Goal: Task Accomplishment & Management: Complete application form

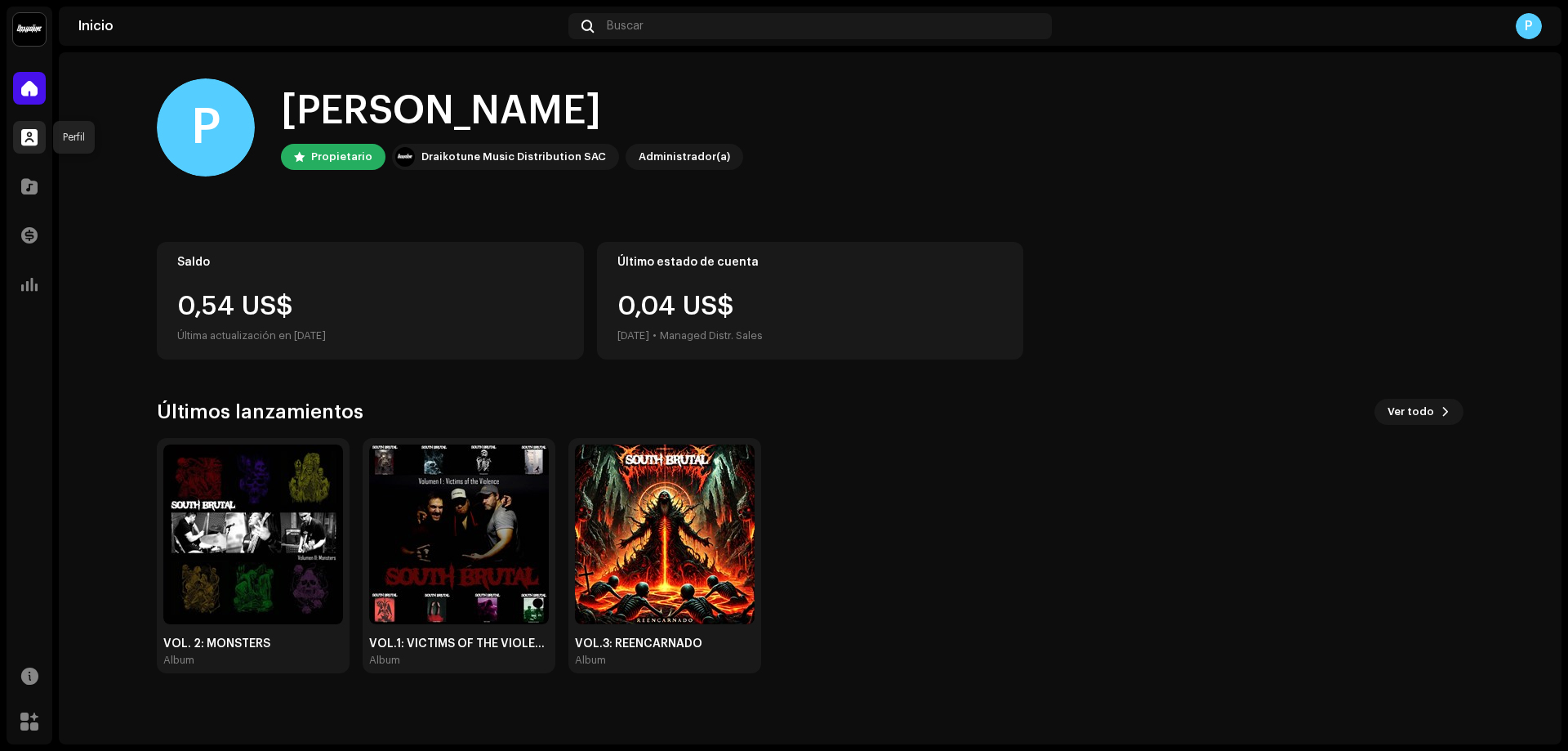
click at [36, 141] on span at bounding box center [29, 137] width 16 height 13
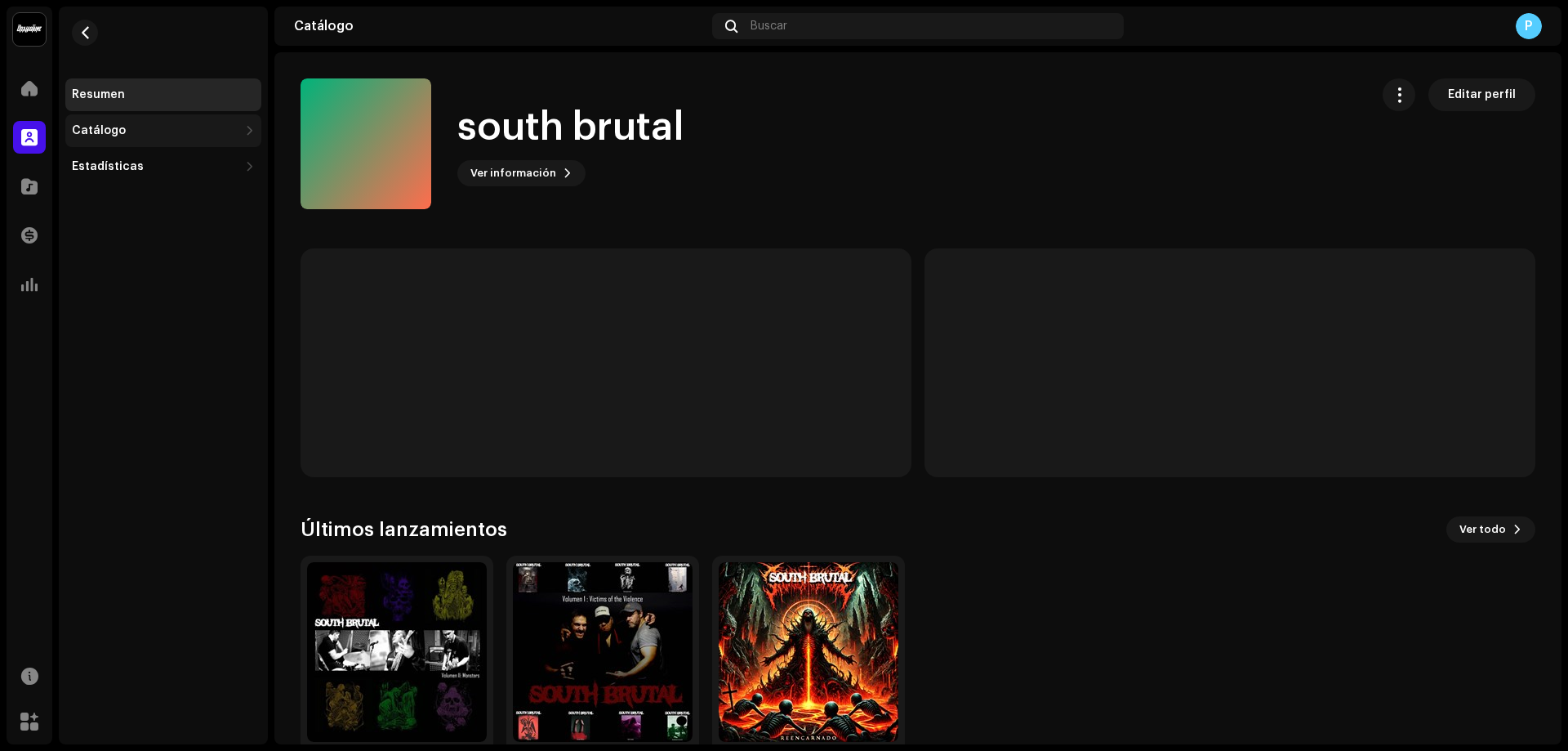
click at [135, 143] on div "Catálogo" at bounding box center [163, 130] width 196 height 33
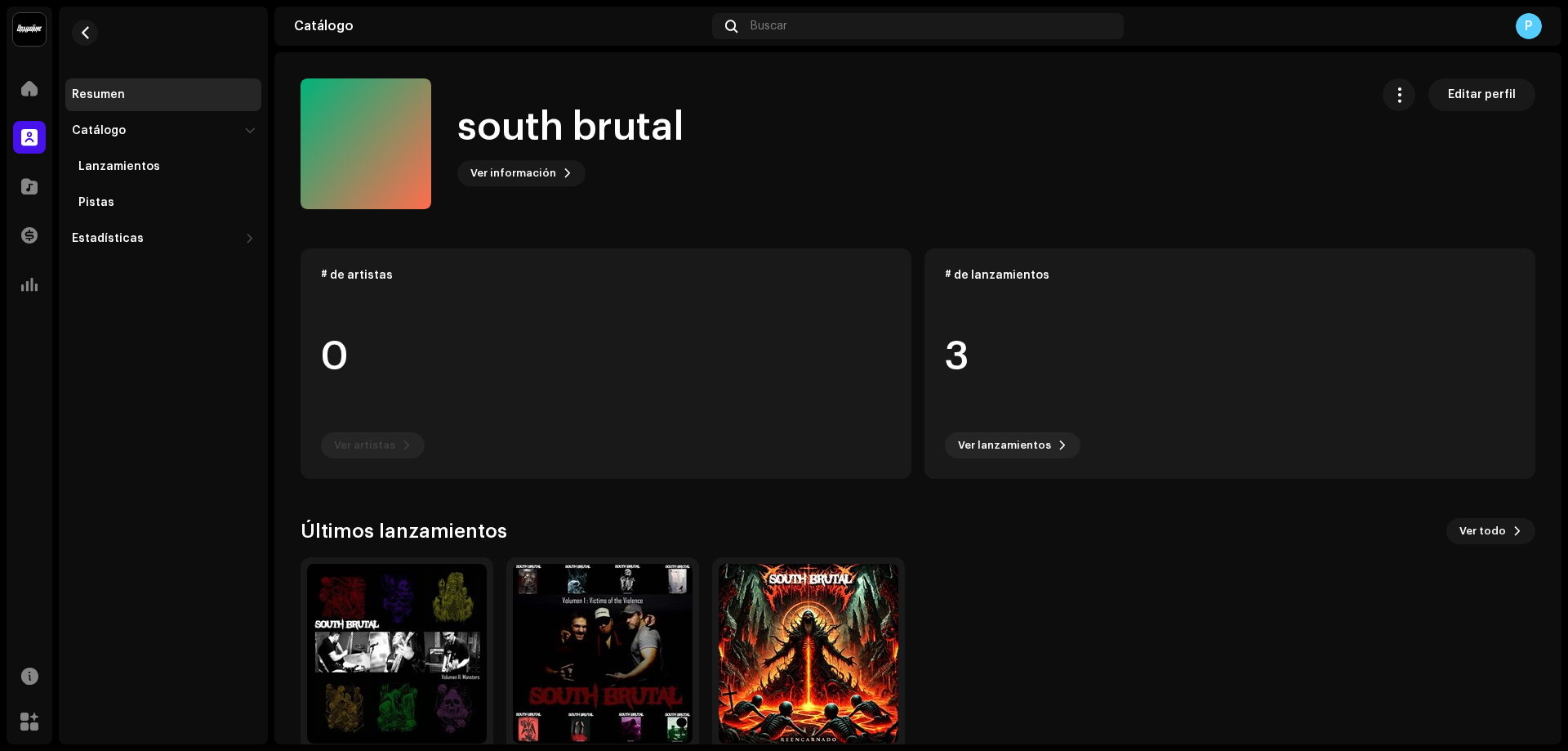
drag, startPoint x: 1564, startPoint y: 545, endPoint x: 1567, endPoint y: 691, distance: 146.0
click at [1567, 691] on div "south brutal Inicio Perfil Catálogo Transacciones Estadísticas Recursos Mercado…" at bounding box center [784, 375] width 1568 height 751
click at [412, 627] on img at bounding box center [397, 653] width 180 height 180
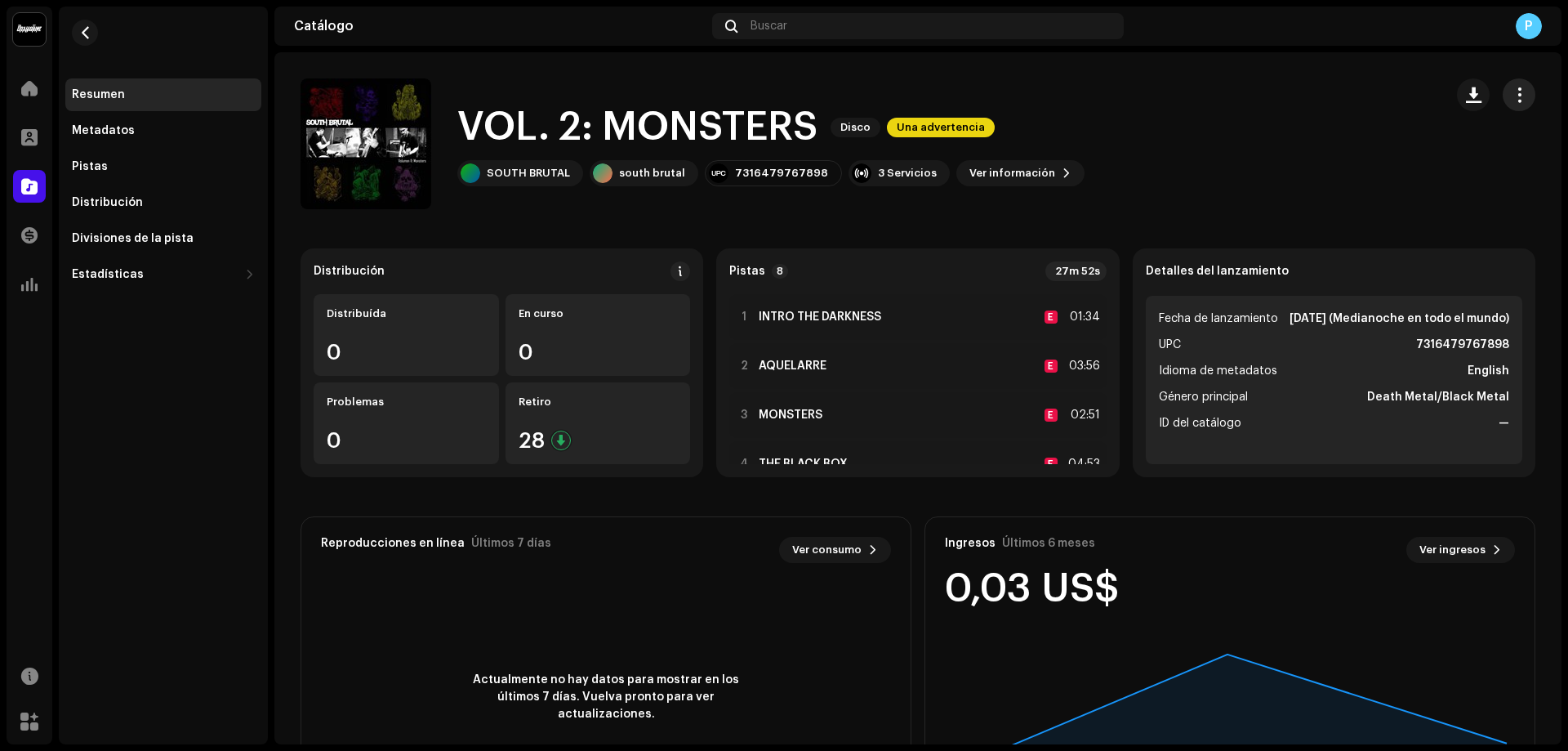
click at [1512, 93] on span "button" at bounding box center [1520, 94] width 16 height 13
click at [1203, 89] on div "VOL. 2: MONSTERS Disco Una advertencia SOUTH BRUTAL south brutal 7316479767898 …" at bounding box center [866, 143] width 1131 height 130
click at [22, 185] on span at bounding box center [29, 186] width 16 height 13
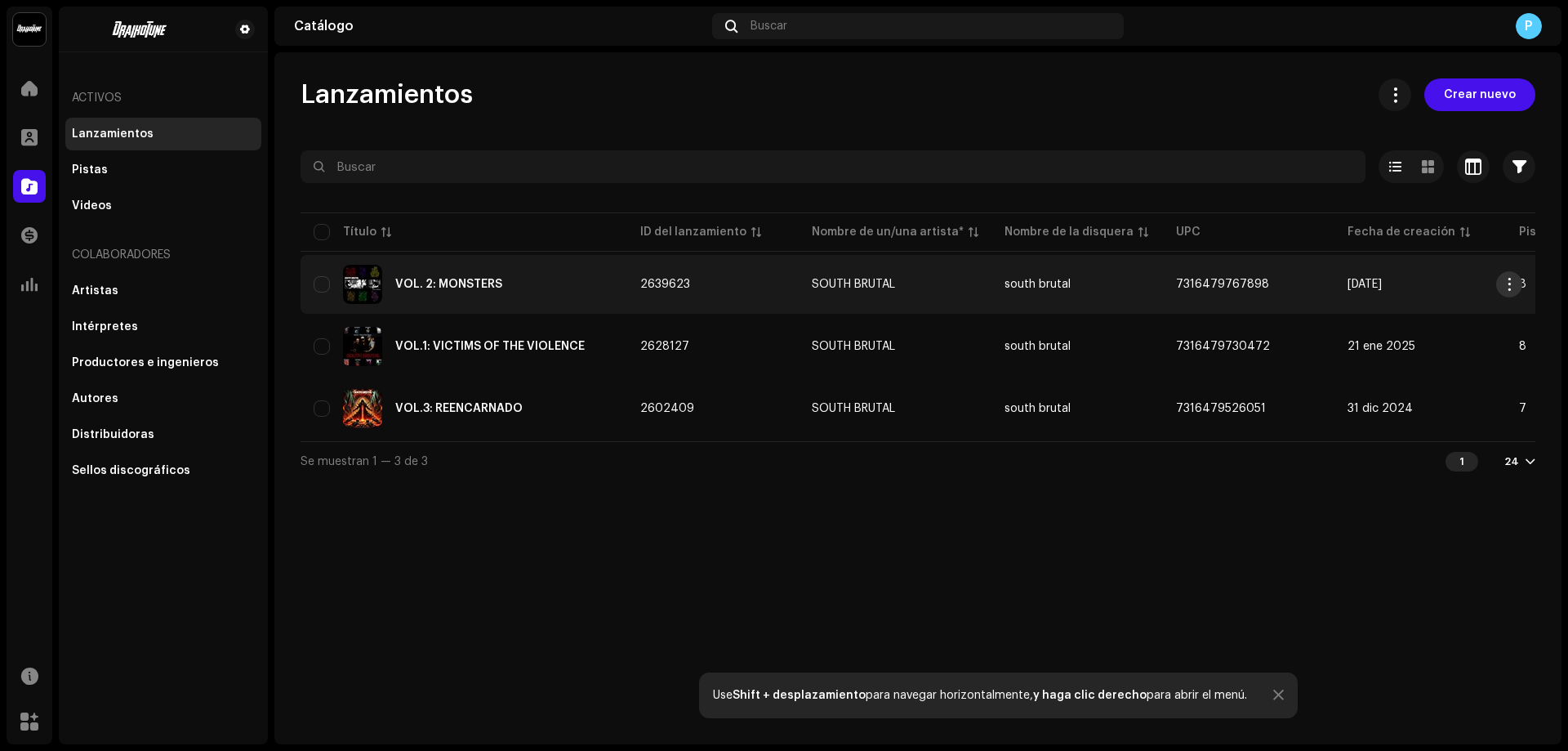
click at [1509, 282] on span "button" at bounding box center [1510, 283] width 12 height 13
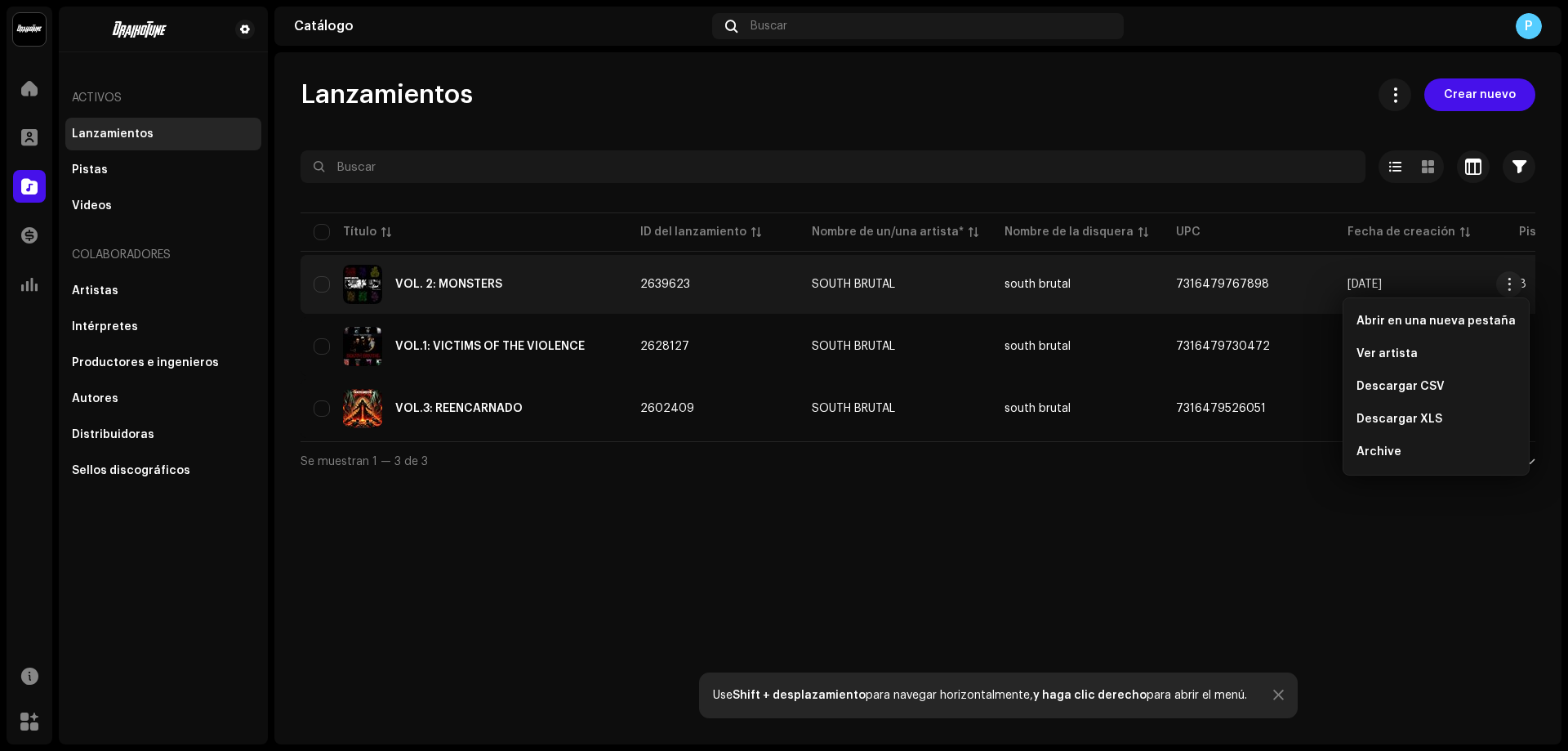
click at [1360, 505] on div "Lanzamientos Crear nuevo Seleccionado 0 Opciones Filtros Estado de distribución…" at bounding box center [918, 398] width 1287 height 692
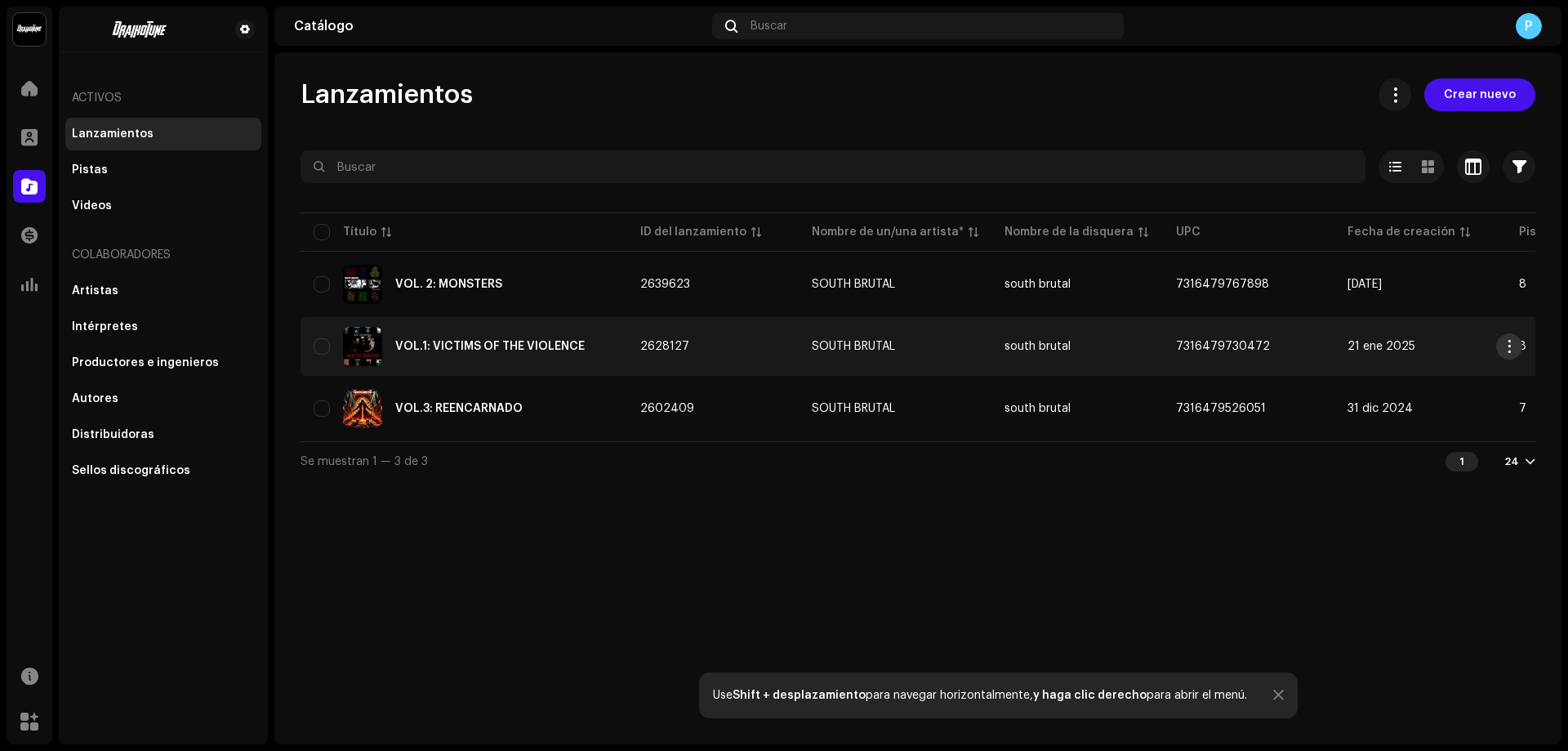
click at [1515, 351] on span "button" at bounding box center [1510, 346] width 12 height 13
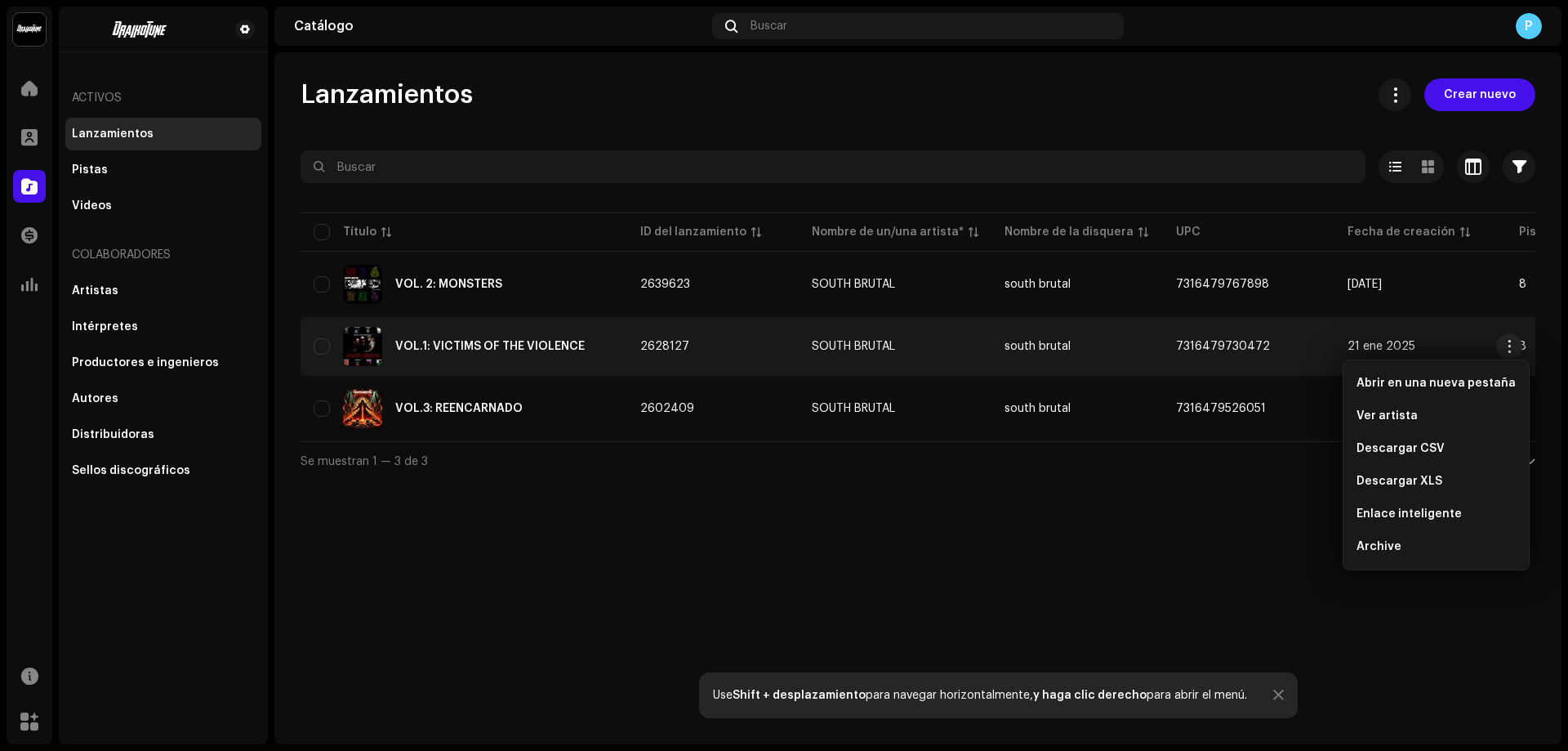
drag, startPoint x: 1244, startPoint y: 549, endPoint x: 838, endPoint y: 489, distance: 410.4
click at [1243, 549] on div "Lanzamientos Crear nuevo Seleccionado 0 Opciones Filtros Estado de distribución…" at bounding box center [918, 398] width 1287 height 692
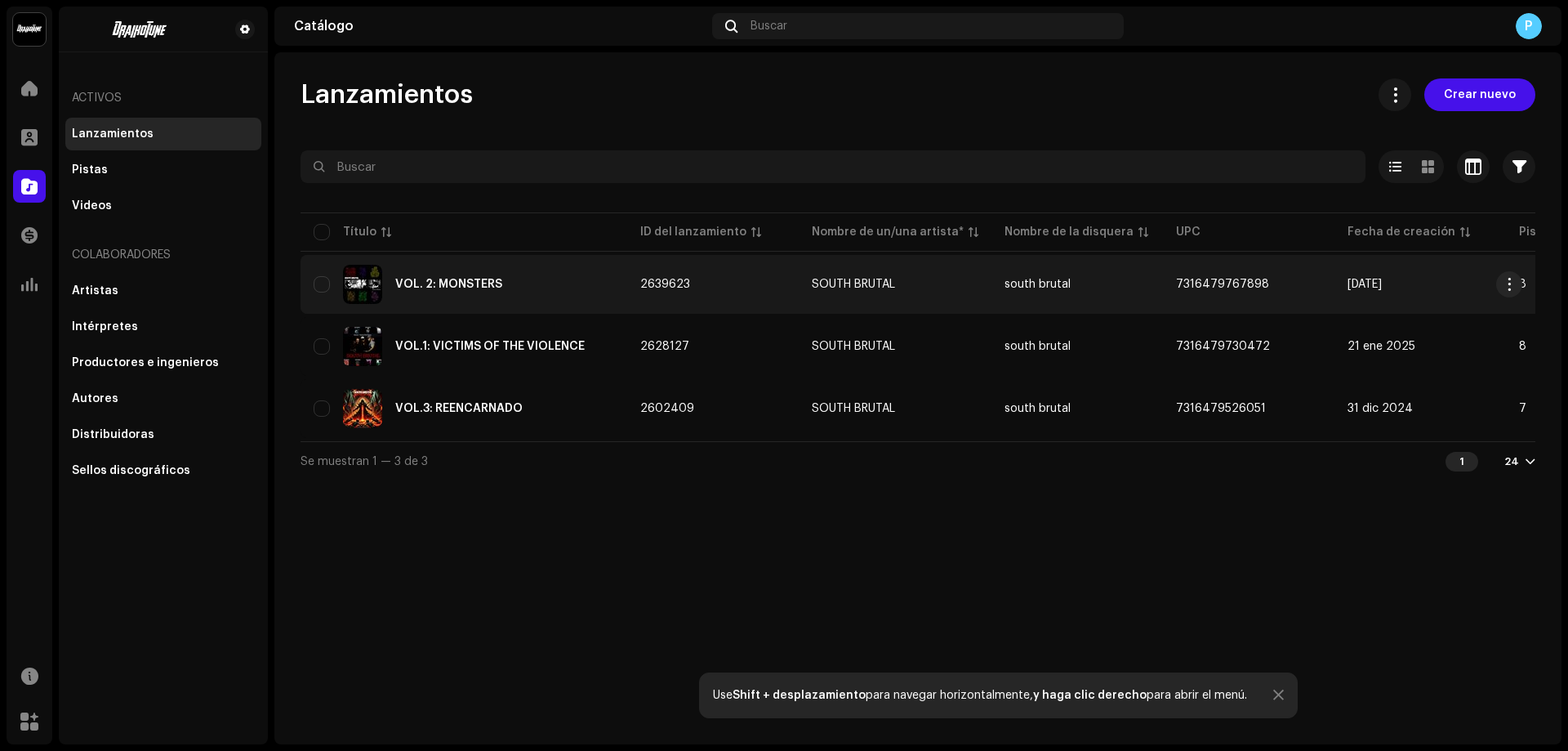
click at [310, 289] on td "VOL. 2: MONSTERS" at bounding box center [464, 284] width 327 height 59
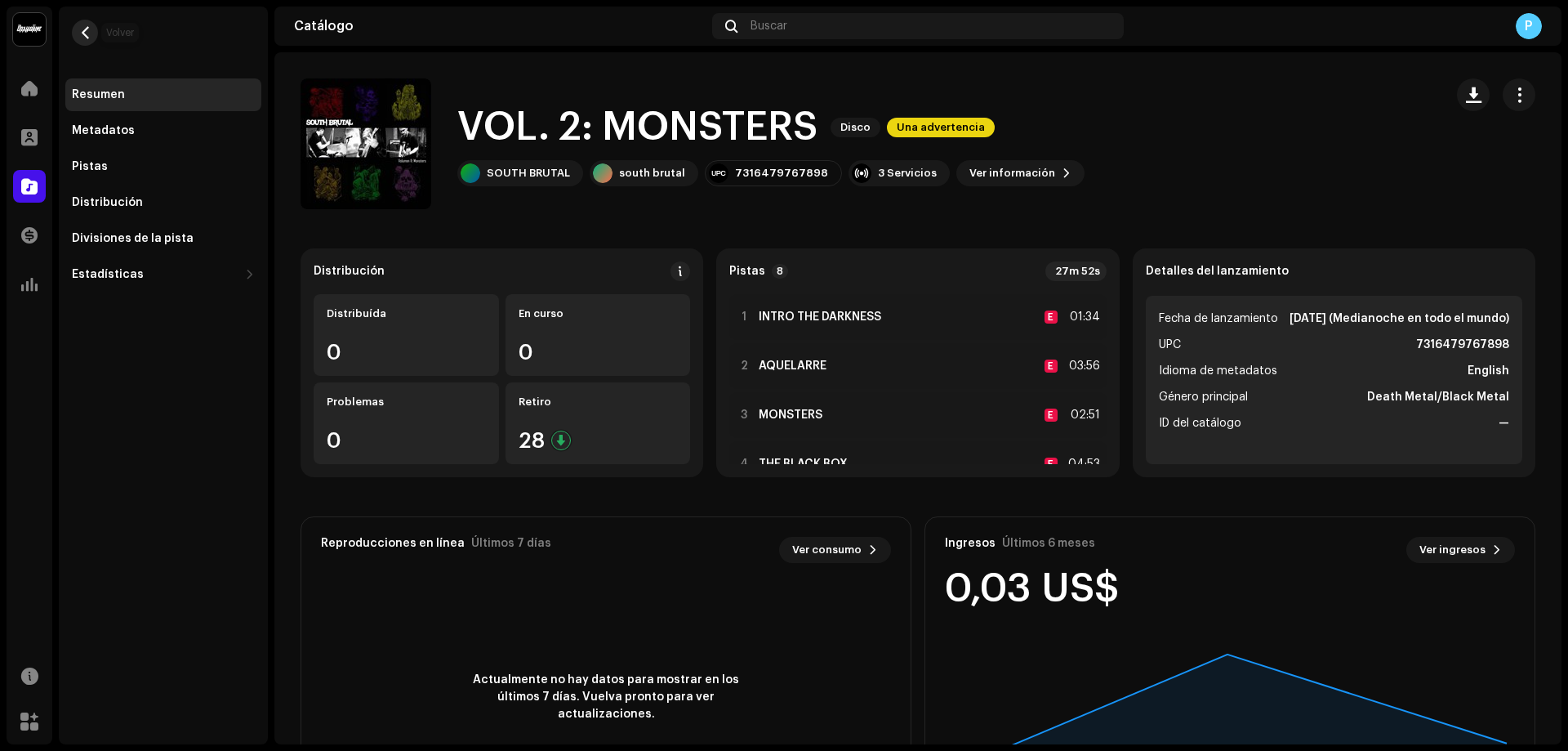
click at [86, 27] on span "button" at bounding box center [86, 32] width 12 height 13
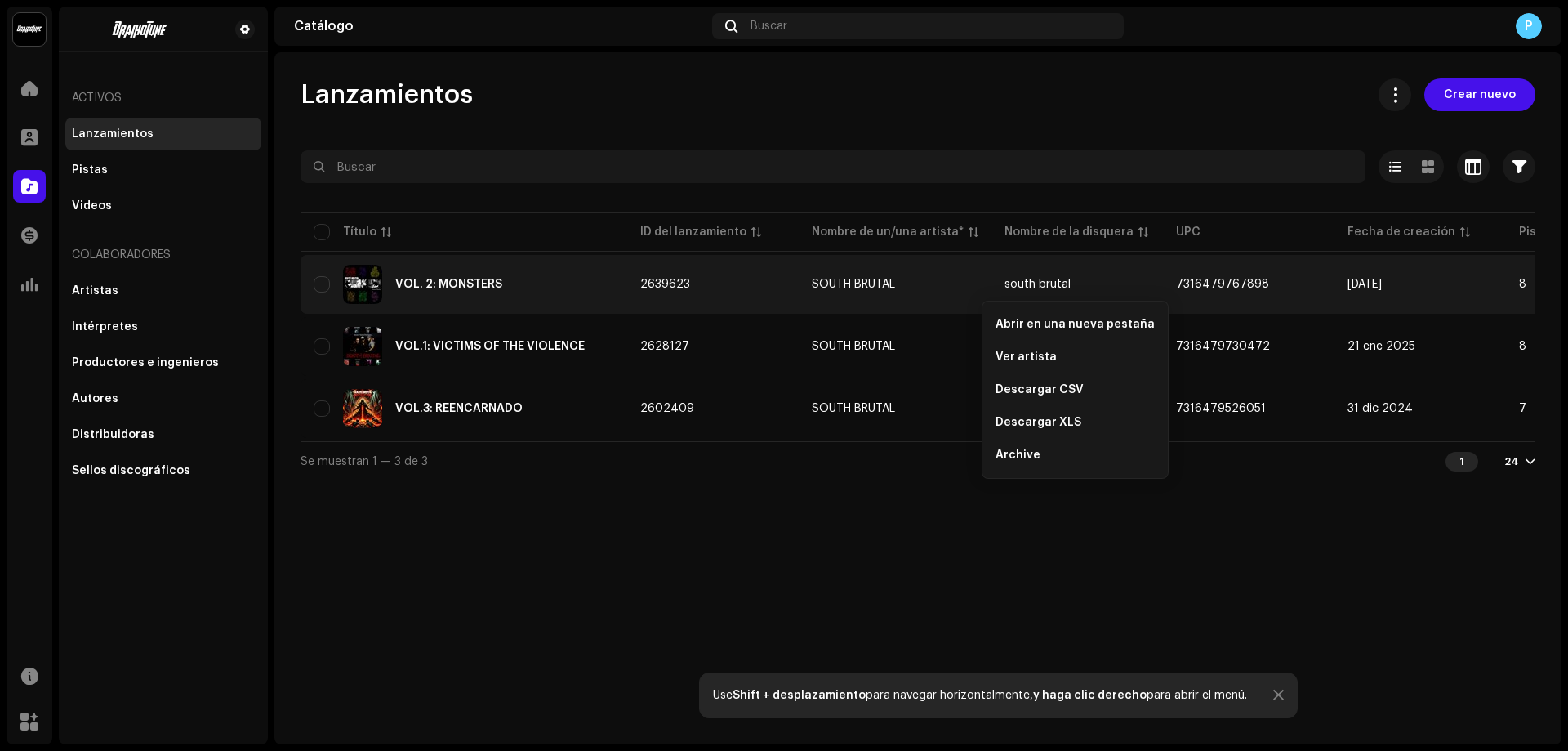
click at [1260, 588] on div "Lanzamientos Crear nuevo Seleccionado 0 Opciones Filtros Estado de distribución…" at bounding box center [918, 398] width 1287 height 692
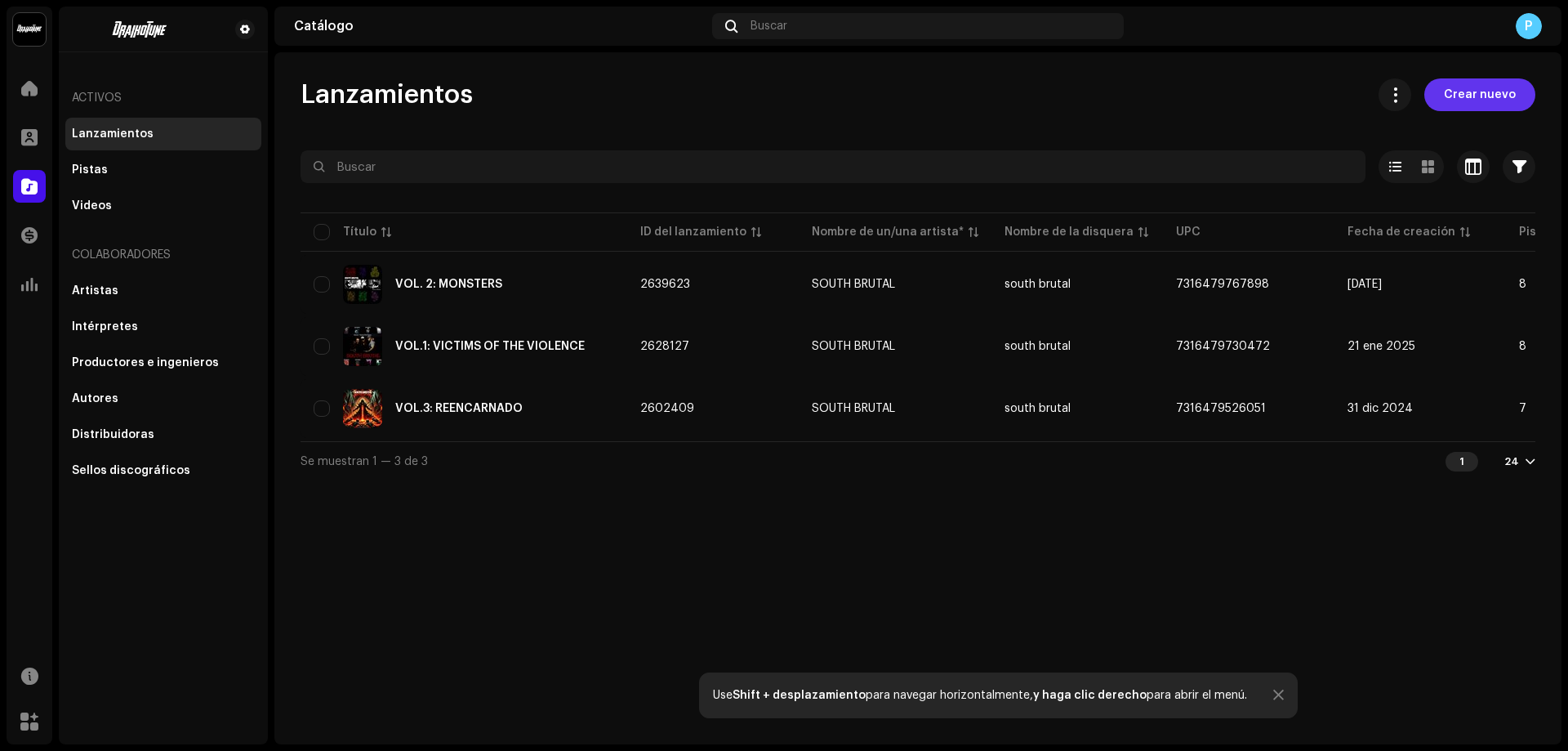
click at [1501, 110] on span "Crear nuevo" at bounding box center [1480, 95] width 72 height 33
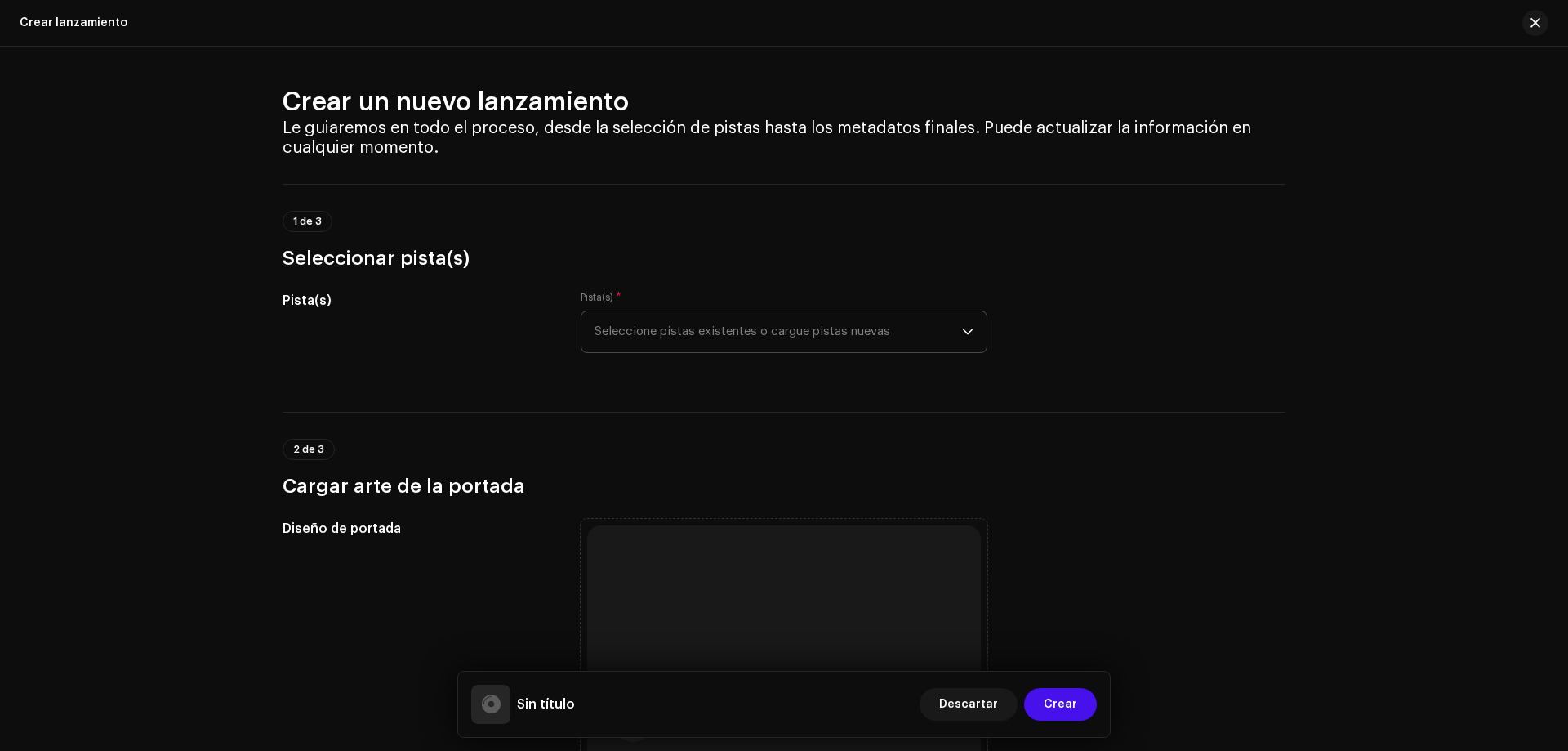
click at [784, 339] on span "Seleccione pistas existentes o cargue pistas nuevas" at bounding box center [778, 331] width 367 height 41
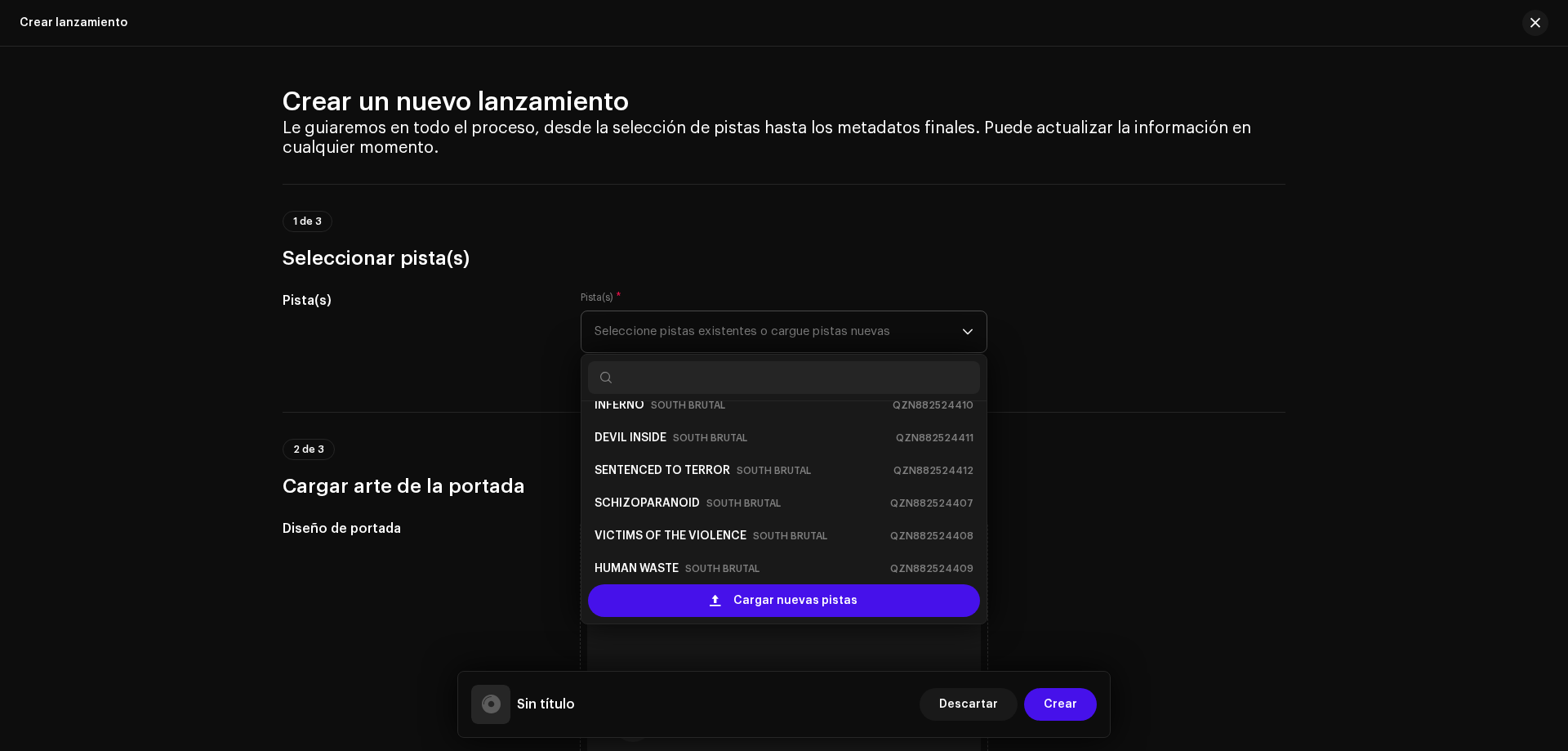
scroll to position [327, 0]
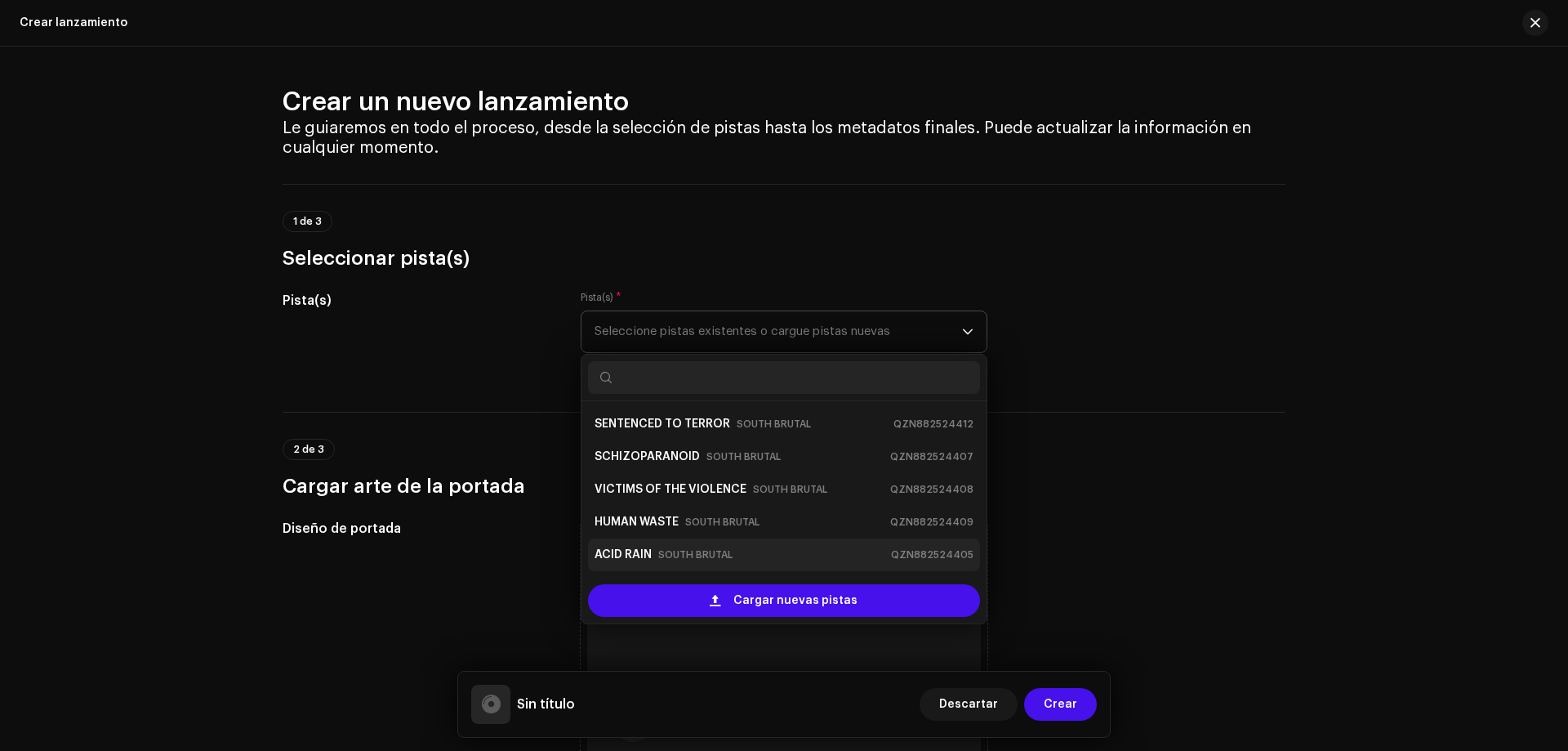
drag, startPoint x: 625, startPoint y: 557, endPoint x: 633, endPoint y: 560, distance: 8.5
click at [625, 558] on strong "ACID RAIN" at bounding box center [623, 555] width 57 height 26
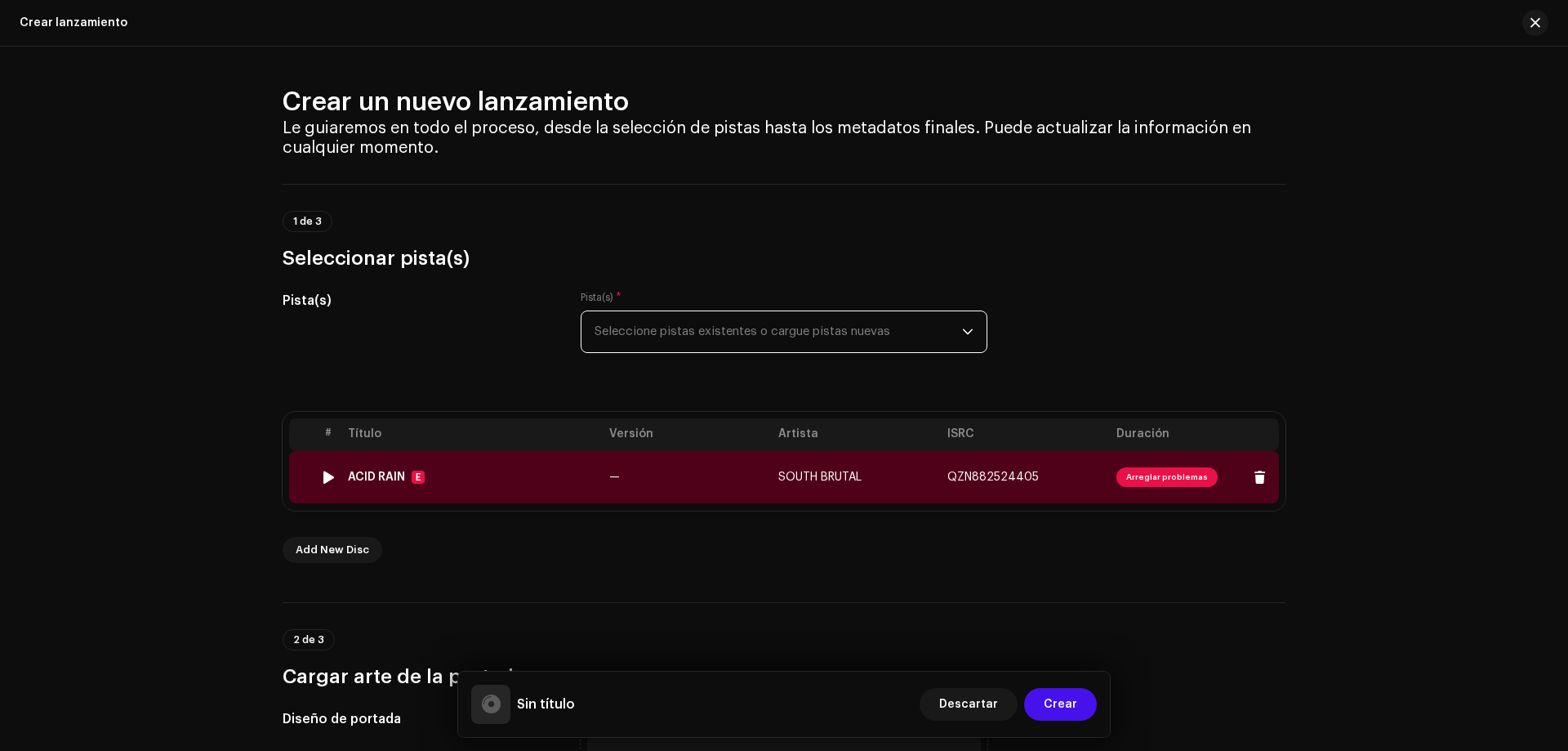
click at [1146, 475] on span "Arreglar problemas" at bounding box center [1166, 477] width 101 height 20
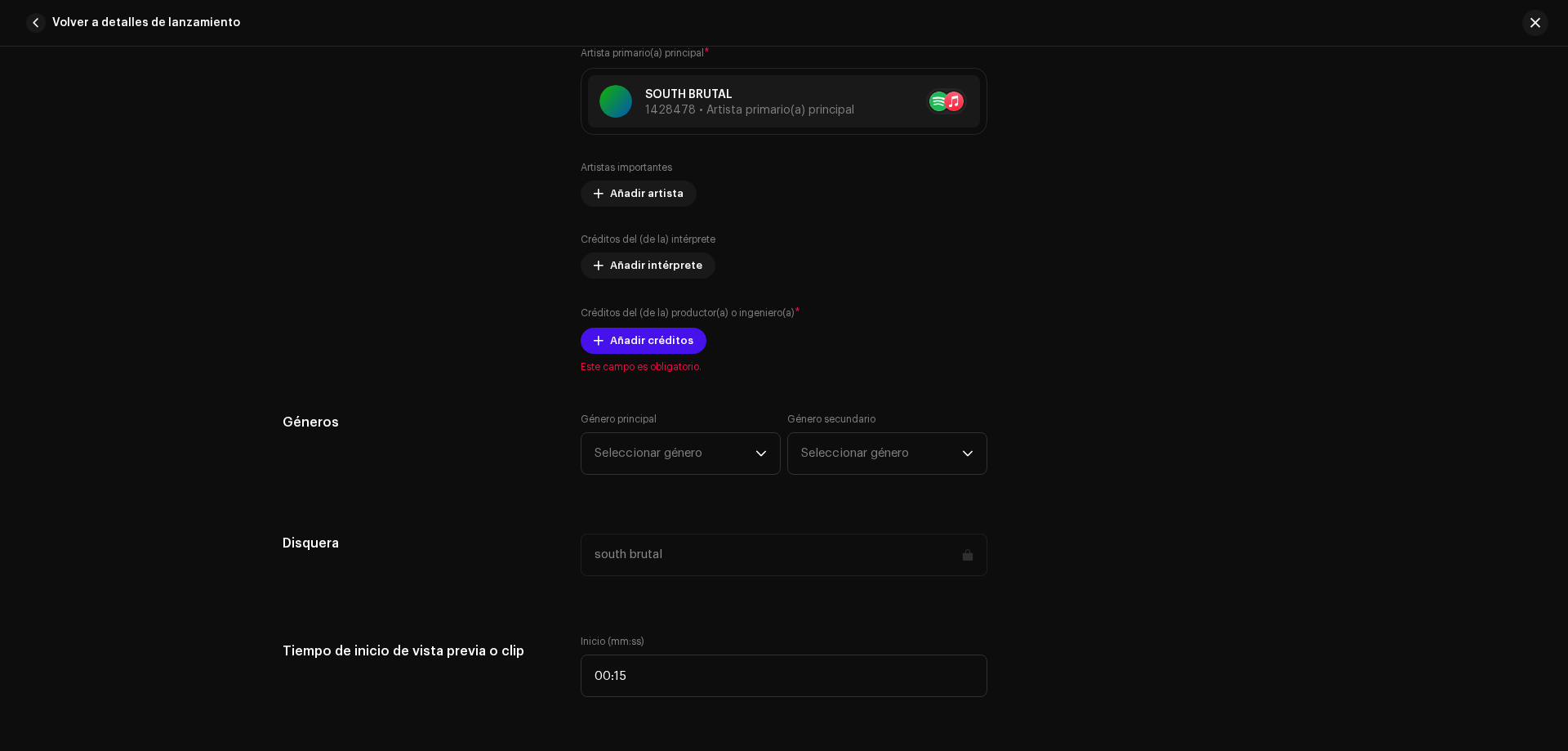
scroll to position [1134, 0]
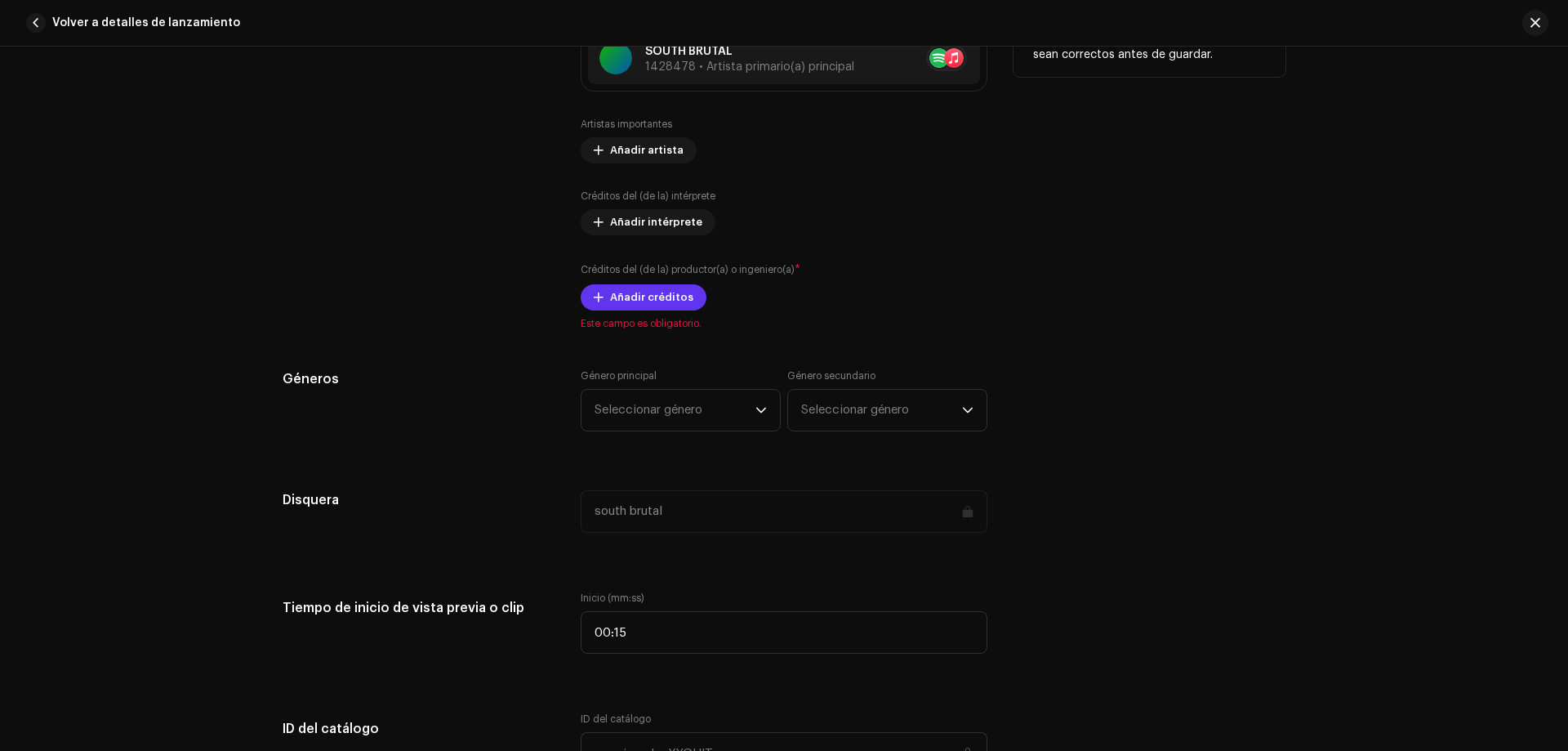
click at [632, 297] on span "Añadir créditos" at bounding box center [651, 297] width 83 height 33
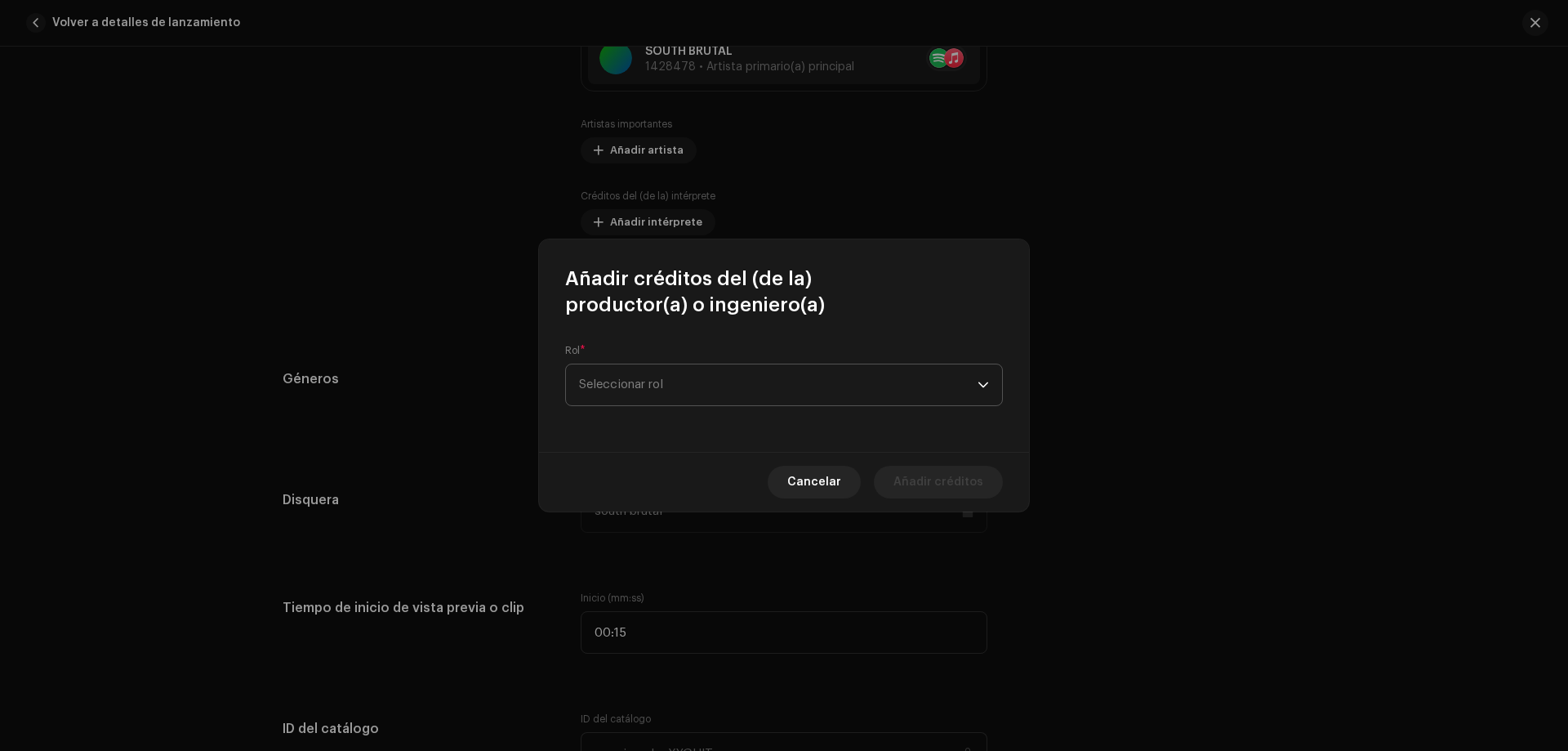
click at [651, 379] on span "Seleccionar rol" at bounding box center [778, 385] width 398 height 41
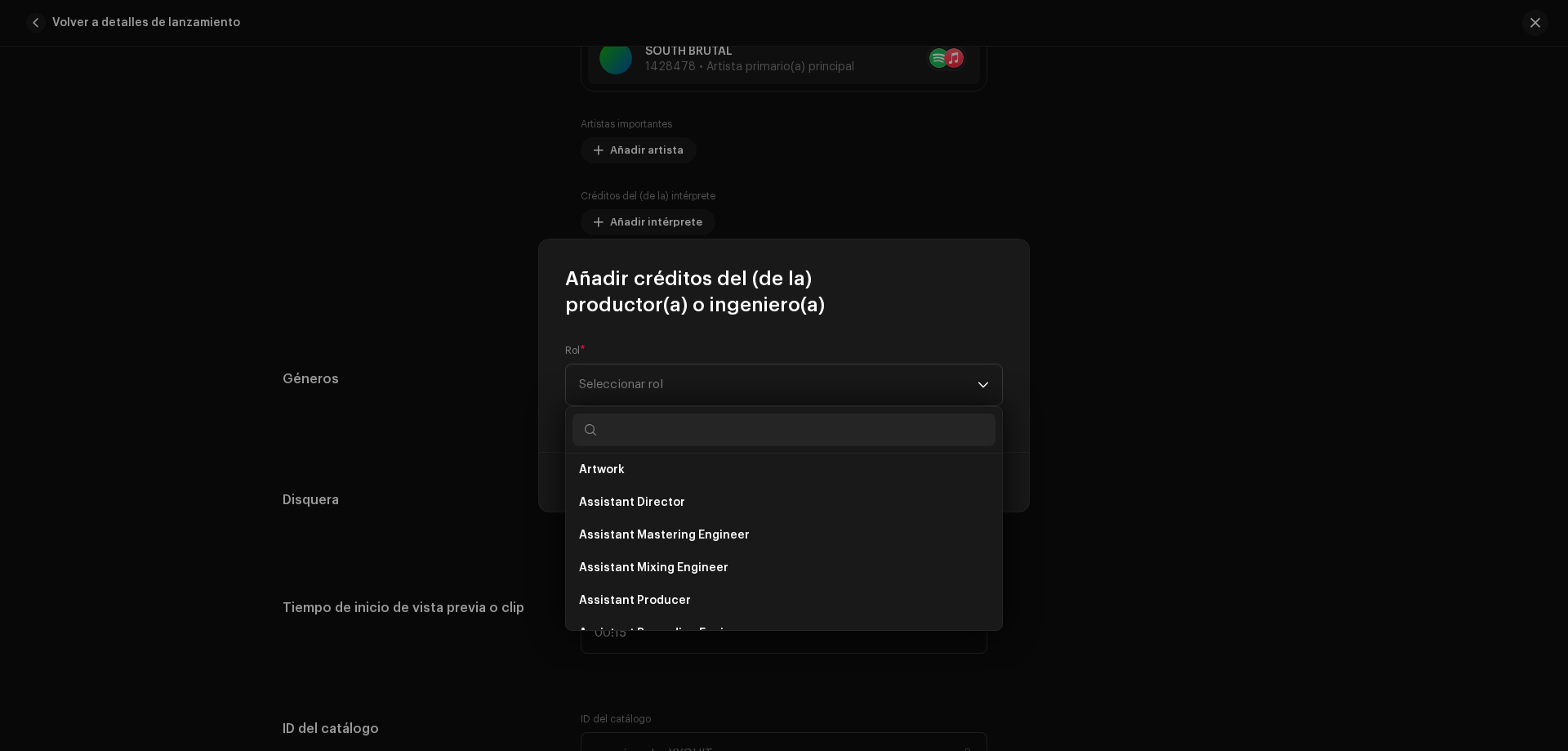
scroll to position [0, 0]
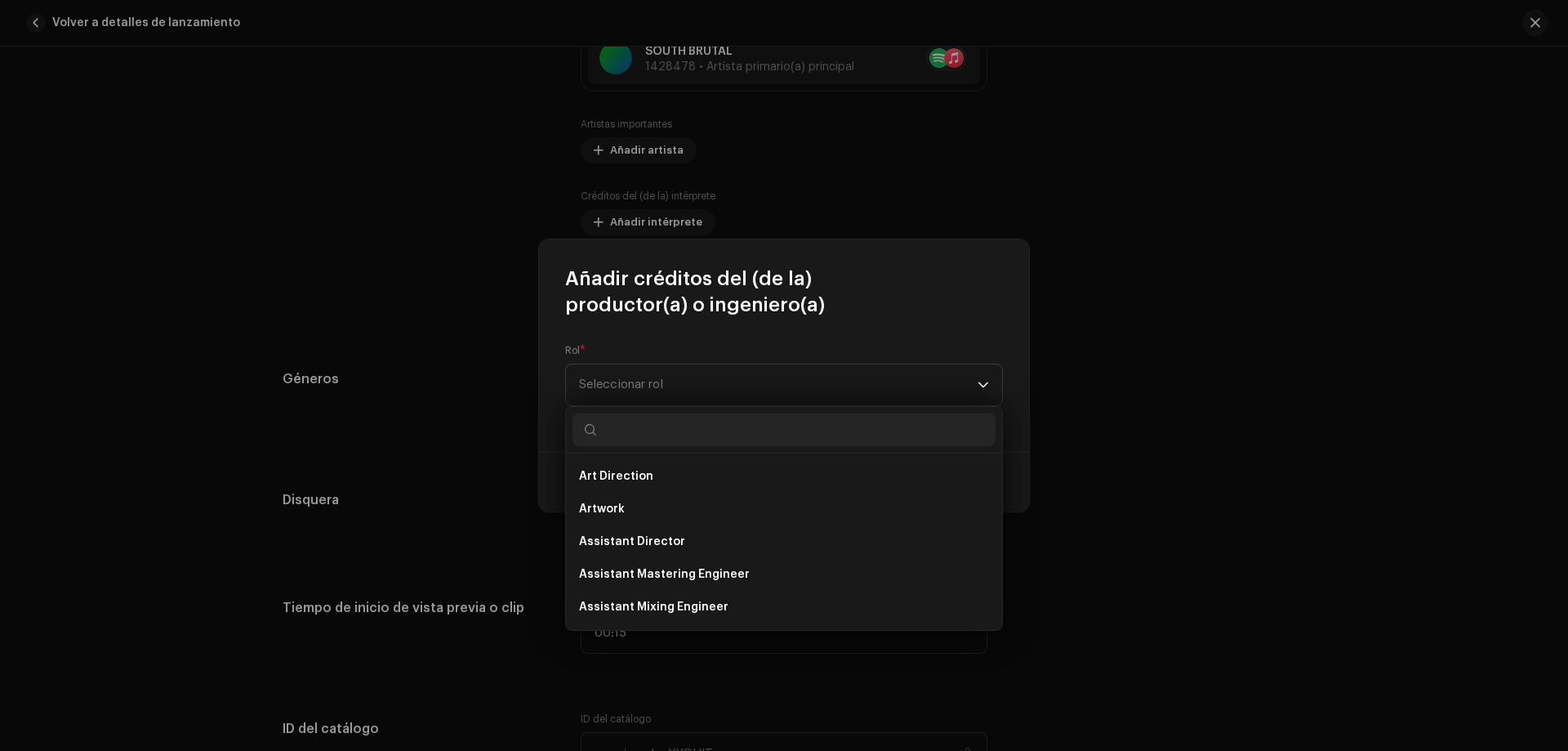
click at [728, 303] on span "Añadir créditos del (de la) productor(a) o ingeniero(a)" at bounding box center [784, 291] width 438 height 53
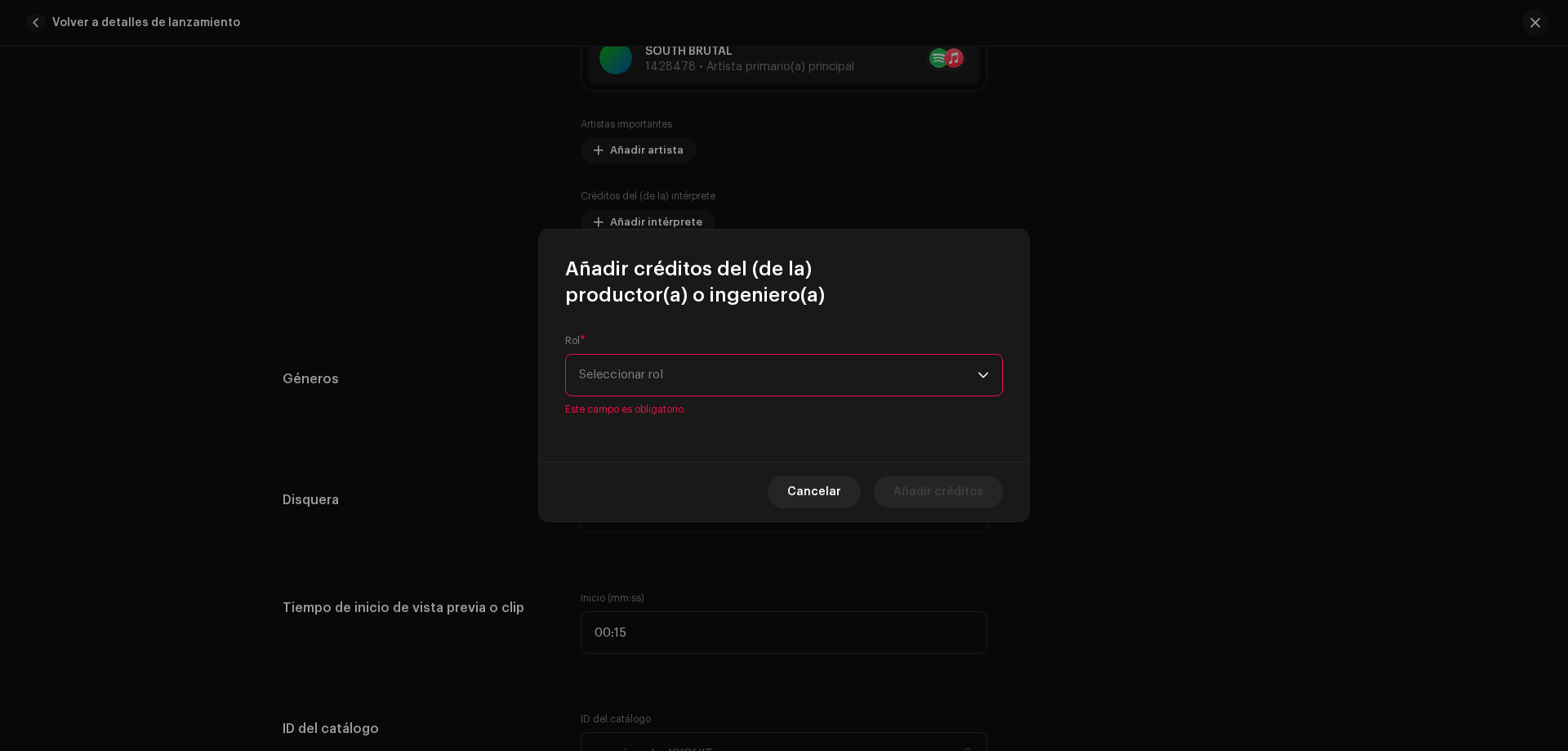
click at [991, 372] on p-select "Seleccionar rol" at bounding box center [784, 374] width 438 height 42
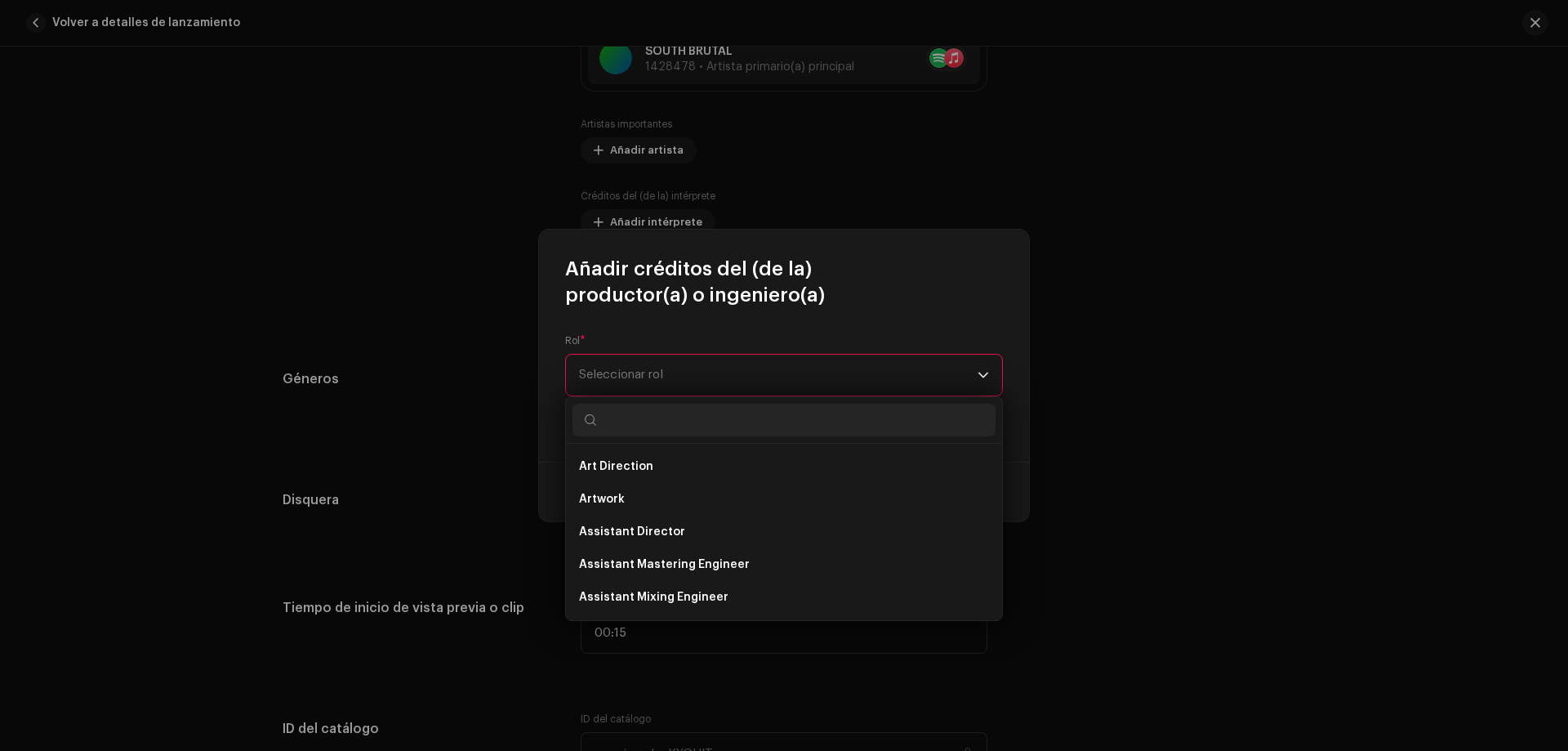
click at [637, 377] on span "Seleccionar rol" at bounding box center [778, 374] width 398 height 41
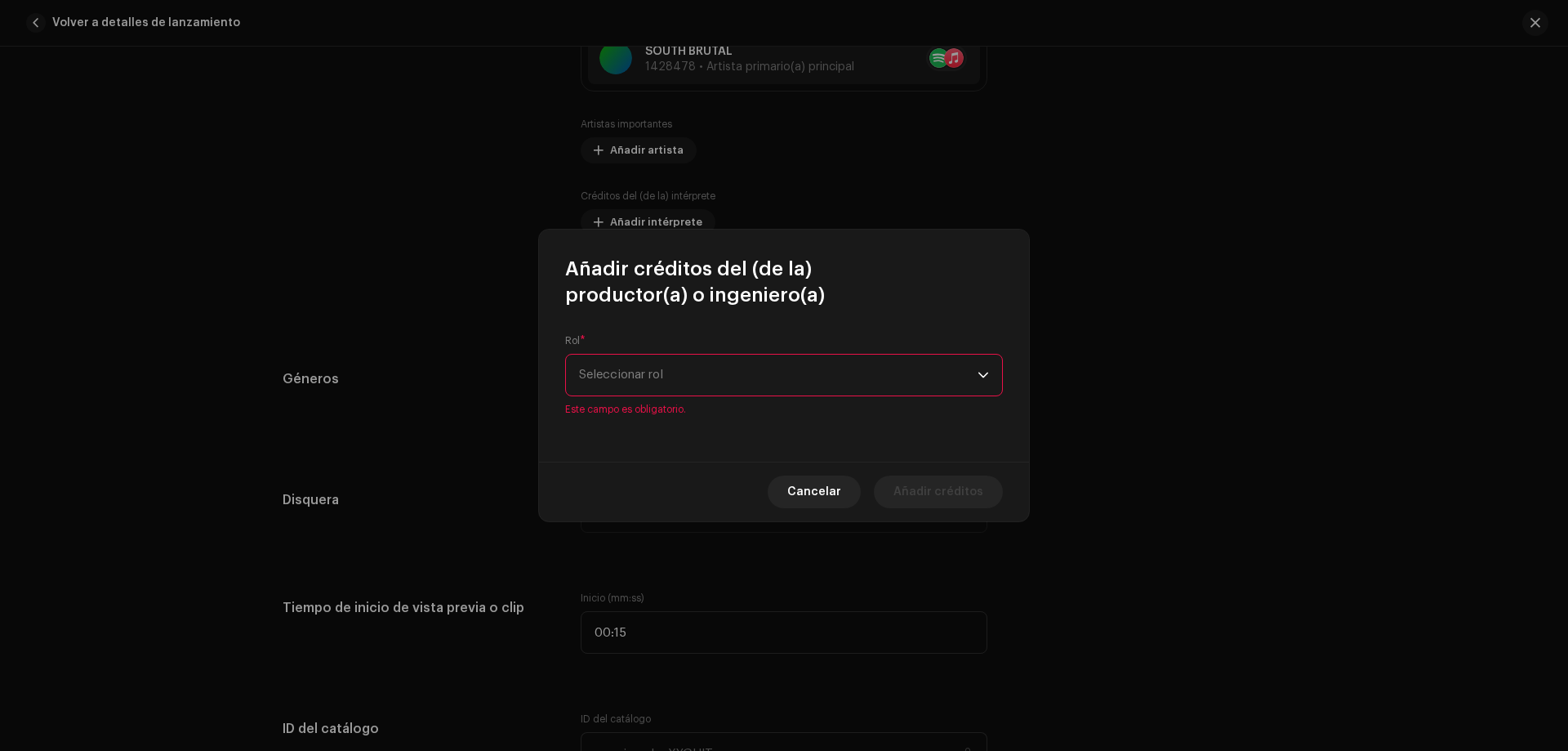
click at [626, 386] on span "Seleccionar rol" at bounding box center [778, 374] width 398 height 41
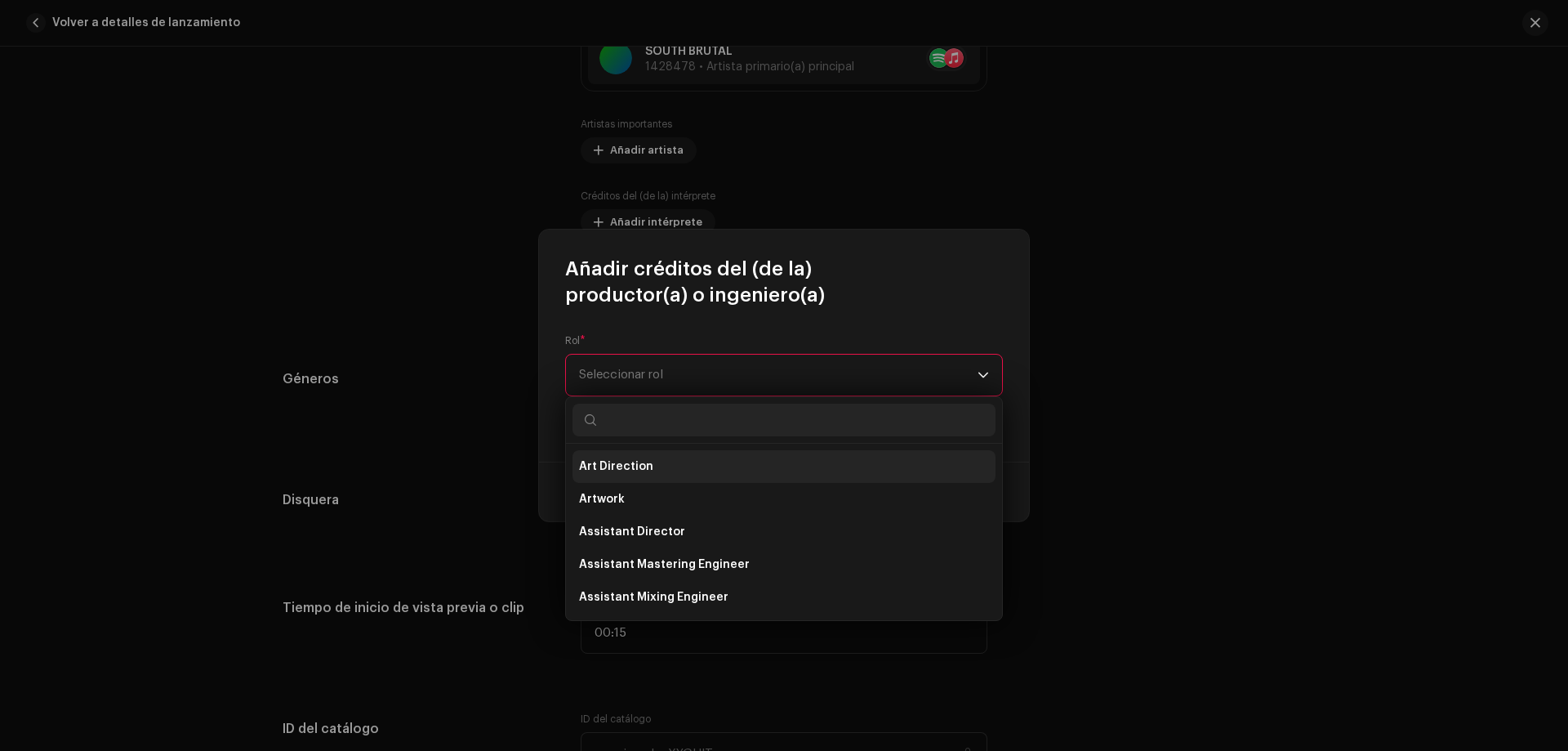
click at [846, 468] on li "Art Direction" at bounding box center [784, 467] width 423 height 33
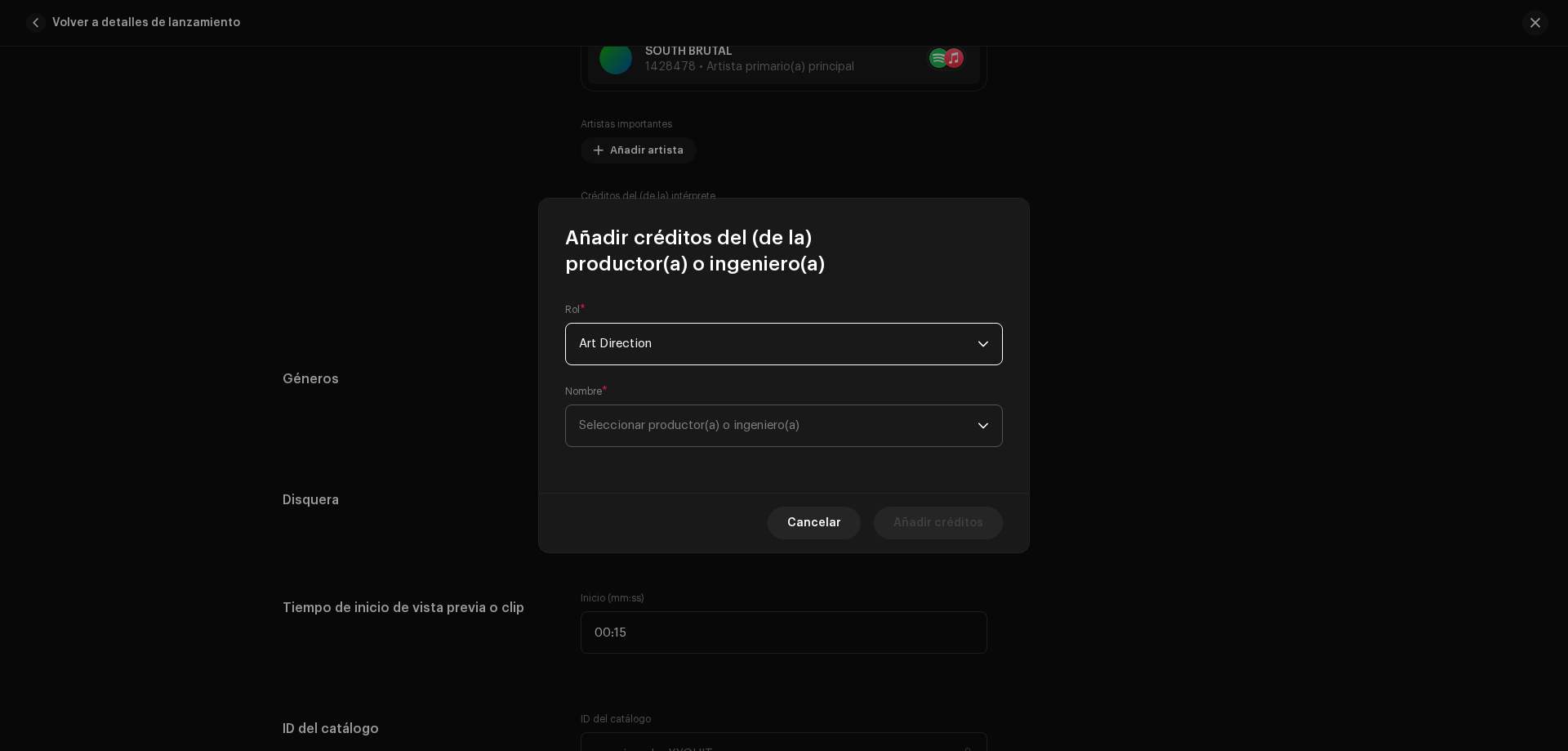
click at [666, 423] on span "Seleccionar productor(a) o ingeniero(a)" at bounding box center [689, 425] width 220 height 12
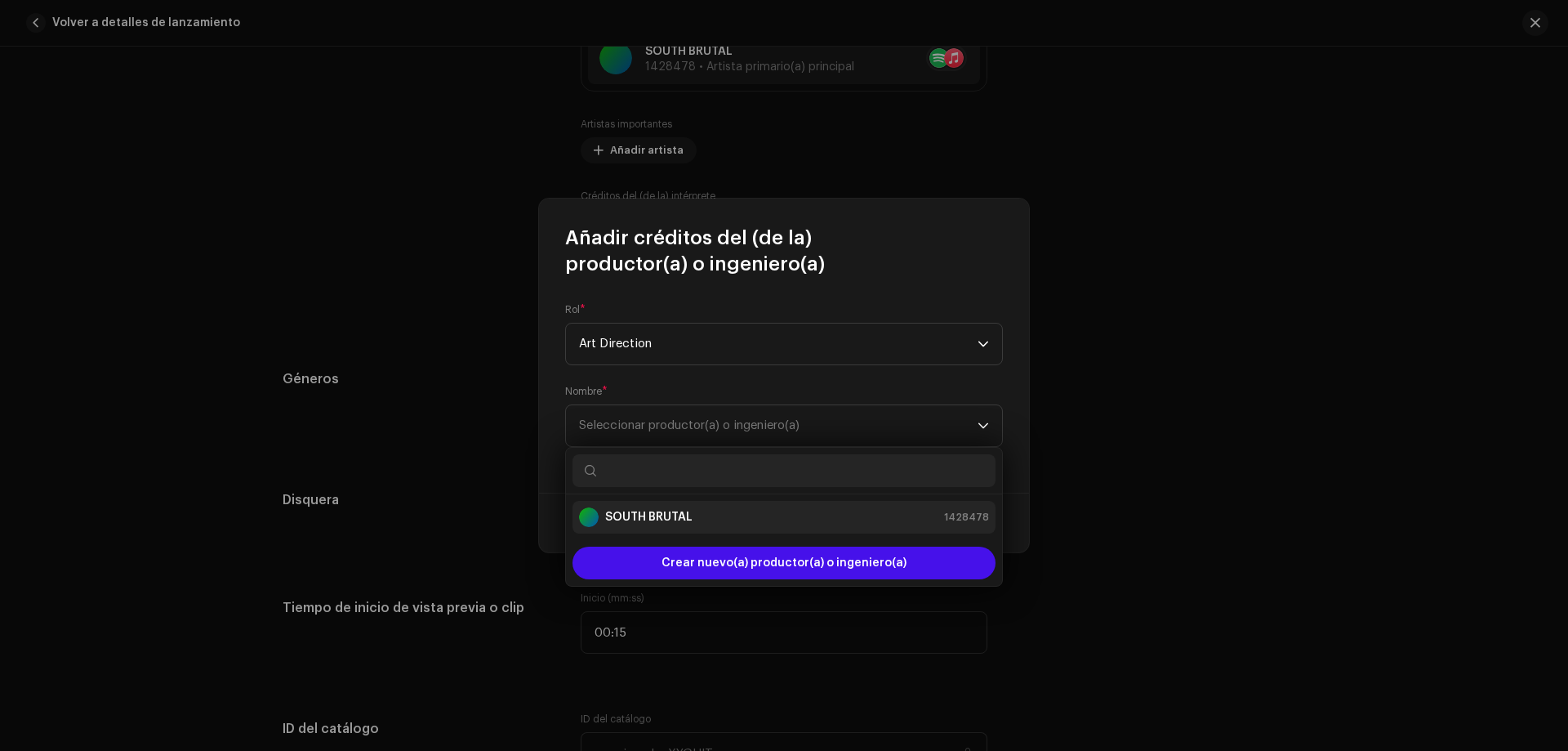
click at [691, 521] on strong "SOUTH BRUTAL" at bounding box center [649, 517] width 87 height 16
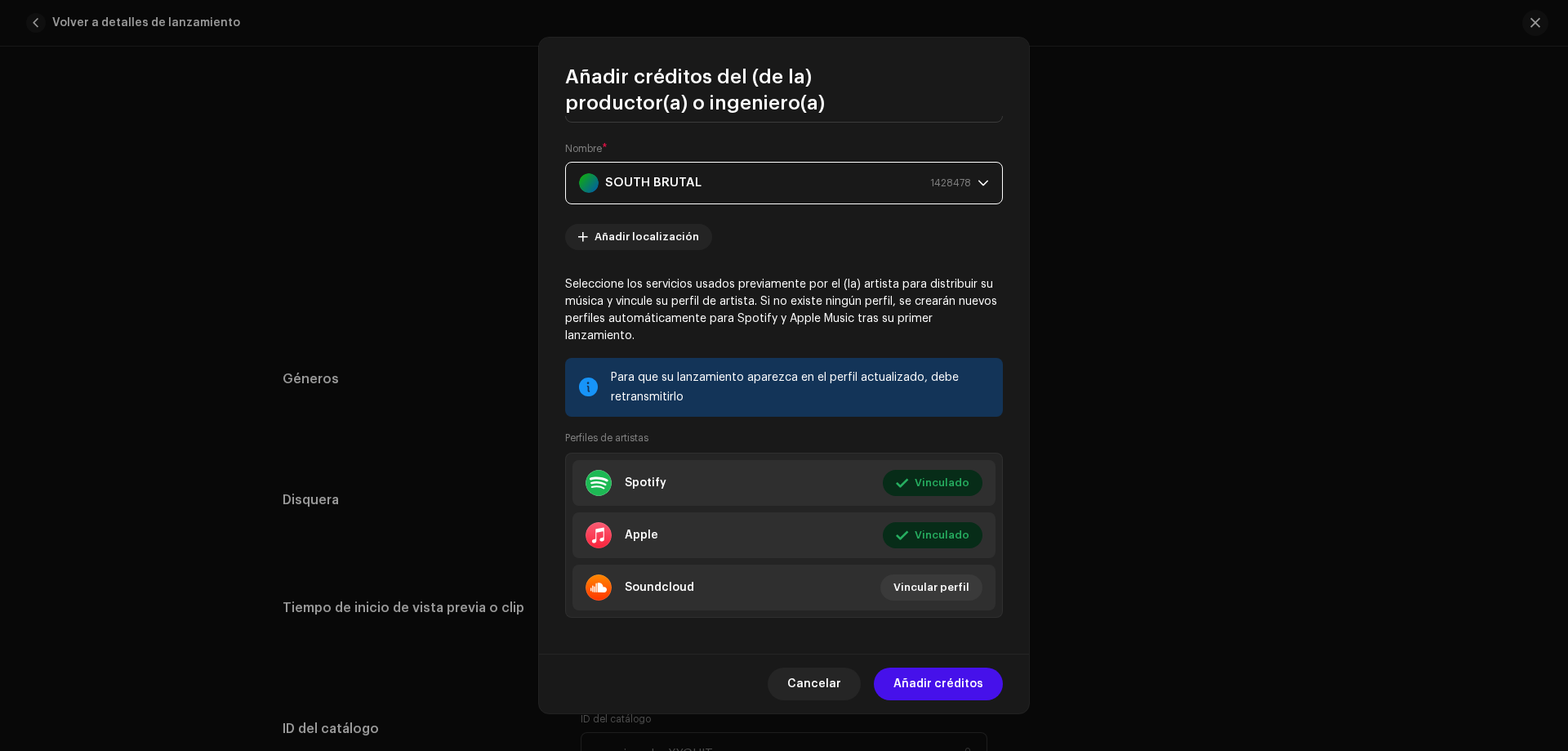
scroll to position [92, 0]
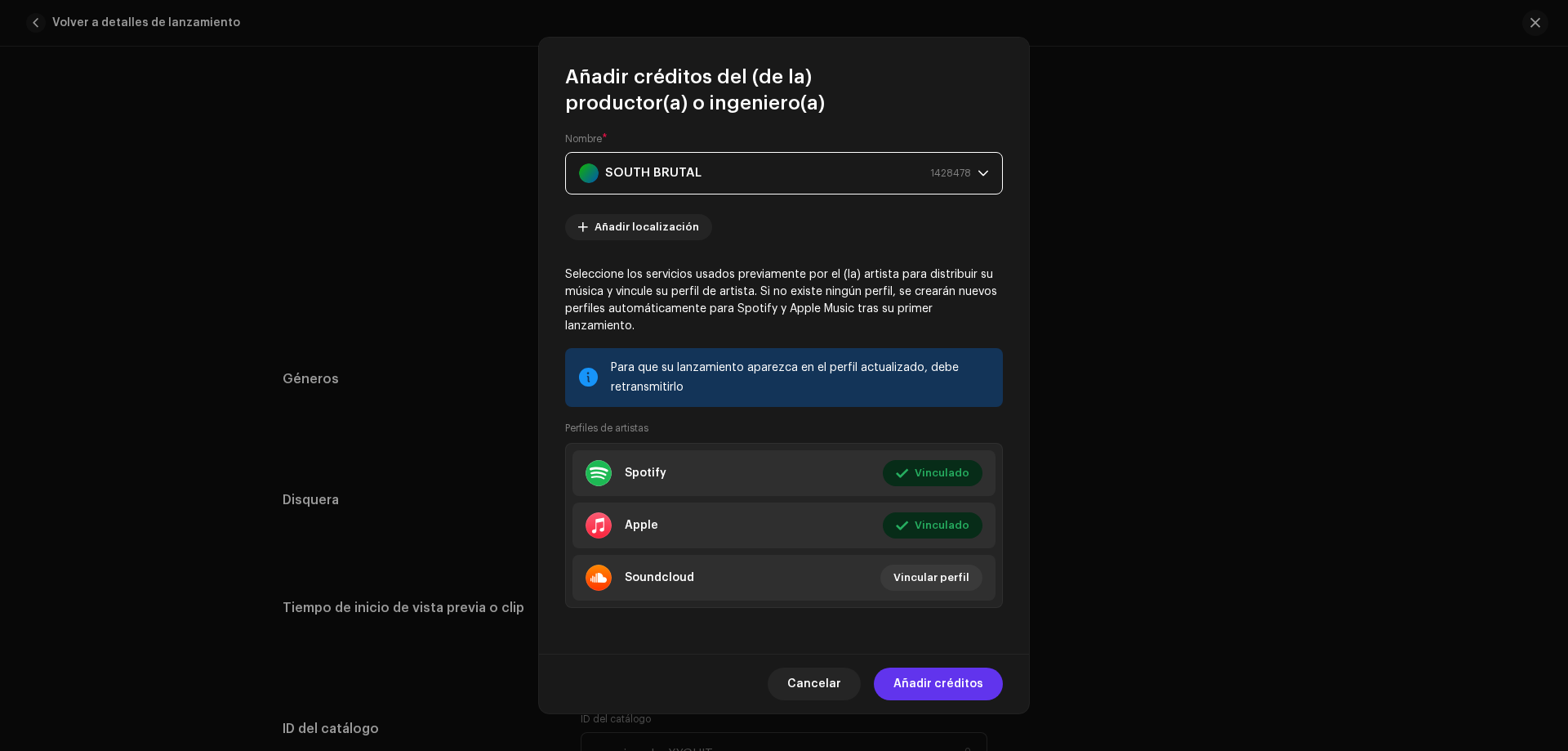
click at [925, 682] on span "Añadir créditos" at bounding box center [938, 684] width 90 height 33
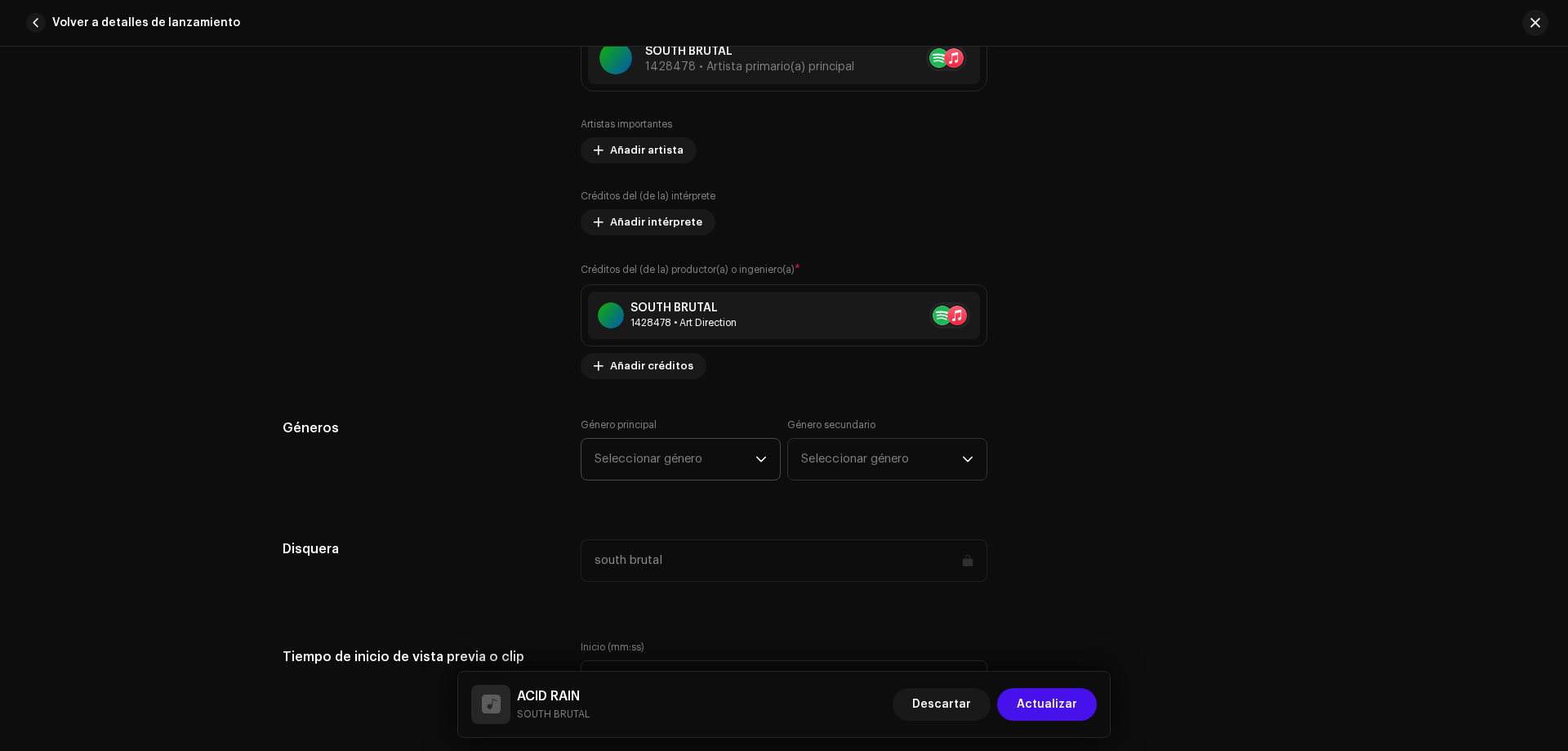
click at [735, 465] on span "Seleccionar género" at bounding box center [675, 459] width 161 height 41
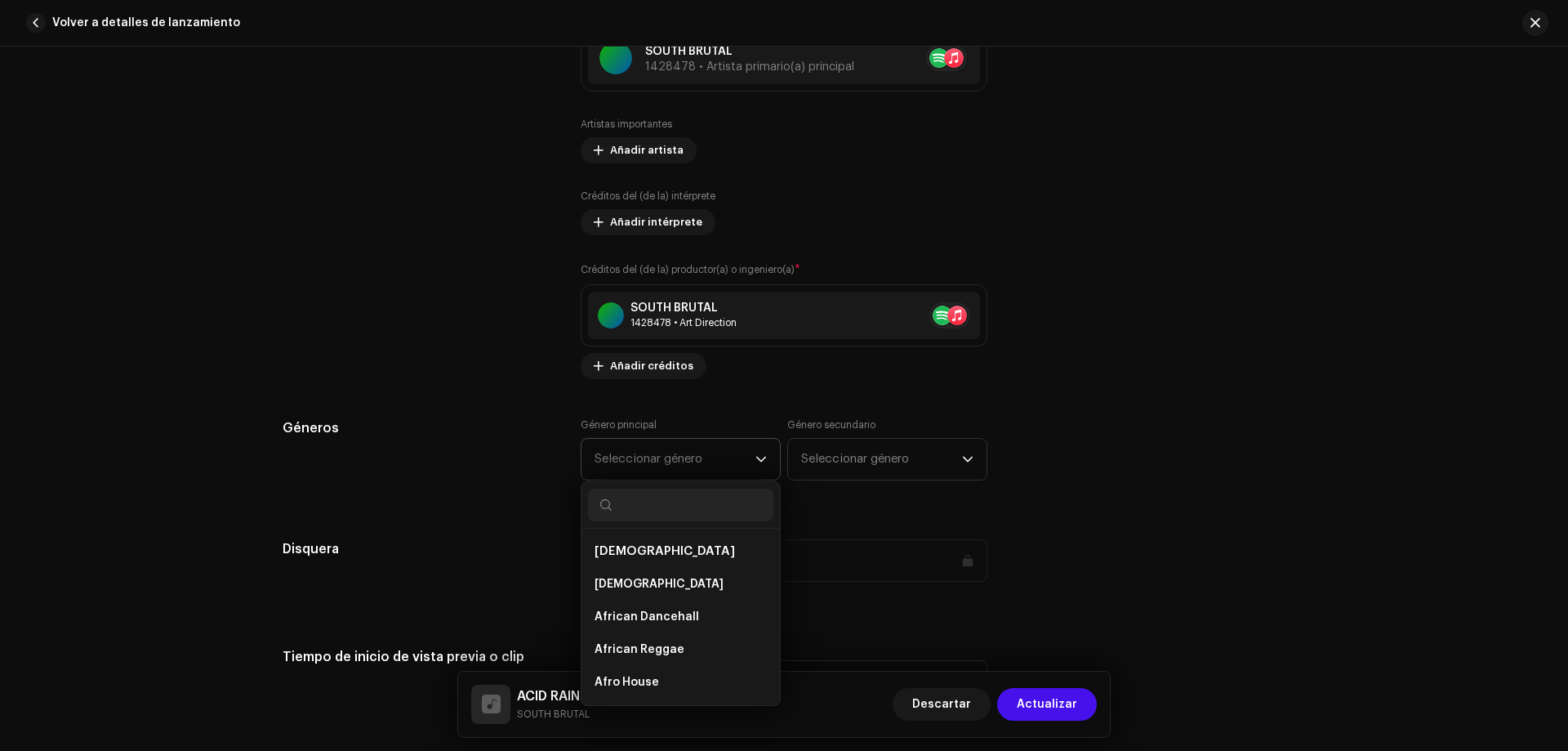
click at [688, 459] on span "Seleccionar género" at bounding box center [675, 459] width 161 height 41
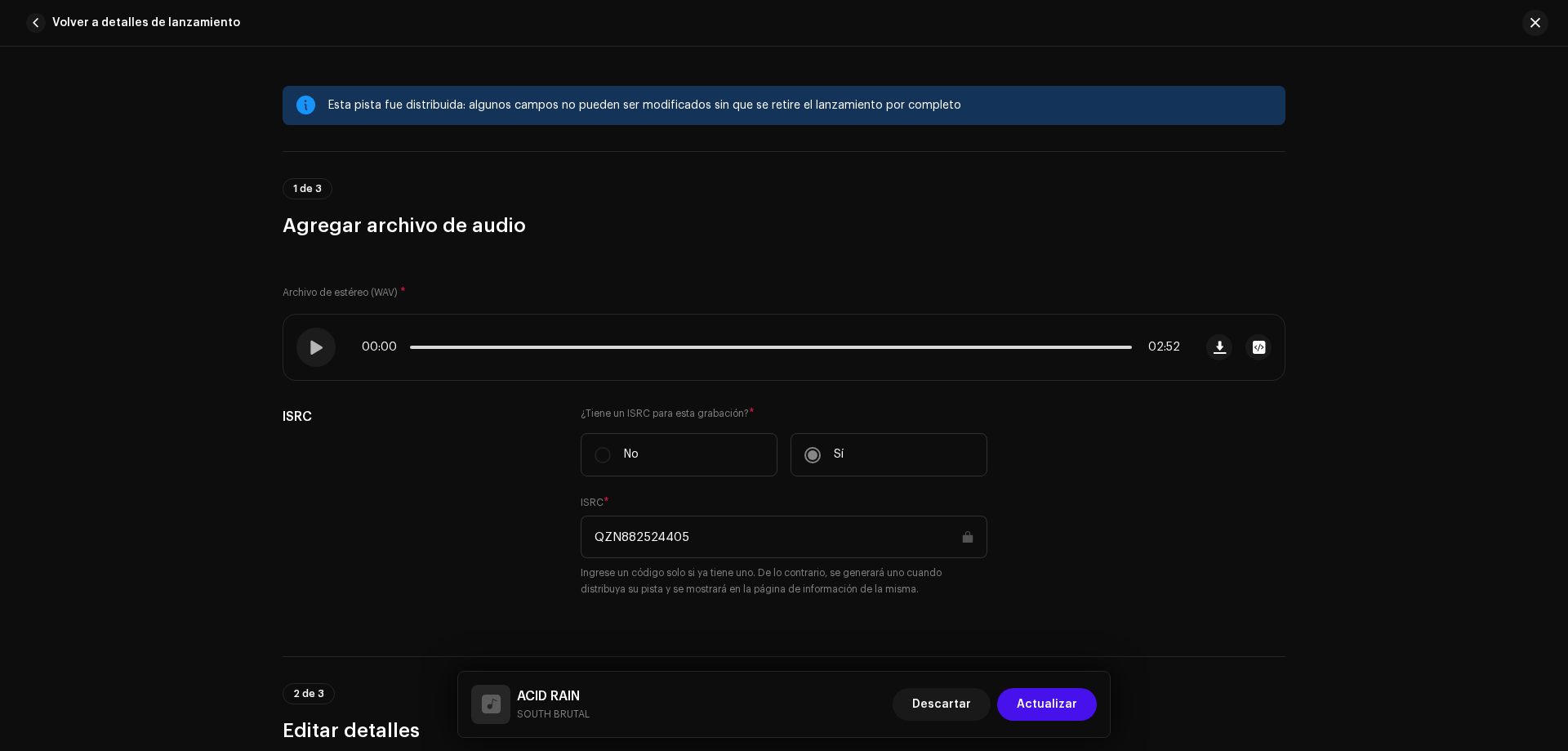
scroll to position [88, 0]
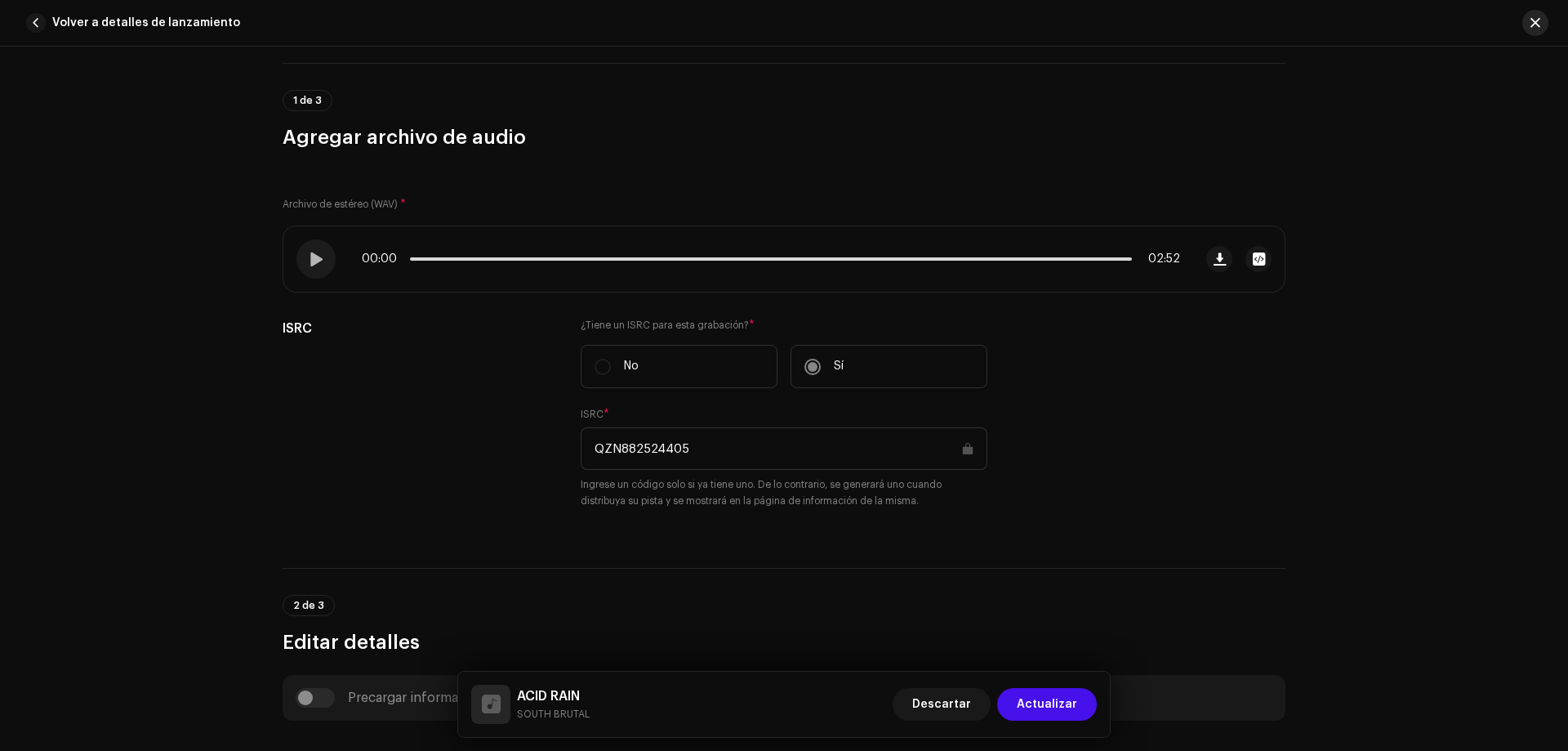
click at [1530, 28] on button "button" at bounding box center [1535, 22] width 26 height 26
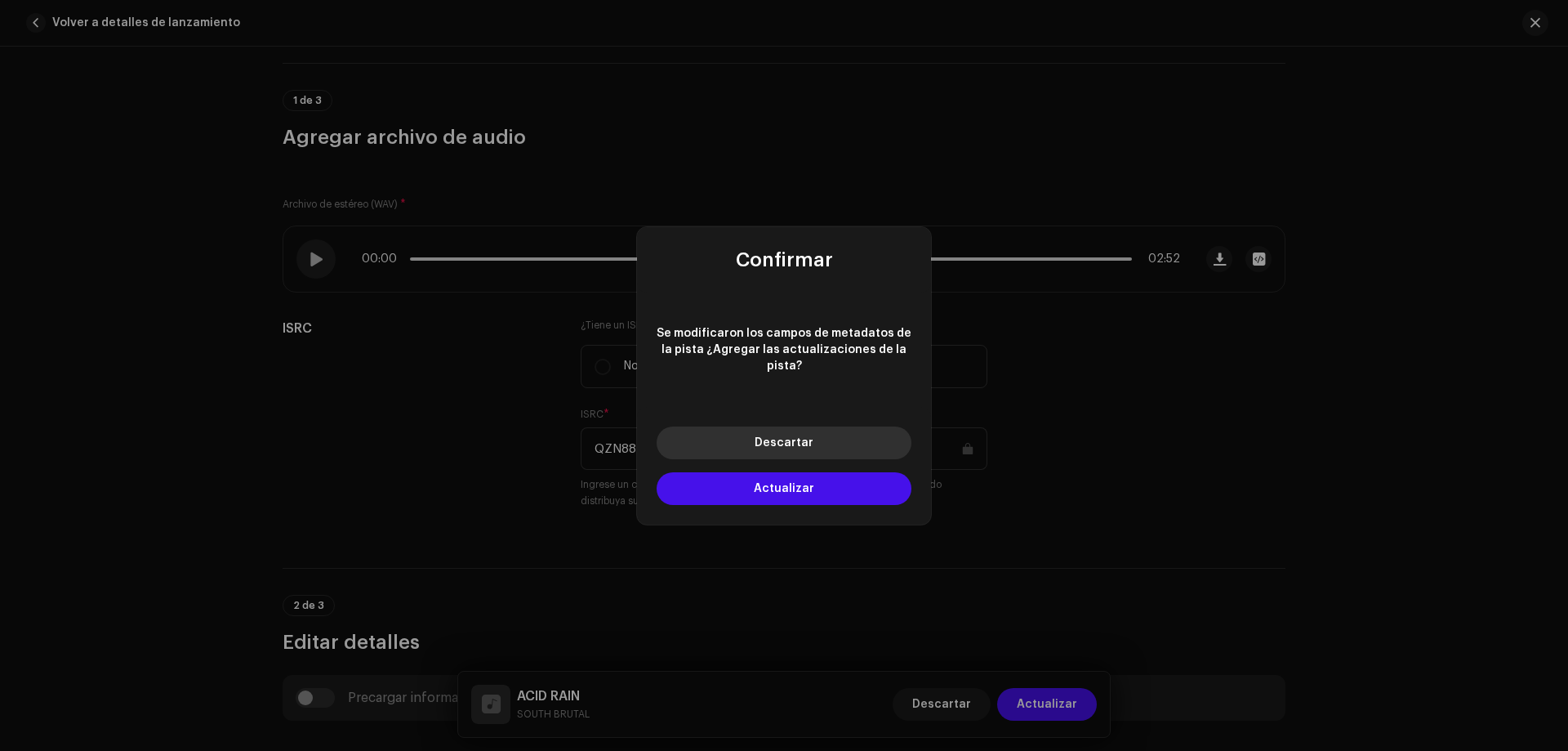
click at [815, 447] on button "Descartar" at bounding box center [784, 443] width 255 height 33
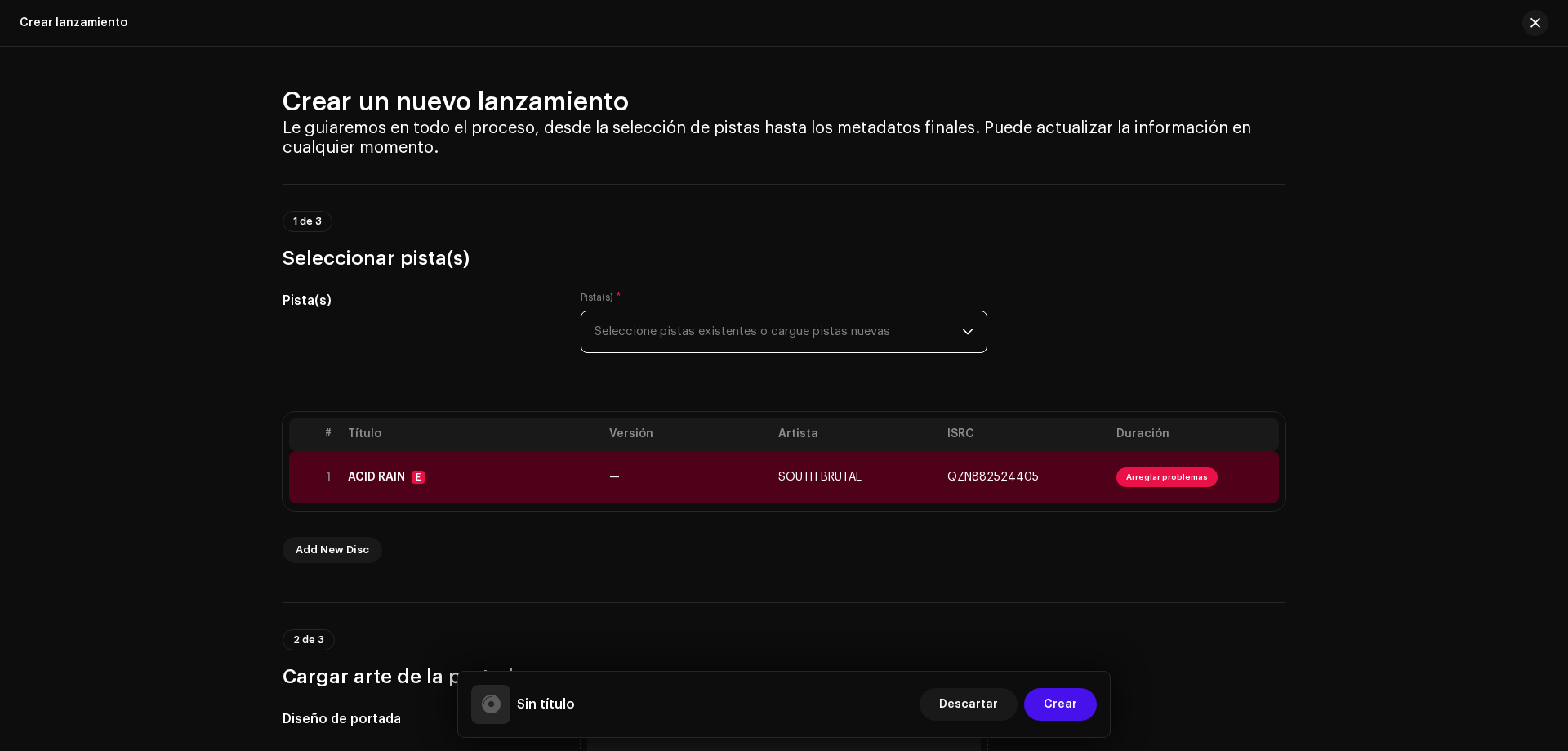
click at [844, 335] on span "Seleccione pistas existentes o cargue pistas nuevas" at bounding box center [778, 331] width 367 height 41
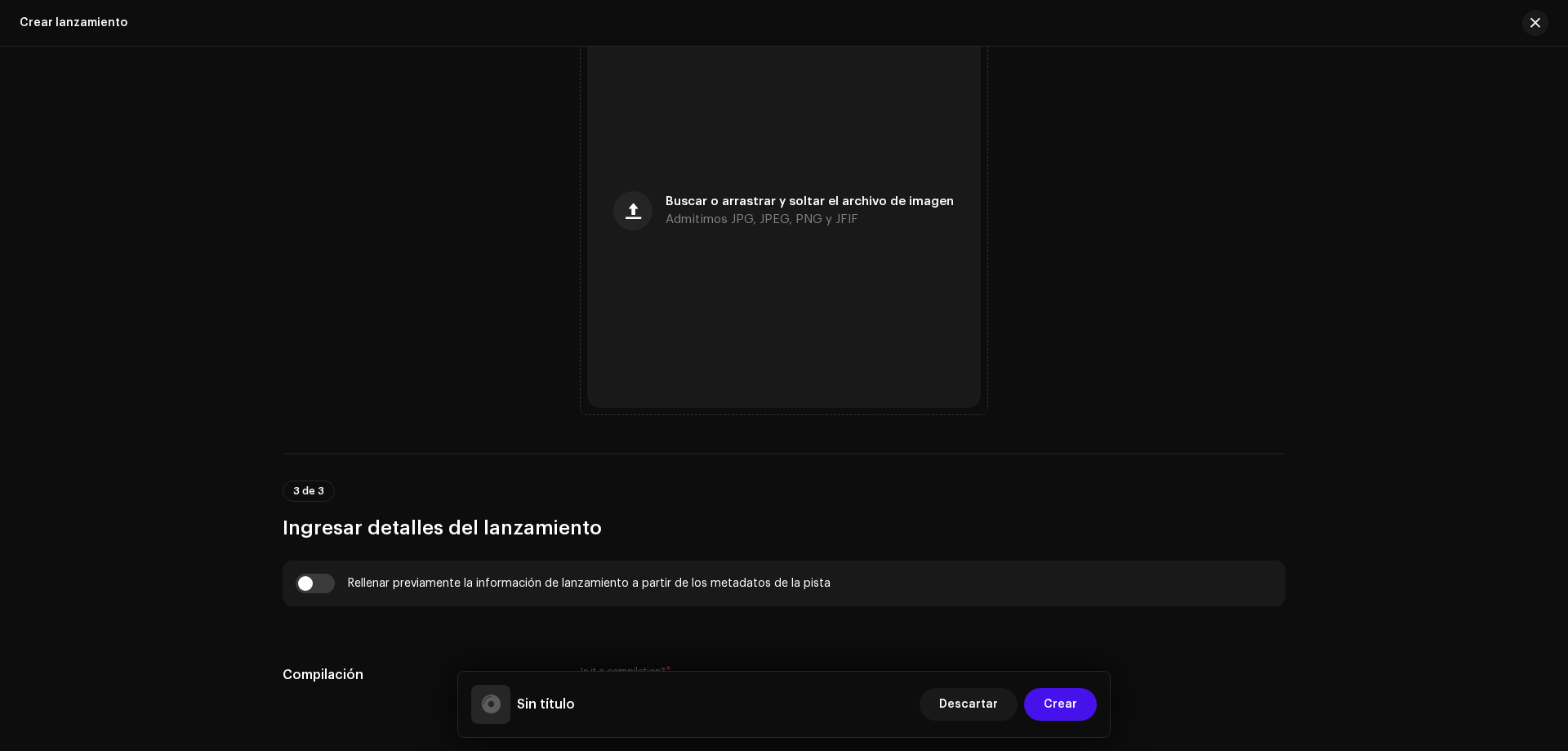
scroll to position [698, 0]
click at [974, 712] on span "Descartar" at bounding box center [968, 704] width 59 height 33
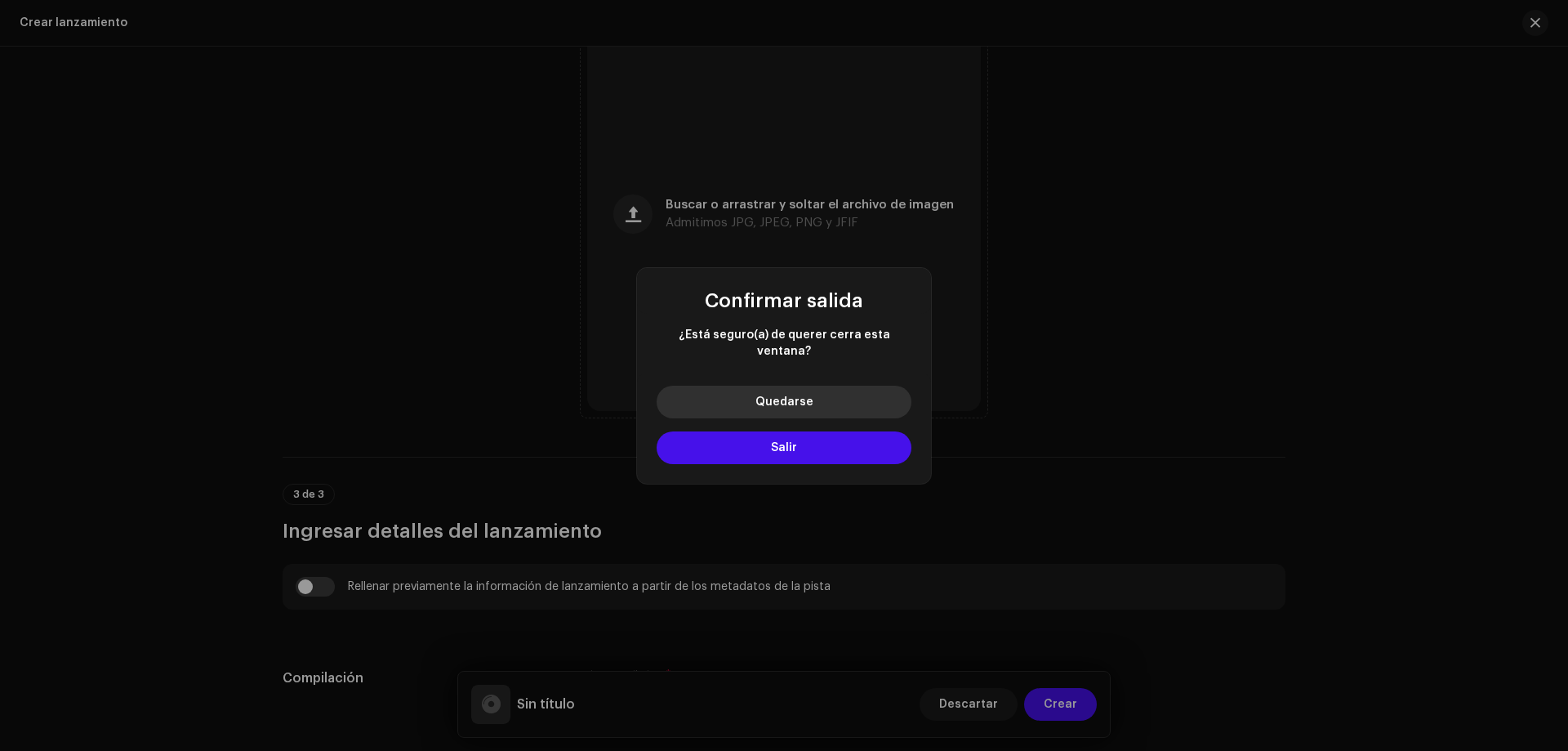
click at [826, 396] on button "Quedarse" at bounding box center [784, 402] width 255 height 33
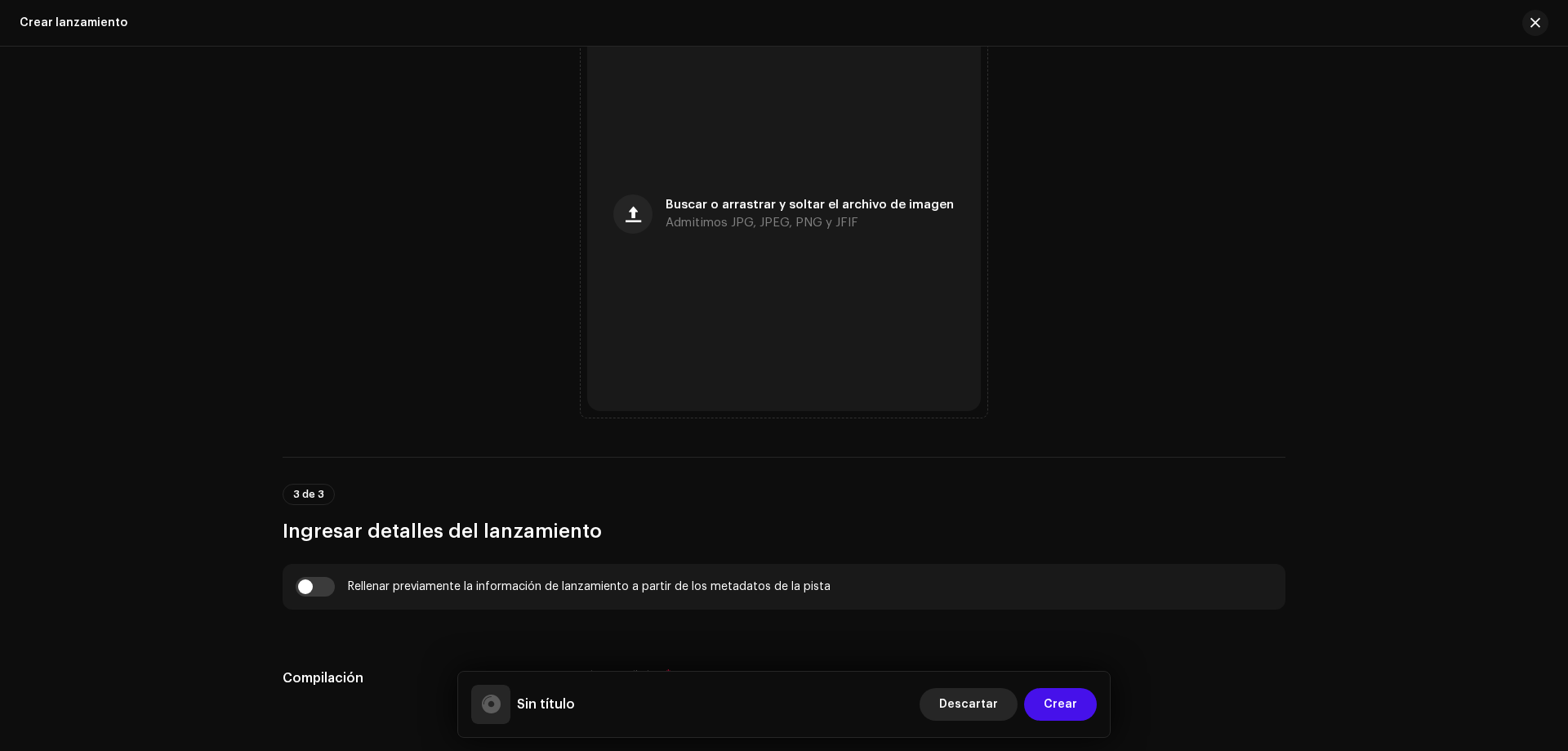
click at [982, 715] on span "Descartar" at bounding box center [968, 704] width 59 height 33
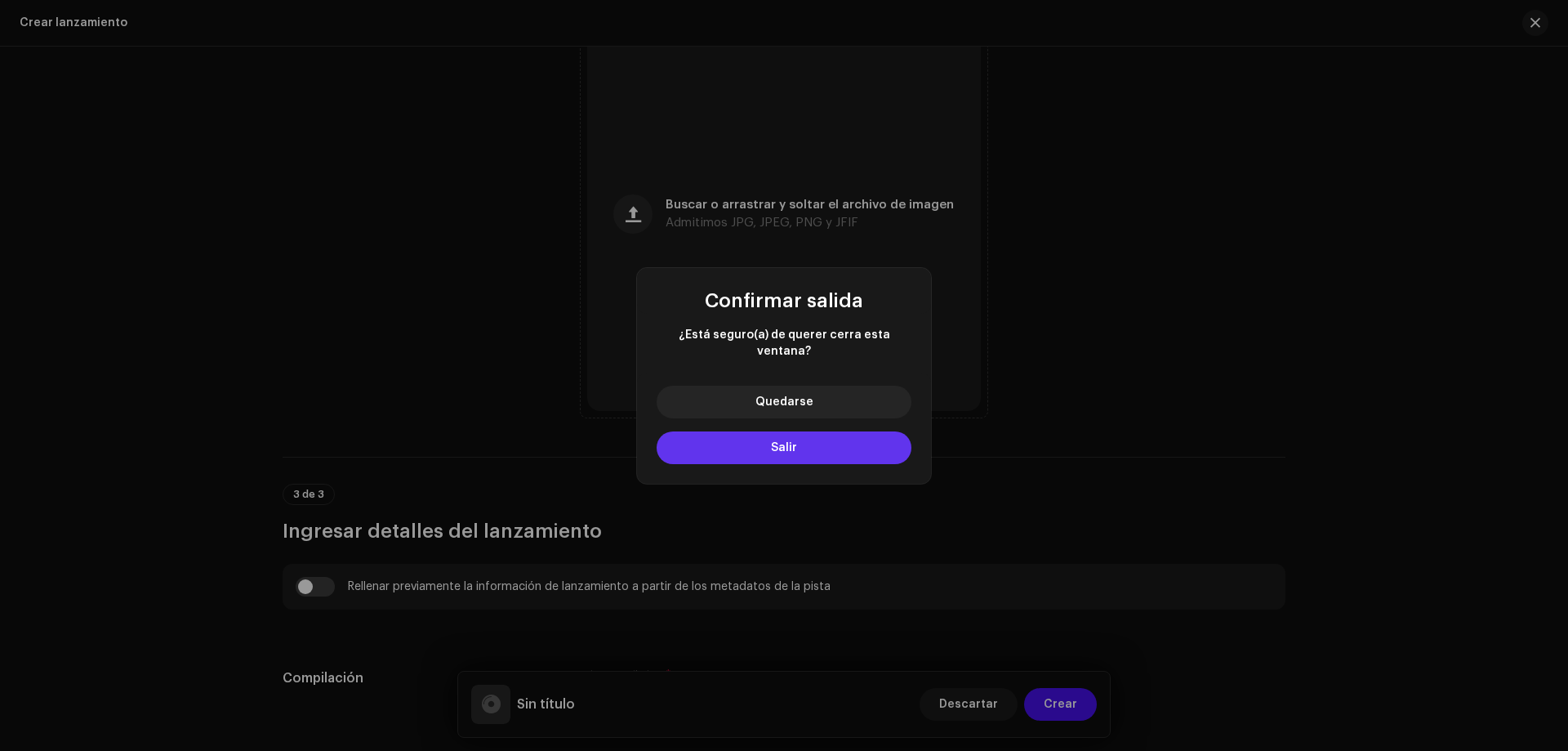
click at [833, 451] on button "Salir" at bounding box center [784, 448] width 255 height 33
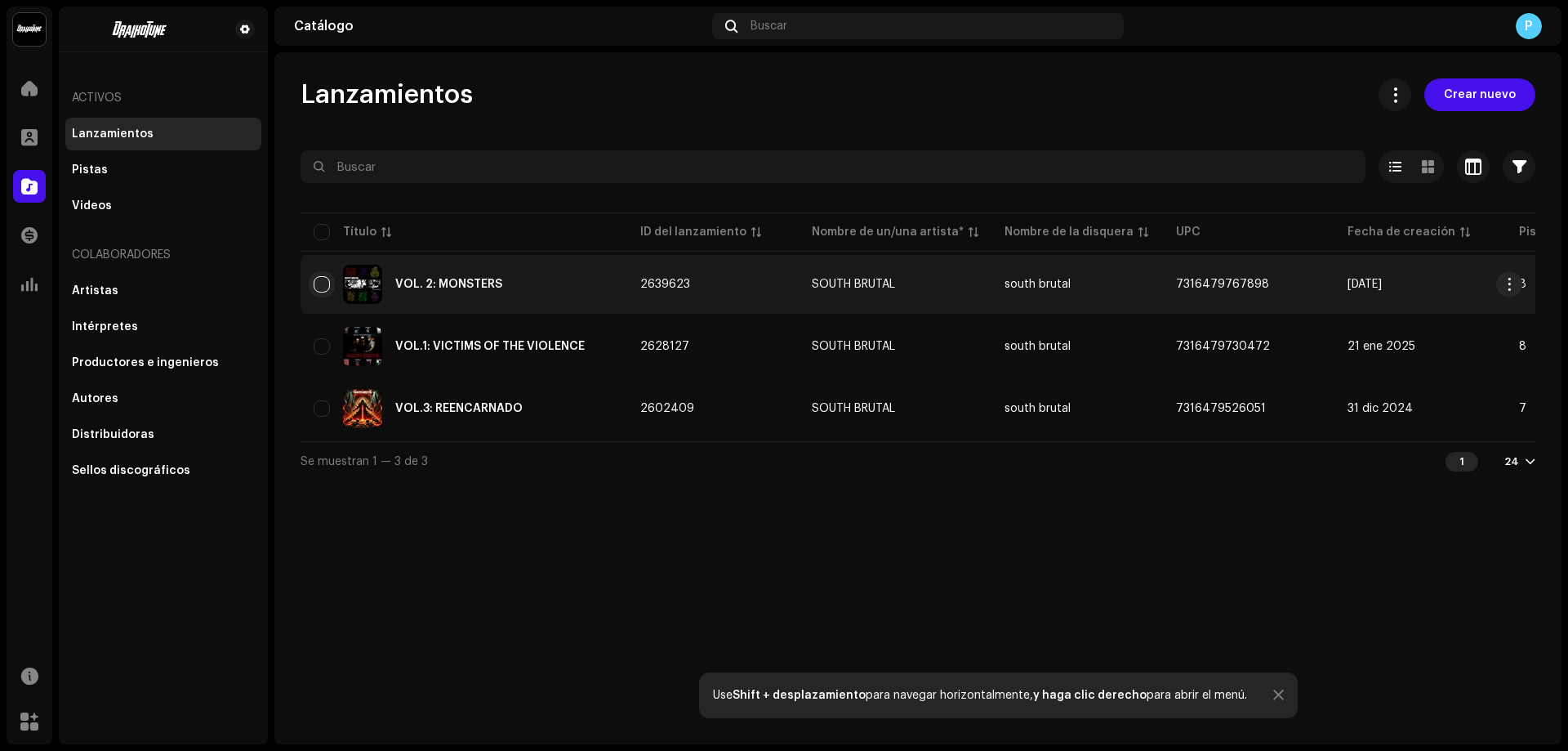
click at [319, 281] on input "checkbox" at bounding box center [321, 284] width 16 height 16
checkbox input "true"
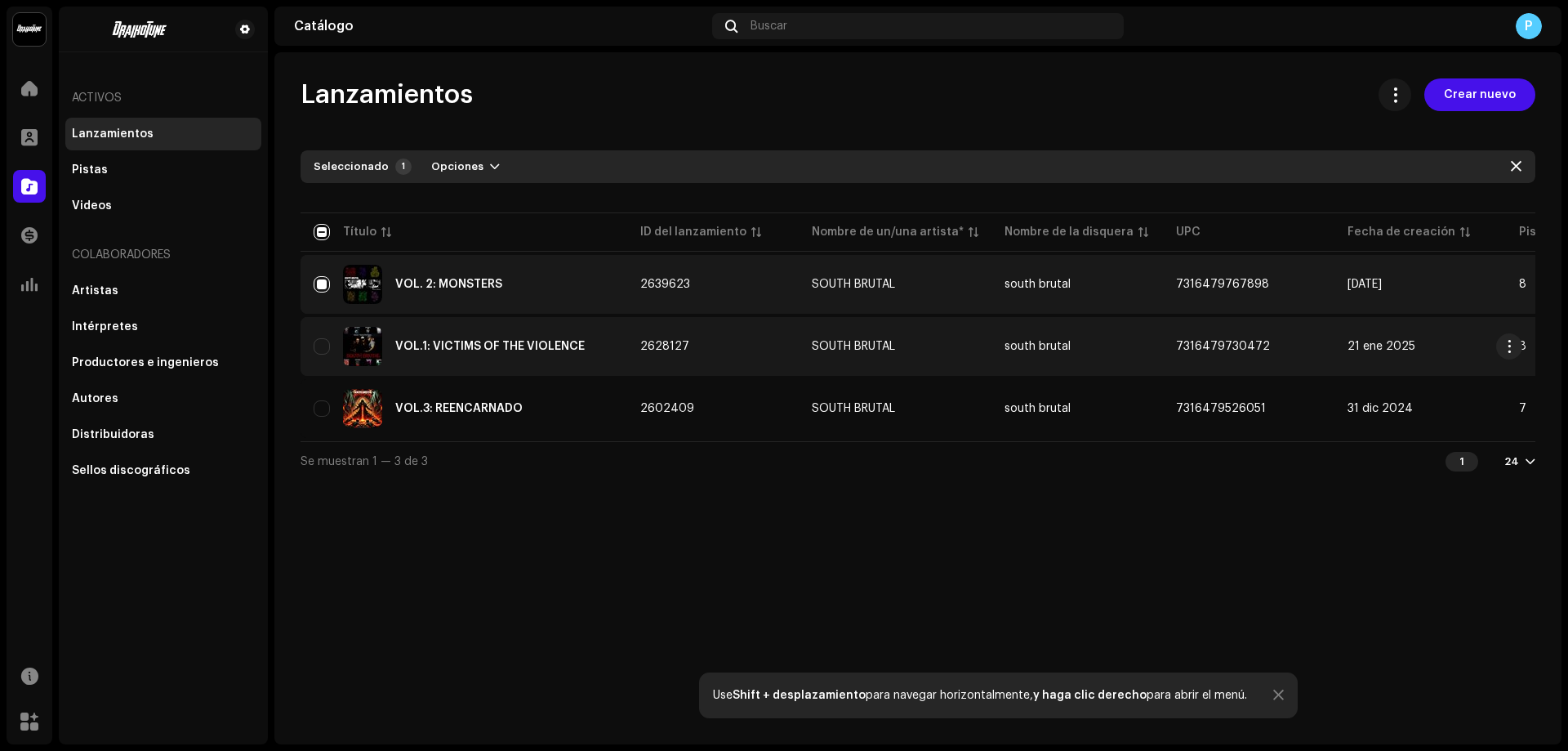
drag, startPoint x: 328, startPoint y: 347, endPoint x: 328, endPoint y: 362, distance: 15.0
click at [327, 348] on input "Row Unselected" at bounding box center [321, 346] width 16 height 16
checkbox input "true"
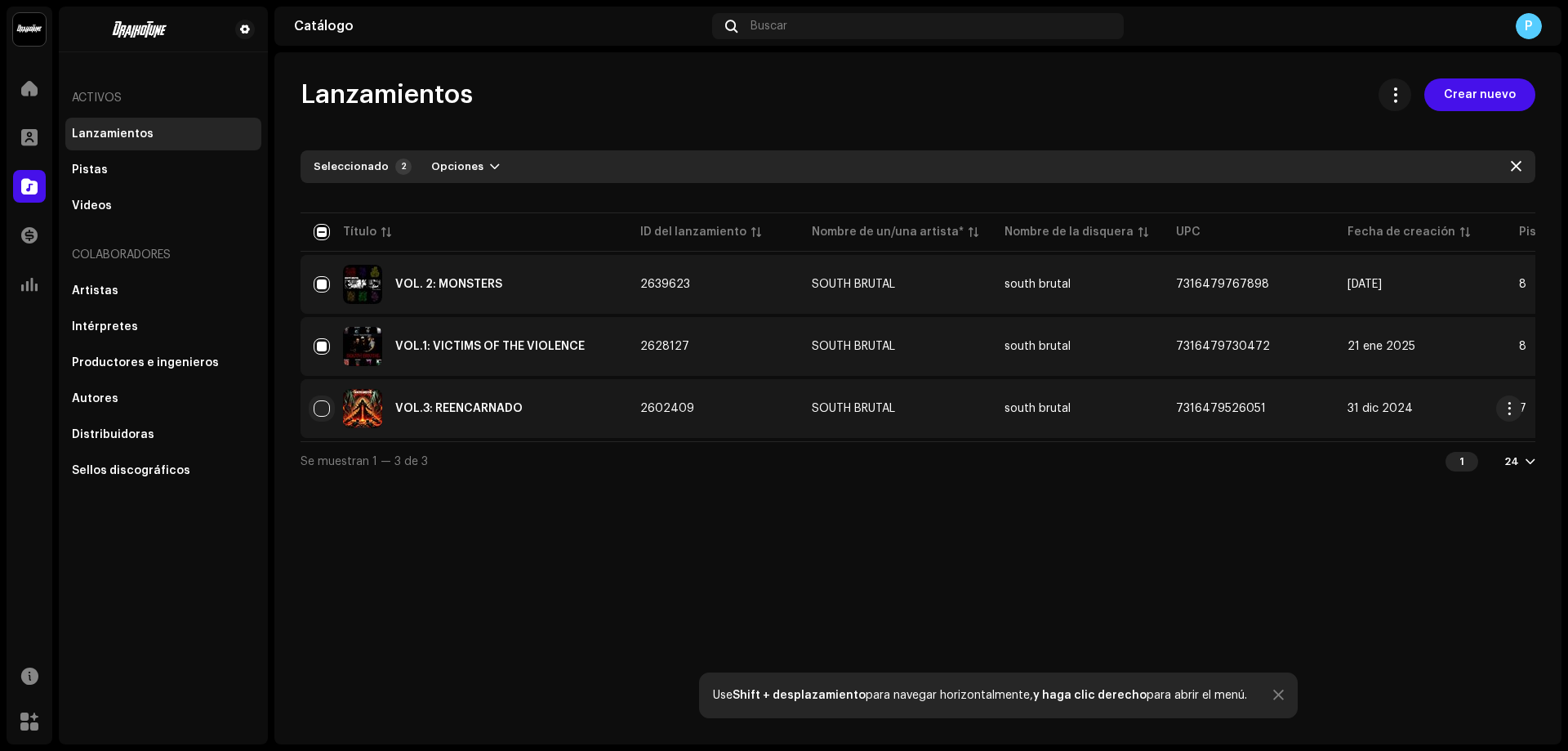
click at [315, 414] on input "Row Unselected" at bounding box center [321, 408] width 16 height 16
checkbox input "true"
click at [613, 176] on span "Opciones" at bounding box center [609, 167] width 53 height 33
drag, startPoint x: 1218, startPoint y: 75, endPoint x: 1423, endPoint y: 90, distance: 205.5
click at [1254, 82] on div "Lanzamientos Crear nuevo Seleccionado 3 Deseleccionar todo 3 Opciones Filtros E…" at bounding box center [918, 398] width 1287 height 692
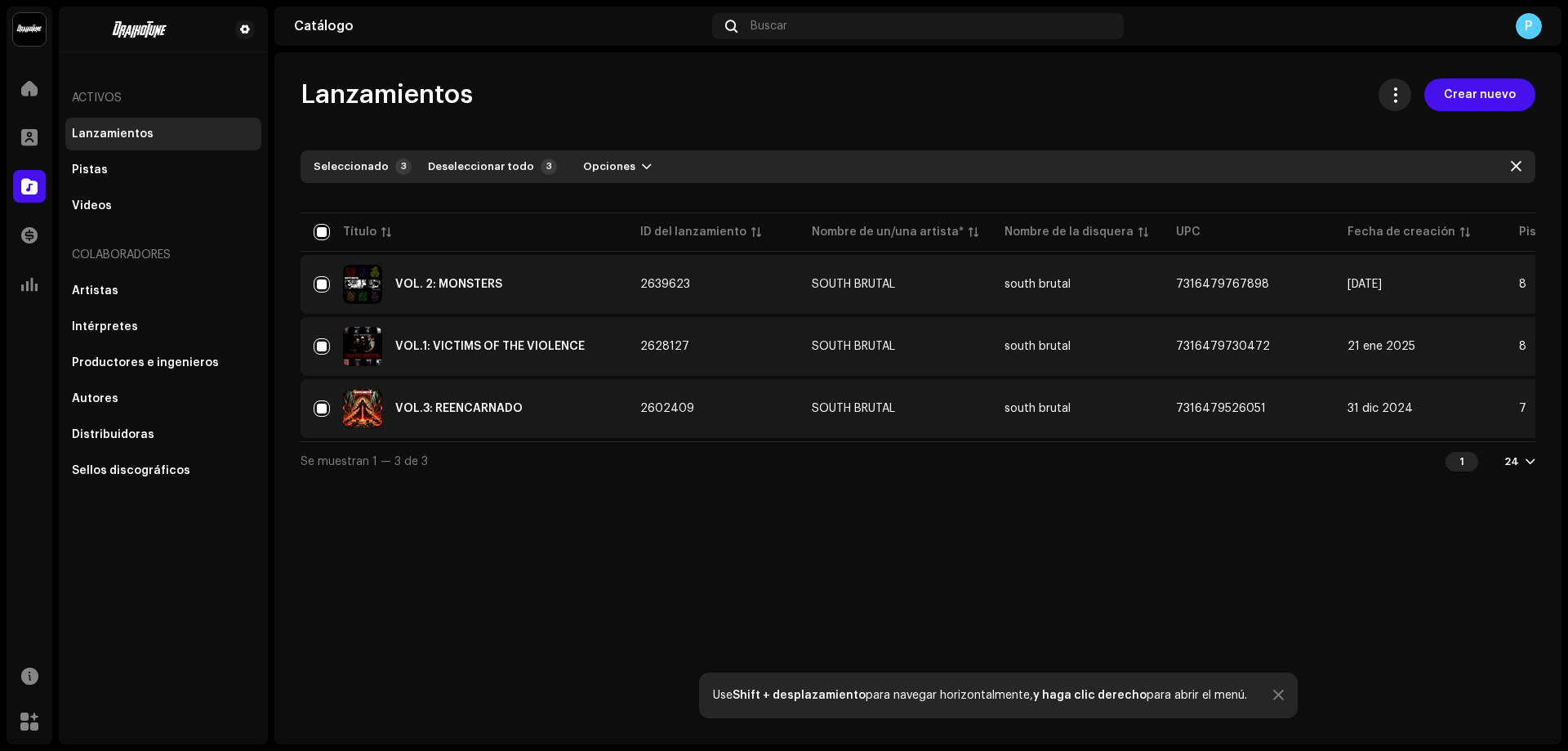
click at [1400, 98] on span at bounding box center [1395, 94] width 16 height 13
drag, startPoint x: 879, startPoint y: 82, endPoint x: 890, endPoint y: 92, distance: 14.9
click at [879, 84] on div "Lanzamientos Crear nuevo" at bounding box center [918, 95] width 1235 height 33
click at [606, 169] on span "Opciones" at bounding box center [609, 167] width 53 height 33
click at [613, 194] on div "Archive" at bounding box center [645, 204] width 165 height 33
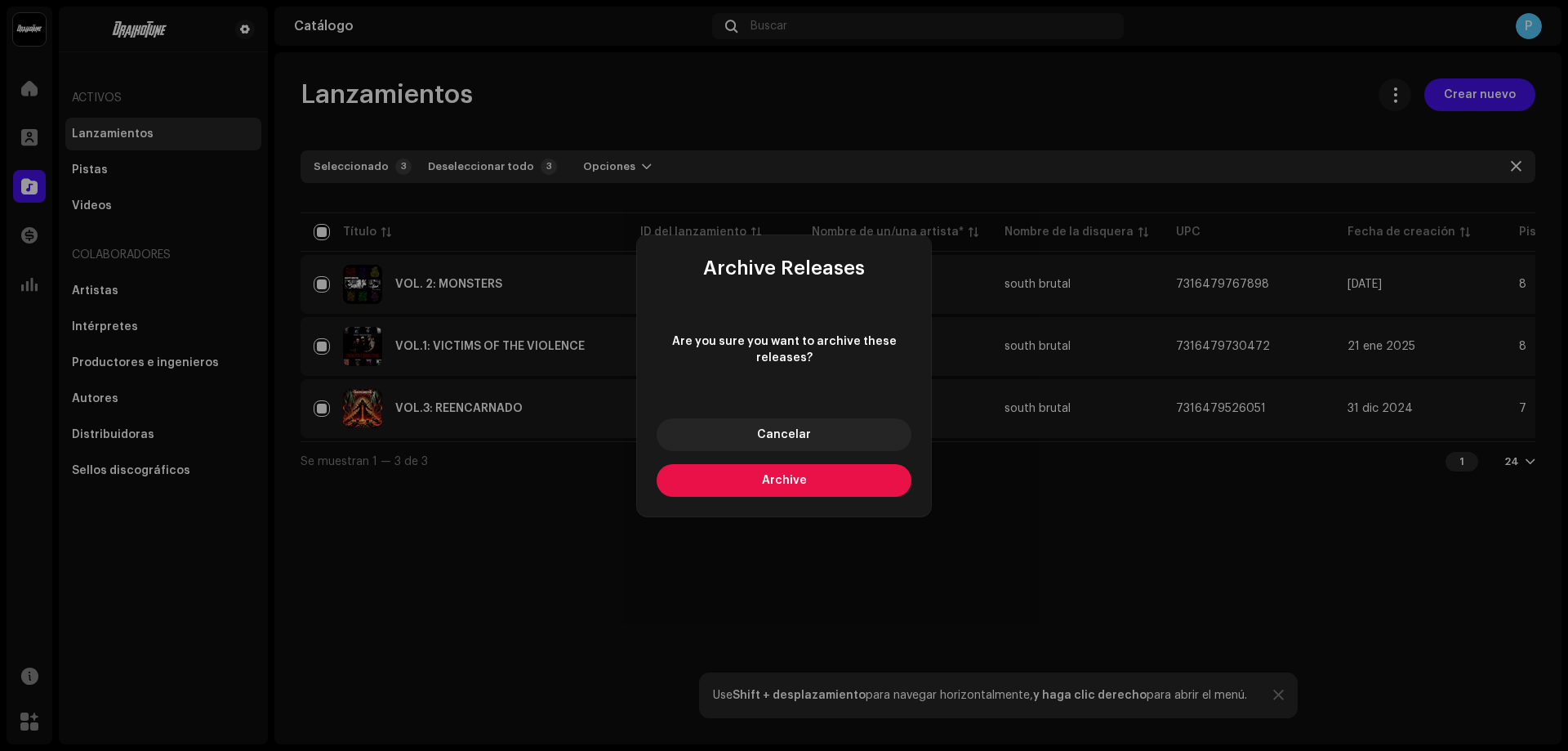
click at [790, 490] on button "Archive" at bounding box center [784, 481] width 255 height 33
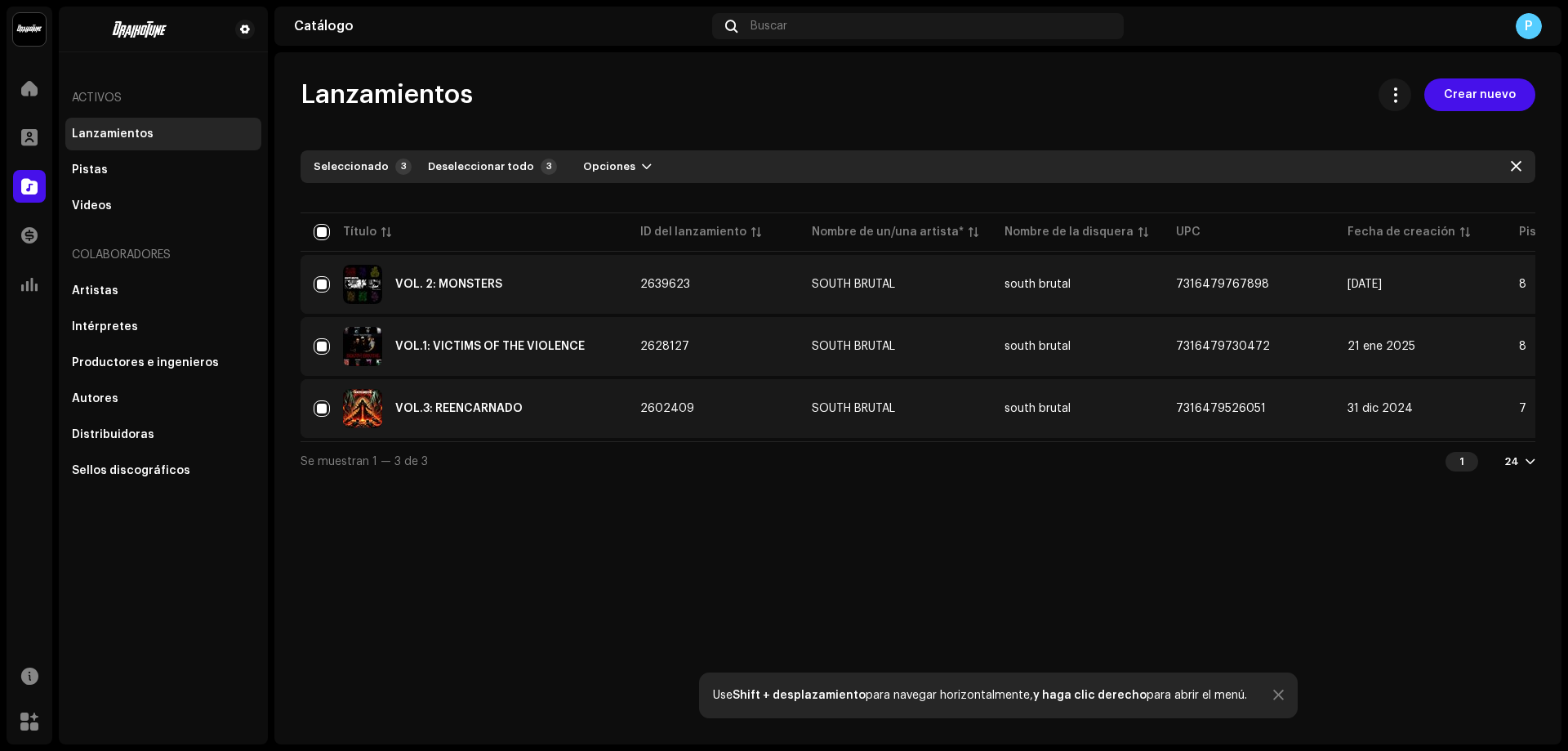
checkbox input "false"
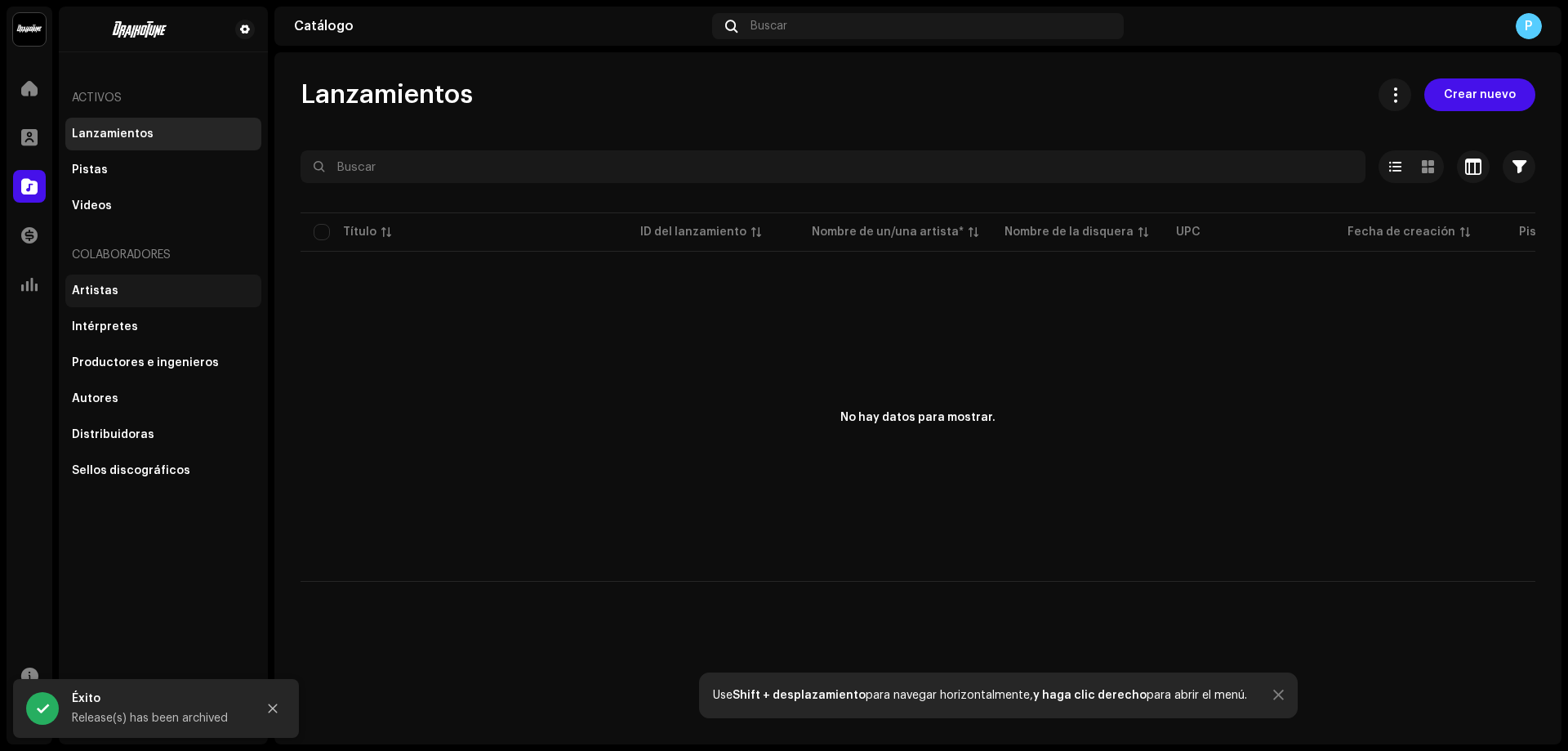
click at [118, 283] on div "Artistas" at bounding box center [163, 291] width 196 height 33
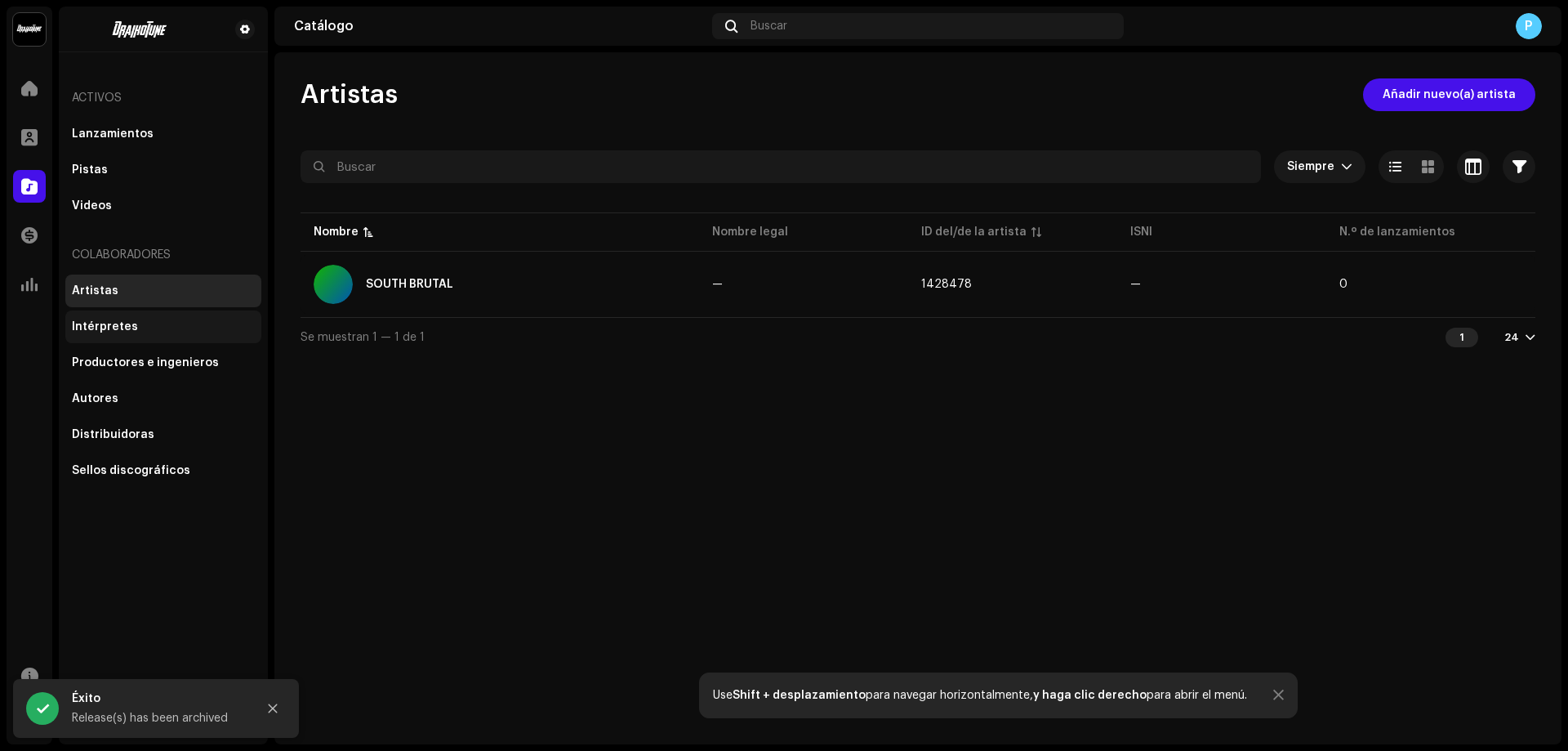
click at [117, 318] on div "Intérpretes" at bounding box center [163, 327] width 196 height 33
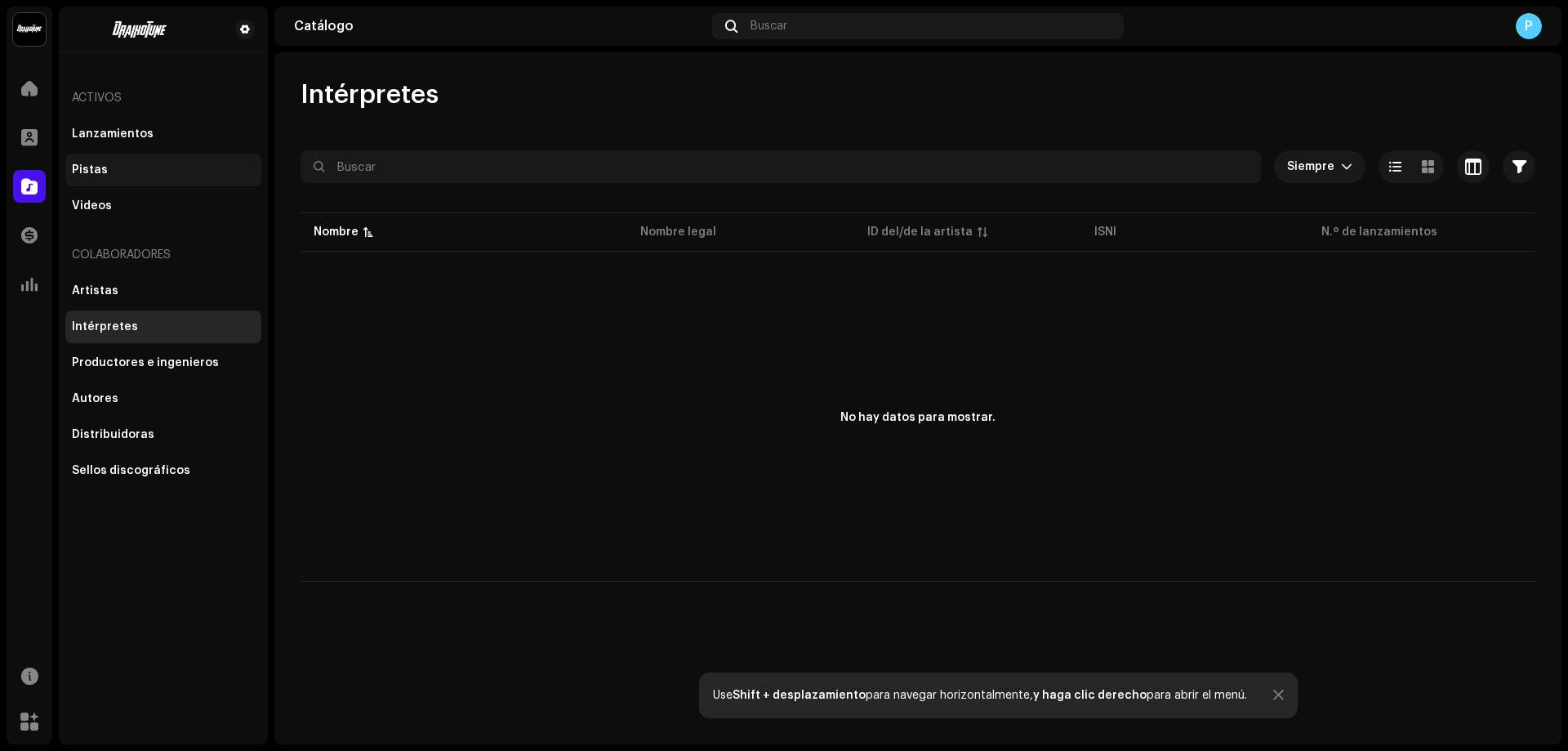
click at [105, 170] on div "Pistas" at bounding box center [163, 169] width 183 height 13
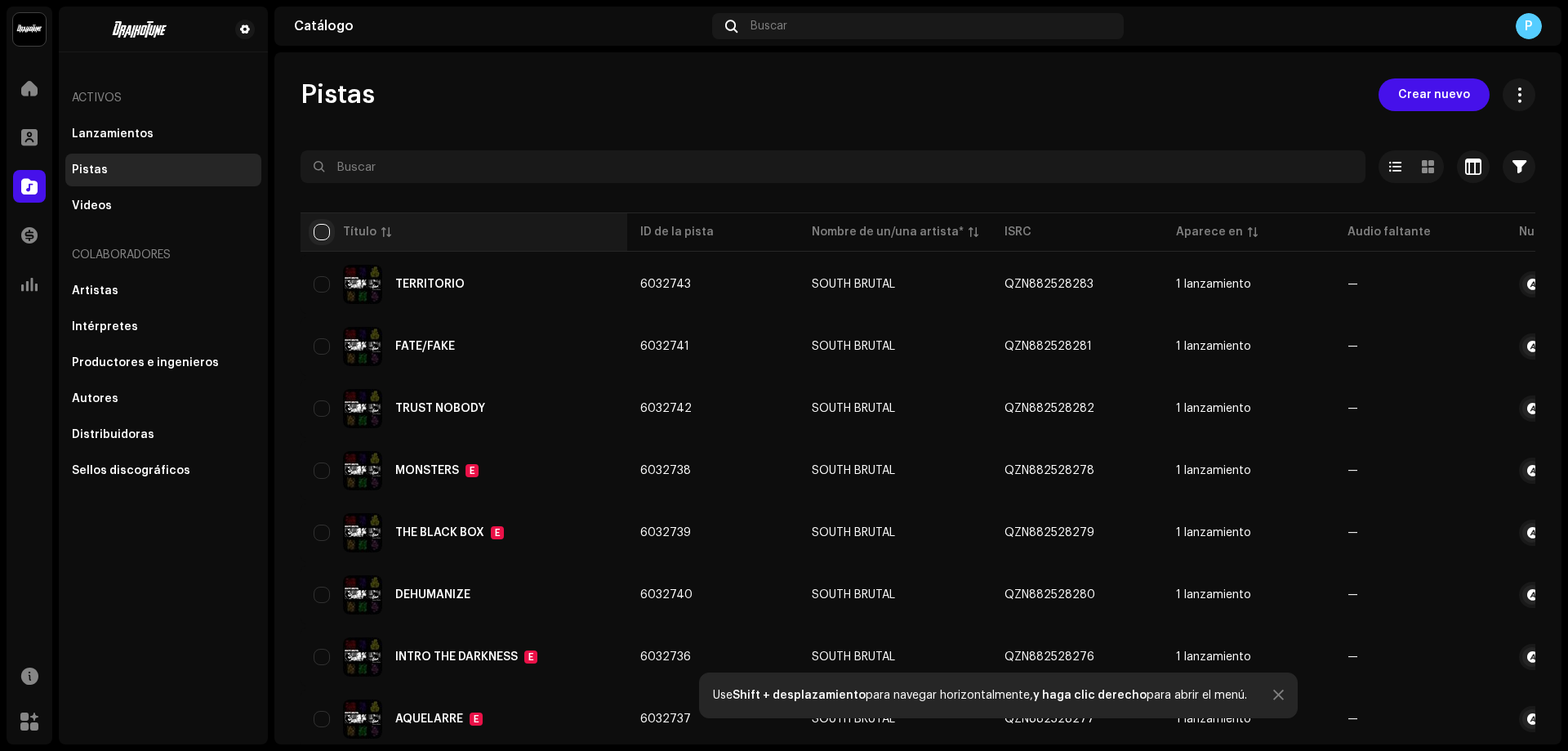
click at [322, 232] on input "checkbox" at bounding box center [321, 232] width 16 height 16
checkbox input "true"
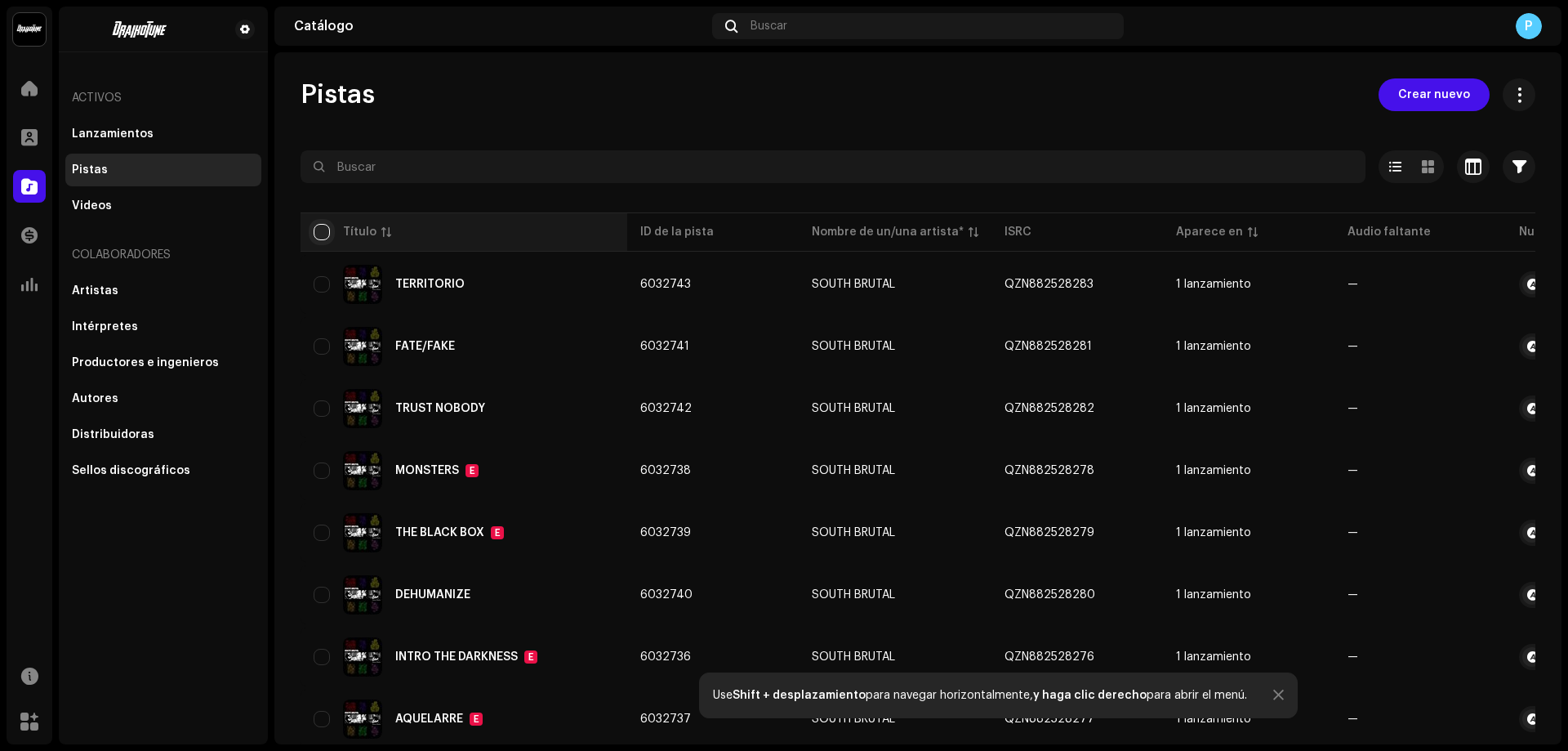
checkbox input "true"
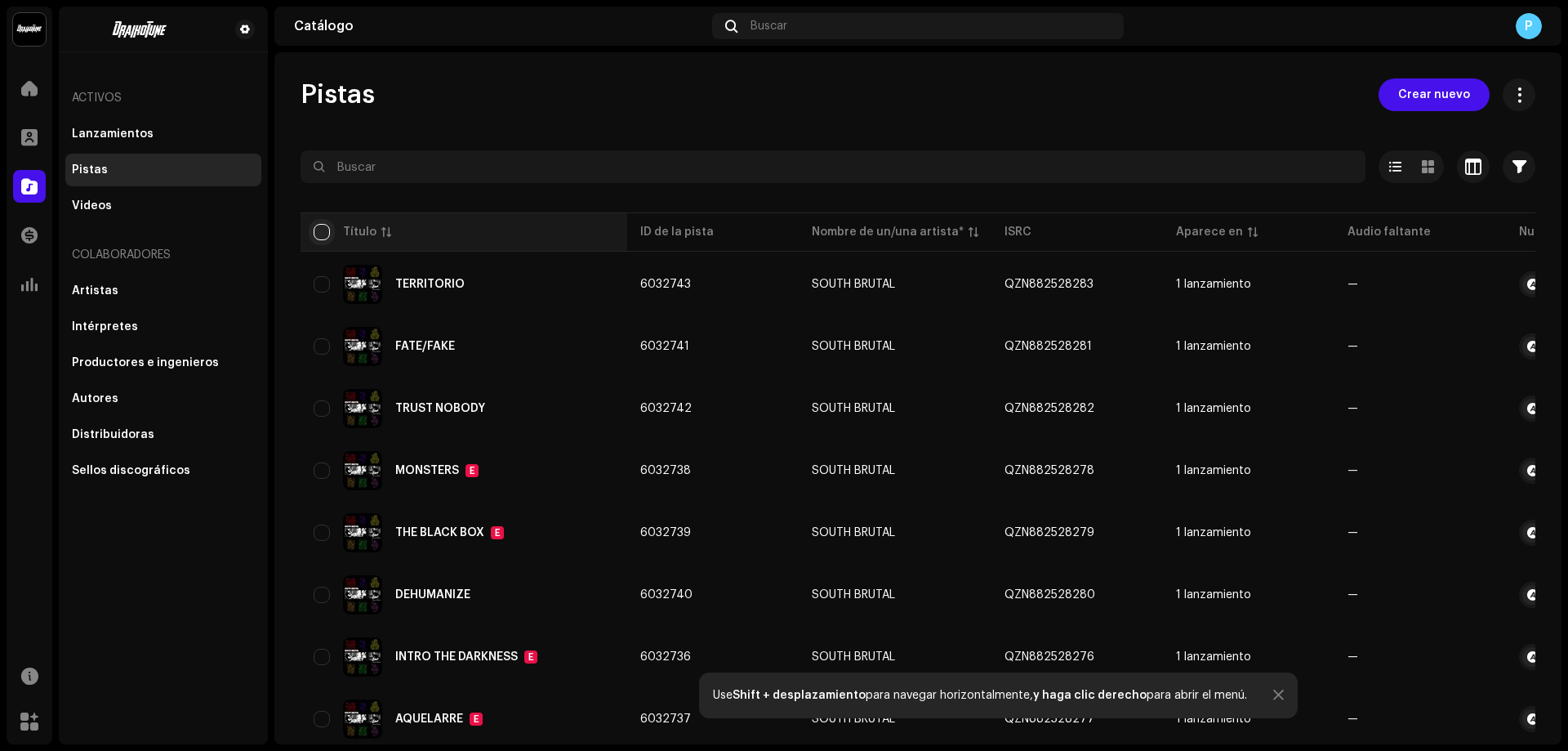
checkbox input "true"
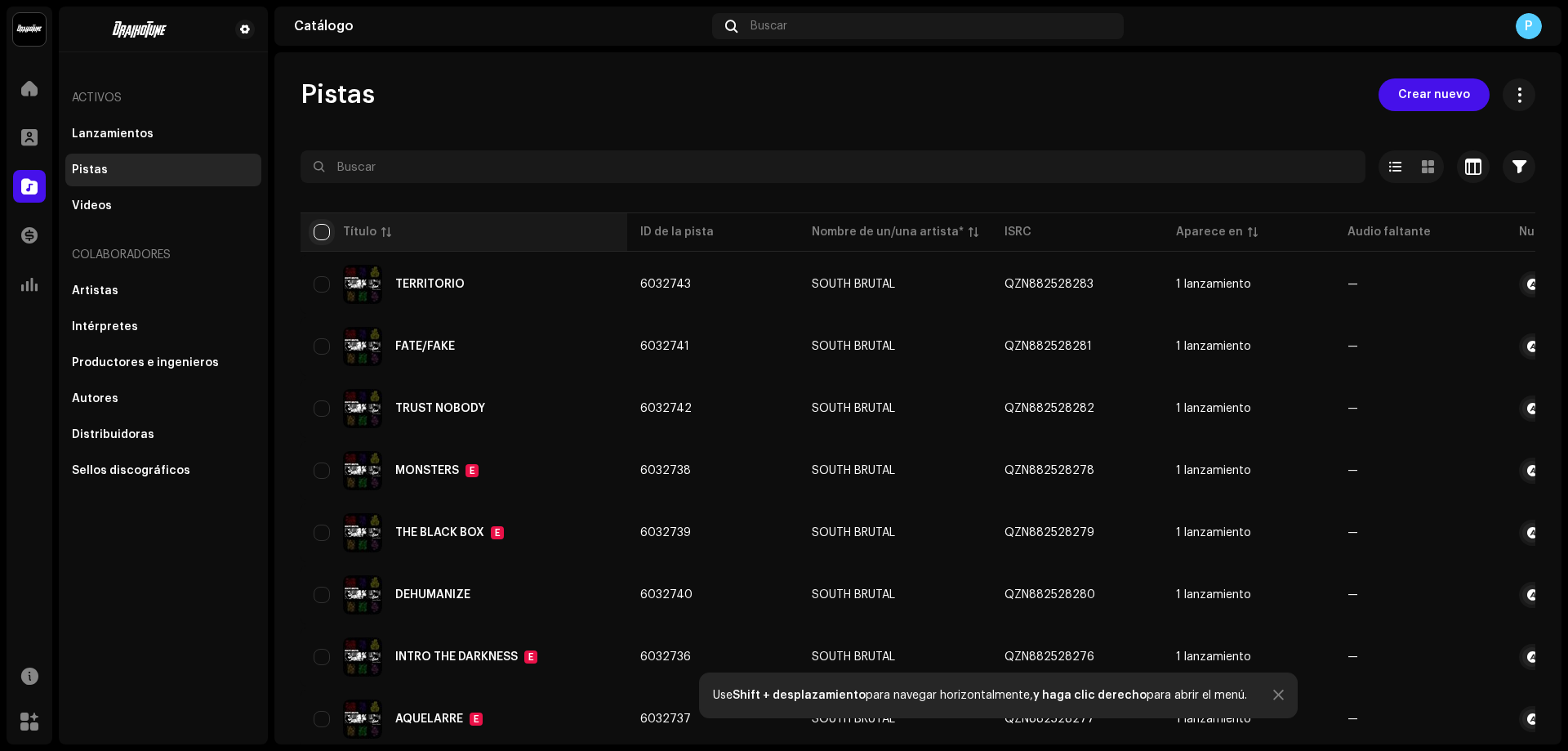
checkbox input "true"
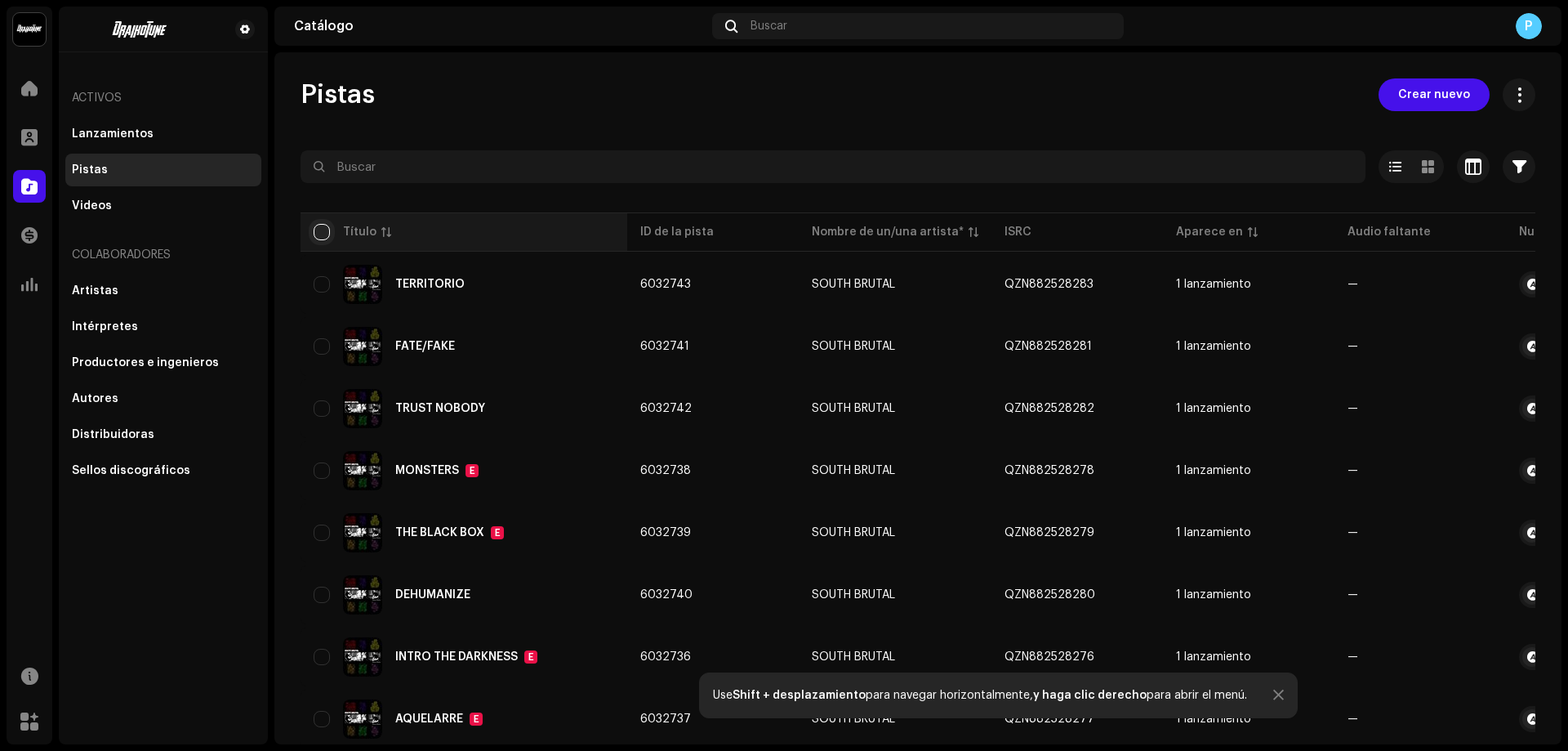
checkbox input "true"
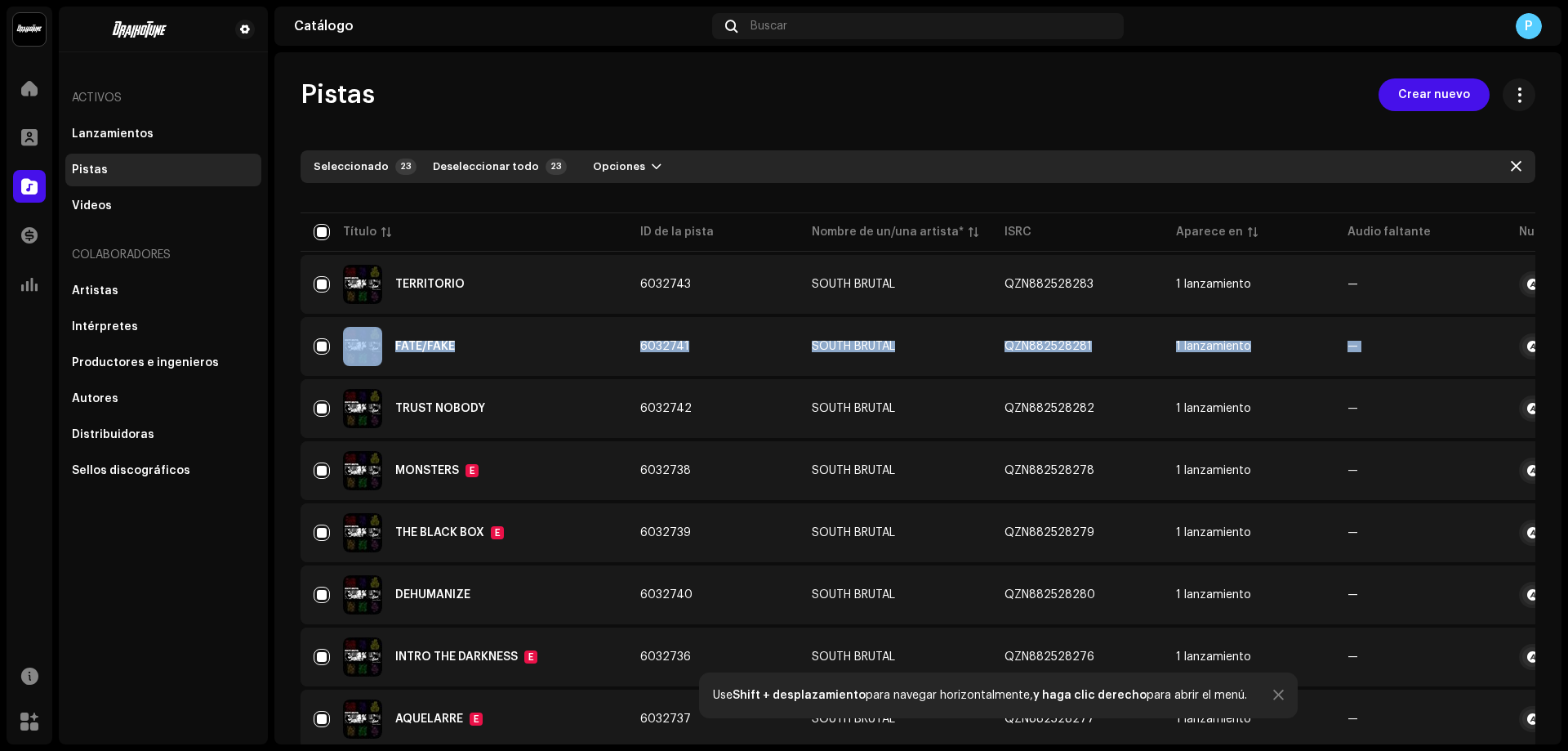
drag, startPoint x: 1566, startPoint y: 296, endPoint x: 1566, endPoint y: 337, distance: 41.0
click at [1566, 337] on div "south brutal Inicio Perfil Catálogo Transacciones Estadísticas Recursos Mercado…" at bounding box center [784, 375] width 1568 height 751
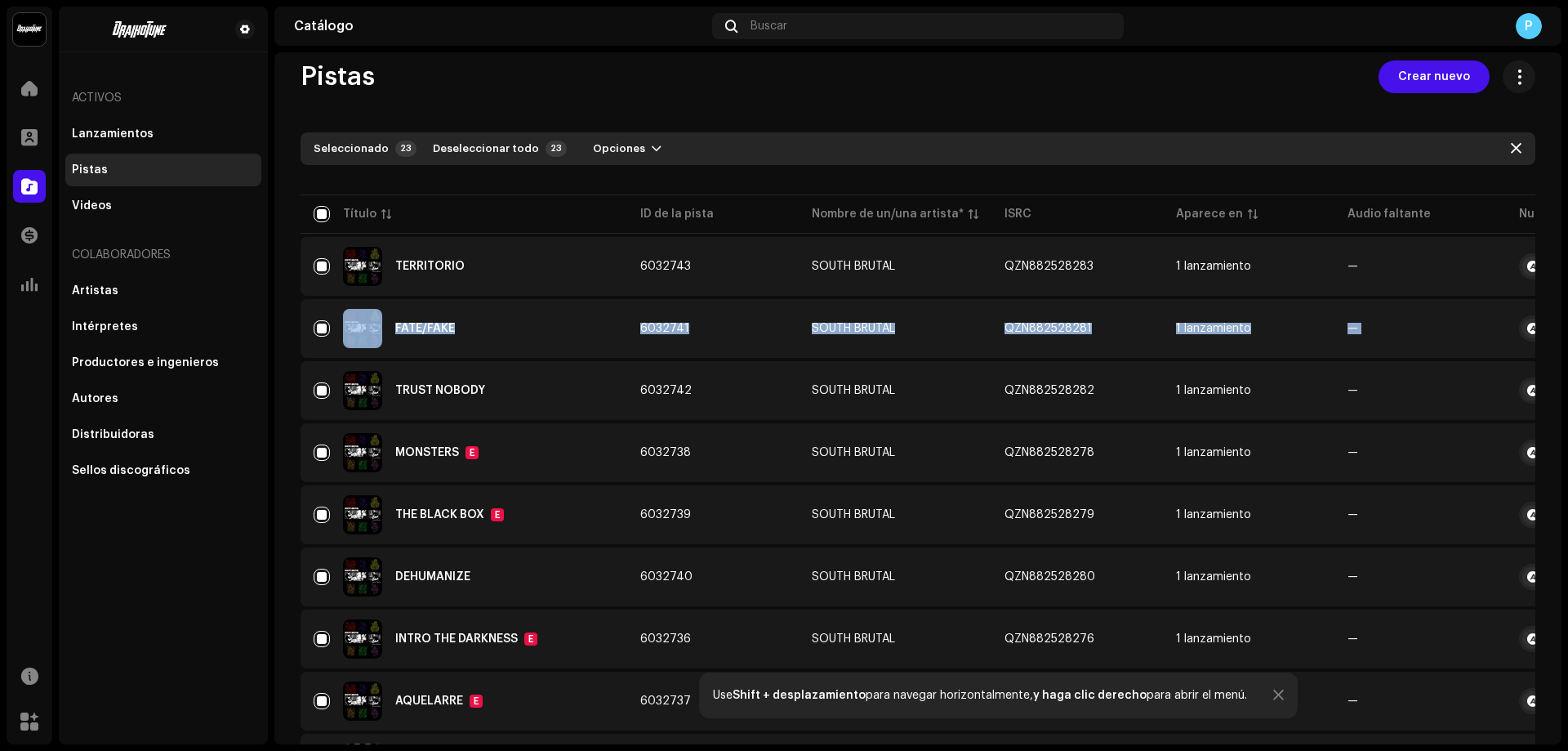
scroll to position [22, 0]
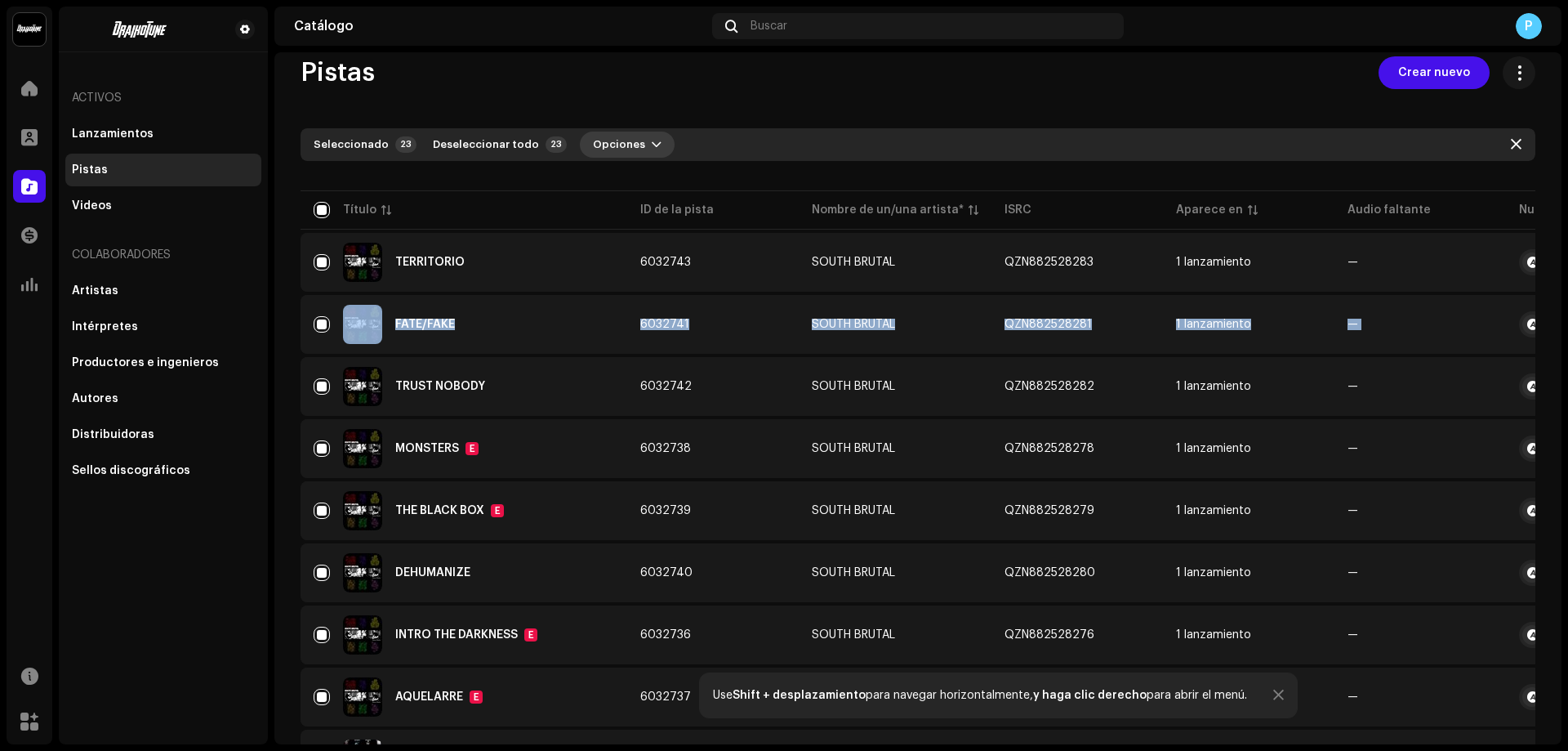
click at [630, 148] on button "Opciones" at bounding box center [627, 144] width 95 height 26
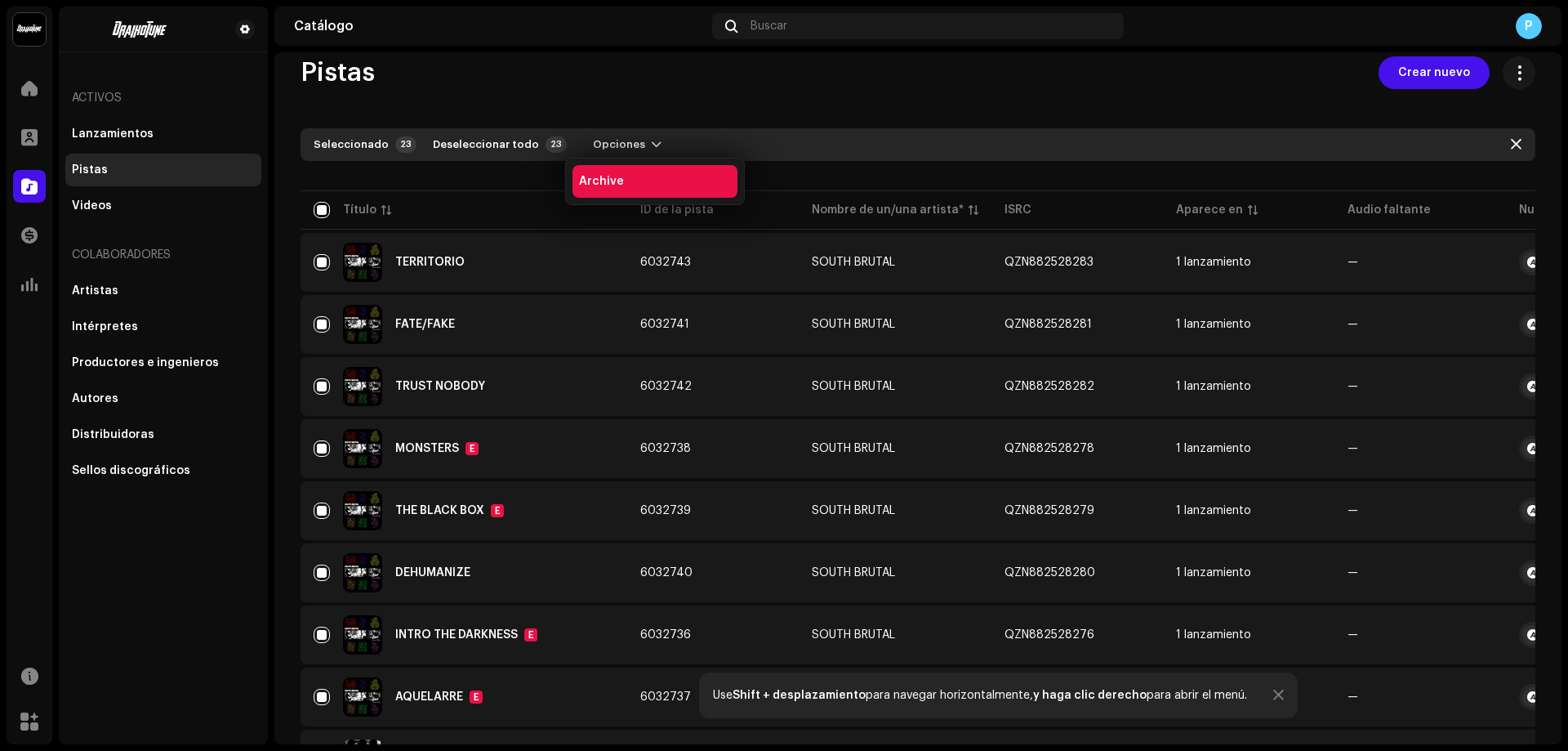
click at [623, 183] on div "Archive" at bounding box center [655, 181] width 152 height 13
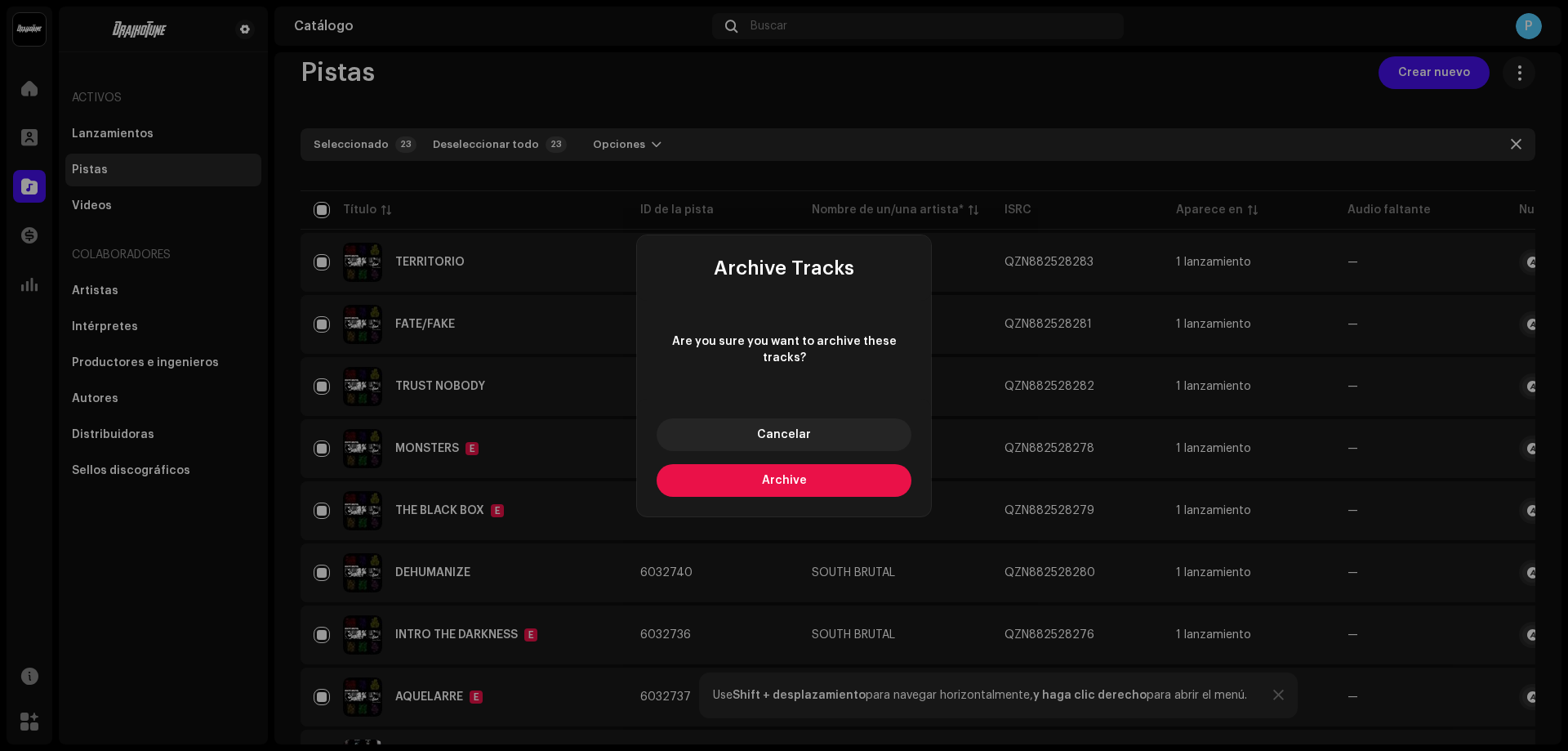
click at [779, 478] on button "Archive" at bounding box center [784, 481] width 255 height 33
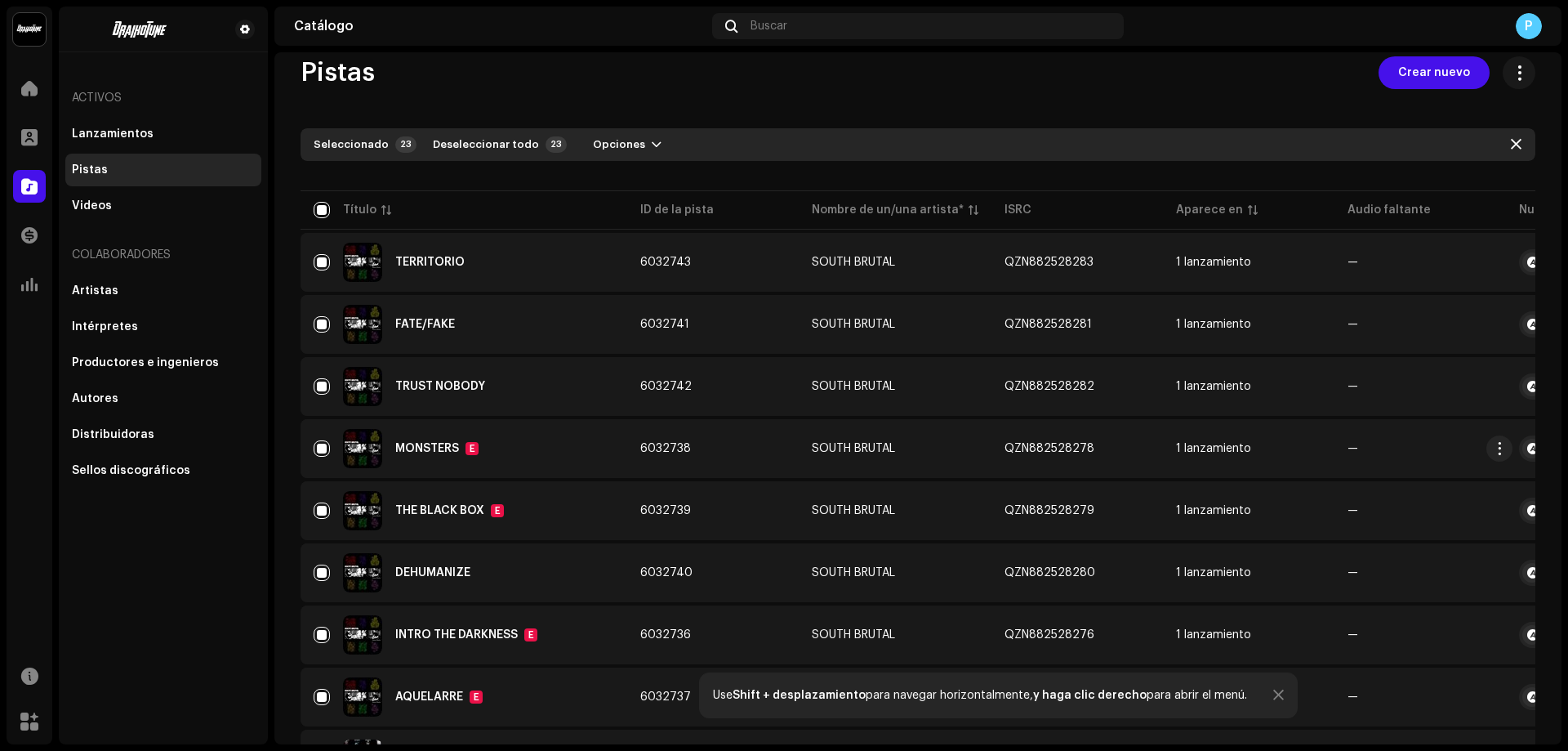
checkbox input "false"
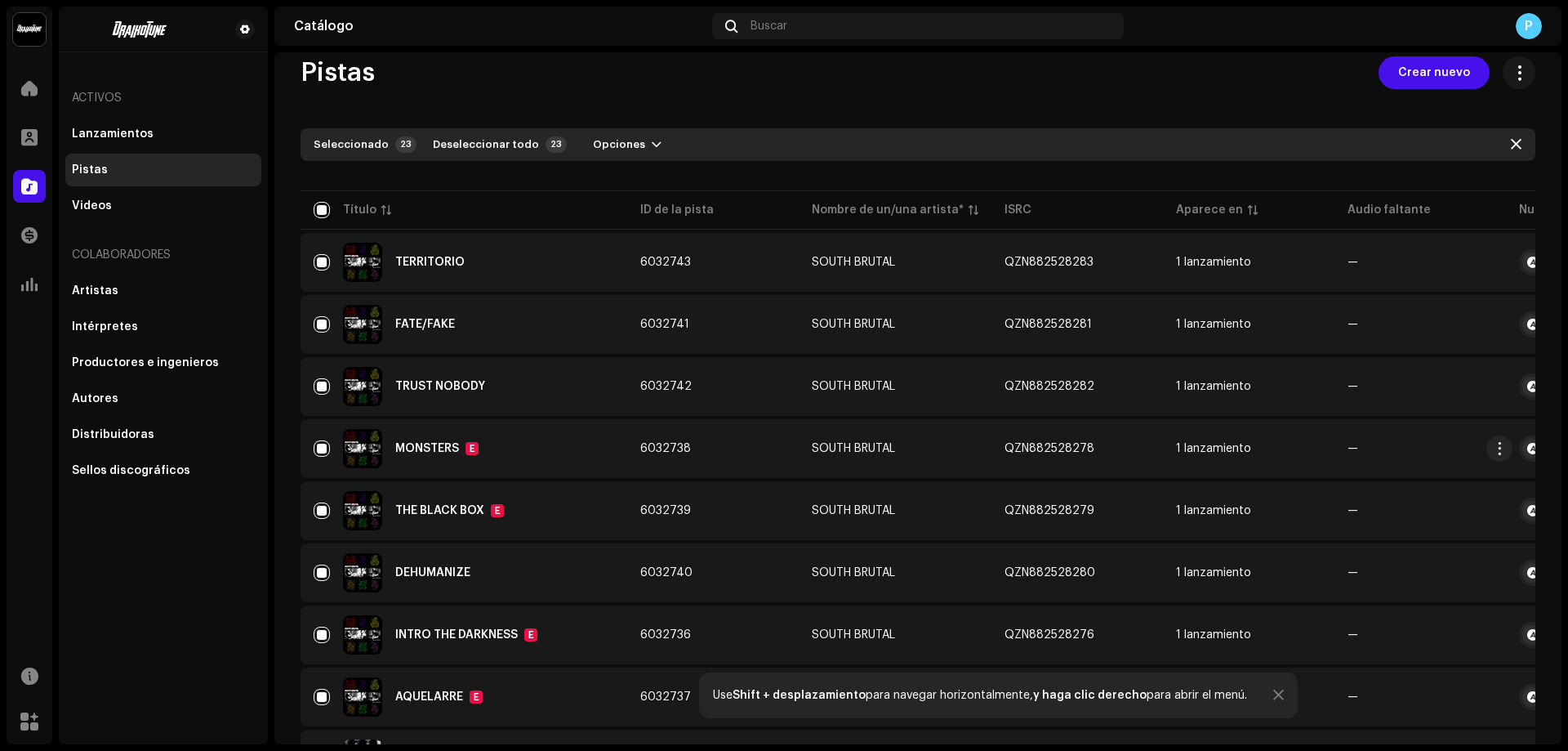
checkbox input "false"
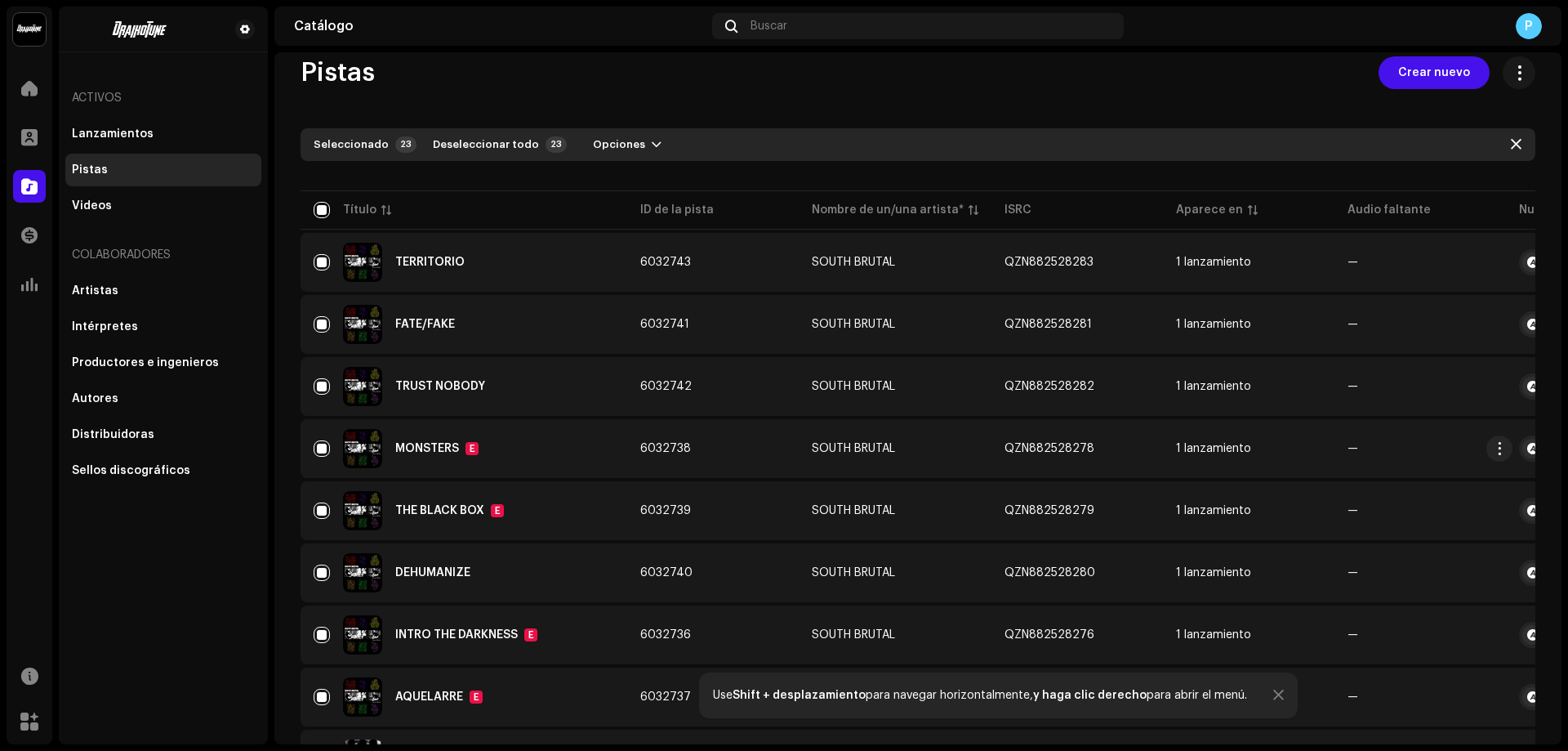
checkbox input "false"
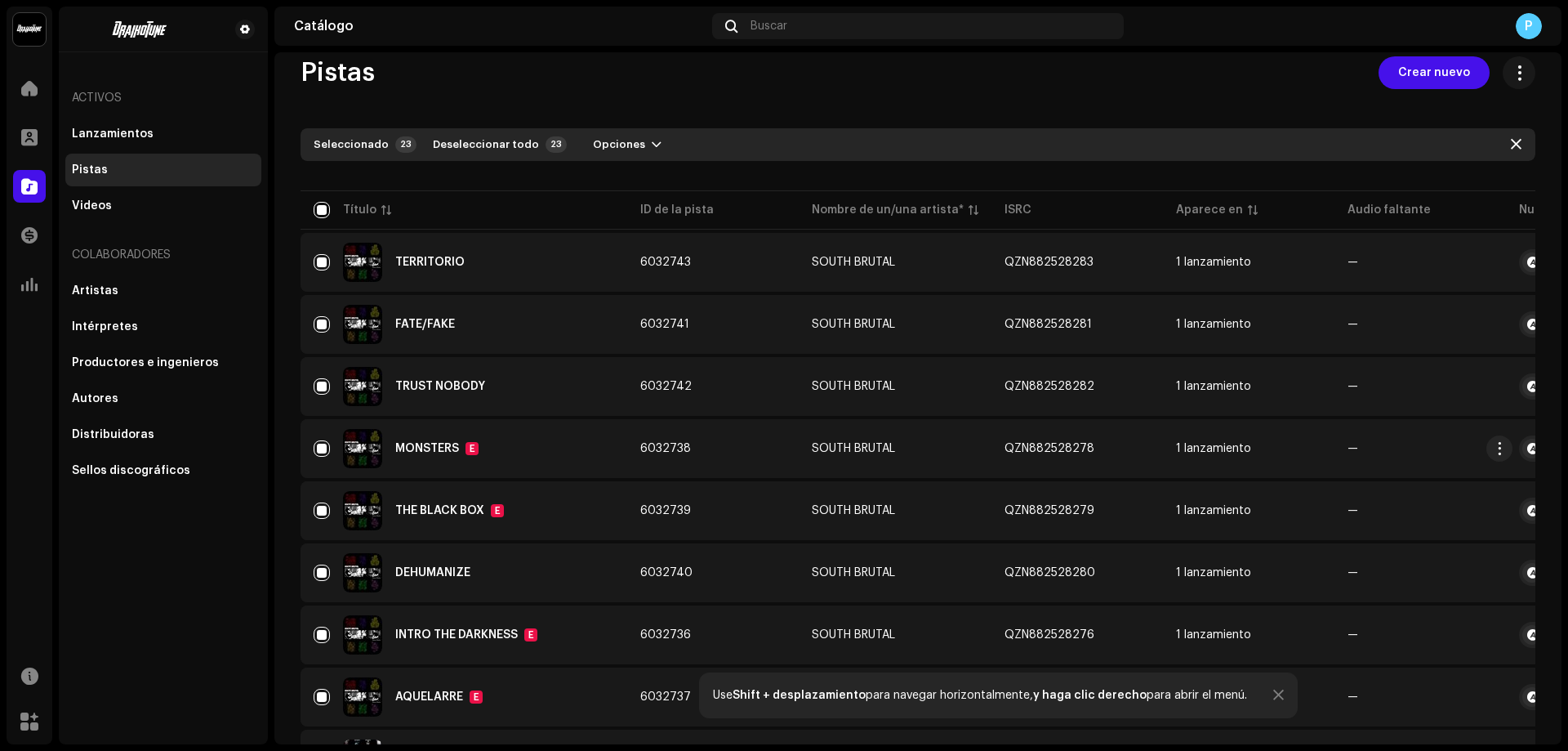
checkbox input "false"
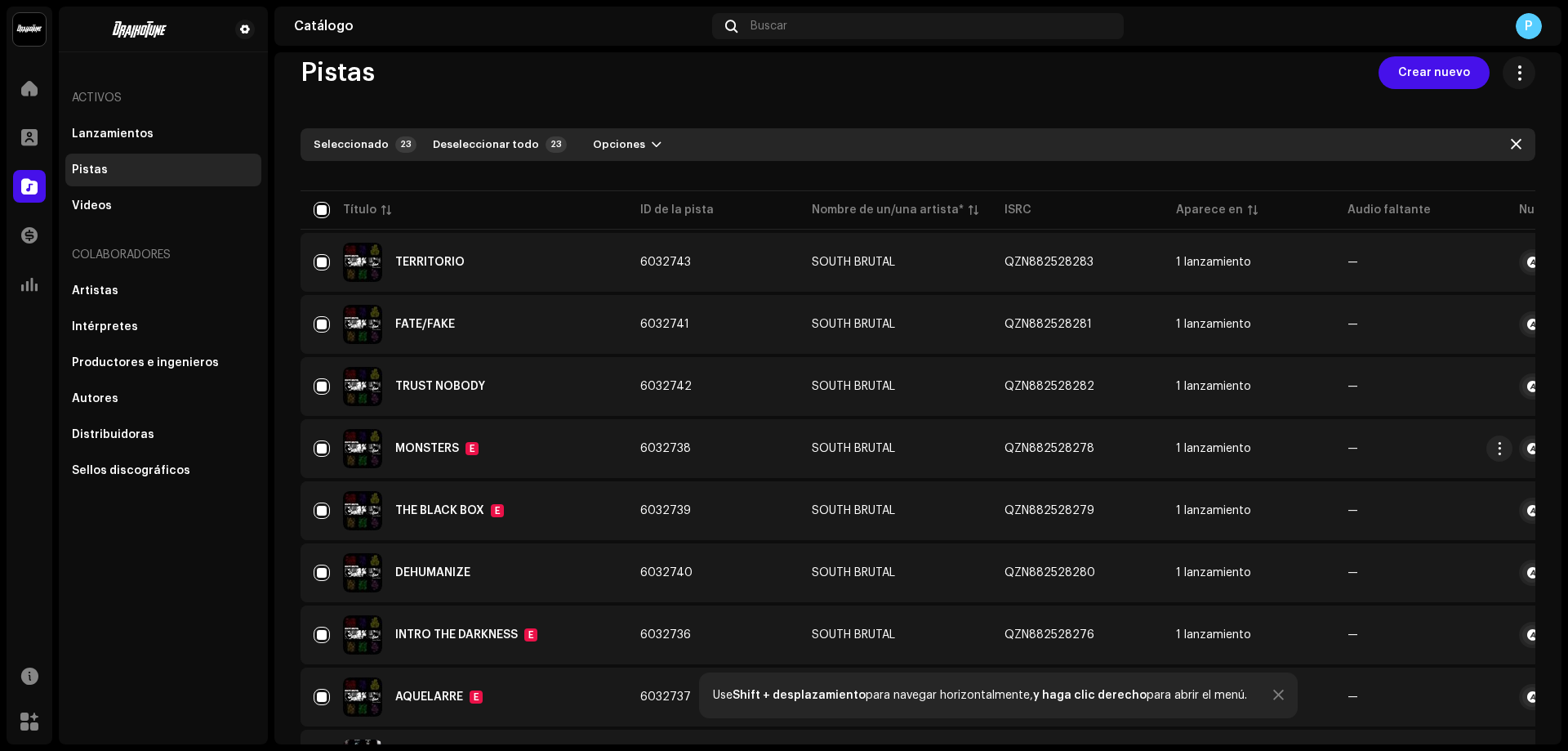
checkbox input "false"
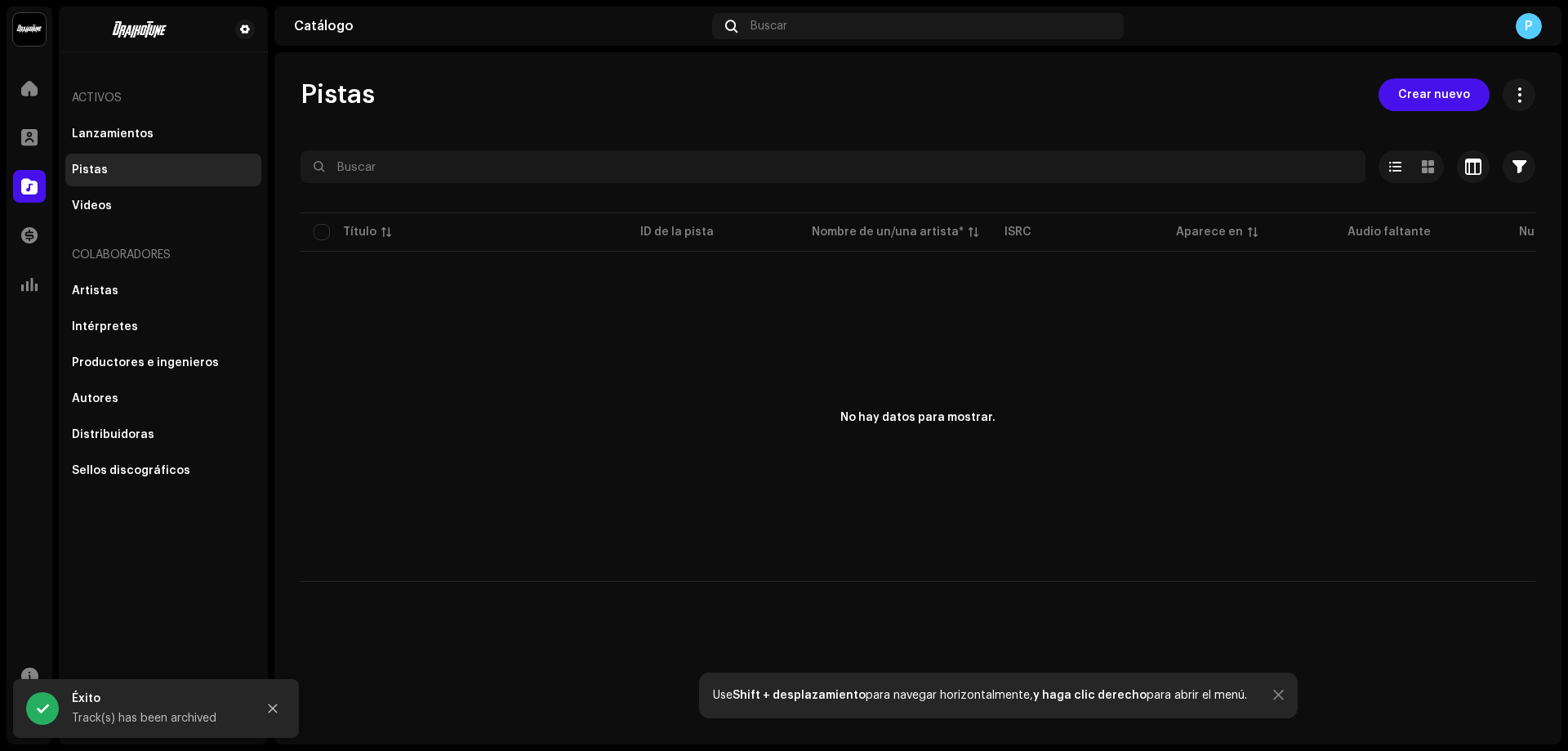
scroll to position [0, 0]
click at [99, 211] on div "Videos" at bounding box center [92, 206] width 40 height 13
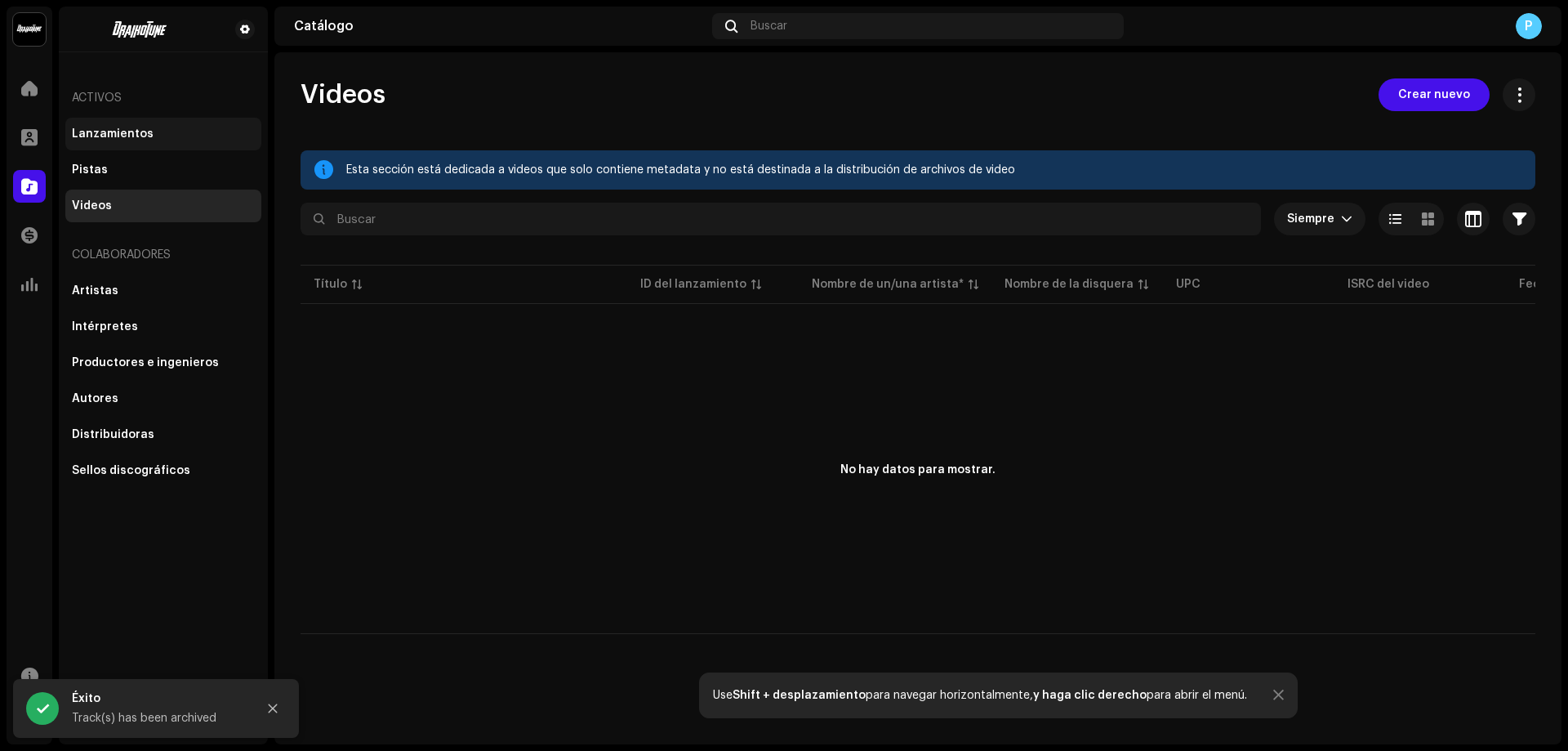
click at [94, 143] on div "Lanzamientos" at bounding box center [163, 134] width 196 height 33
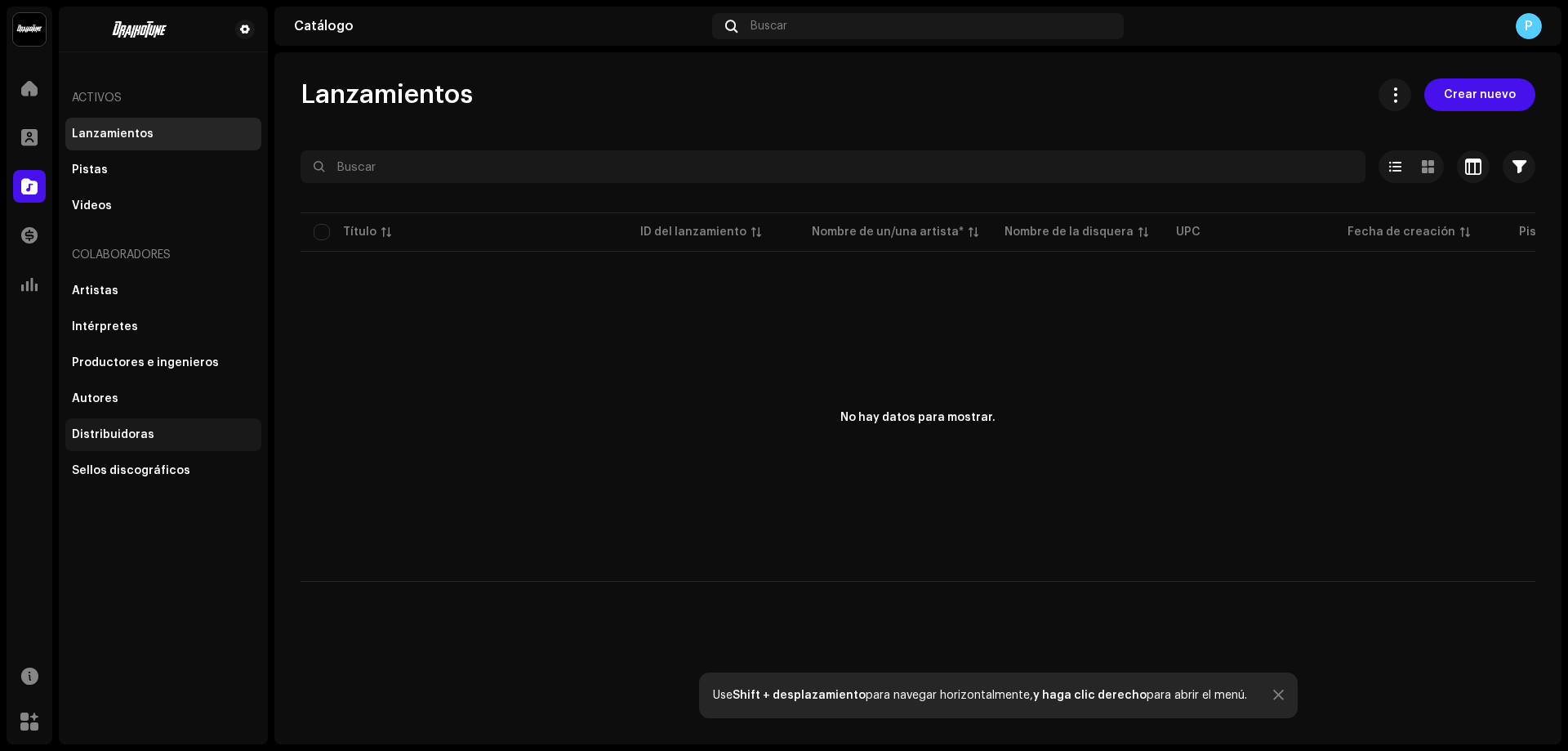
click at [105, 428] on div "Distribuidoras" at bounding box center [112, 434] width 82 height 13
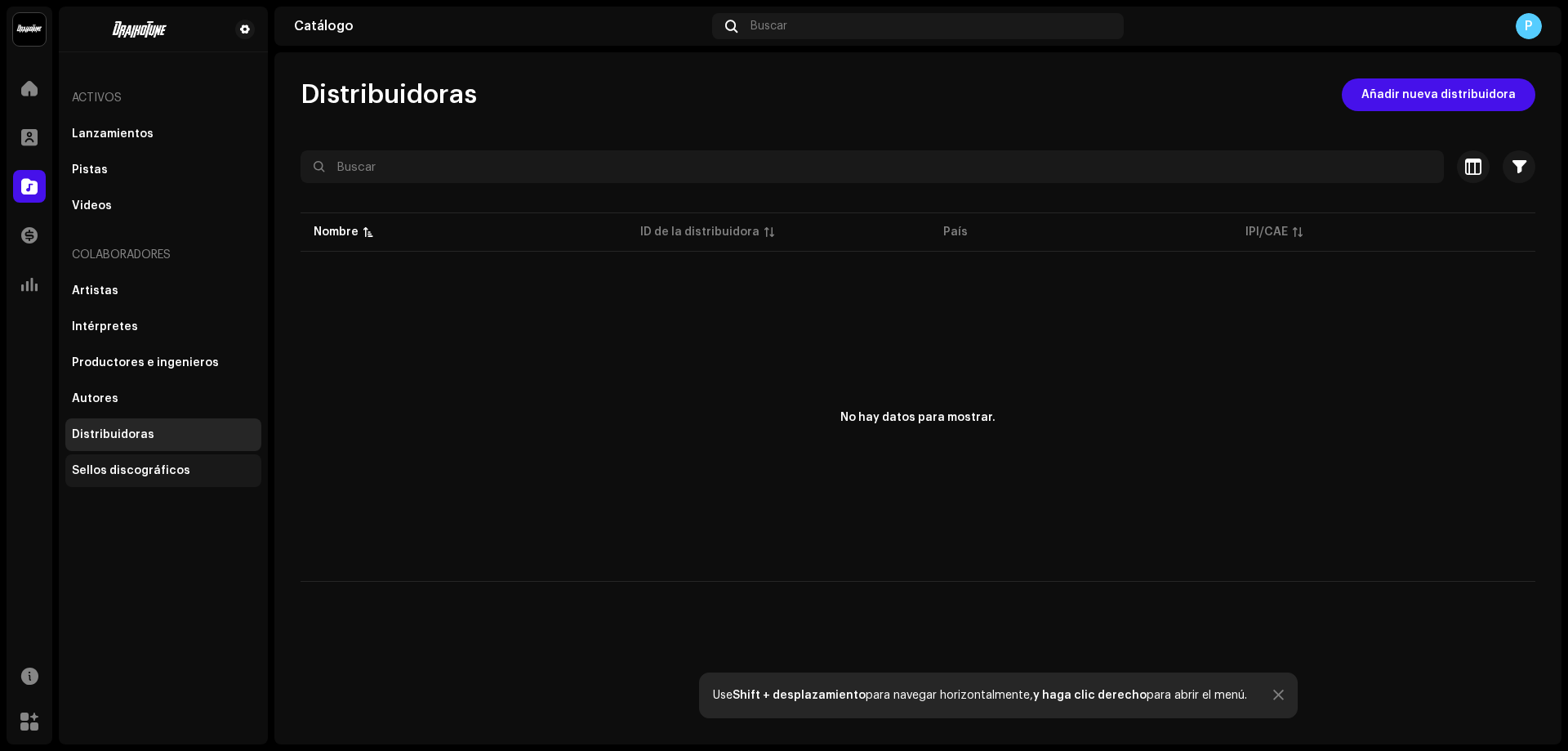
click at [117, 472] on div "Sellos discográficos" at bounding box center [130, 470] width 118 height 13
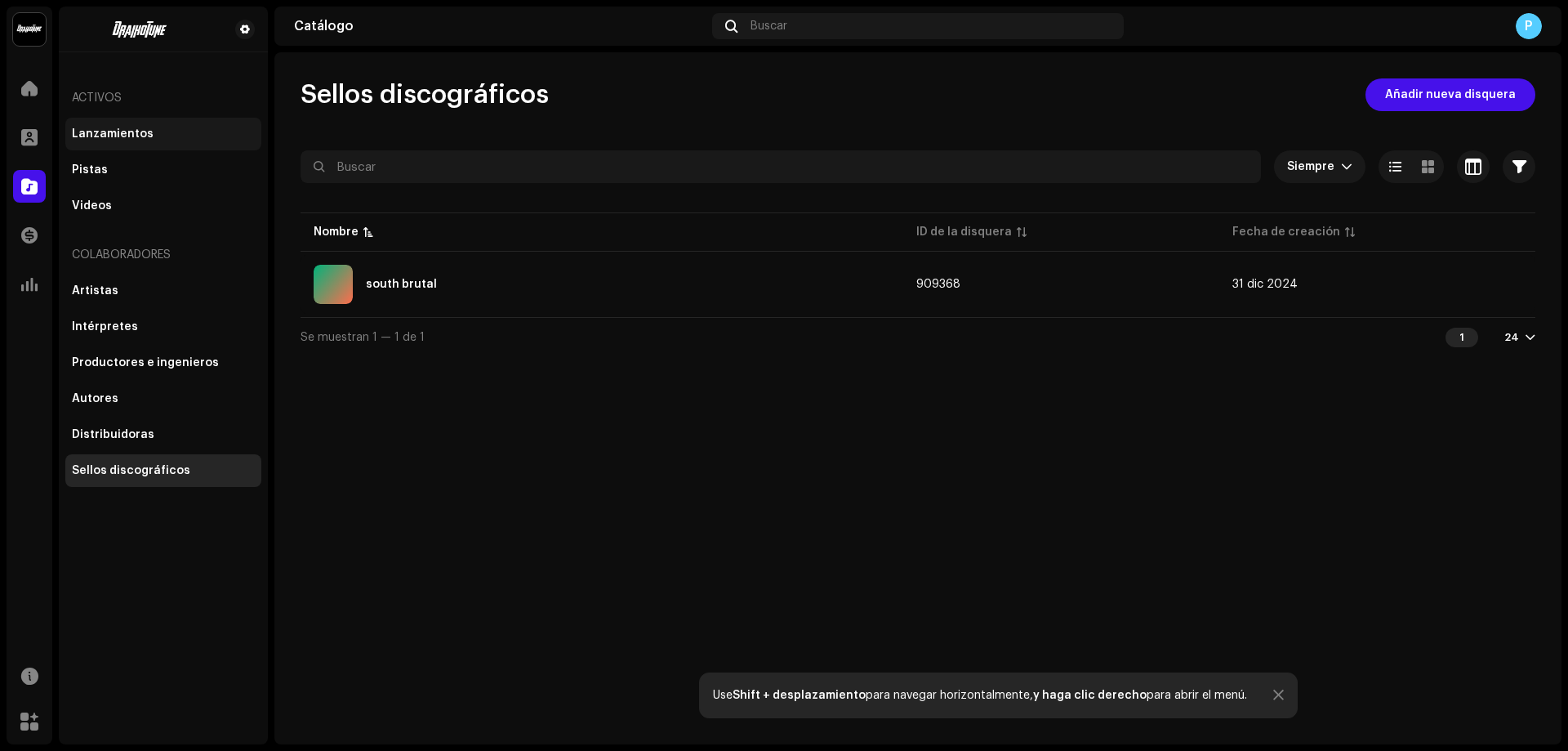
click at [139, 140] on div "Lanzamientos" at bounding box center [112, 133] width 82 height 13
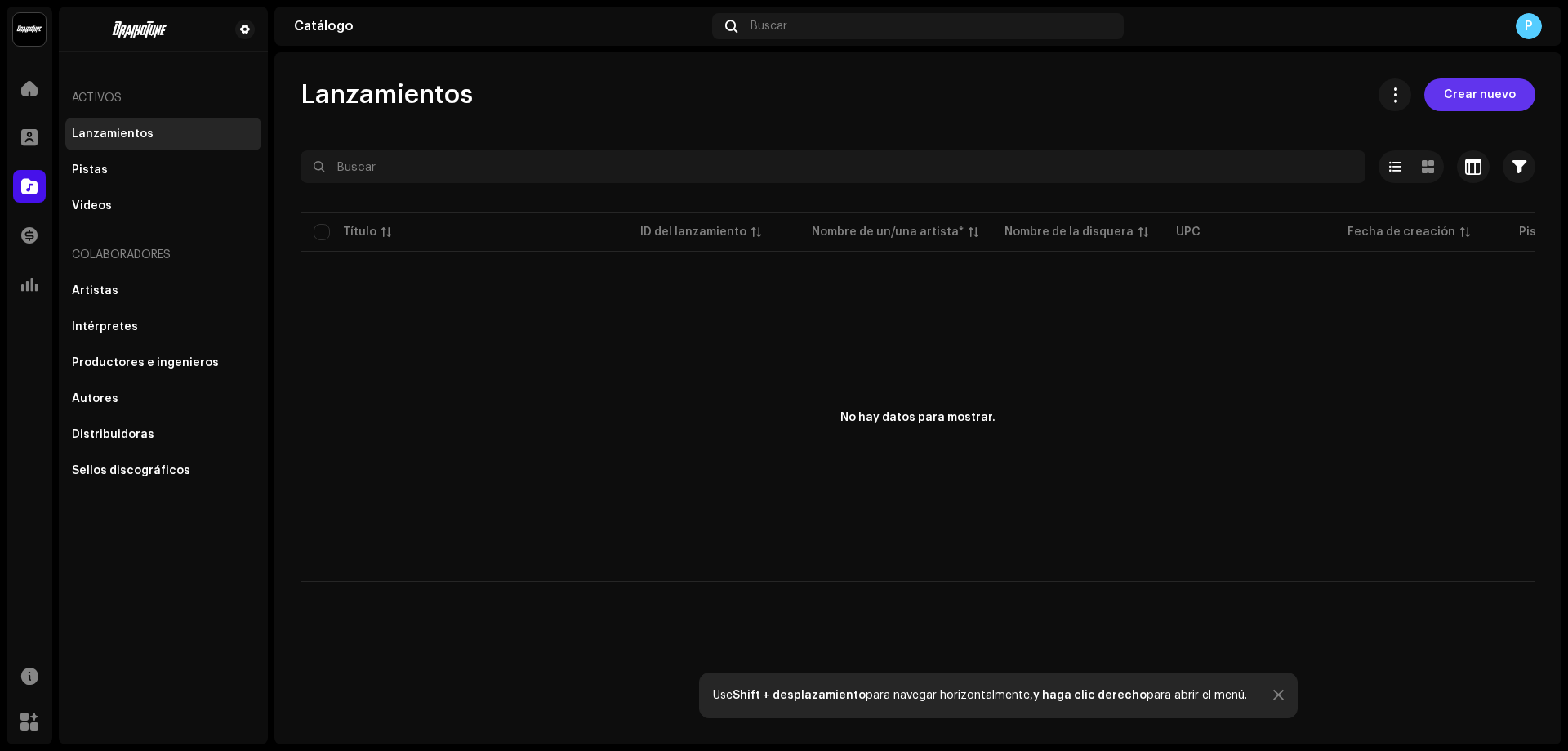
click at [1473, 96] on span "Crear nuevo" at bounding box center [1480, 95] width 72 height 33
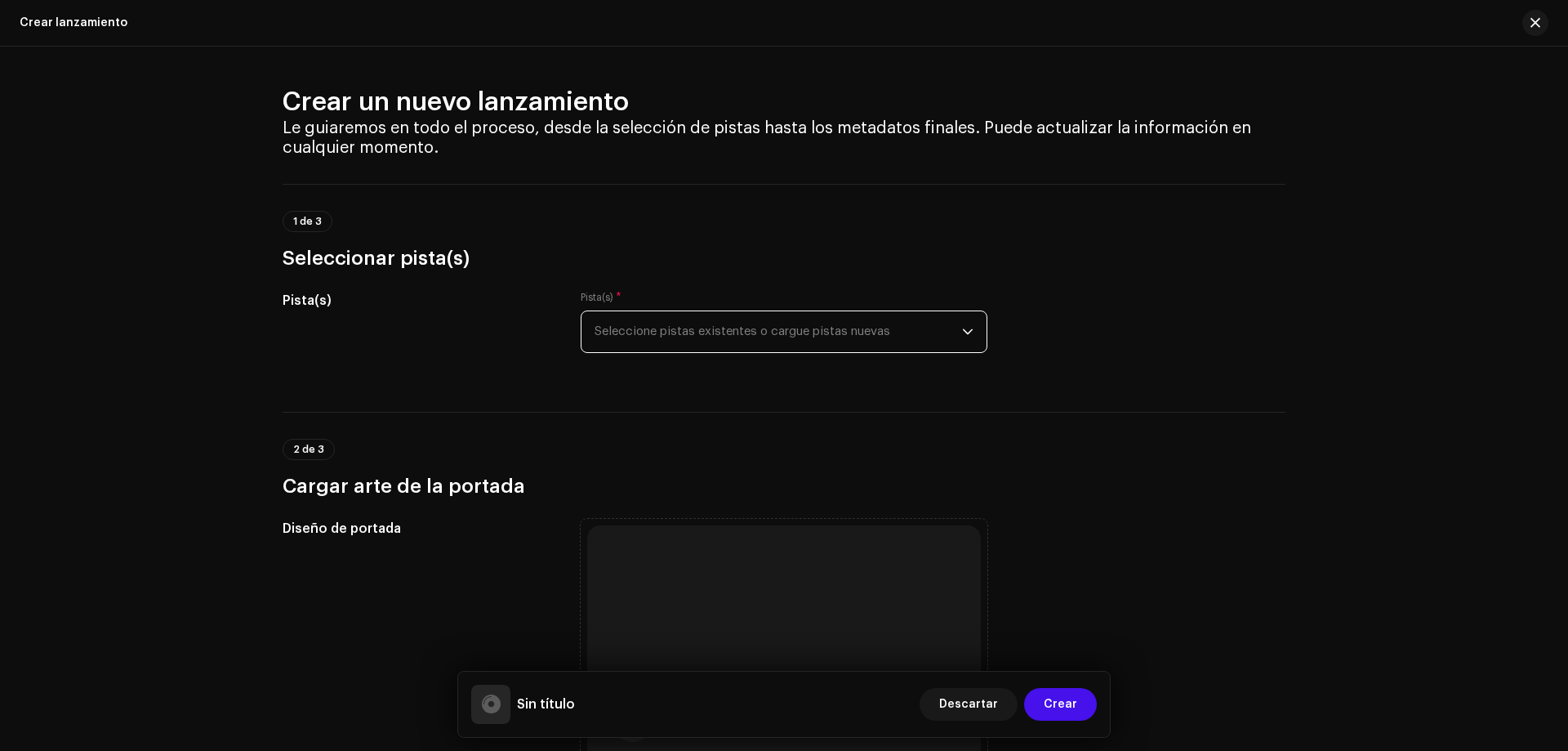
click at [776, 325] on span "Seleccione pistas existentes o cargue pistas nuevas" at bounding box center [778, 331] width 367 height 41
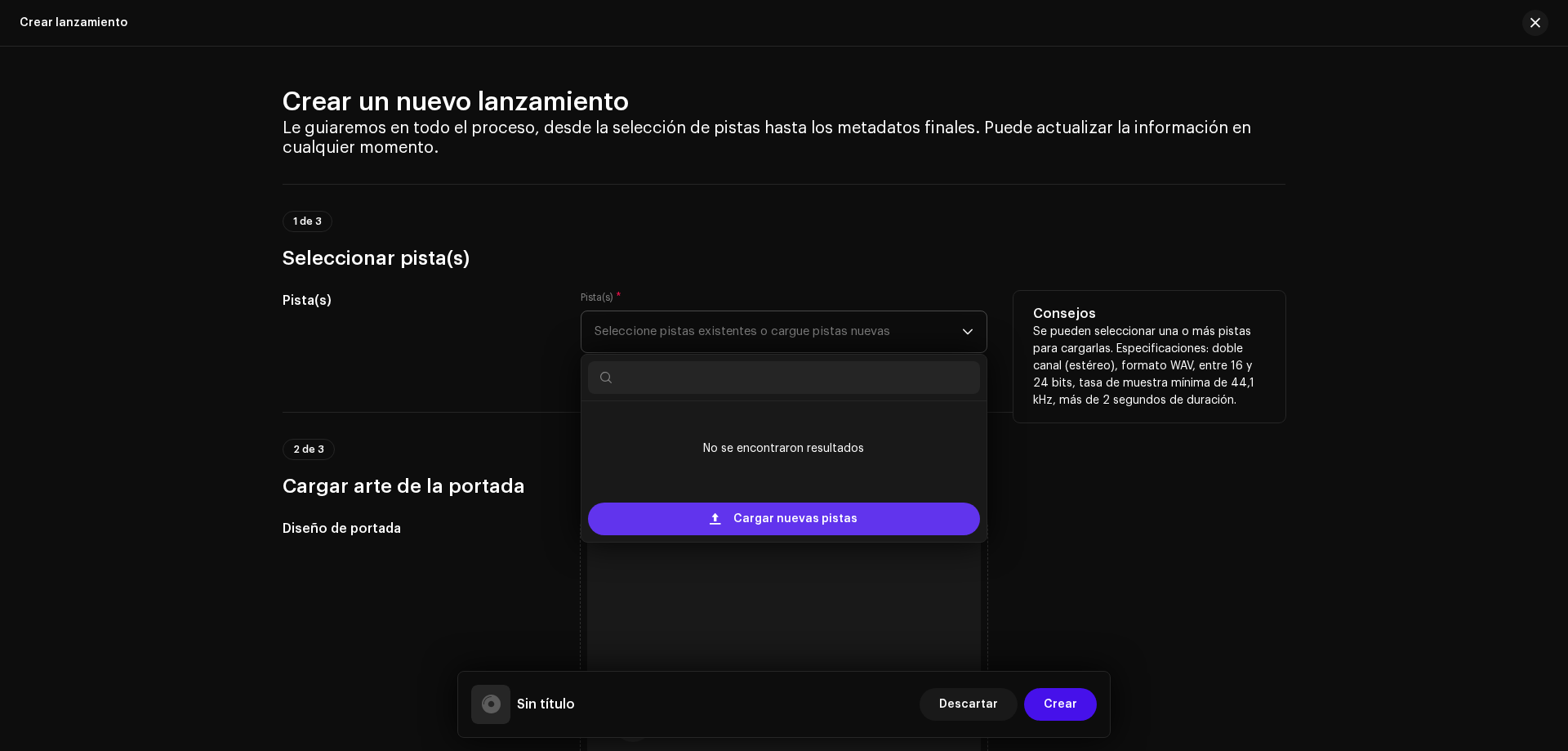
click at [809, 525] on span "Cargar nuevas pistas" at bounding box center [796, 519] width 124 height 33
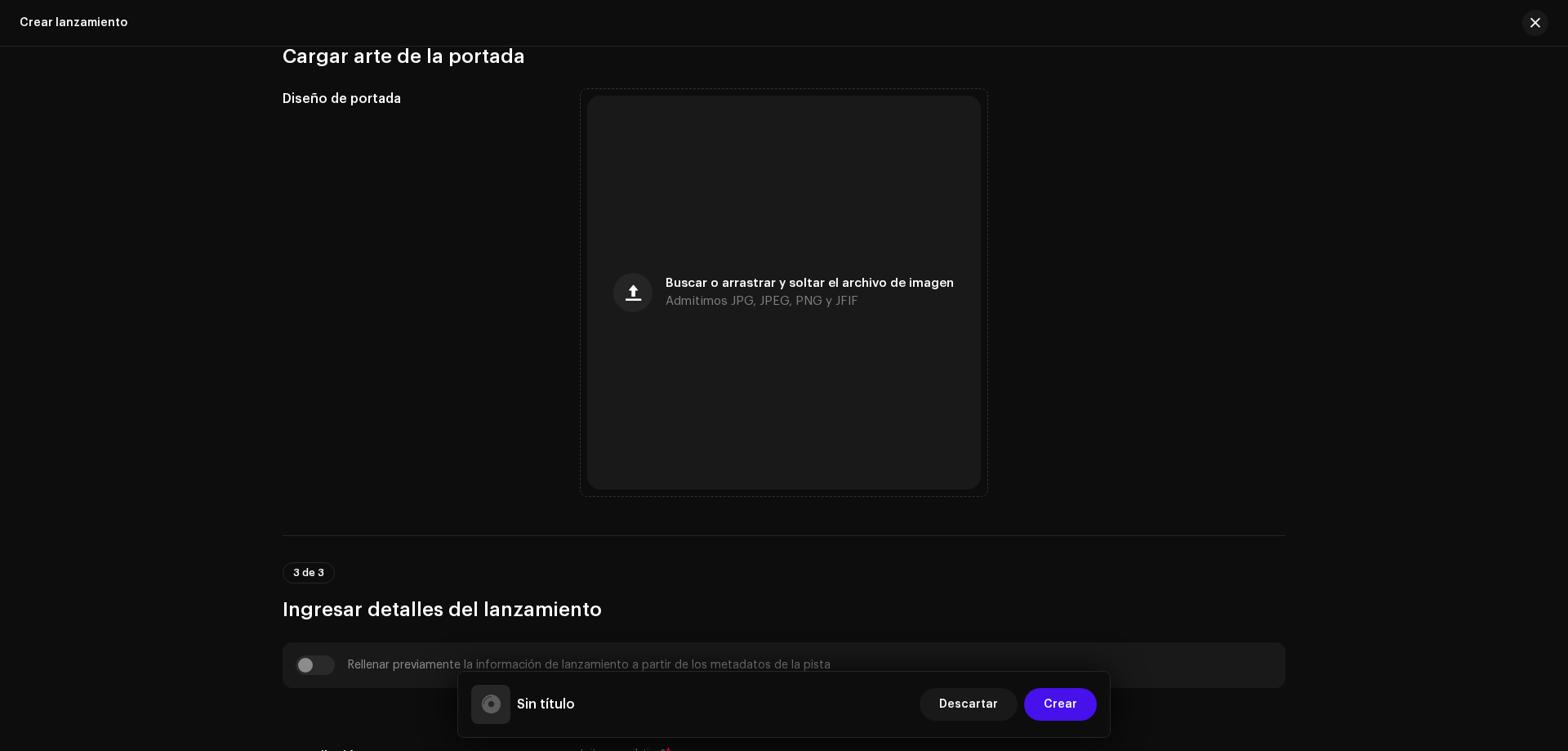
scroll to position [923, 0]
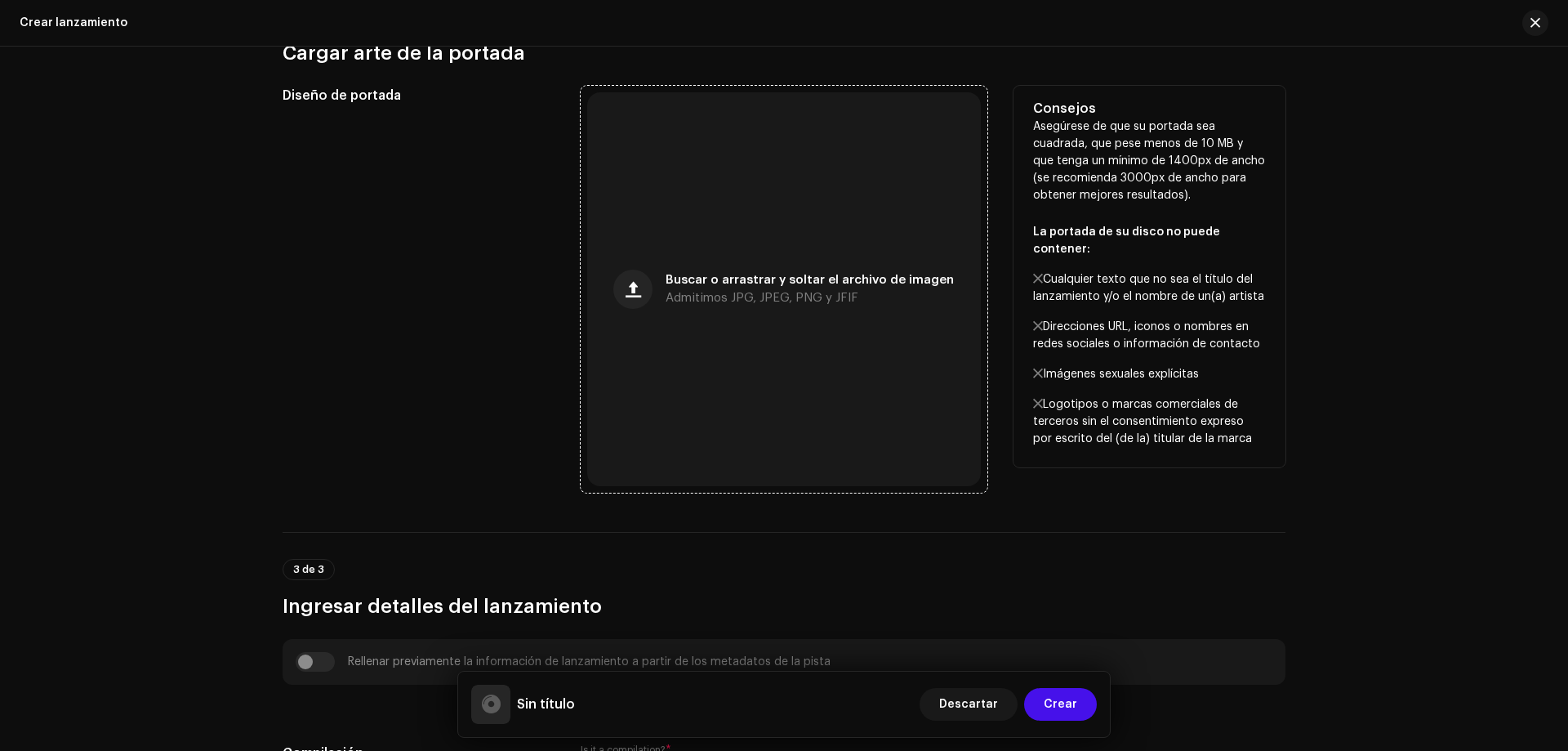
click at [681, 295] on span "Admitimos JPG, JPEG, PNG y JFIF" at bounding box center [762, 297] width 193 height 11
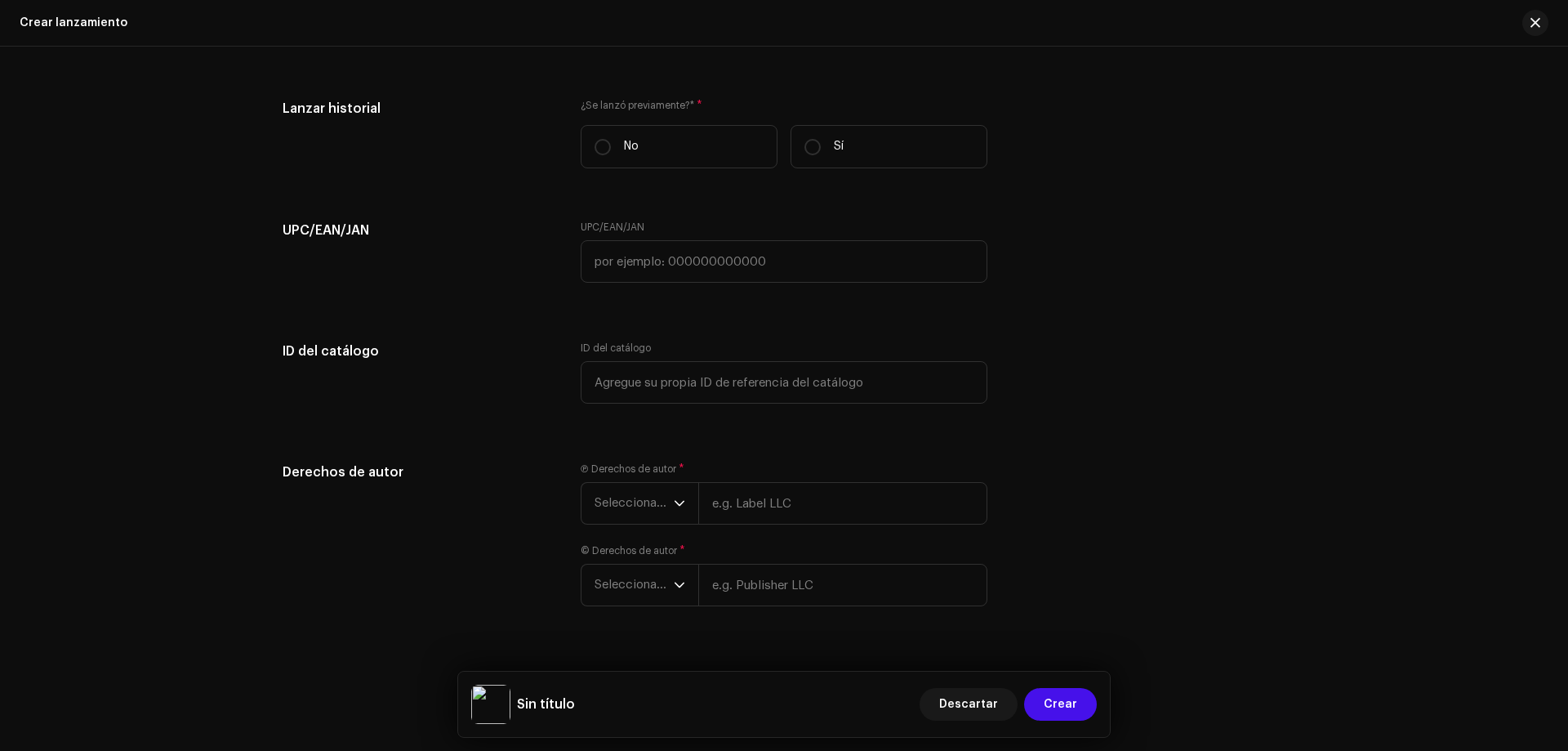
scroll to position [2762, 0]
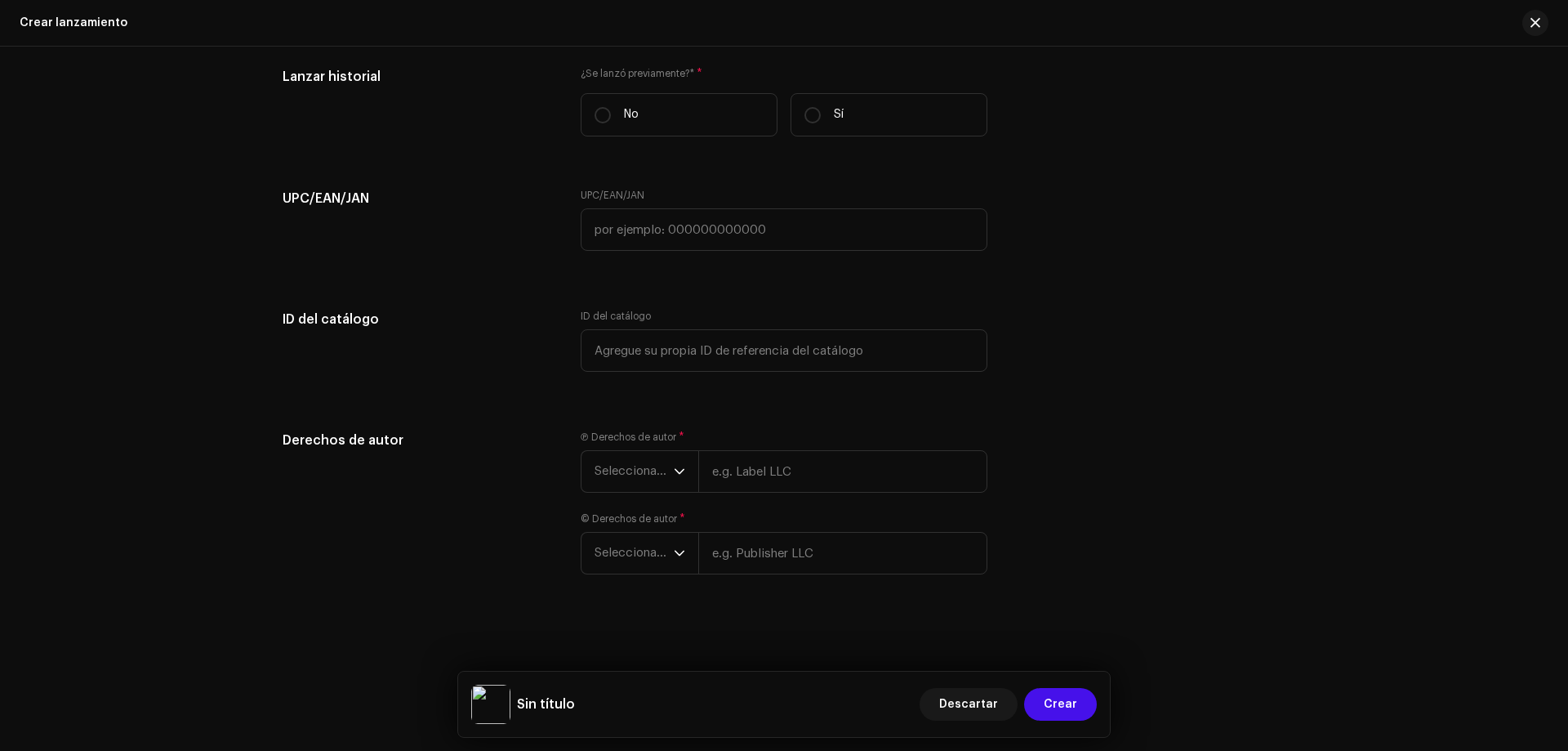
drag, startPoint x: 1561, startPoint y: 623, endPoint x: 1567, endPoint y: 509, distance: 114.2
click at [1567, 509] on div "Crear un nuevo lanzamiento Le guiaremos en todo el proceso, desde la selección …" at bounding box center [784, 398] width 1568 height 704
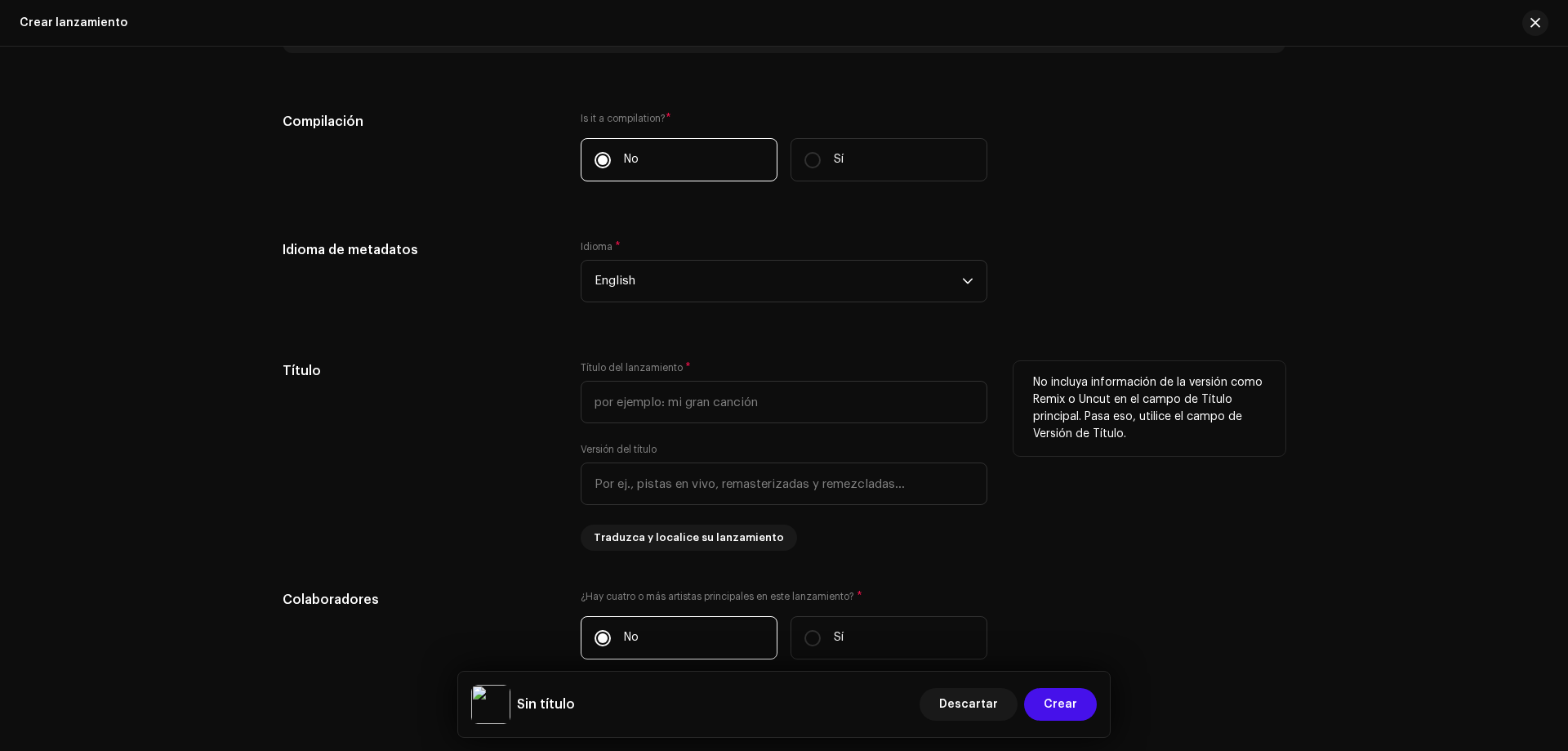
scroll to position [1624, 0]
click at [745, 404] on input "text" at bounding box center [784, 398] width 407 height 42
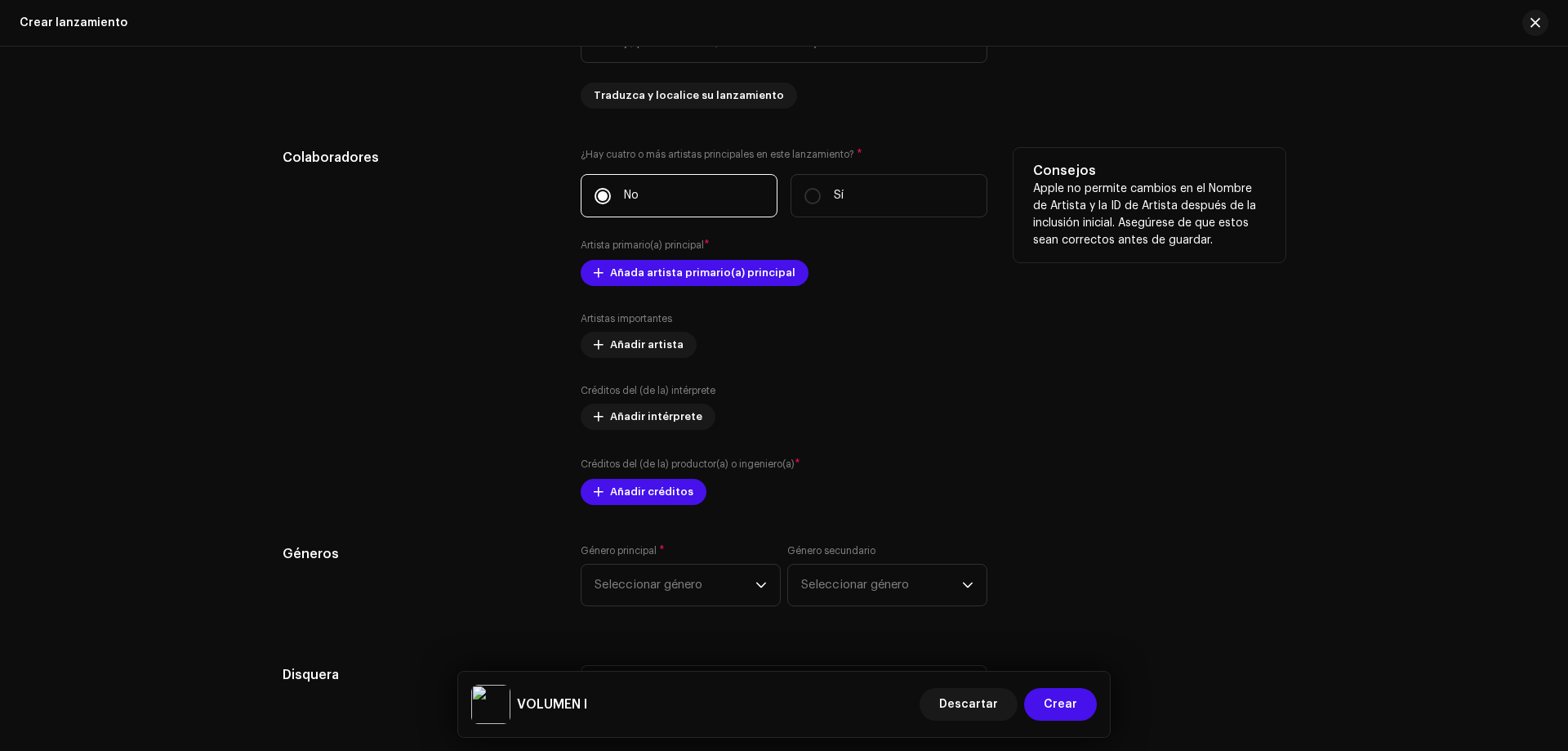
scroll to position [2066, 0]
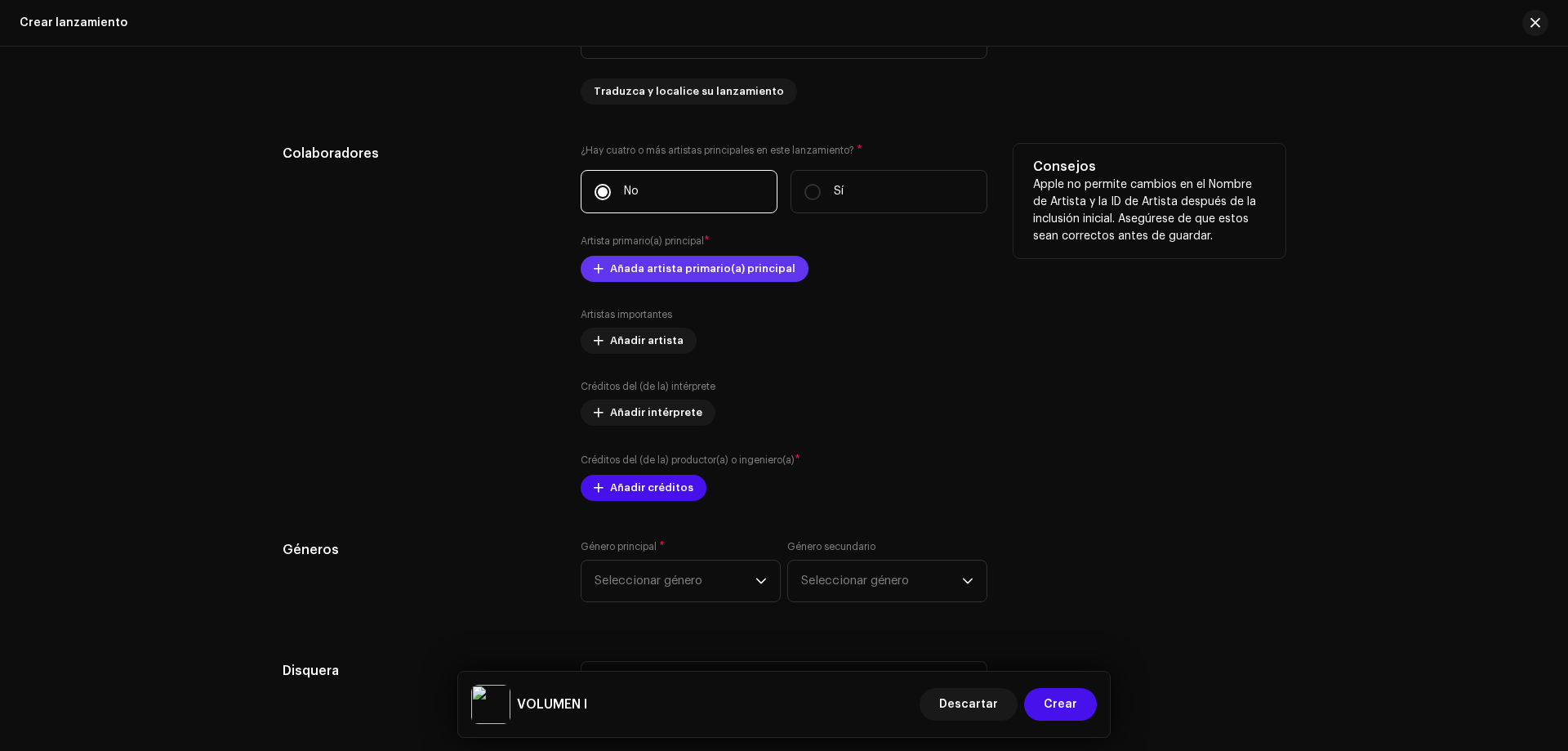
type input "VOLUMEN I"
click at [676, 273] on span "Añada artista primario(a) principal" at bounding box center [702, 269] width 186 height 33
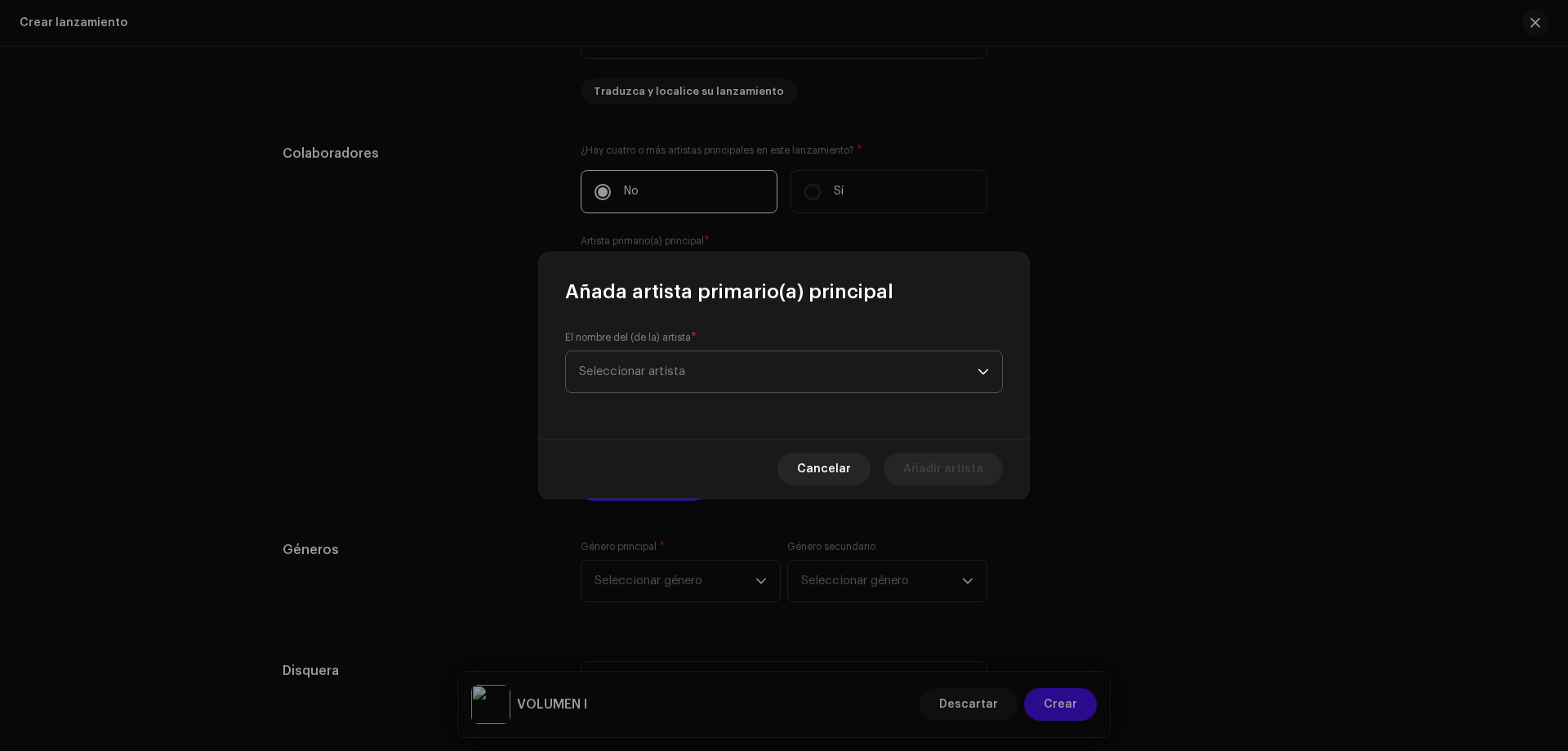
click at [724, 376] on span "Seleccionar artista" at bounding box center [778, 372] width 398 height 41
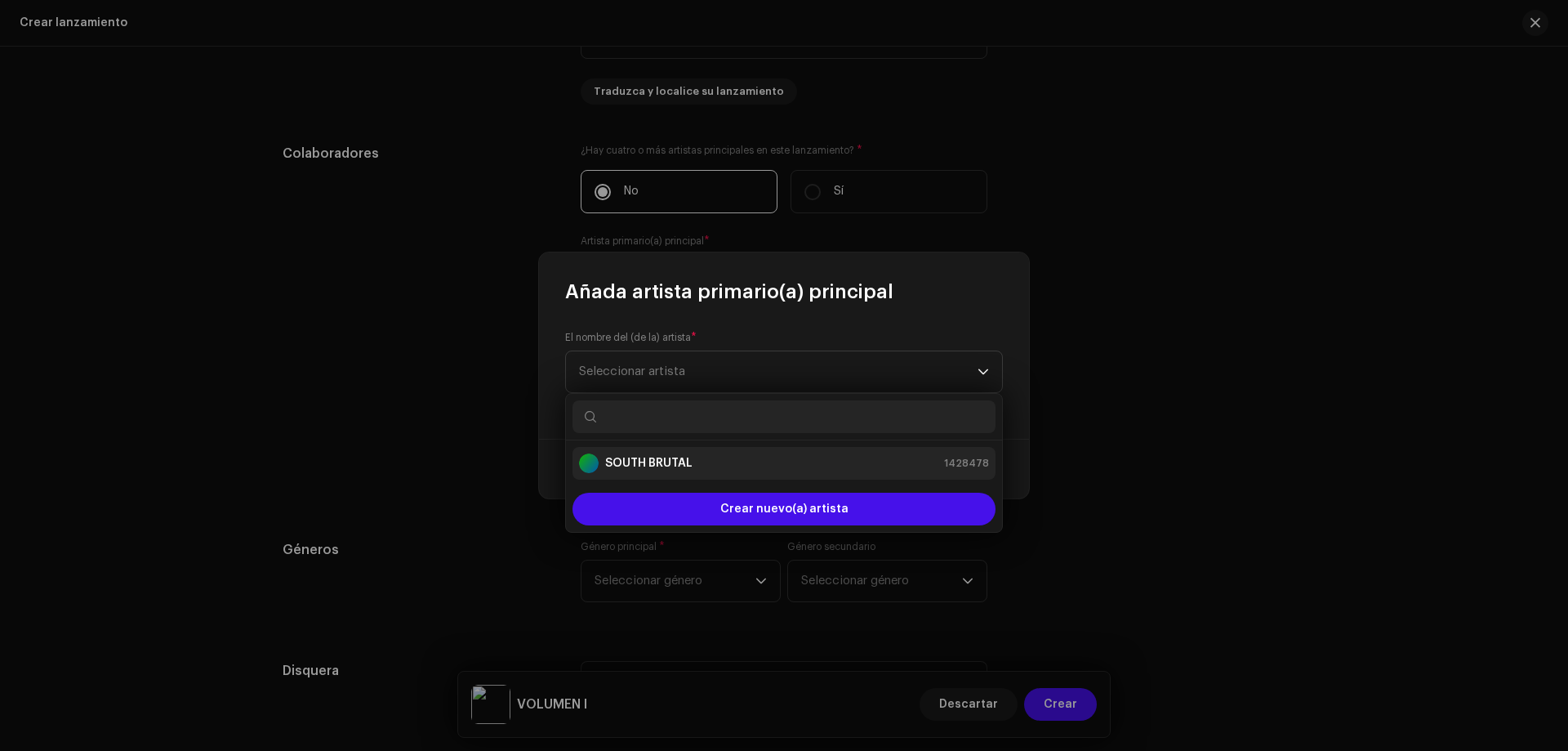
click at [682, 464] on strong "SOUTH BRUTAL" at bounding box center [649, 463] width 87 height 16
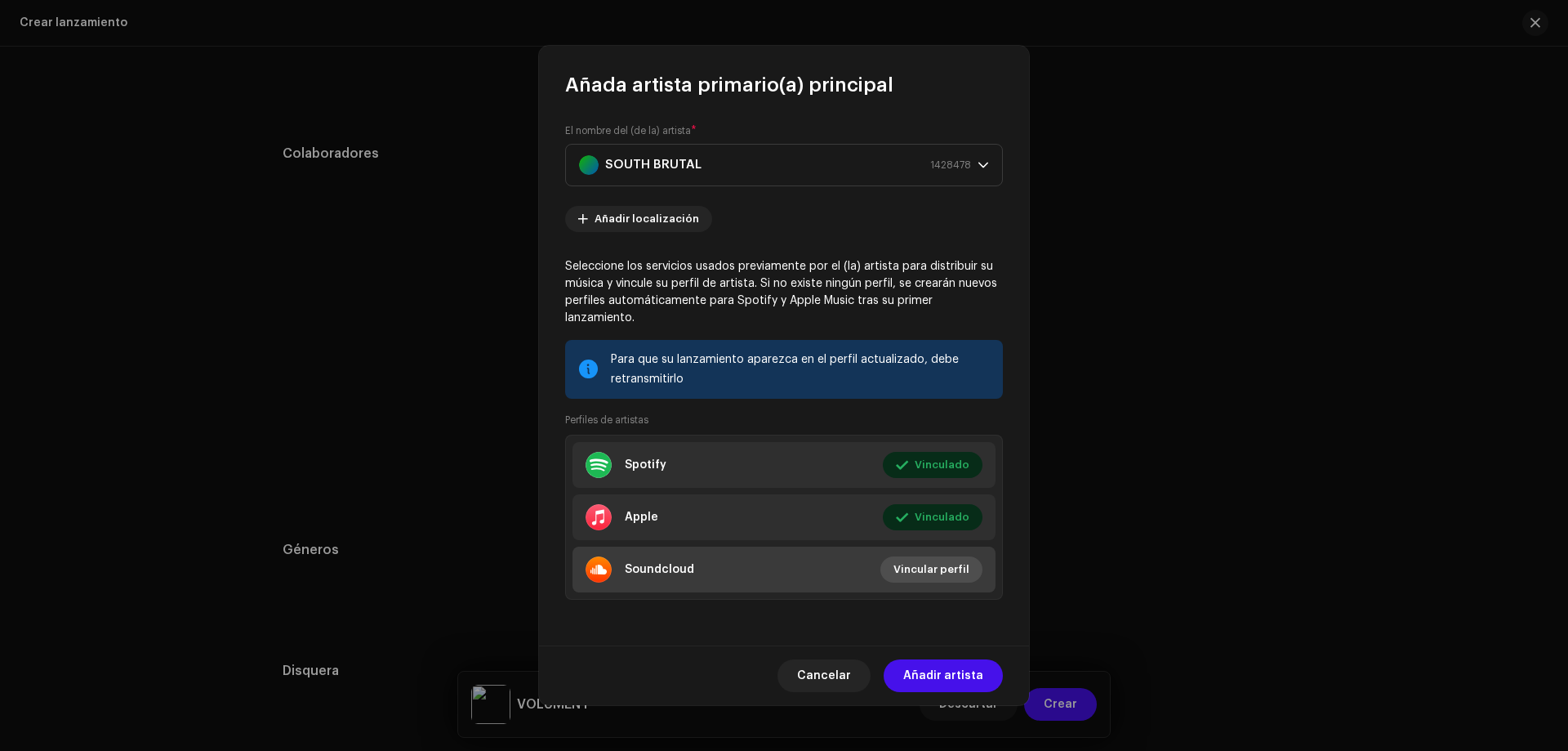
click at [916, 563] on span "Vincular perfil" at bounding box center [931, 570] width 76 height 33
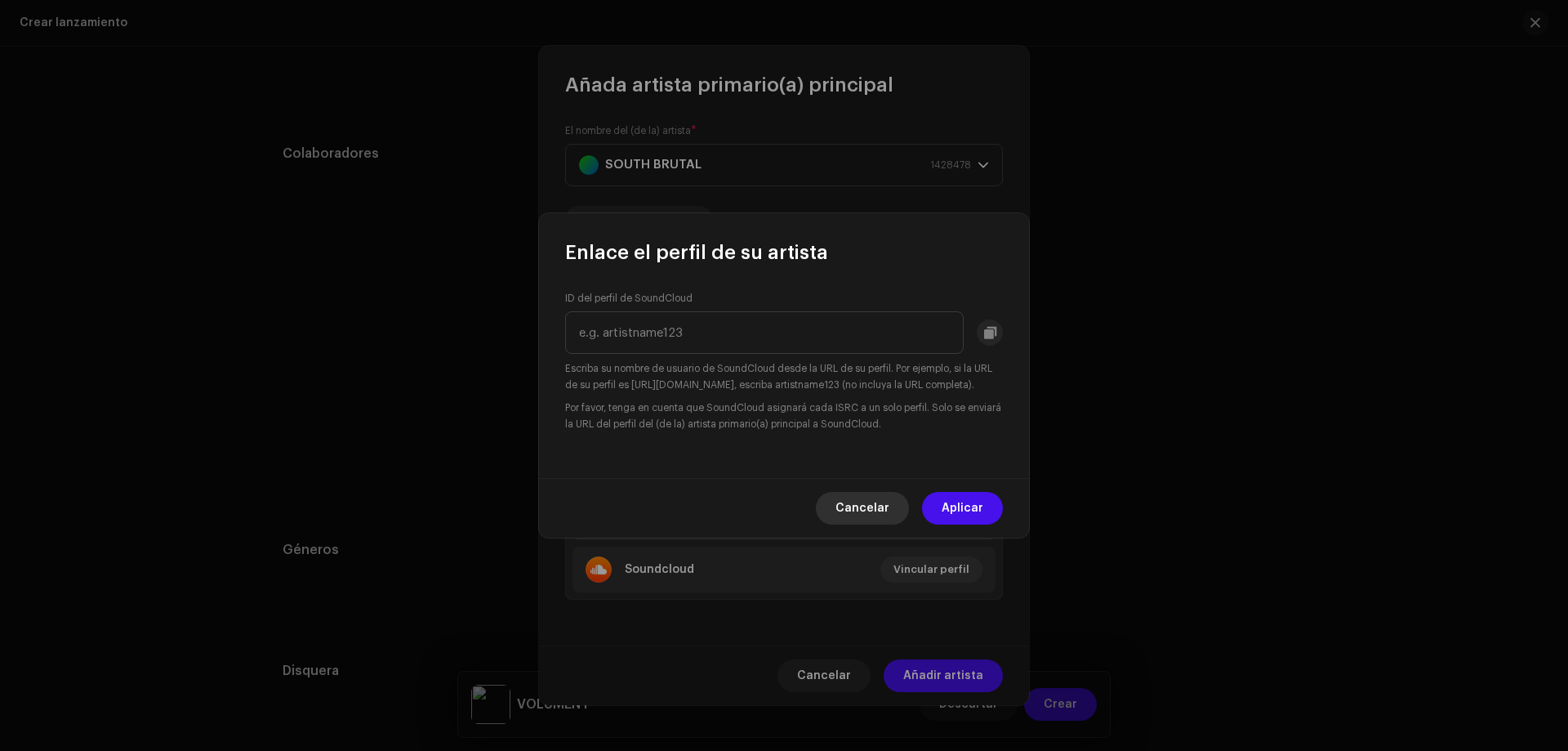
click at [865, 513] on span "Cancelar" at bounding box center [862, 508] width 54 height 33
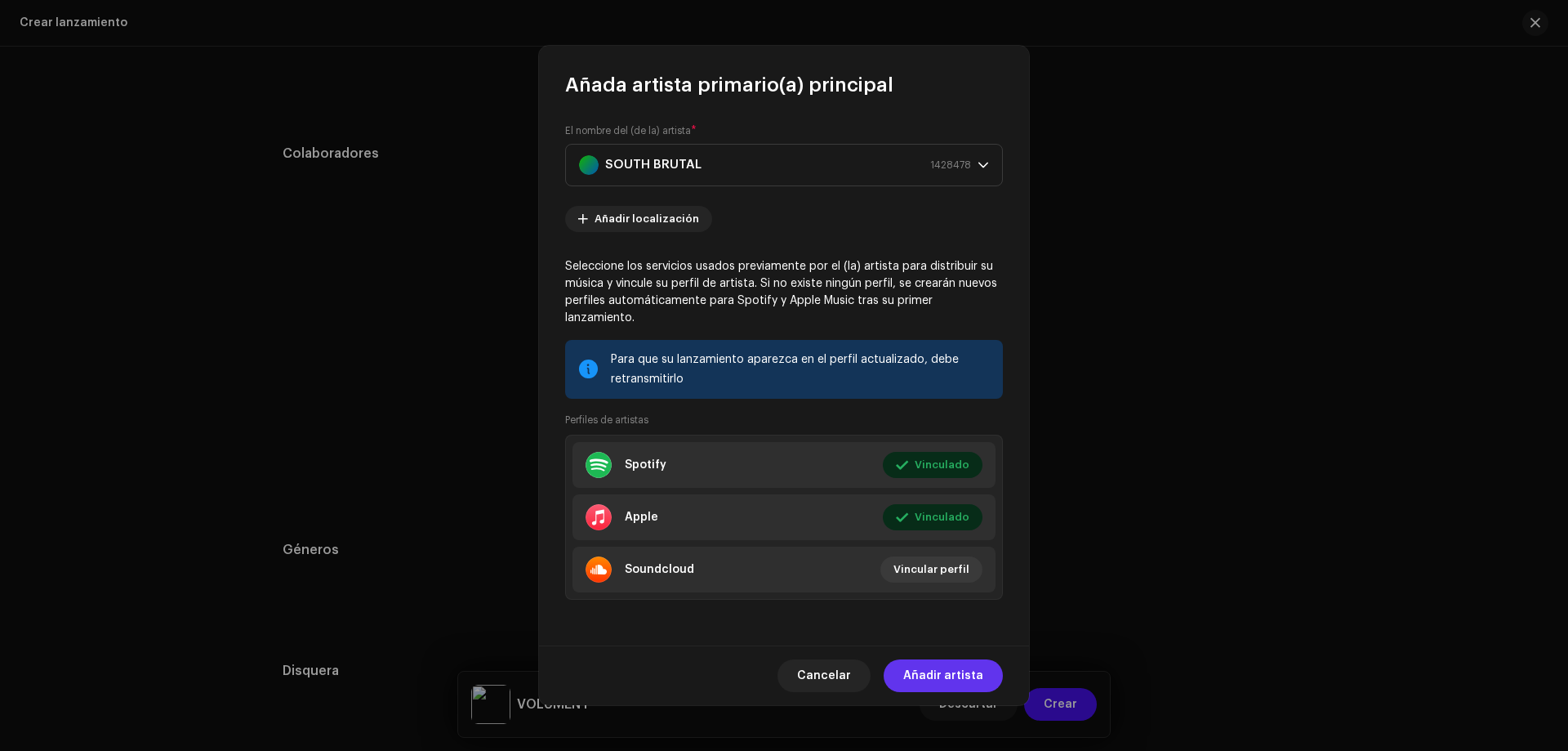
click at [964, 669] on span "Añadir artista" at bounding box center [943, 676] width 80 height 33
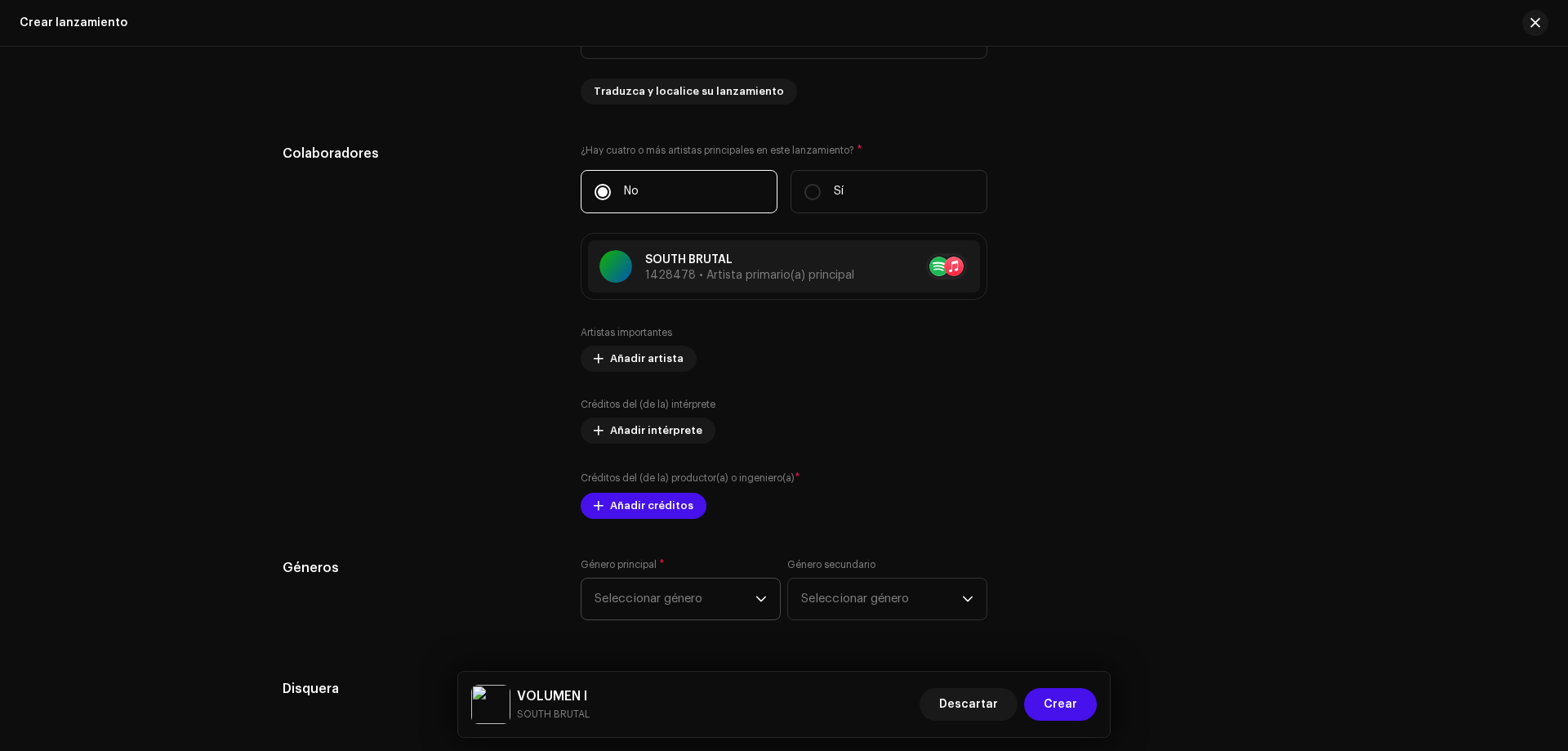
click at [750, 593] on span "Seleccionar género" at bounding box center [675, 598] width 161 height 41
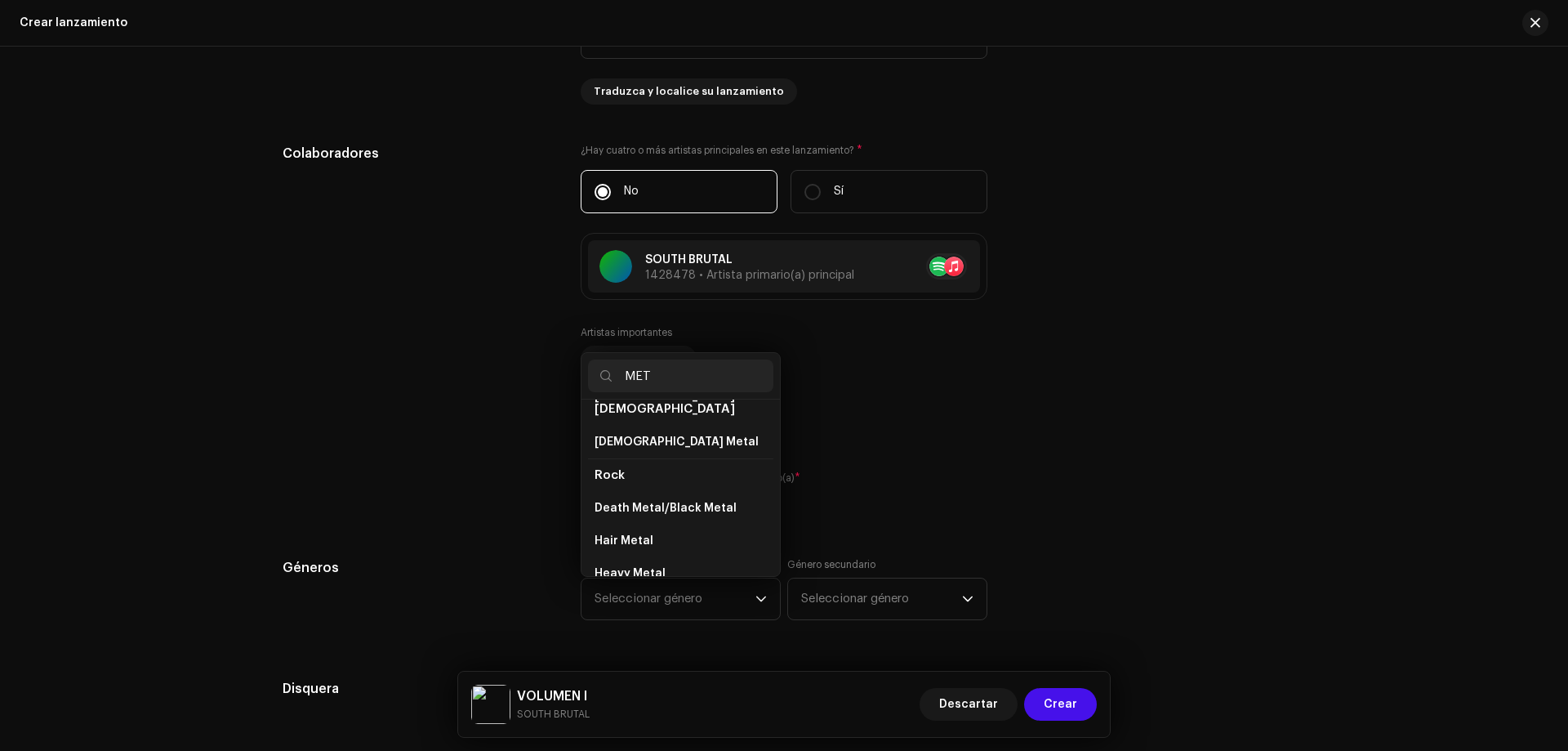
scroll to position [27, 0]
type input "MET"
click at [644, 564] on span "Heavy Metal" at bounding box center [630, 572] width 71 height 16
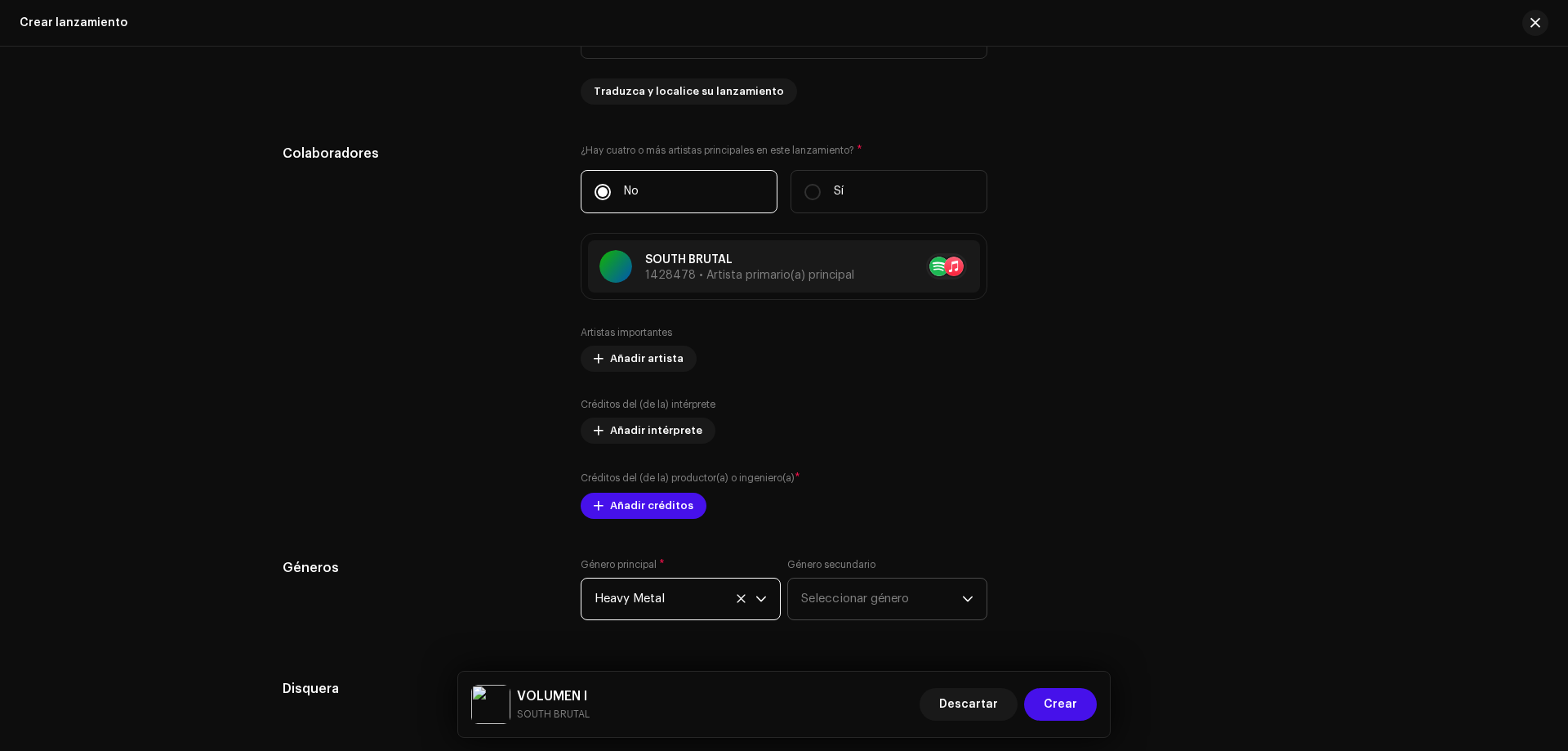
click at [831, 608] on span "Seleccionar género" at bounding box center [881, 598] width 161 height 41
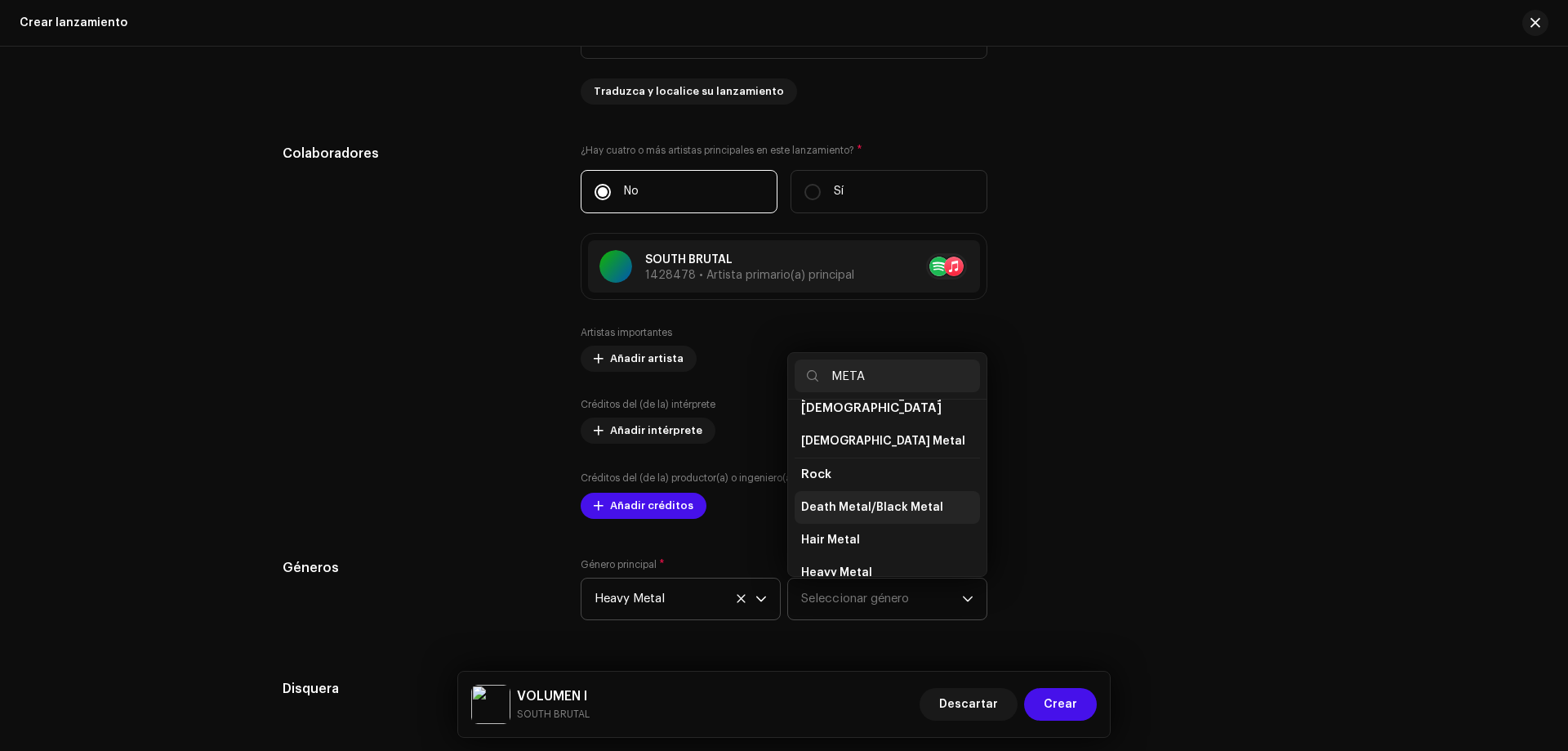
type input "META"
click at [882, 501] on span "Death Metal/Black Metal" at bounding box center [872, 507] width 143 height 16
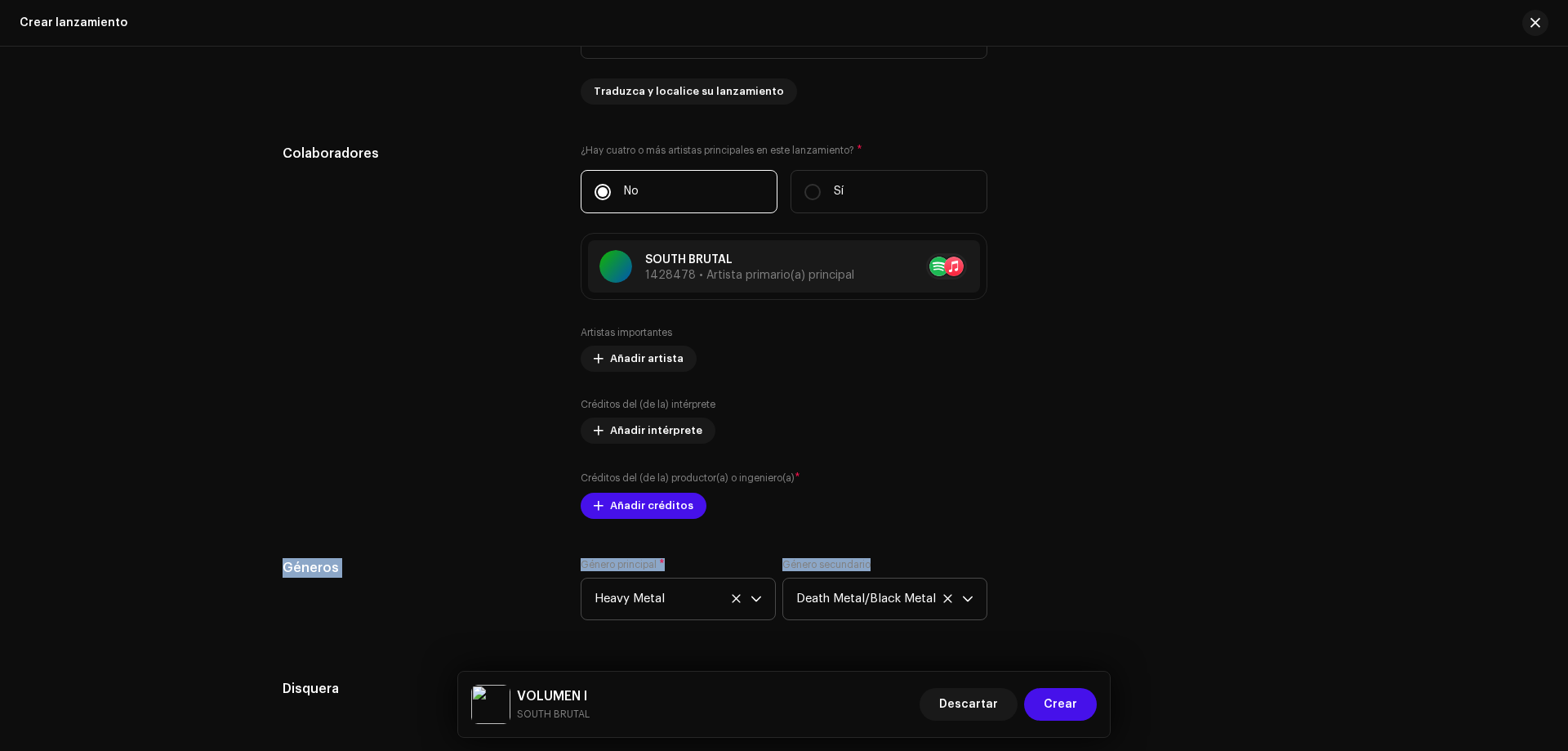
drag, startPoint x: 1561, startPoint y: 520, endPoint x: 1567, endPoint y: 559, distance: 39.5
click at [1567, 559] on div "Crear un nuevo lanzamiento Le guiaremos en todo el proceso, desde la selección …" at bounding box center [784, 398] width 1568 height 704
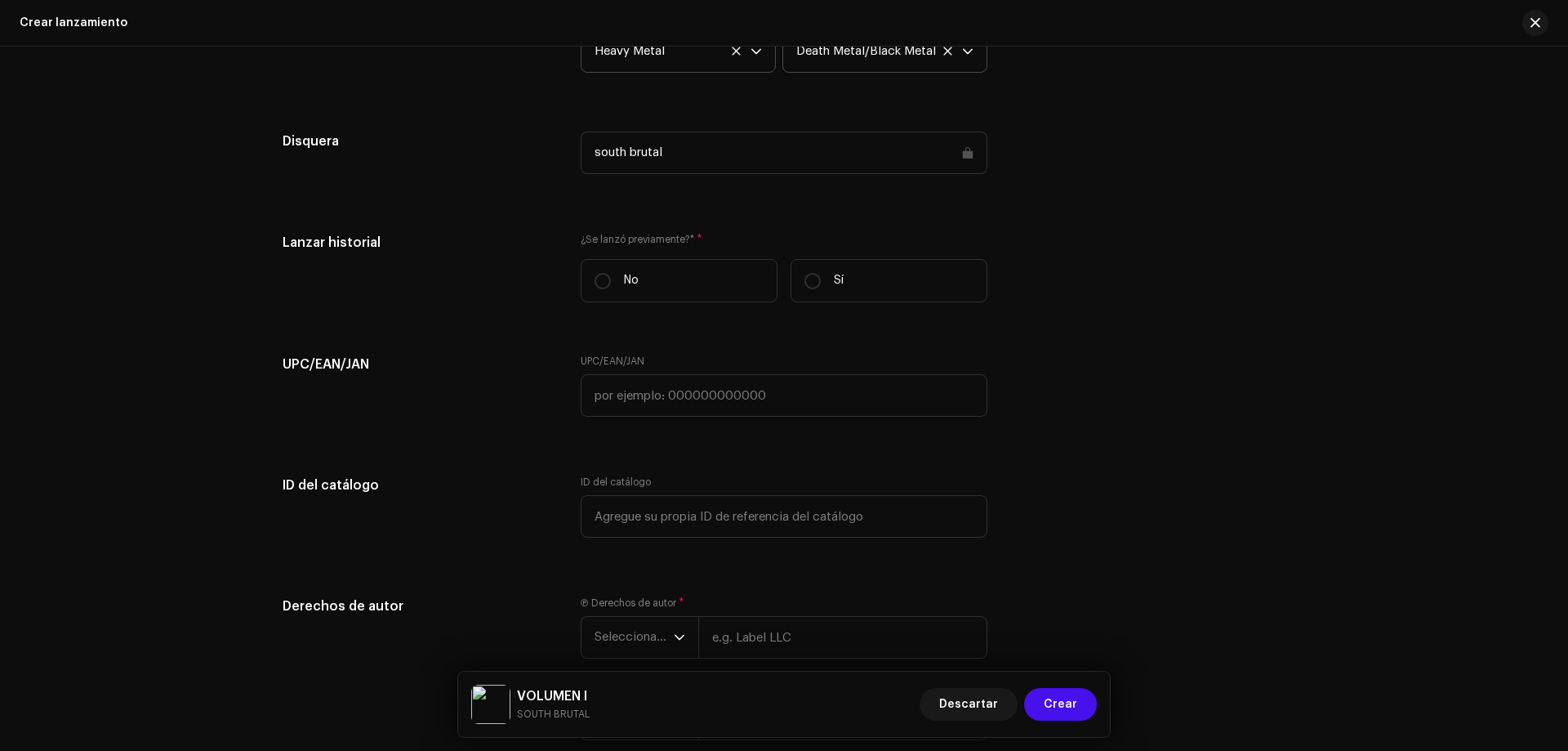
scroll to position [2622, 0]
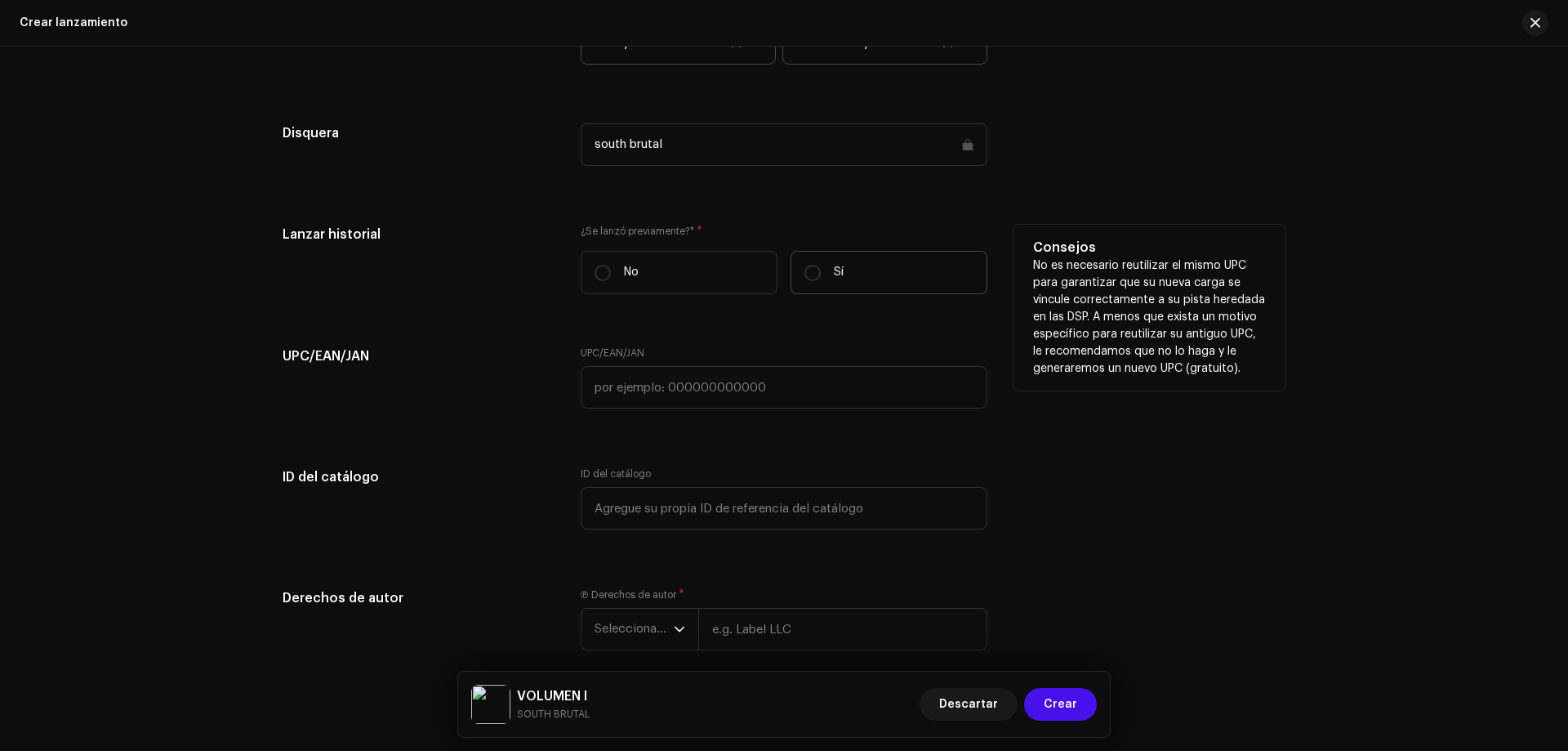
click at [817, 282] on label "Sí" at bounding box center [889, 272] width 197 height 43
click at [817, 281] on input "Sí" at bounding box center [812, 272] width 16 height 16
radio input "true"
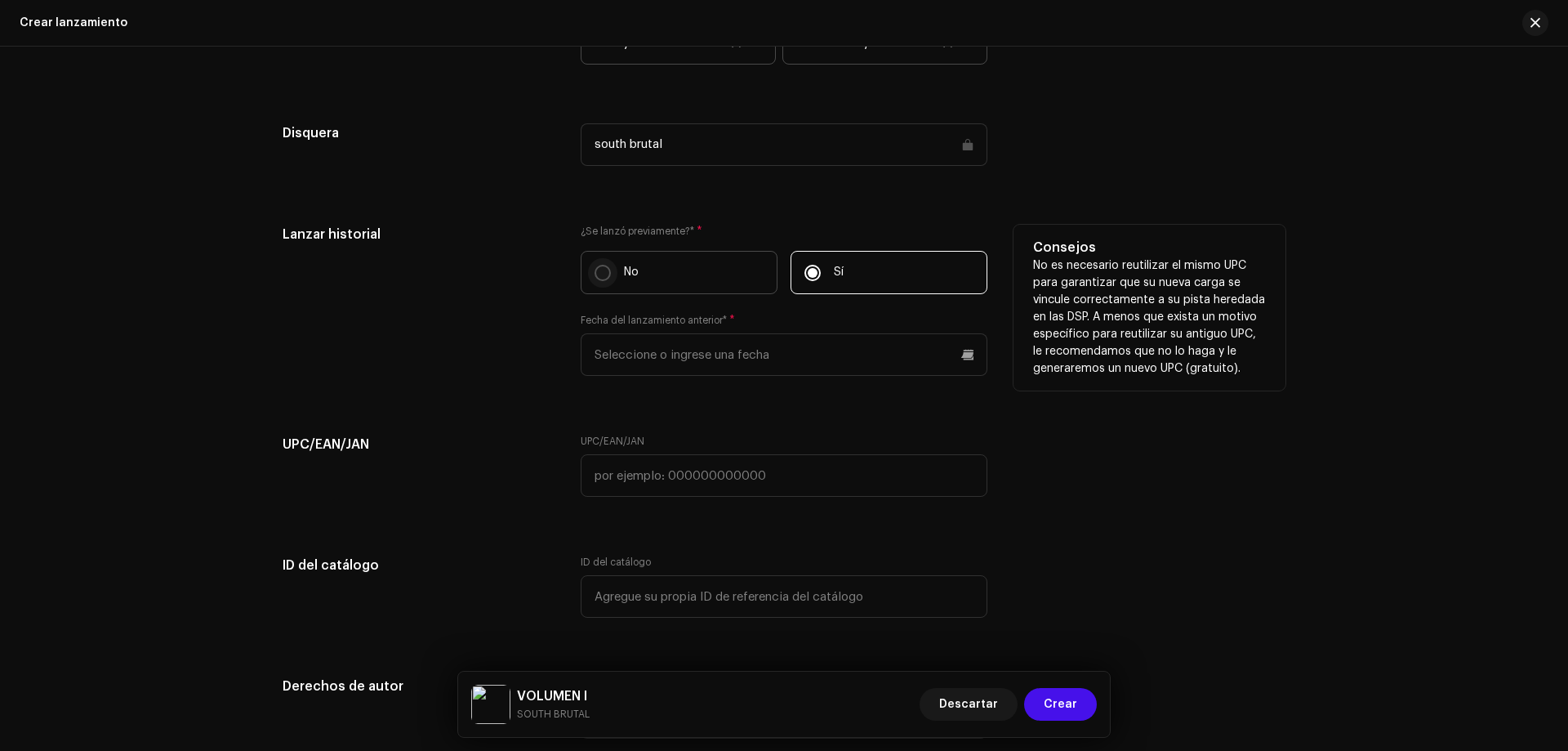
click at [599, 265] on input "No" at bounding box center [602, 272] width 16 height 16
radio input "true"
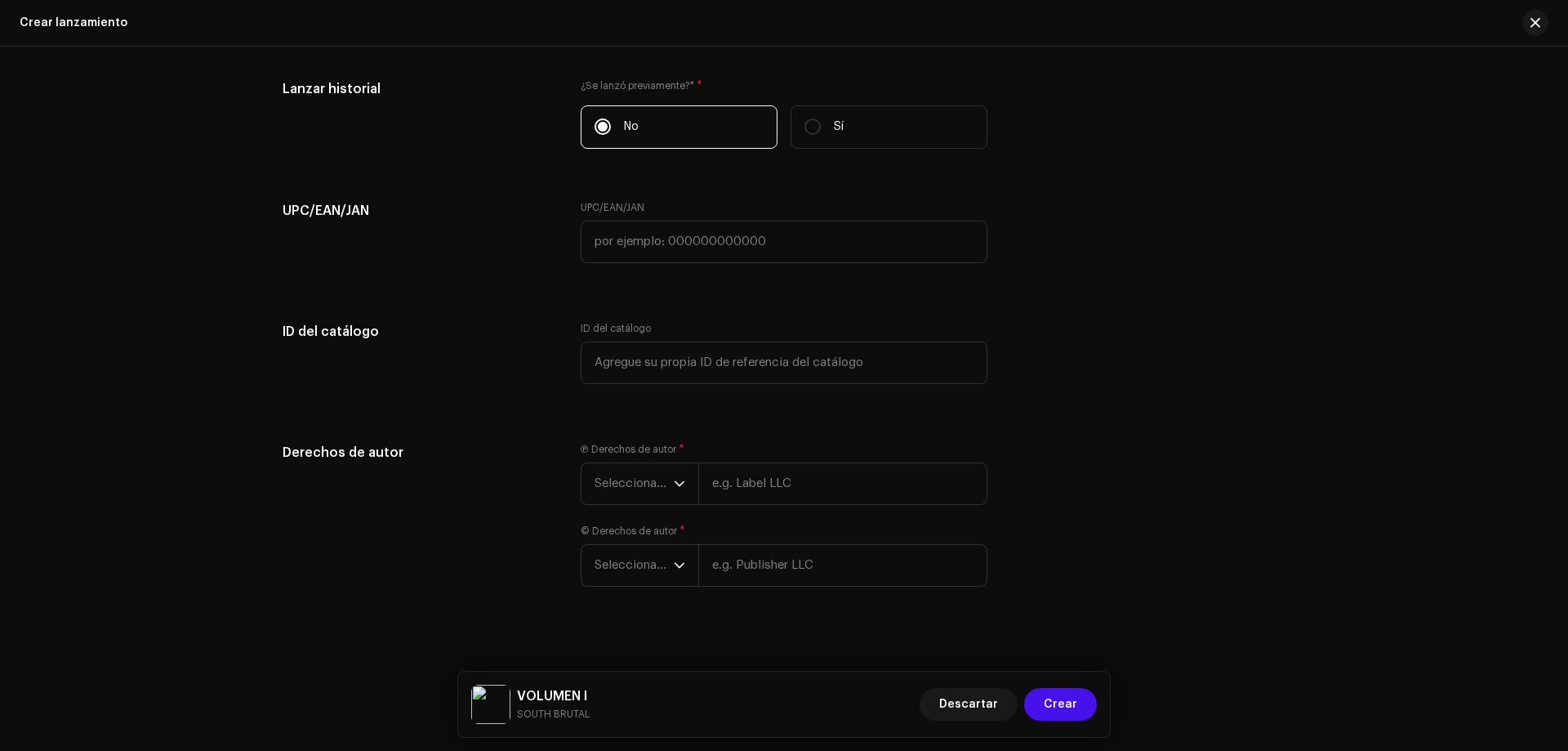
scroll to position [2780, 0]
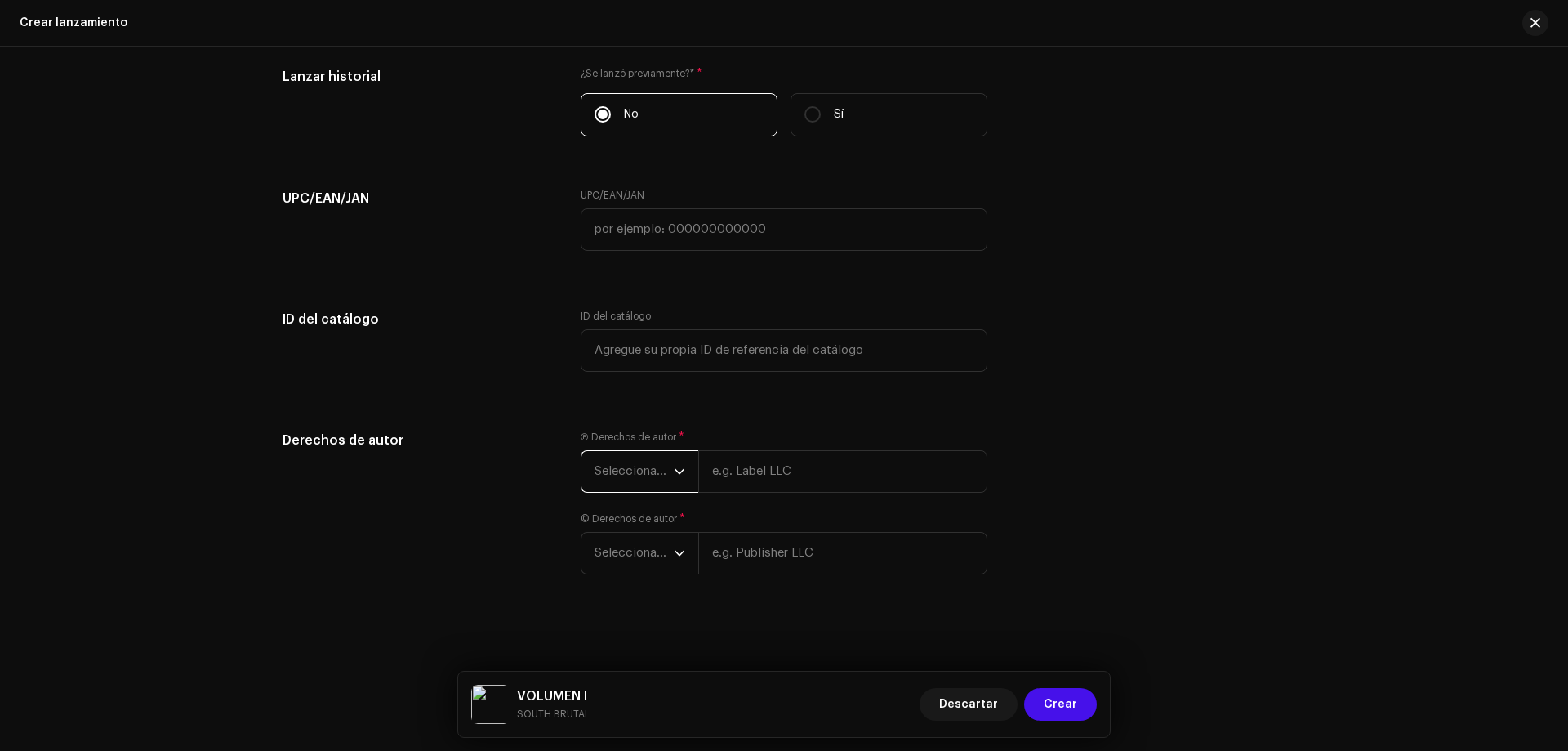
click at [665, 475] on span "Seleccionar año" at bounding box center [634, 471] width 79 height 41
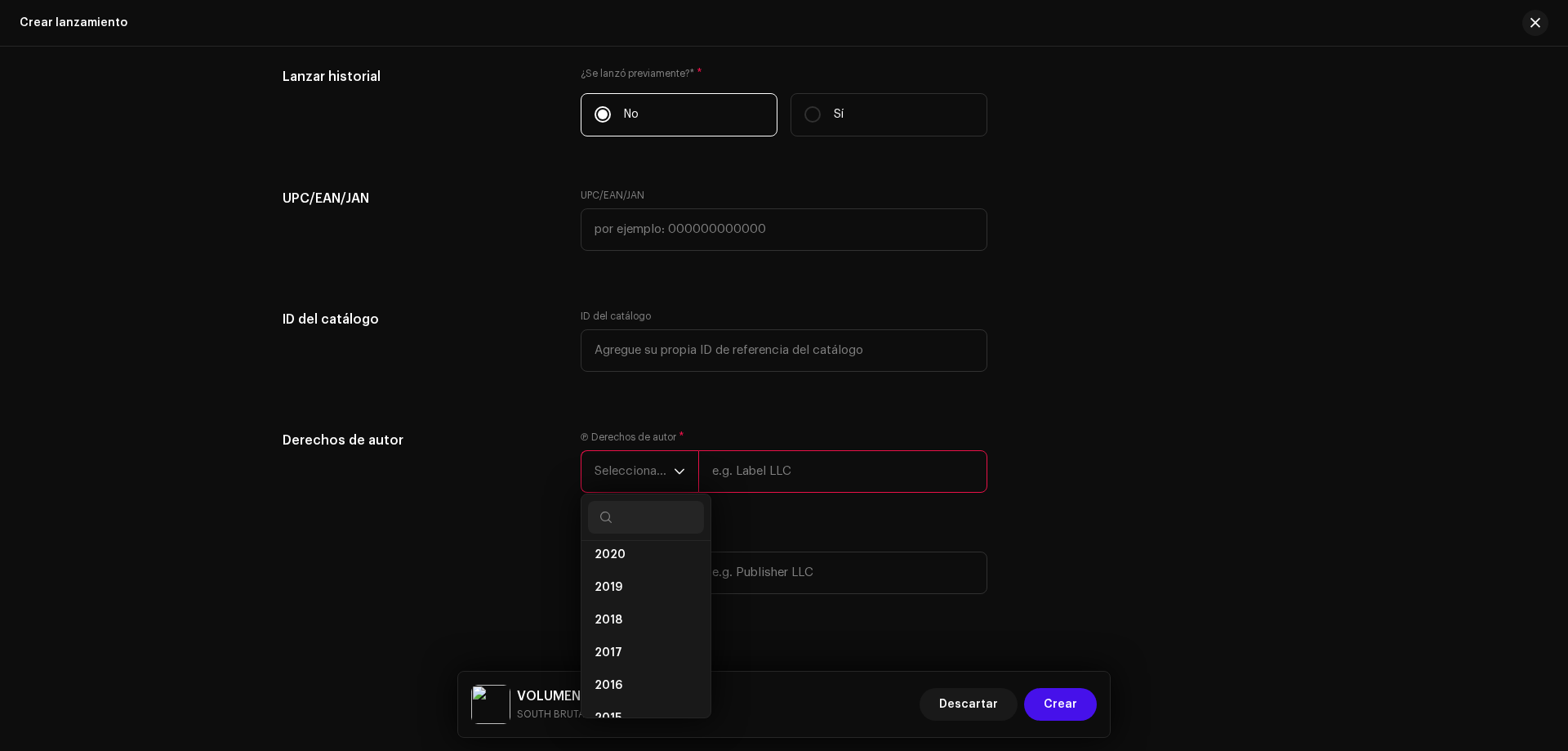
scroll to position [194, 0]
click at [632, 563] on li "2020" at bounding box center [646, 566] width 116 height 33
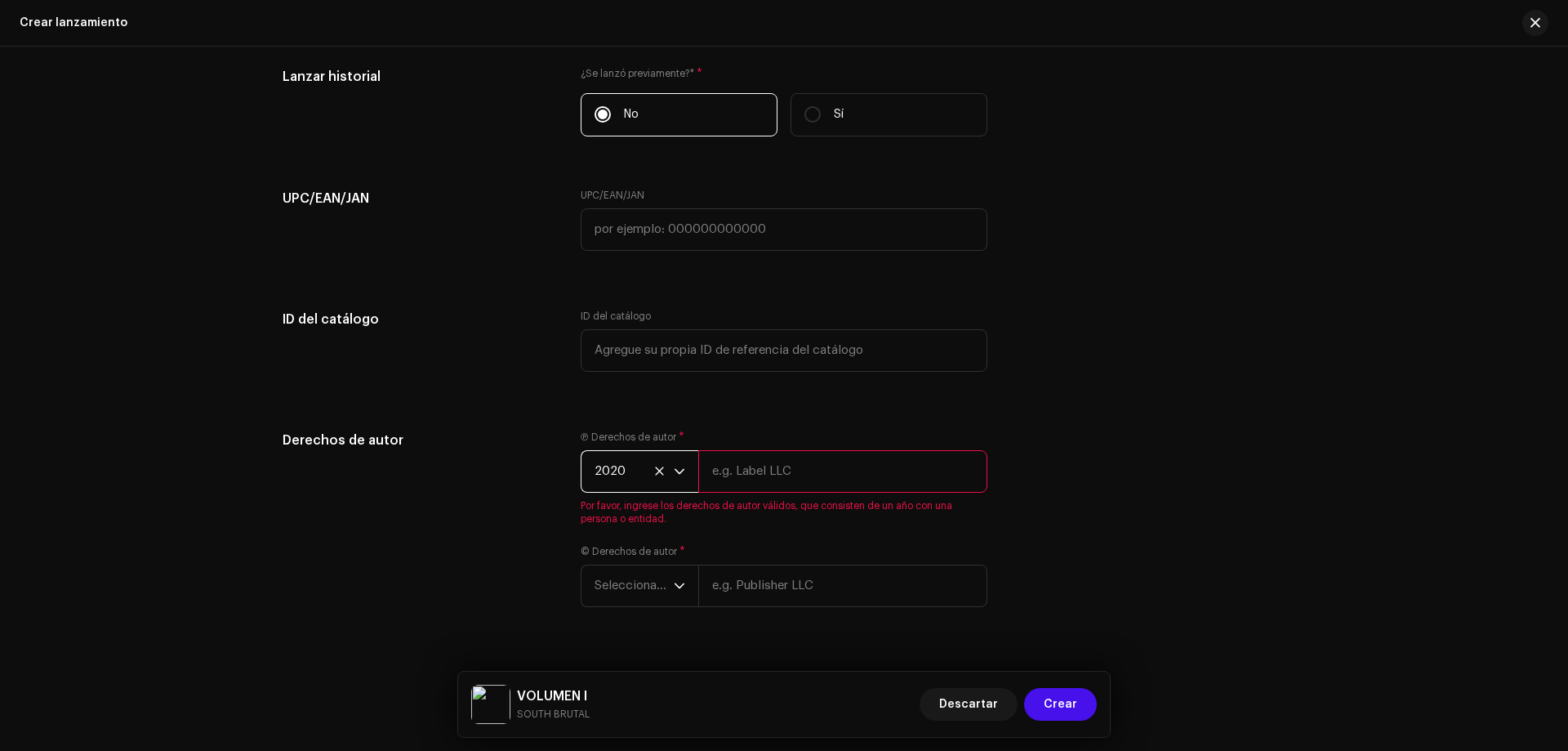
click at [679, 479] on div "dropdown trigger" at bounding box center [679, 471] width 11 height 41
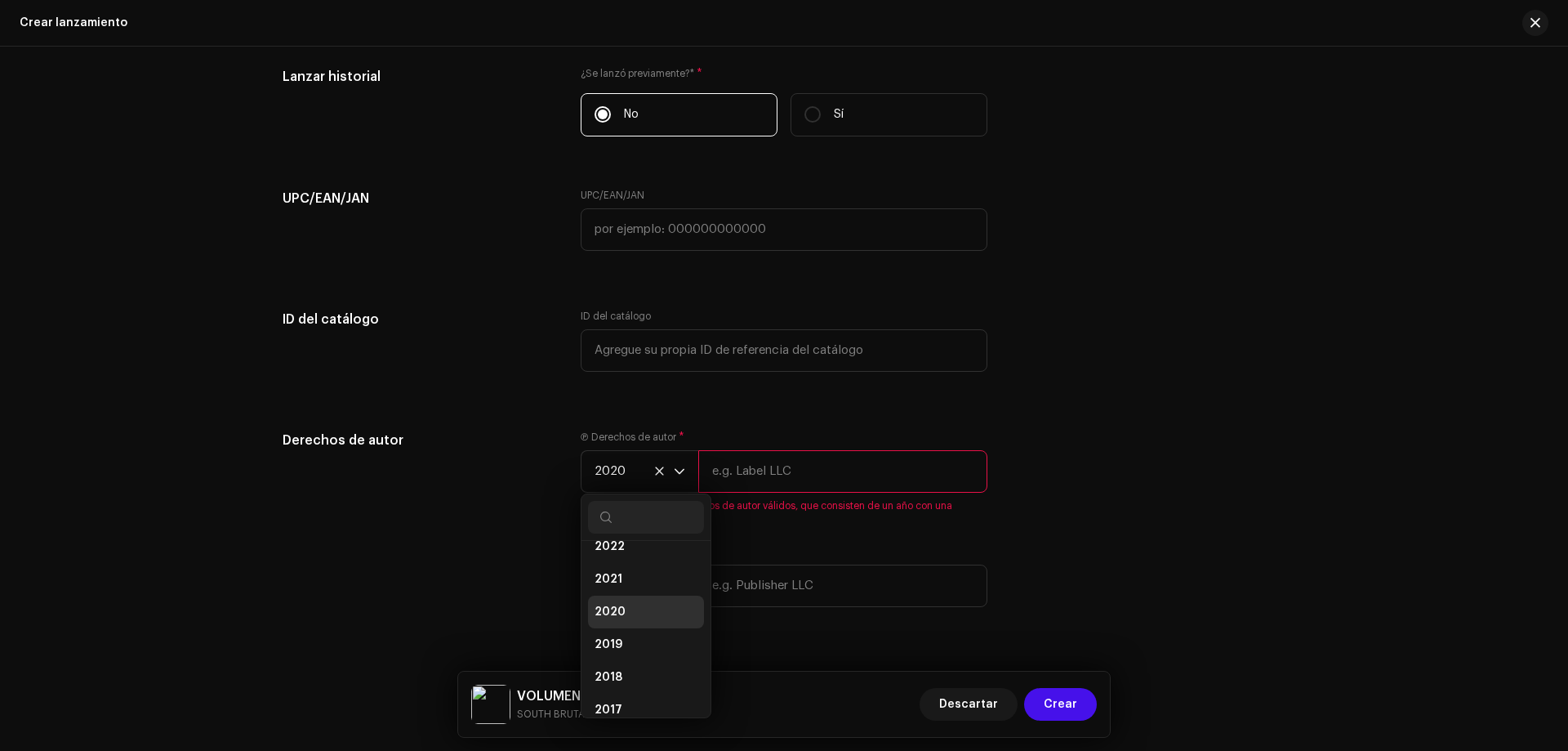
scroll to position [125, 0]
click at [623, 600] on li "2021" at bounding box center [646, 602] width 116 height 33
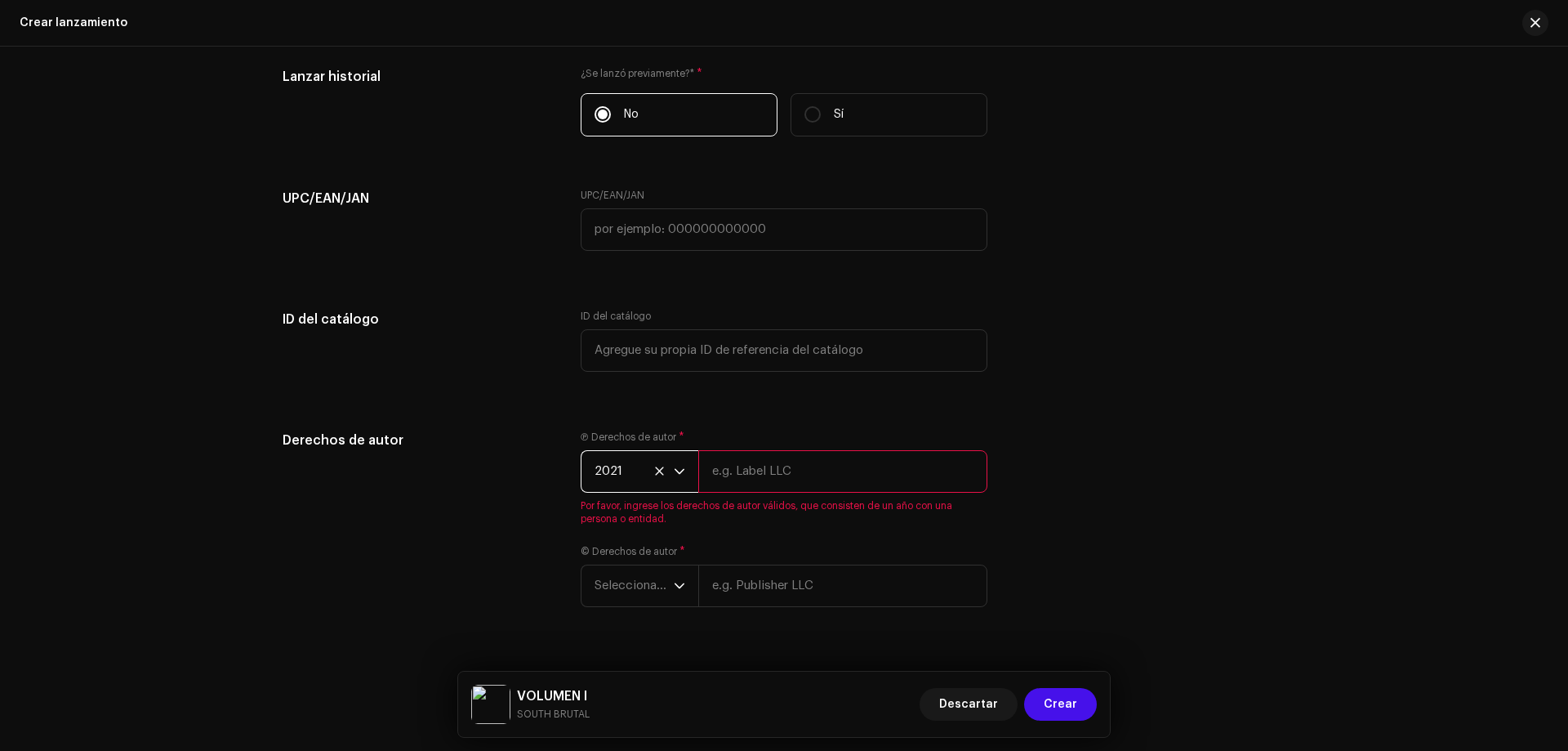
click at [763, 482] on input "text" at bounding box center [842, 471] width 289 height 42
type input "W"
type input "[PERSON_NAME]"
click at [615, 577] on div "Ⓟ Derechos de autor * 2021 [PERSON_NAME] Por favor, ingrese los derechos de aut…" at bounding box center [784, 528] width 407 height 196
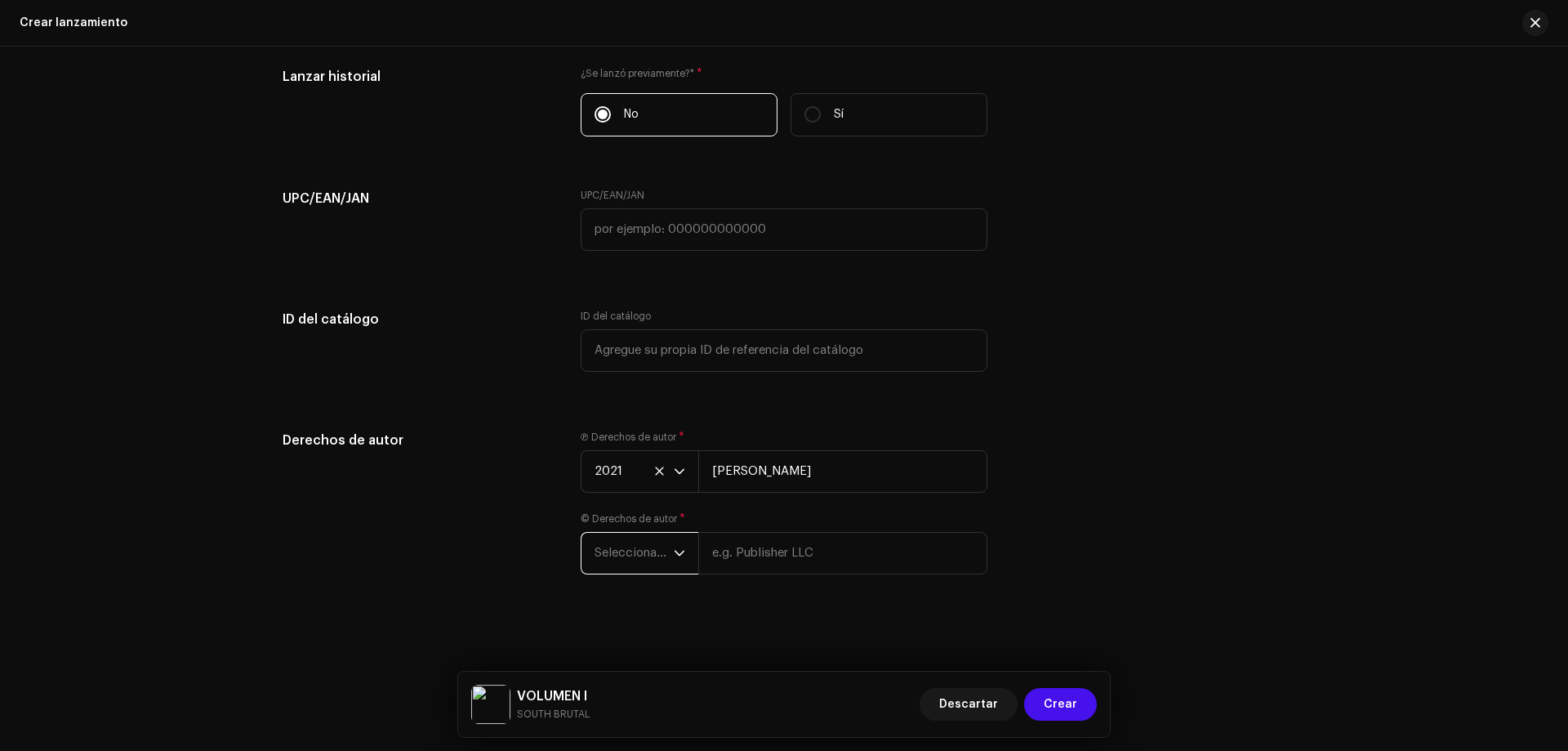
click at [678, 554] on icon "dropdown trigger" at bounding box center [679, 552] width 11 height 11
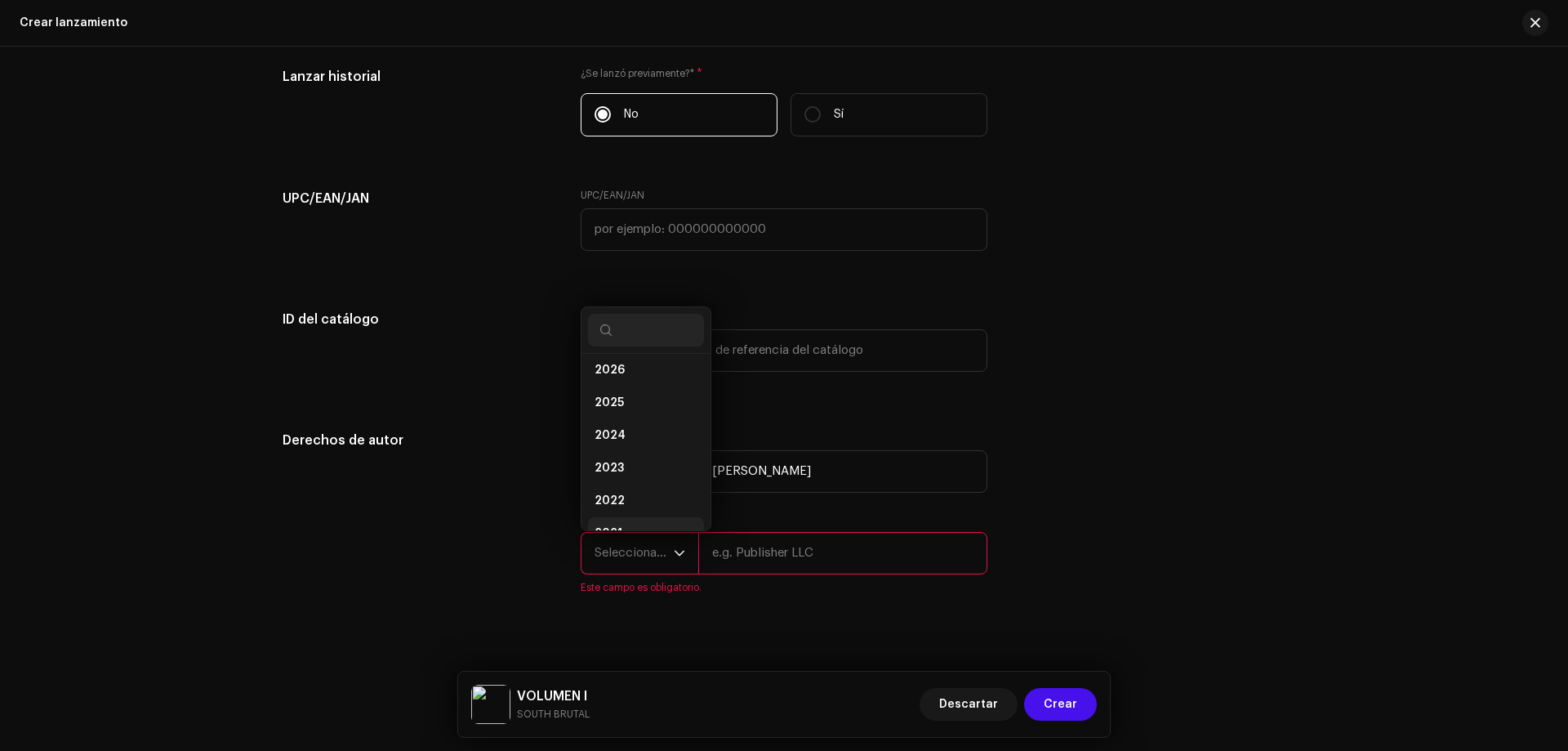
scroll to position [26, 0]
click at [631, 511] on li "2021" at bounding box center [646, 514] width 116 height 33
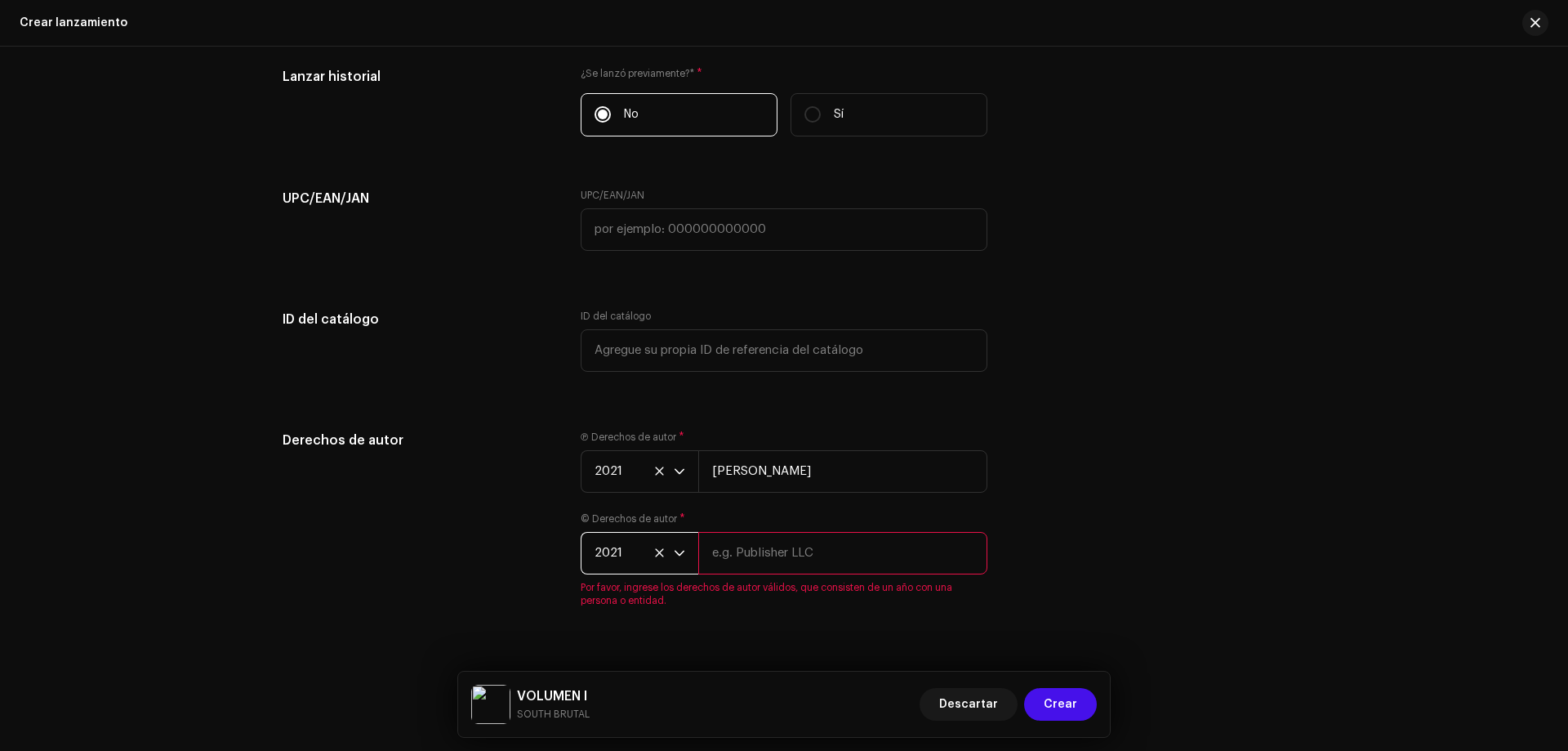
click at [759, 561] on input "text" at bounding box center [842, 552] width 289 height 42
type input "WALLSTUDIOS"
click at [1044, 530] on div "Derechos de autor Ⓟ Derechos de autor * 2021 [PERSON_NAME] © Derechos de autor …" at bounding box center [784, 512] width 1003 height 163
click at [1061, 708] on span "Crear" at bounding box center [1060, 704] width 34 height 33
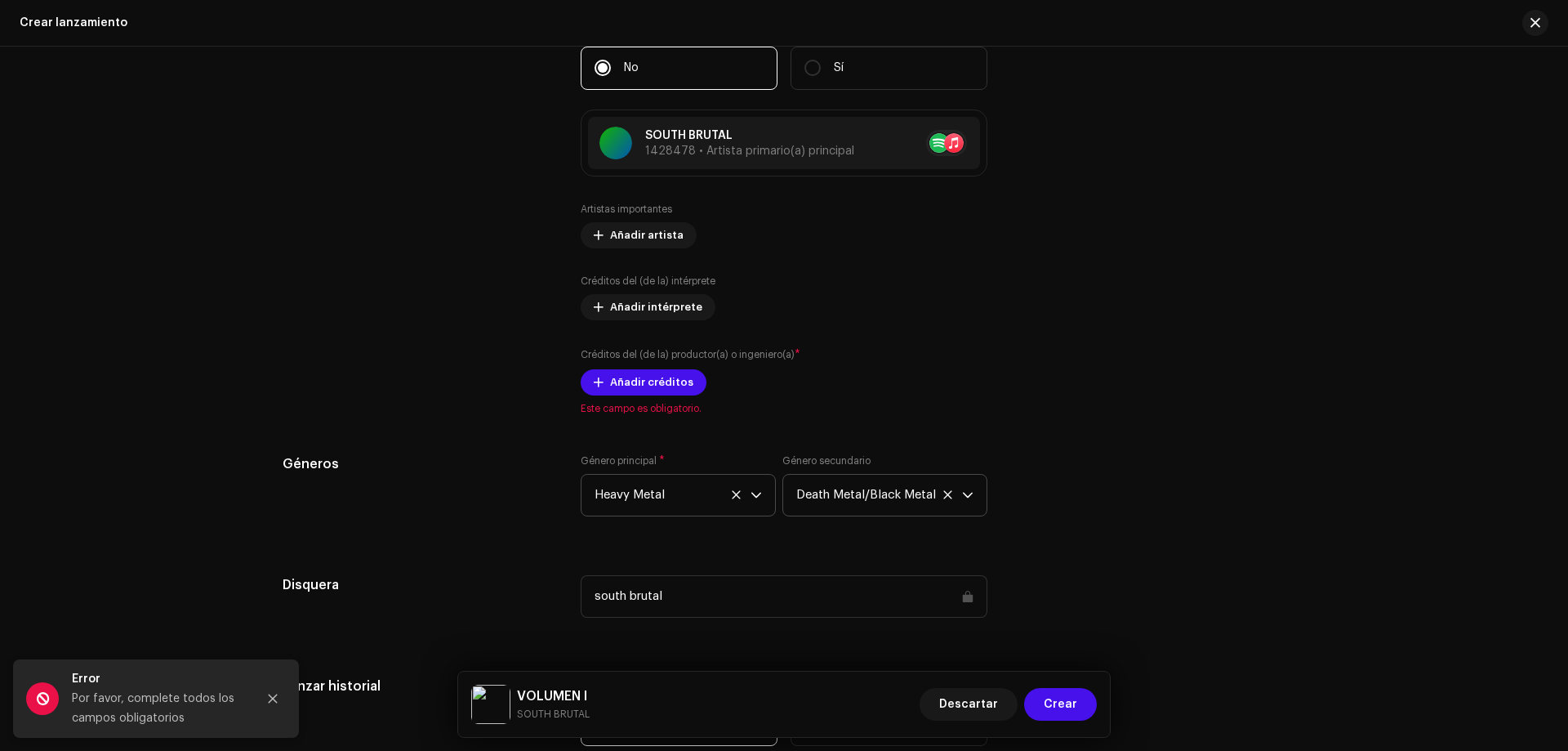
scroll to position [2154, 0]
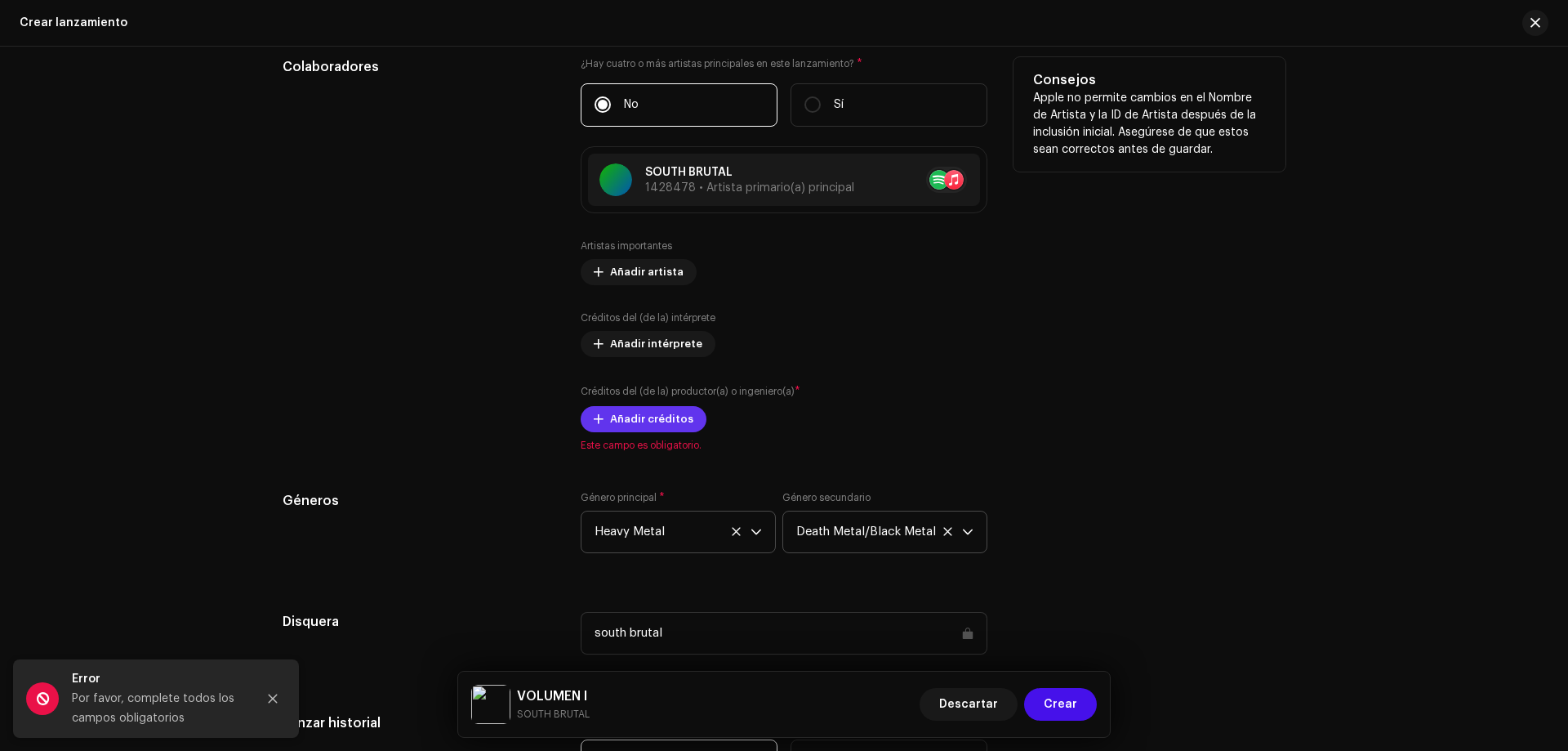
click at [622, 417] on span "Añadir créditos" at bounding box center [651, 419] width 83 height 33
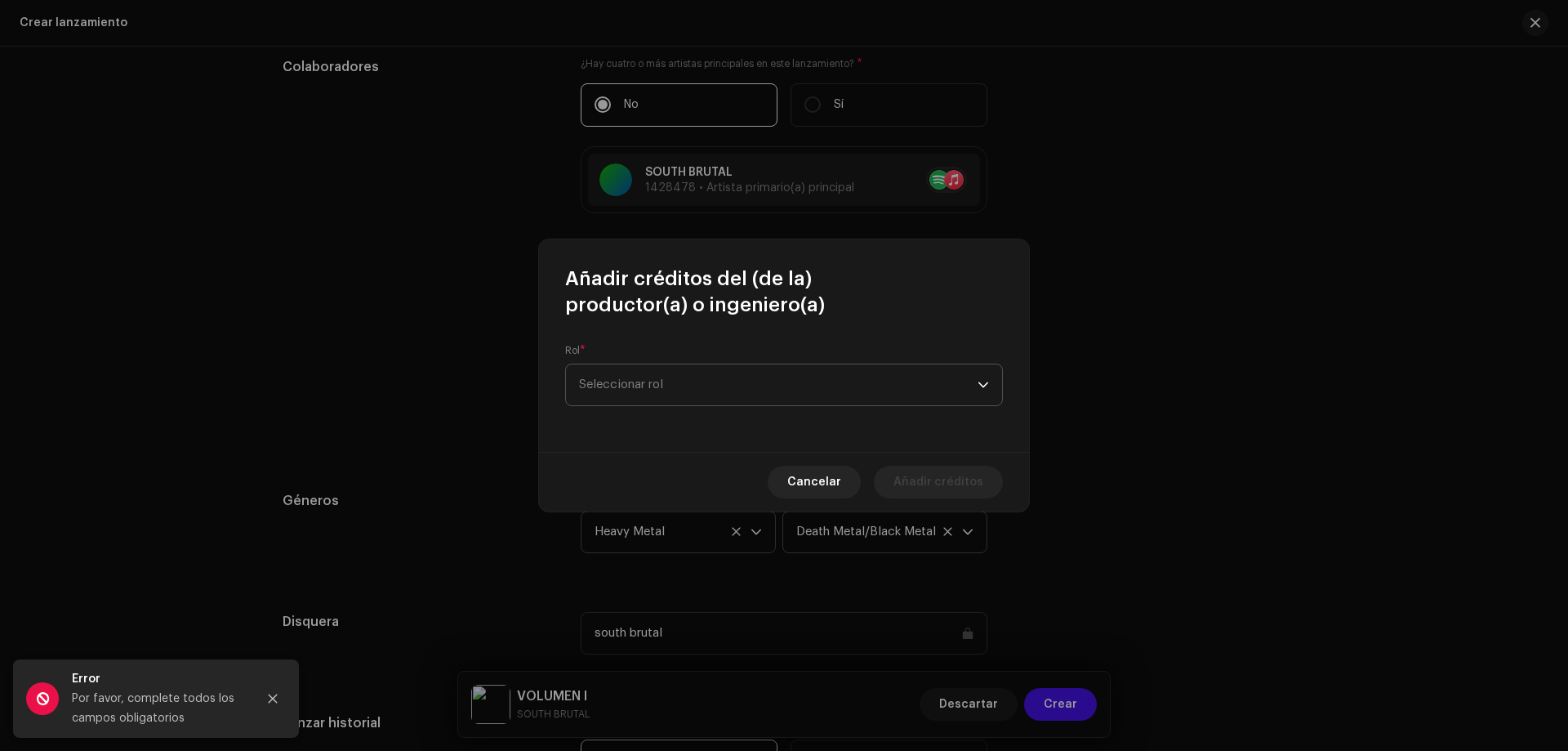
click at [660, 391] on span "Seleccionar rol" at bounding box center [778, 385] width 398 height 41
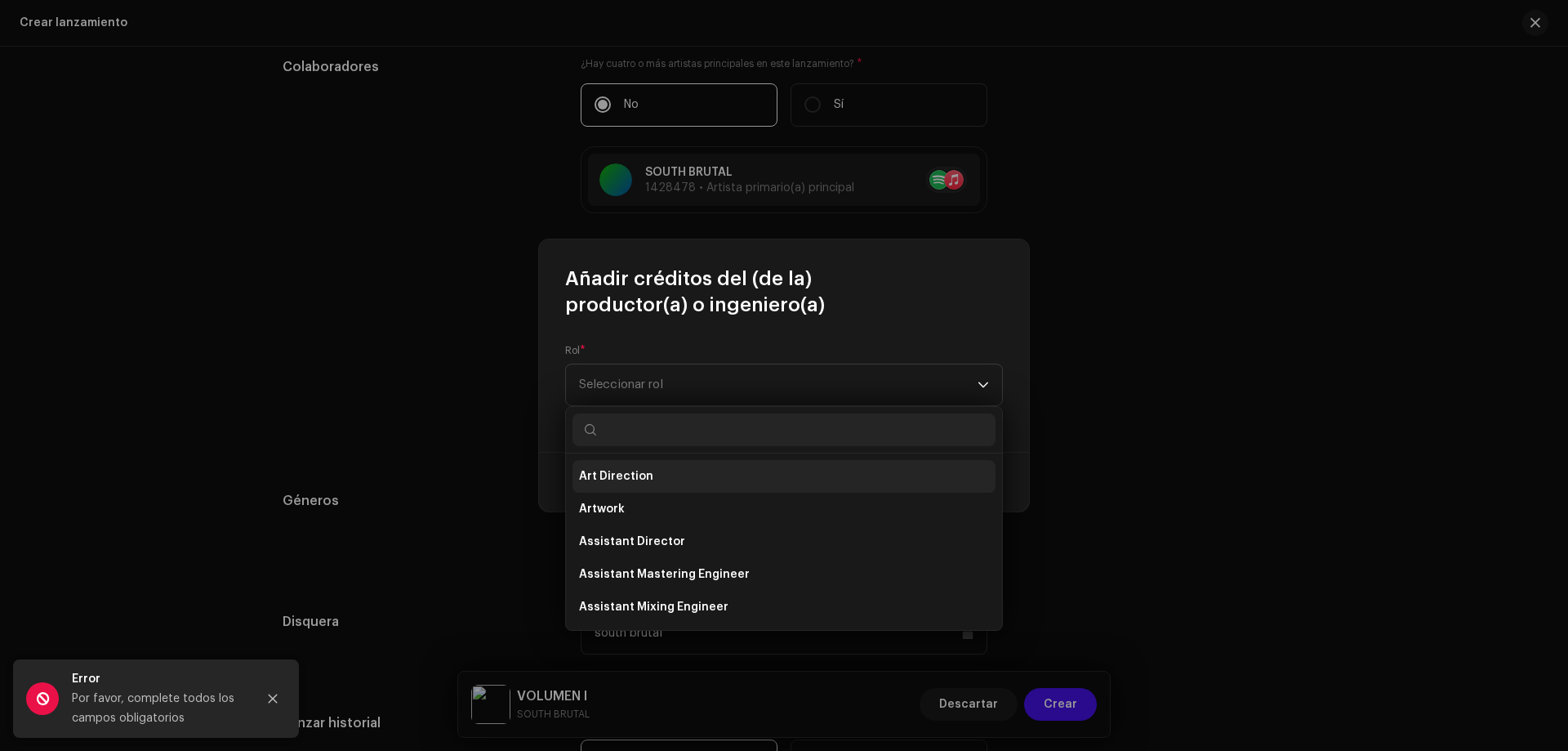
click at [680, 471] on li "Art Direction" at bounding box center [784, 476] width 423 height 33
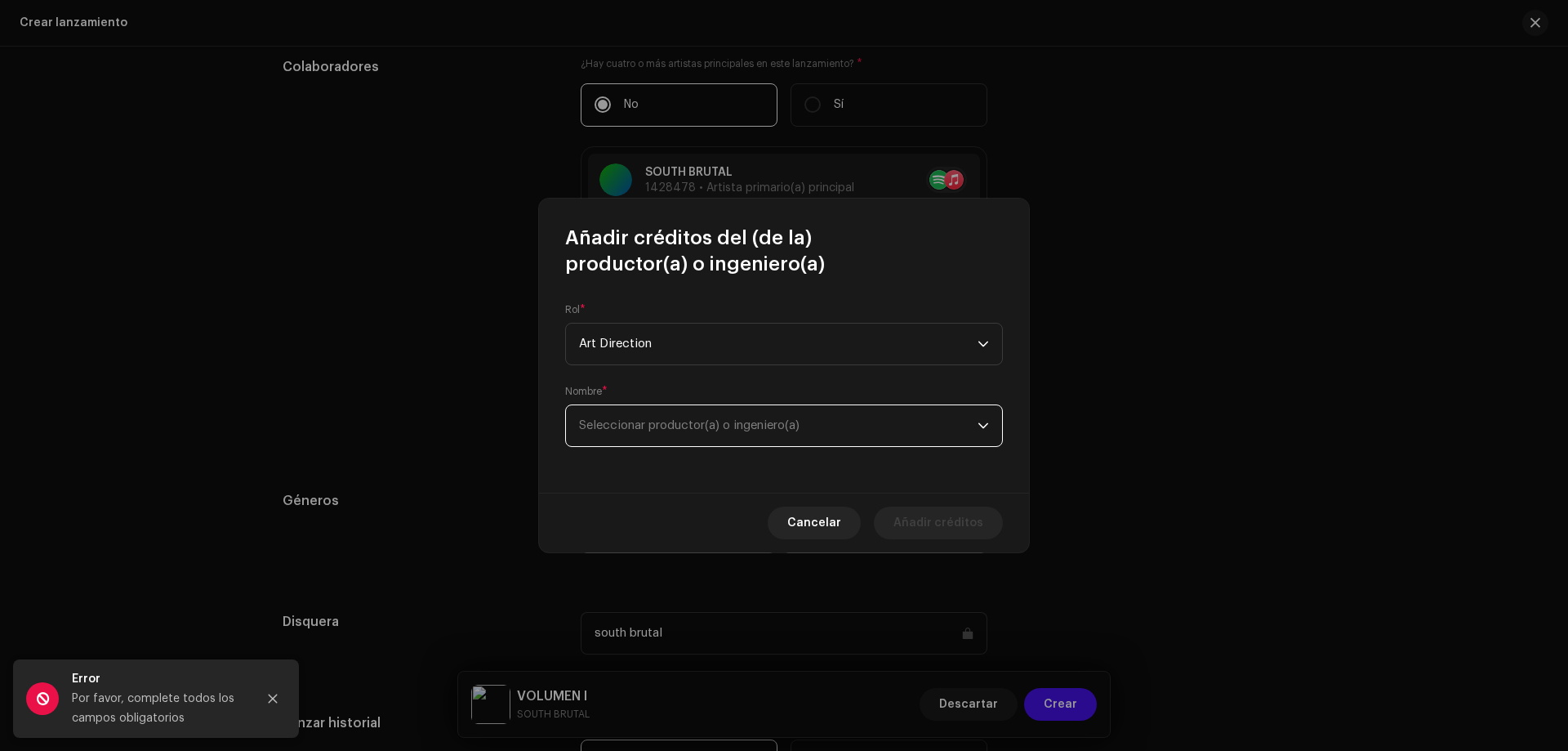
click at [678, 421] on span "Seleccionar productor(a) o ingeniero(a)" at bounding box center [689, 425] width 220 height 12
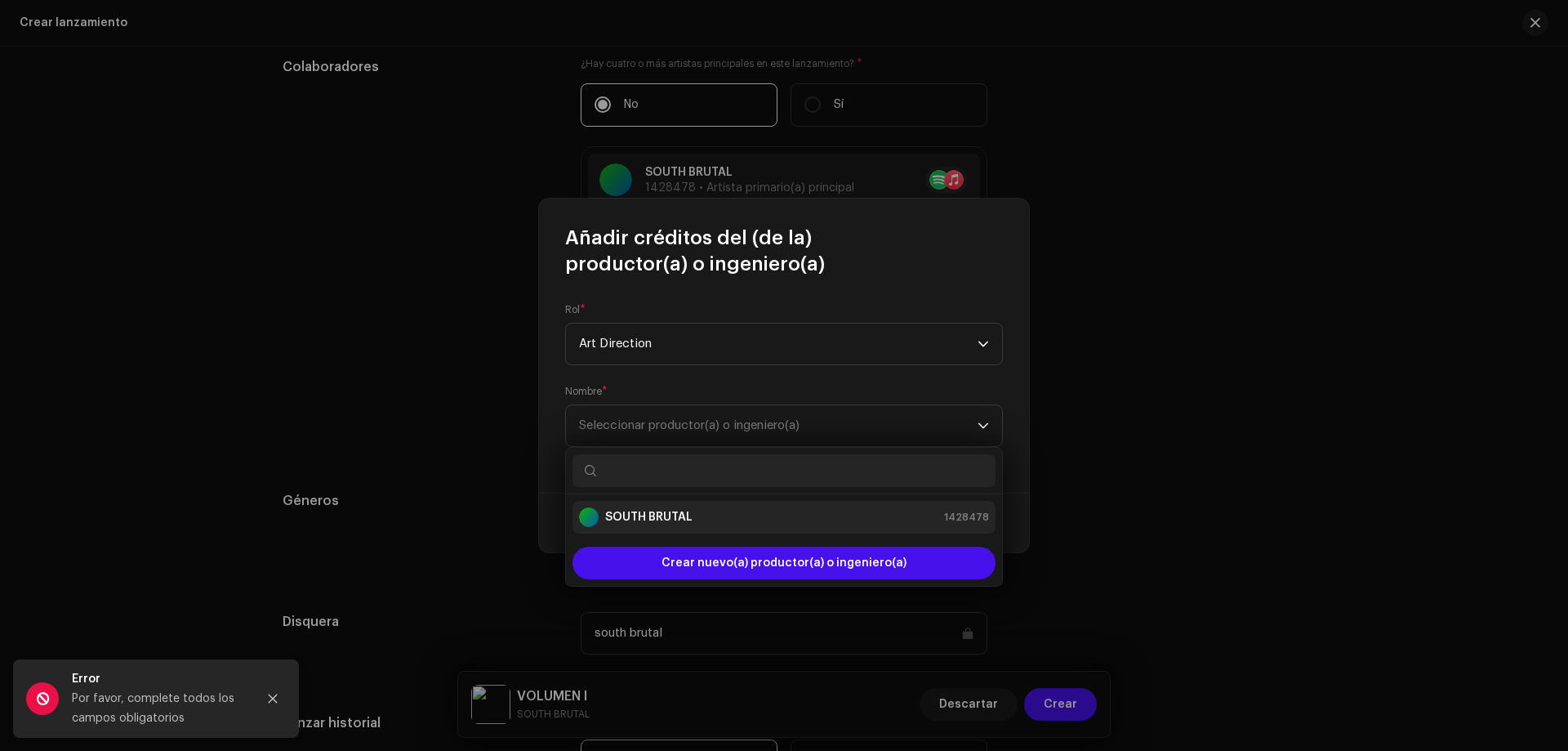
click at [659, 514] on strong "SOUTH BRUTAL" at bounding box center [649, 517] width 87 height 16
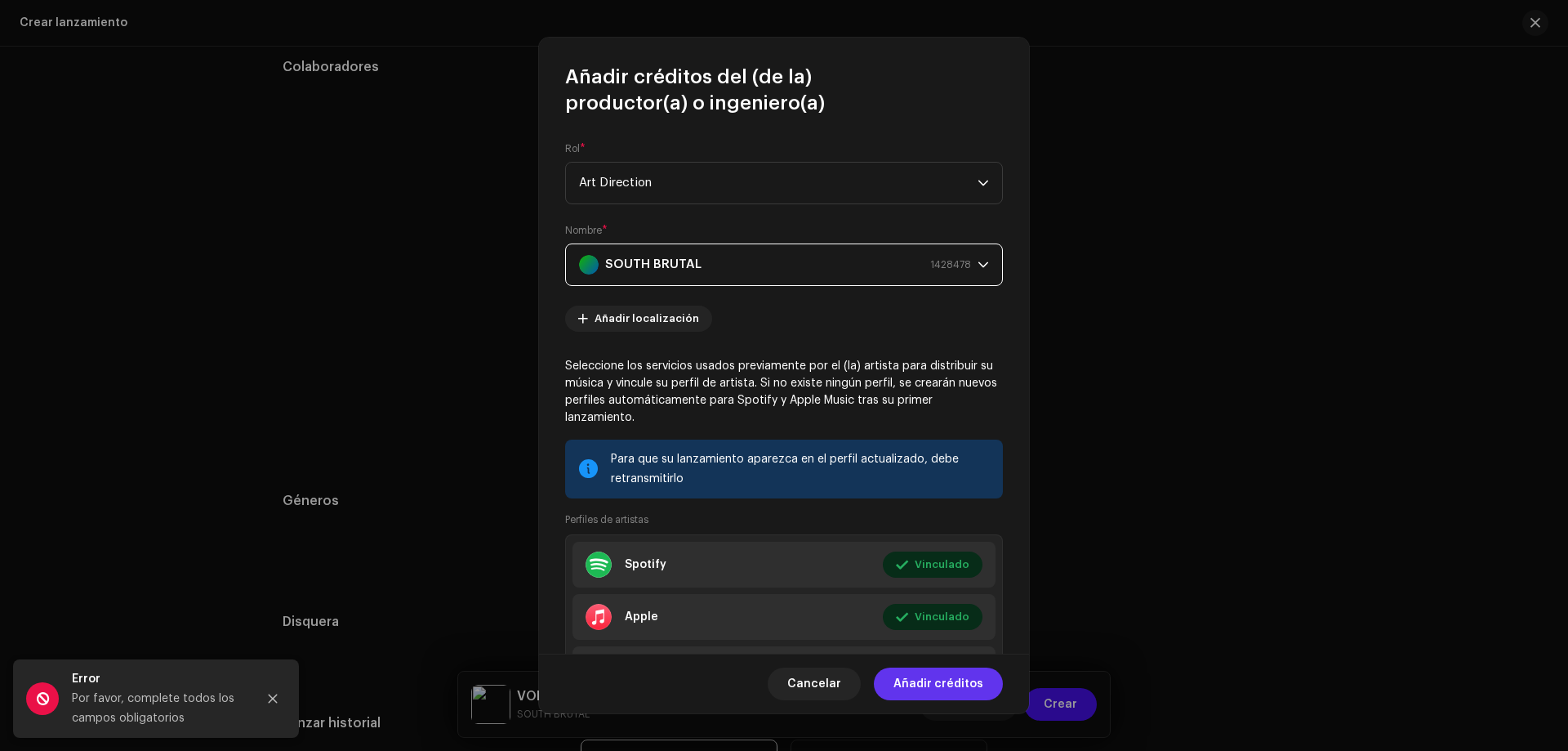
click at [966, 688] on span "Añadir créditos" at bounding box center [938, 684] width 90 height 33
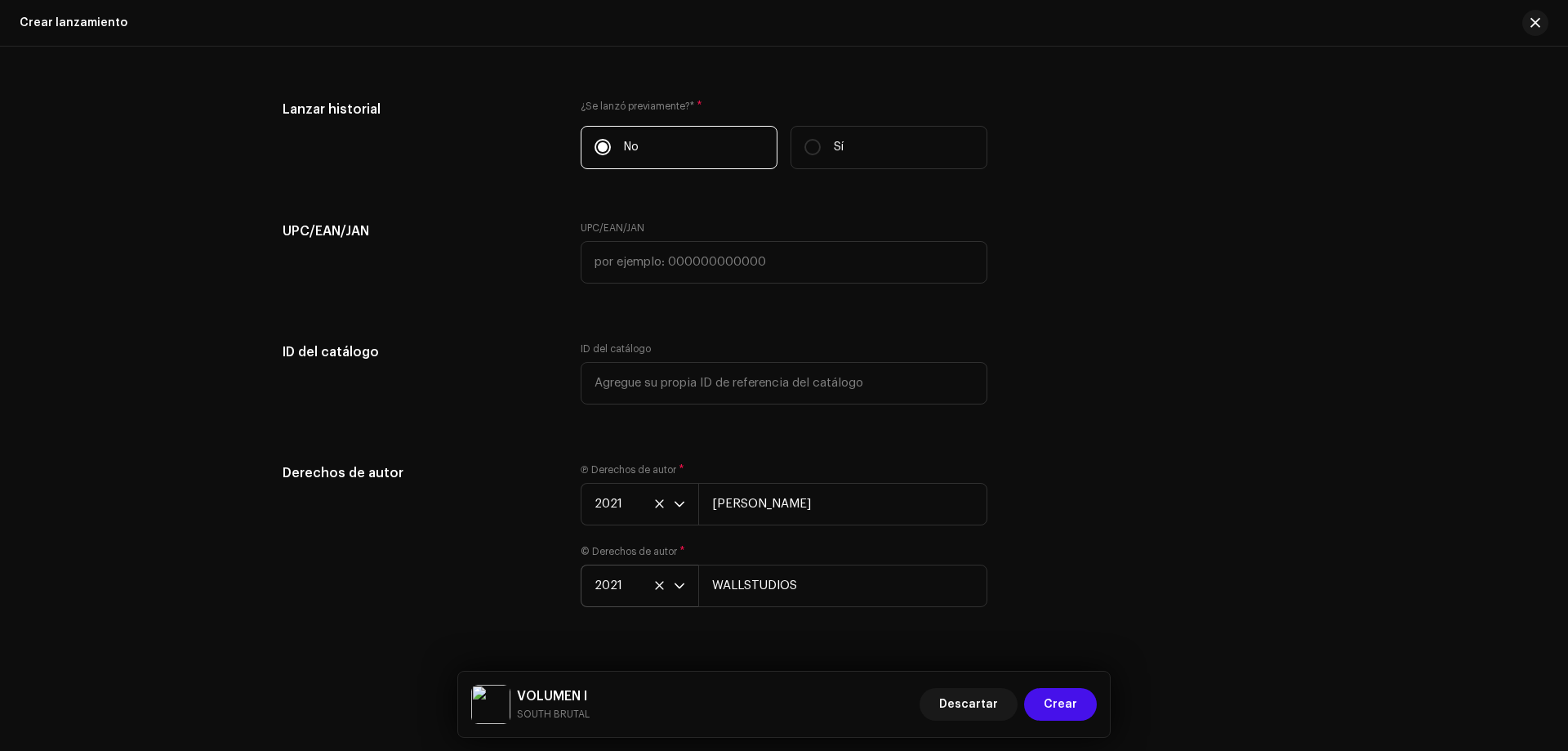
scroll to position [2849, 0]
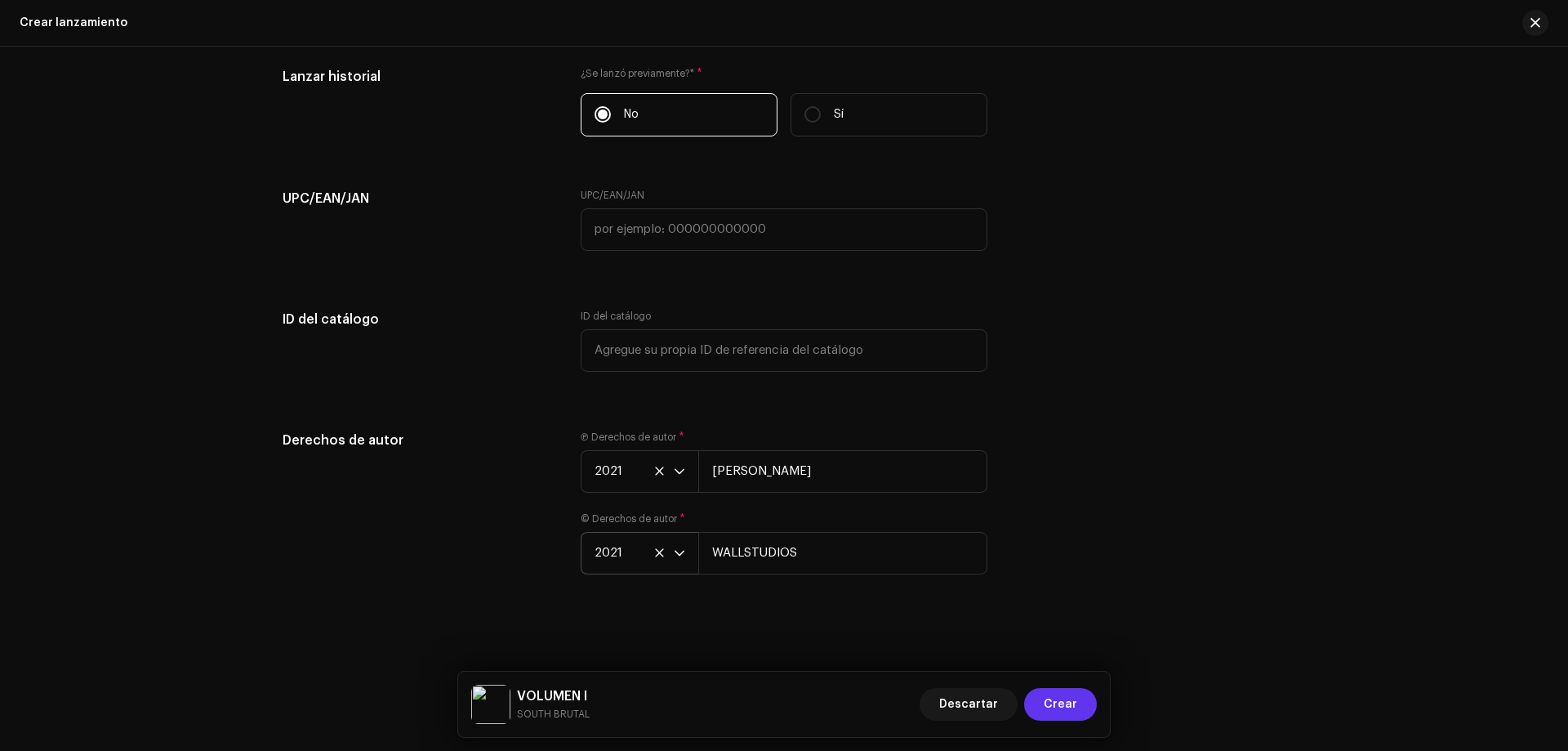
click at [1084, 710] on button "Crear" at bounding box center [1061, 704] width 73 height 33
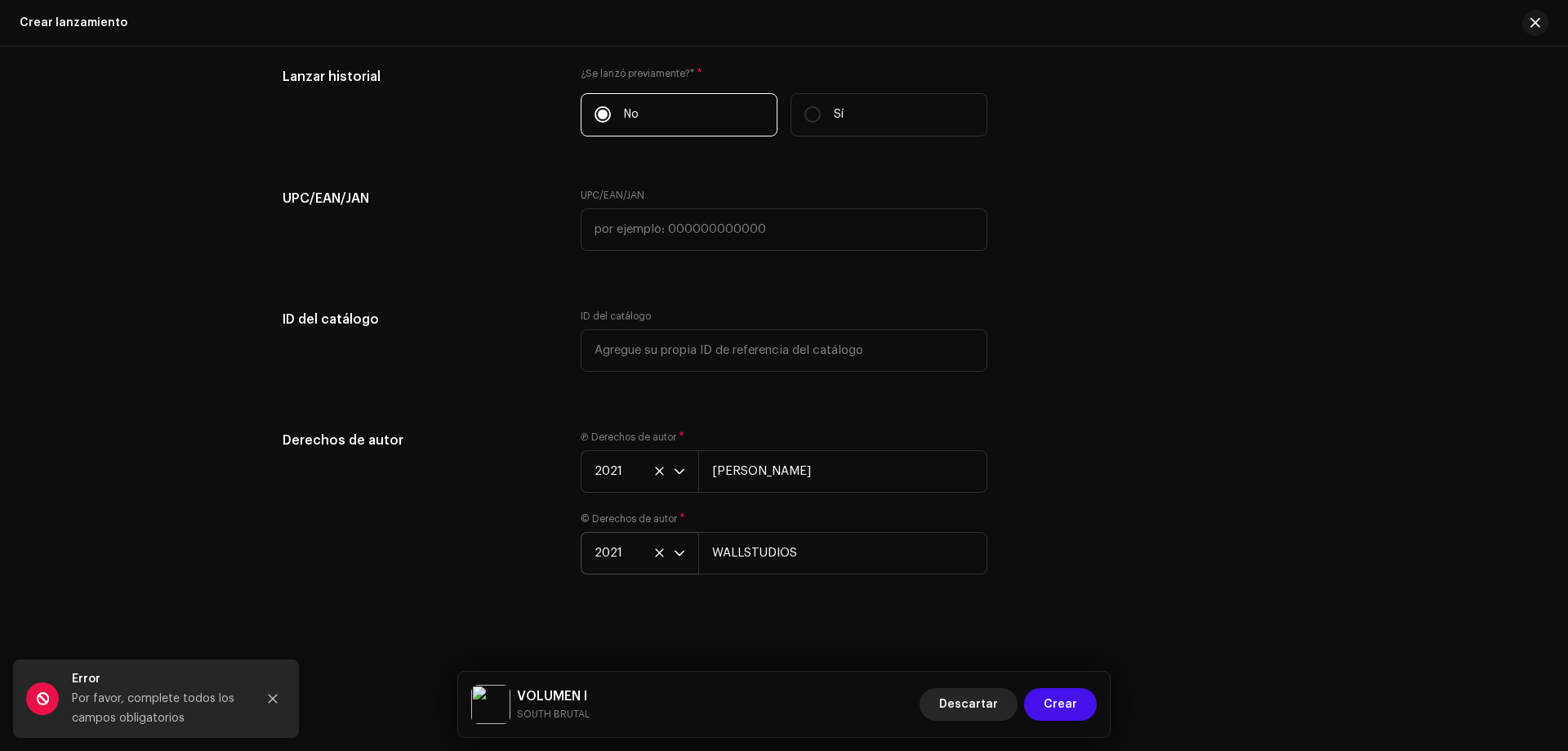
click at [957, 703] on span "Descartar" at bounding box center [968, 704] width 59 height 33
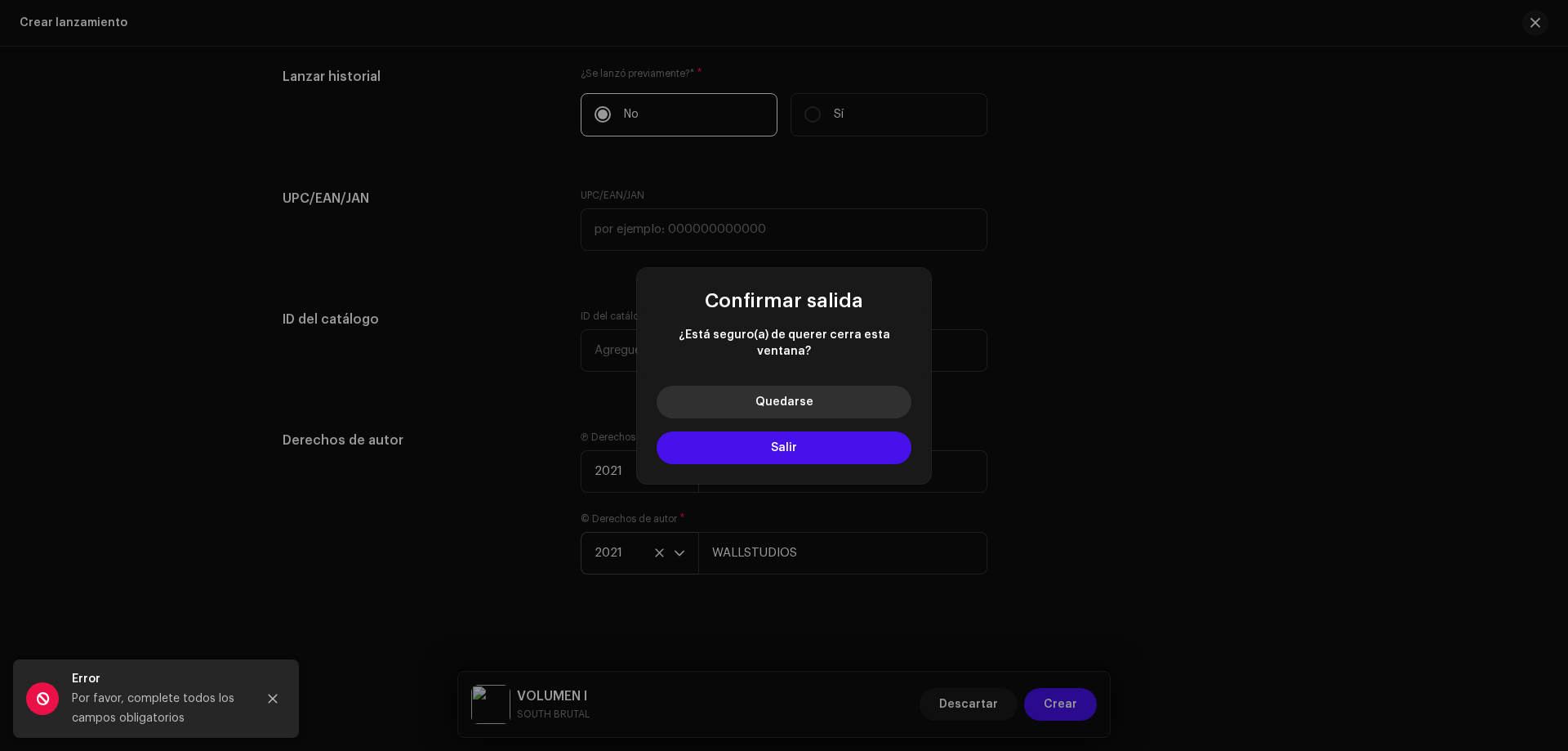
click at [803, 398] on span "Quedarse" at bounding box center [784, 402] width 58 height 11
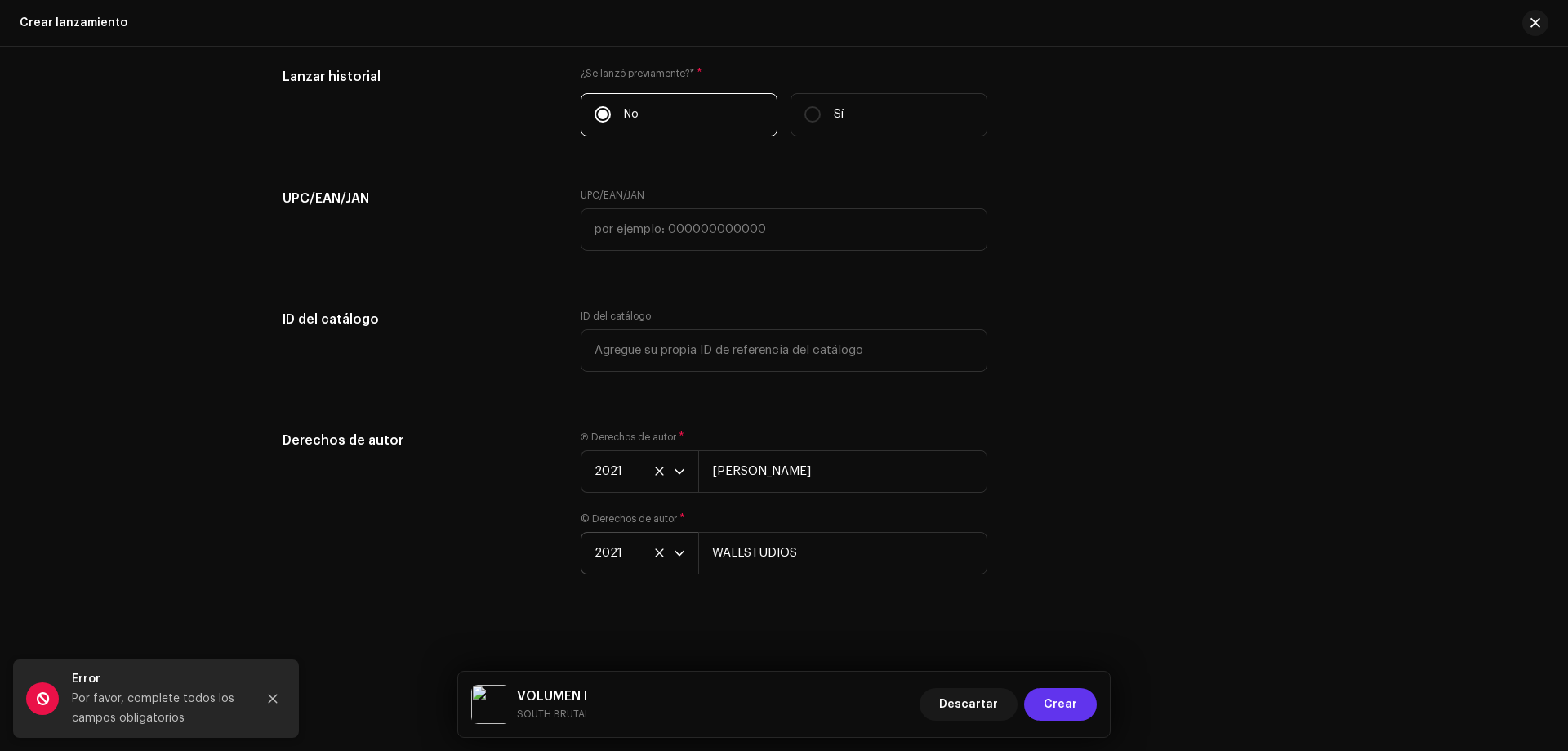
click at [1065, 709] on span "Crear" at bounding box center [1060, 704] width 34 height 33
click at [1060, 704] on span "Crear" at bounding box center [1060, 704] width 34 height 33
click at [1061, 703] on span "Crear" at bounding box center [1060, 704] width 34 height 33
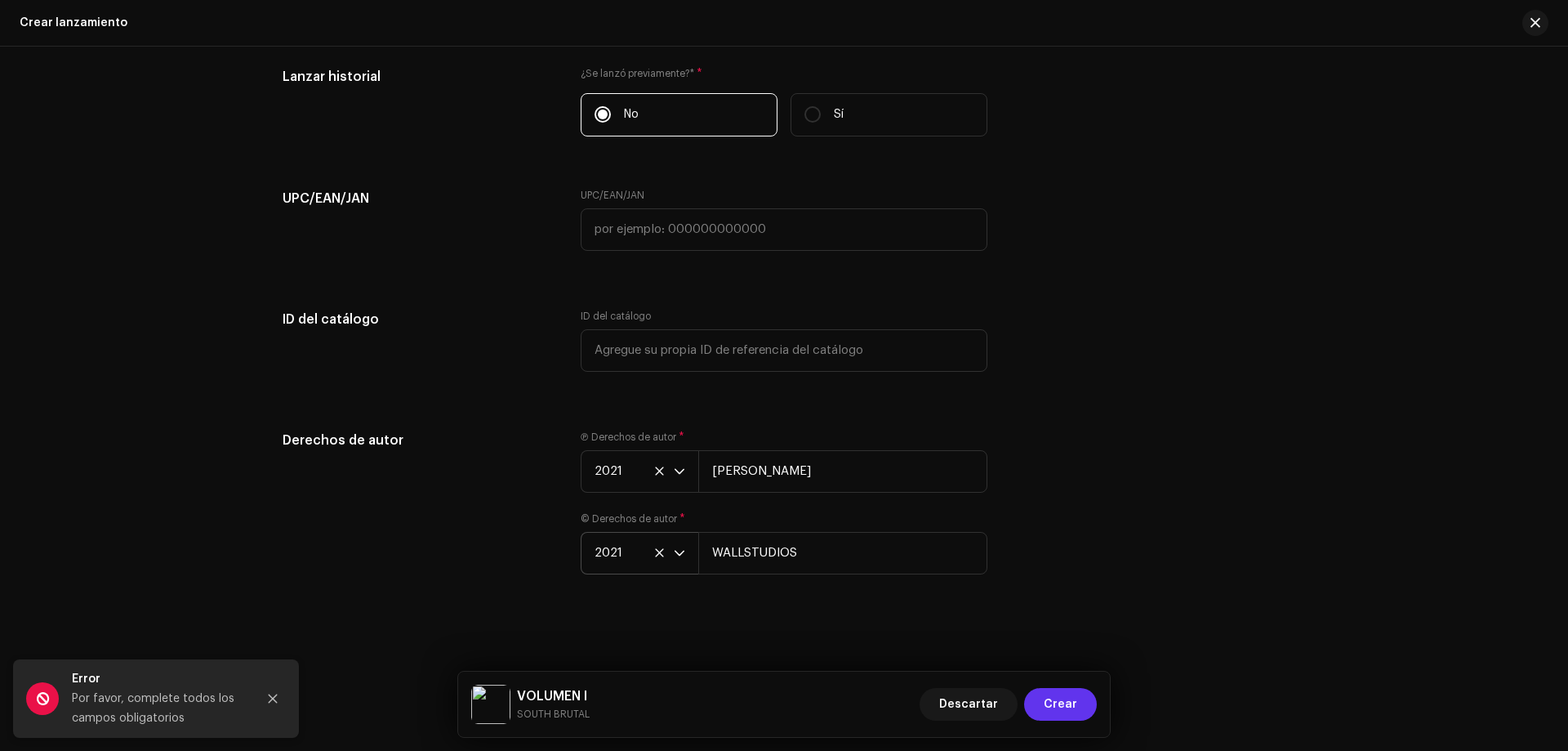
click at [1061, 703] on span "Crear" at bounding box center [1060, 704] width 34 height 33
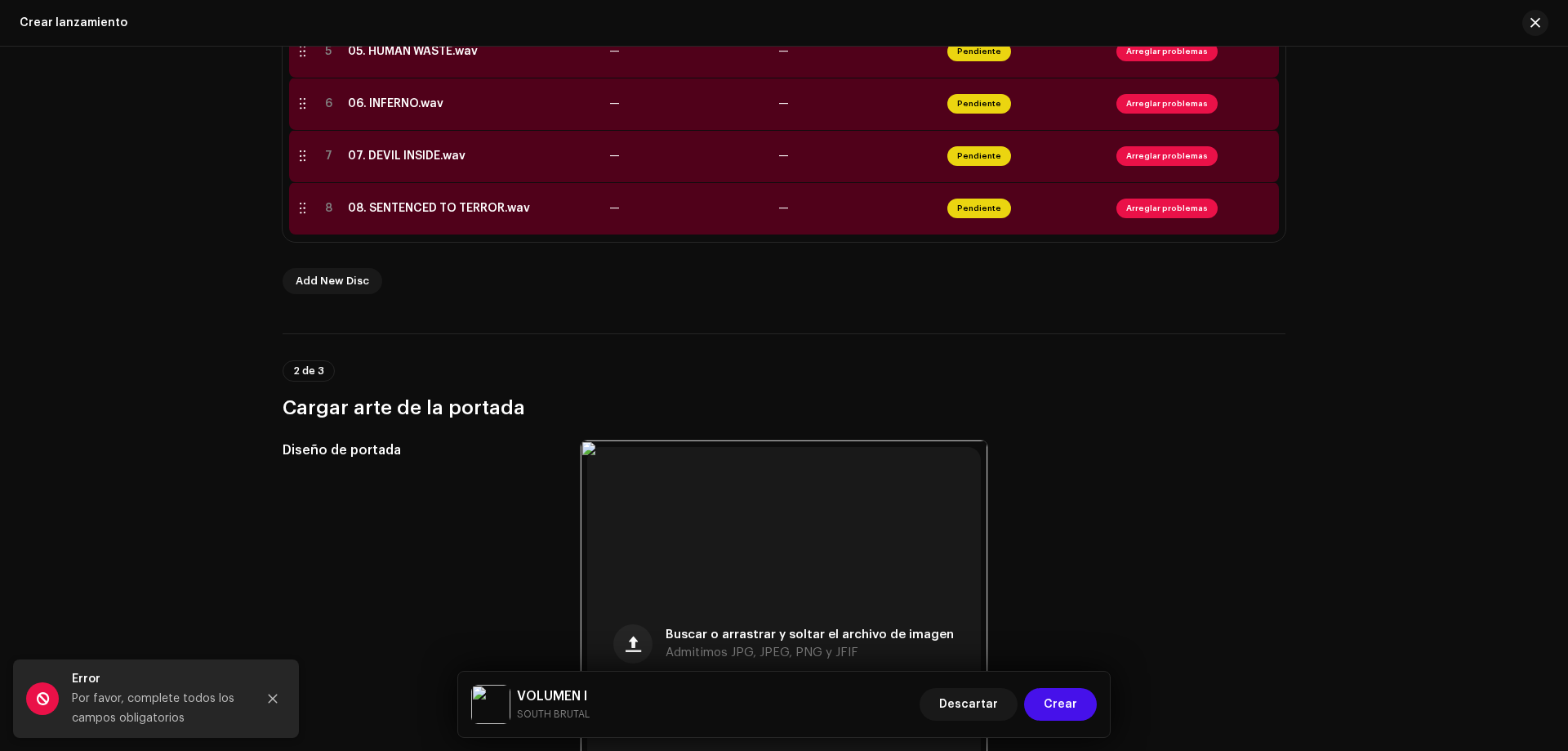
scroll to position [244, 0]
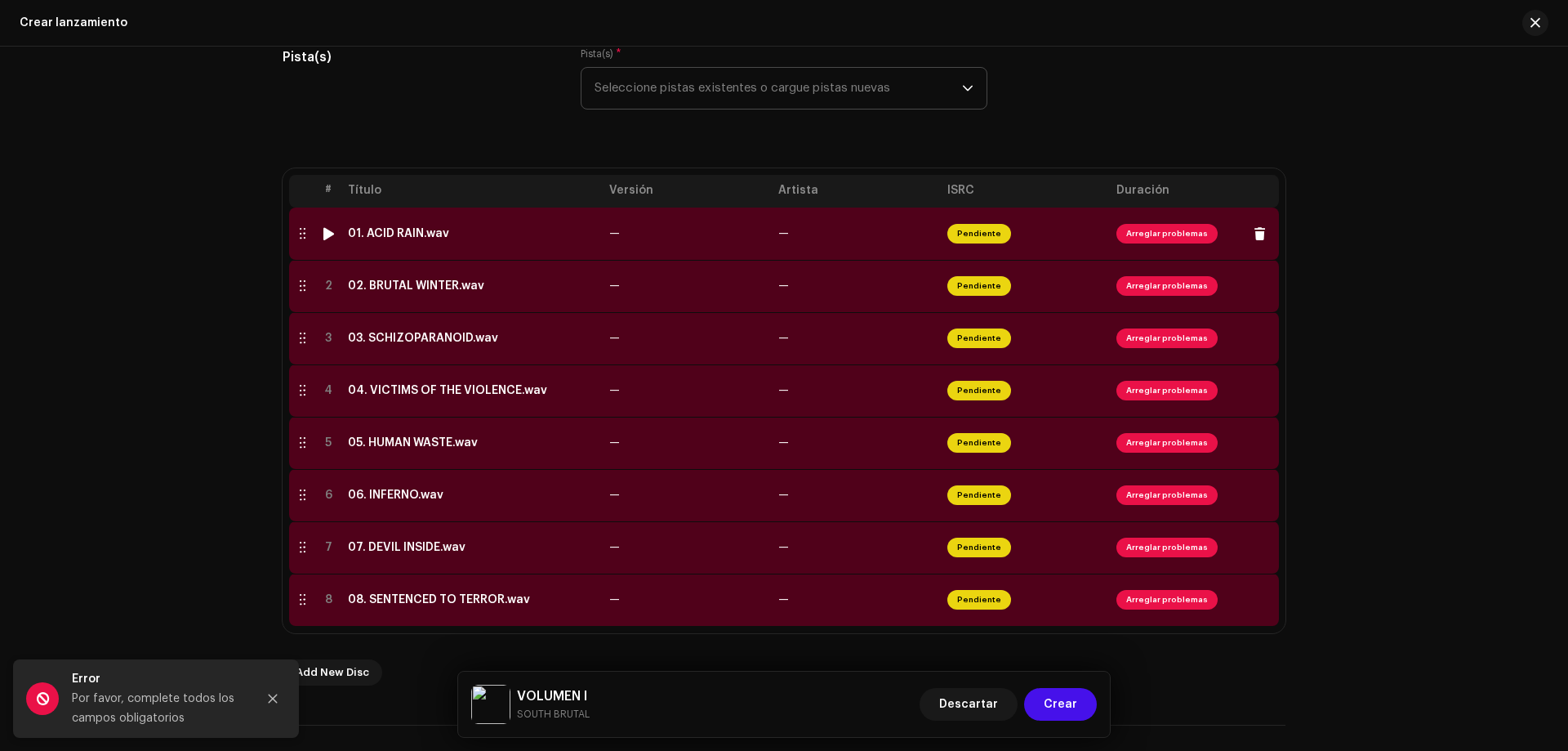
click at [1146, 229] on span "Arreglar problemas" at bounding box center [1166, 233] width 101 height 20
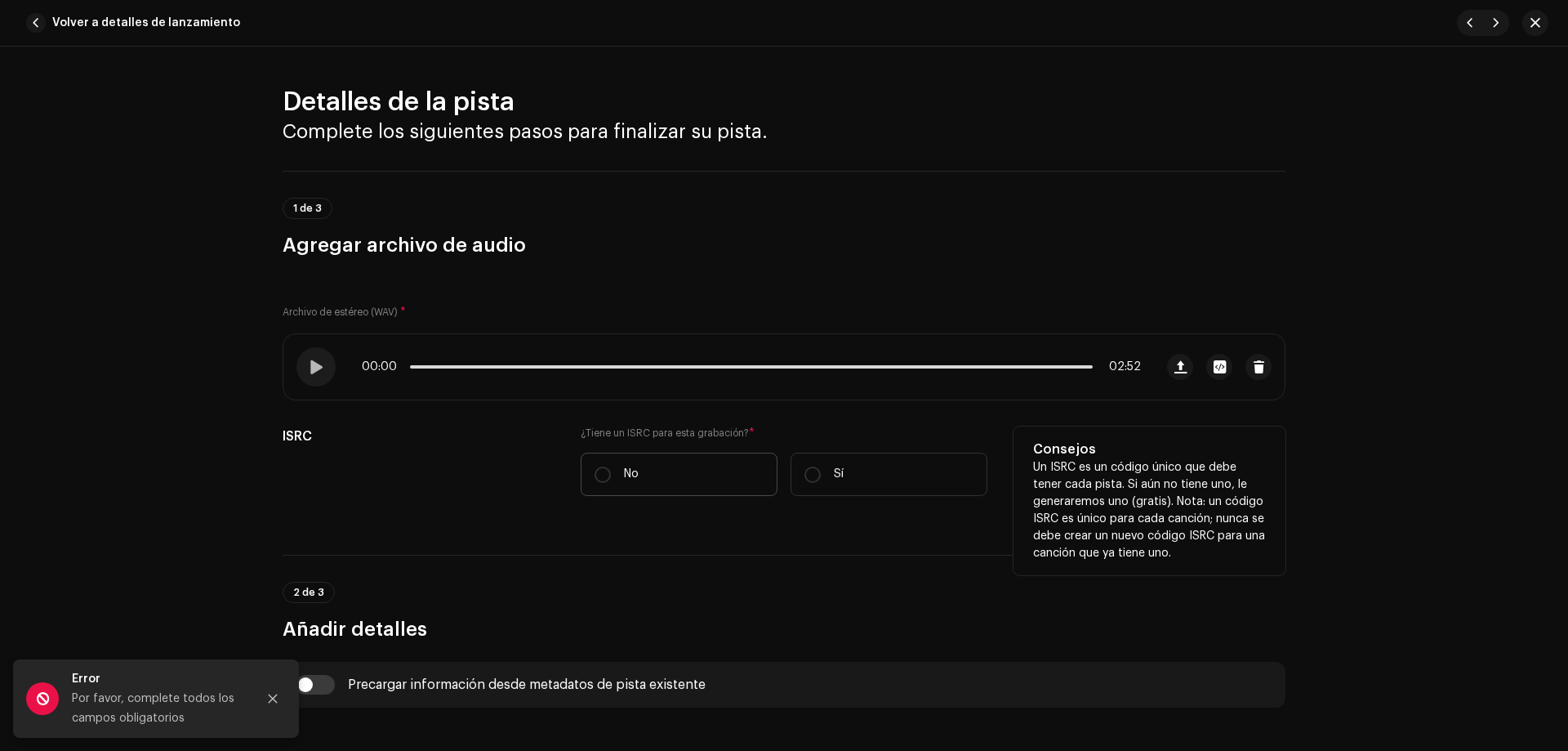
click at [609, 474] on label "No" at bounding box center [679, 474] width 197 height 43
click at [609, 474] on input "No" at bounding box center [602, 474] width 16 height 16
radio input "true"
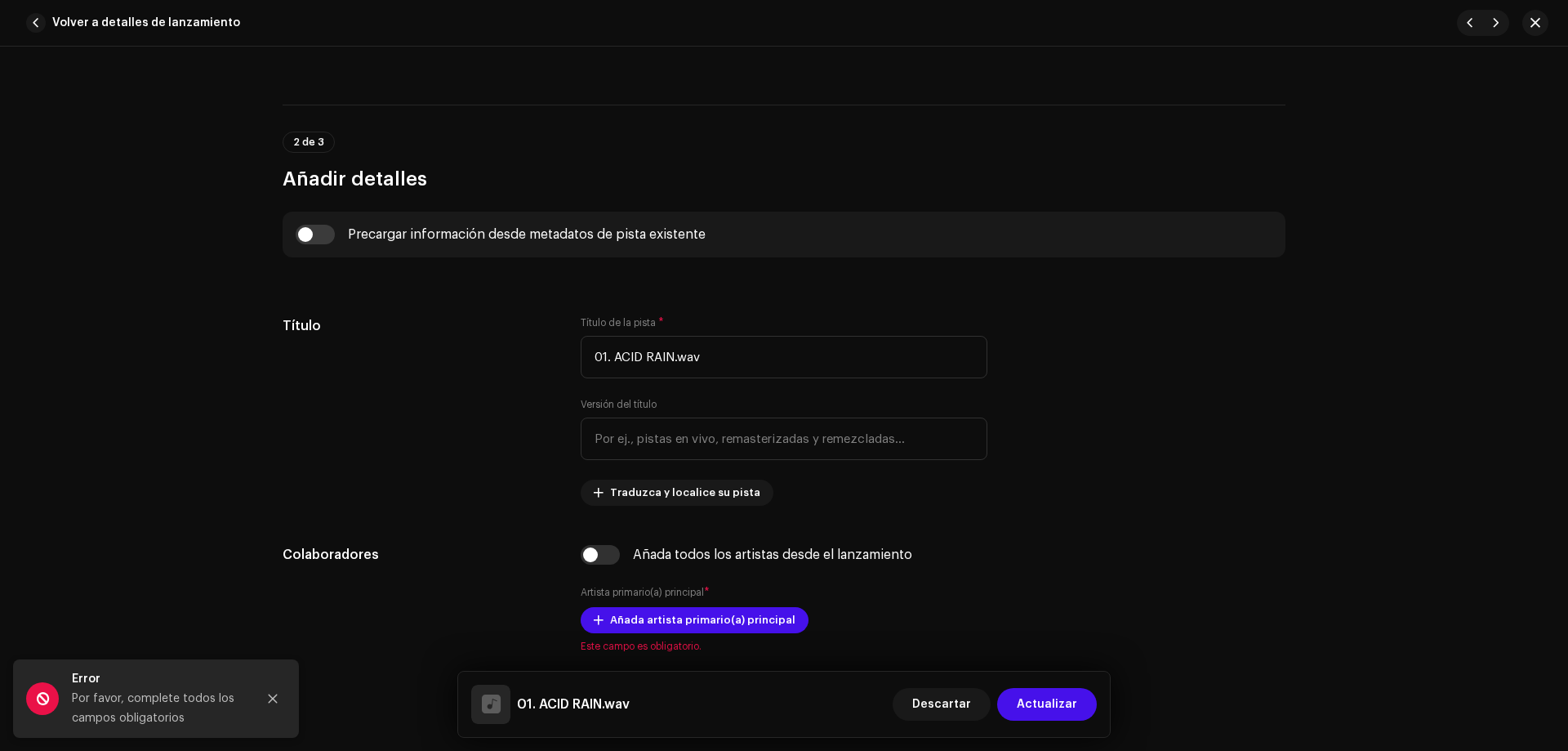
scroll to position [498, 0]
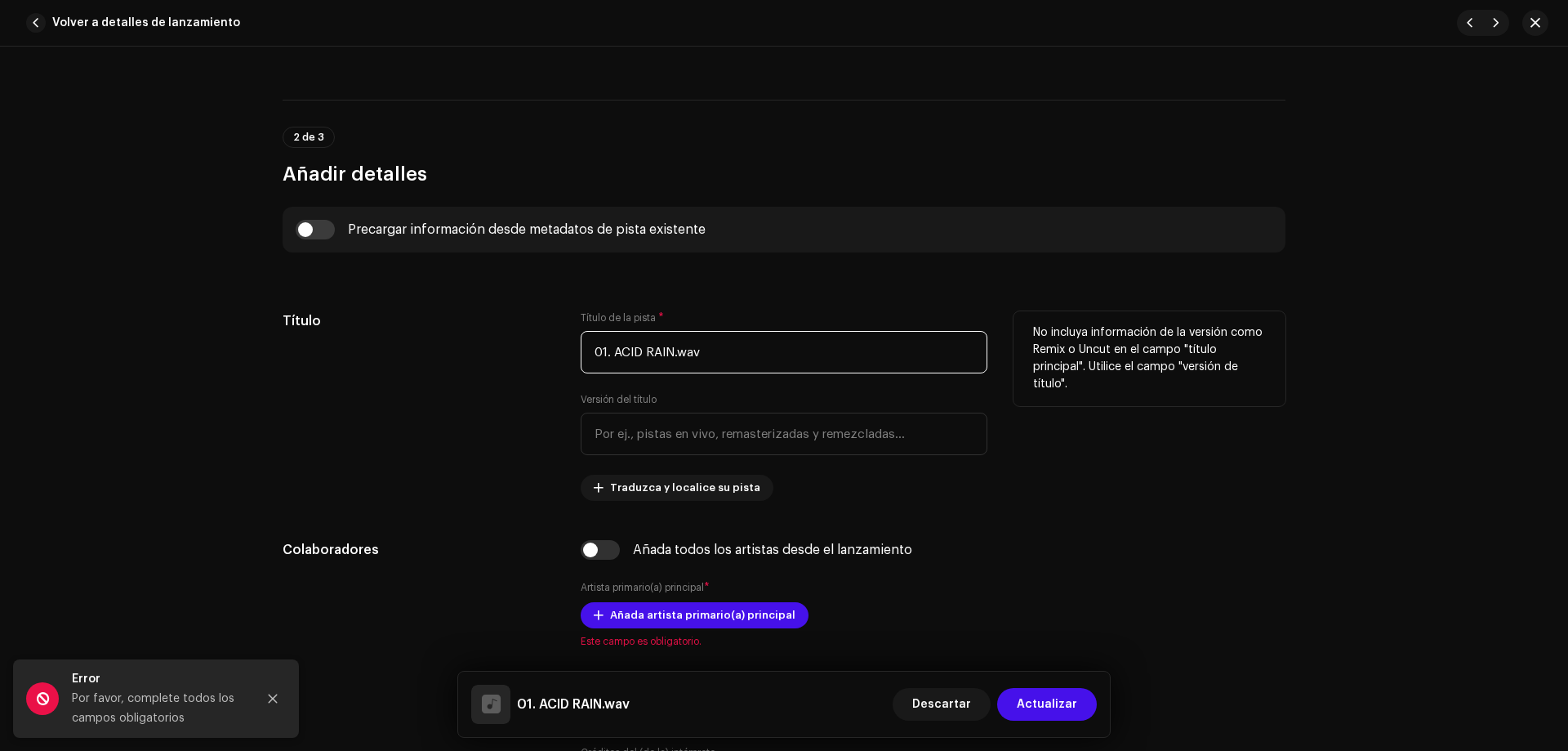
drag, startPoint x: 616, startPoint y: 352, endPoint x: 562, endPoint y: 361, distance: 54.7
click at [562, 361] on div "Título Título de la pista * 01. ACID RAIN.wav Versión del título Traduzca y loc…" at bounding box center [784, 405] width 1003 height 189
drag, startPoint x: 600, startPoint y: 352, endPoint x: 610, endPoint y: 352, distance: 10.0
click at [601, 352] on input "01. ACID RAIN.wav" at bounding box center [784, 352] width 407 height 42
drag, startPoint x: 600, startPoint y: 356, endPoint x: 627, endPoint y: 353, distance: 27.2
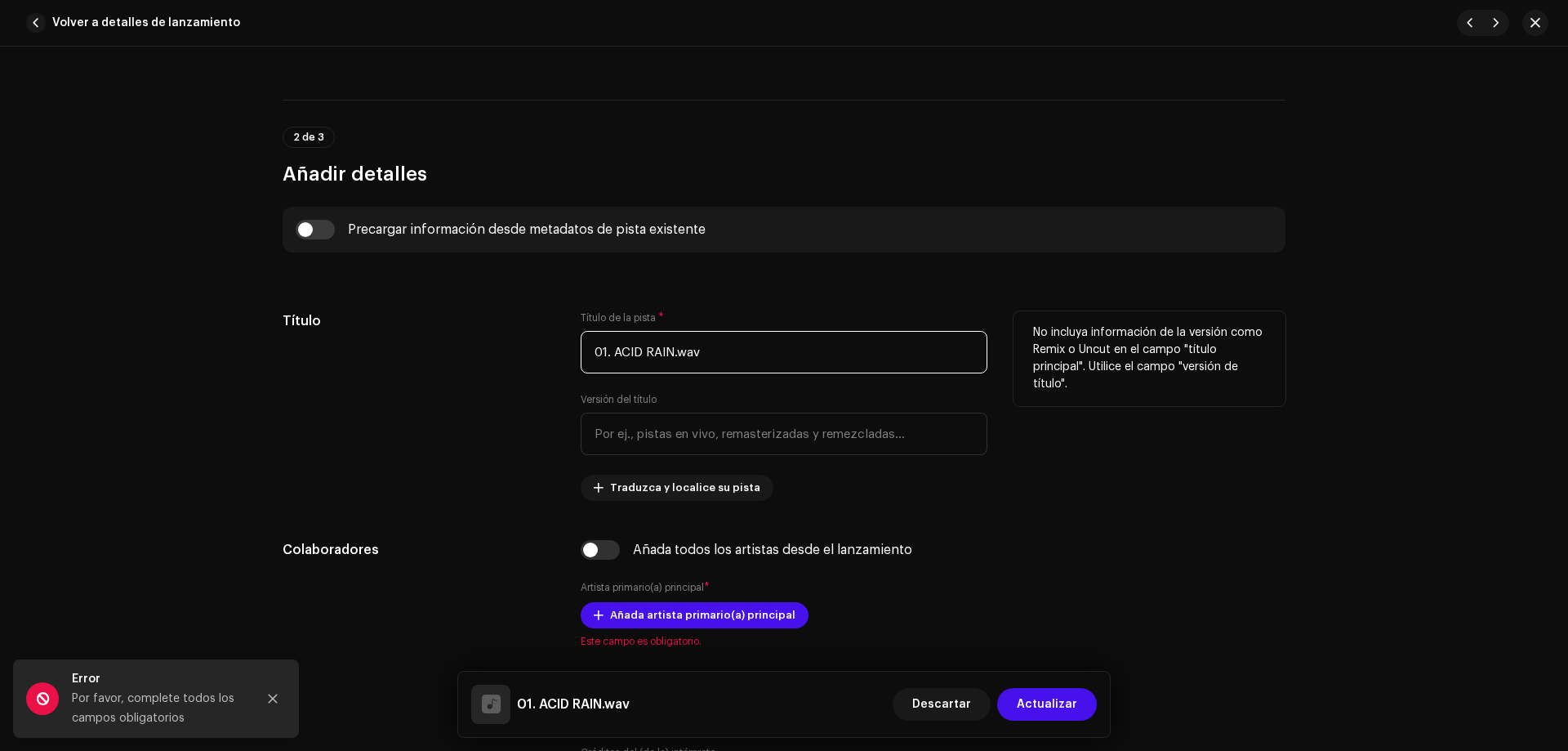
click at [600, 357] on input "01. ACID RAIN.wav" at bounding box center [784, 352] width 407 height 42
click at [759, 355] on input "01. ACID RAIN.wav" at bounding box center [784, 352] width 407 height 42
drag, startPoint x: 613, startPoint y: 355, endPoint x: 548, endPoint y: 365, distance: 65.8
click at [548, 365] on div "Título Título de la pista * 01. ACID RAIN.wav Versión del título Traduzca y loc…" at bounding box center [784, 405] width 1003 height 189
drag, startPoint x: 689, startPoint y: 352, endPoint x: 652, endPoint y: 356, distance: 37.2
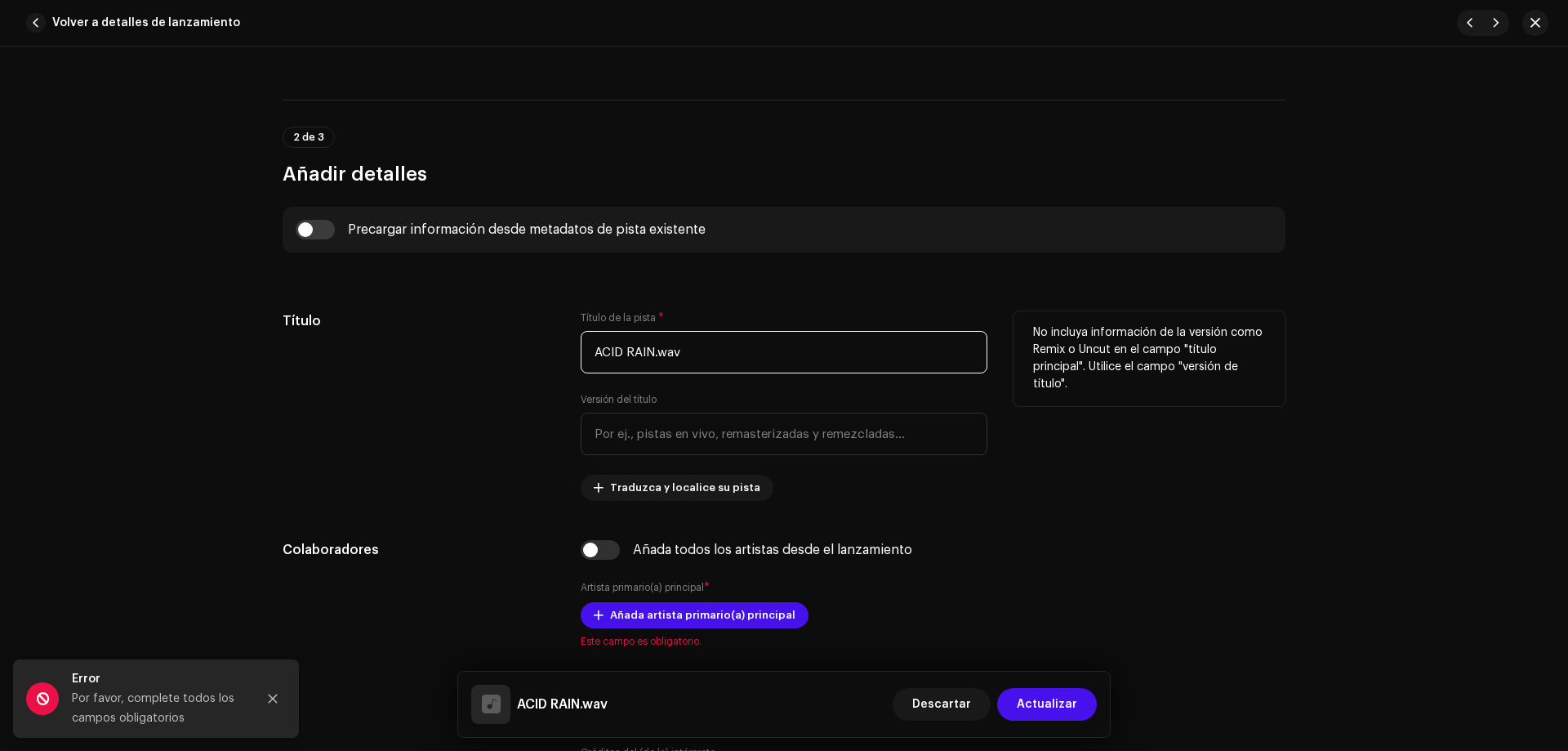
click at [652, 356] on input "ACID RAIN.wav" at bounding box center [784, 352] width 407 height 42
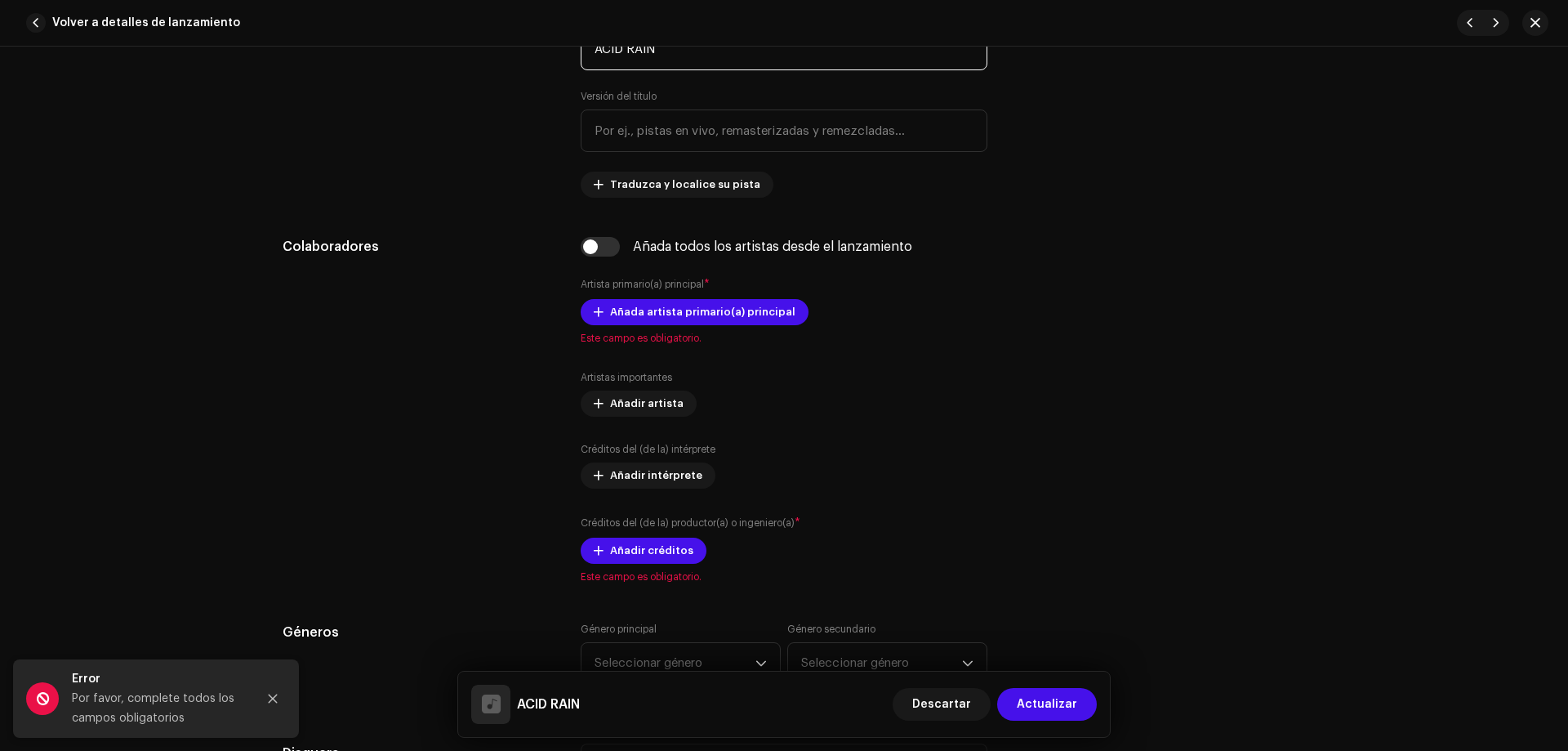
scroll to position [831, 0]
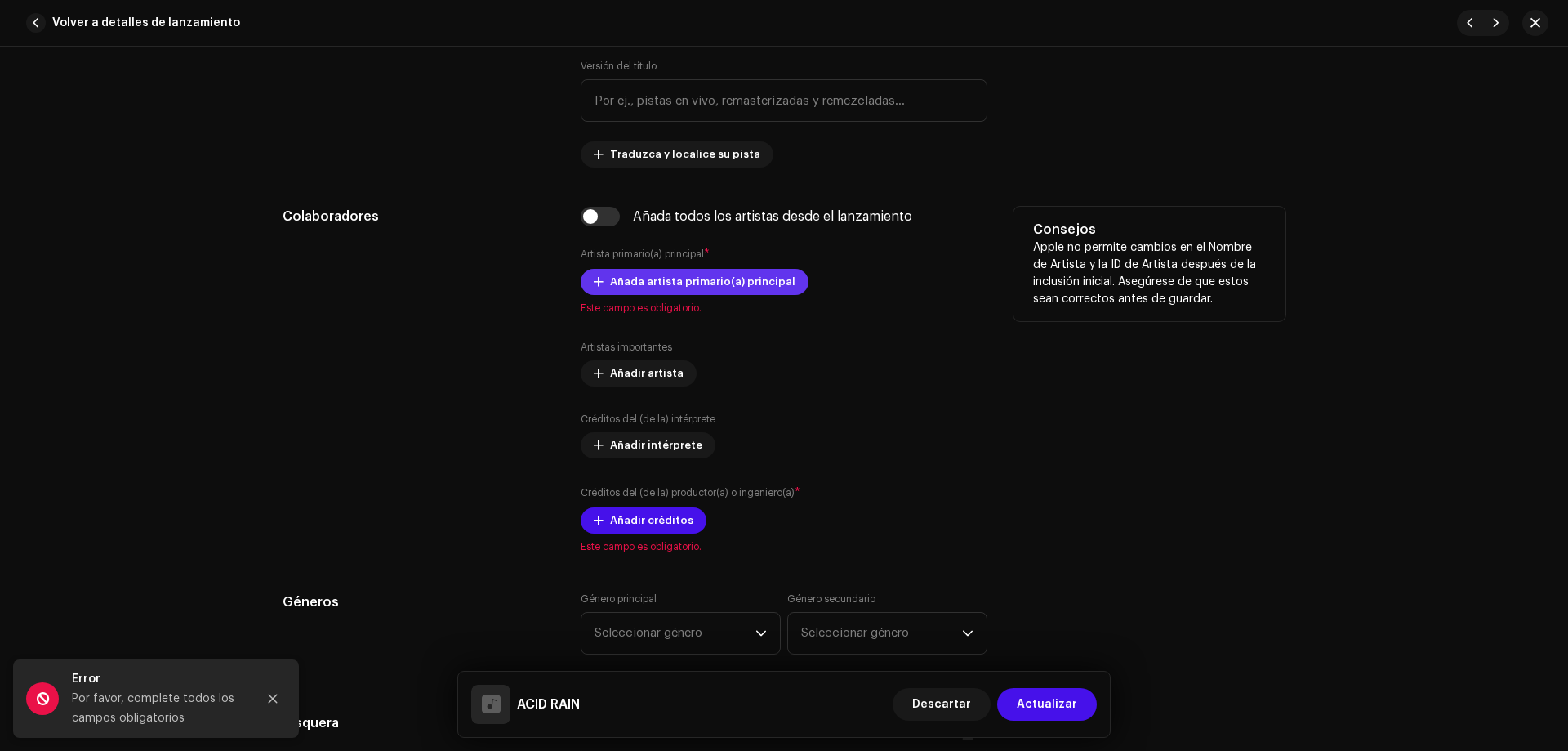
type input "ACID RAIN"
click at [698, 289] on span "Añada artista primario(a) principal" at bounding box center [702, 282] width 186 height 33
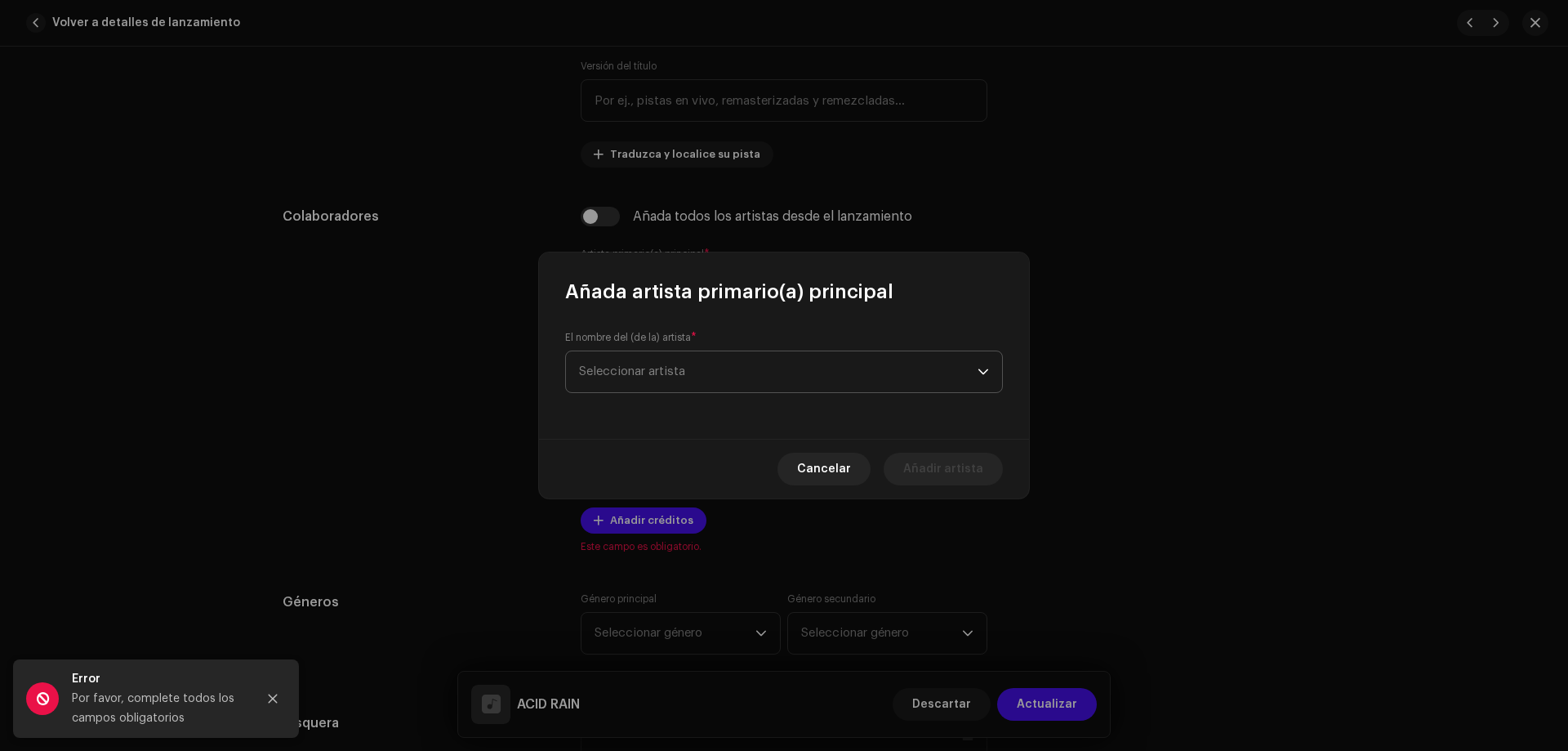
click at [836, 379] on span "Seleccionar artista" at bounding box center [778, 372] width 398 height 41
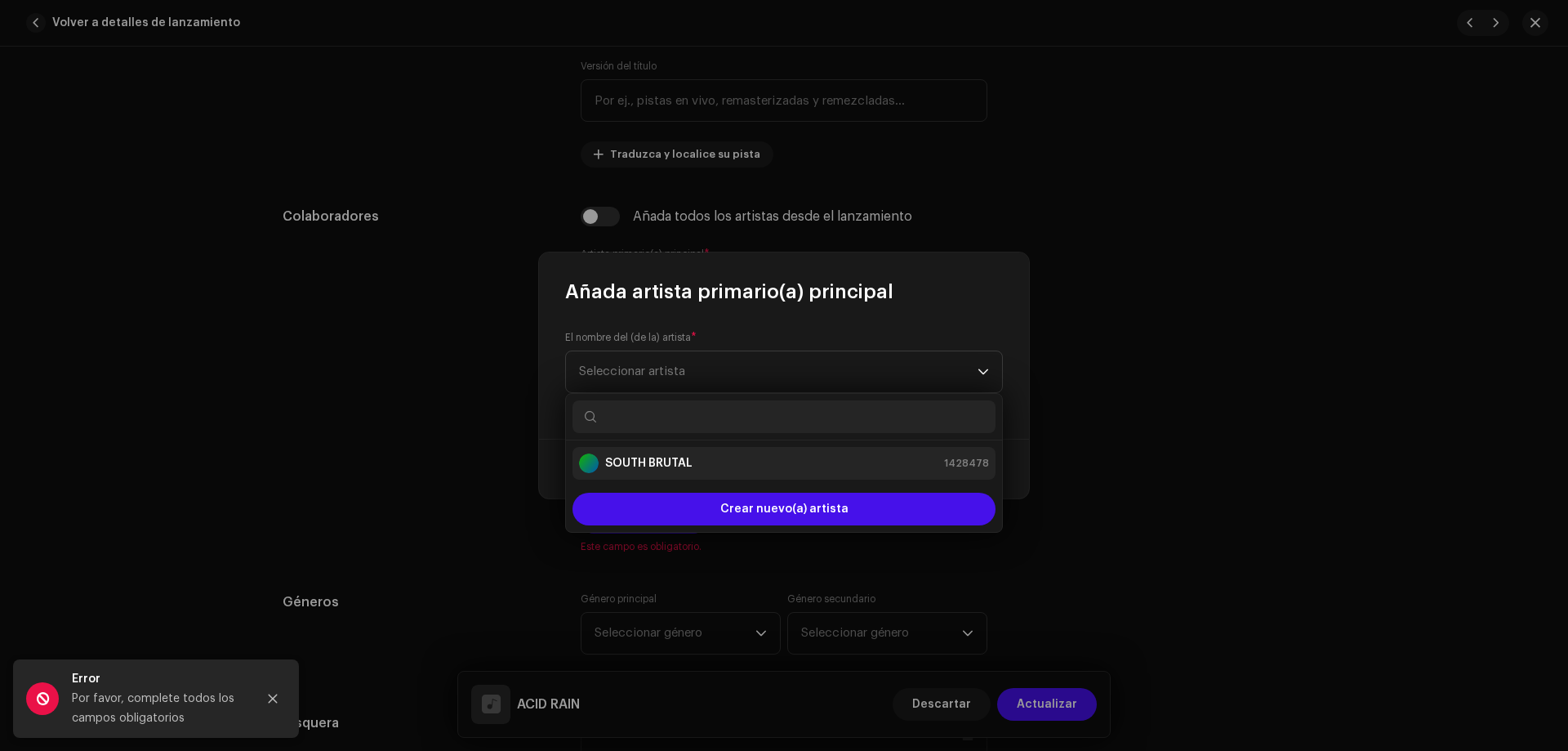
click at [613, 470] on strong "SOUTH BRUTAL" at bounding box center [649, 463] width 87 height 16
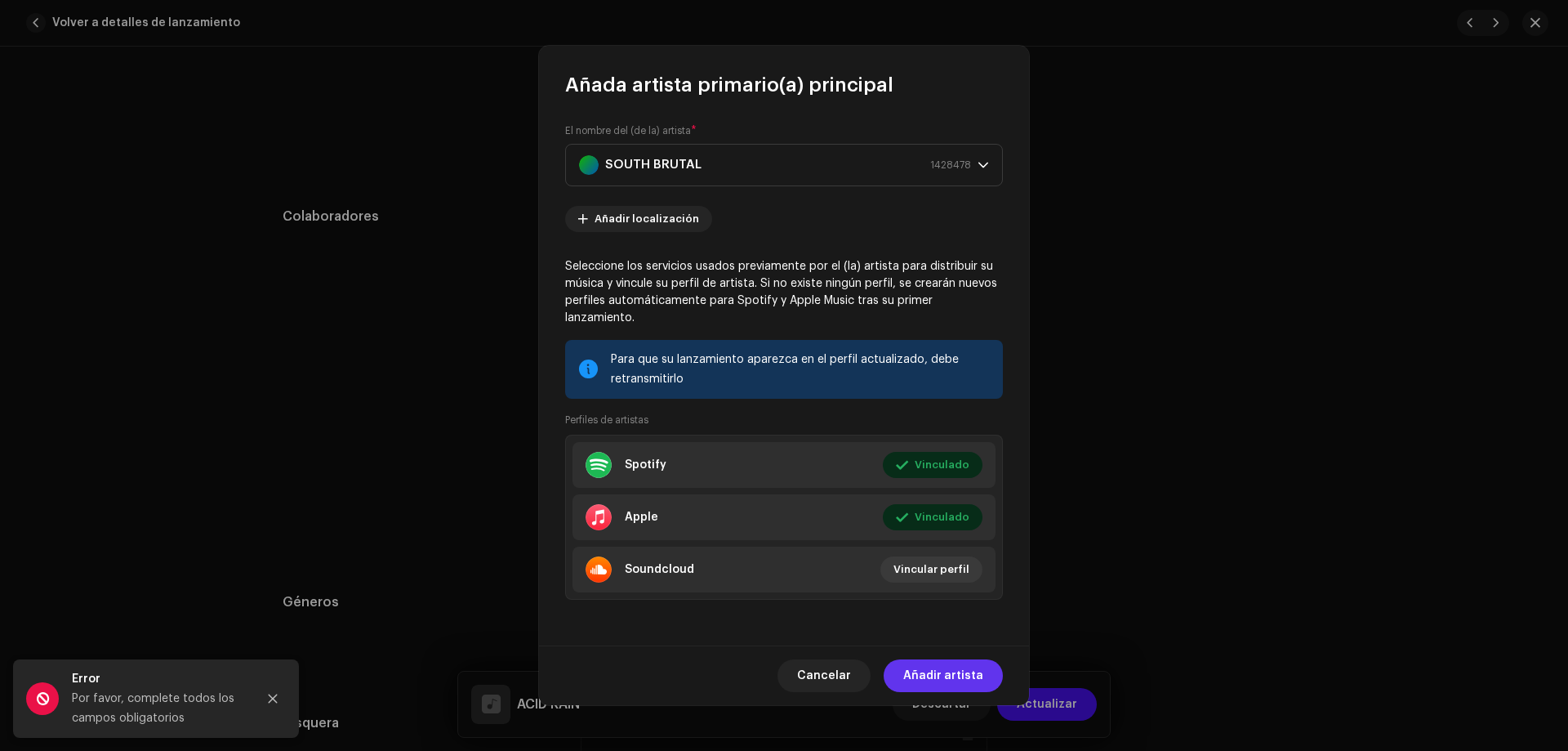
click at [966, 671] on span "Añadir artista" at bounding box center [943, 676] width 80 height 33
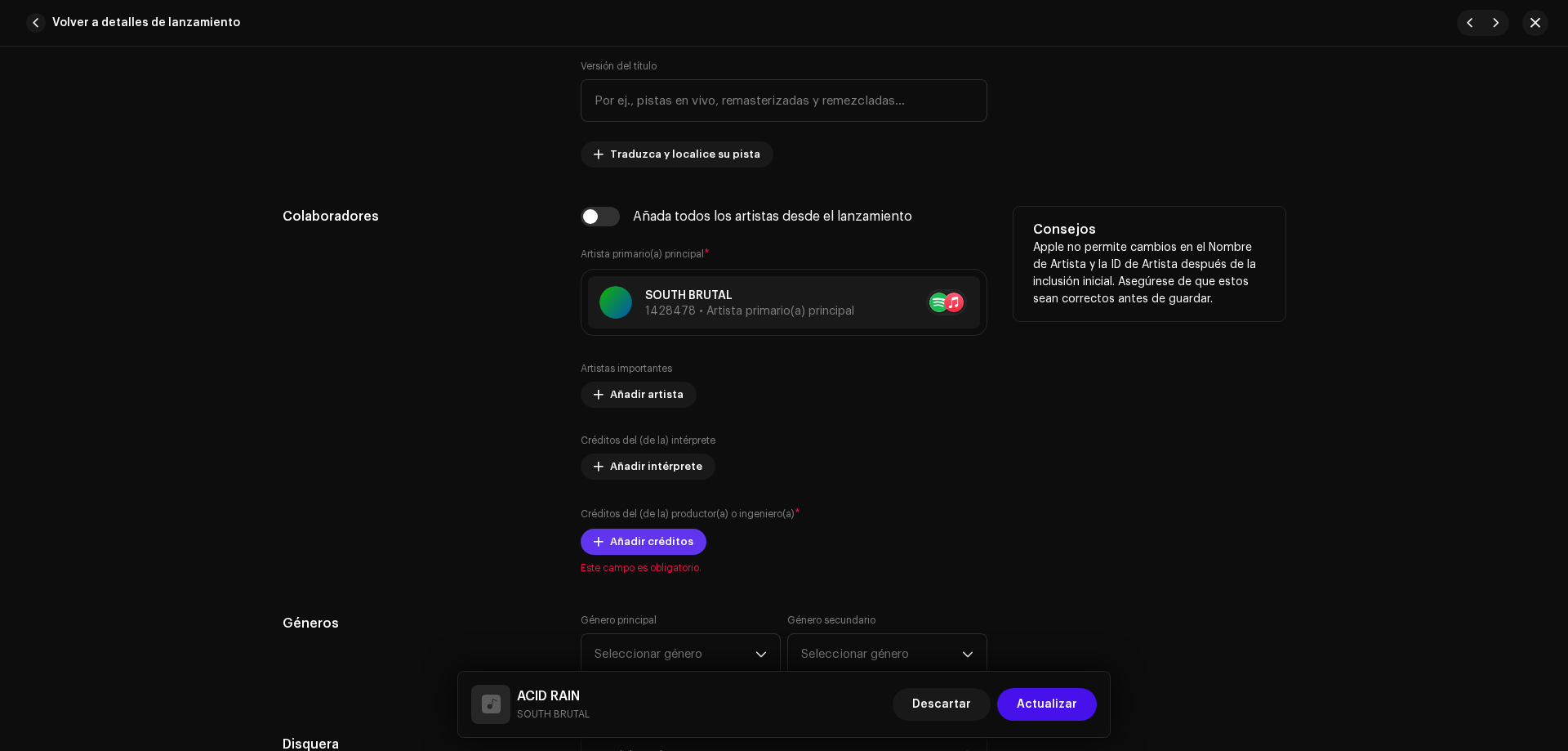
click at [654, 544] on span "Añadir créditos" at bounding box center [651, 542] width 83 height 33
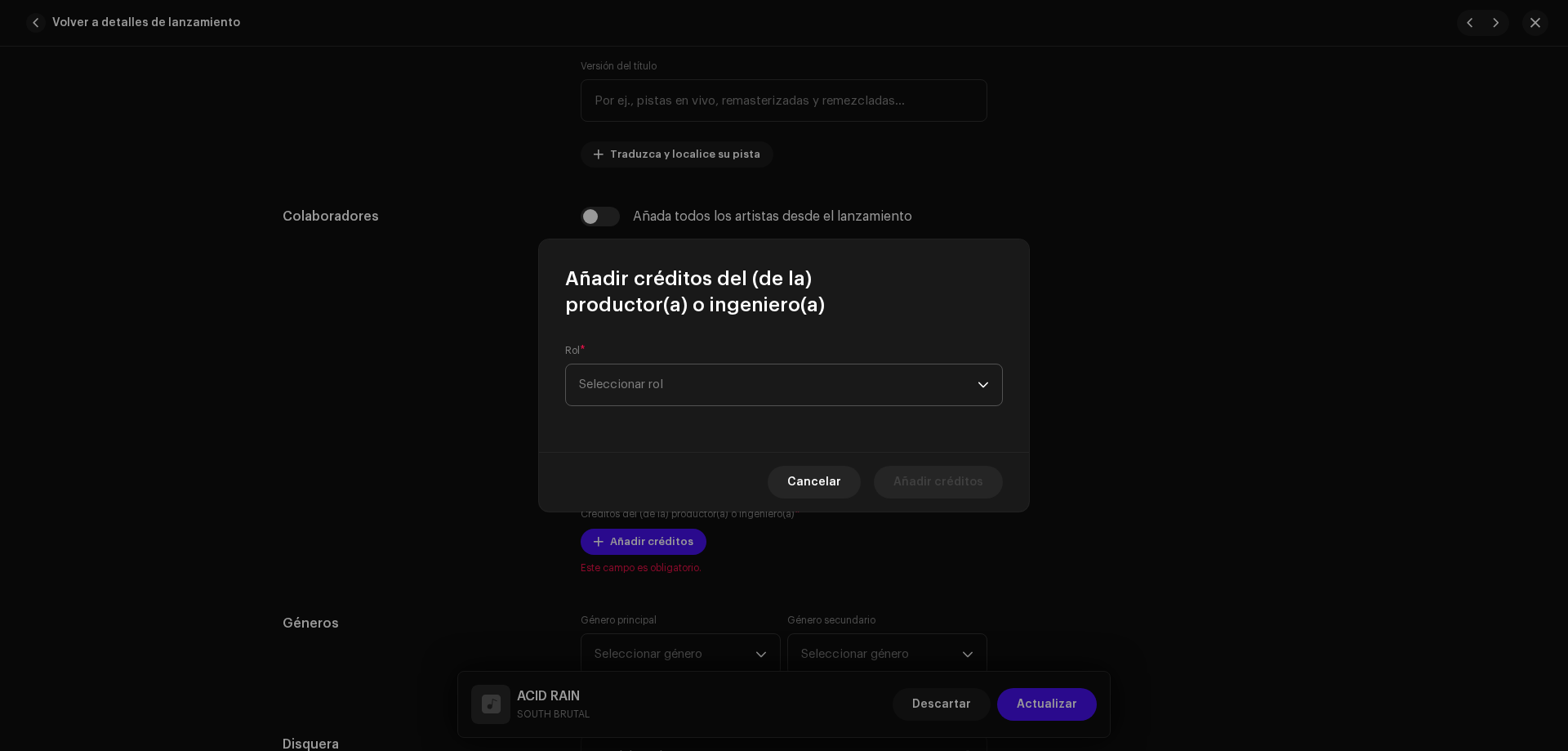
click at [716, 372] on span "Seleccionar rol" at bounding box center [778, 385] width 398 height 41
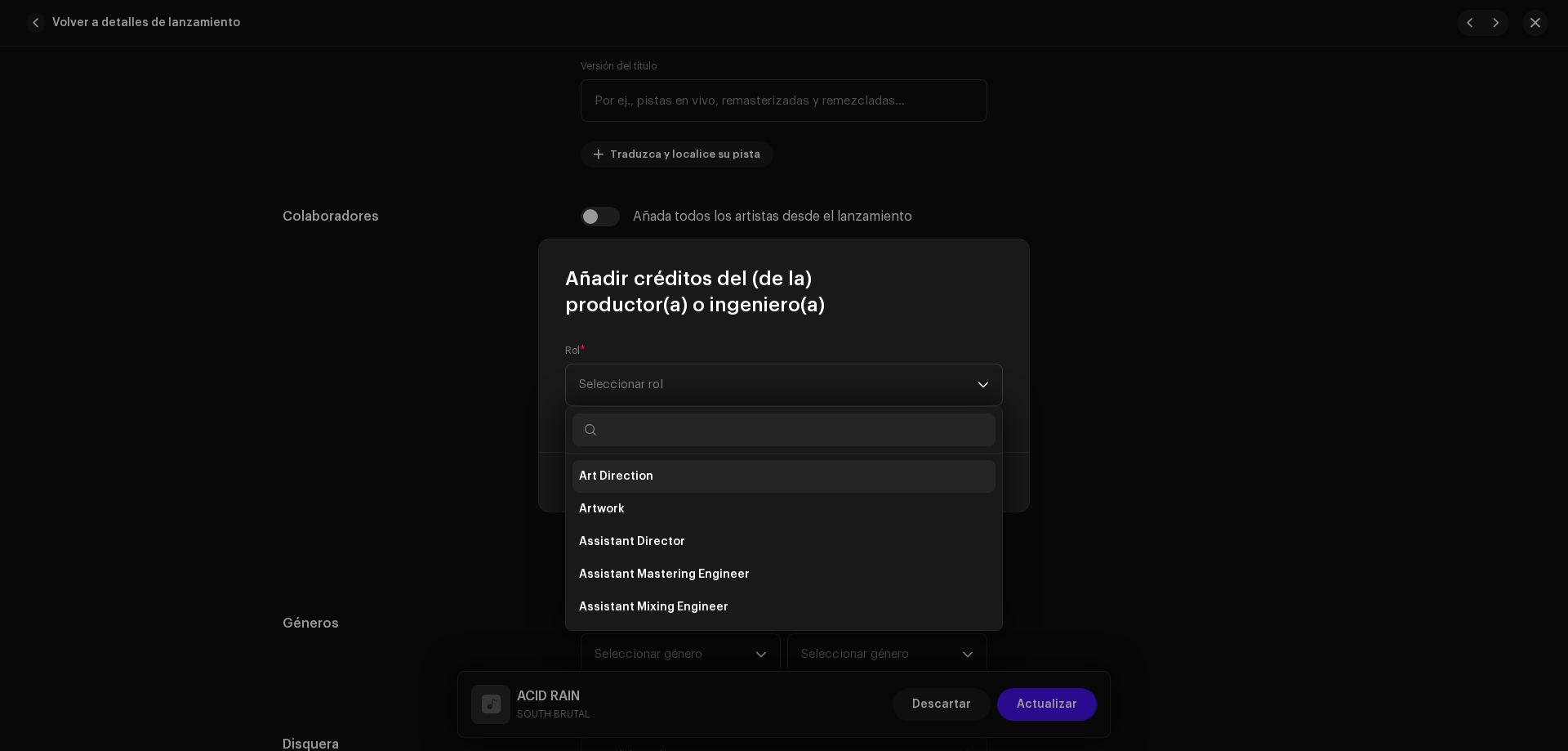
click at [666, 474] on li "Art Direction" at bounding box center [784, 476] width 423 height 33
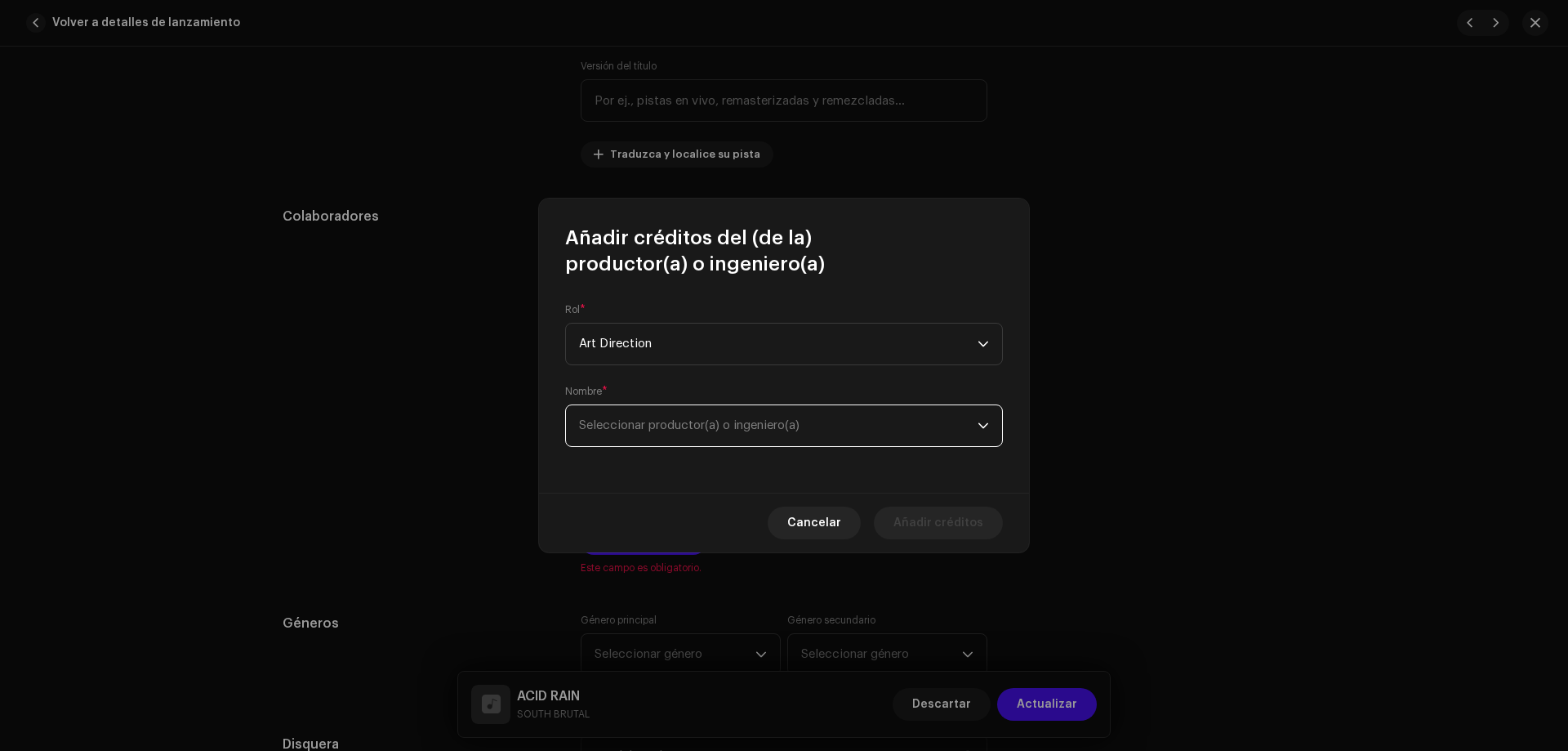
drag, startPoint x: 876, startPoint y: 436, endPoint x: 816, endPoint y: 439, distance: 60.1
click at [876, 437] on span "Seleccionar productor(a) o ingeniero(a)" at bounding box center [778, 425] width 398 height 41
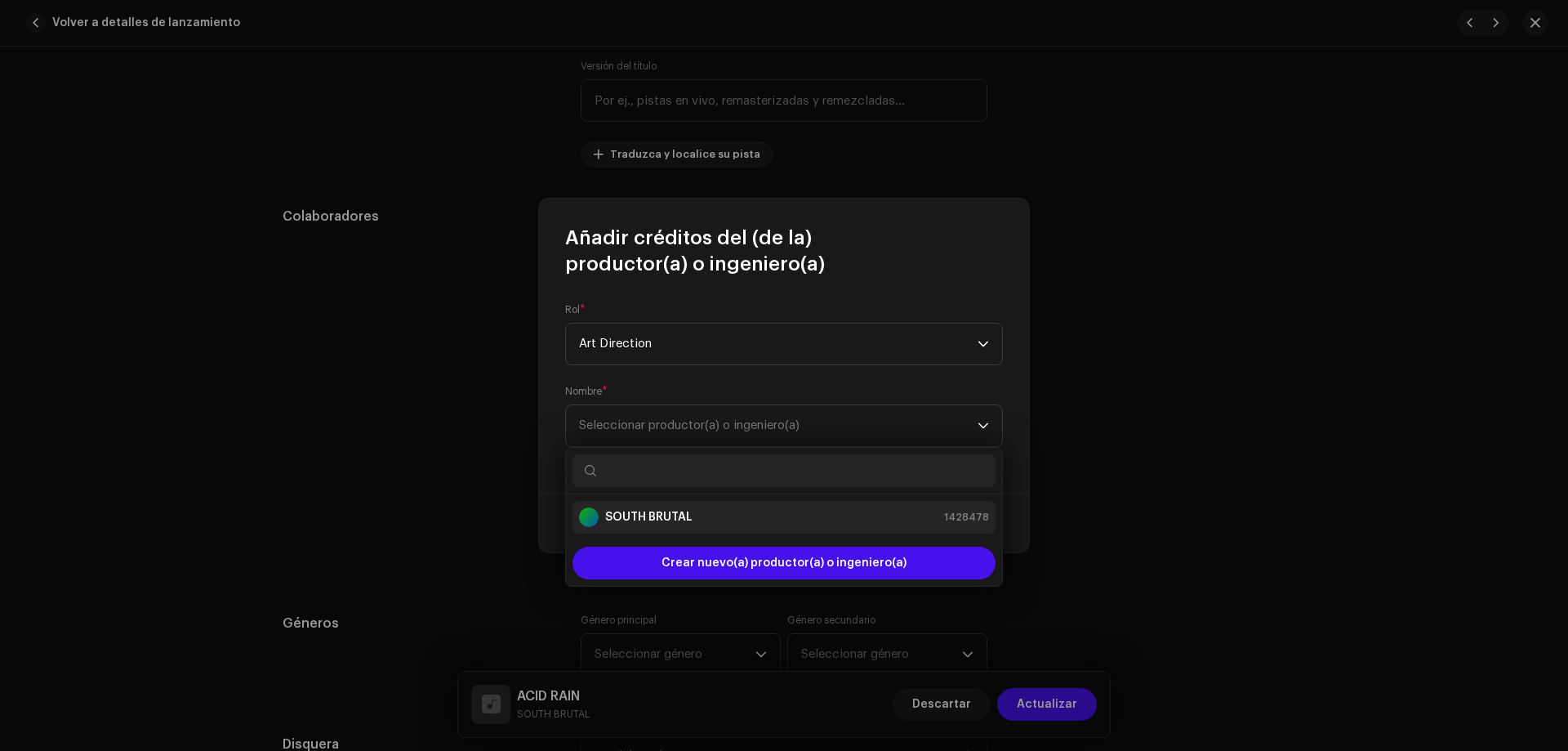
click at [666, 505] on li "SOUTH BRUTAL 1428478" at bounding box center [784, 518] width 423 height 33
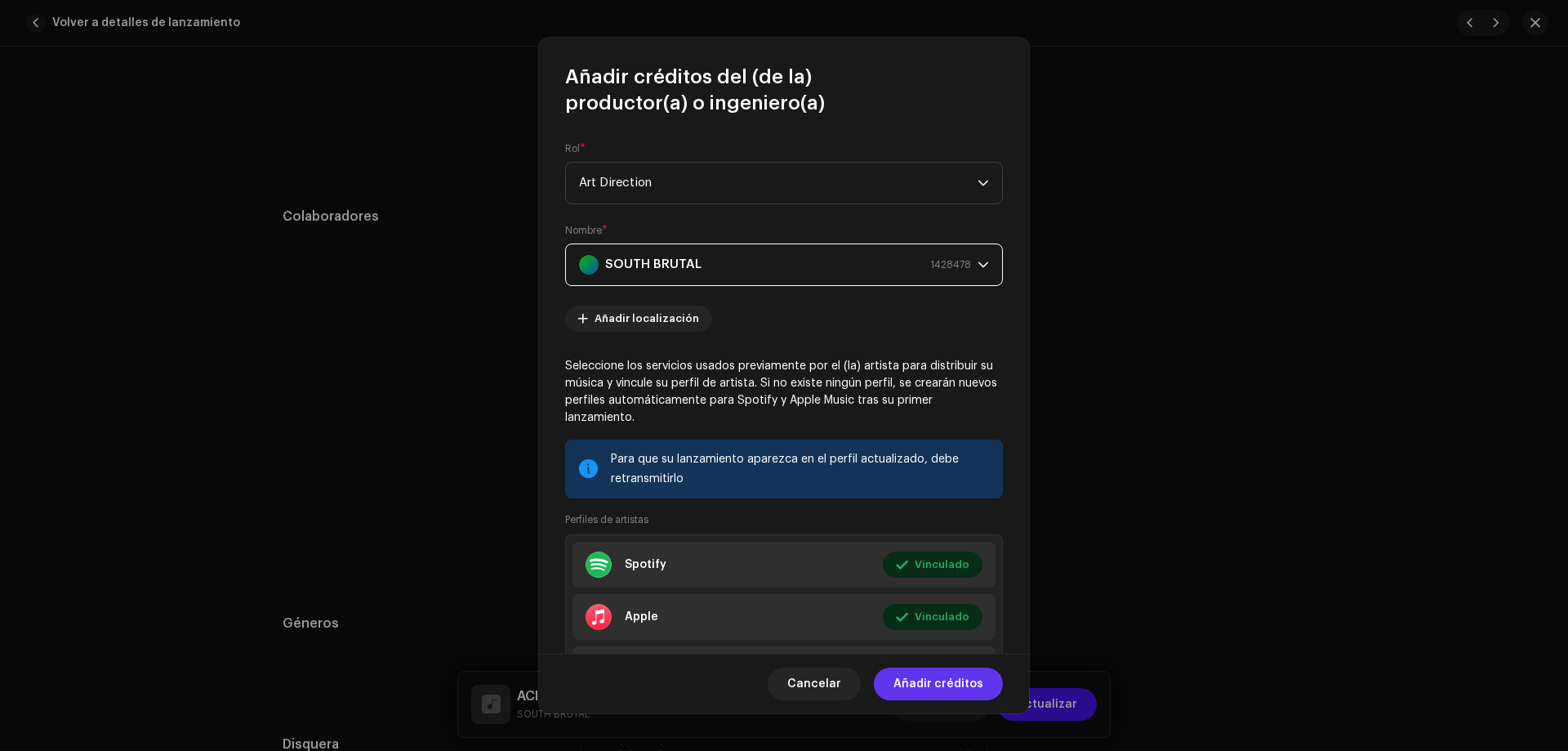
click at [949, 688] on span "Añadir créditos" at bounding box center [938, 684] width 90 height 33
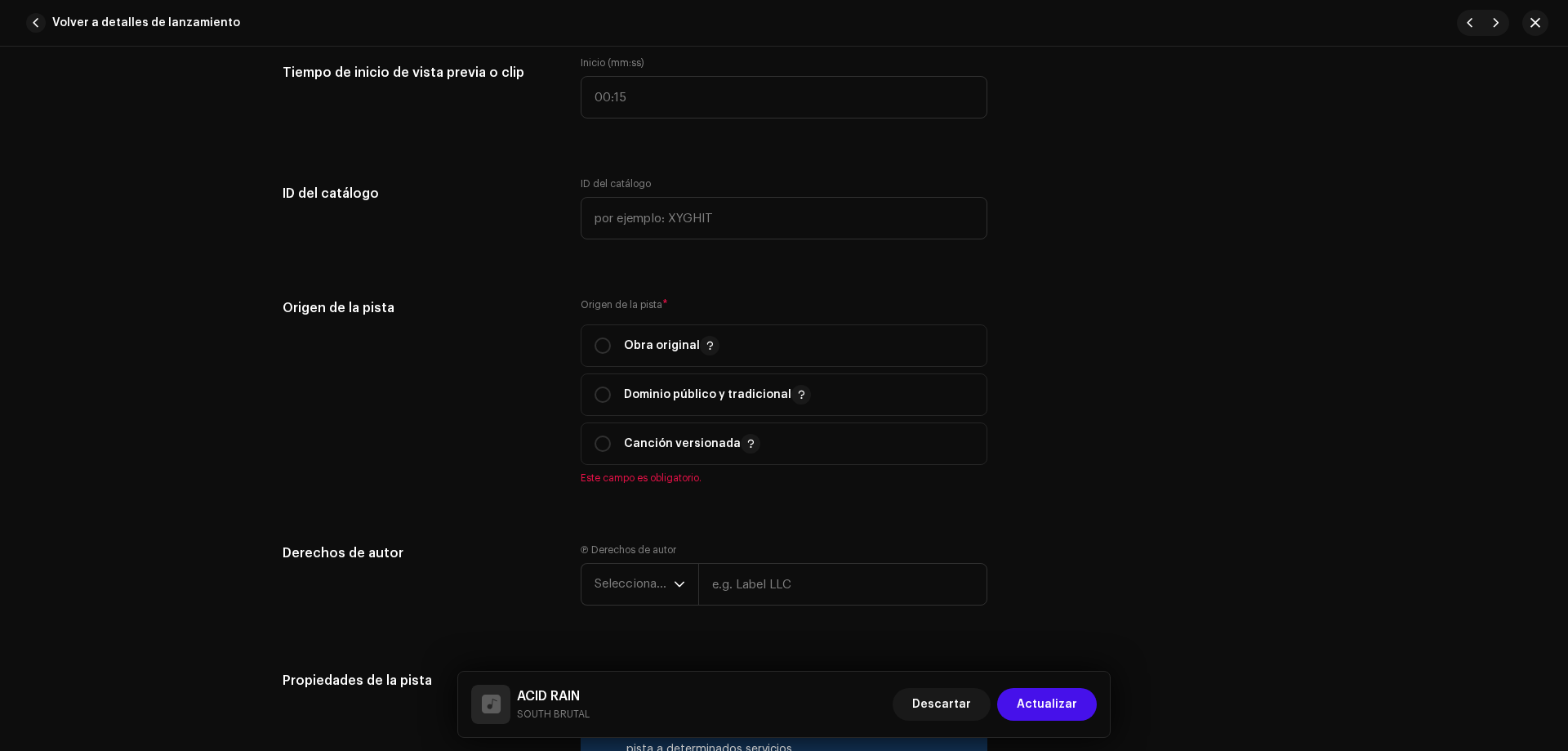
scroll to position [1715, 0]
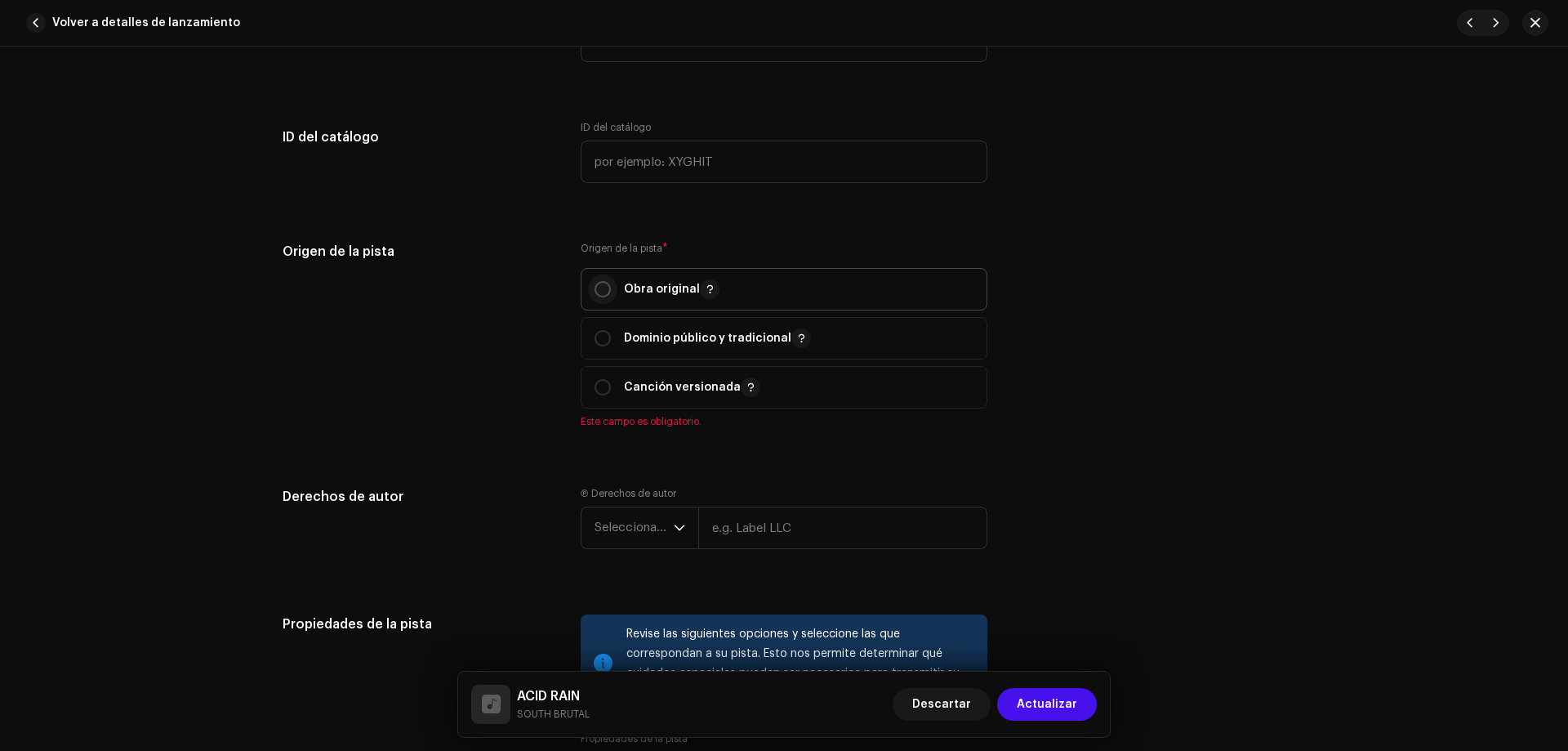
click at [600, 283] on input "radio" at bounding box center [602, 289] width 16 height 16
radio input "true"
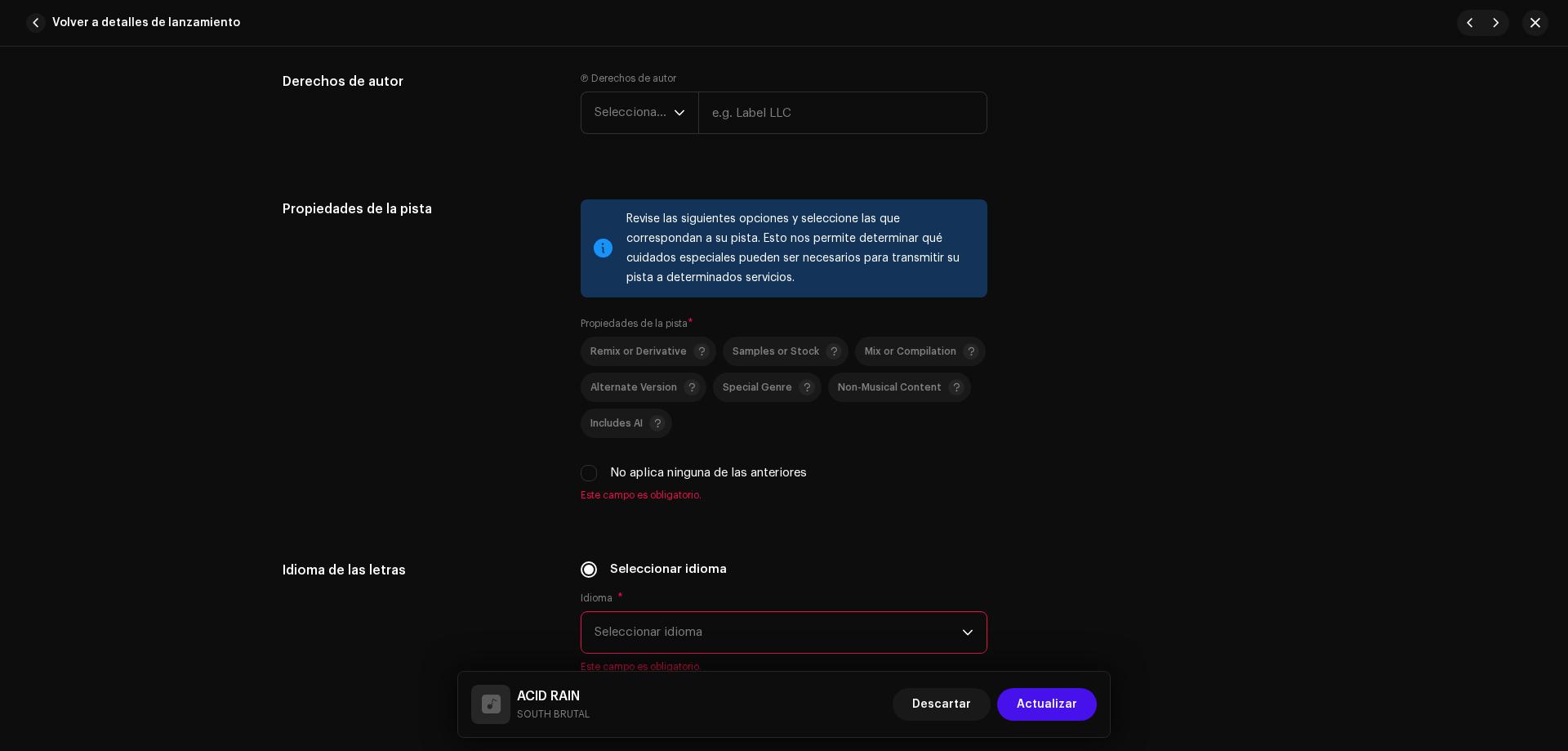
scroll to position [2129, 0]
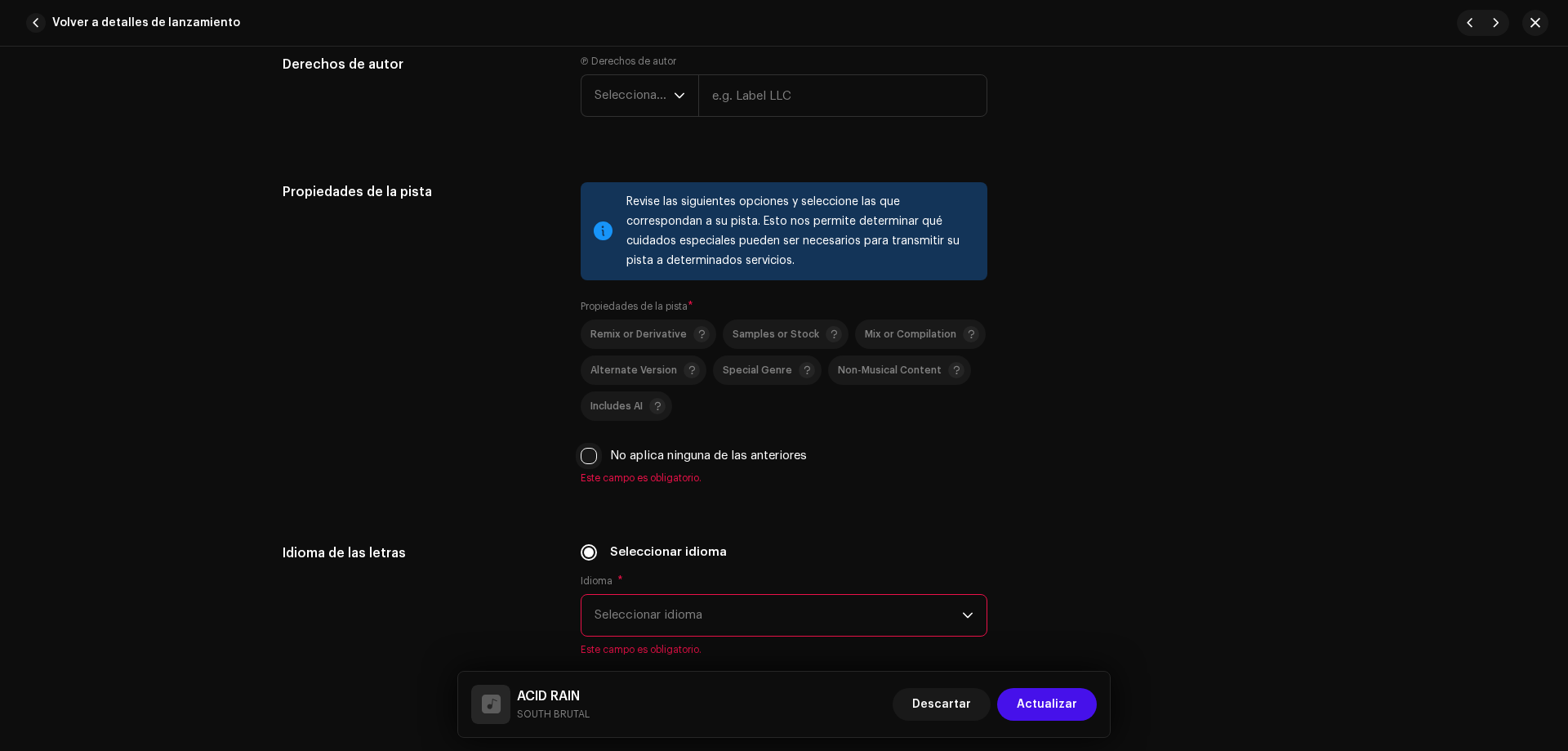
click at [591, 462] on input "No aplica ninguna de las anteriores" at bounding box center [588, 455] width 16 height 16
checkbox input "true"
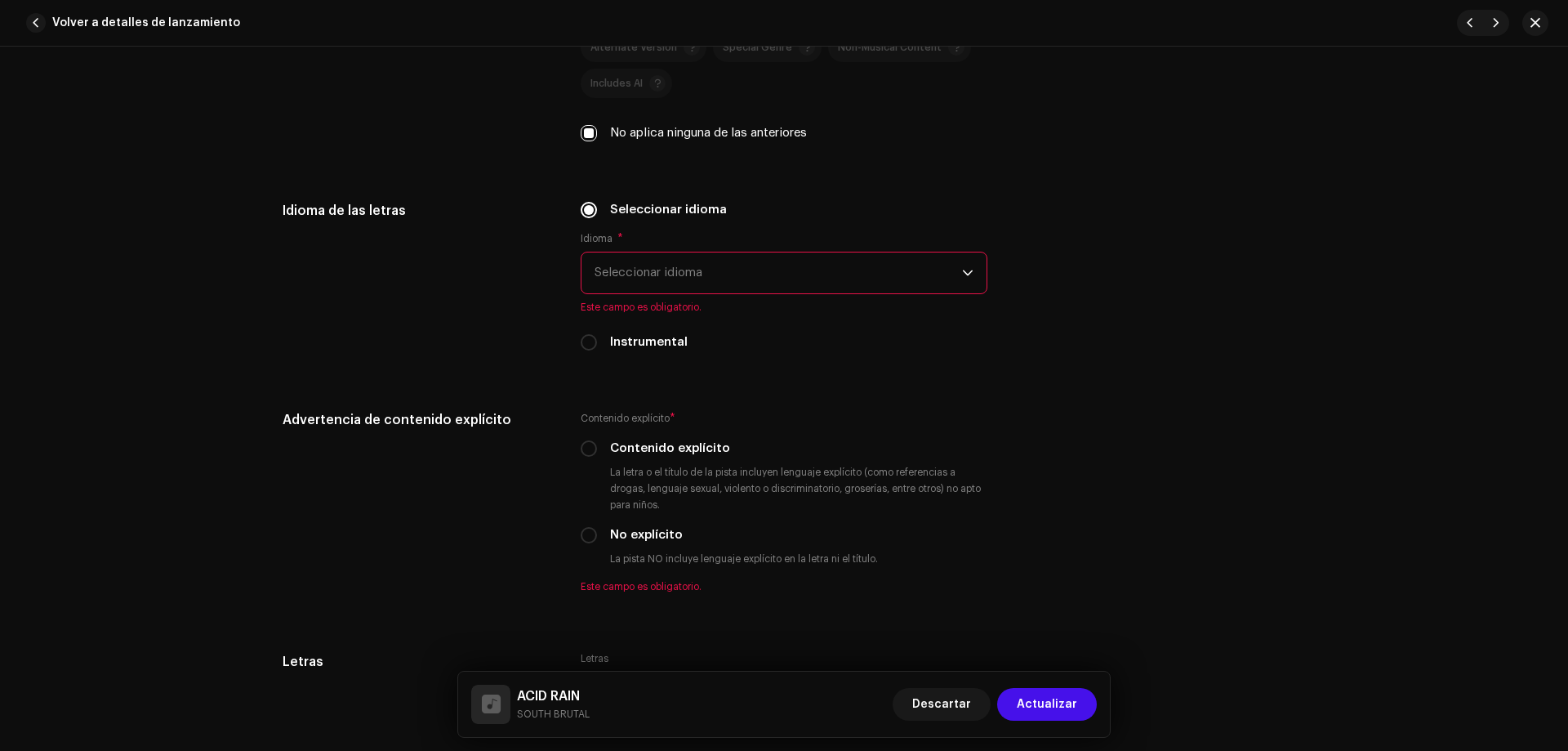
scroll to position [2511, 0]
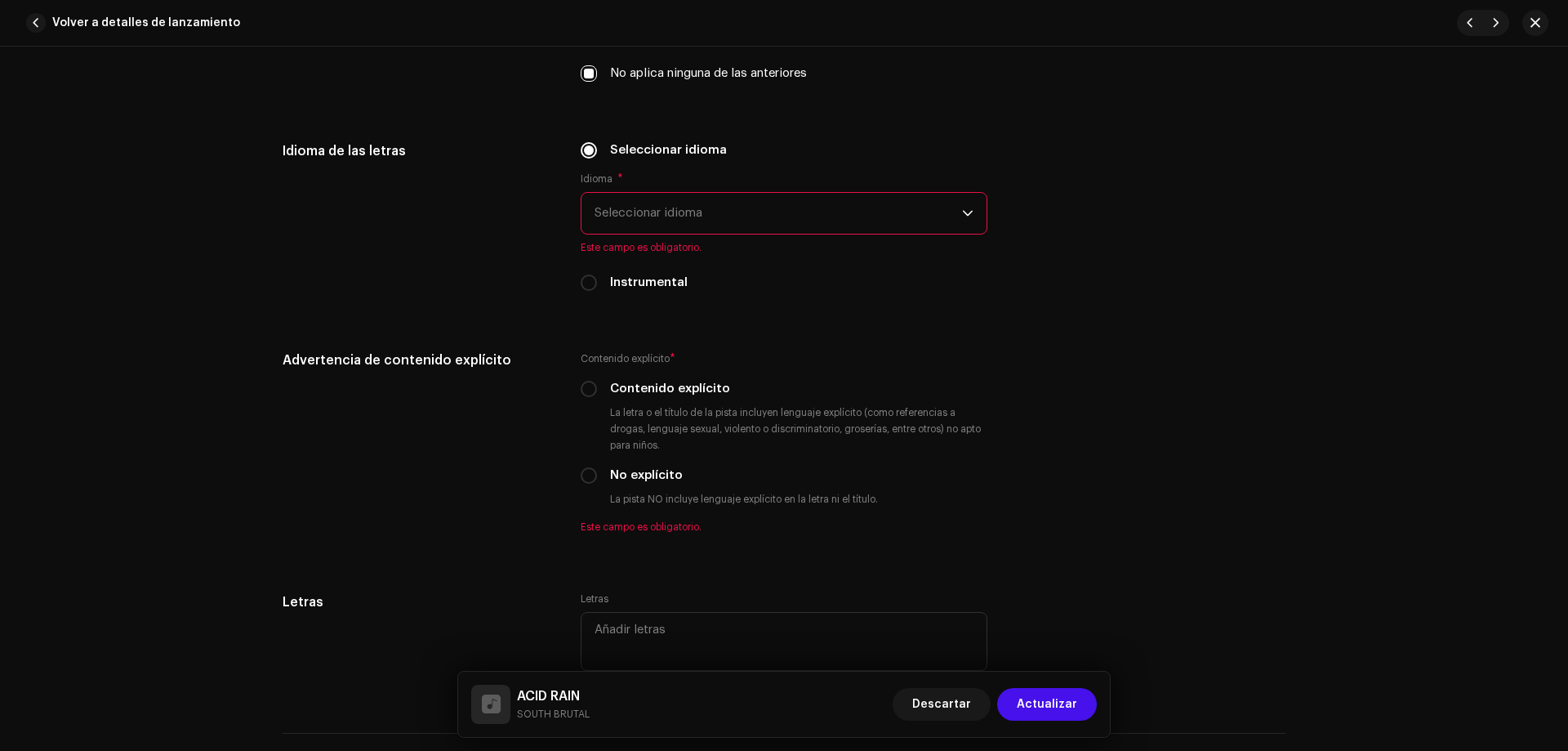
click at [947, 223] on span "Seleccionar idioma" at bounding box center [778, 213] width 367 height 41
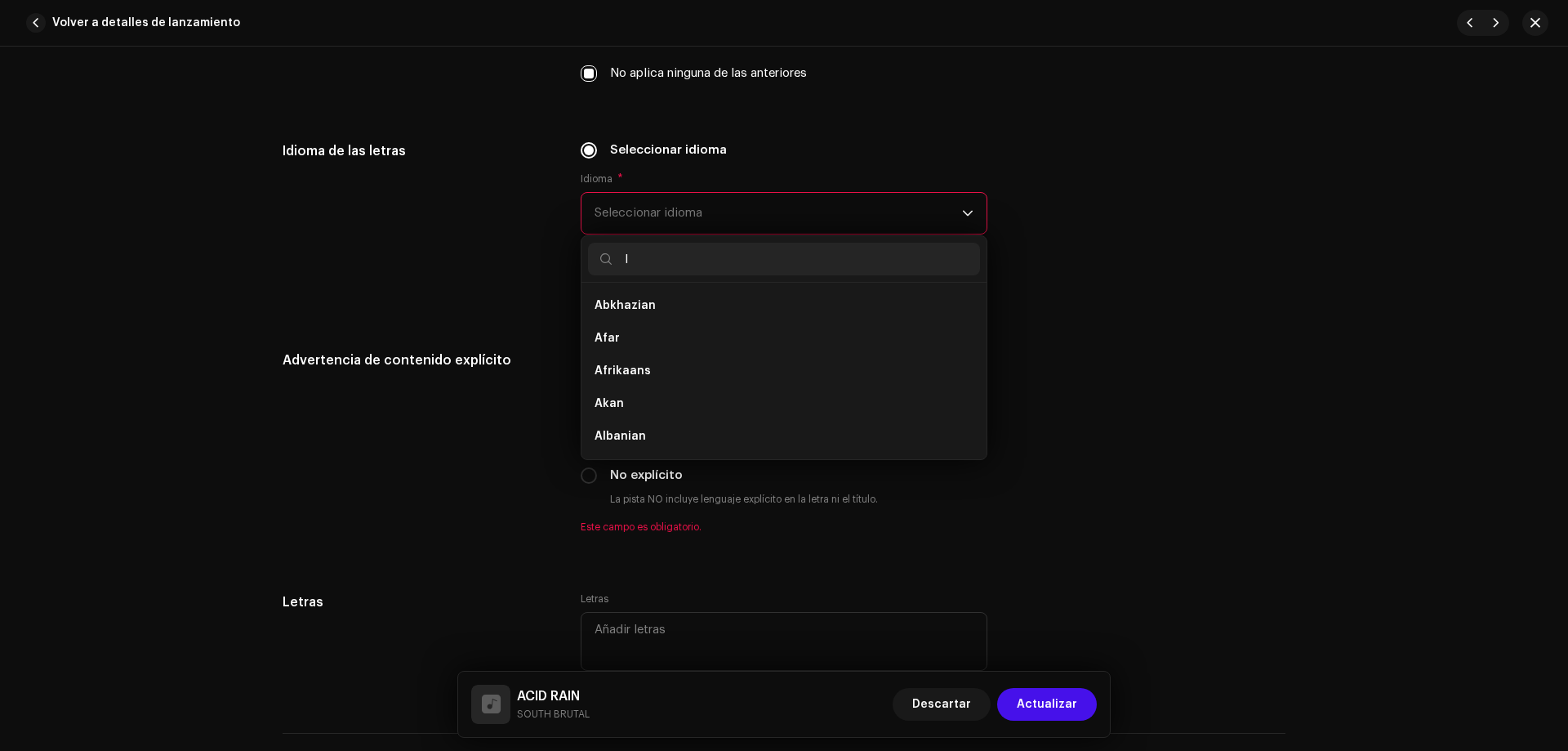
scroll to position [7, 0]
type input "I"
type input "EN"
click at [703, 430] on li "English" at bounding box center [784, 436] width 392 height 33
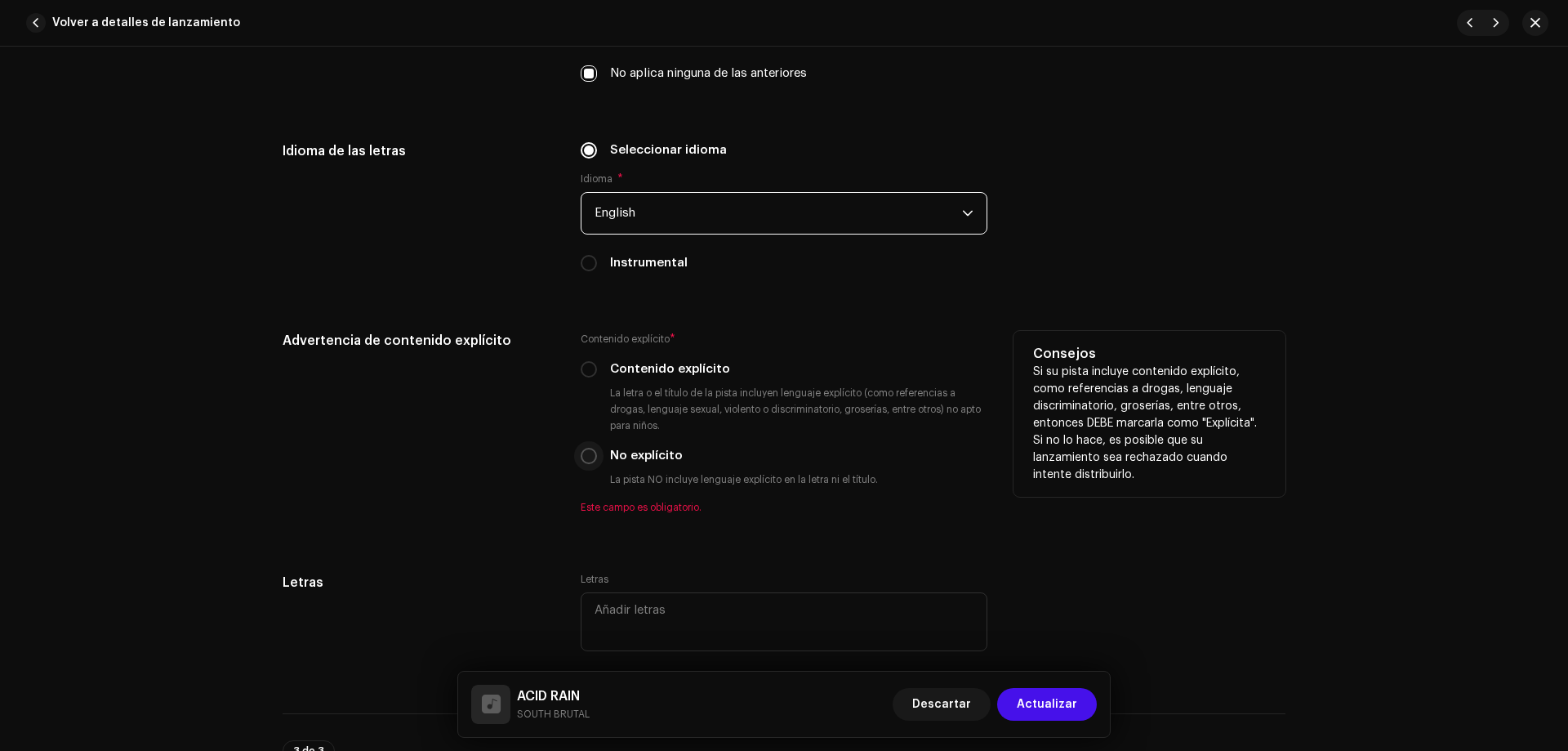
click at [592, 455] on input "No explícito" at bounding box center [588, 455] width 16 height 16
radio input "true"
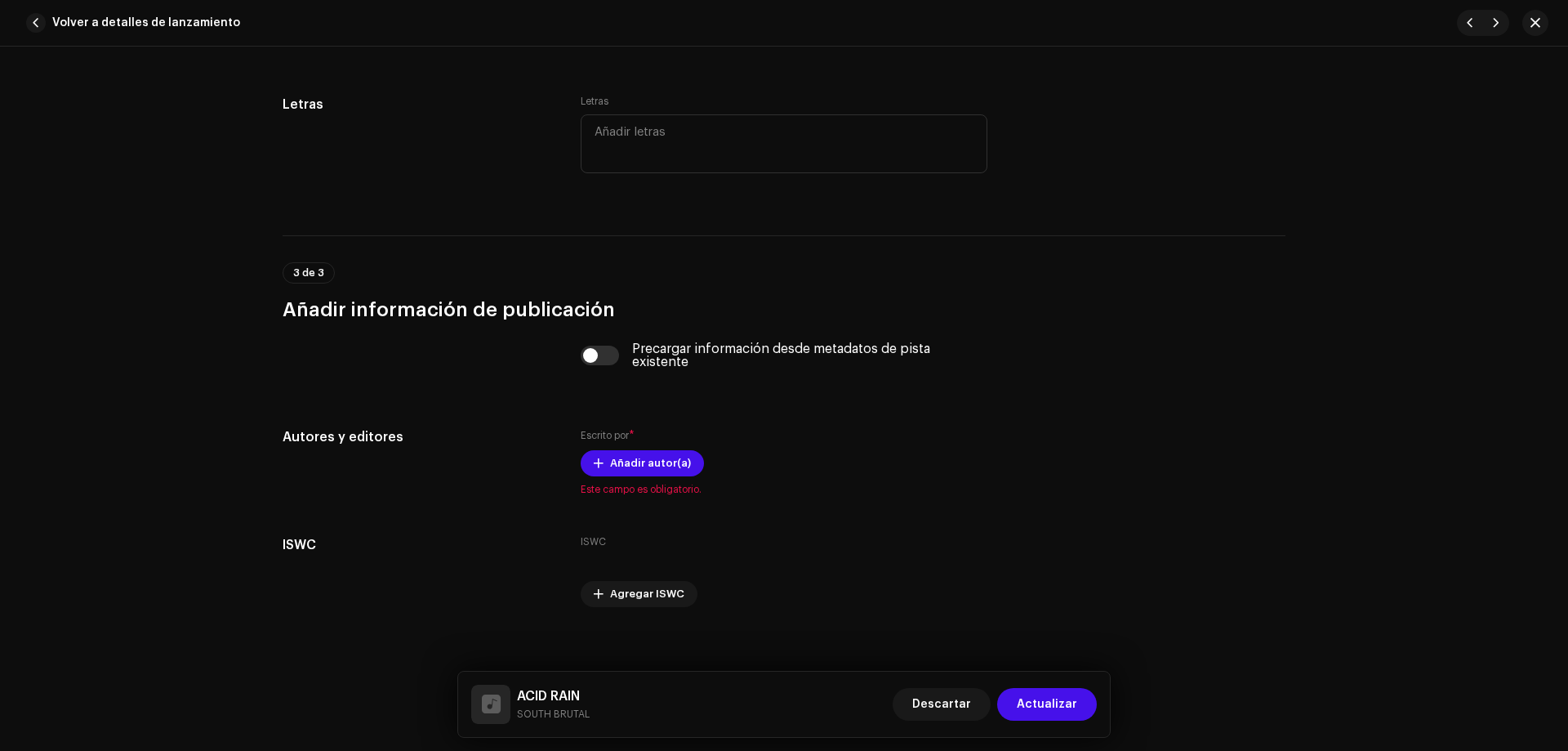
scroll to position [2982, 0]
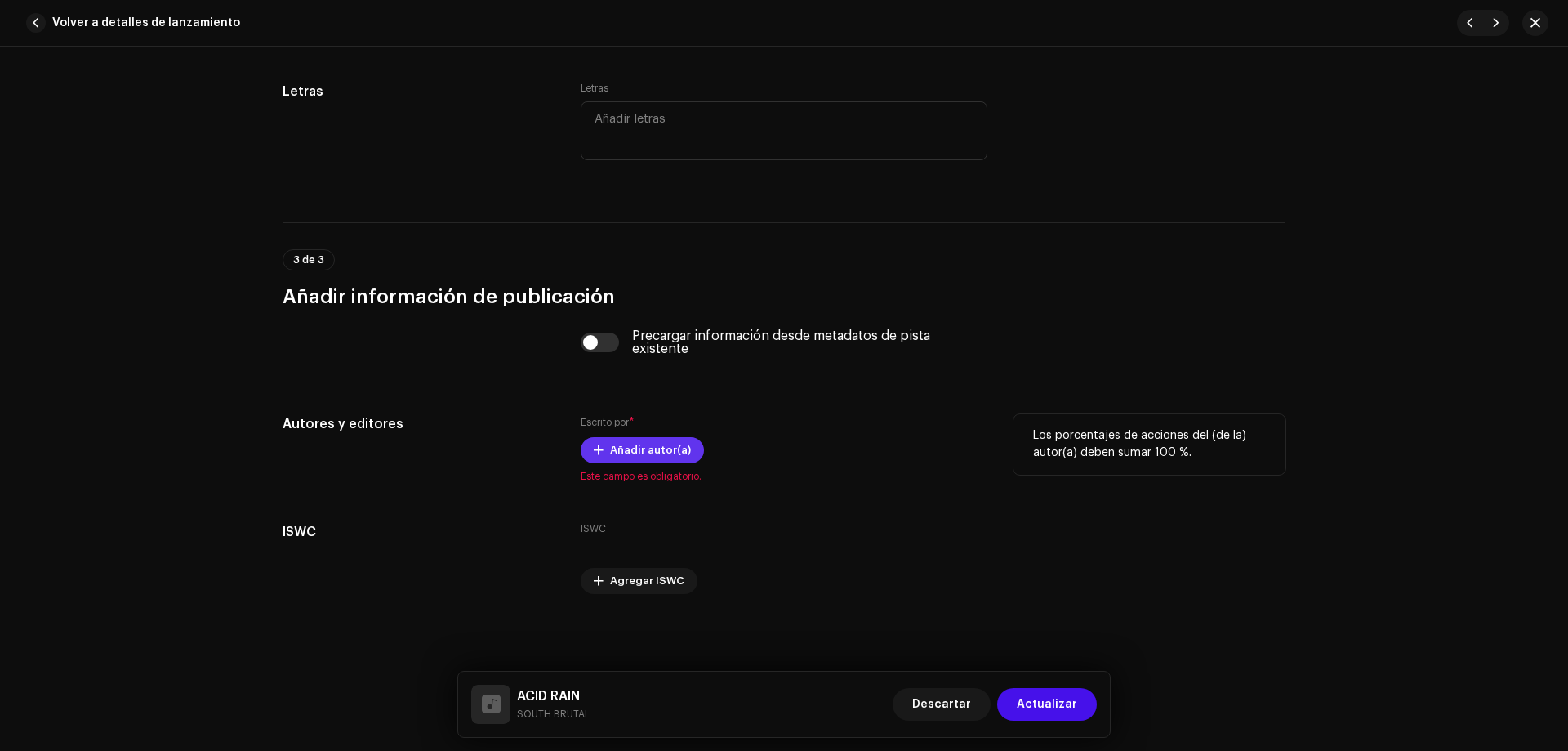
click at [651, 448] on span "Añadir autor(a)" at bounding box center [651, 450] width 81 height 33
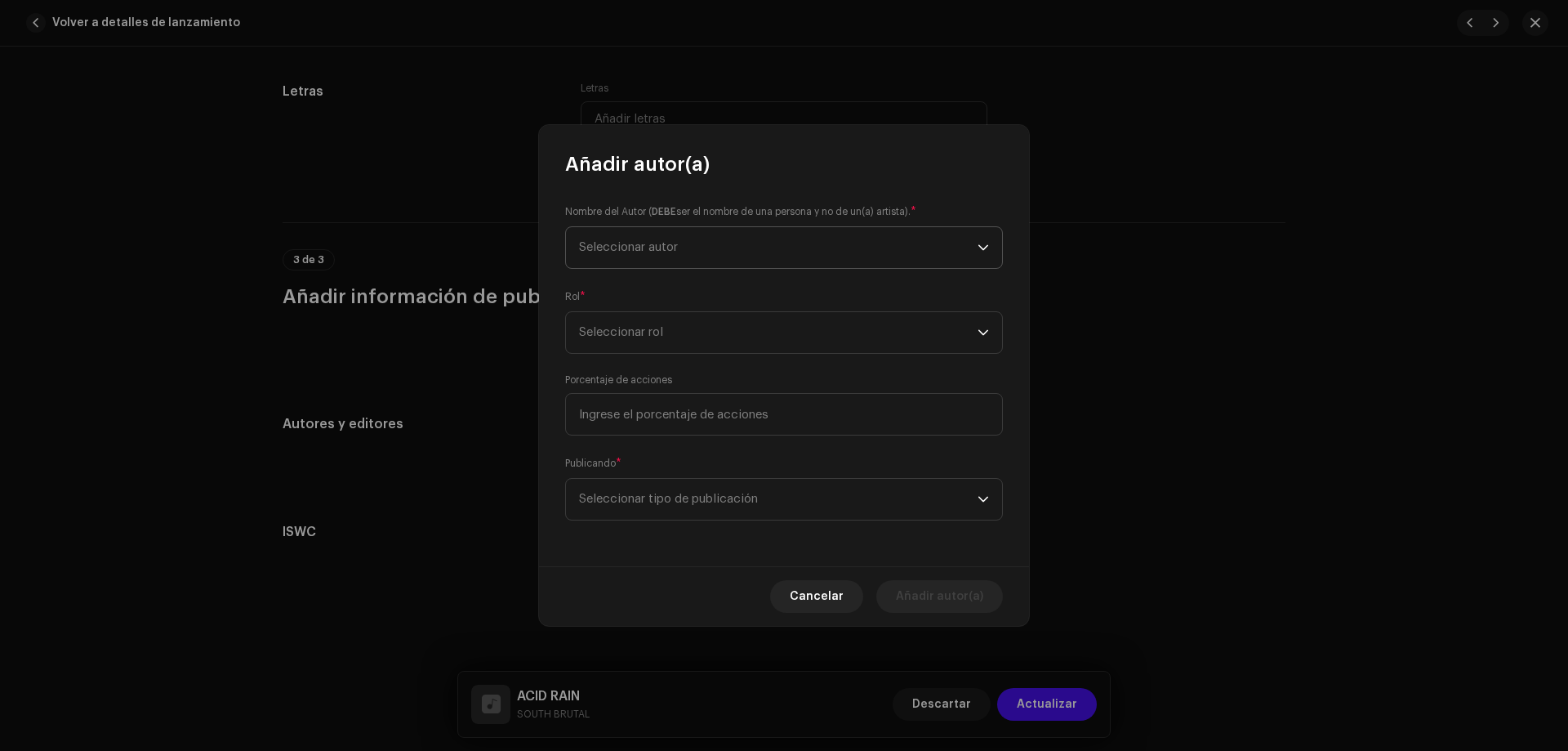
click at [689, 247] on span "Seleccionar autor" at bounding box center [778, 247] width 398 height 41
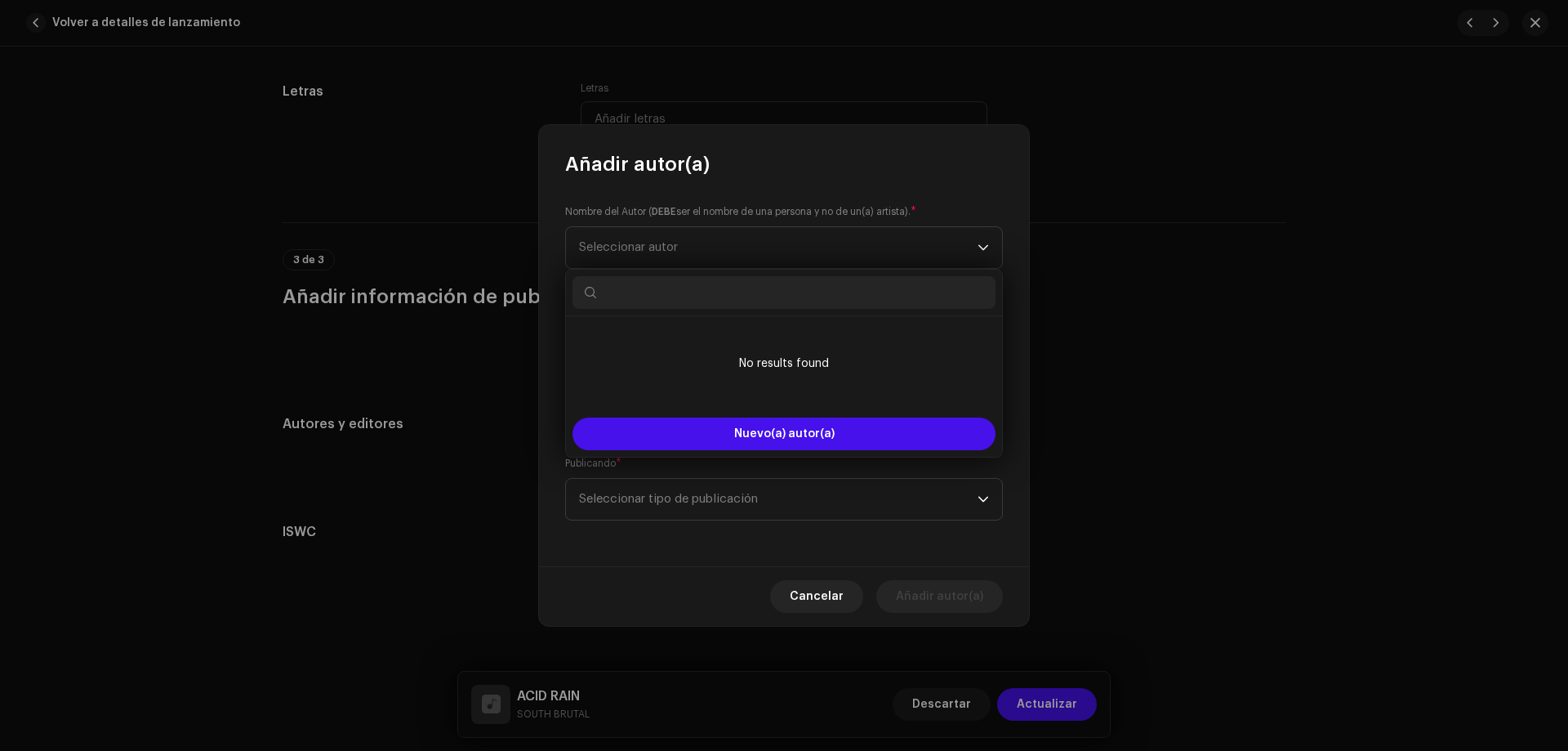
click at [643, 297] on input "text" at bounding box center [784, 293] width 423 height 33
click at [859, 173] on div "Añadir autor(a)" at bounding box center [784, 151] width 490 height 53
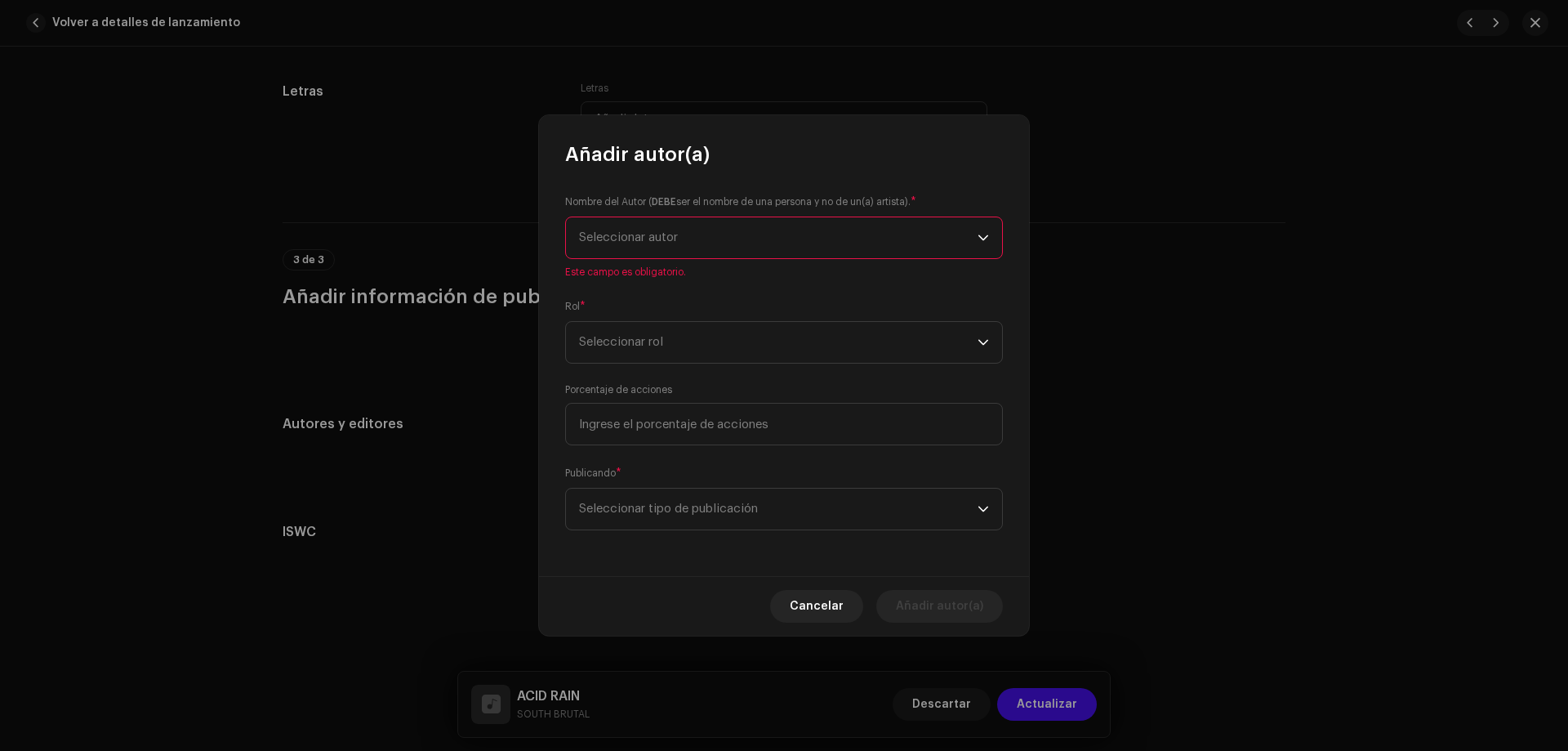
click at [693, 241] on span "Seleccionar autor" at bounding box center [778, 237] width 398 height 41
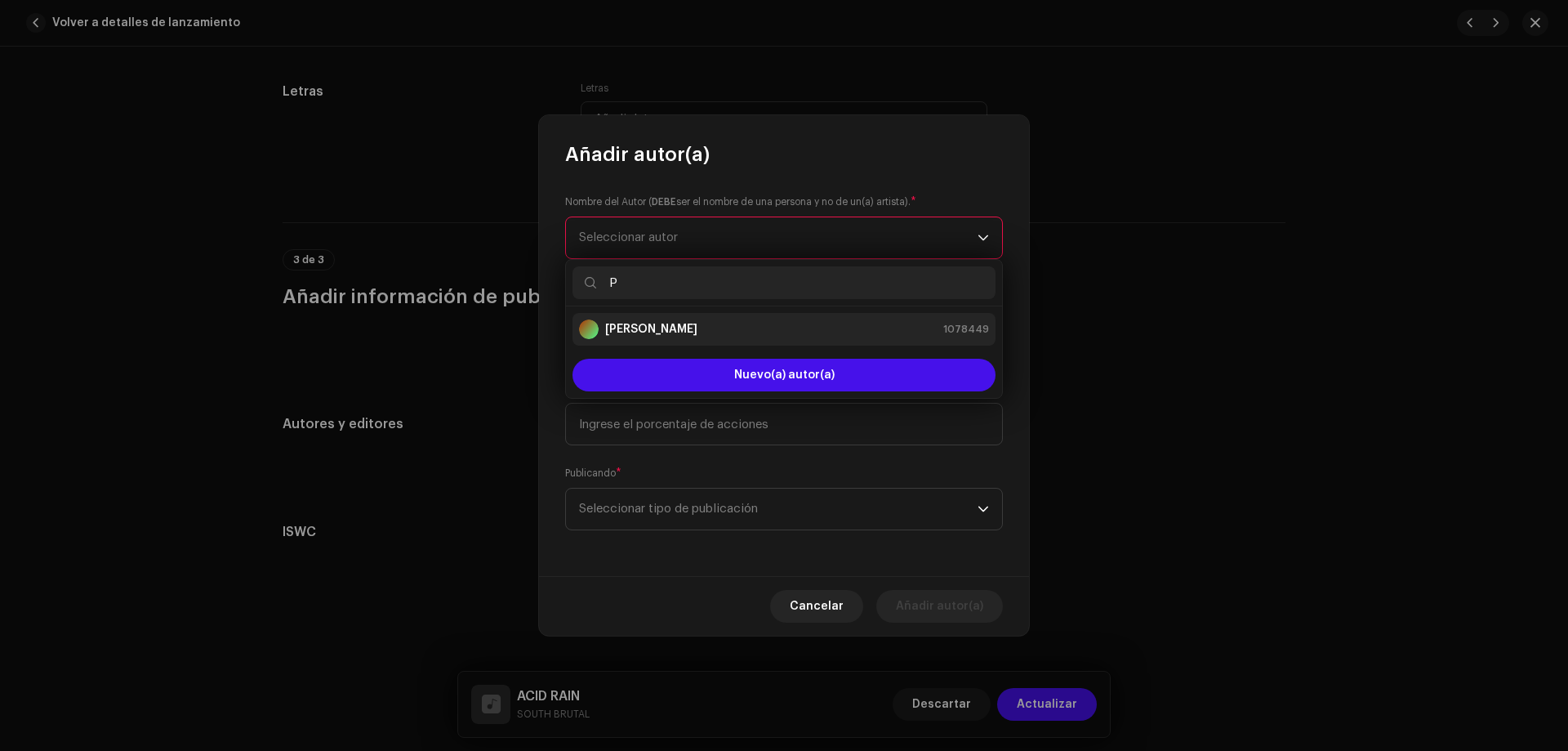
type input "P"
click at [663, 326] on strong "[PERSON_NAME]" at bounding box center [651, 329] width 92 height 16
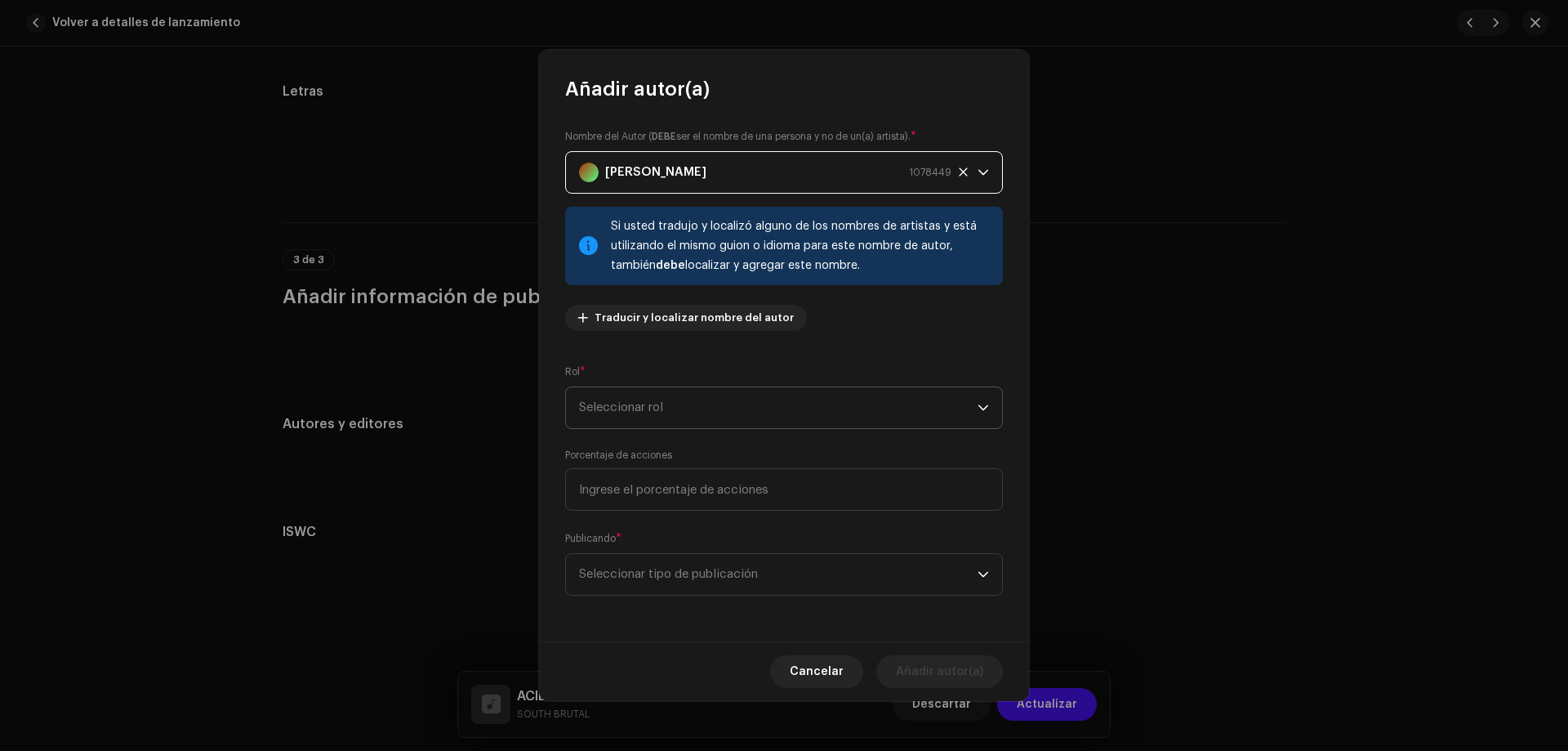
click at [708, 411] on span "Seleccionar rol" at bounding box center [778, 407] width 398 height 41
click at [689, 517] on li "Composer" at bounding box center [784, 519] width 423 height 33
click at [668, 483] on input at bounding box center [784, 489] width 438 height 42
click at [966, 347] on div "Nombre del Autor ( DEBE ser el nombre de una persona y no de un(a) artista). * …" at bounding box center [784, 372] width 490 height 539
click at [715, 576] on span "Seleccionar tipo de publicación" at bounding box center [778, 574] width 398 height 41
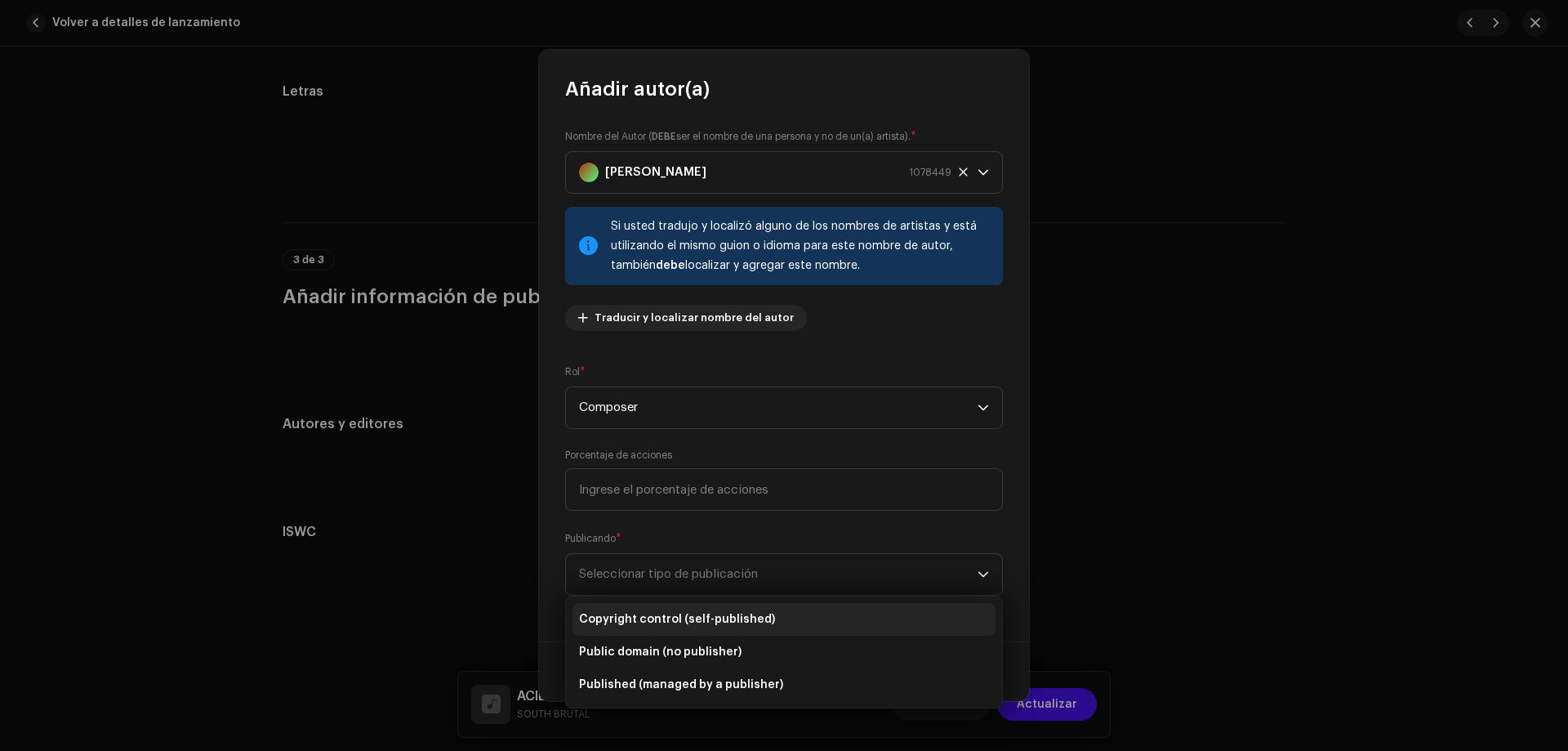
click at [665, 612] on span "Copyright control (self-published)" at bounding box center [676, 619] width 196 height 16
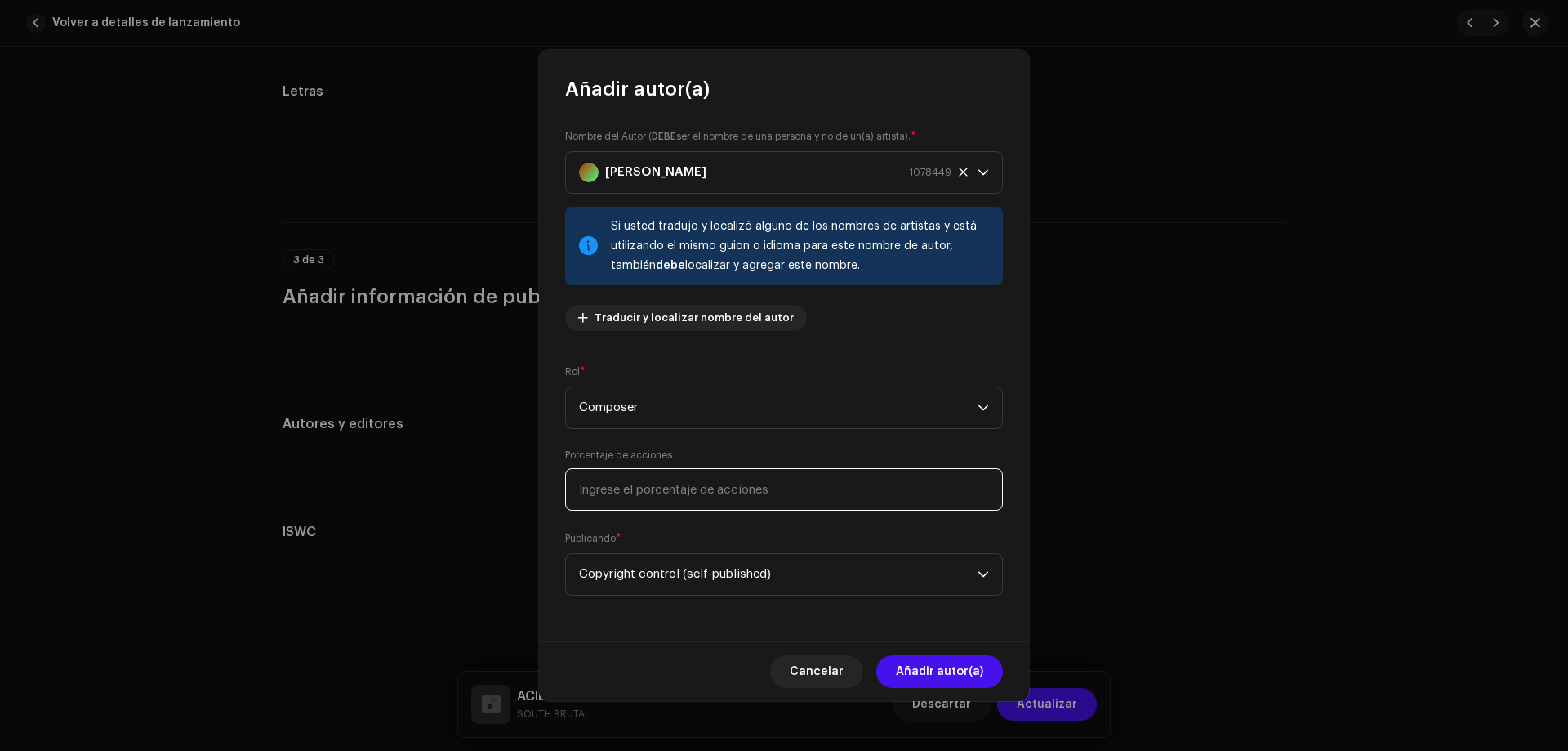
click at [803, 492] on input at bounding box center [784, 489] width 438 height 42
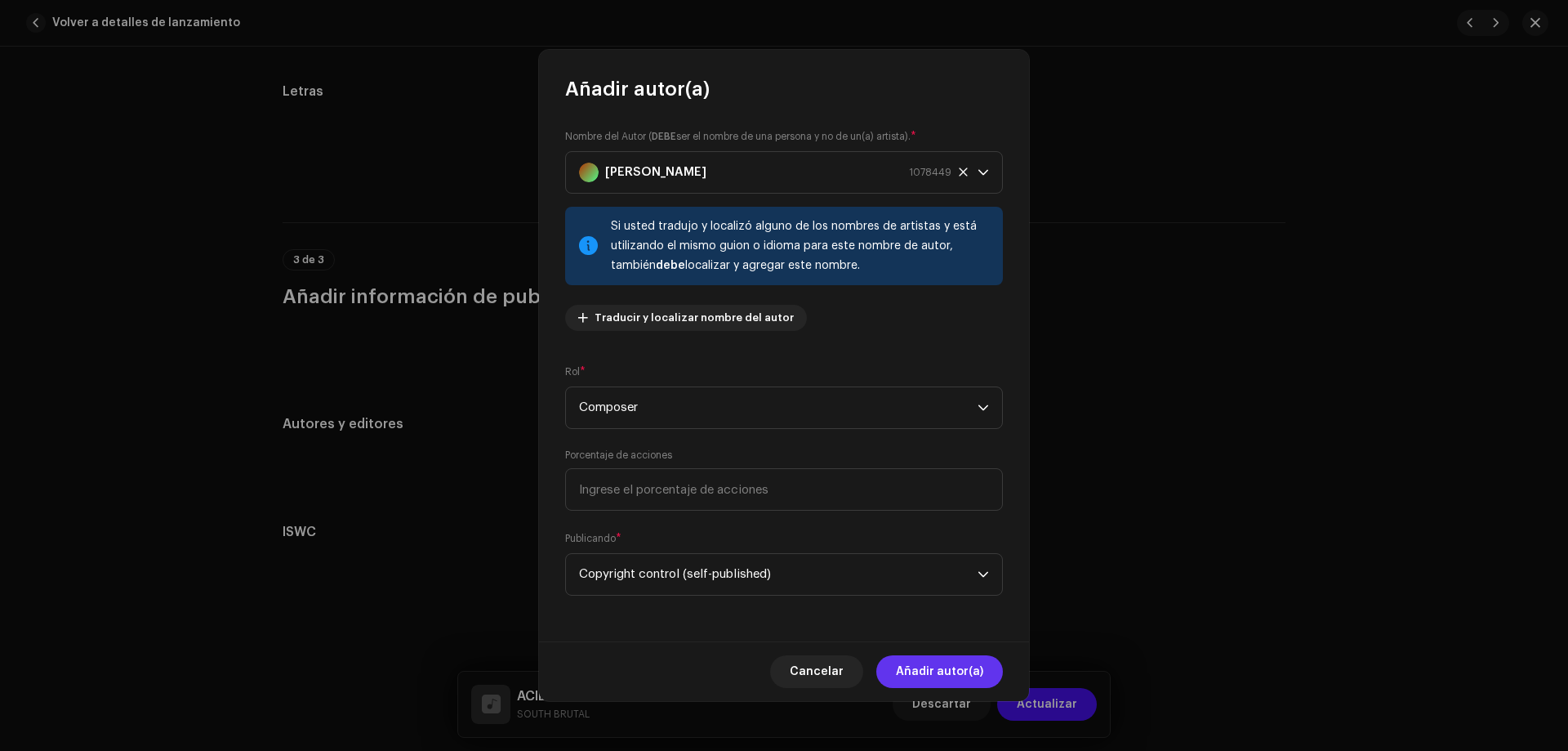
click at [943, 669] on span "Añadir autor(a)" at bounding box center [939, 671] width 87 height 33
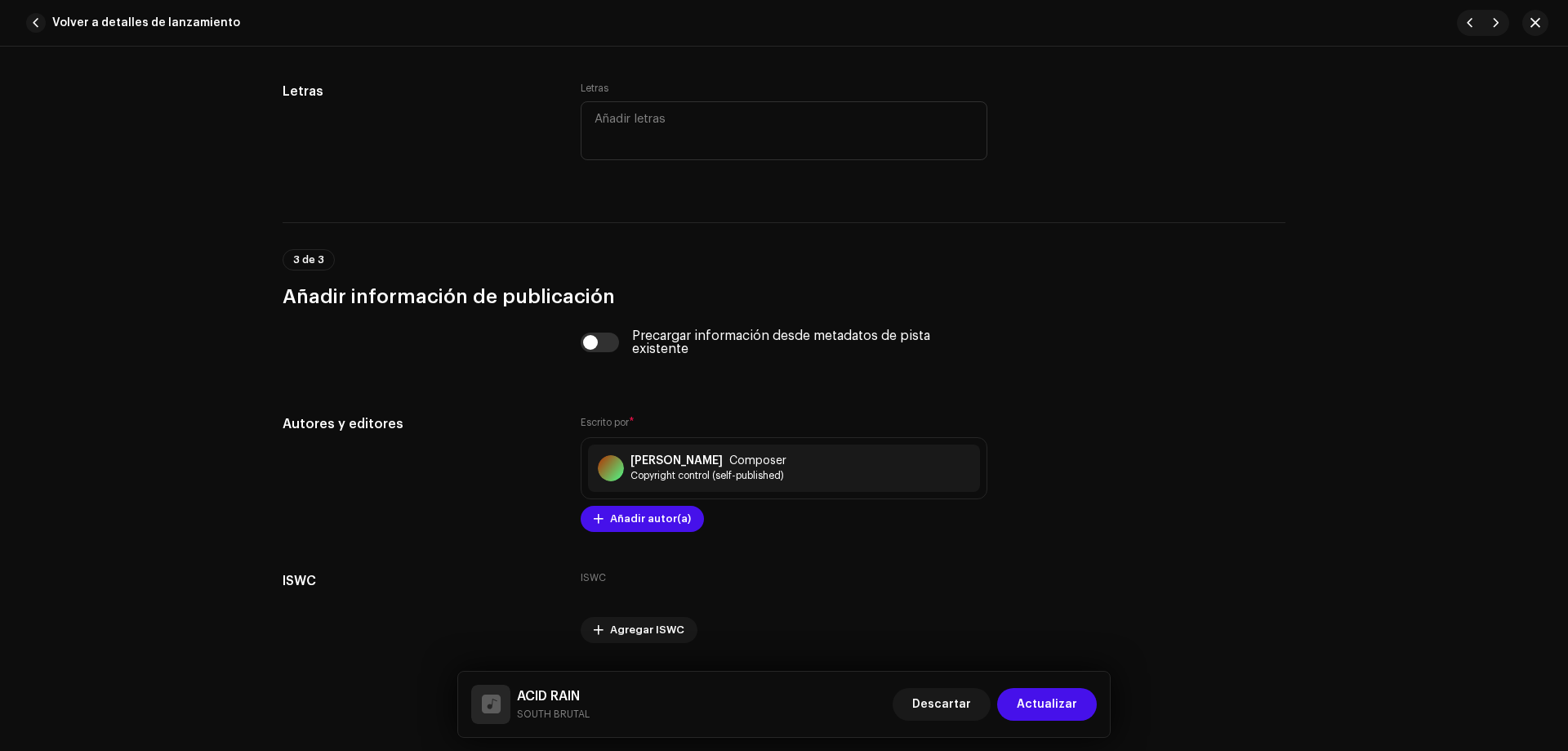
scroll to position [3032, 0]
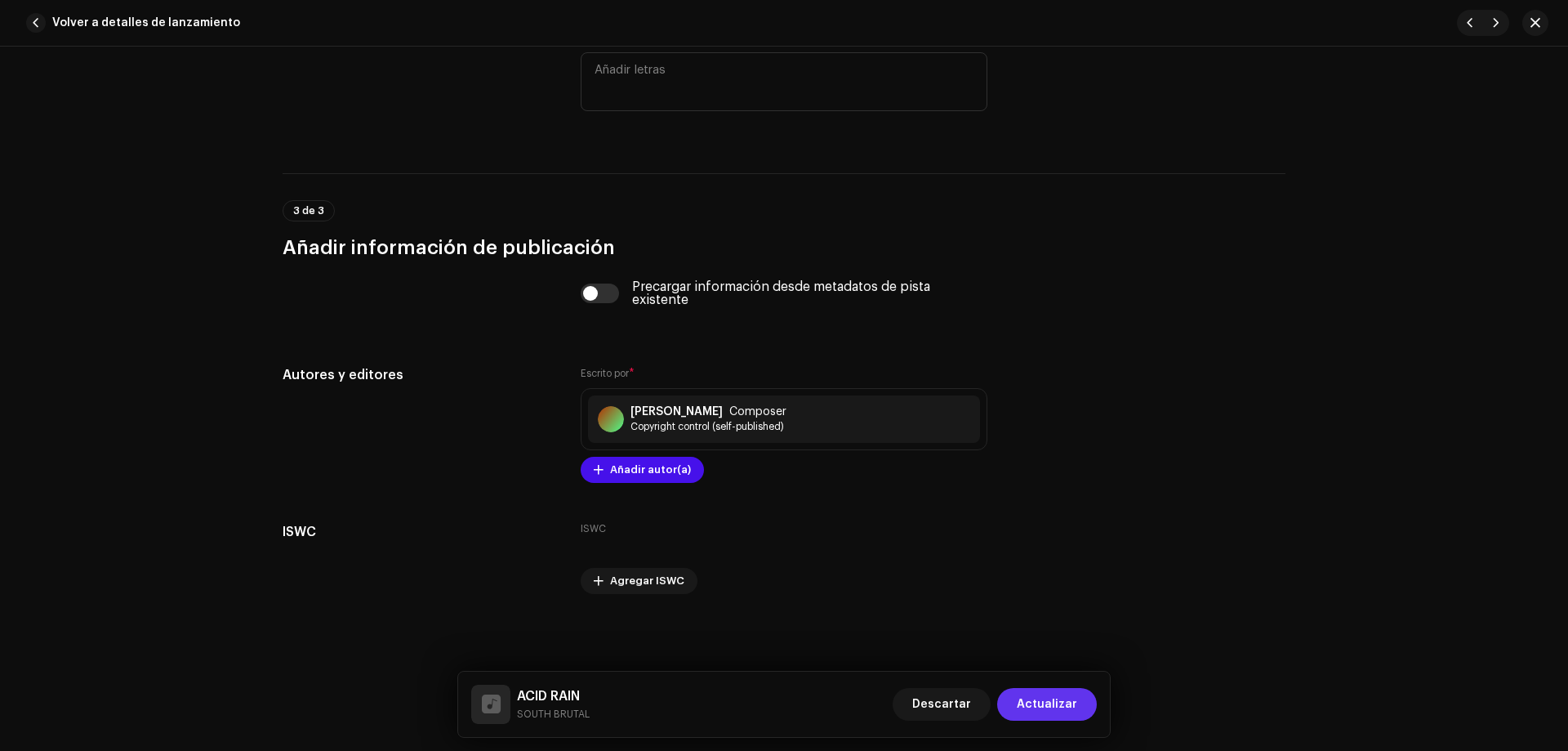
click at [1055, 710] on span "Actualizar" at bounding box center [1047, 704] width 60 height 33
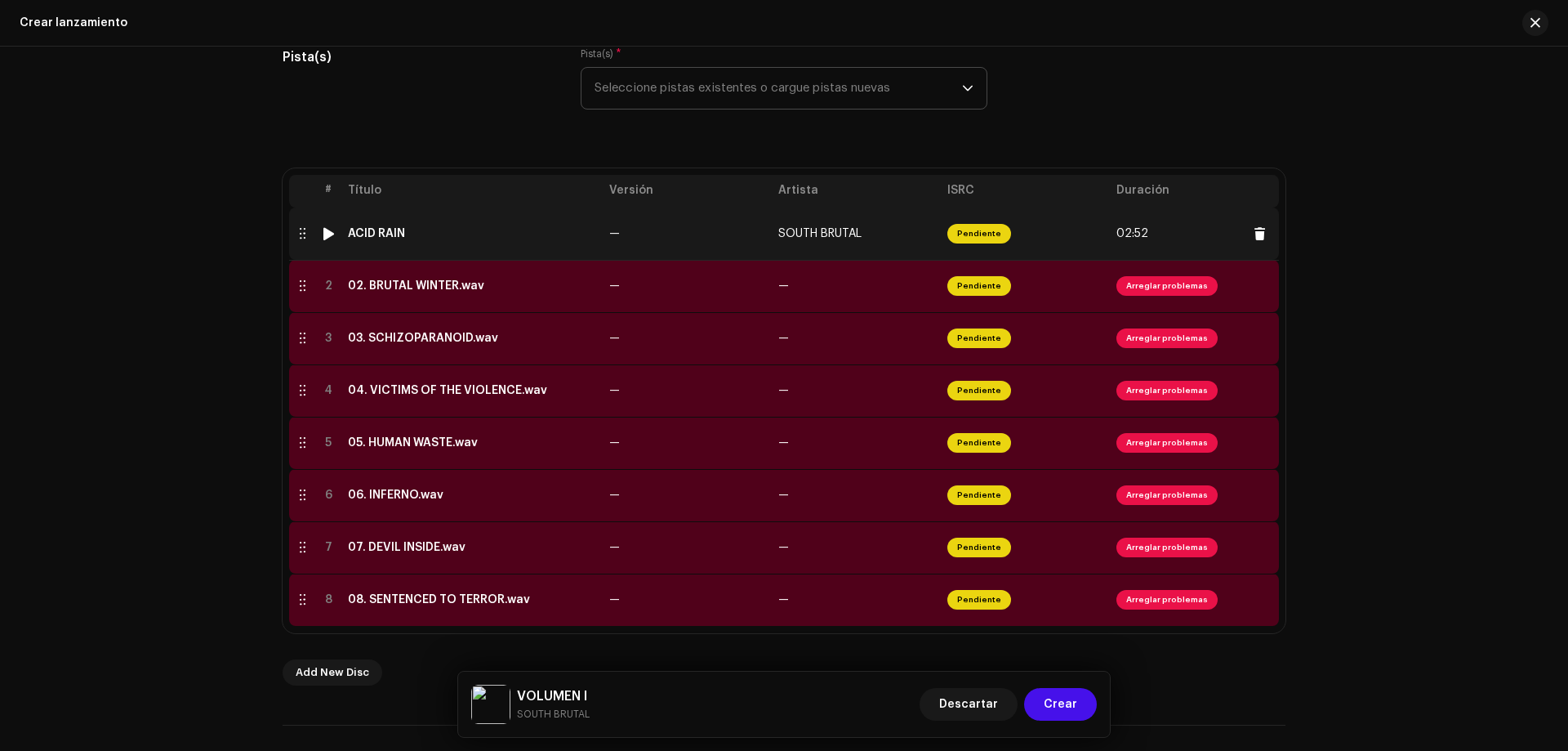
click at [329, 232] on div at bounding box center [328, 233] width 12 height 13
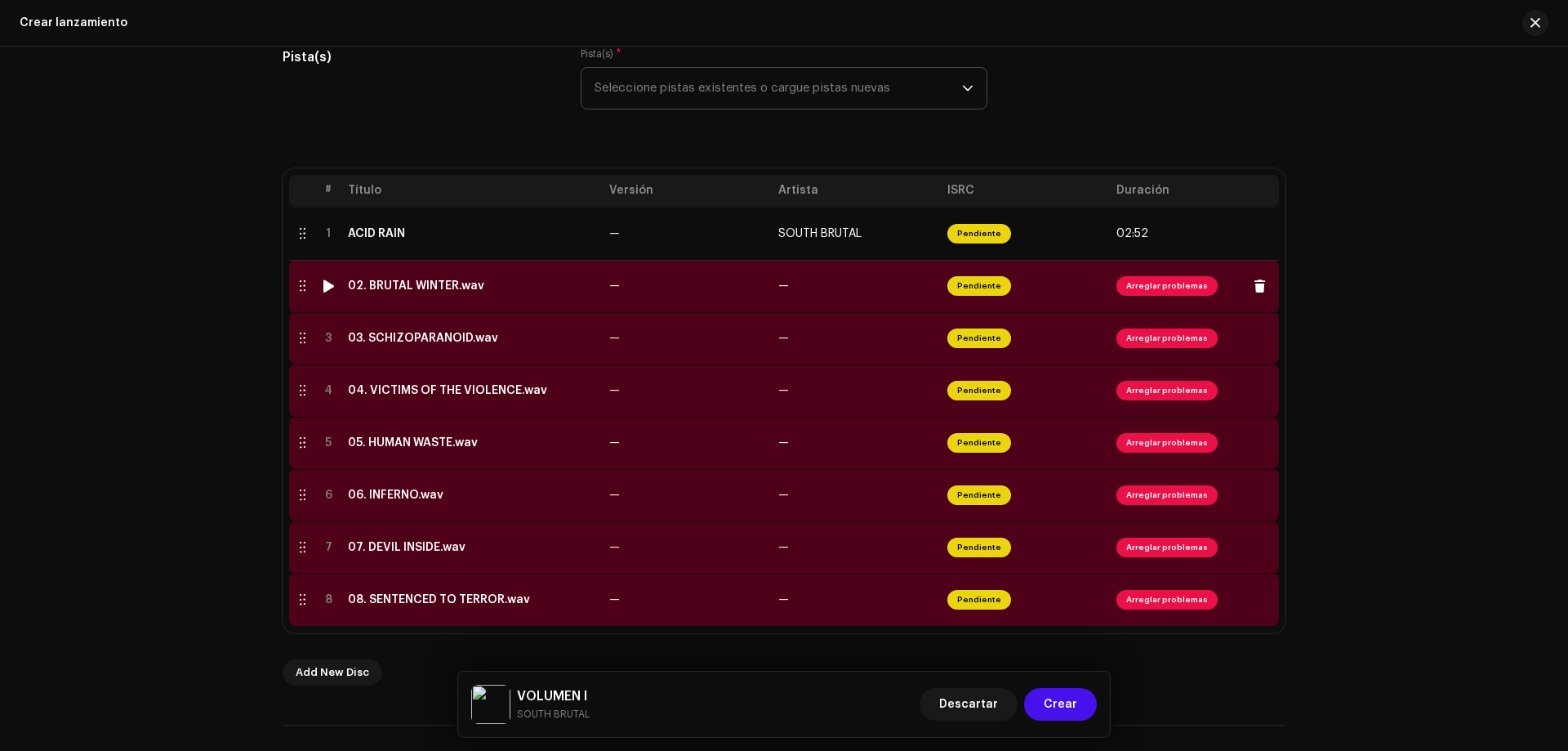
click at [1146, 283] on span "Arreglar problemas" at bounding box center [1166, 286] width 101 height 20
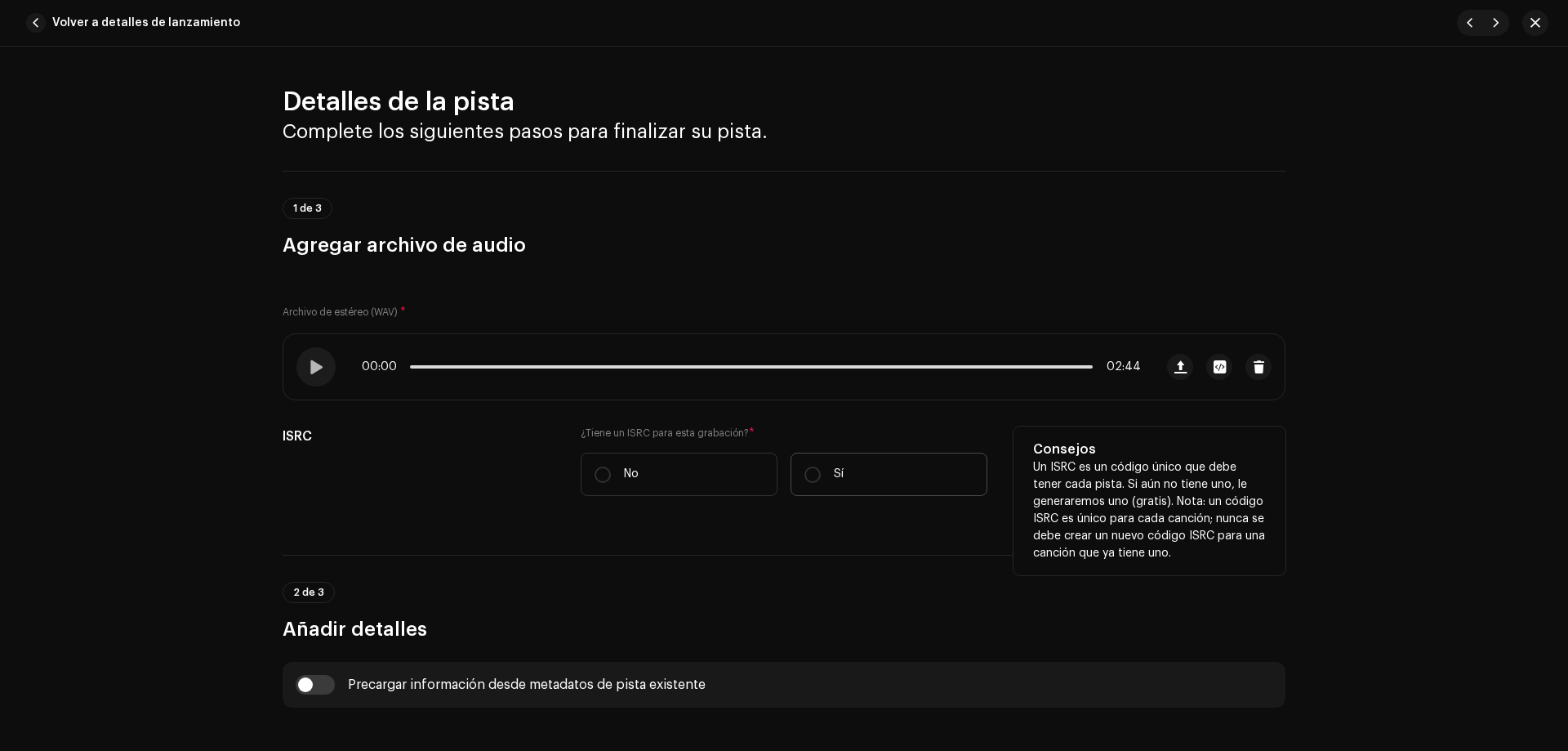
click at [811, 465] on label "Sí" at bounding box center [889, 474] width 197 height 43
click at [811, 467] on input "Sí" at bounding box center [812, 474] width 16 height 16
radio input "true"
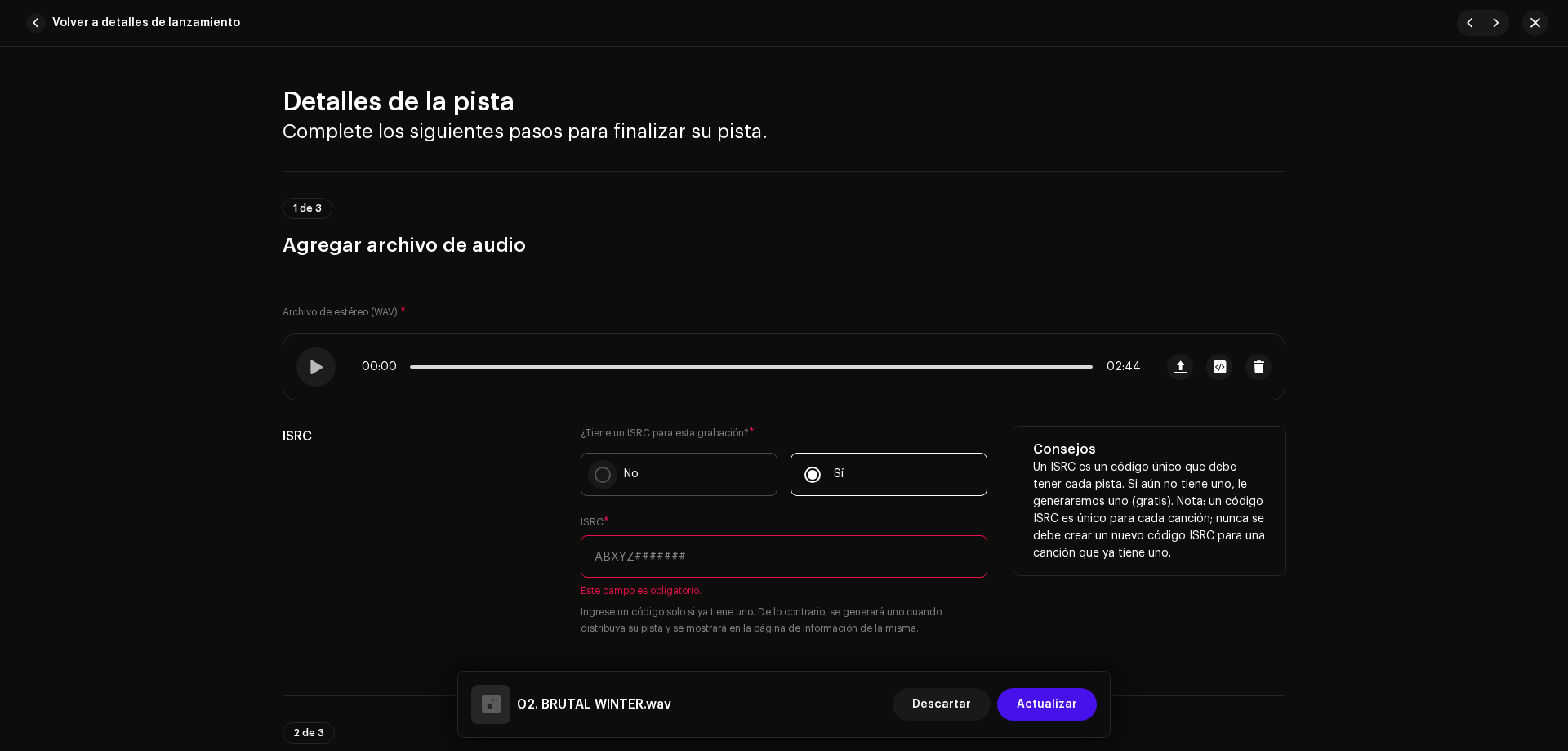
click at [594, 482] on p-radiobutton at bounding box center [602, 474] width 16 height 16
click at [594, 482] on input "No" at bounding box center [602, 474] width 16 height 16
radio input "true"
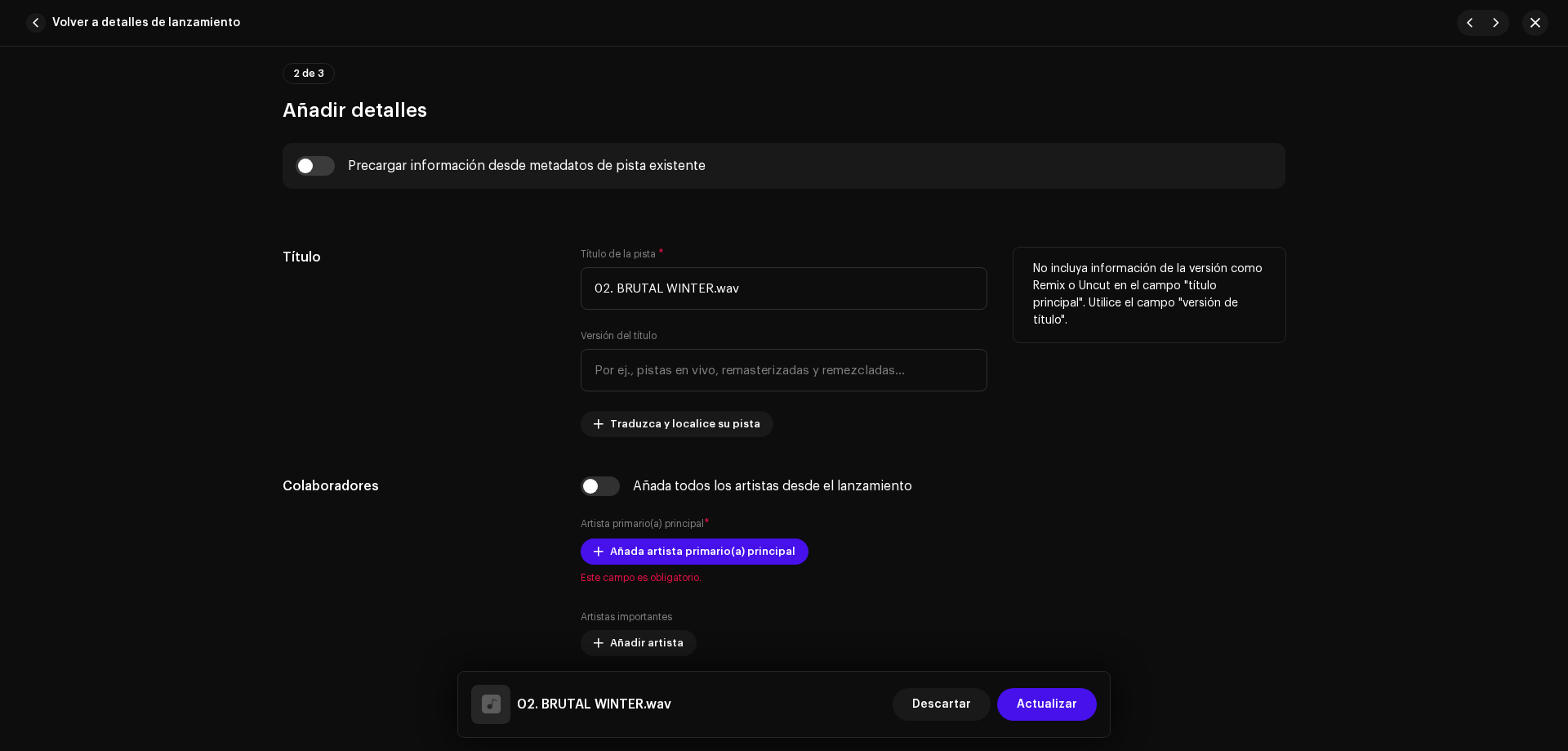
scroll to position [565, 0]
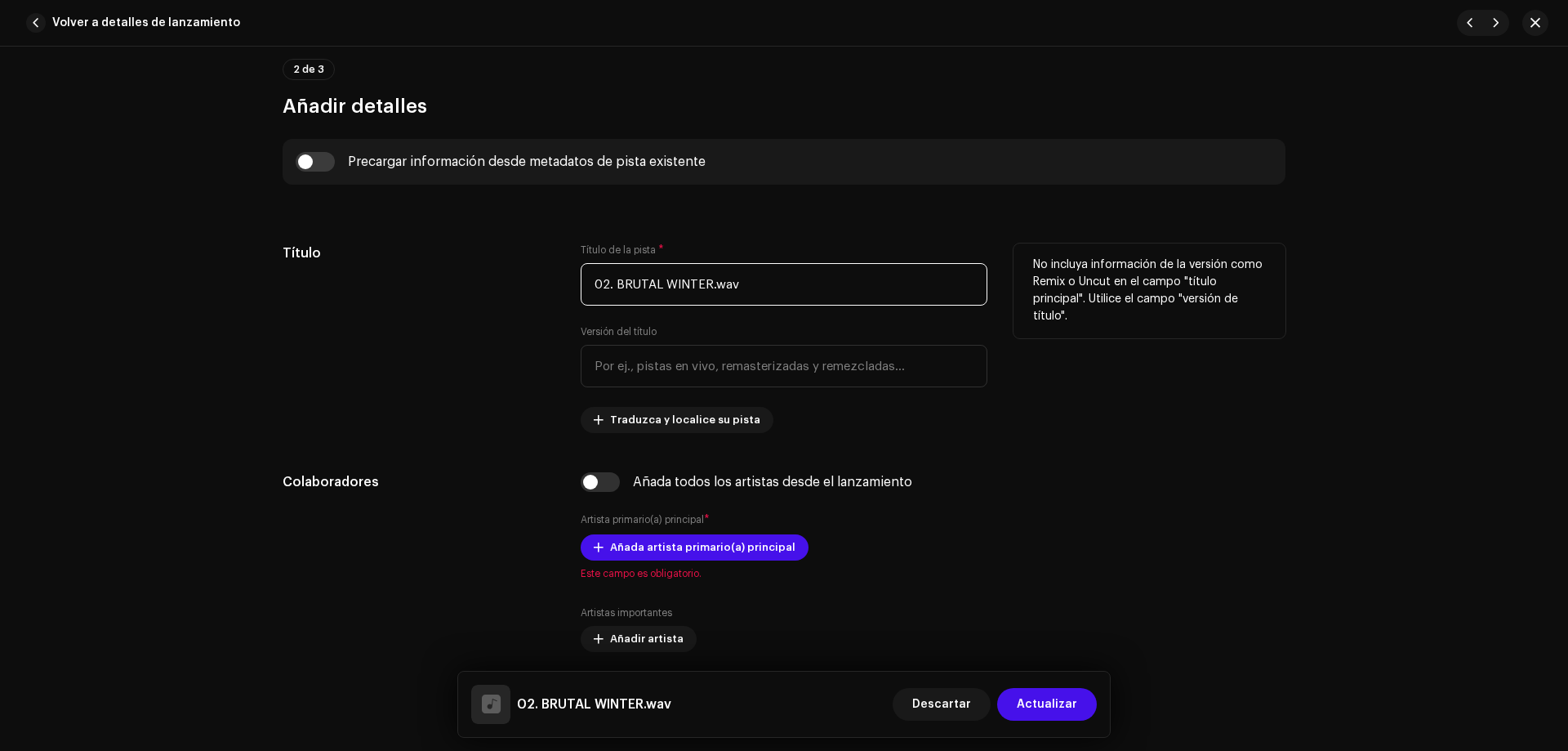
drag, startPoint x: 613, startPoint y: 283, endPoint x: 553, endPoint y: 296, distance: 61.4
click at [553, 296] on div "Título Título de la pista * 02. BRUTAL WINTER.wav Versión del título Traduzca y…" at bounding box center [784, 338] width 1003 height 189
drag, startPoint x: 715, startPoint y: 287, endPoint x: 684, endPoint y: 287, distance: 31.0
click at [684, 287] on input "BRUTAL WINTER.wav" at bounding box center [784, 283] width 407 height 42
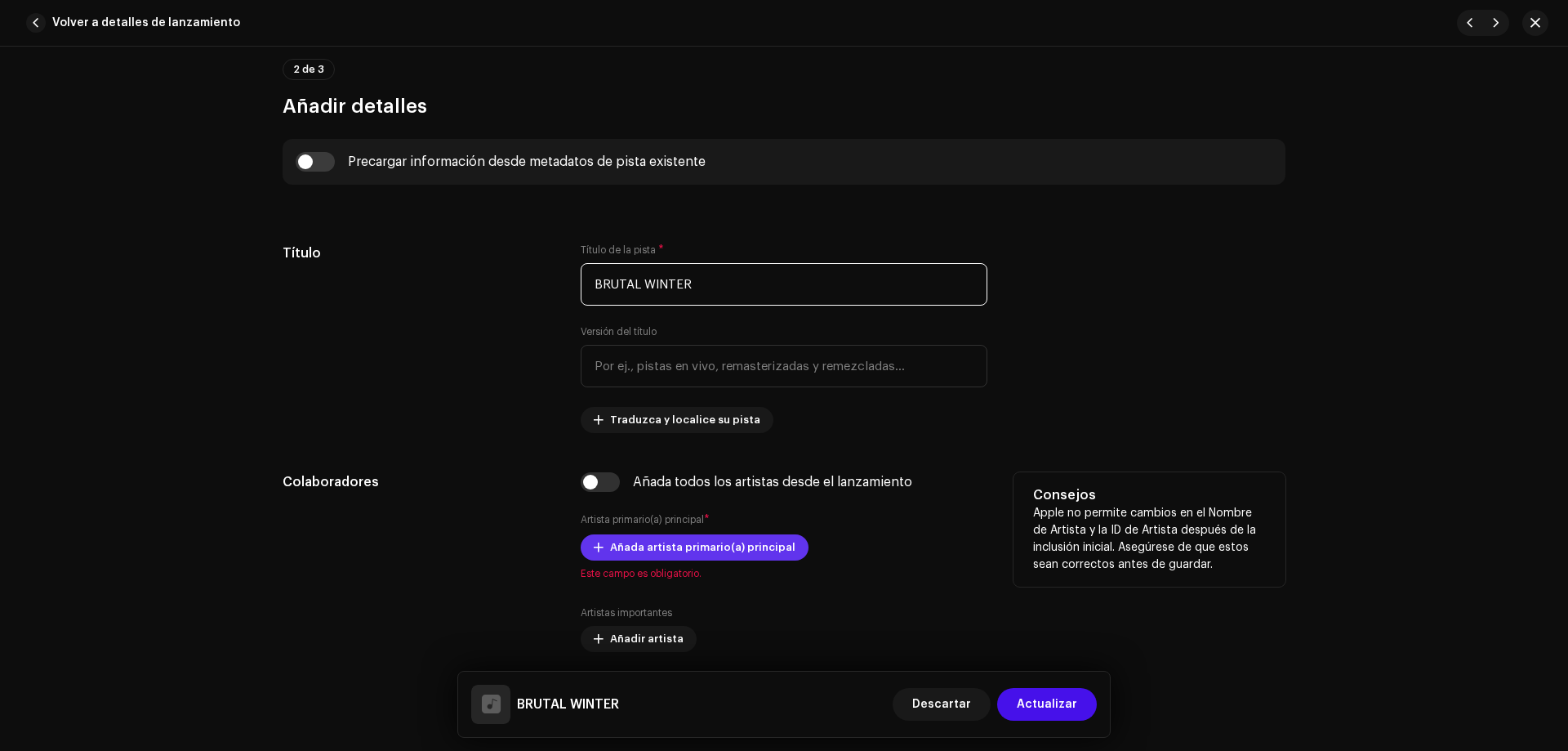
type input "BRUTAL WINTER"
click at [672, 550] on span "Añada artista primario(a) principal" at bounding box center [702, 548] width 186 height 33
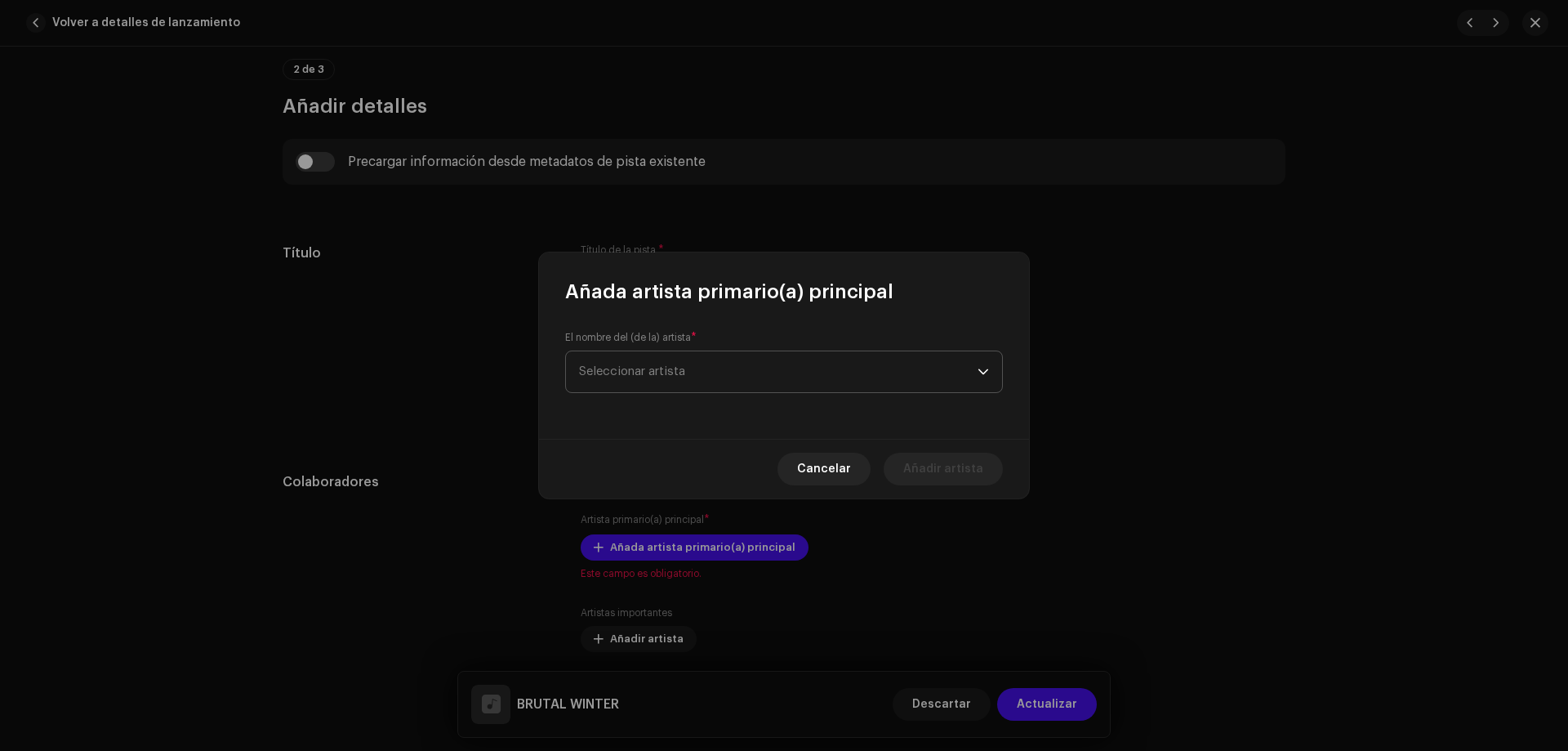
click at [765, 367] on span "Seleccionar artista" at bounding box center [778, 372] width 398 height 41
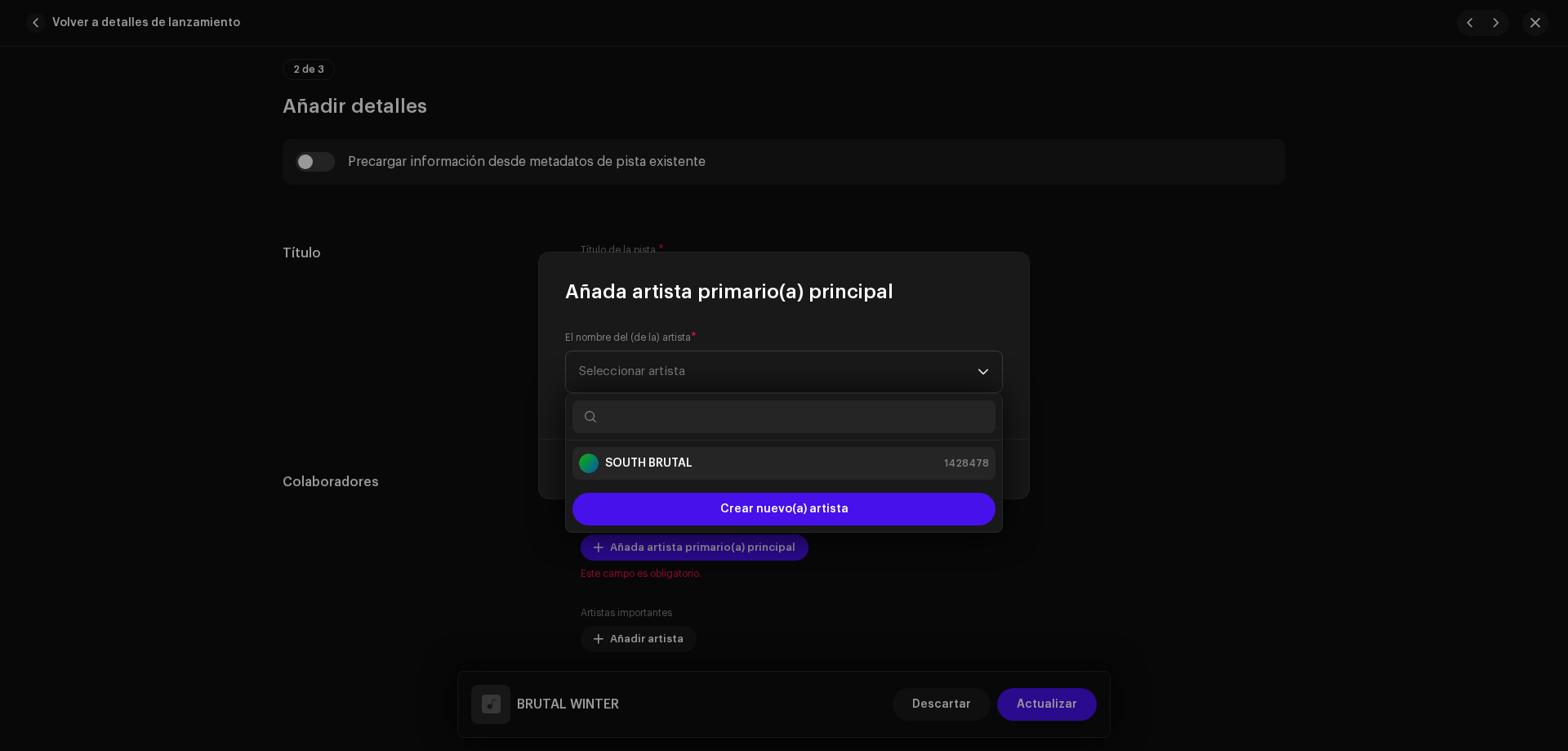
click at [620, 458] on strong "SOUTH BRUTAL" at bounding box center [649, 463] width 87 height 16
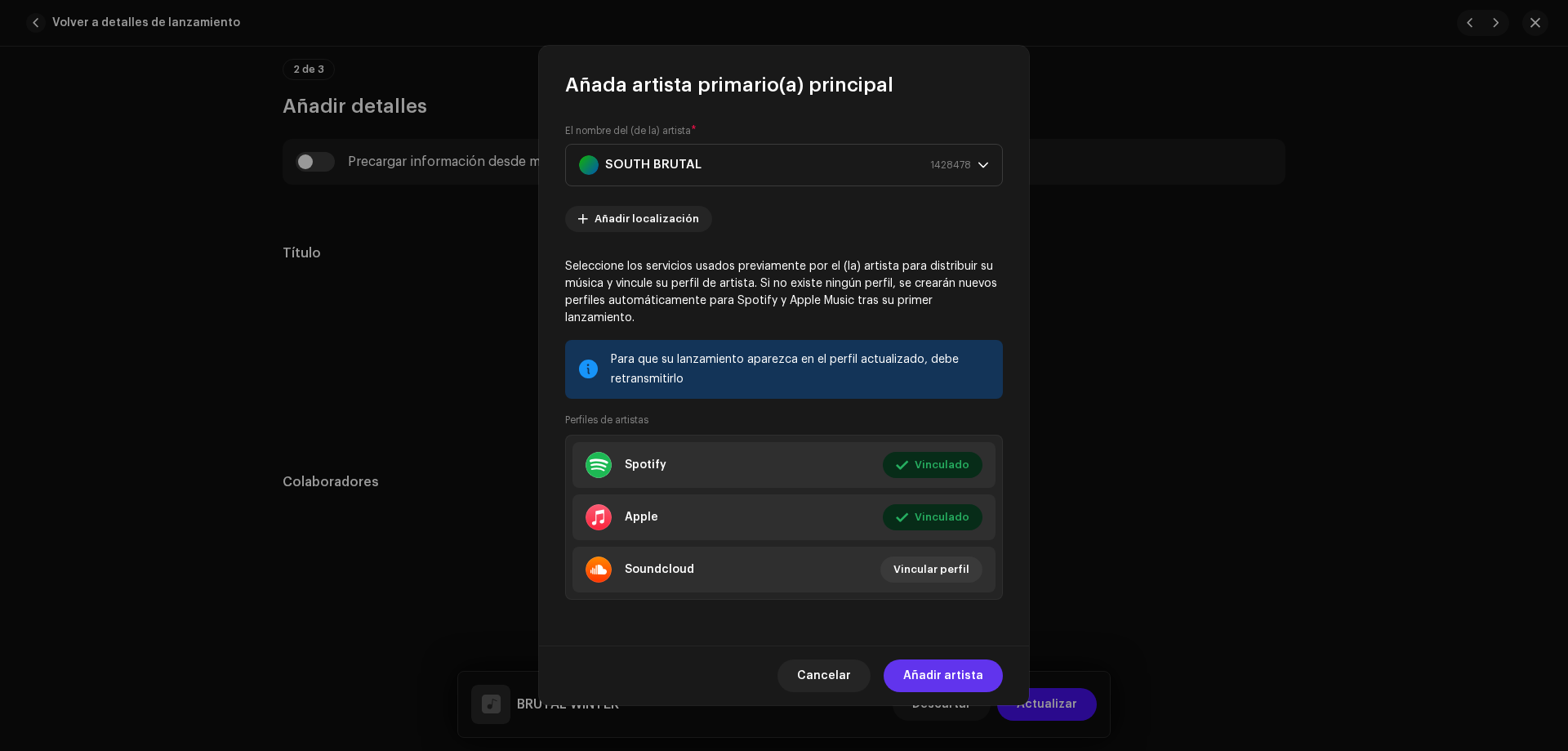
click at [957, 672] on span "Añadir artista" at bounding box center [943, 676] width 80 height 33
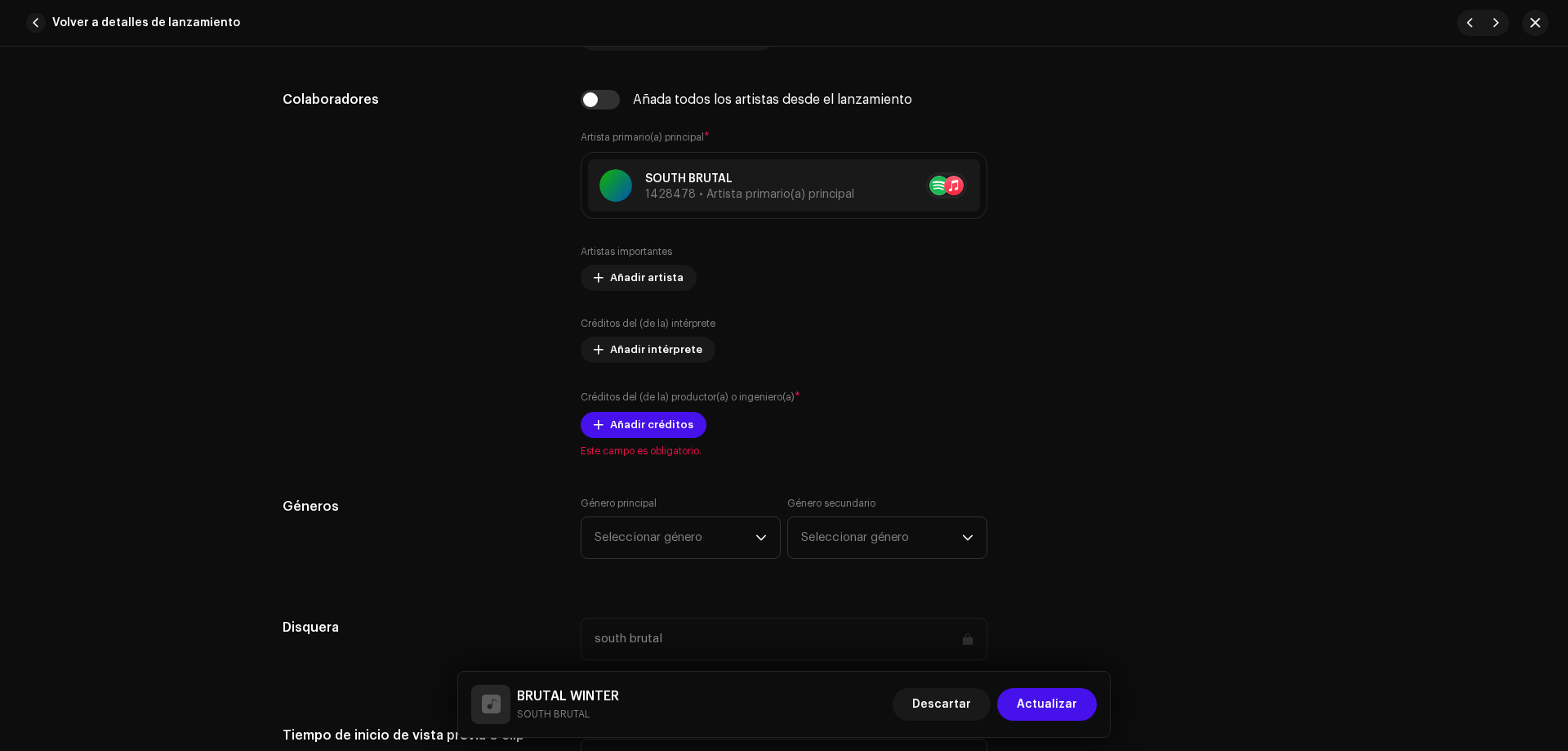
scroll to position [960, 0]
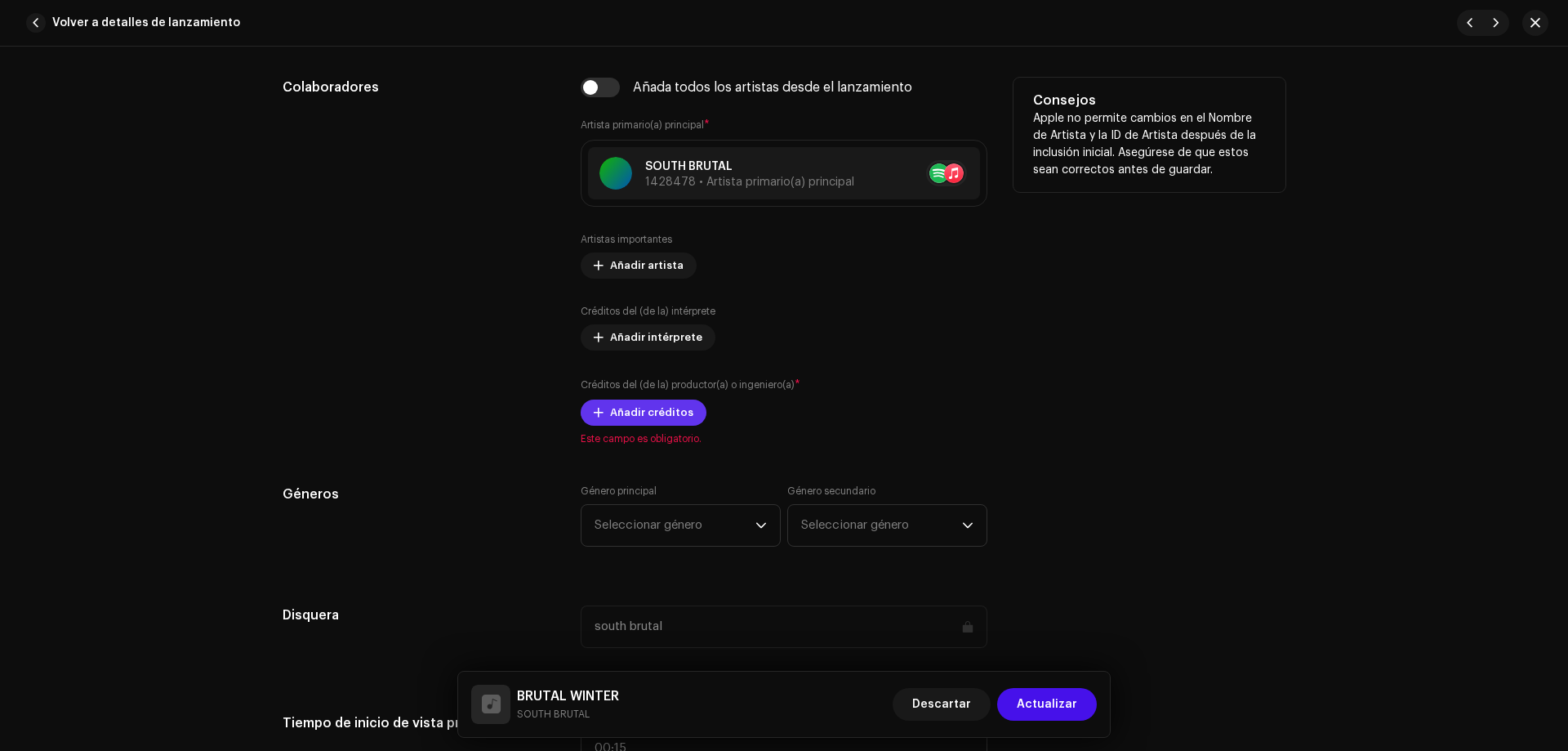
click at [672, 406] on span "Añadir créditos" at bounding box center [651, 413] width 83 height 33
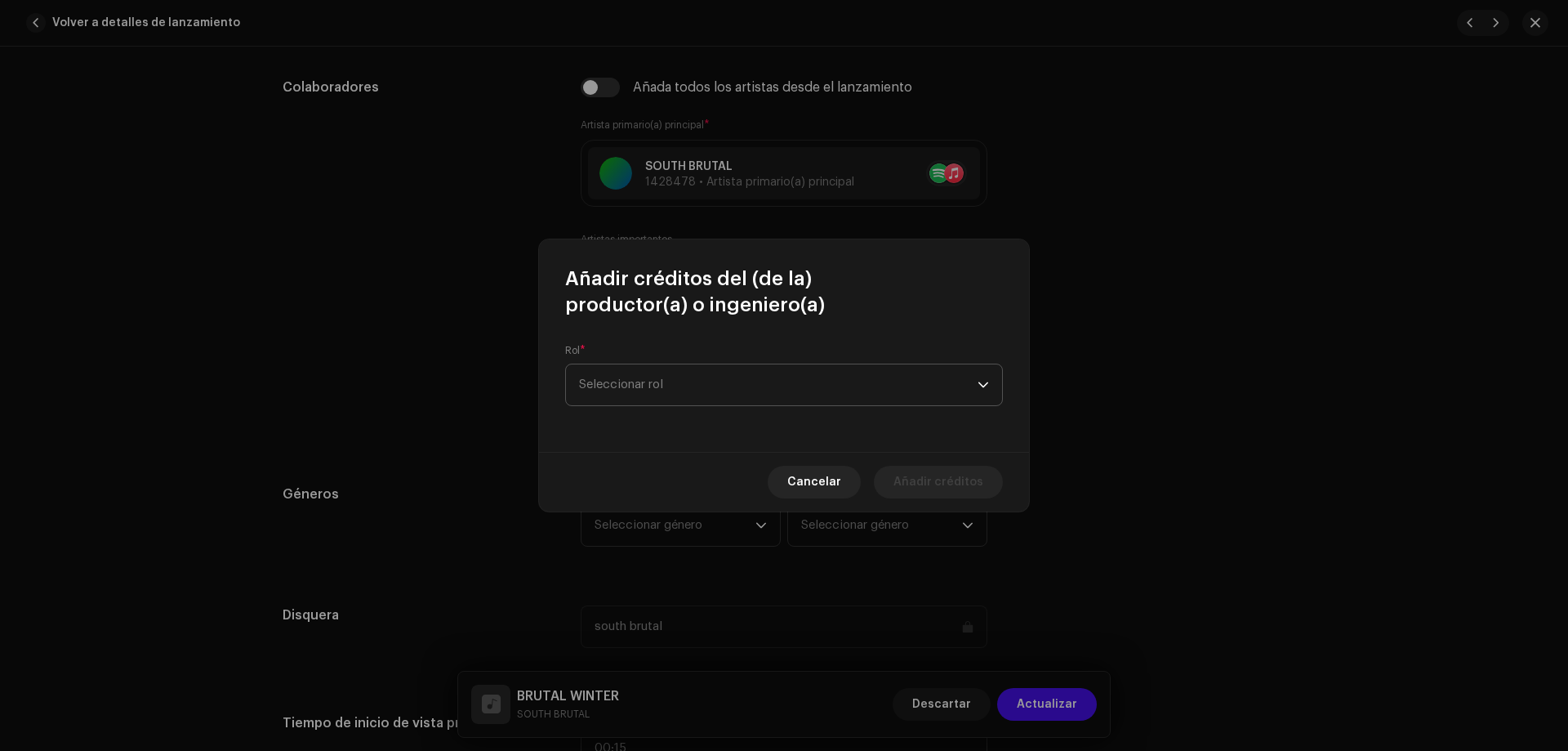
click at [676, 399] on span "Seleccionar rol" at bounding box center [778, 385] width 398 height 41
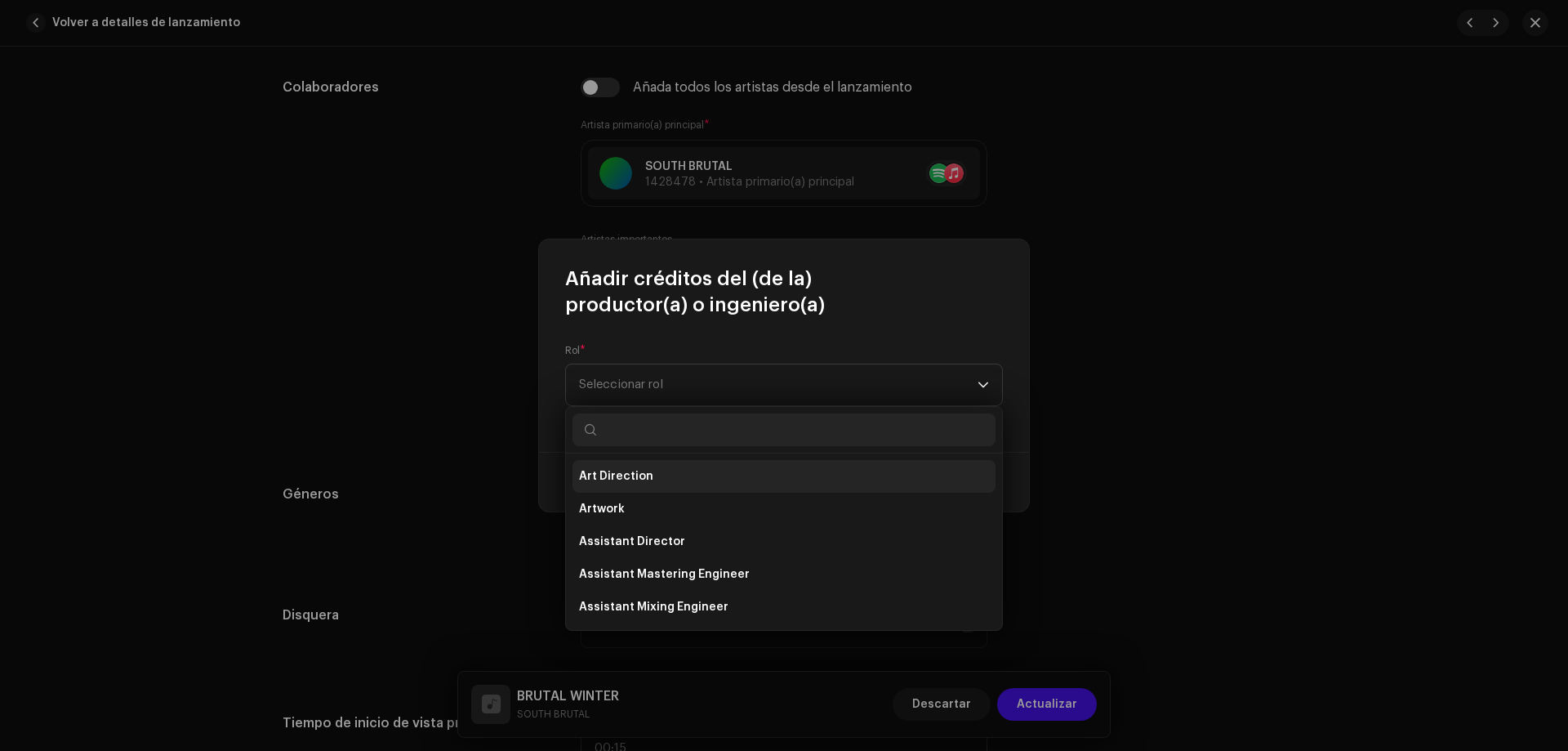
click at [646, 482] on span "Art Direction" at bounding box center [616, 476] width 74 height 16
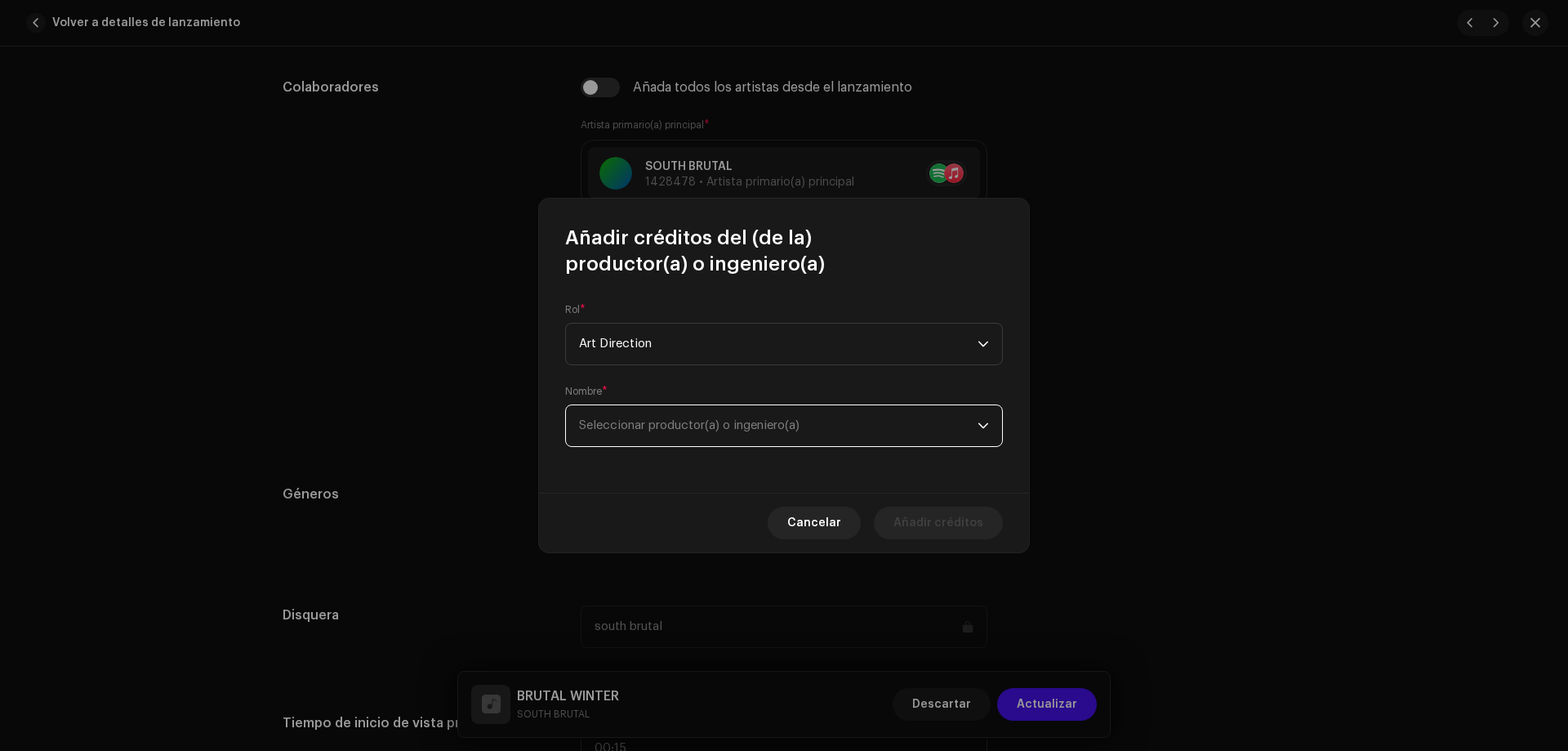
click at [819, 427] on span "Seleccionar productor(a) o ingeniero(a)" at bounding box center [778, 425] width 398 height 41
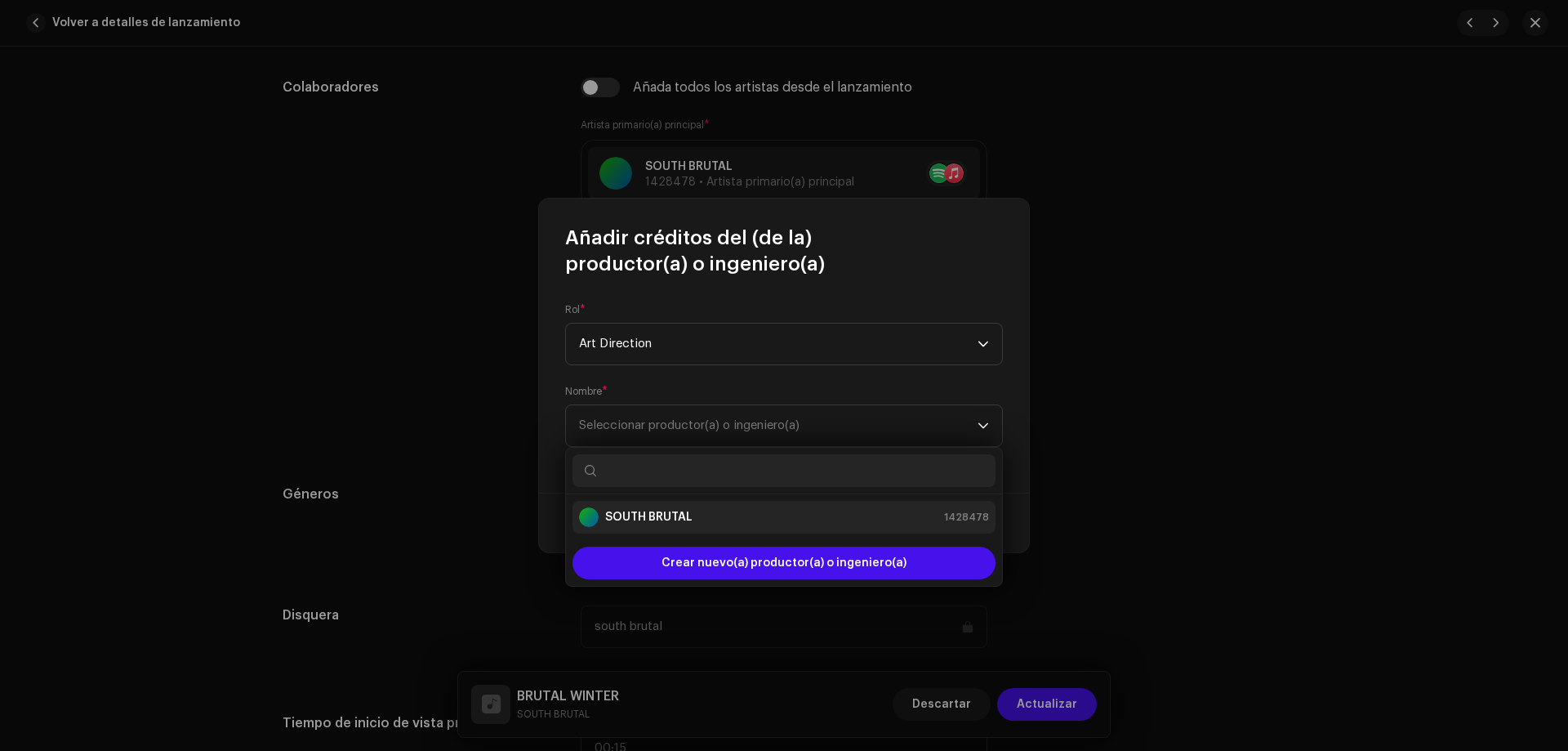
click at [641, 512] on strong "SOUTH BRUTAL" at bounding box center [649, 517] width 87 height 16
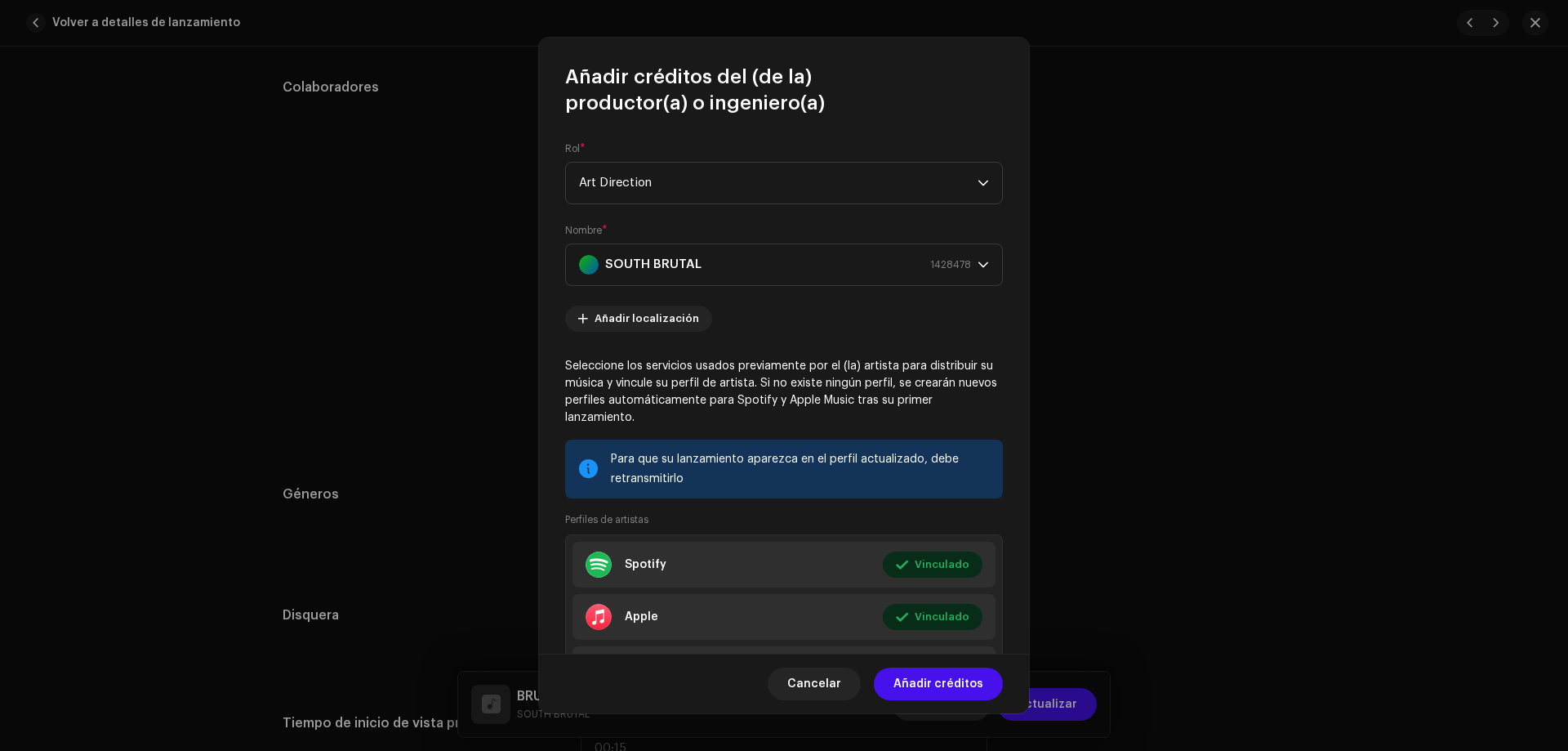
click at [939, 689] on span "Añadir créditos" at bounding box center [938, 684] width 90 height 33
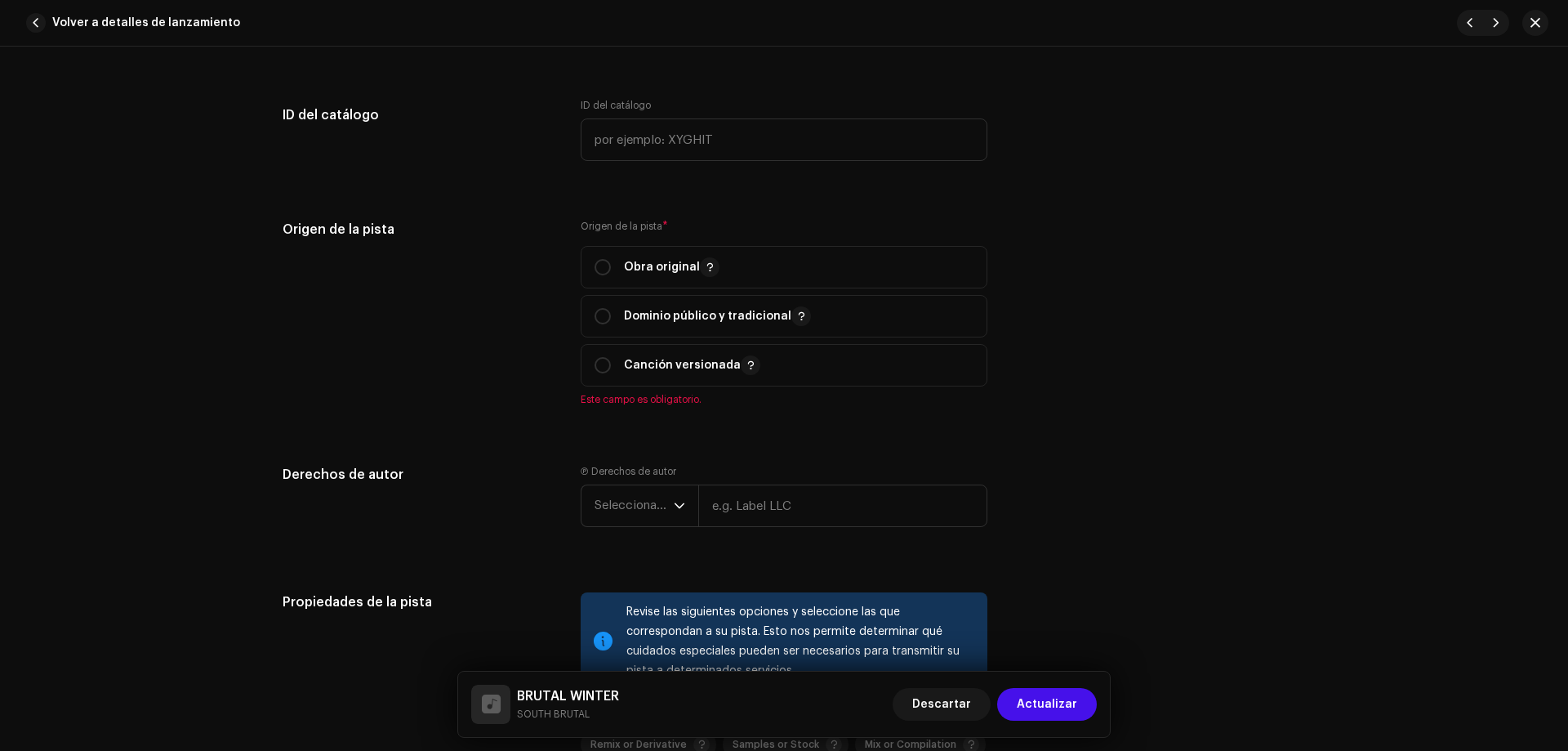
scroll to position [1760, 0]
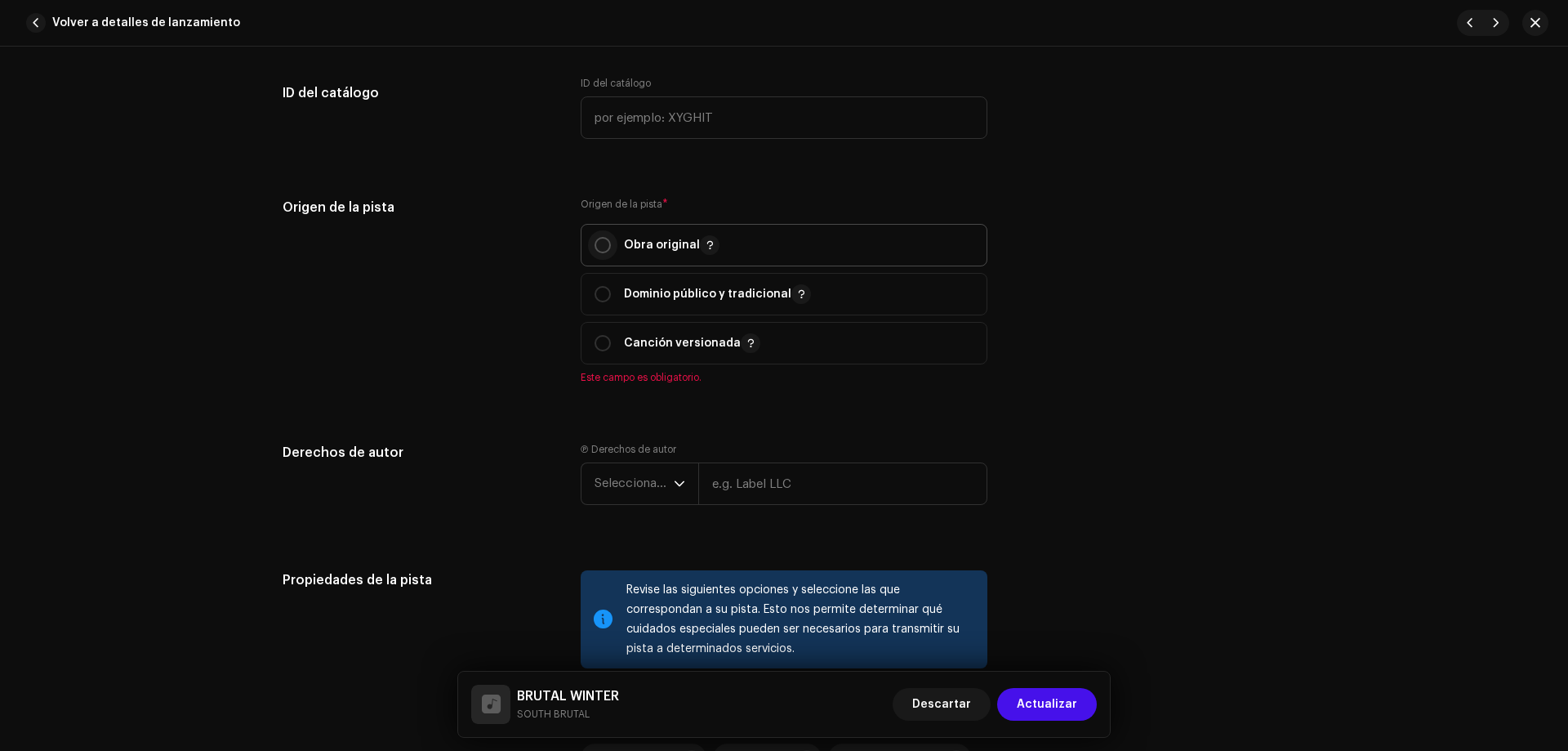
drag, startPoint x: 595, startPoint y: 245, endPoint x: 686, endPoint y: 254, distance: 91.4
click at [595, 246] on input "radio" at bounding box center [602, 245] width 16 height 16
radio input "true"
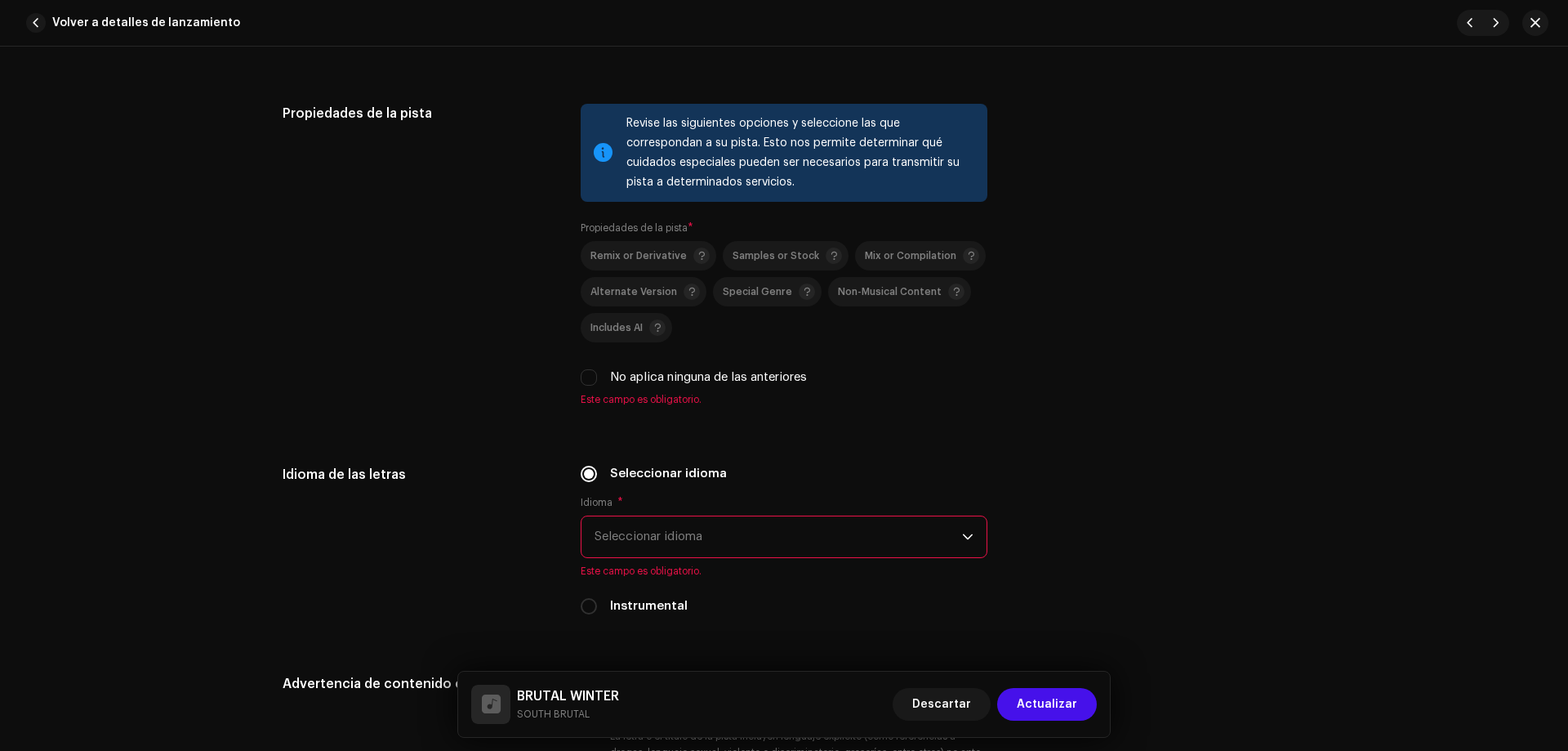
scroll to position [2255, 0]
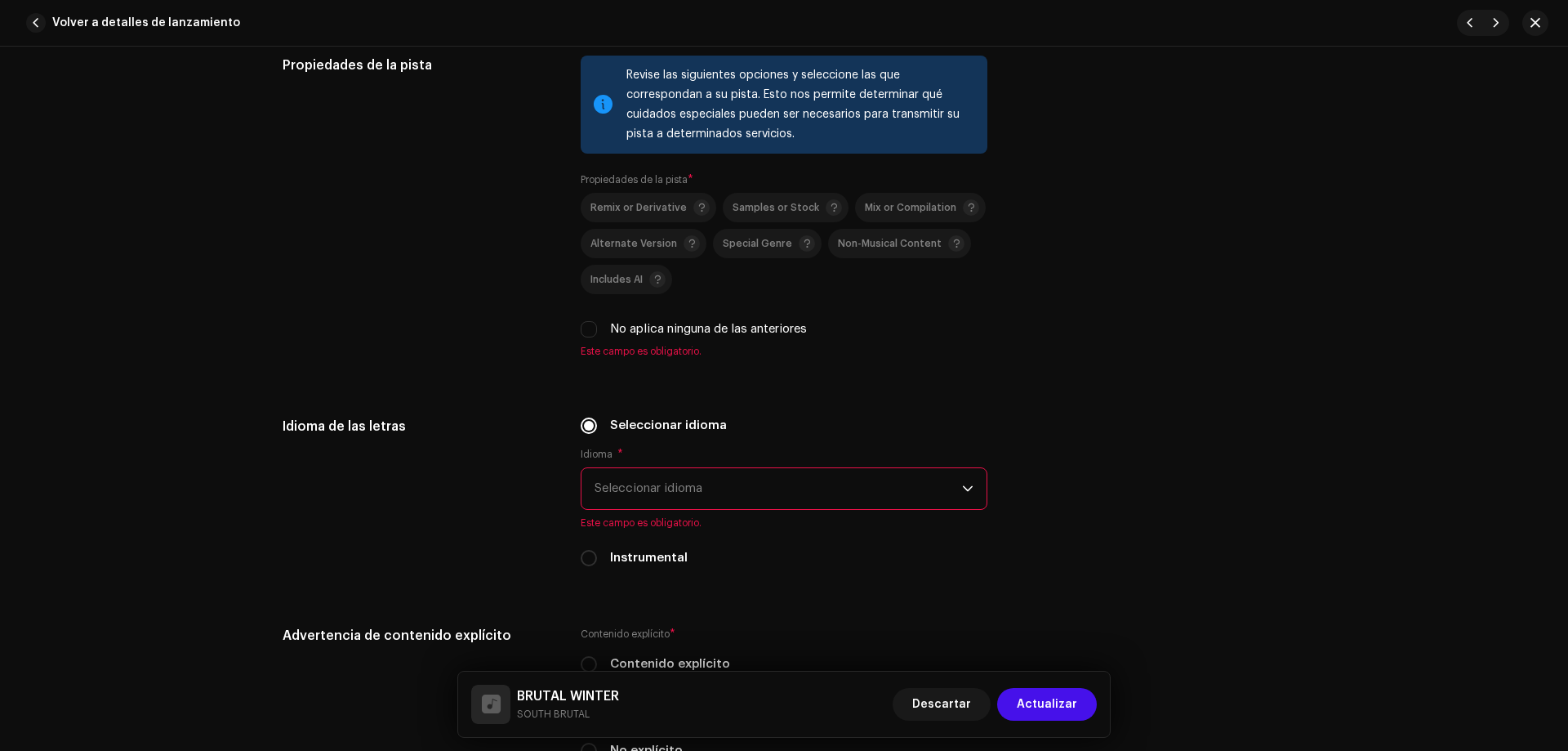
click at [594, 332] on div "No aplica ninguna de las anteriores" at bounding box center [784, 329] width 407 height 18
click at [582, 335] on input "No aplica ninguna de las anteriores" at bounding box center [588, 329] width 16 height 16
checkbox input "true"
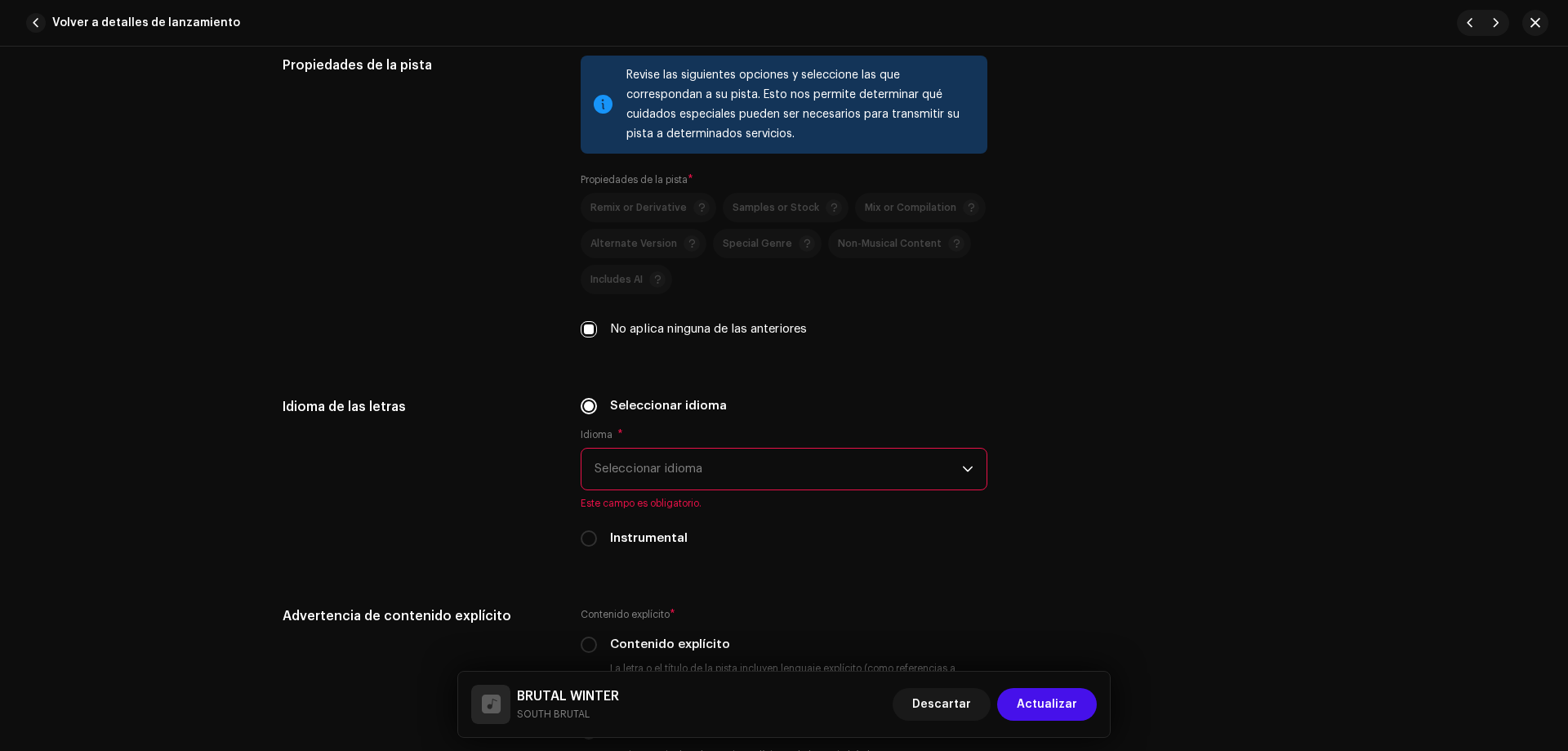
click at [616, 471] on span "Seleccionar idioma" at bounding box center [778, 468] width 367 height 41
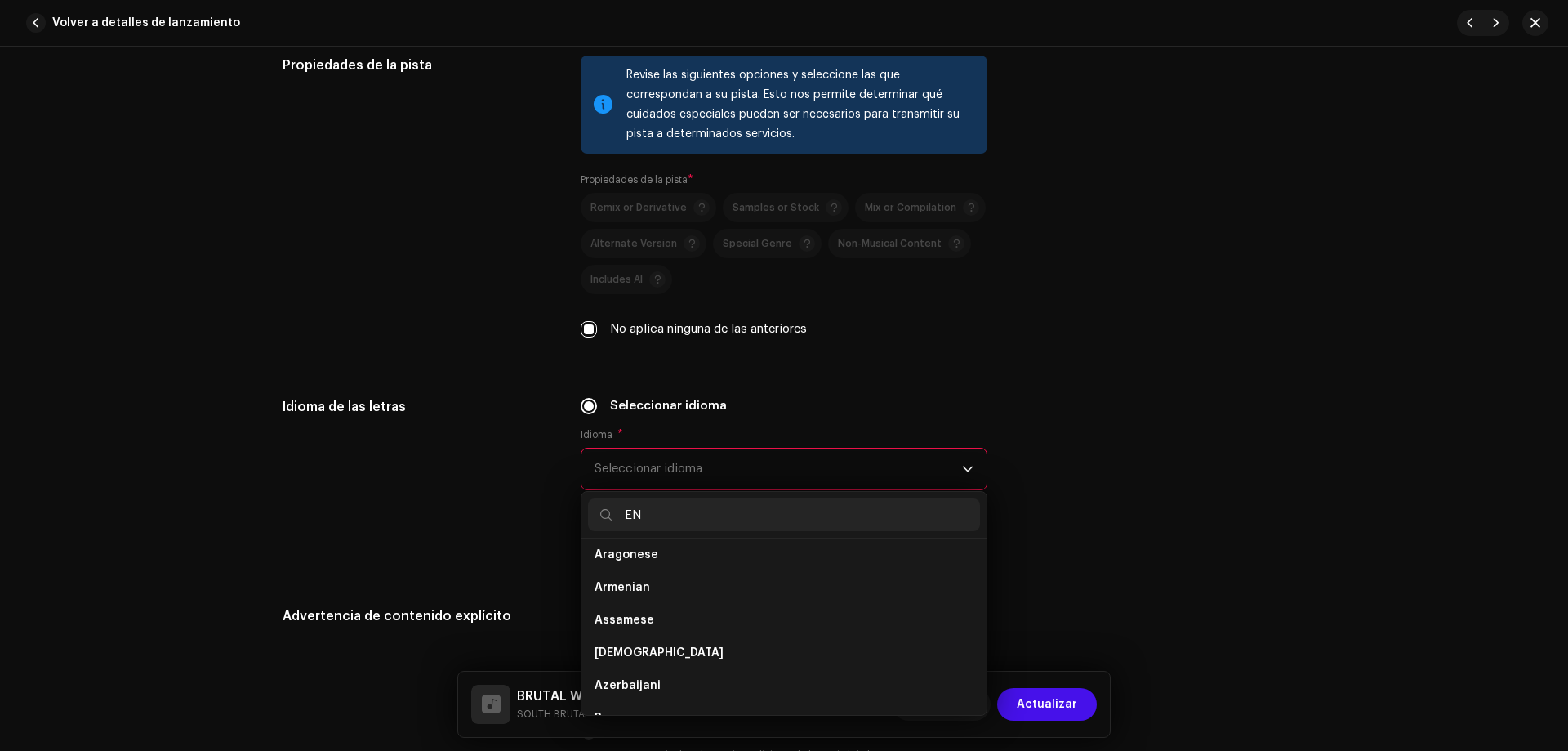
scroll to position [0, 0]
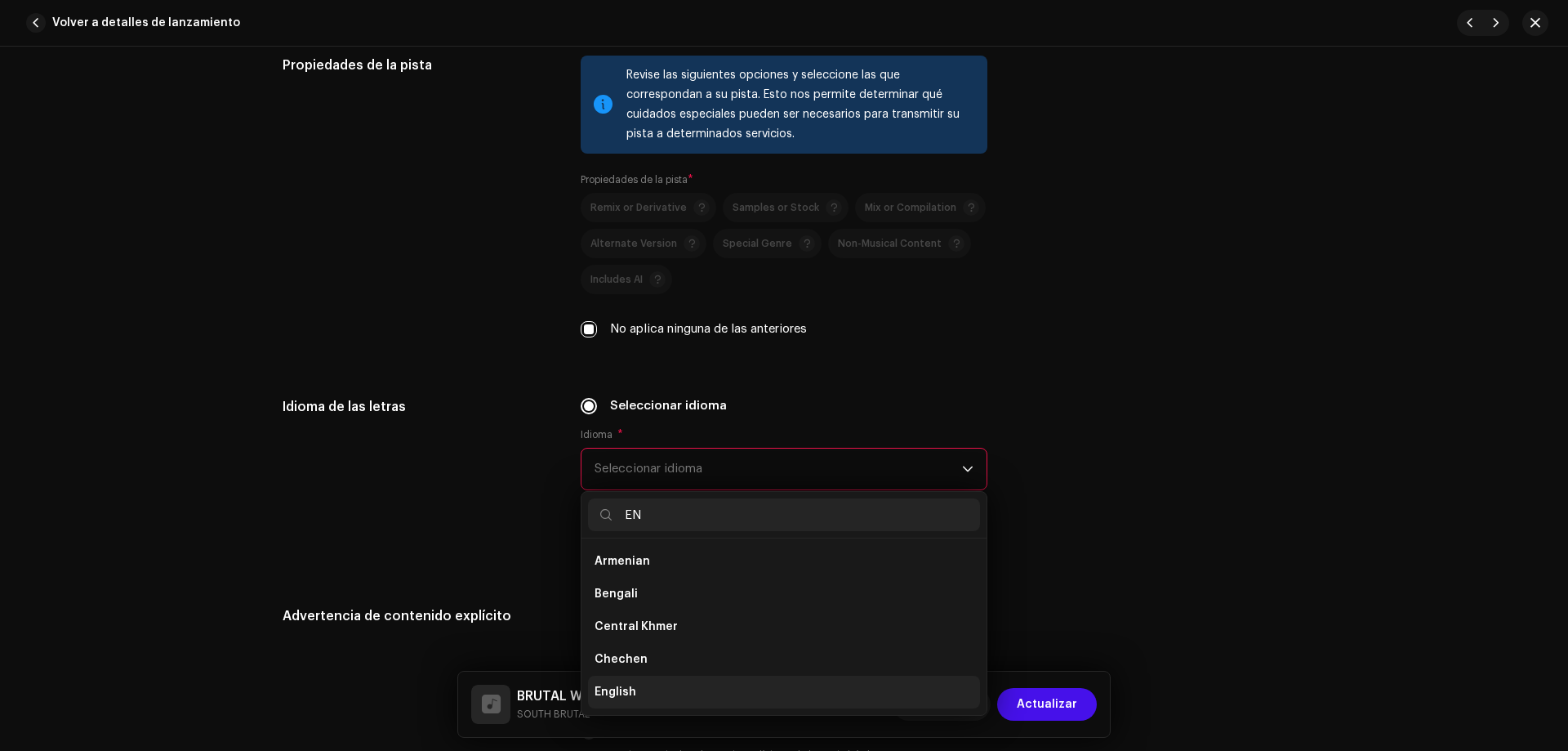
type input "EN"
click at [672, 689] on li "English" at bounding box center [784, 692] width 392 height 33
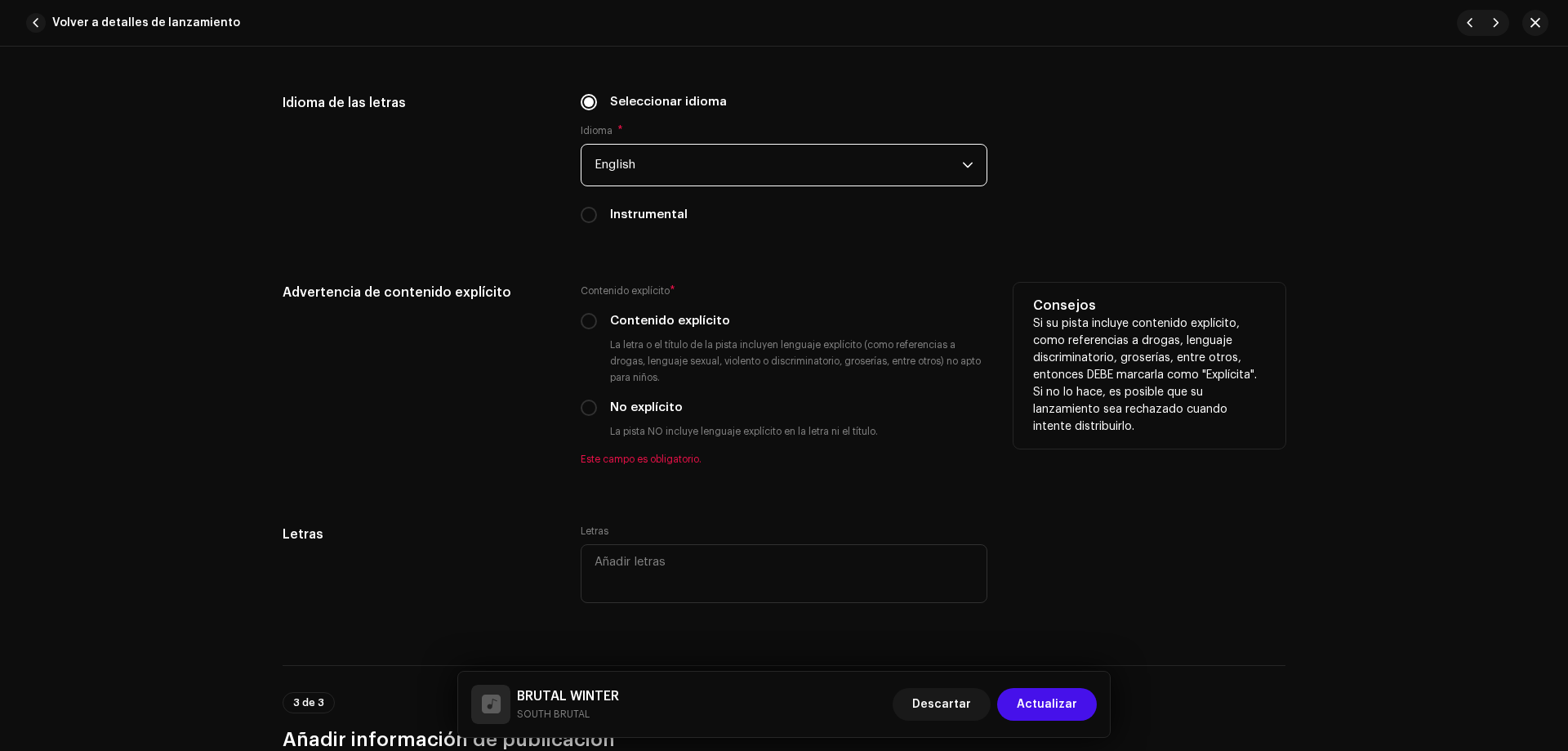
scroll to position [2546, 0]
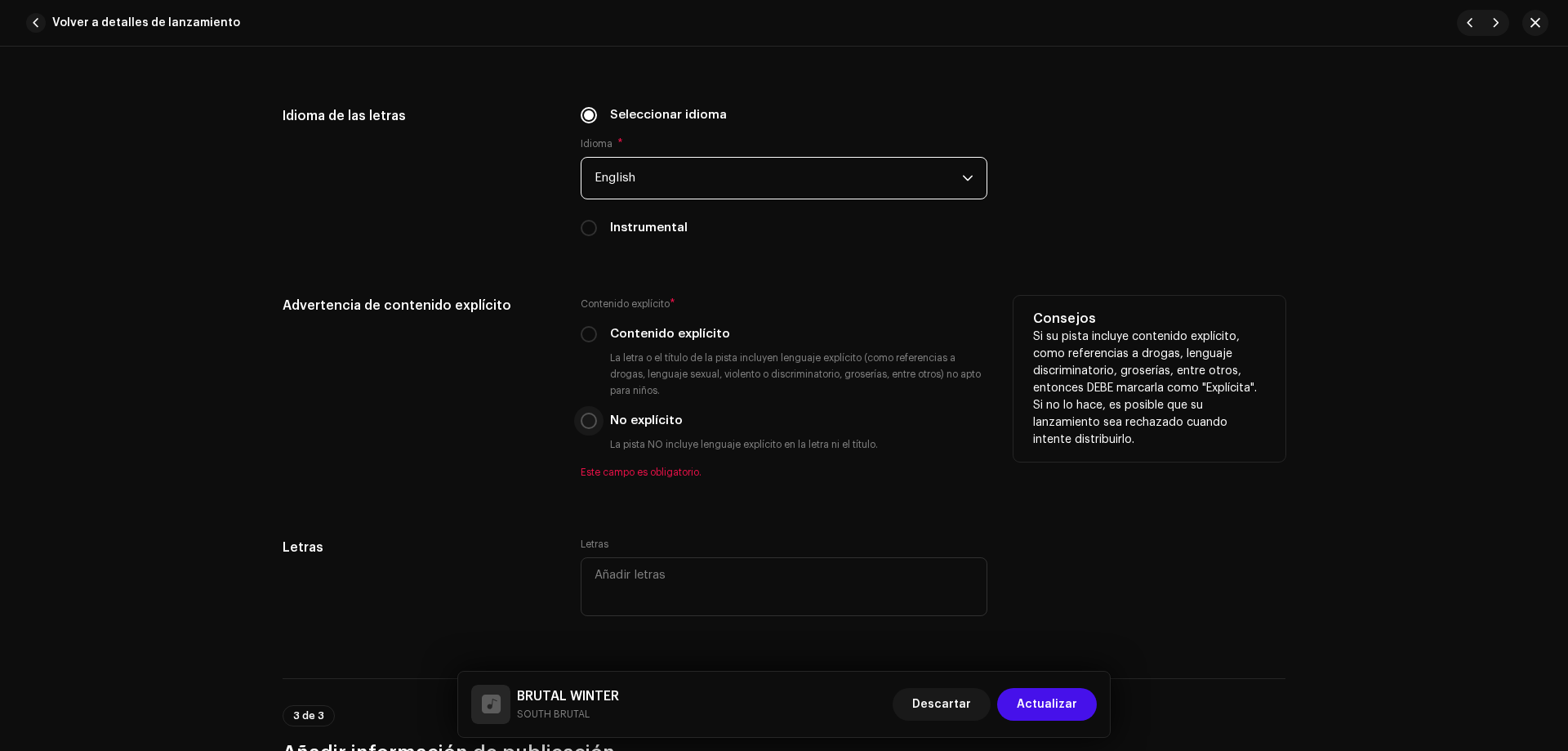
click at [587, 424] on input "No explícito" at bounding box center [588, 420] width 16 height 16
radio input "true"
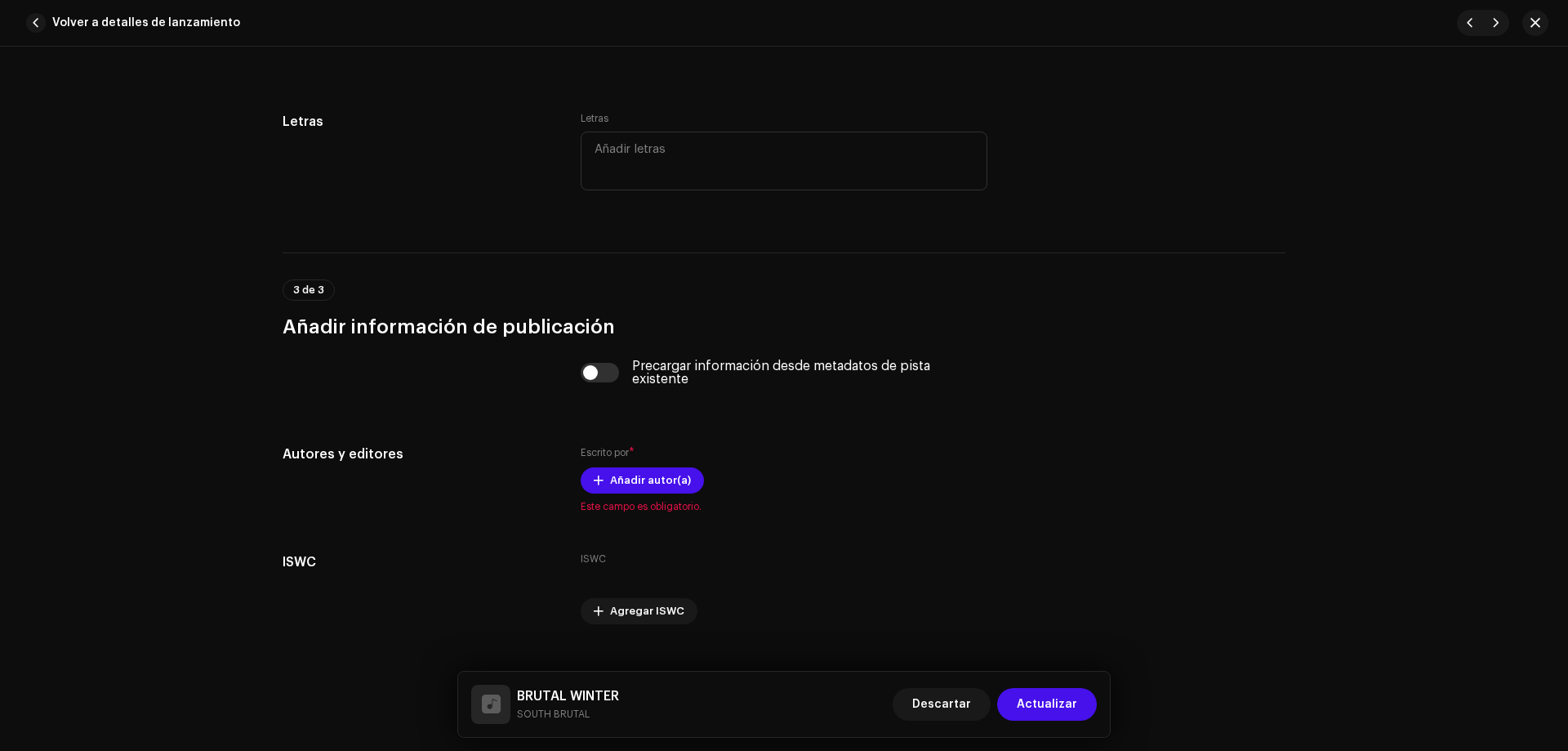
scroll to position [2982, 0]
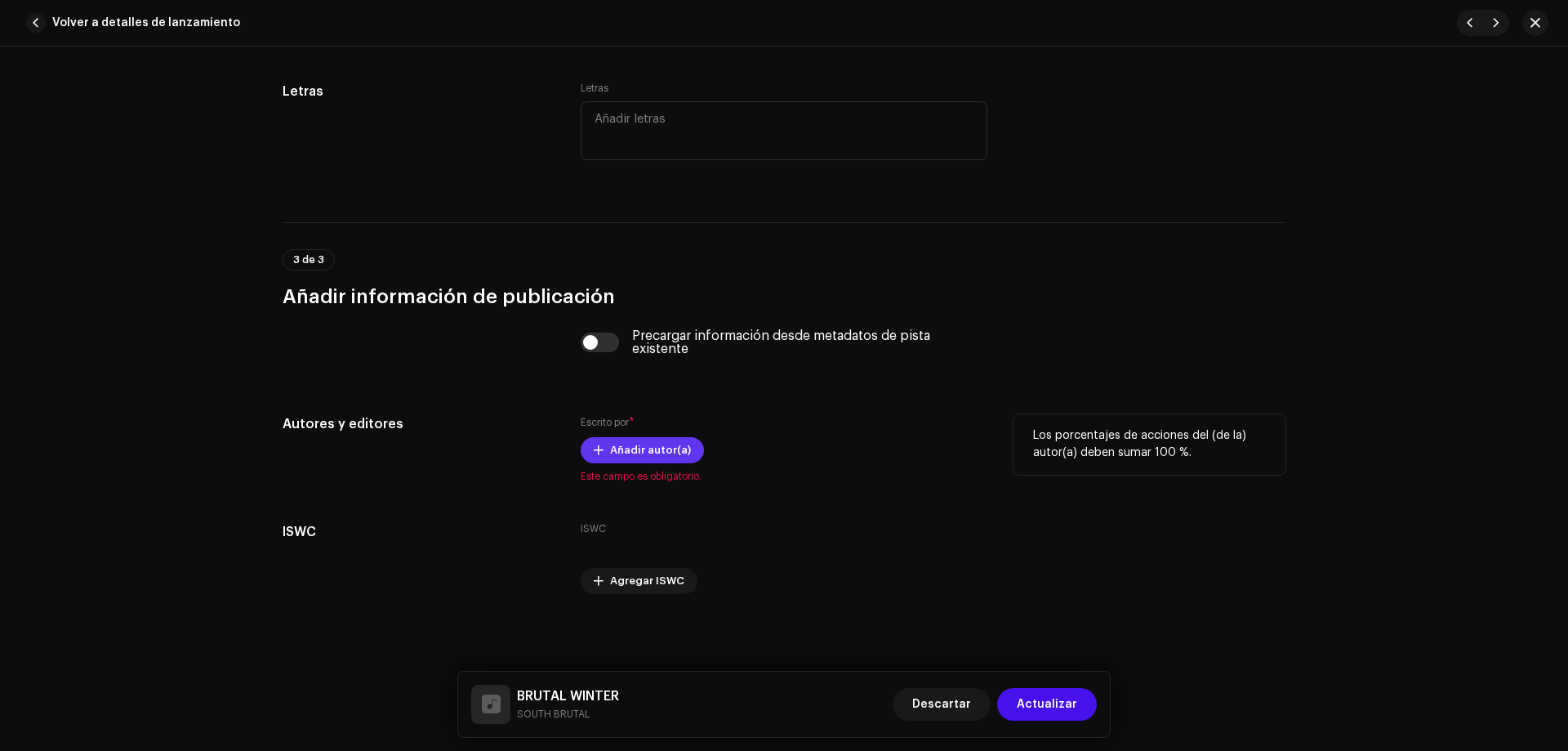
click at [666, 458] on span "Añadir autor(a)" at bounding box center [651, 450] width 81 height 33
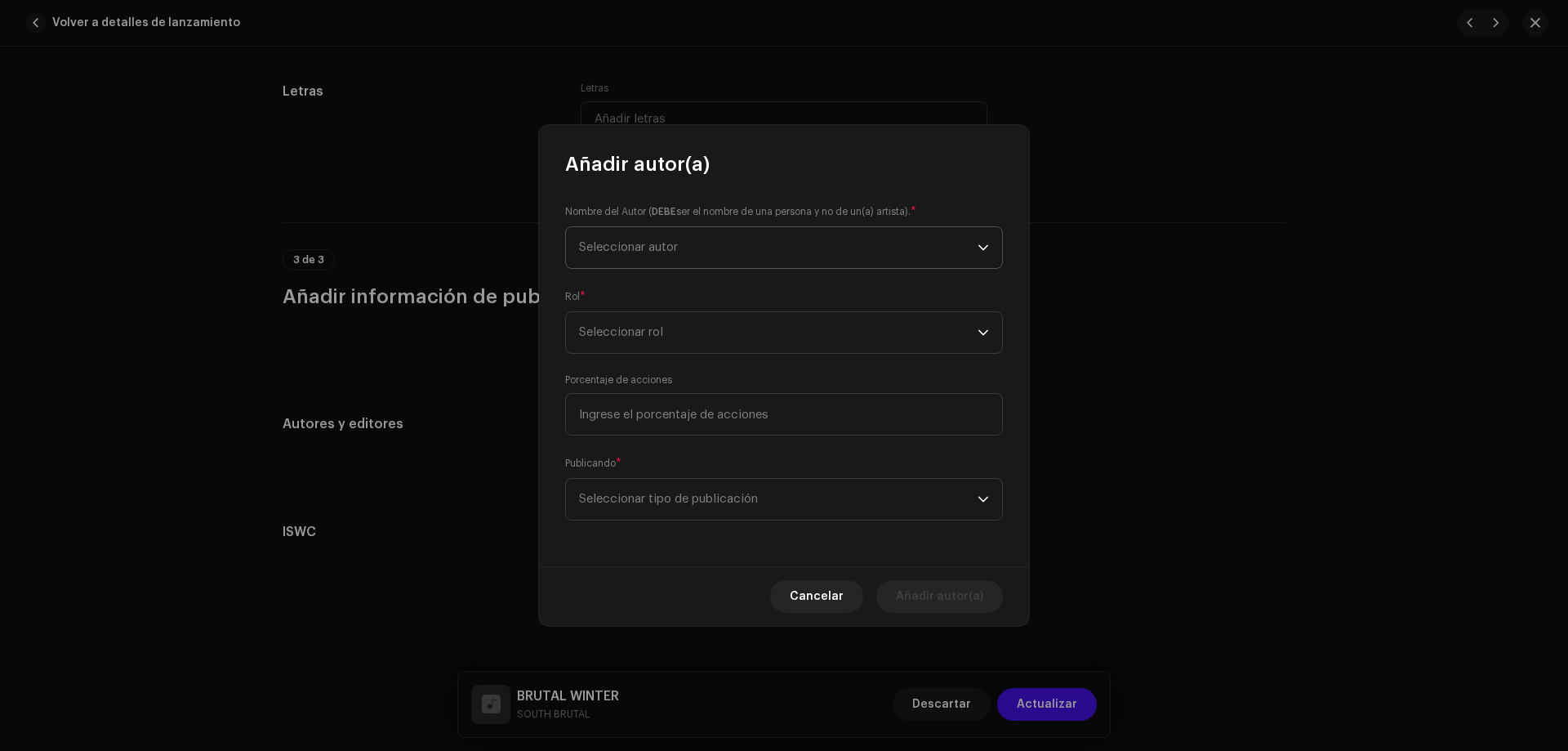
click at [669, 250] on span "Seleccionar autor" at bounding box center [628, 247] width 98 height 12
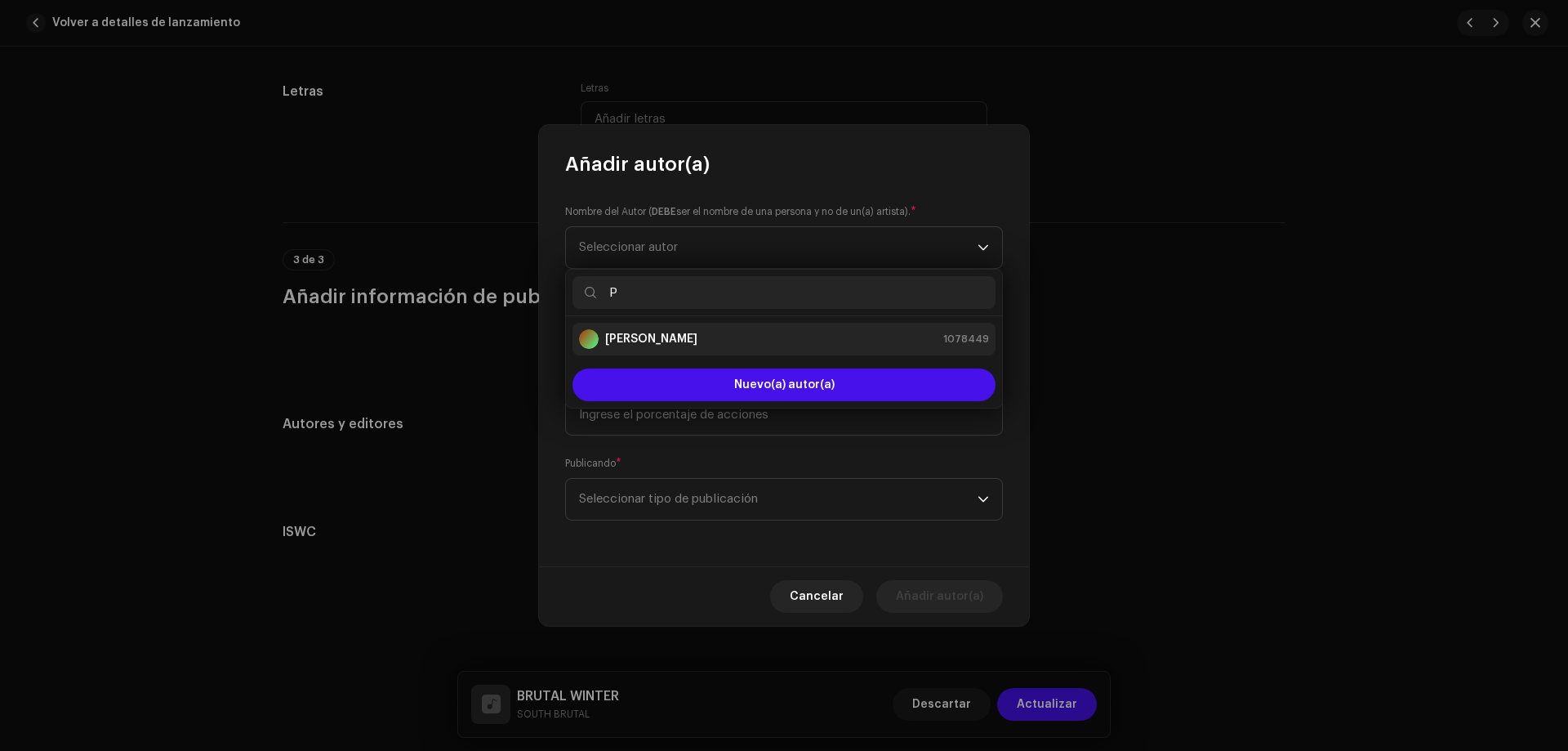
type input "P"
drag, startPoint x: 657, startPoint y: 329, endPoint x: 677, endPoint y: 340, distance: 22.8
click at [660, 328] on li "[PERSON_NAME] 1078449" at bounding box center [784, 339] width 423 height 33
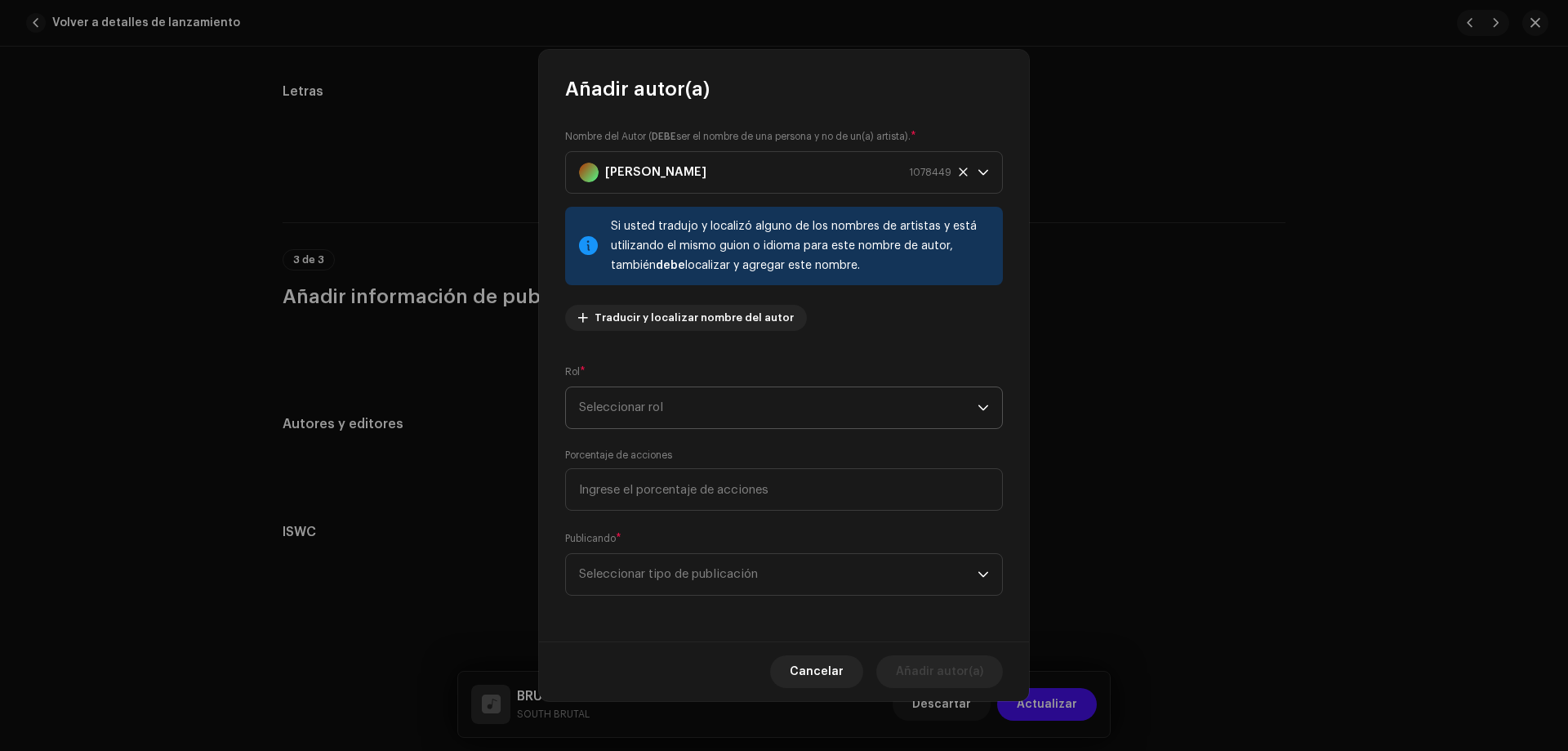
click at [782, 409] on span "Seleccionar rol" at bounding box center [778, 407] width 398 height 41
click at [709, 545] on li "Composer & Lyricist" at bounding box center [784, 551] width 423 height 33
click at [812, 579] on span "Seleccionar tipo de publicación" at bounding box center [778, 574] width 398 height 41
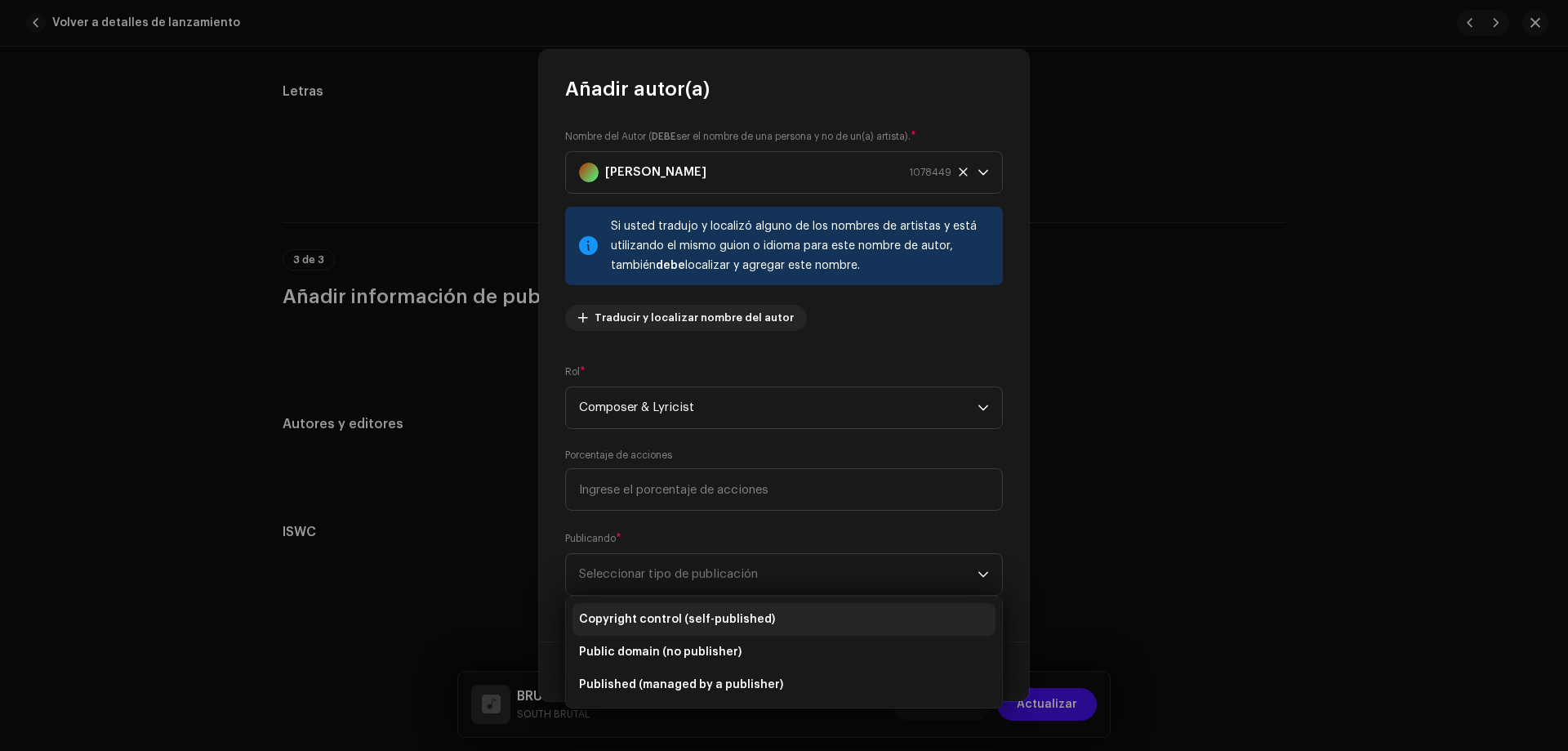
click at [763, 620] on span "Copyright control (self-published)" at bounding box center [676, 619] width 196 height 16
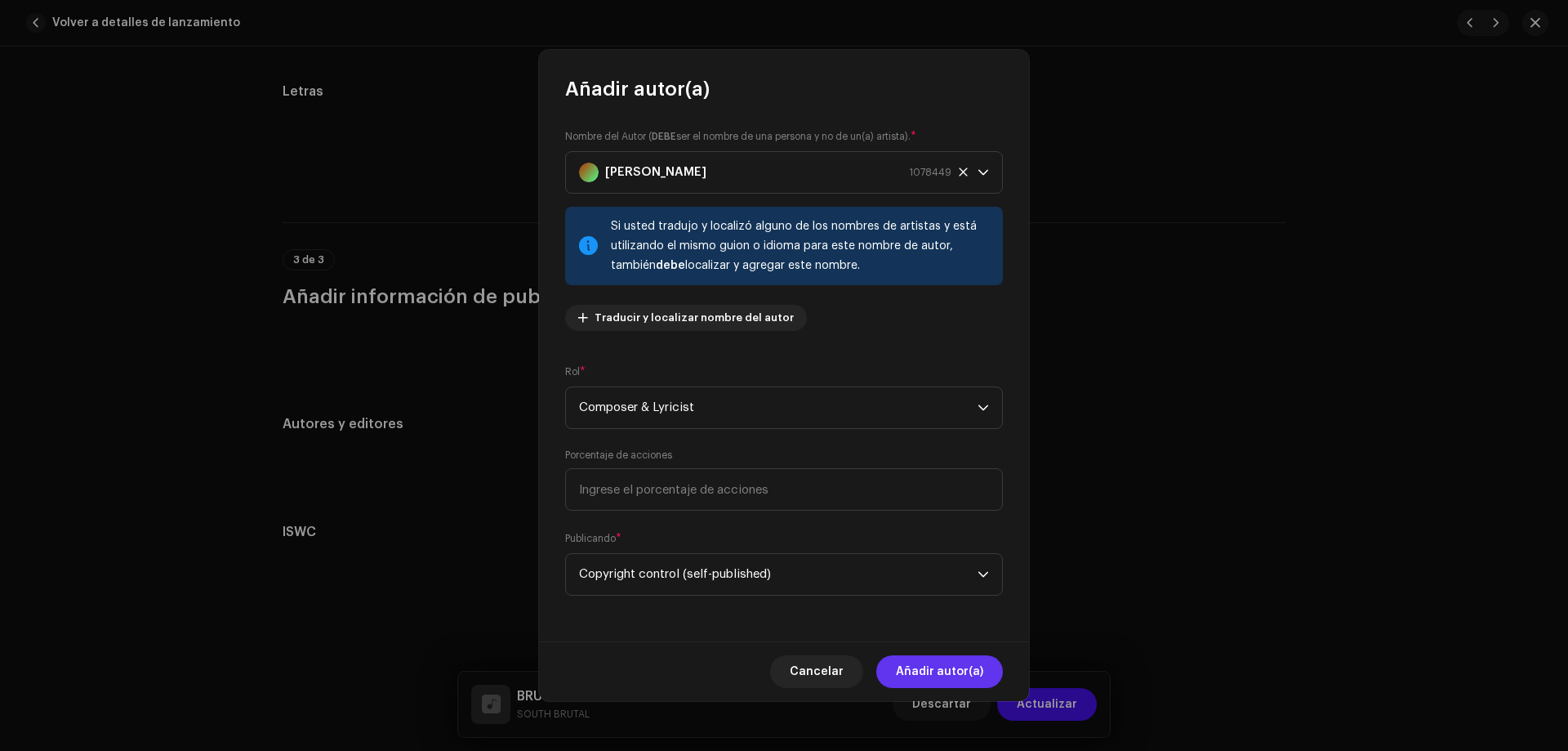
click at [952, 679] on span "Añadir autor(a)" at bounding box center [939, 671] width 87 height 33
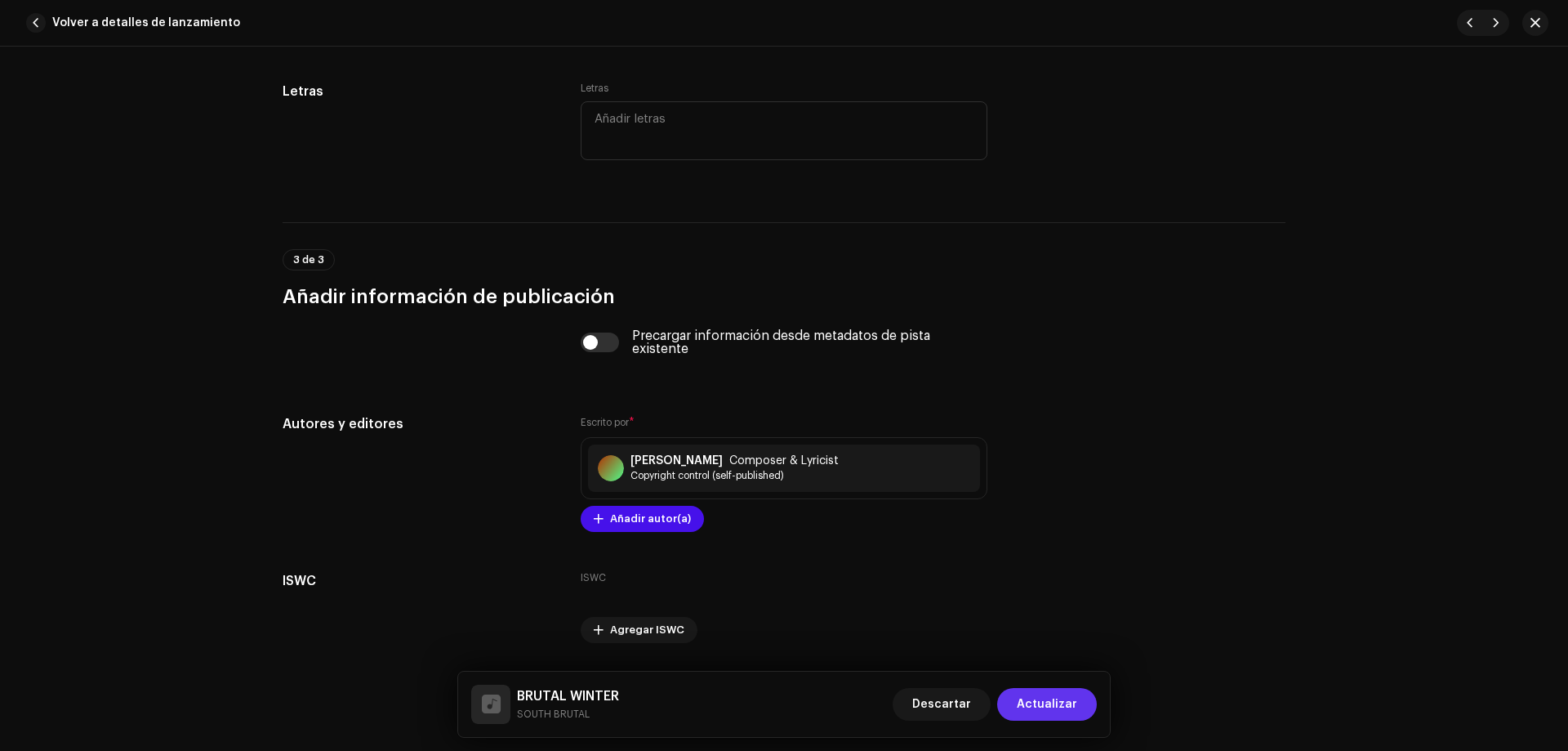
click at [1067, 703] on span "Actualizar" at bounding box center [1047, 704] width 60 height 33
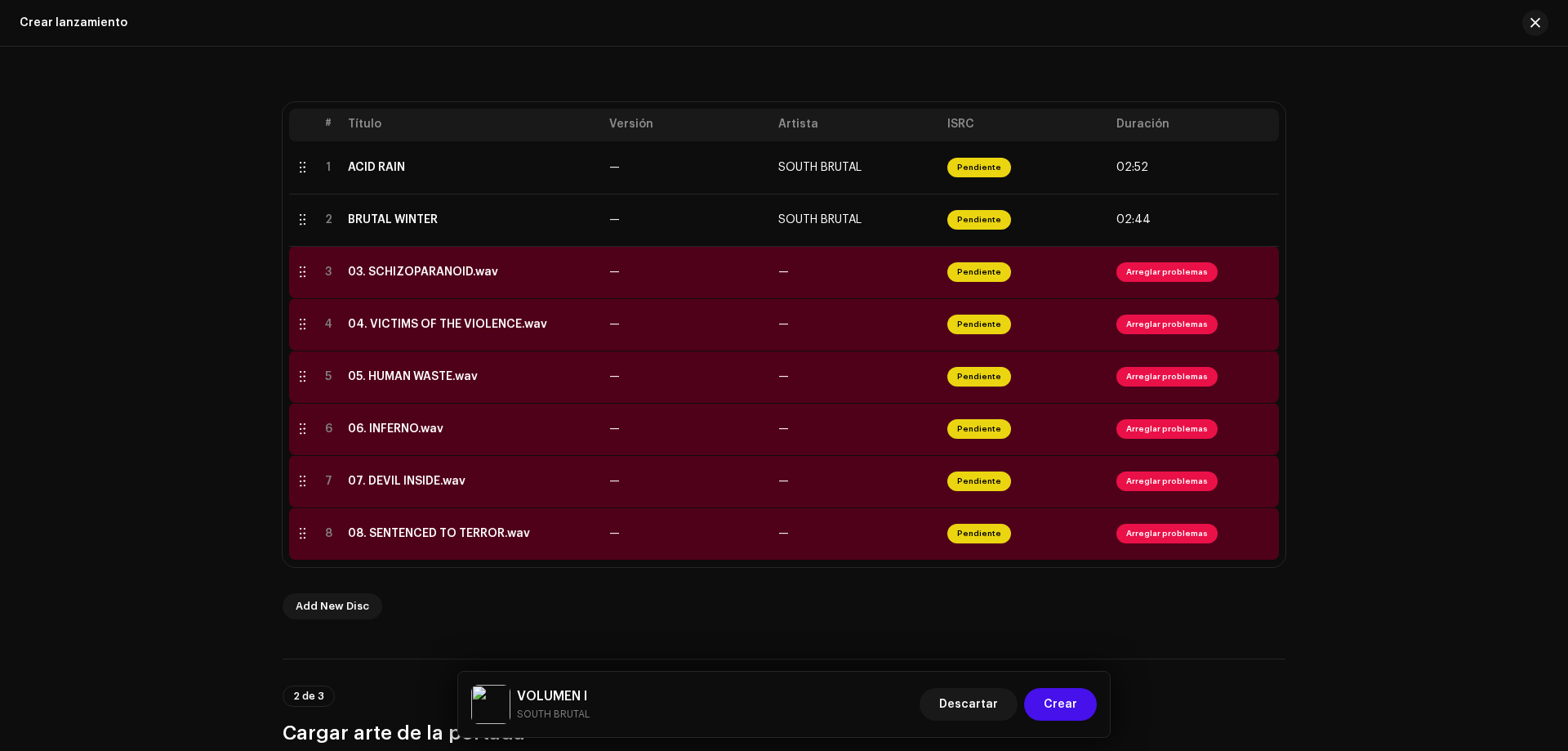
scroll to position [351, 0]
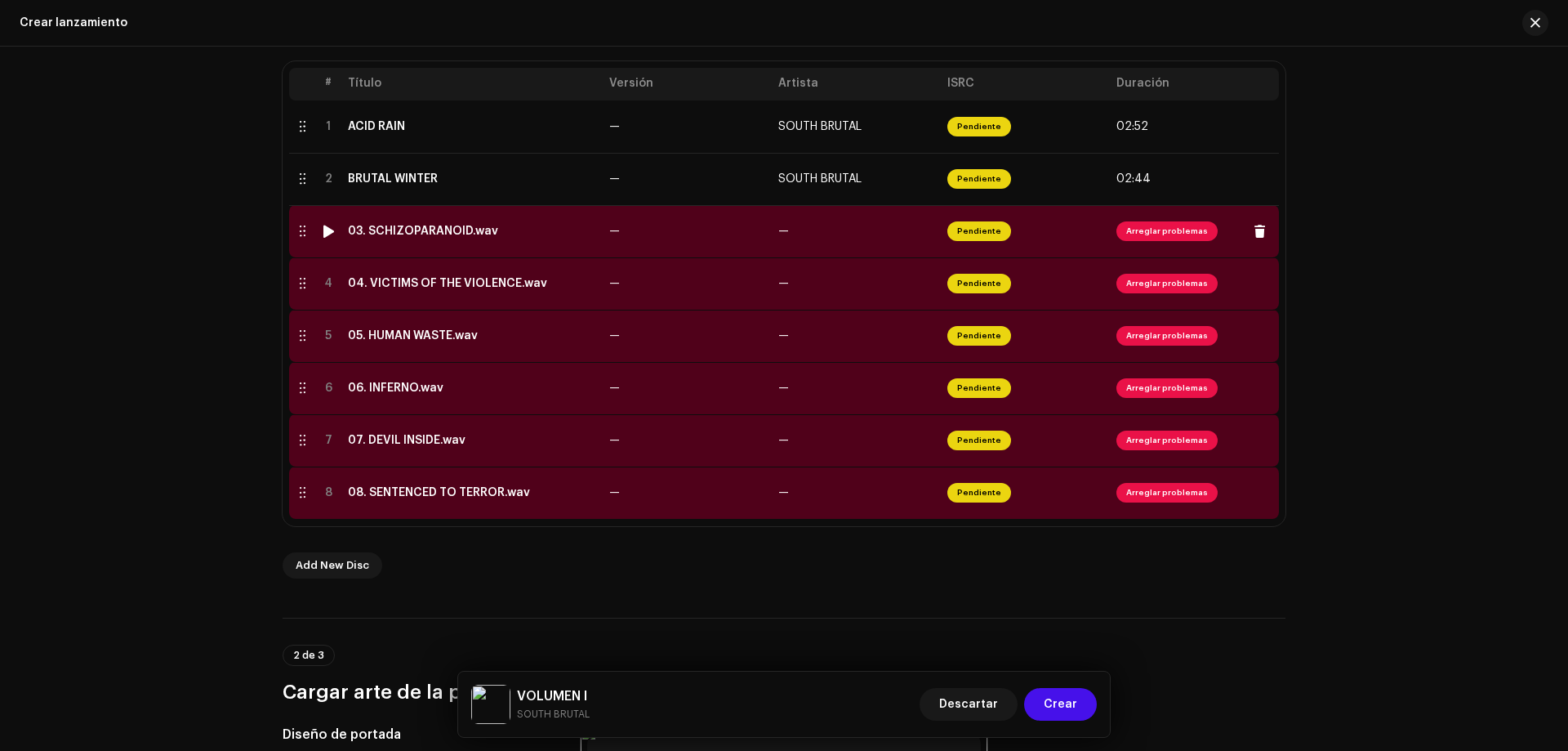
click at [1155, 234] on span "Arreglar problemas" at bounding box center [1166, 231] width 101 height 20
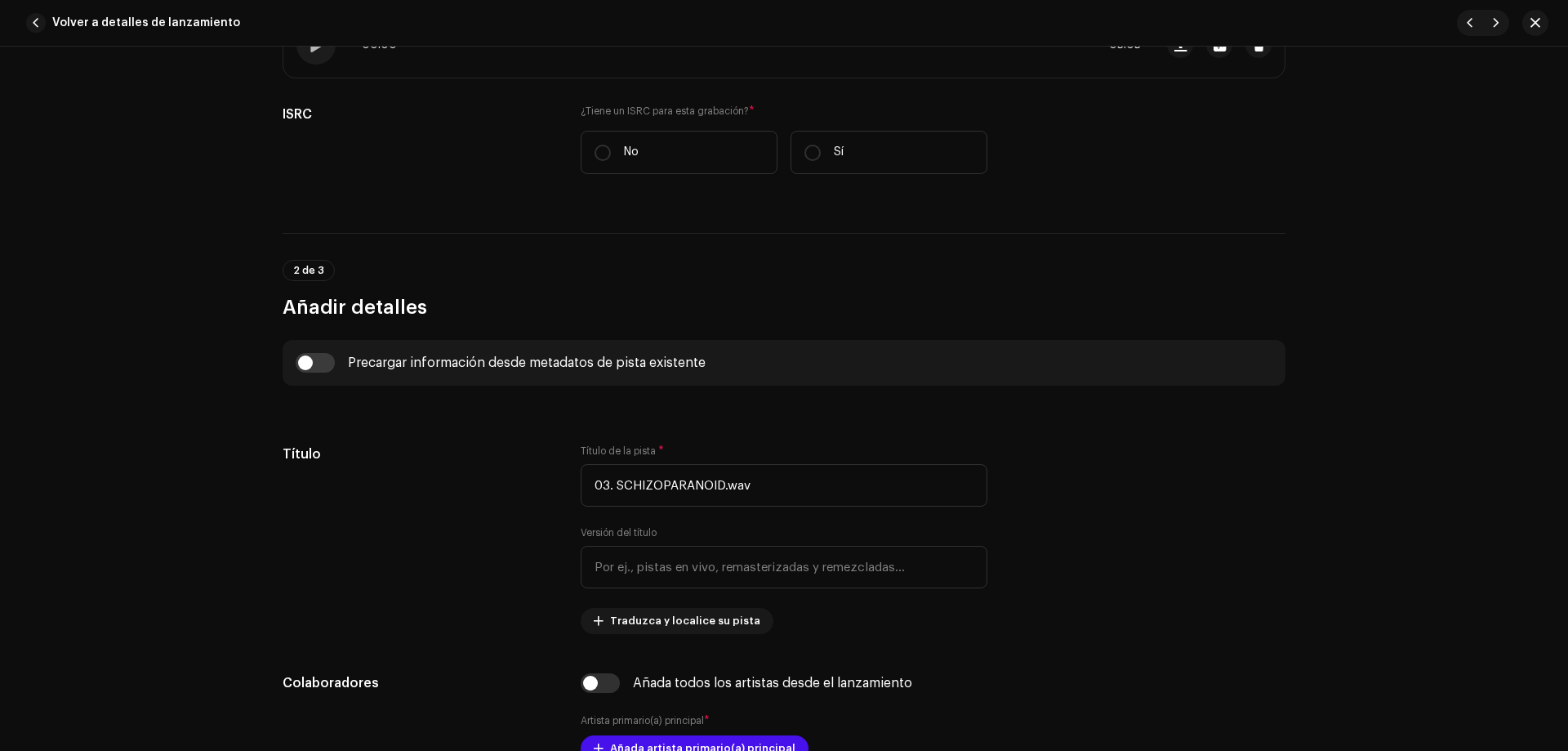
scroll to position [398, 0]
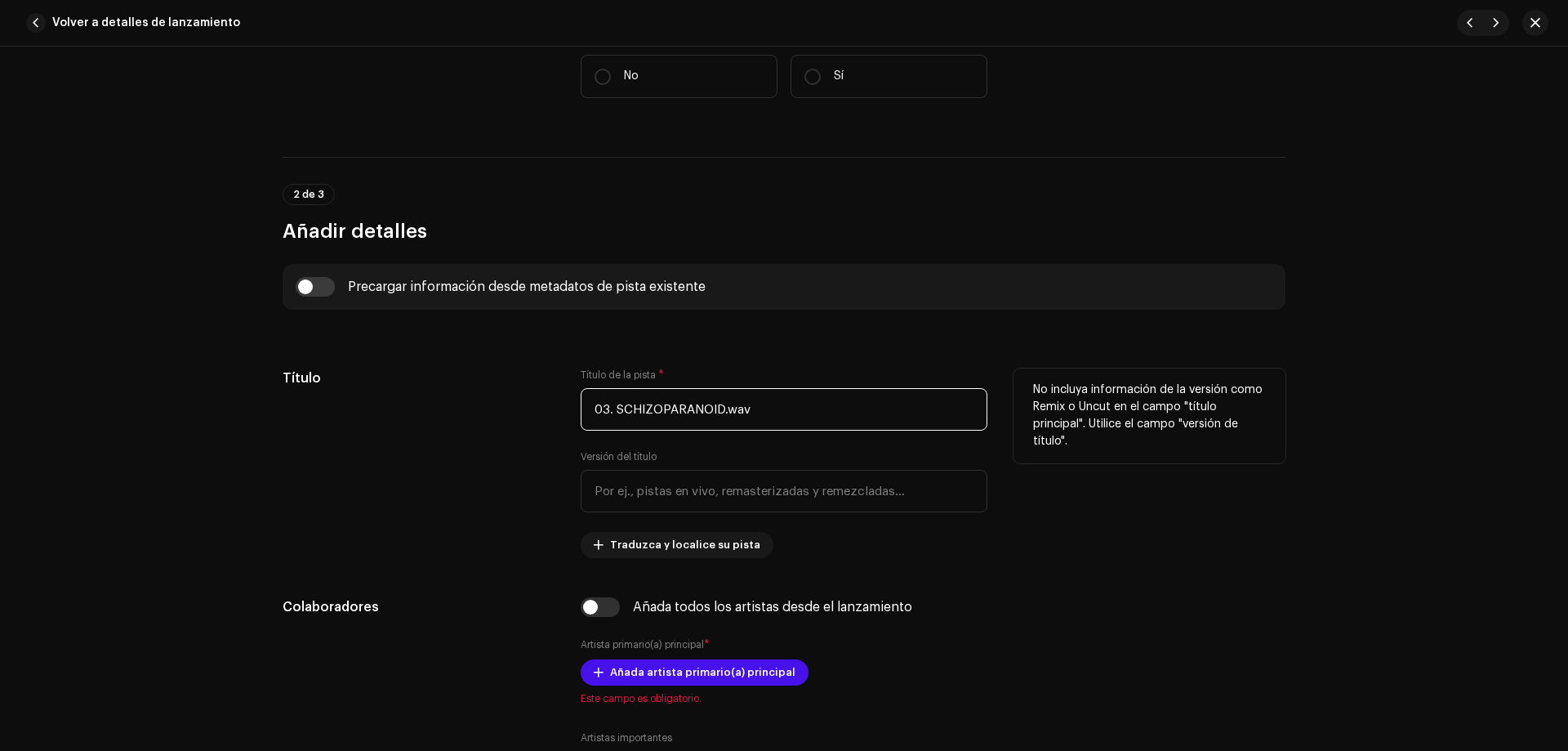
drag, startPoint x: 617, startPoint y: 404, endPoint x: 568, endPoint y: 409, distance: 49.3
click at [568, 409] on div "Título Título de la pista * 03. SCHIZOPARANOID.wav Versión del título Traduzca …" at bounding box center [784, 462] width 1003 height 189
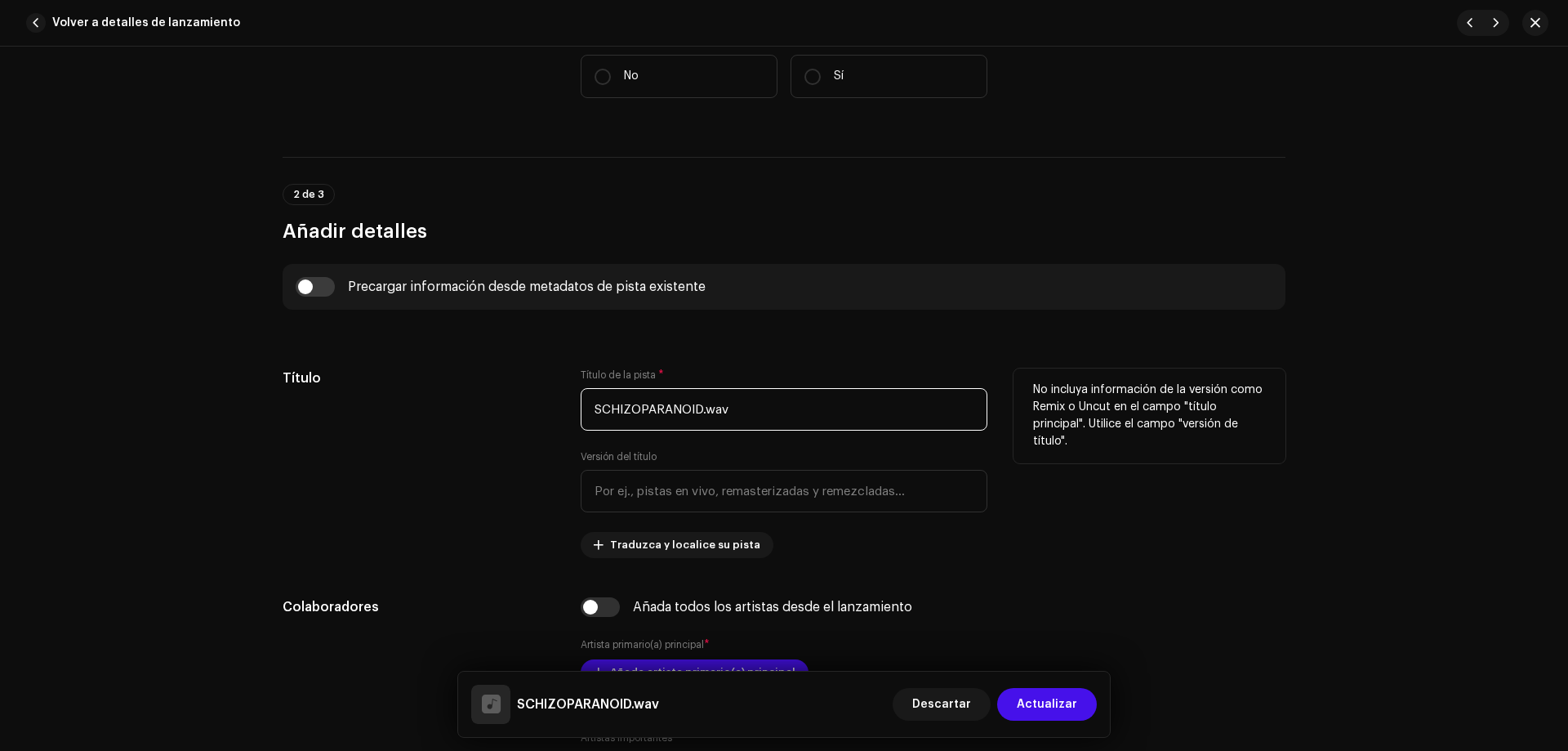
drag, startPoint x: 697, startPoint y: 409, endPoint x: 748, endPoint y: 374, distance: 61.9
click at [747, 397] on input "SCHIZOPARANOID.wav" at bounding box center [784, 409] width 407 height 42
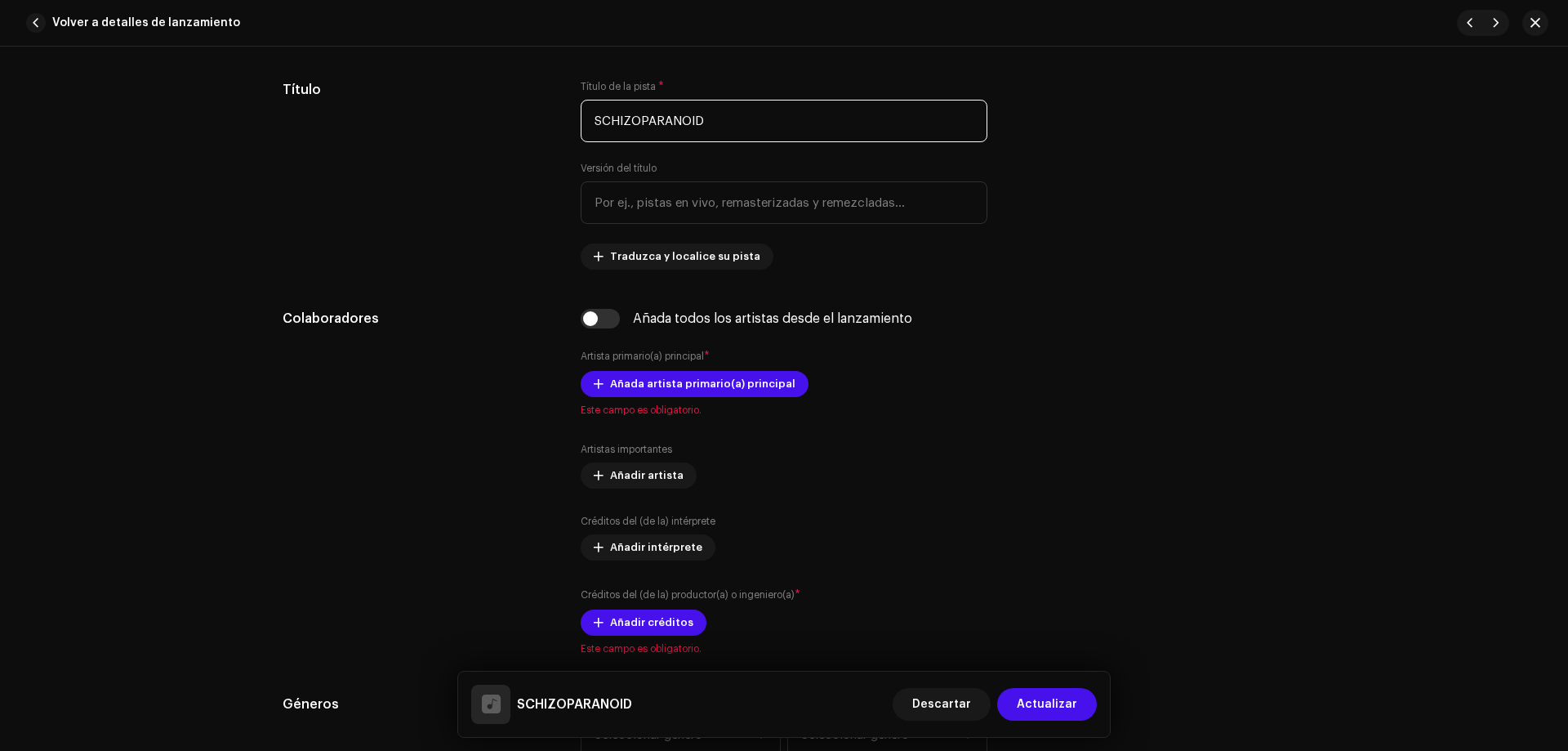
scroll to position [733, 0]
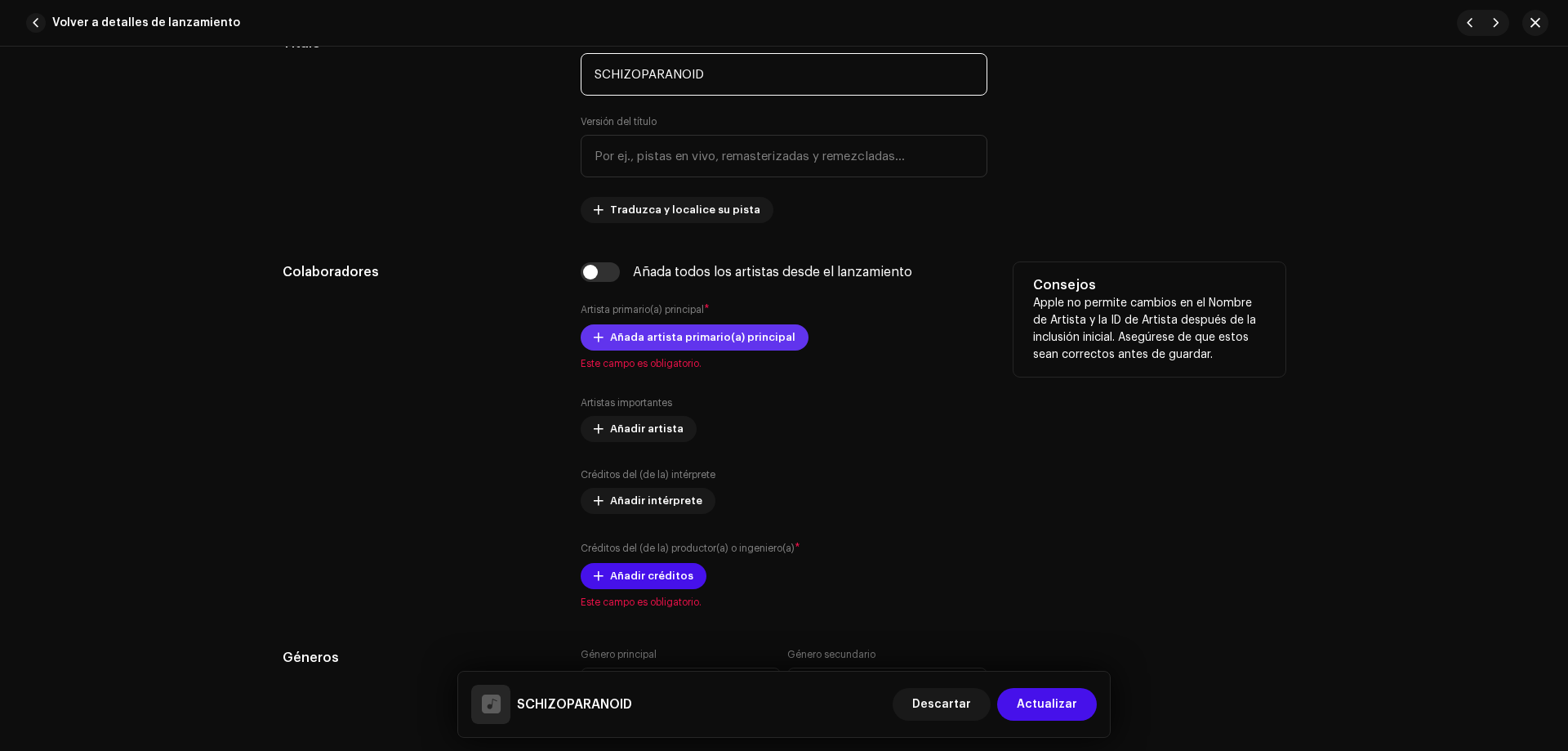
type input "SCHIZOPARANOID"
click at [639, 349] on span "Añada artista primario(a) principal" at bounding box center [702, 338] width 186 height 33
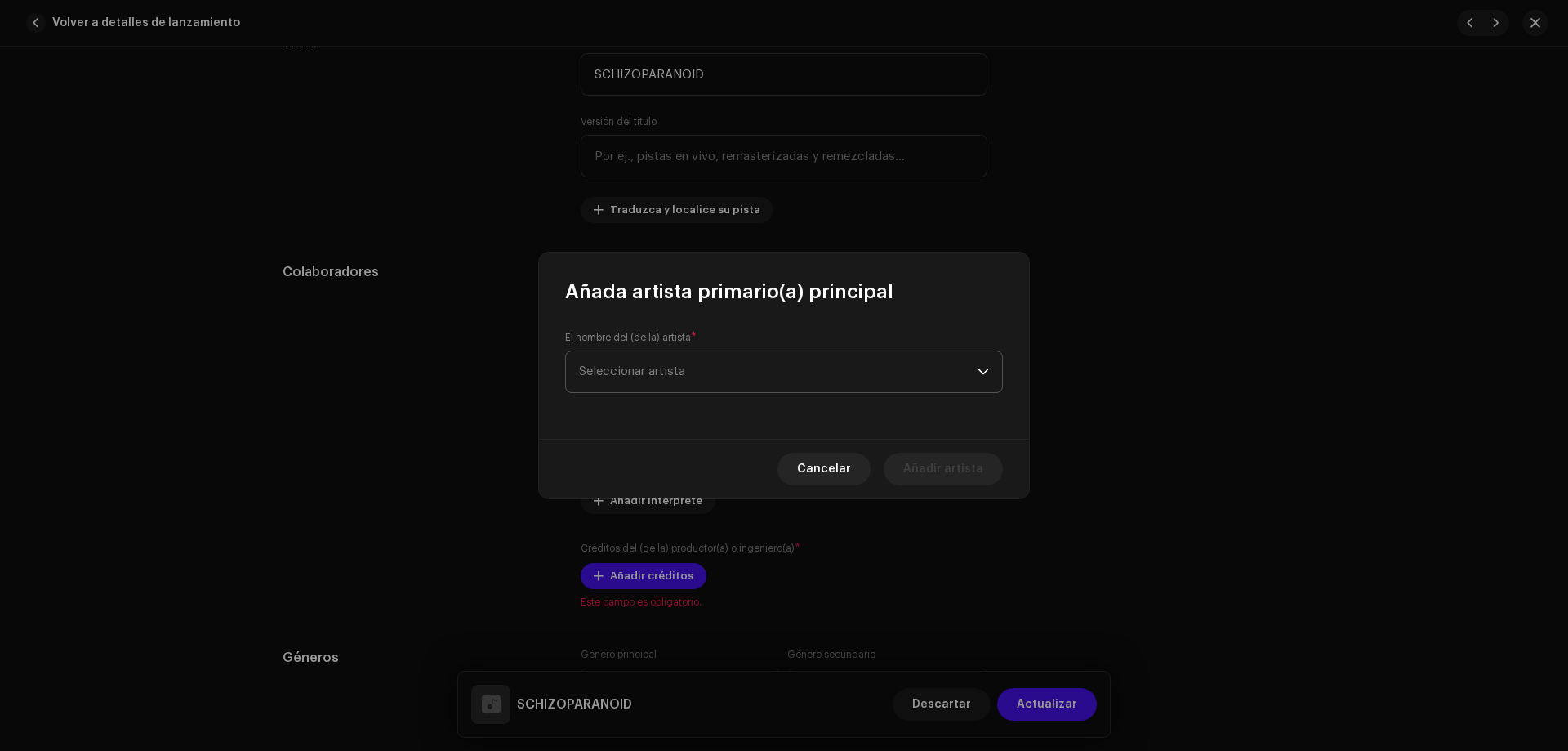
click at [793, 378] on span "Seleccionar artista" at bounding box center [778, 372] width 398 height 41
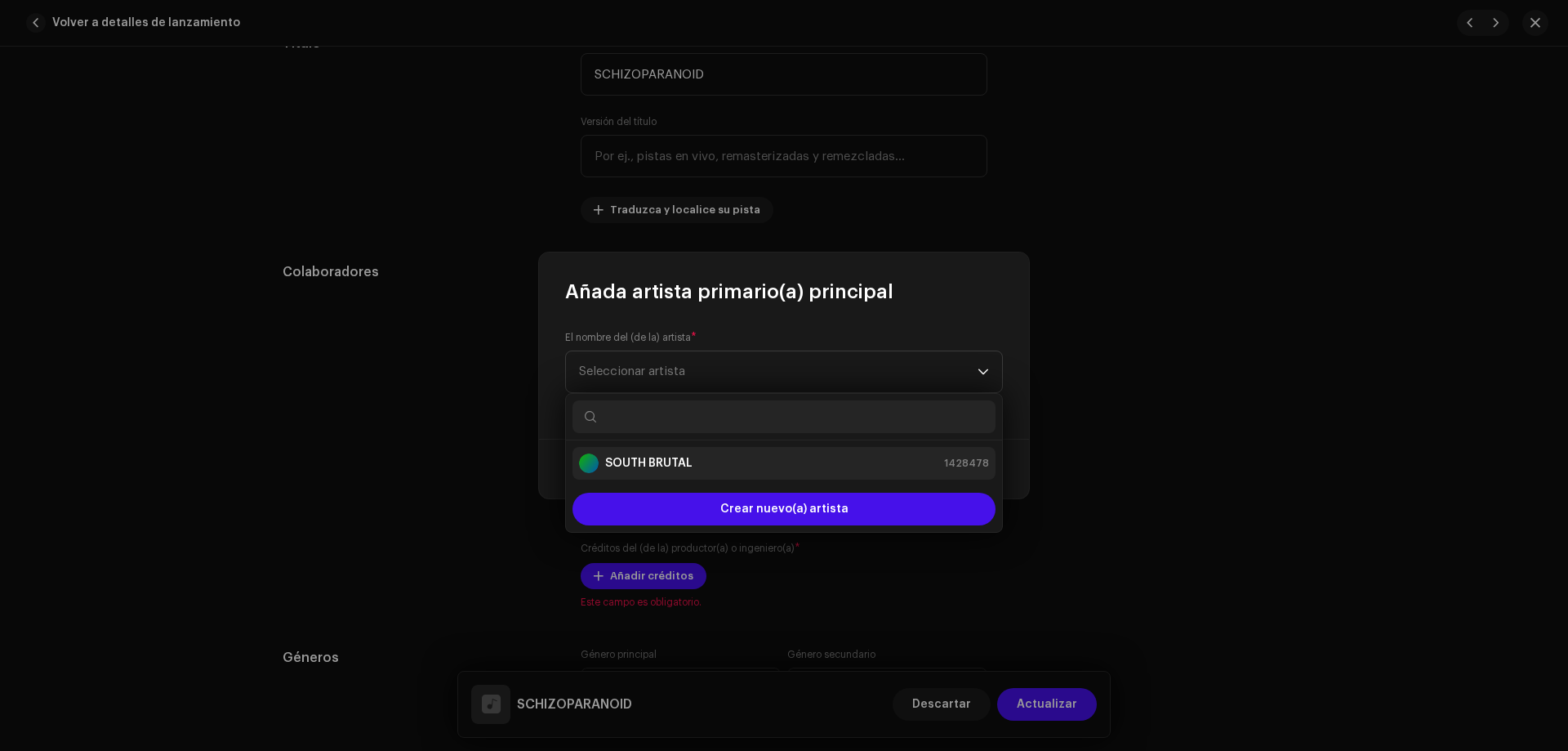
click at [730, 459] on div "SOUTH BRUTAL 1428478" at bounding box center [784, 463] width 410 height 20
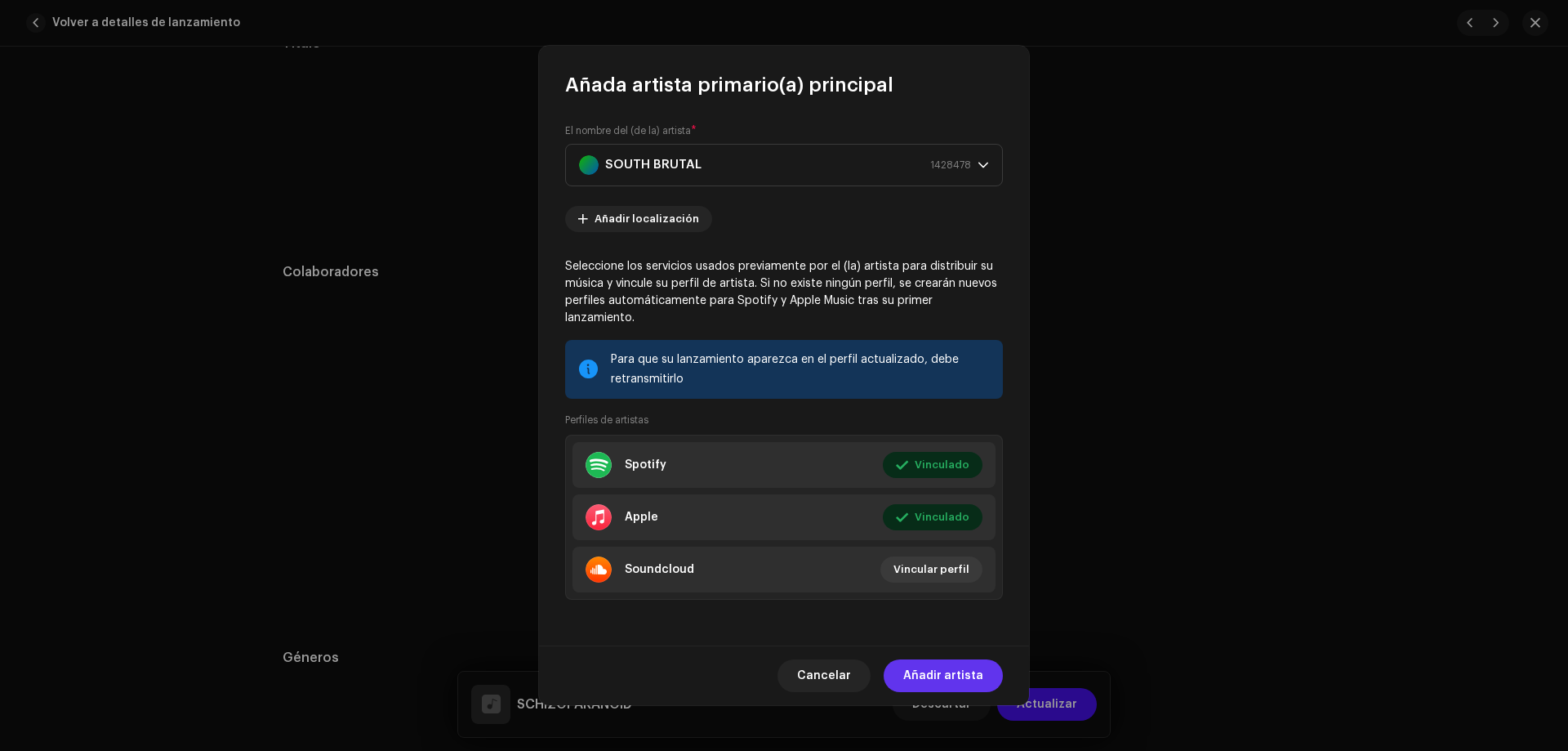
click at [962, 673] on span "Añadir artista" at bounding box center [943, 676] width 80 height 33
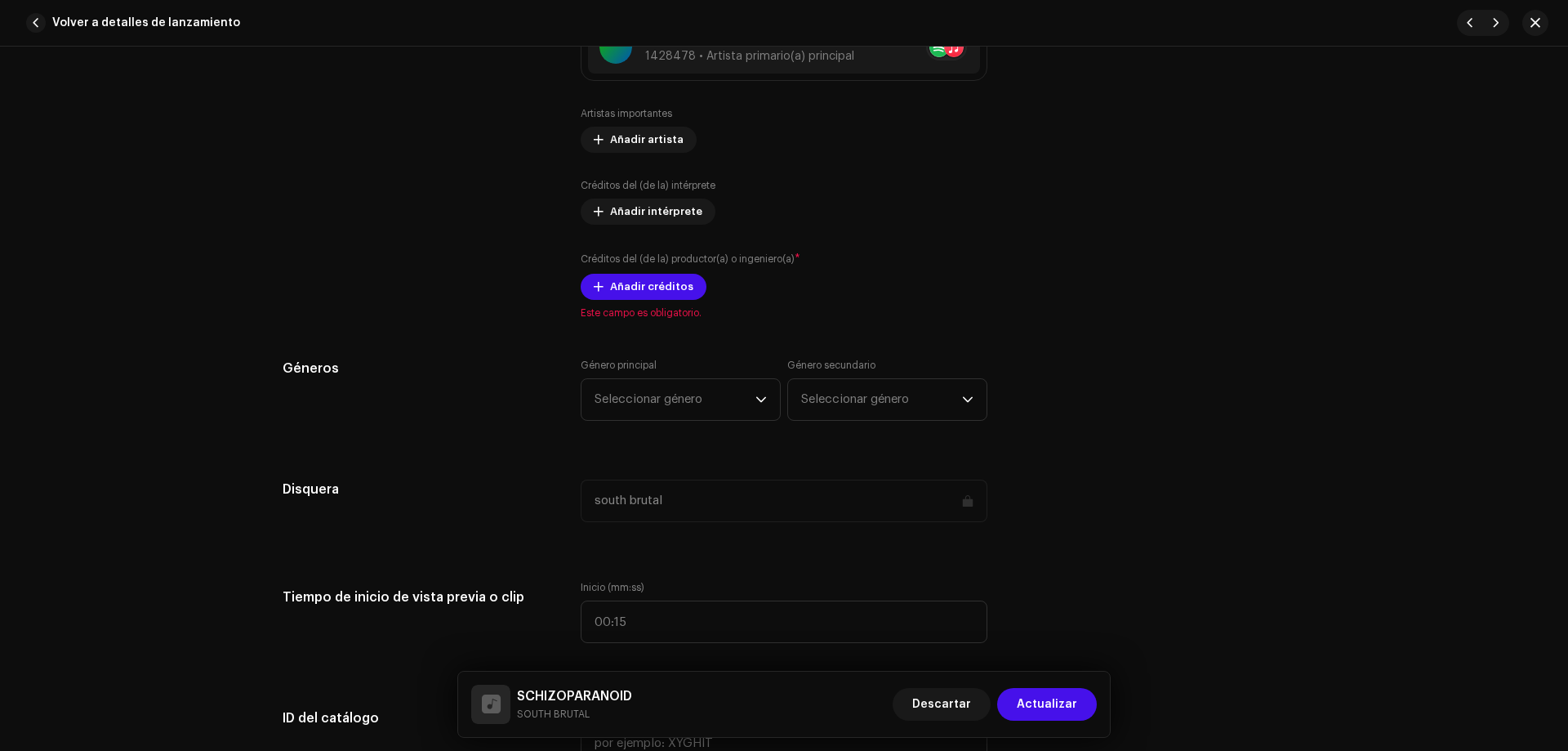
scroll to position [1125, 0]
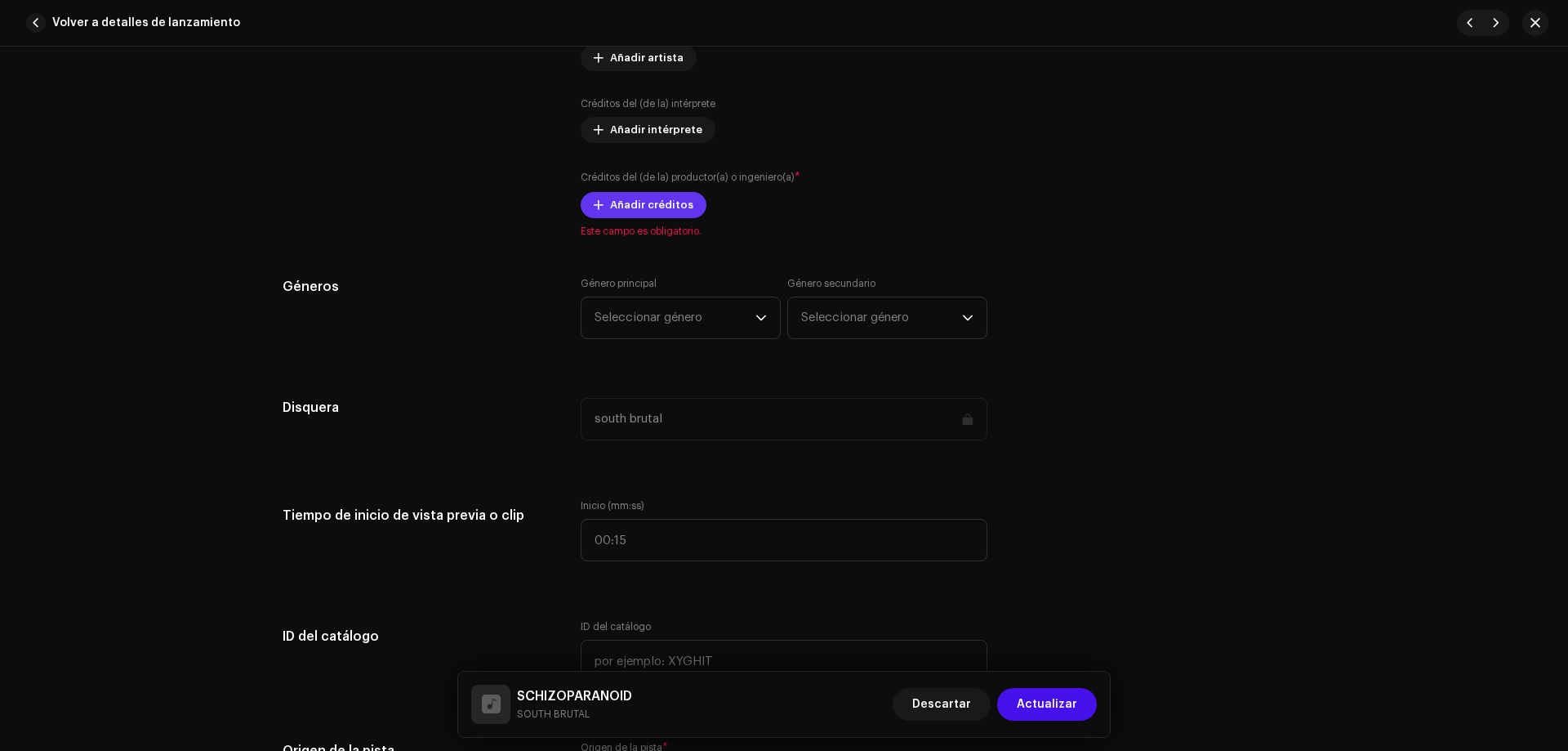
click at [654, 210] on span "Añadir créditos" at bounding box center [651, 205] width 83 height 33
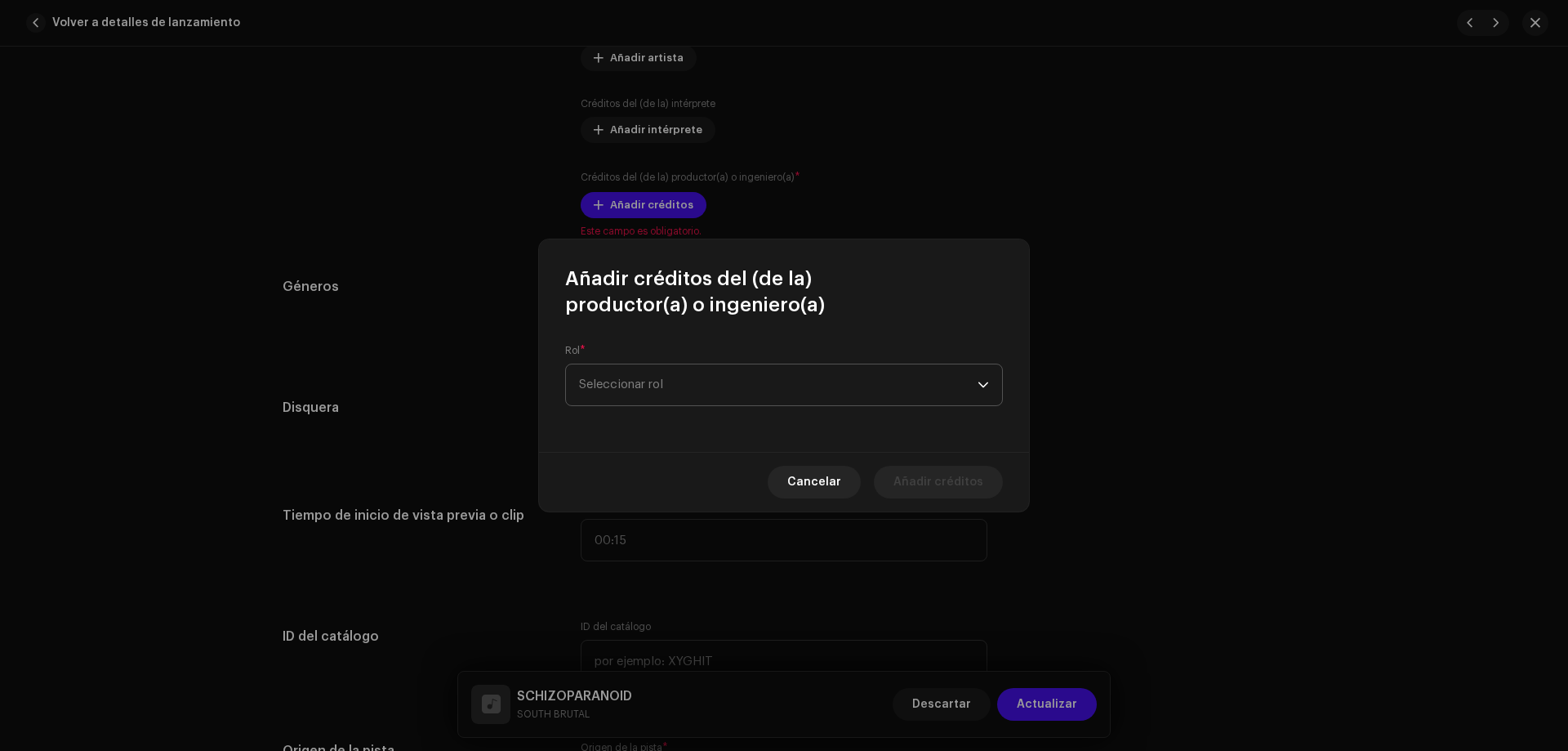
click at [682, 393] on span "Seleccionar rol" at bounding box center [778, 385] width 398 height 41
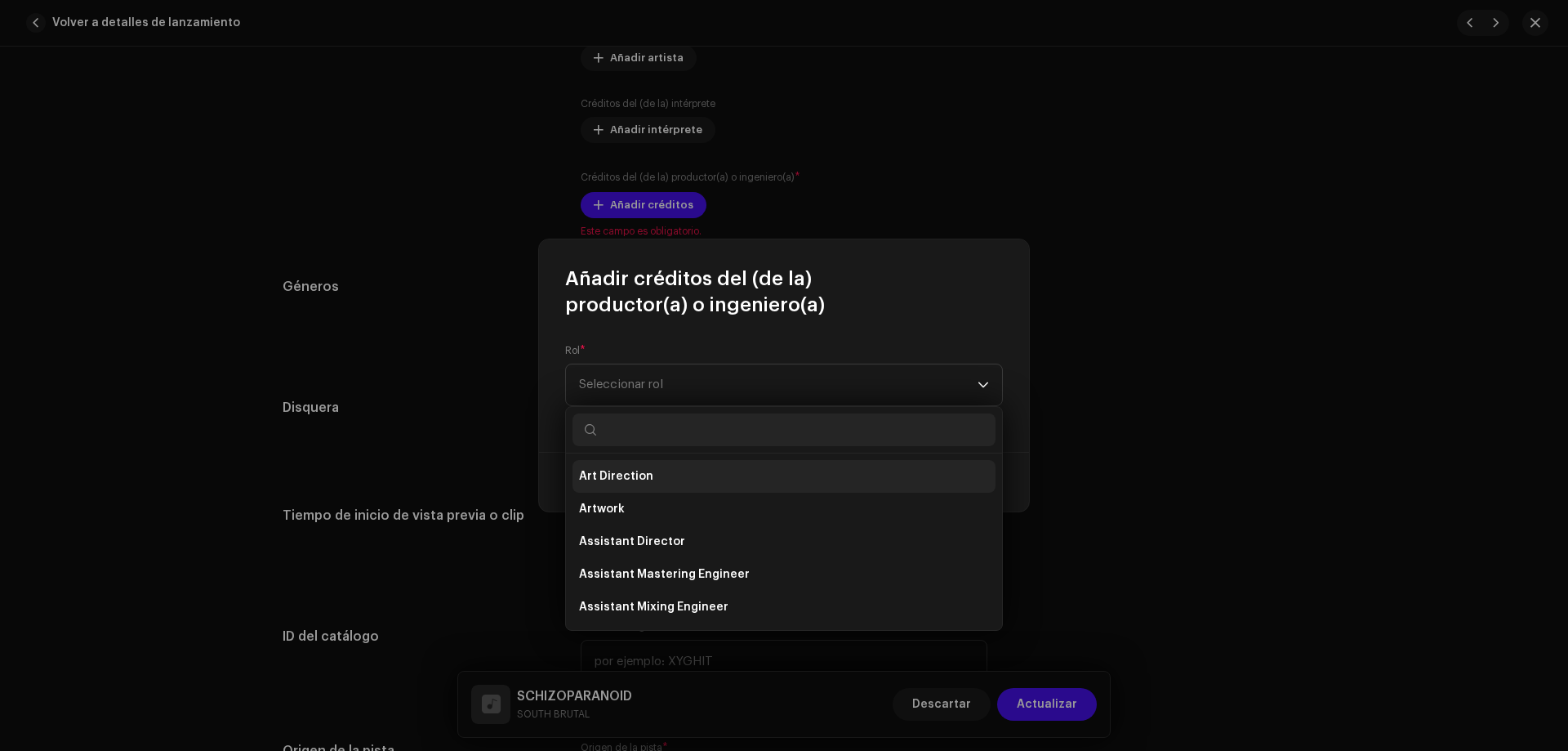
click at [649, 475] on span "Art Direction" at bounding box center [616, 476] width 74 height 16
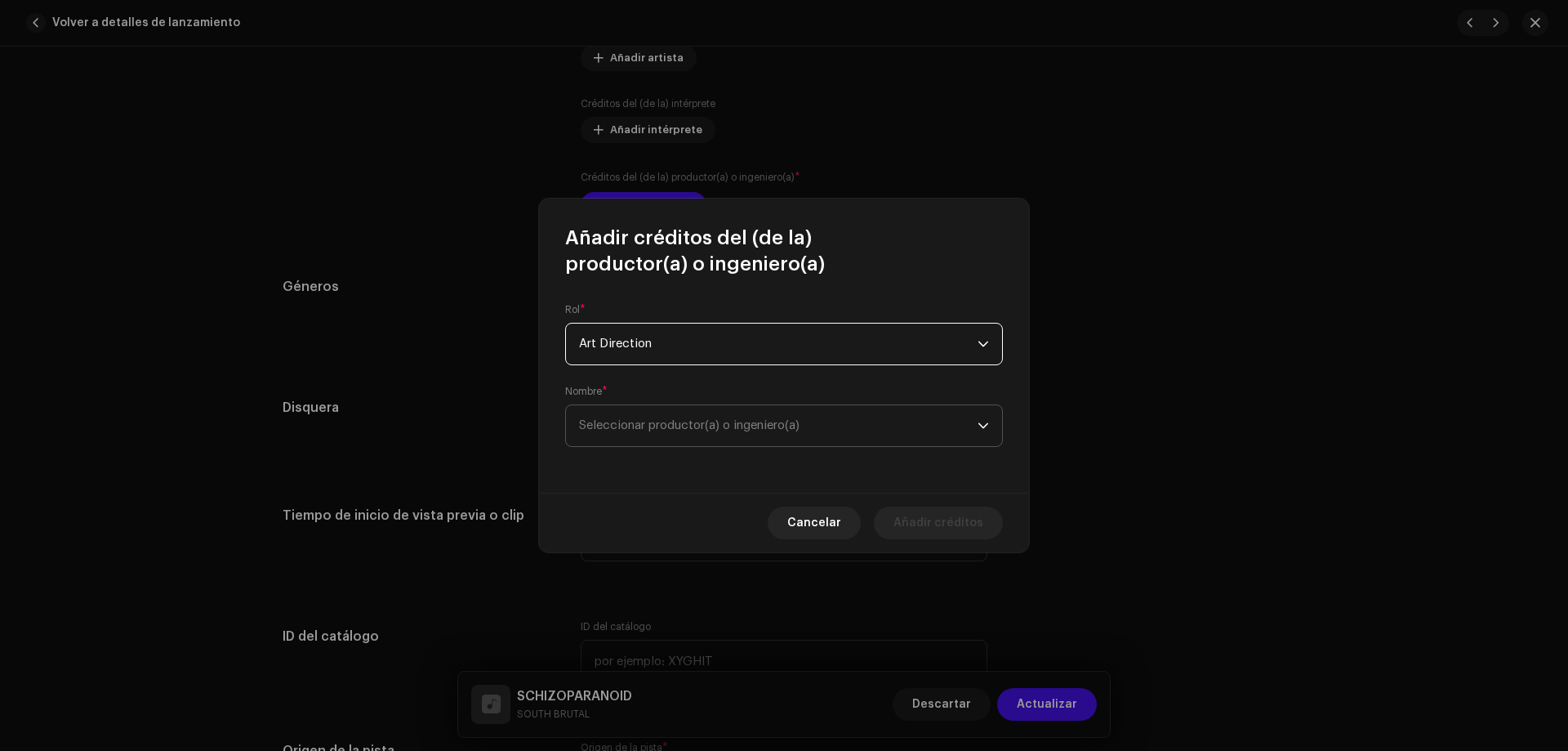
click at [831, 421] on span "Seleccionar productor(a) o ingeniero(a)" at bounding box center [778, 425] width 398 height 41
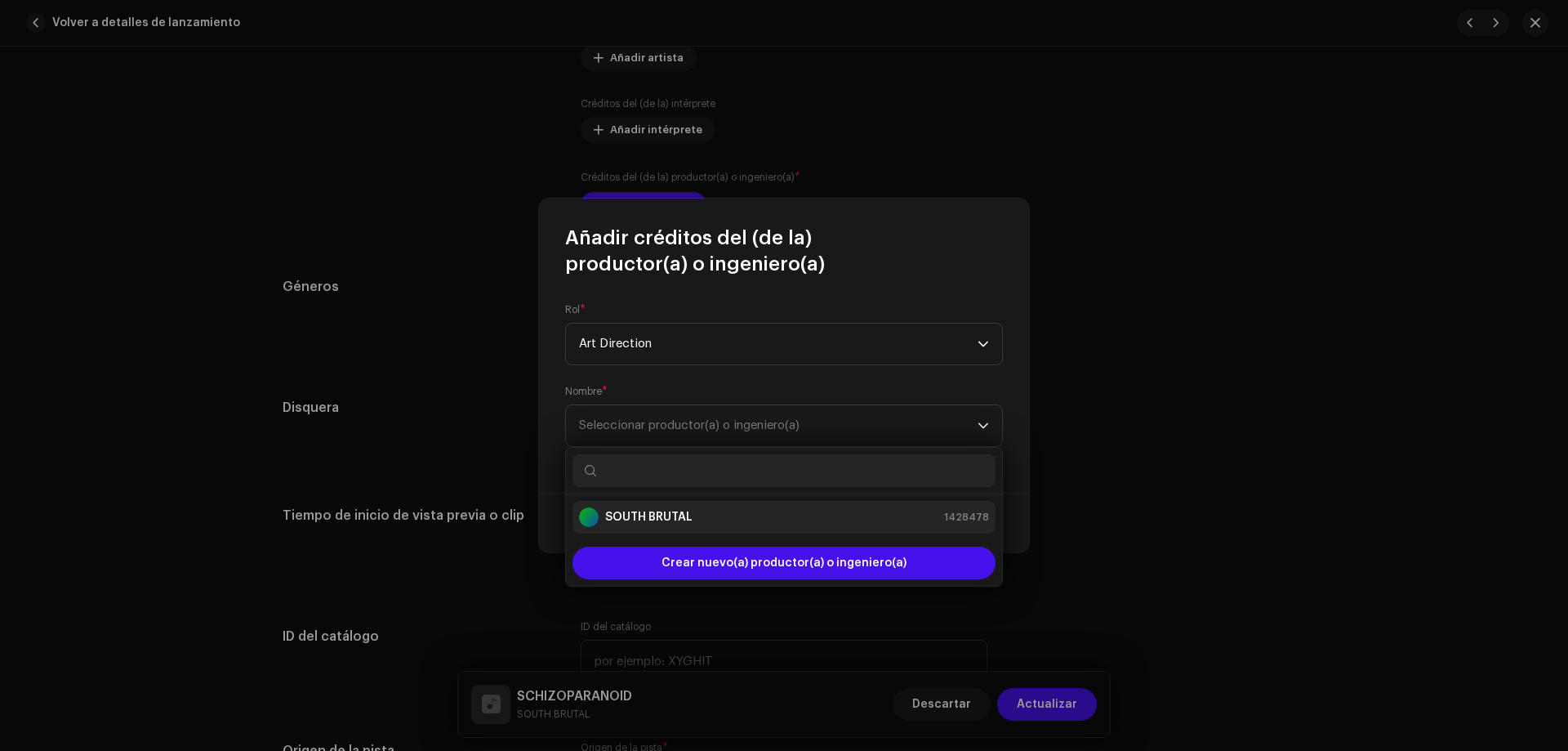
click at [696, 517] on div "SOUTH BRUTAL 1428478" at bounding box center [784, 517] width 410 height 20
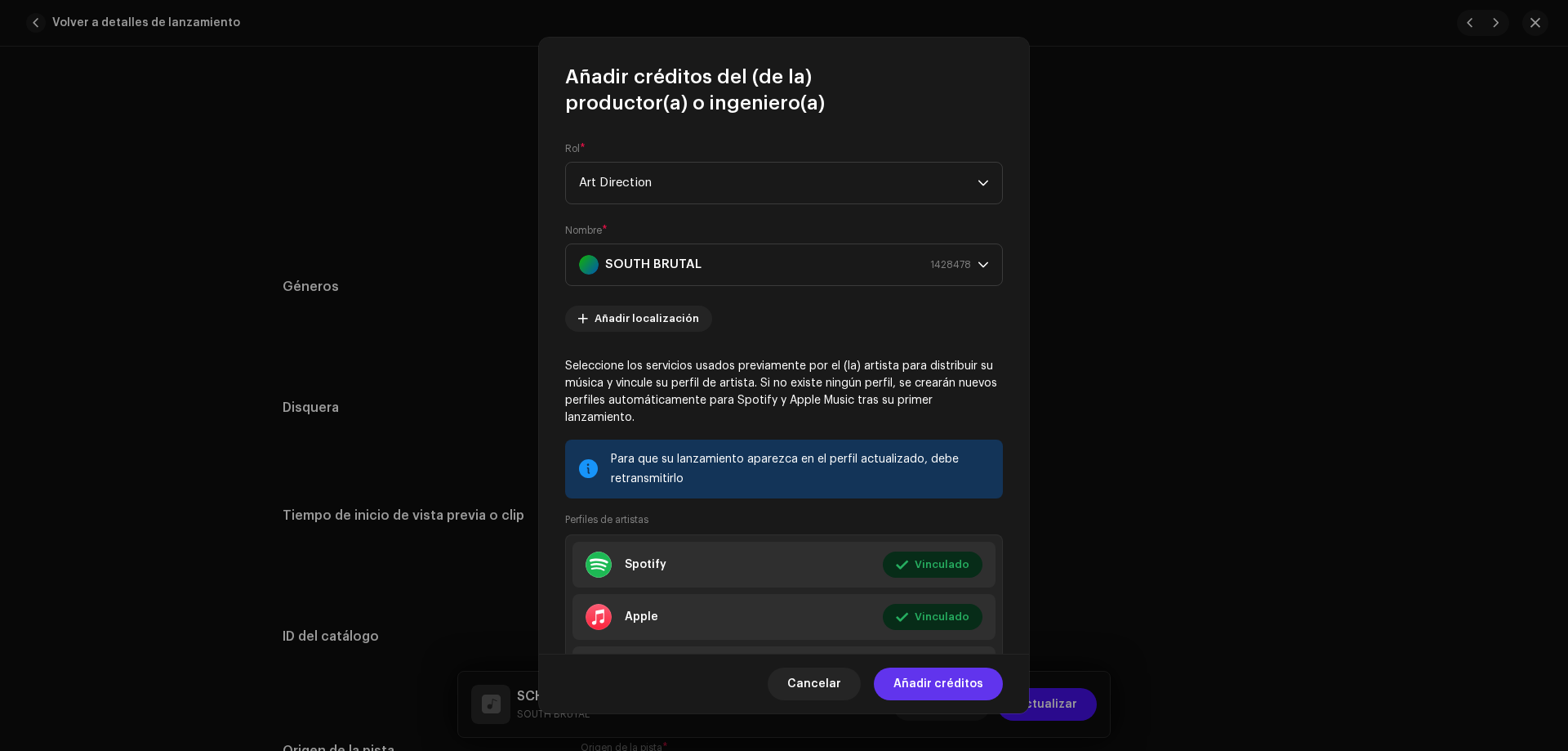
click at [981, 675] on span "Añadir créditos" at bounding box center [938, 684] width 90 height 33
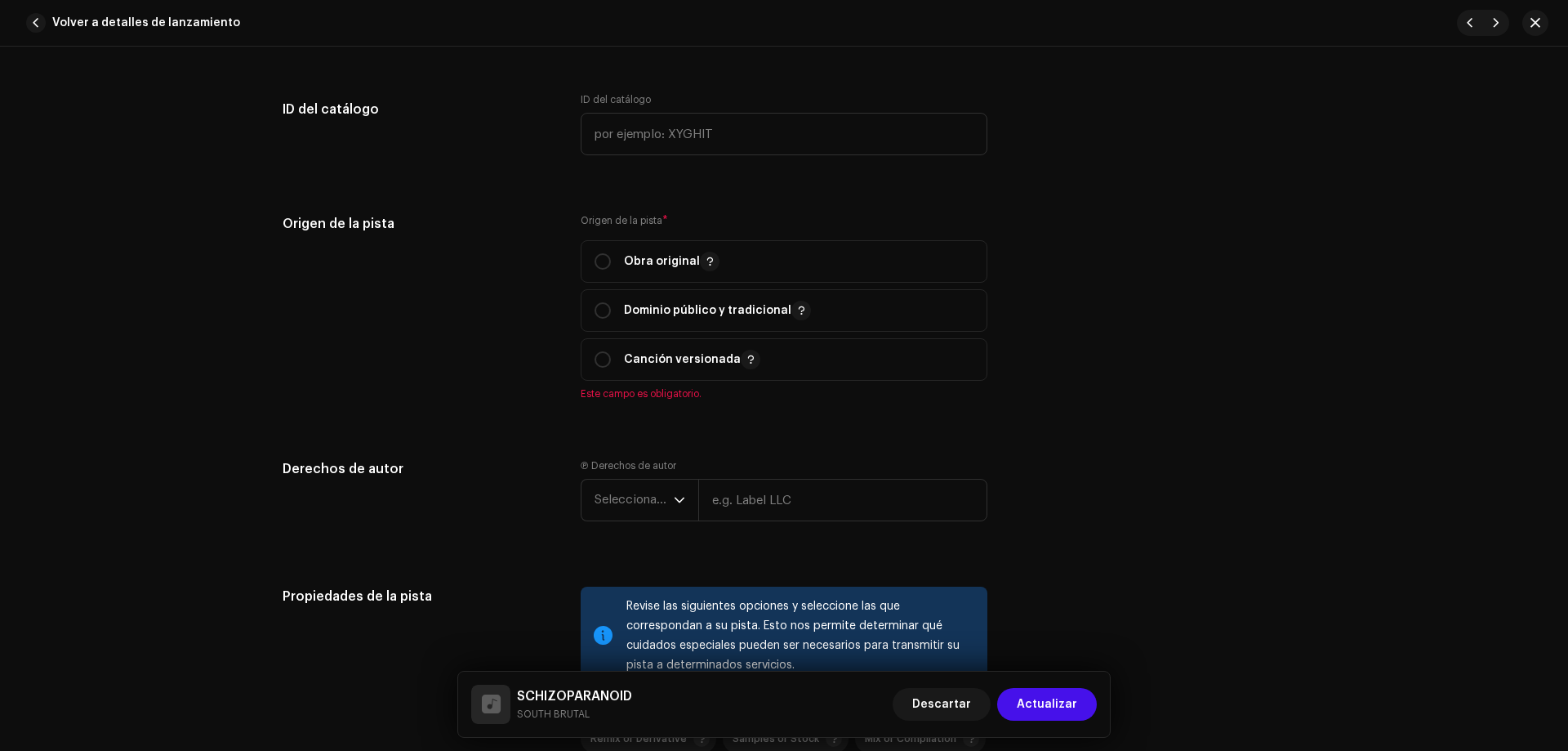
scroll to position [1705, 0]
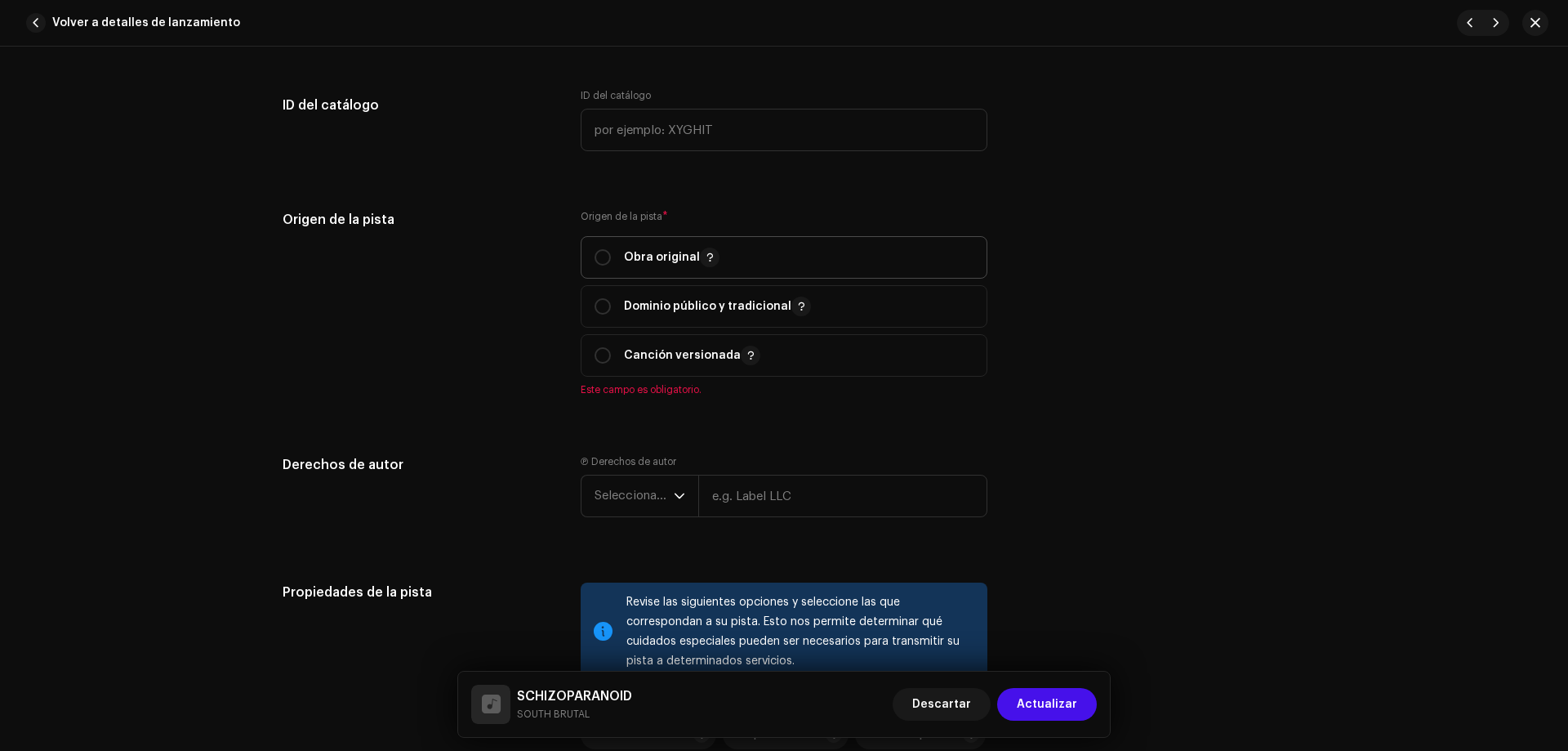
click at [594, 248] on div "Obra original" at bounding box center [657, 257] width 125 height 20
radio input "true"
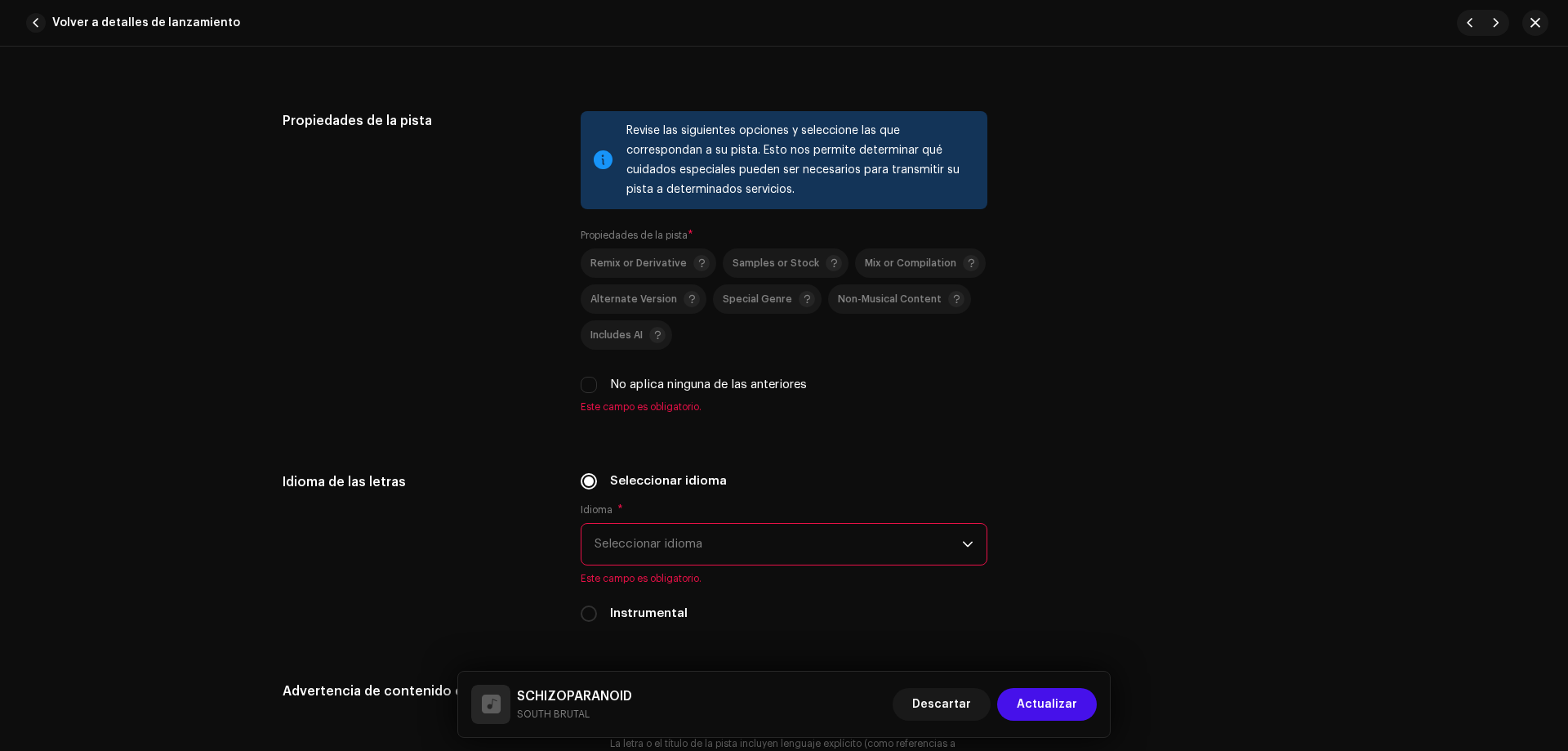
scroll to position [2209, 0]
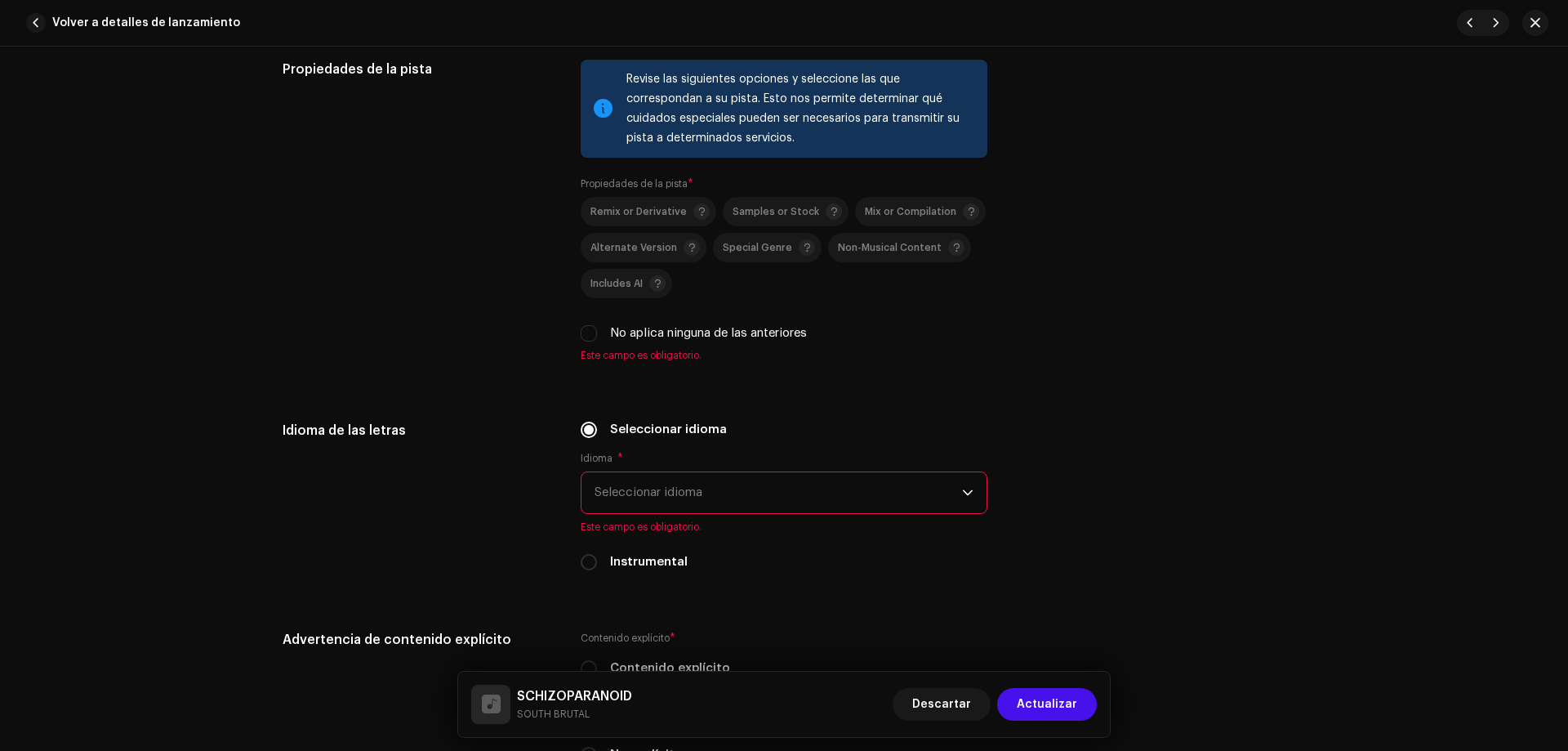
click at [589, 343] on div "Revise las siguientes opciones y seleccione las que correspondan a su pista. Es…" at bounding box center [784, 211] width 407 height 302
drag, startPoint x: 589, startPoint y: 337, endPoint x: 591, endPoint y: 353, distance: 16.1
click at [588, 337] on input "No aplica ninguna de las anteriores" at bounding box center [588, 333] width 16 height 16
checkbox input "true"
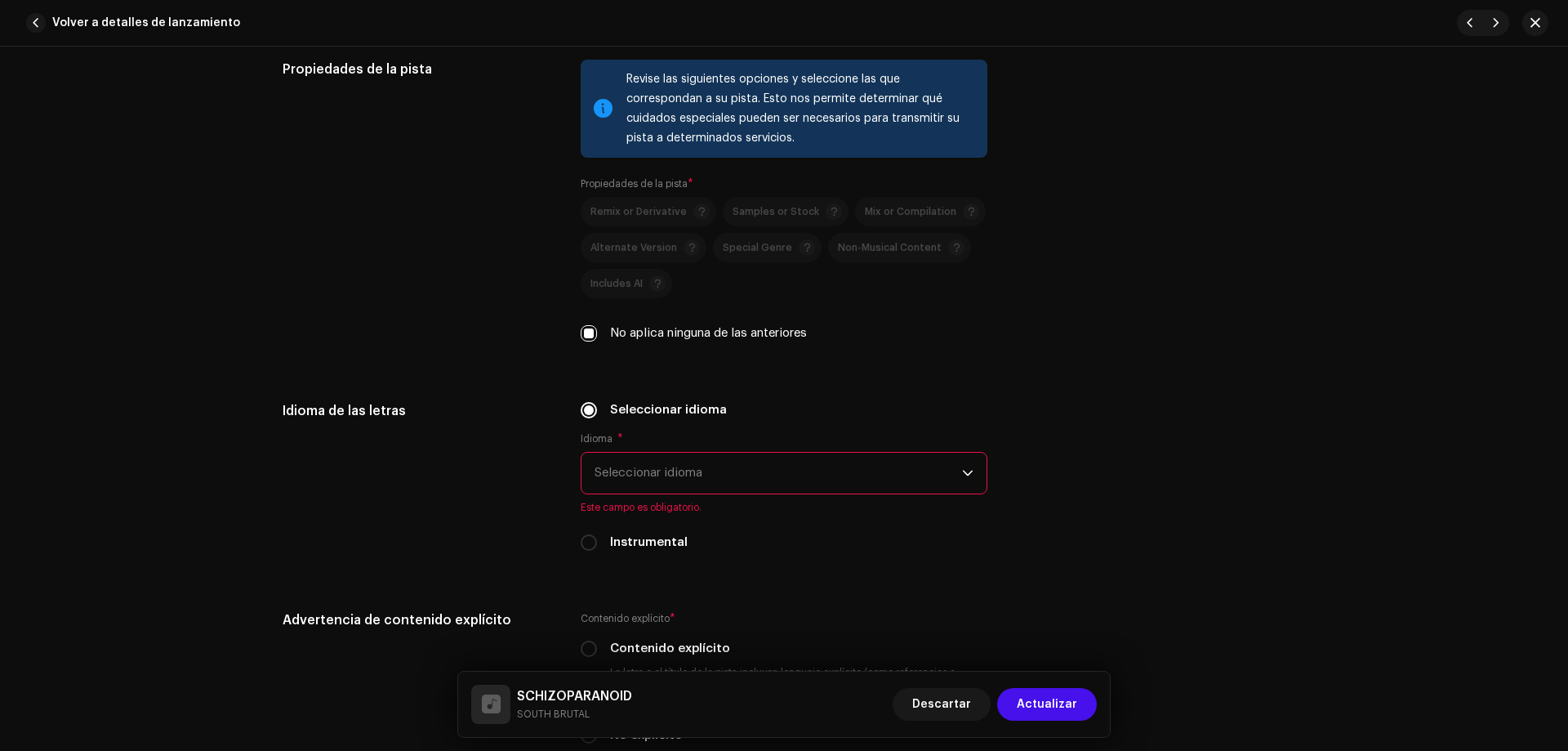
click at [868, 478] on span "Seleccionar idioma" at bounding box center [778, 473] width 367 height 41
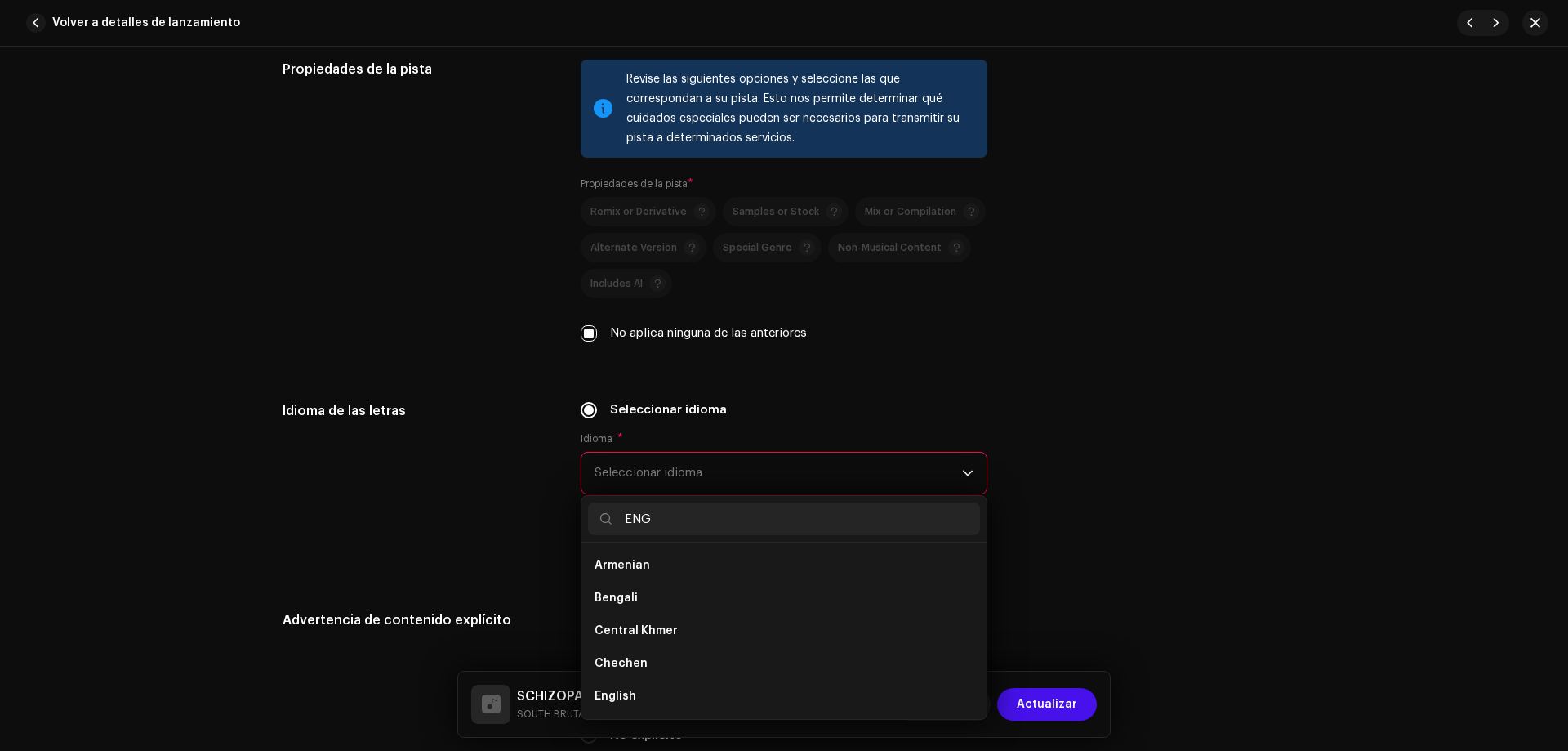
scroll to position [0, 0]
type input "ENG"
click at [711, 591] on li "English" at bounding box center [784, 598] width 392 height 33
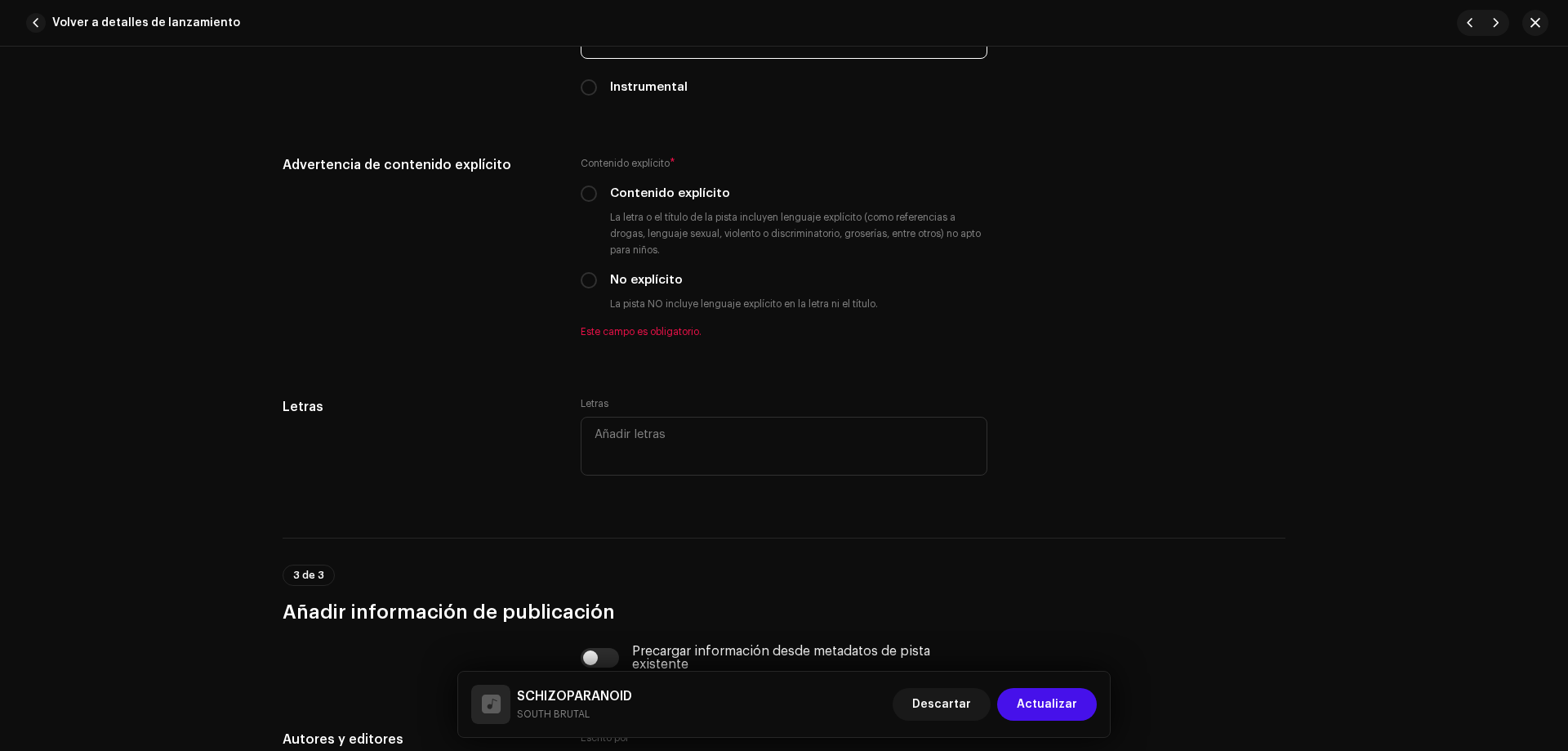
scroll to position [2594, 0]
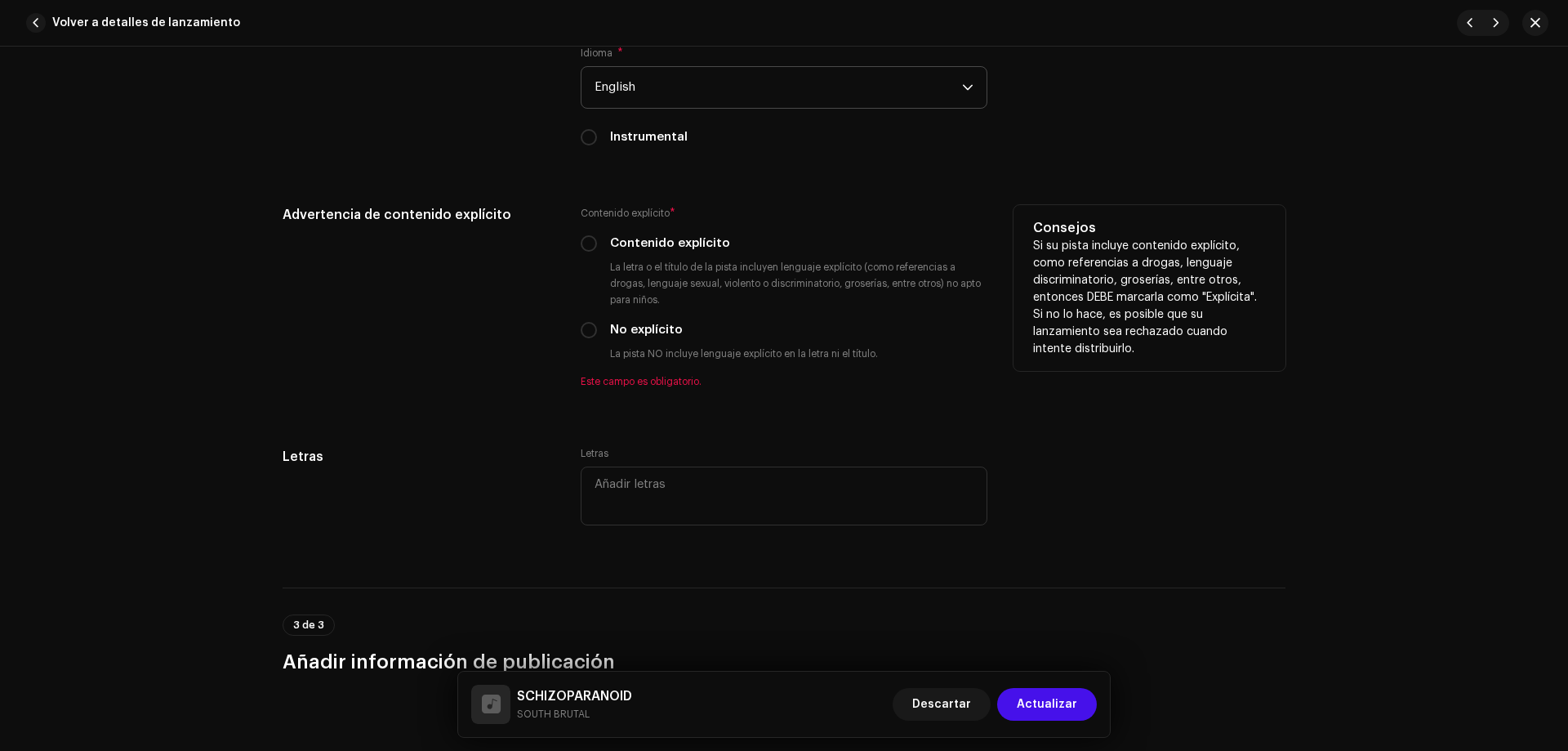
drag, startPoint x: 594, startPoint y: 323, endPoint x: 619, endPoint y: 353, distance: 39.1
click at [592, 323] on div "No explícito" at bounding box center [784, 330] width 407 height 18
drag, startPoint x: 589, startPoint y: 328, endPoint x: 608, endPoint y: 349, distance: 28.3
click at [588, 328] on input "No explícito" at bounding box center [588, 330] width 16 height 16
radio input "true"
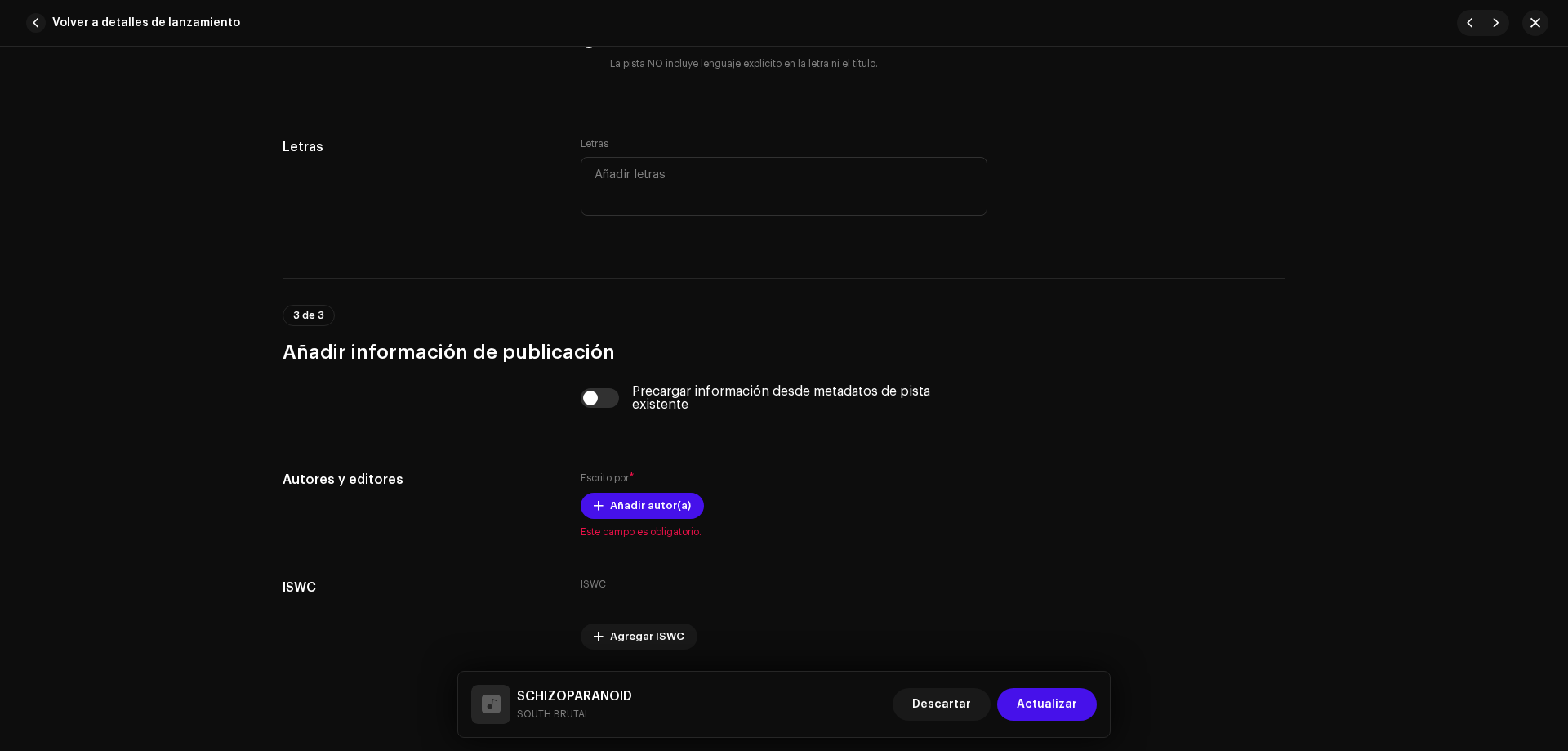
scroll to position [2906, 0]
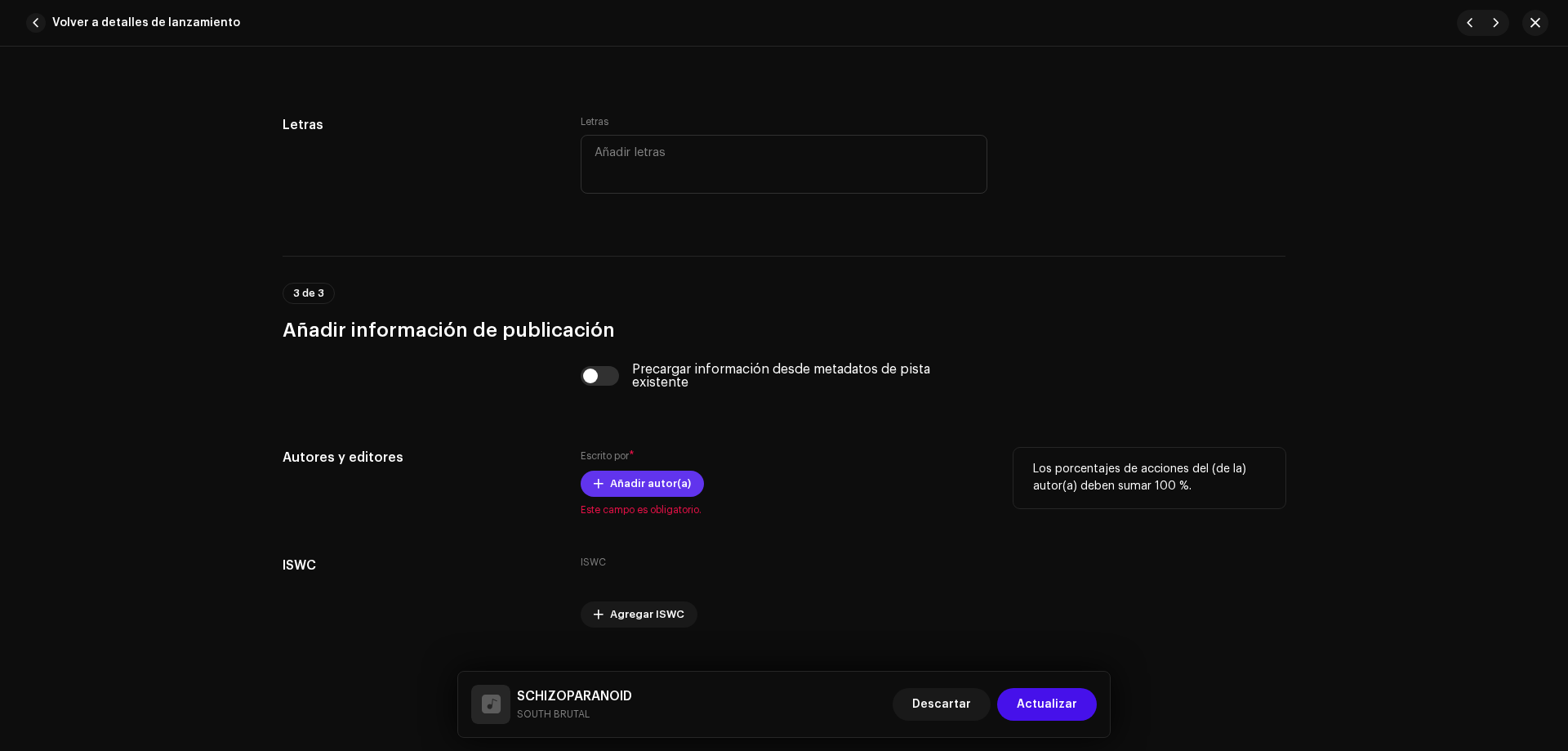
click at [643, 483] on span "Añadir autor(a)" at bounding box center [651, 484] width 81 height 33
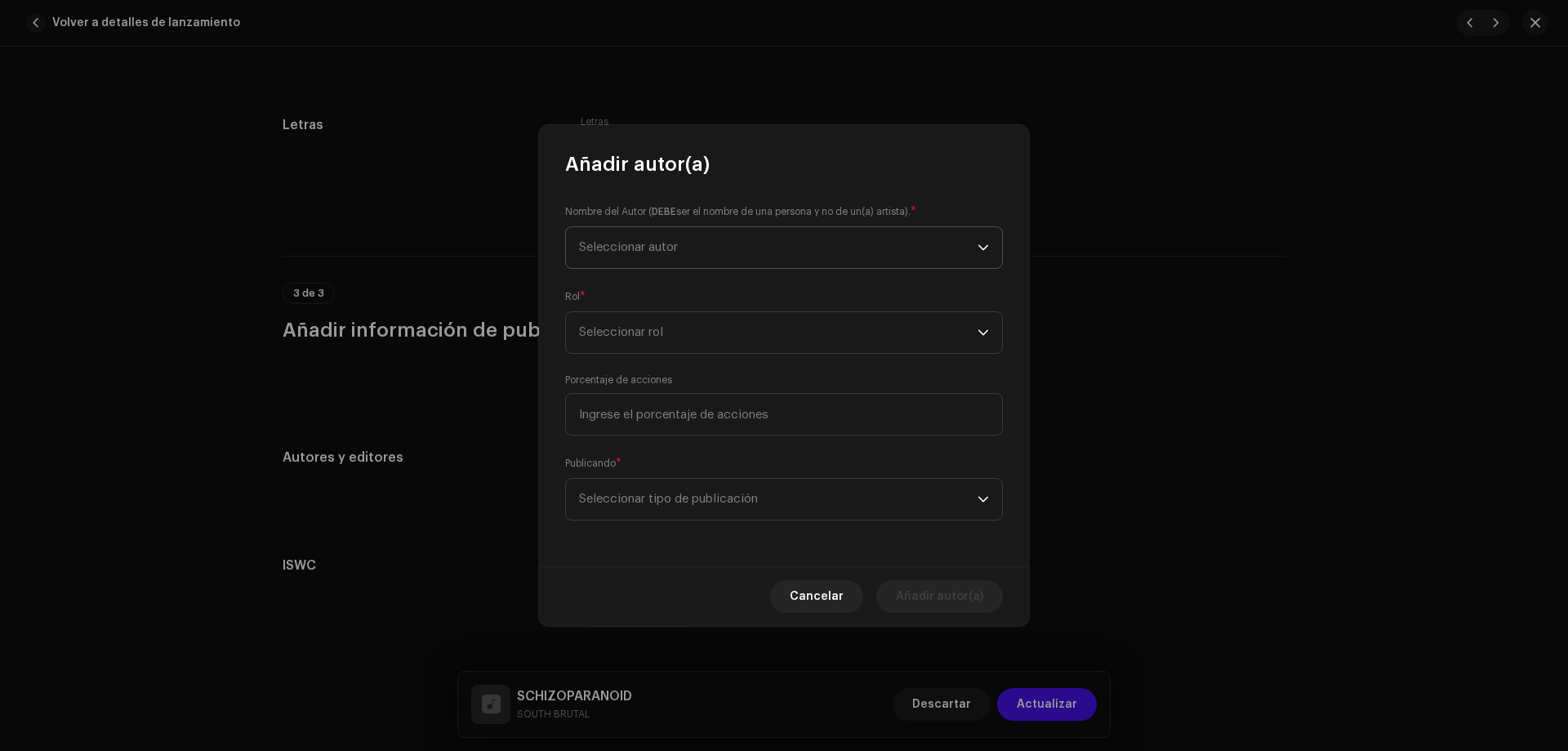
click at [668, 251] on span "Seleccionar autor" at bounding box center [628, 247] width 98 height 12
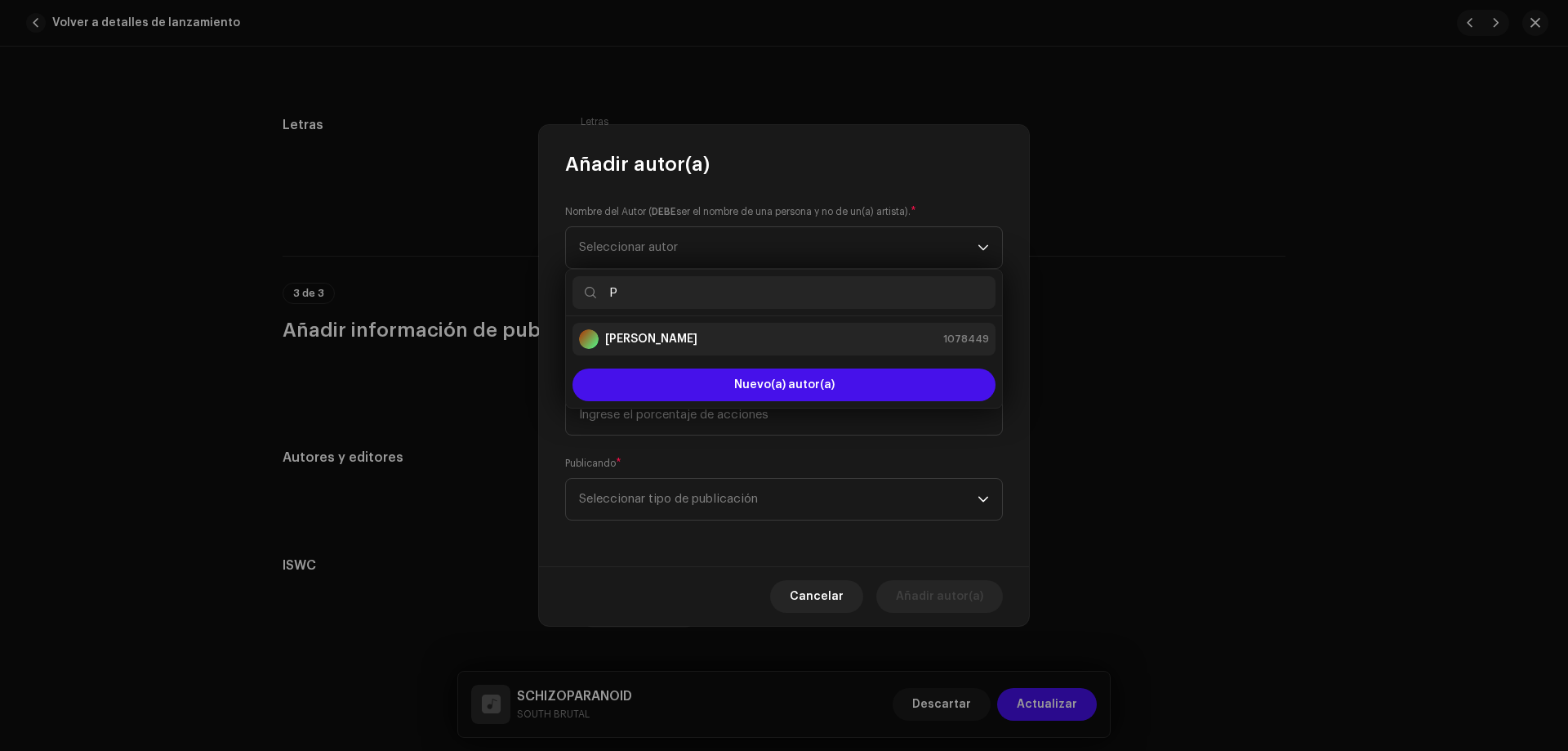
type input "P"
click at [714, 337] on div "[PERSON_NAME] 1078449" at bounding box center [784, 339] width 410 height 20
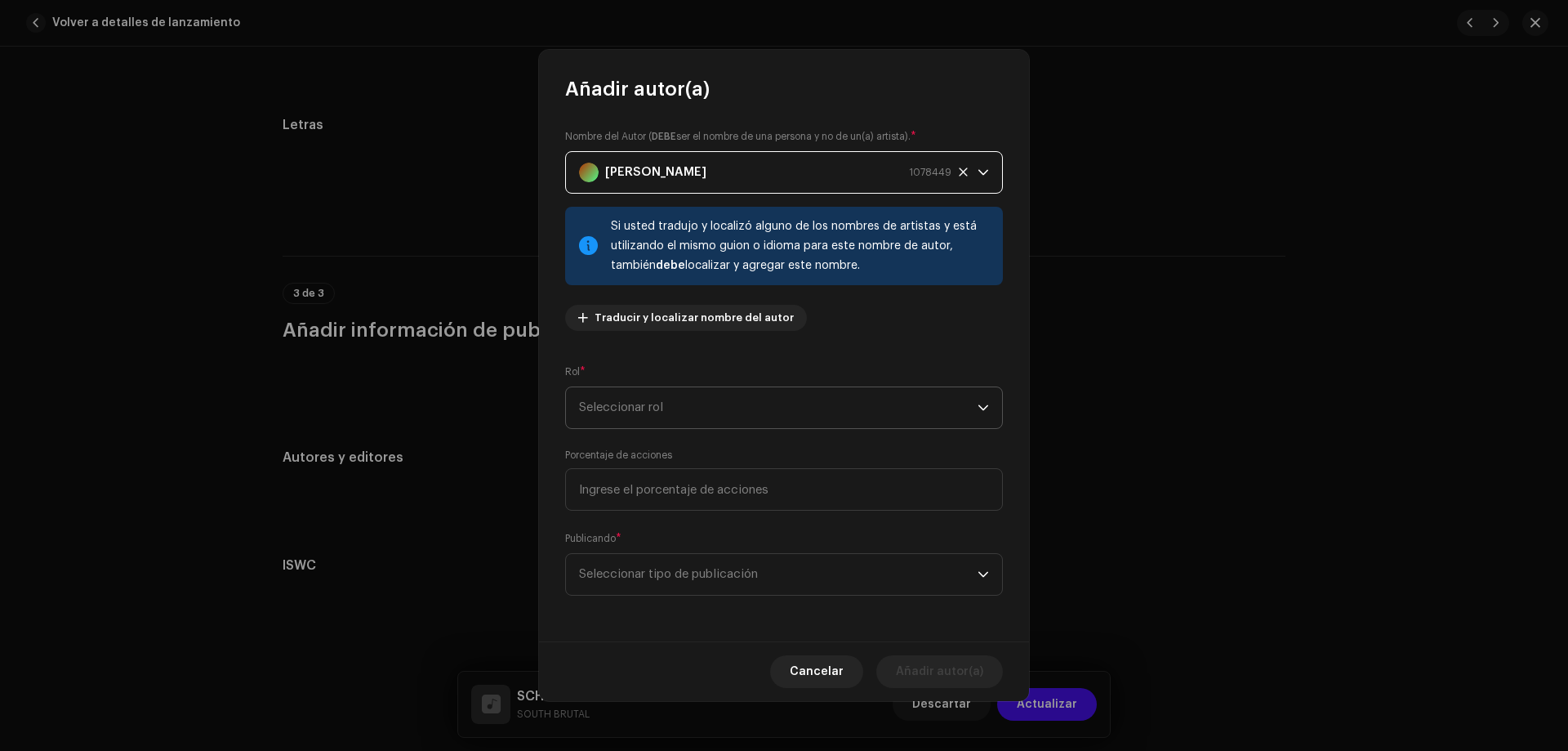
click at [701, 415] on span "Seleccionar rol" at bounding box center [778, 407] width 398 height 41
click at [680, 544] on span "Composer & Lyricist" at bounding box center [636, 551] width 115 height 16
click at [696, 568] on span "Seleccionar tipo de publicación" at bounding box center [778, 574] width 398 height 41
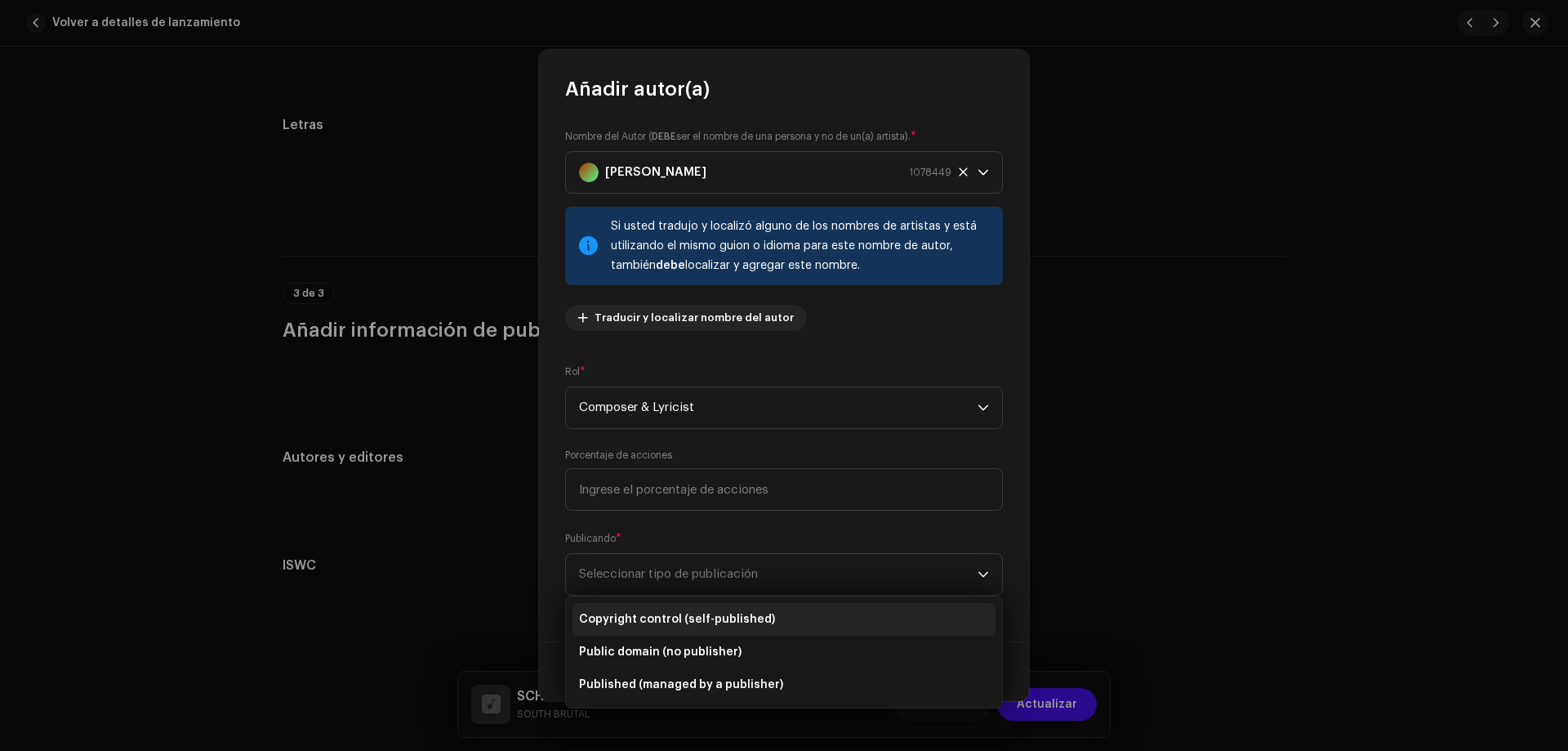
click at [734, 615] on span "Copyright control (self-published)" at bounding box center [676, 619] width 196 height 16
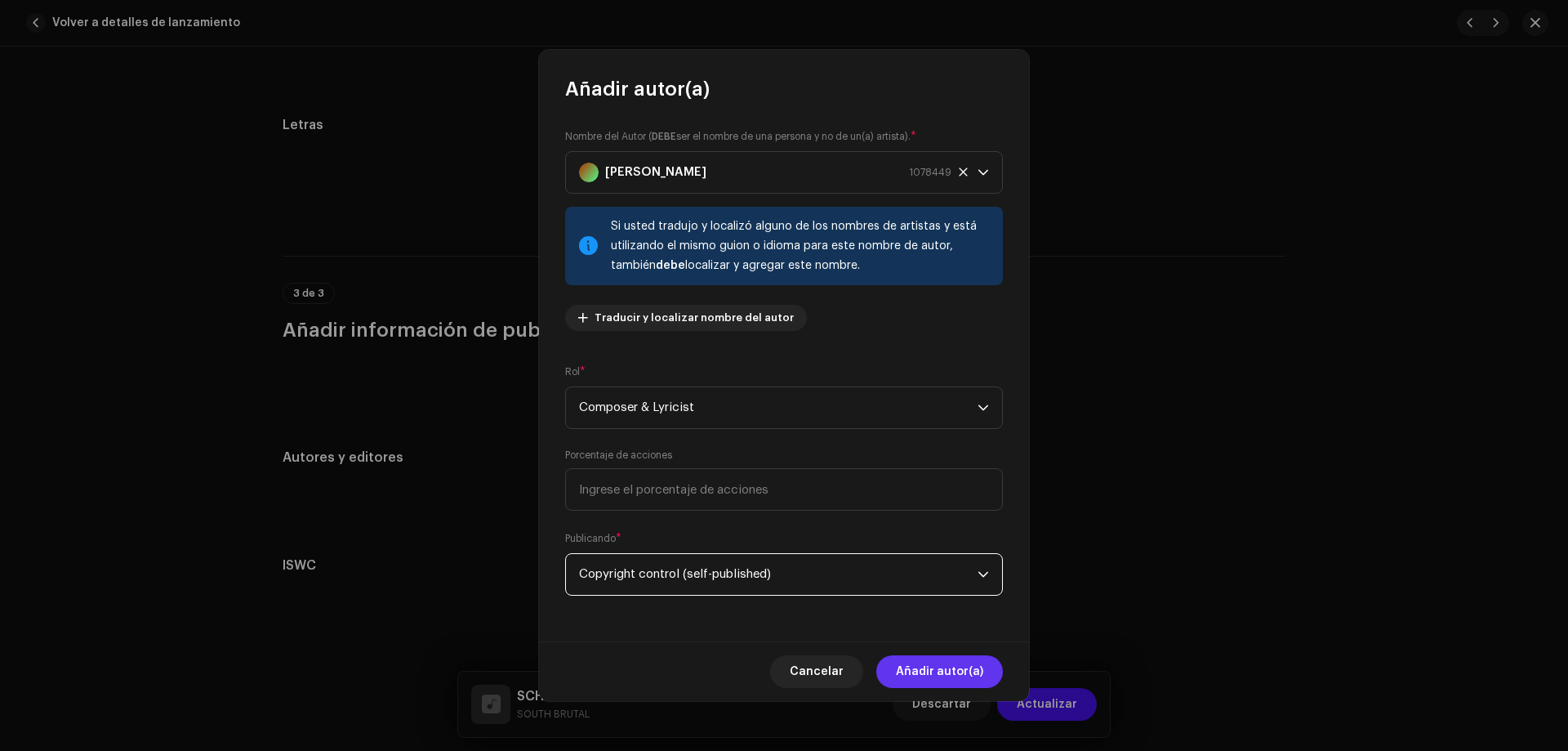
click at [952, 677] on span "Añadir autor(a)" at bounding box center [939, 671] width 87 height 33
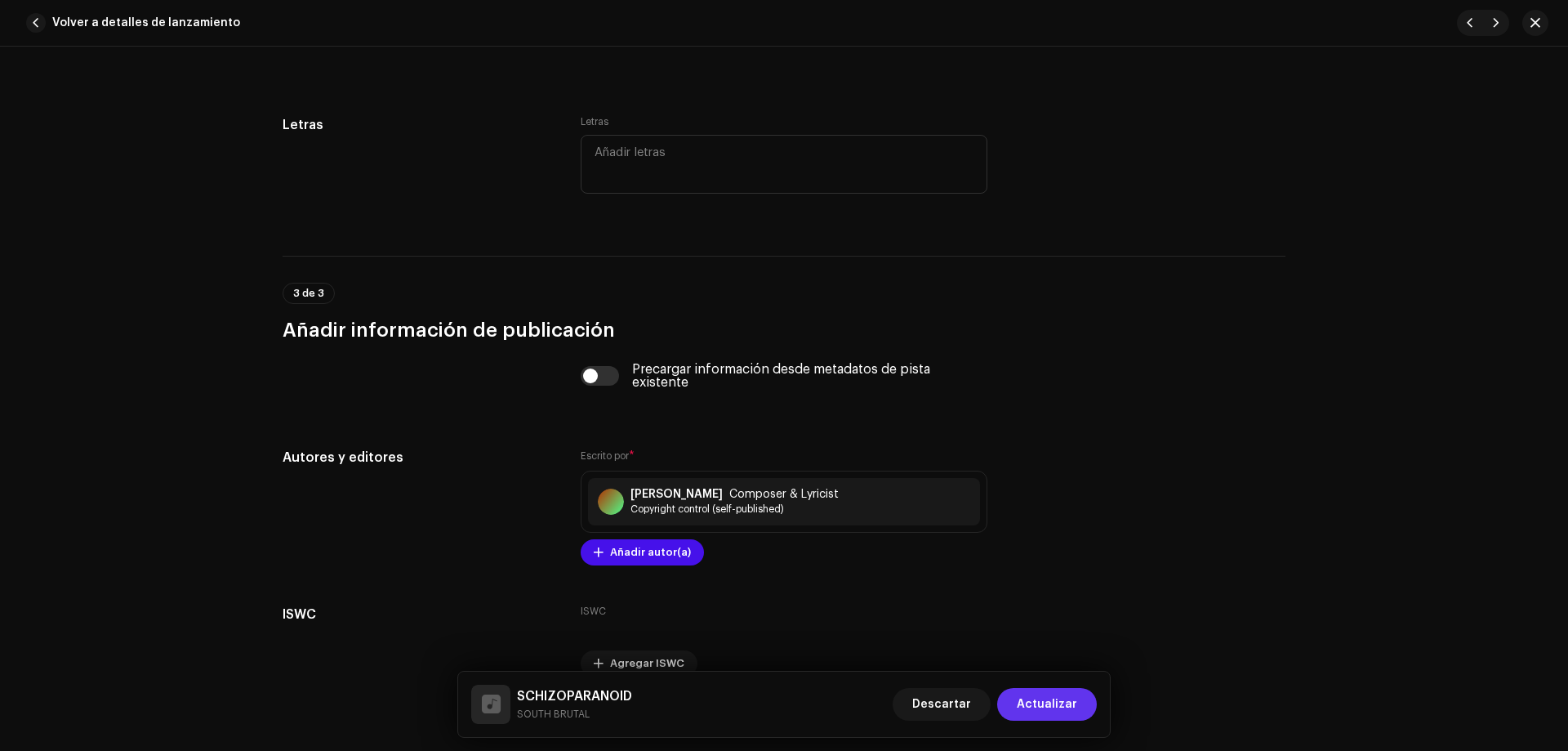
click at [1044, 703] on span "Actualizar" at bounding box center [1047, 704] width 60 height 33
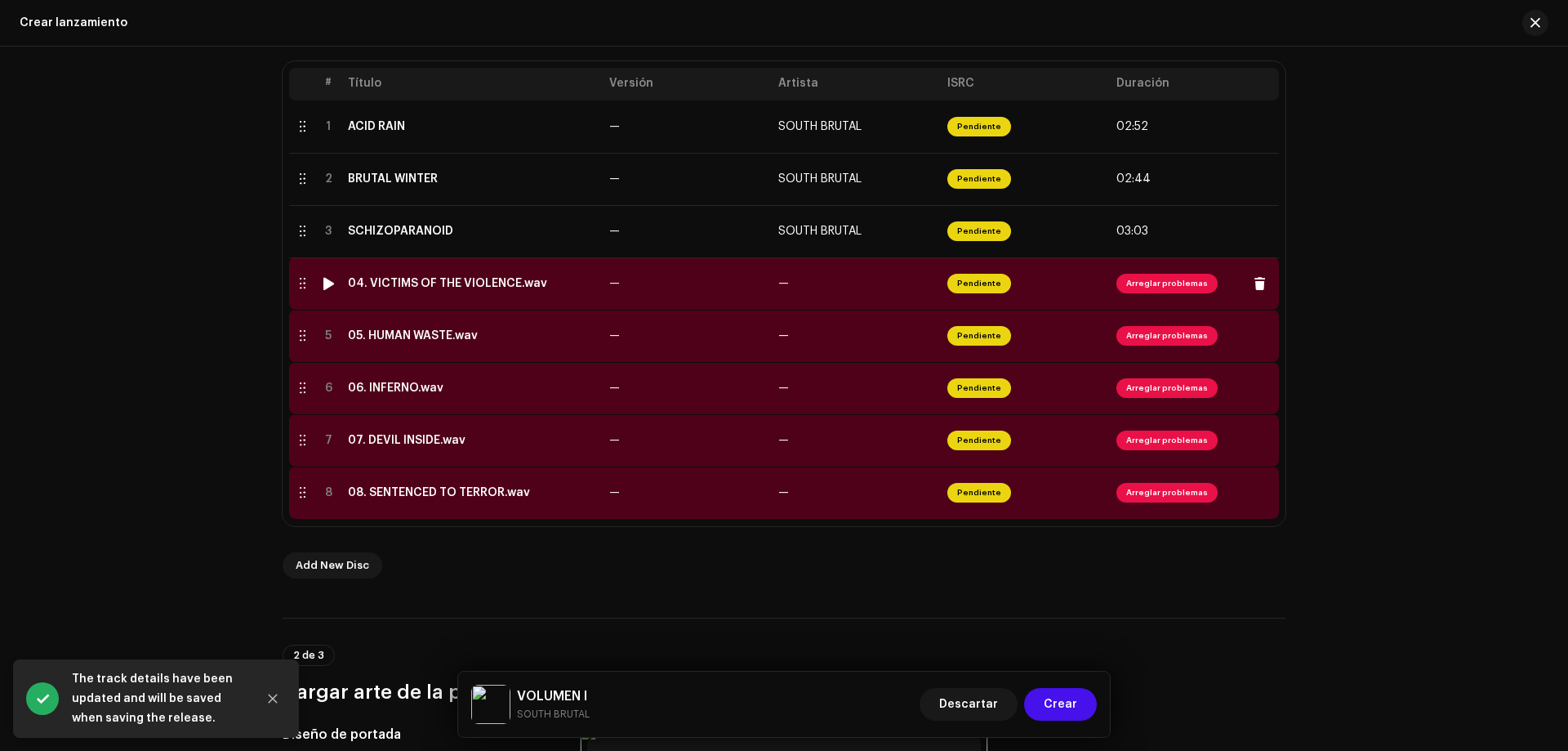
click at [1165, 289] on span "Arreglar problemas" at bounding box center [1166, 283] width 101 height 20
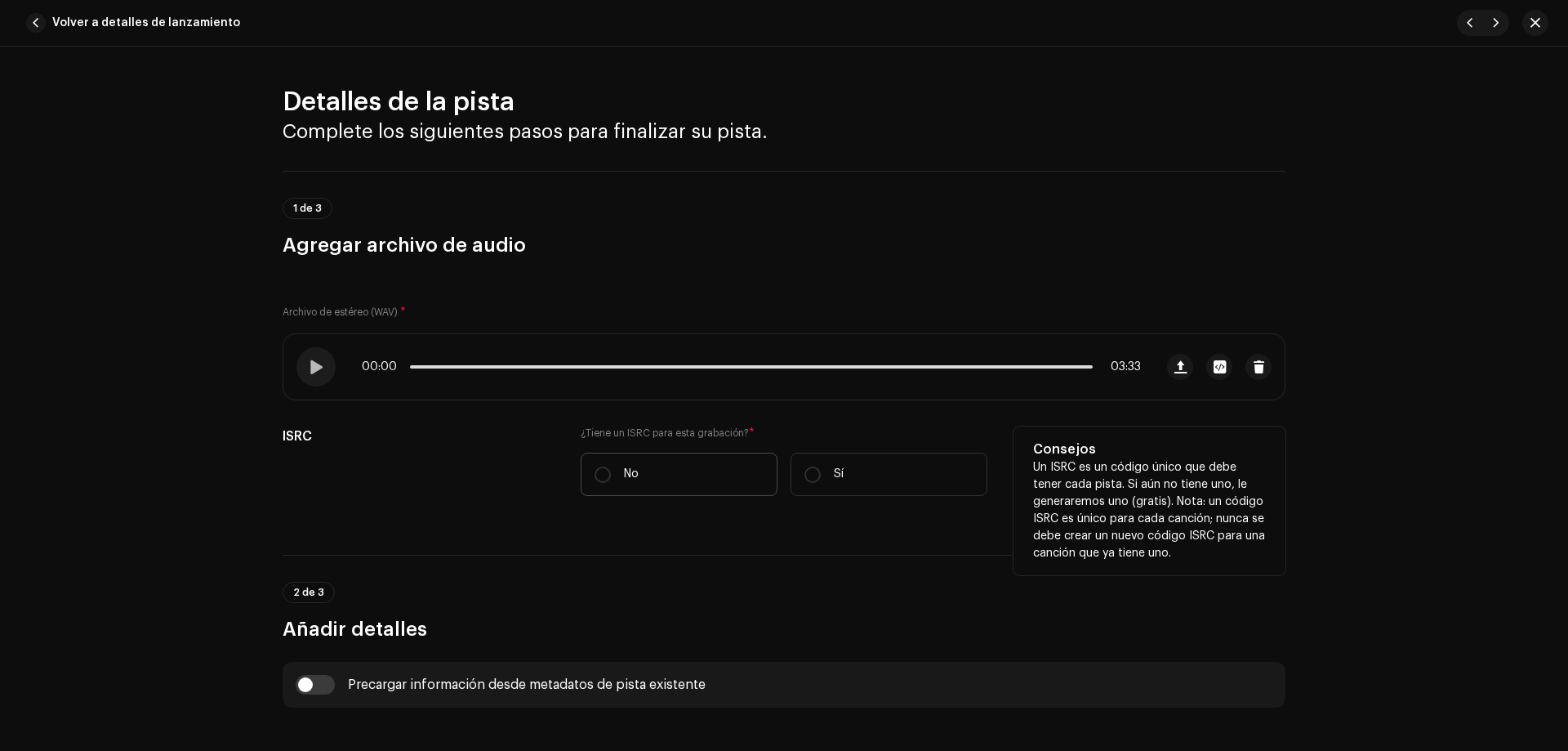
click at [641, 473] on label "No" at bounding box center [679, 474] width 197 height 43
click at [611, 473] on input "No" at bounding box center [602, 474] width 16 height 16
radio input "true"
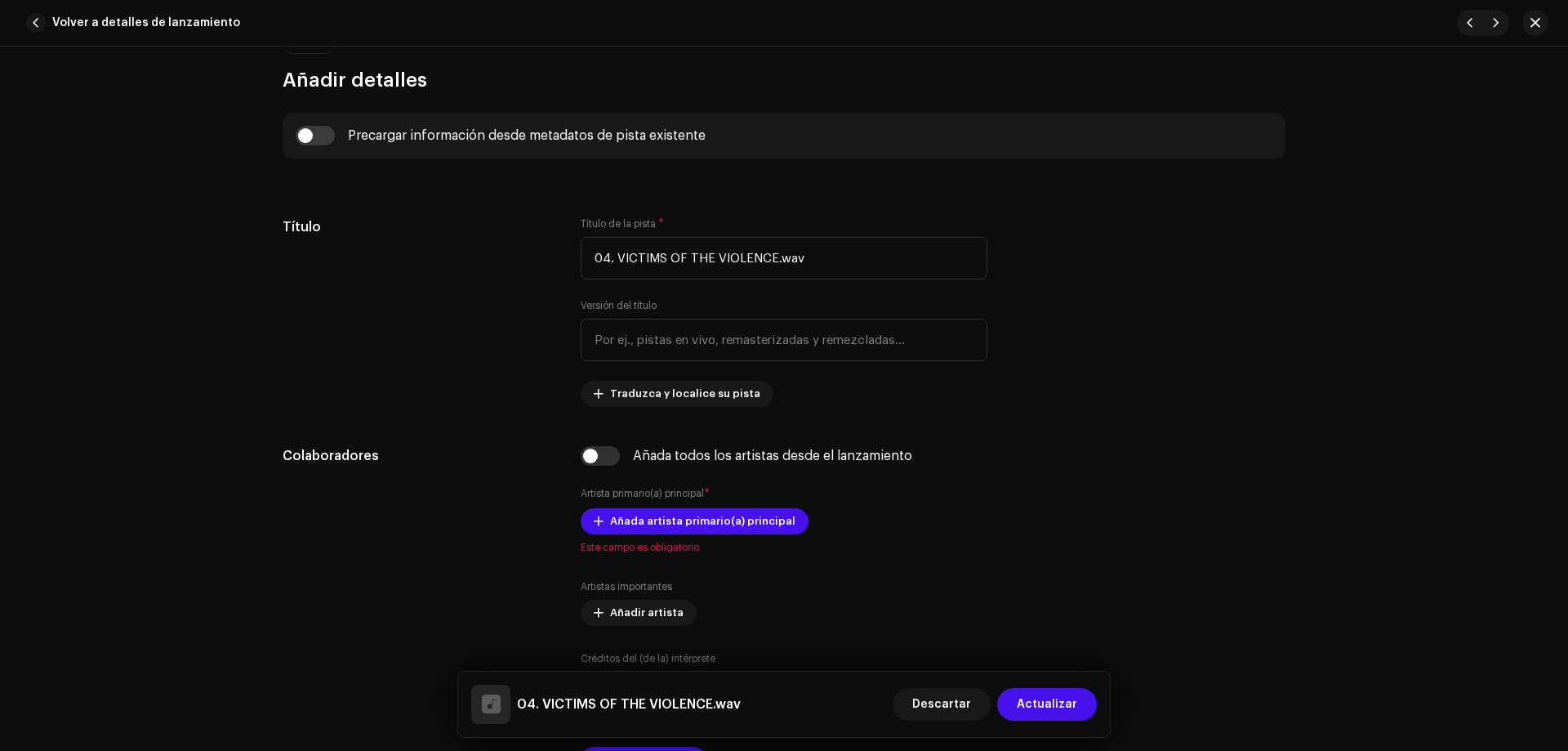
scroll to position [604, 0]
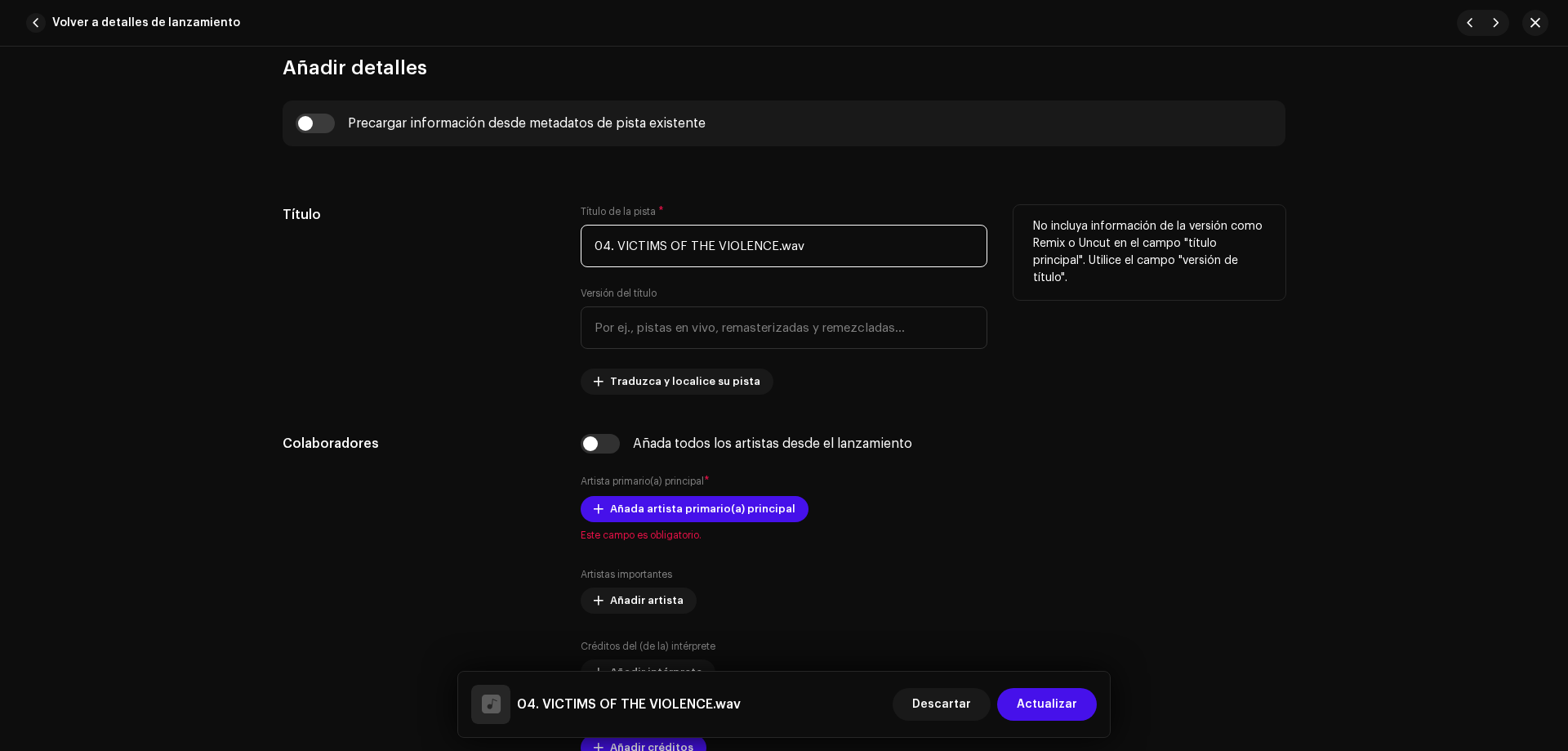
click at [616, 248] on input "04. VICTIMS OF THE VIOLENCE.wav" at bounding box center [784, 245] width 407 height 42
click at [612, 247] on input "04. VICTIMS OF THE VIOLENCE.wav" at bounding box center [784, 245] width 407 height 42
click at [606, 243] on input "04. VICTIMS OF THE VIOLENCE.wav" at bounding box center [784, 245] width 407 height 42
drag, startPoint x: 615, startPoint y: 247, endPoint x: 512, endPoint y: 256, distance: 103.4
click at [512, 256] on div "Título Título de la pista * 04. VICTIMS OF THE VIOLENCE.wav Versión del título …" at bounding box center [784, 299] width 1003 height 189
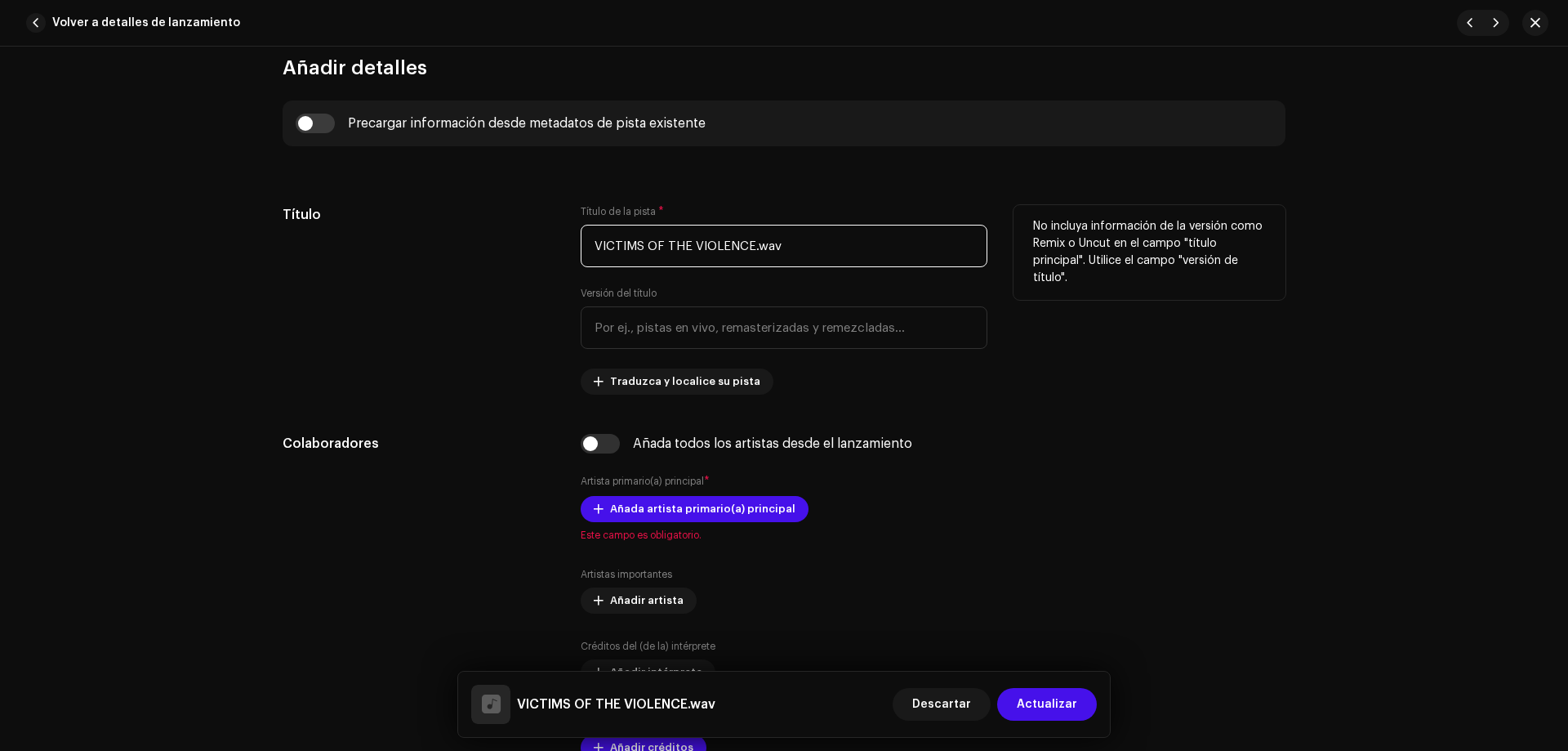
drag, startPoint x: 748, startPoint y: 245, endPoint x: 799, endPoint y: 240, distance: 51.2
click at [799, 241] on input "VICTIMS OF THE VIOLENCE.wav" at bounding box center [784, 245] width 407 height 42
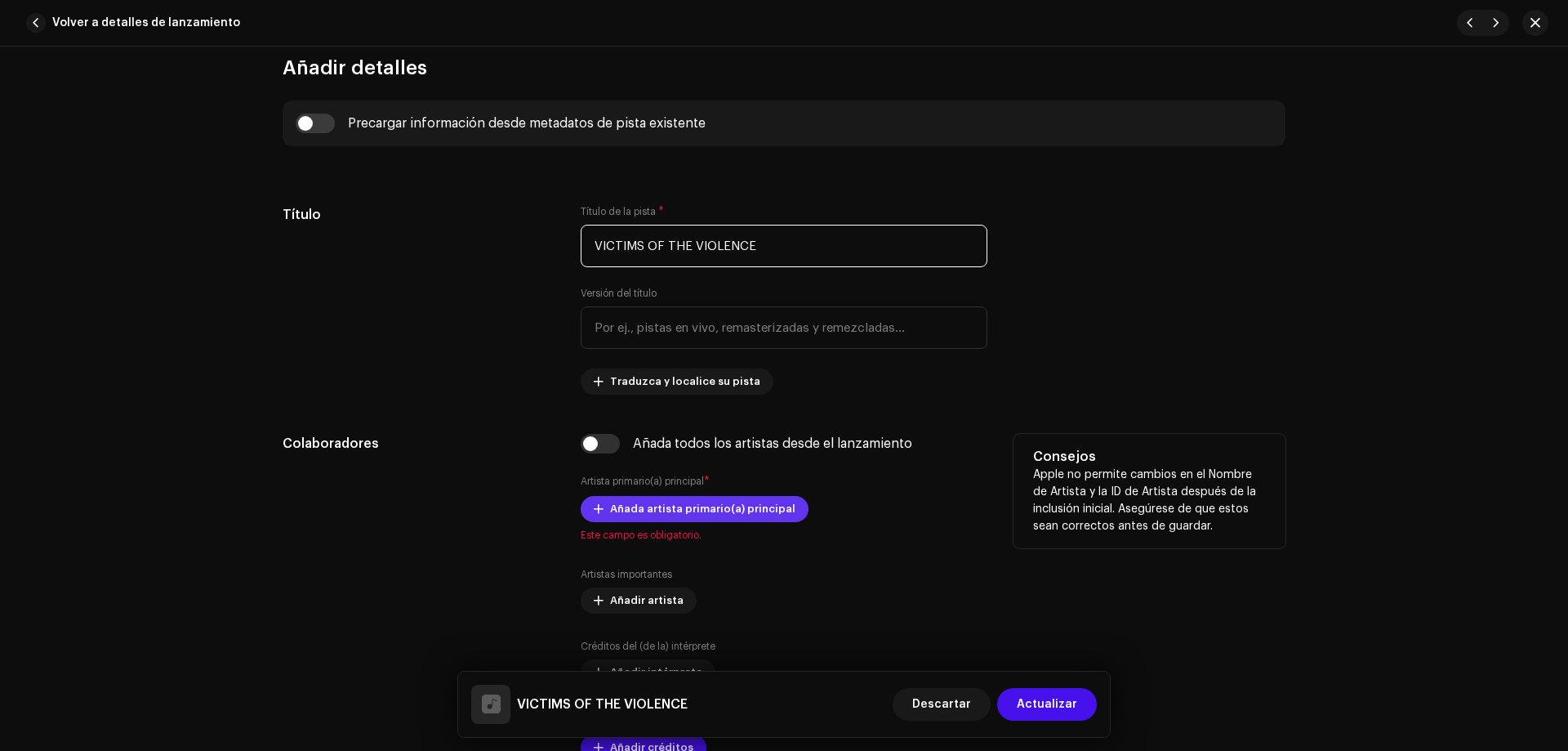
type input "VICTIMS OF THE VIOLENCE"
click at [688, 512] on span "Añada artista primario(a) principal" at bounding box center [702, 509] width 186 height 33
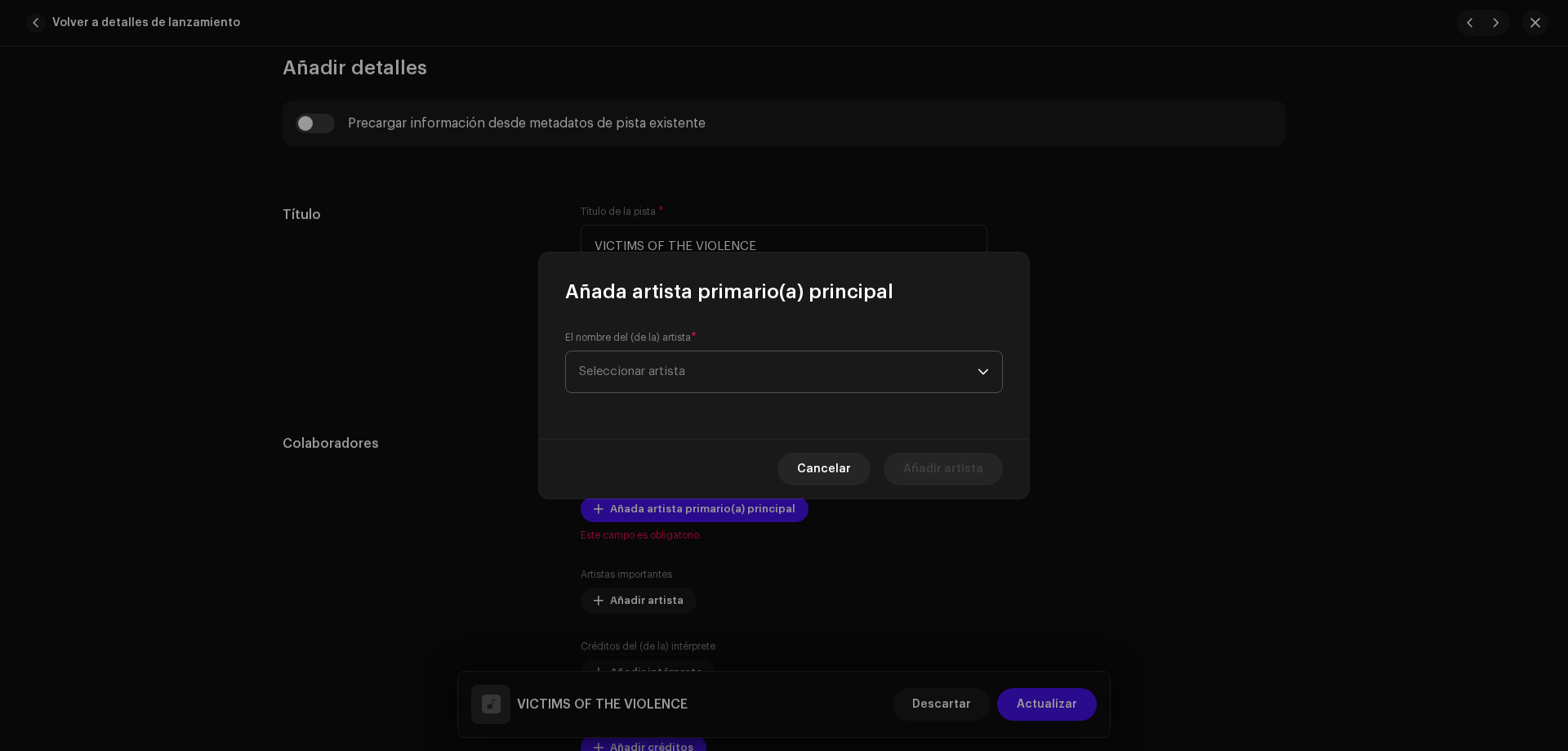
click at [705, 376] on span "Seleccionar artista" at bounding box center [778, 372] width 398 height 41
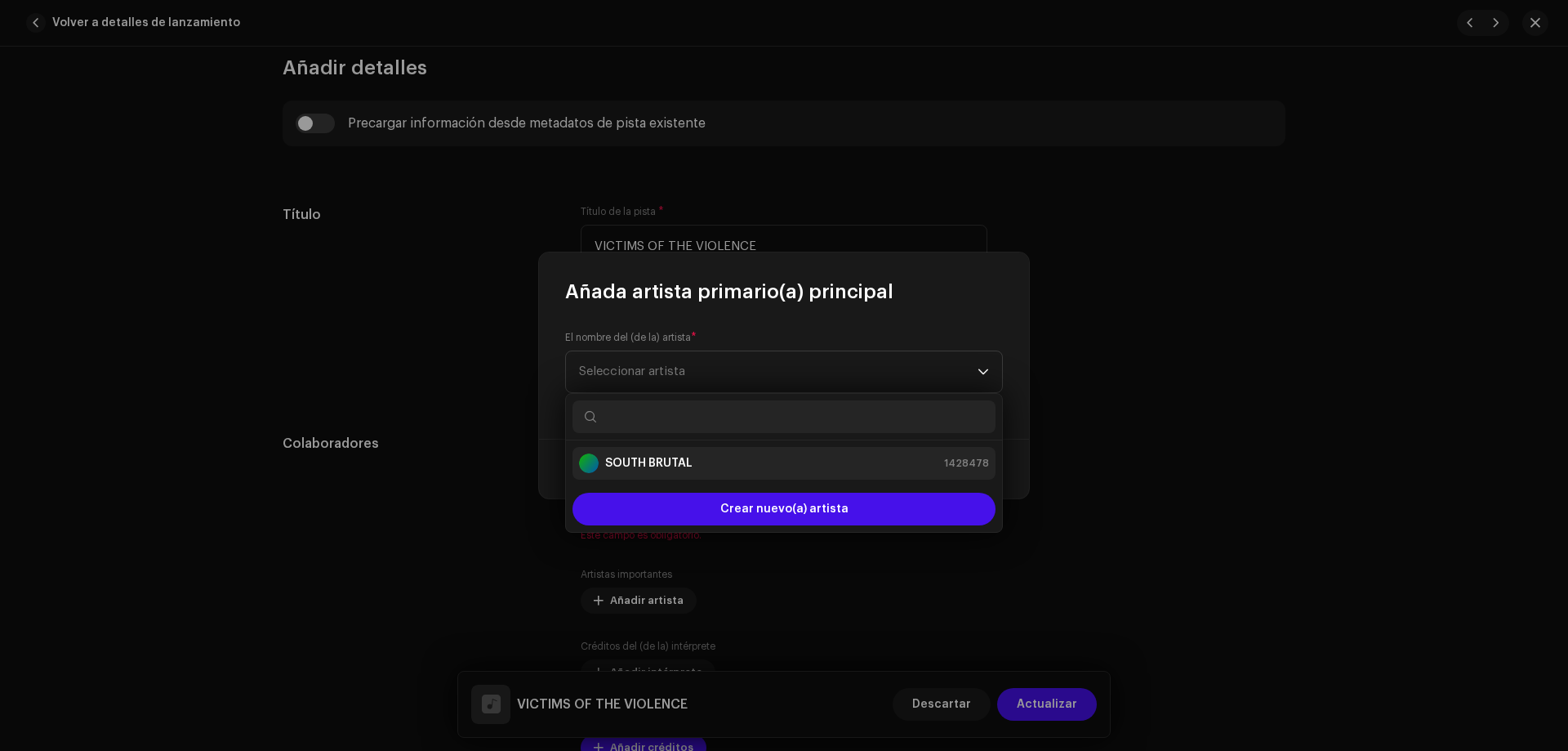
click at [671, 461] on strong "SOUTH BRUTAL" at bounding box center [649, 463] width 87 height 16
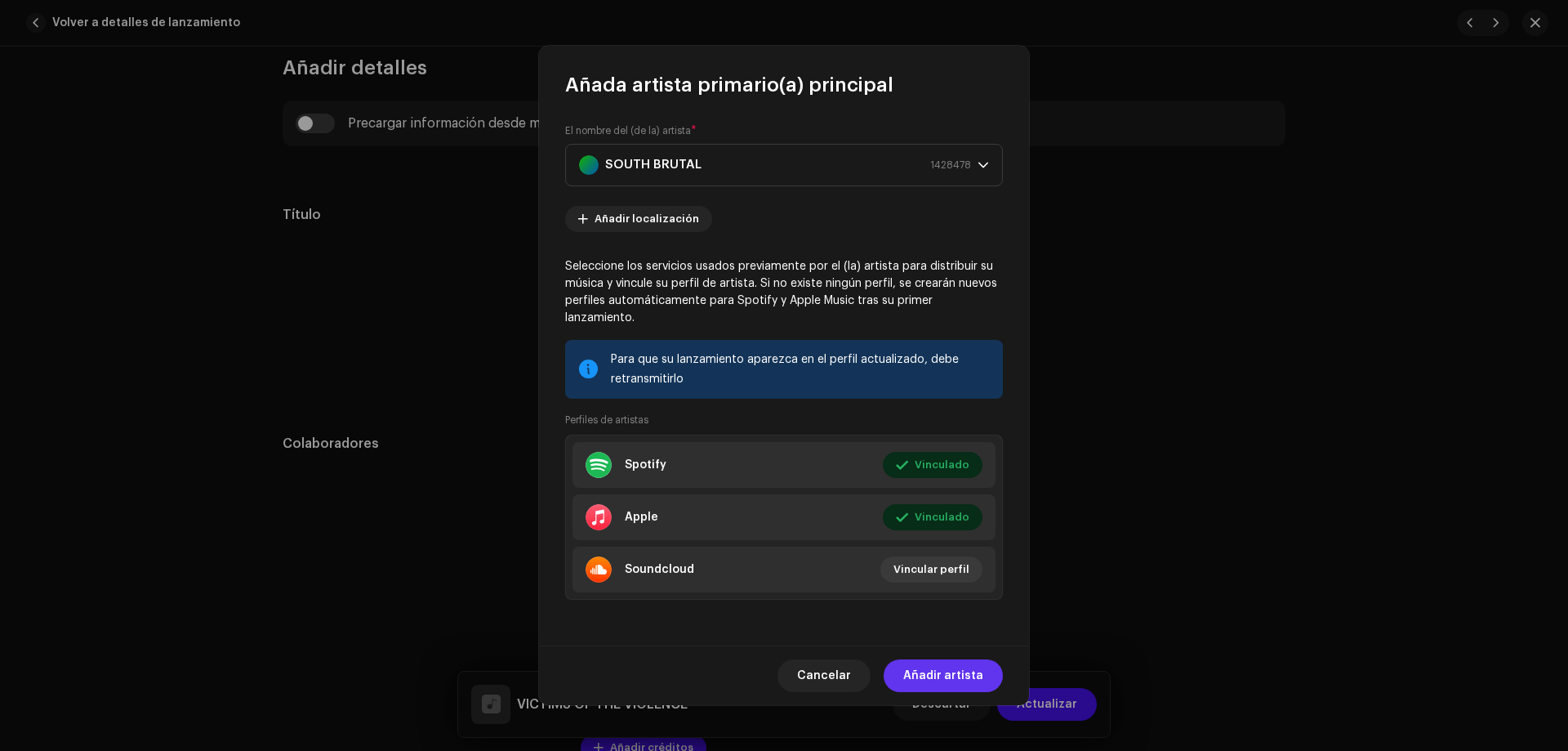
click at [936, 665] on span "Añadir artista" at bounding box center [943, 676] width 80 height 33
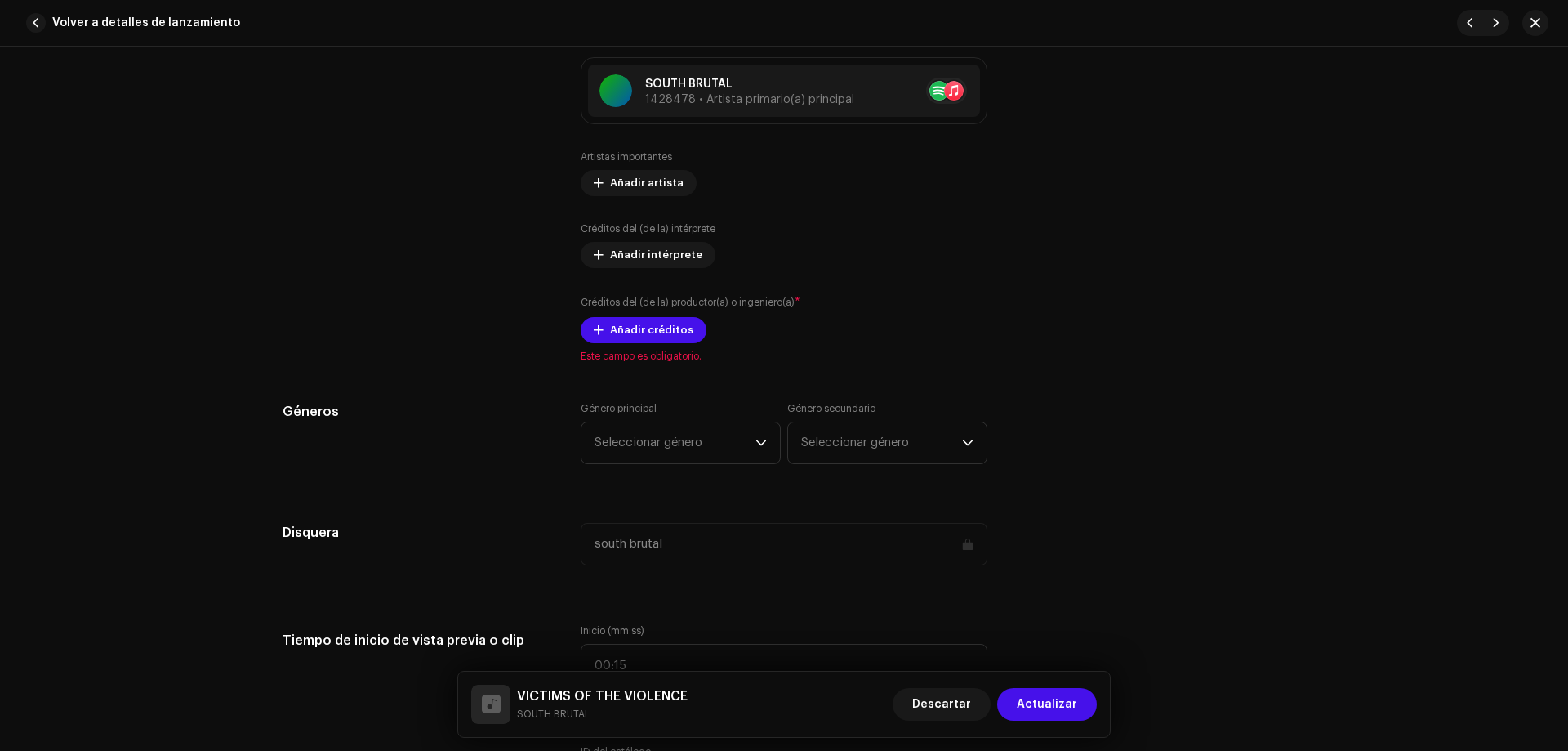
scroll to position [1047, 0]
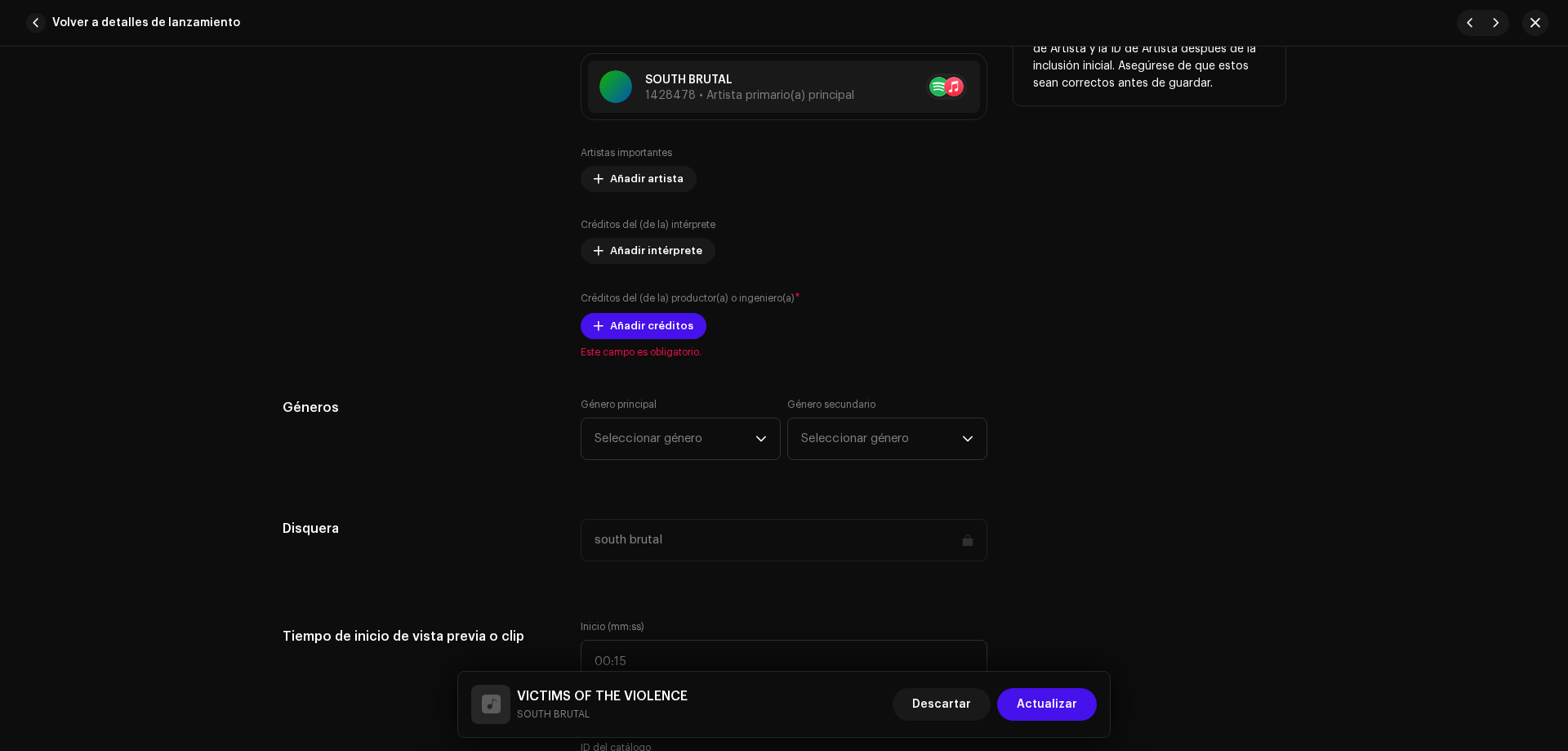
click at [619, 312] on div "Créditos del (de la) productor(a) o ingeniero(a) * Añadir créditos" at bounding box center [784, 315] width 407 height 49
click at [619, 321] on span "Añadir créditos" at bounding box center [651, 326] width 83 height 33
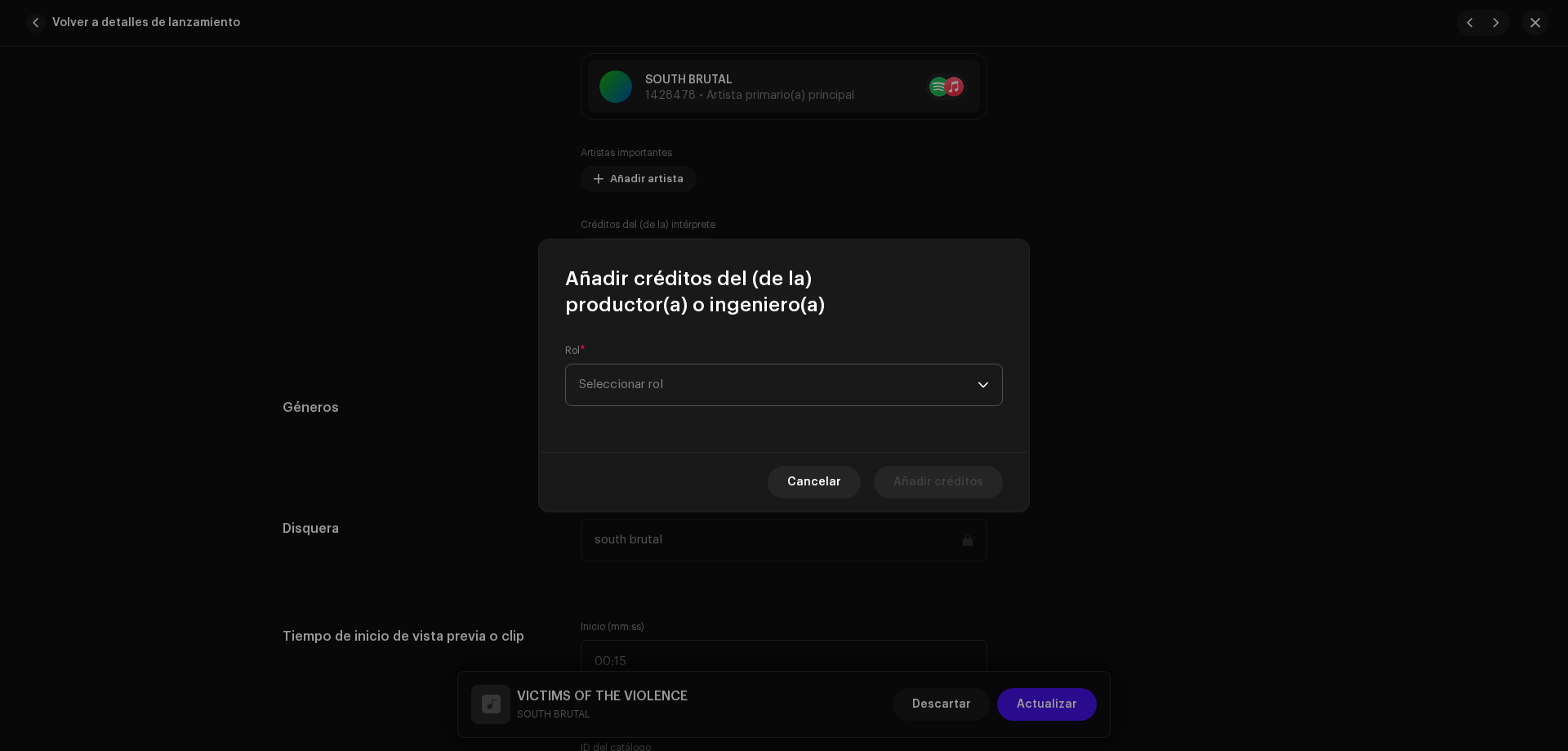
click at [713, 397] on span "Seleccionar rol" at bounding box center [778, 385] width 398 height 41
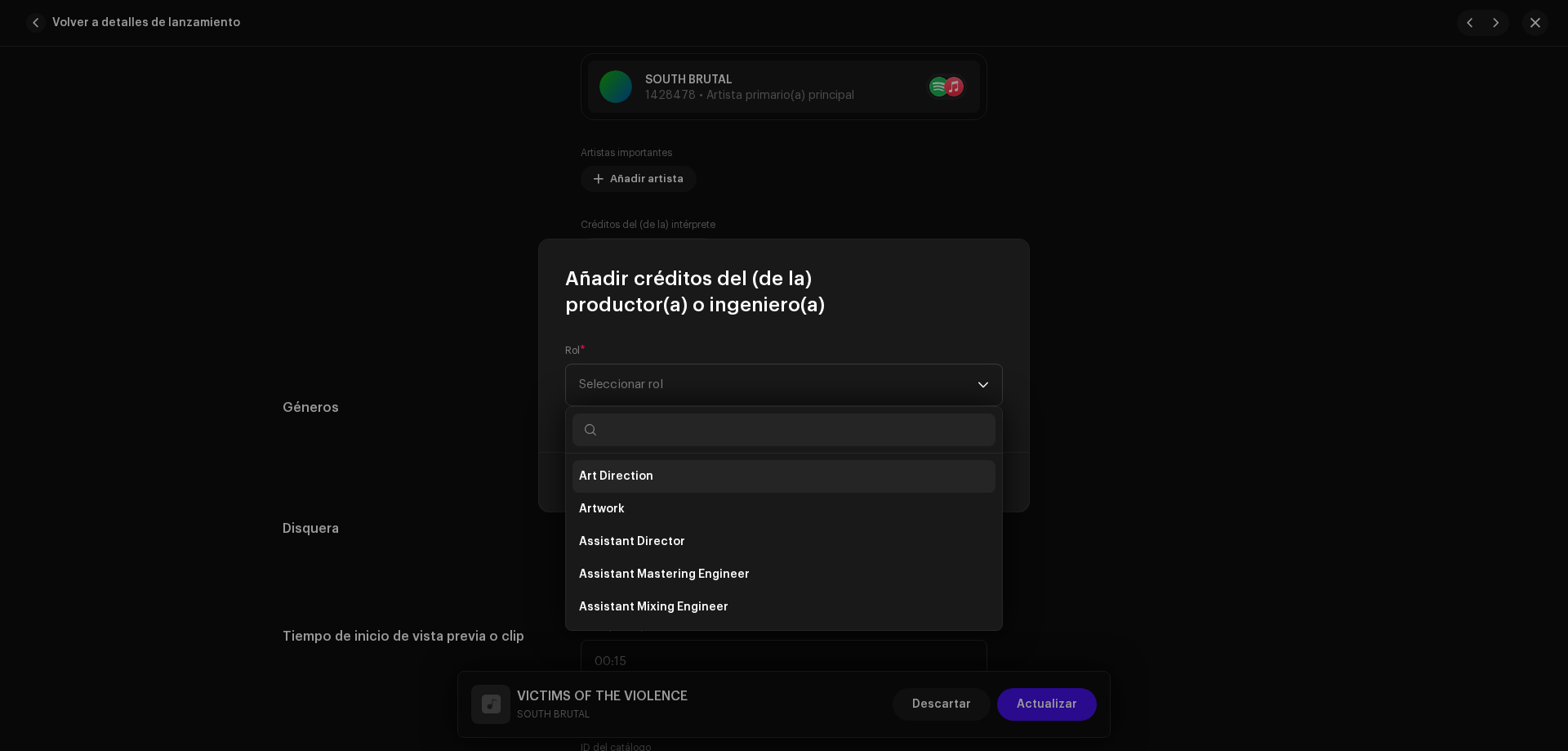
click at [655, 476] on li "Art Direction" at bounding box center [784, 476] width 423 height 33
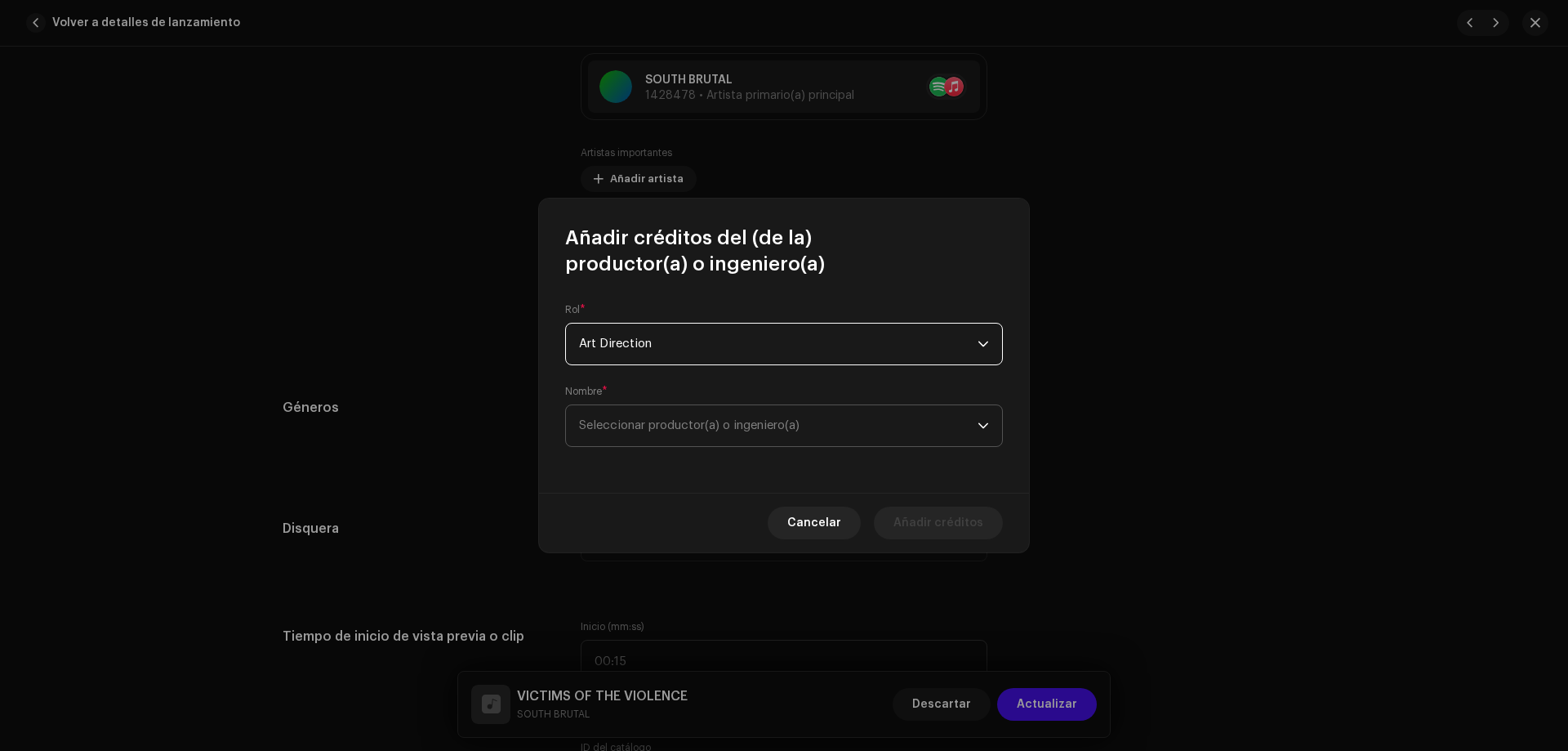
click at [833, 433] on span "Seleccionar productor(a) o ingeniero(a)" at bounding box center [778, 425] width 398 height 41
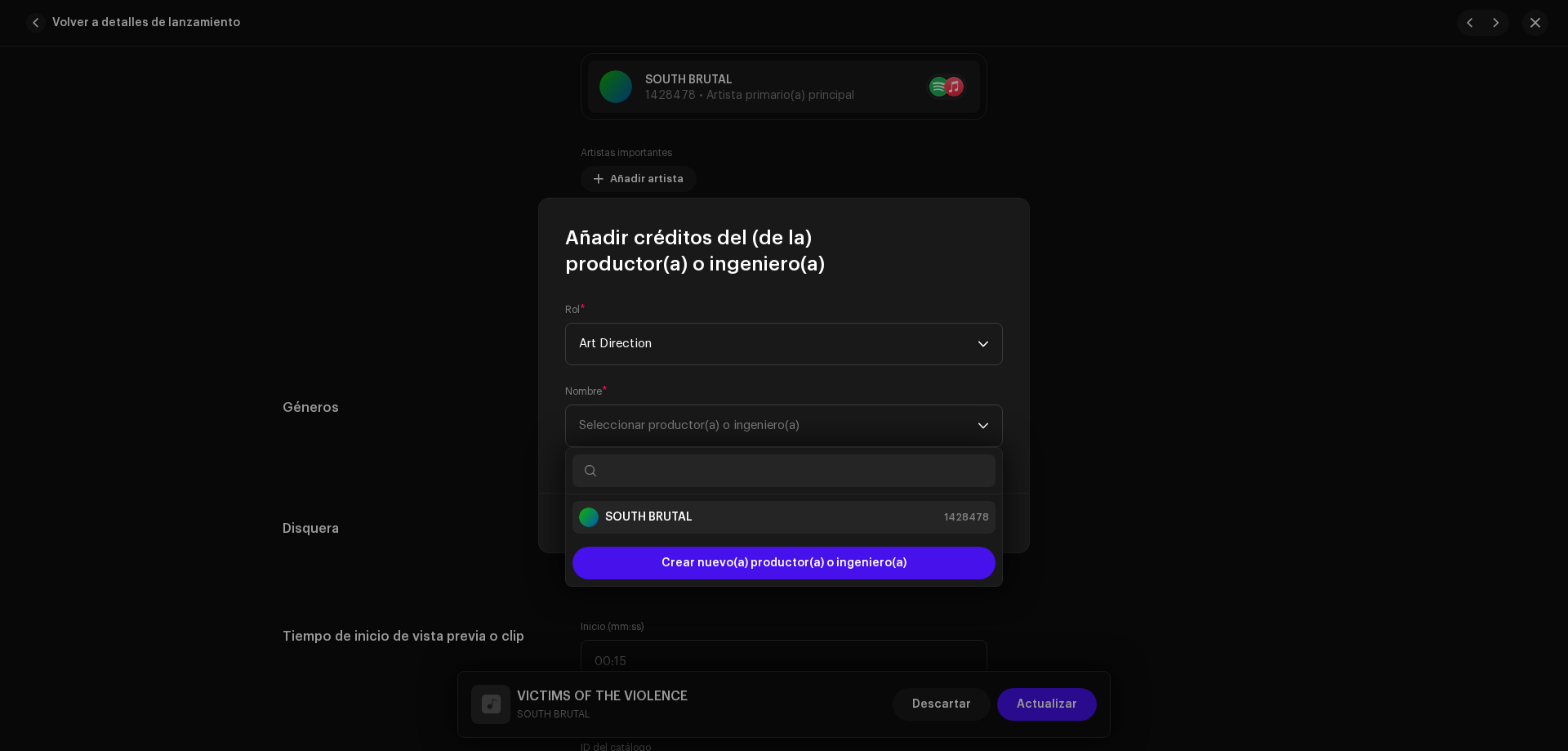
click at [629, 517] on strong "SOUTH BRUTAL" at bounding box center [649, 517] width 87 height 16
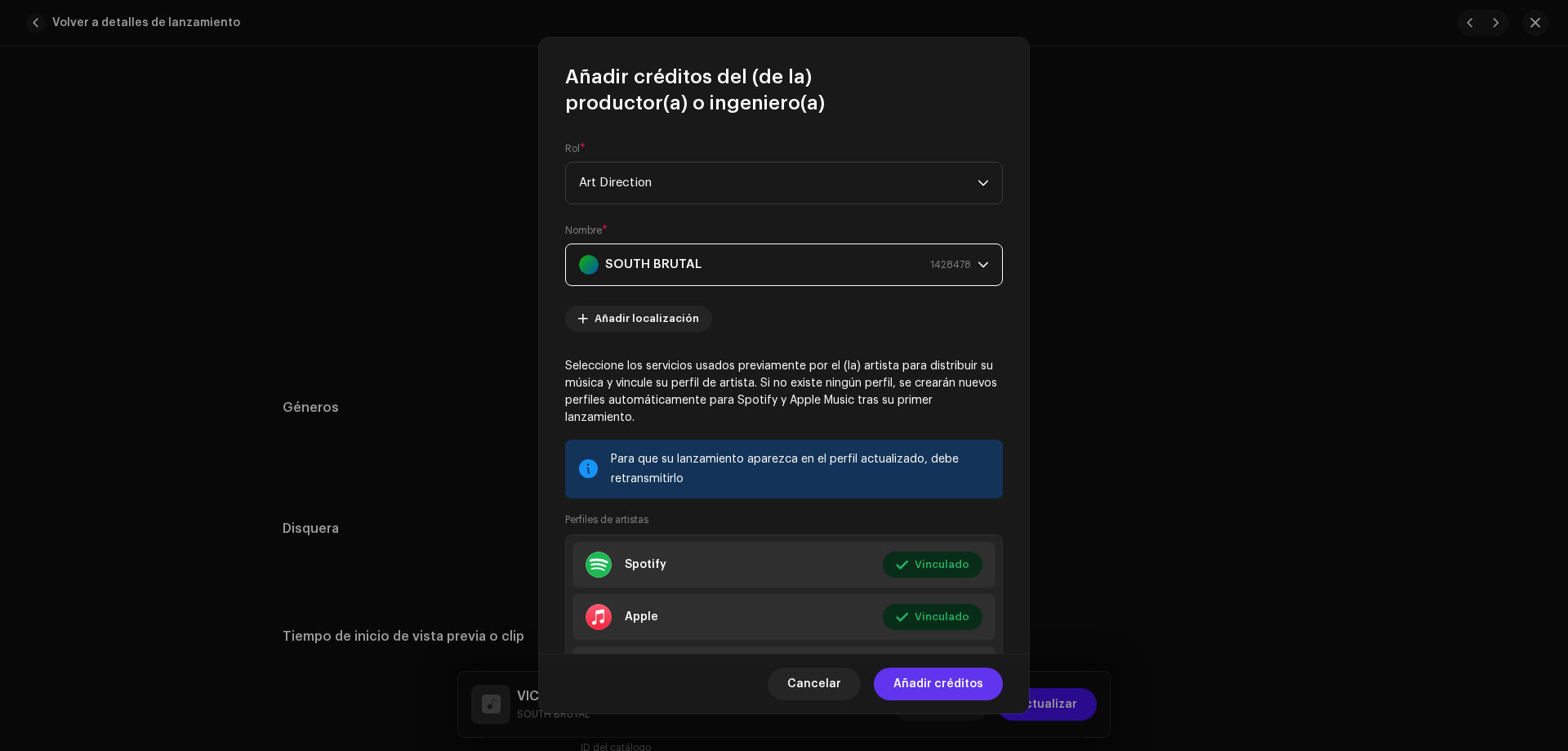
click at [943, 689] on span "Añadir créditos" at bounding box center [938, 684] width 90 height 33
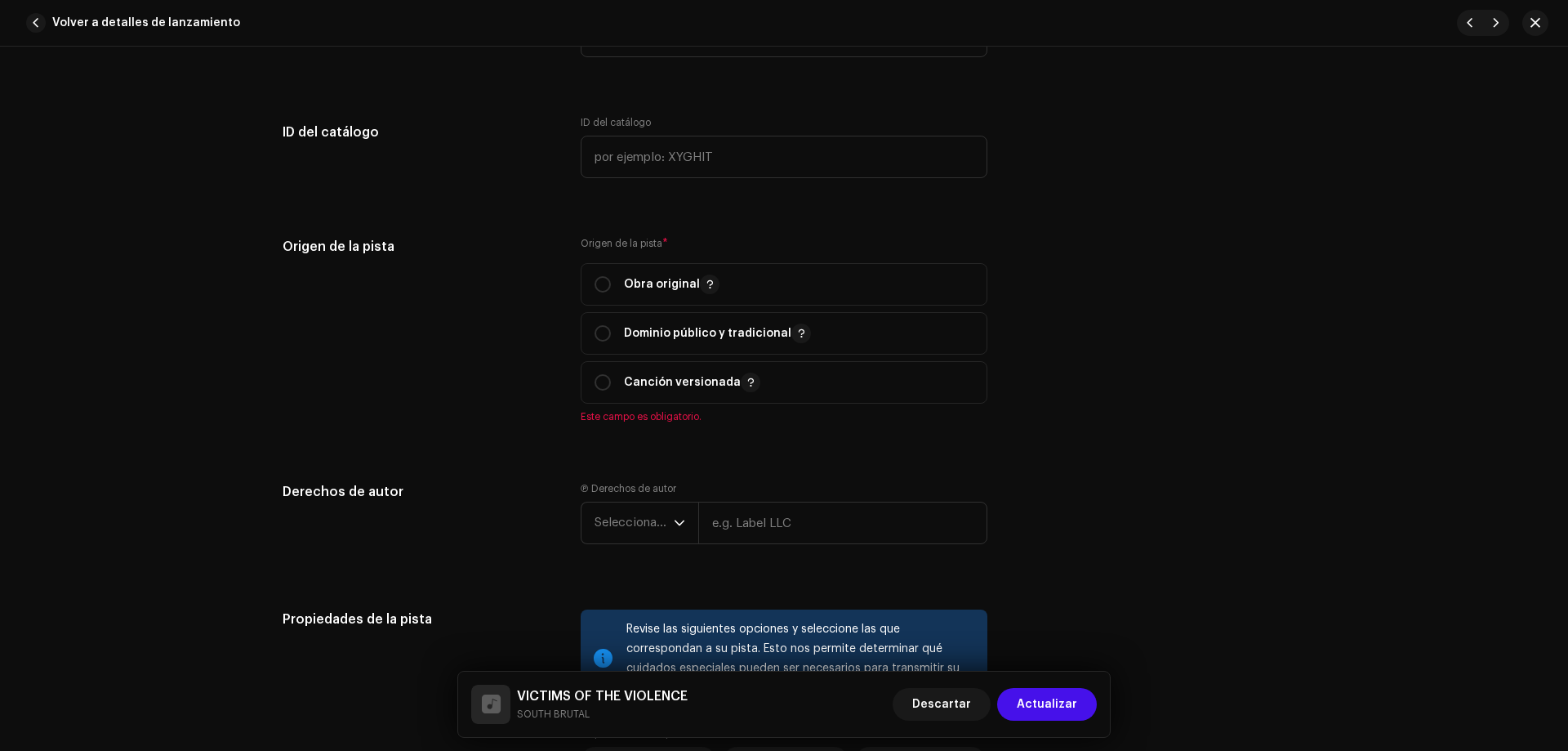
scroll to position [1760, 0]
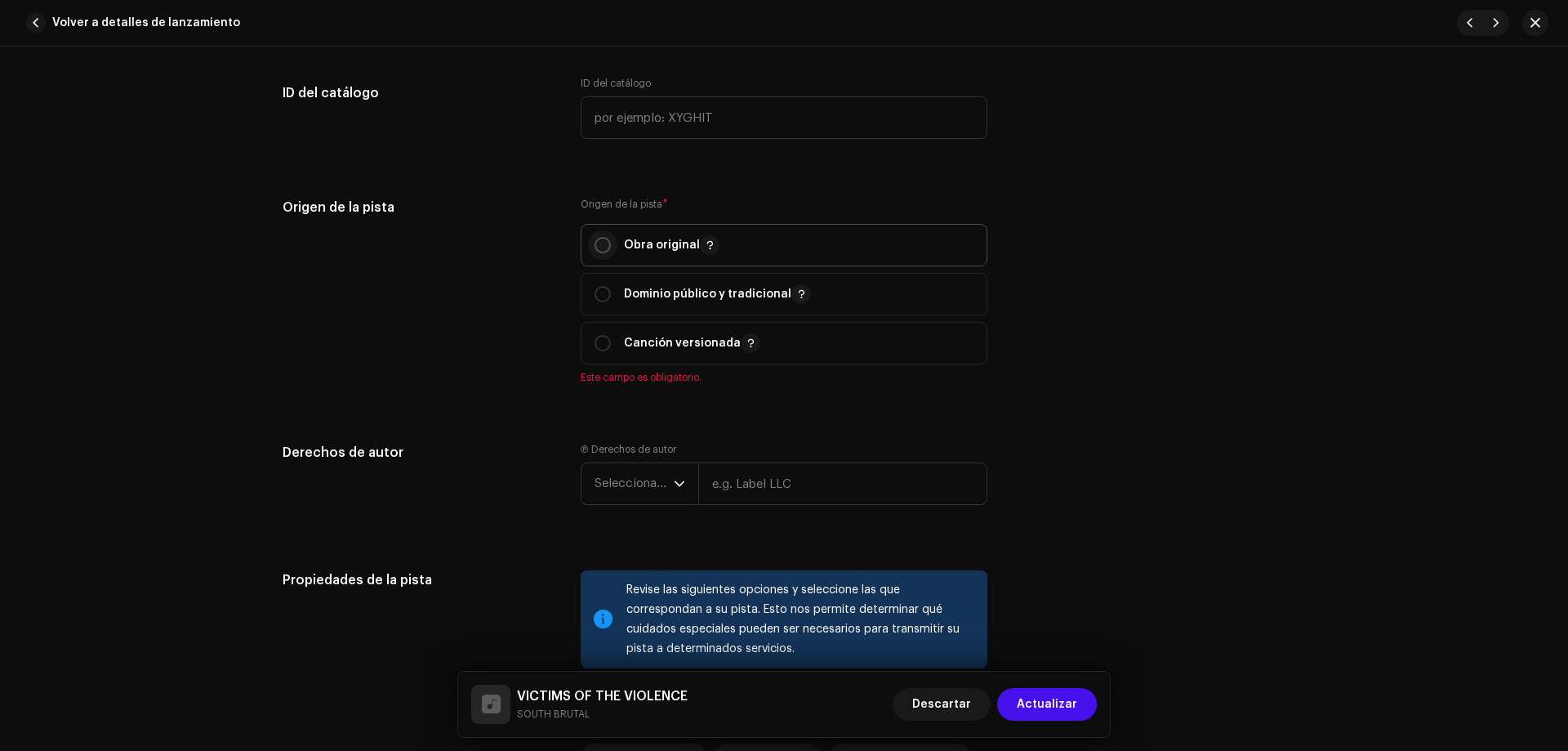
click at [597, 242] on input "radio" at bounding box center [602, 245] width 16 height 16
radio input "true"
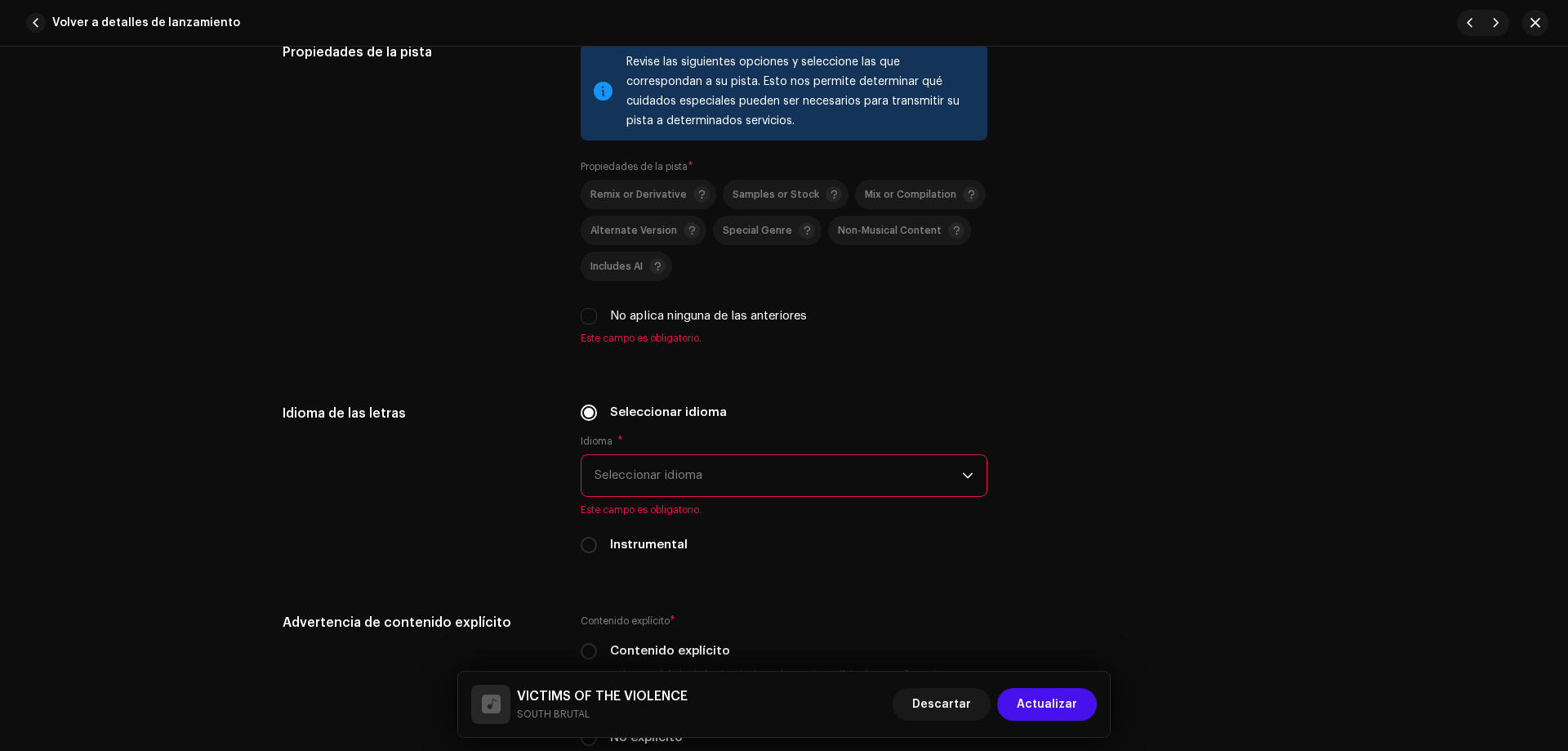
scroll to position [2276, 0]
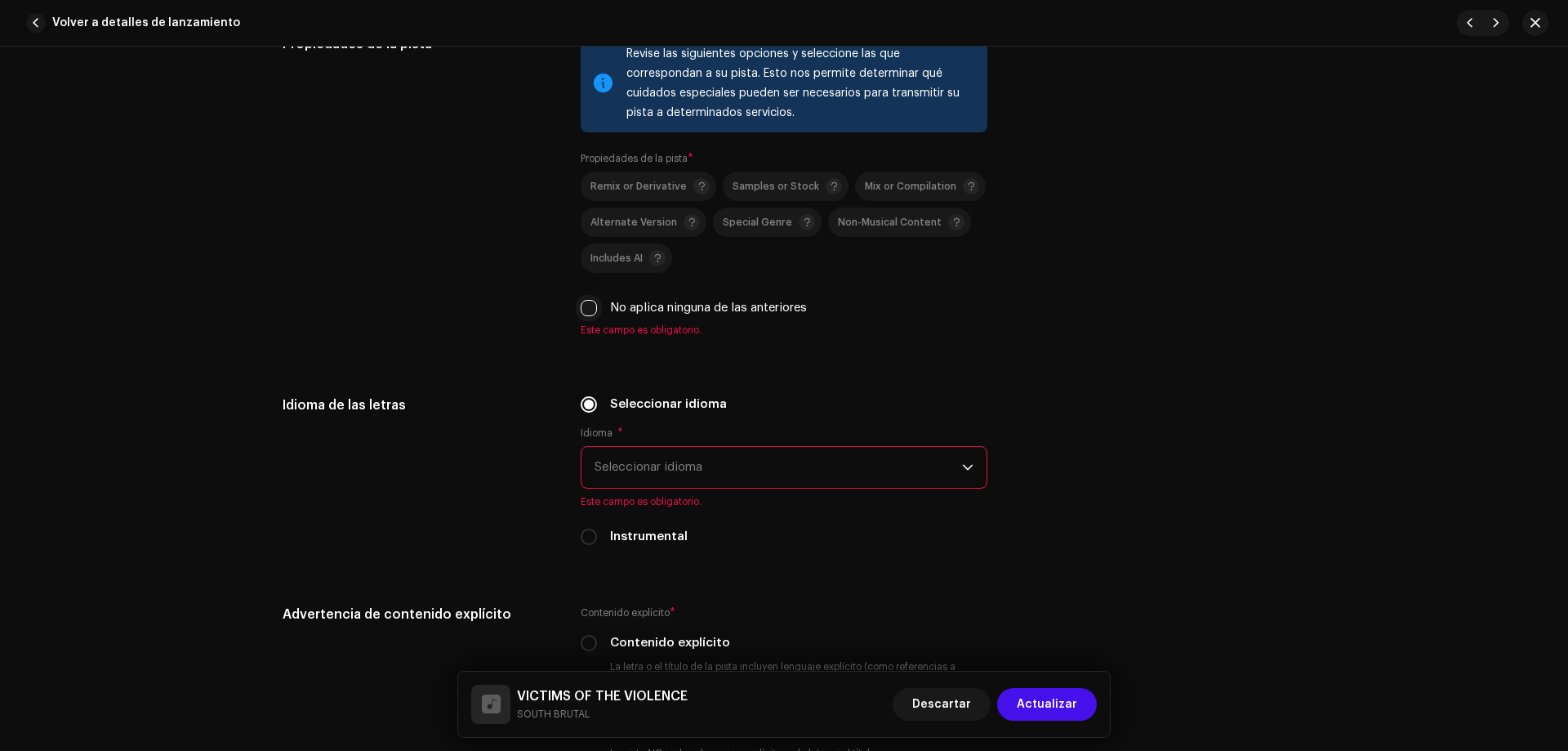
drag, startPoint x: 586, startPoint y: 309, endPoint x: 587, endPoint y: 477, distance: 168.0
click at [585, 310] on input "No aplica ninguna de las anteriores" at bounding box center [588, 308] width 16 height 16
checkbox input "true"
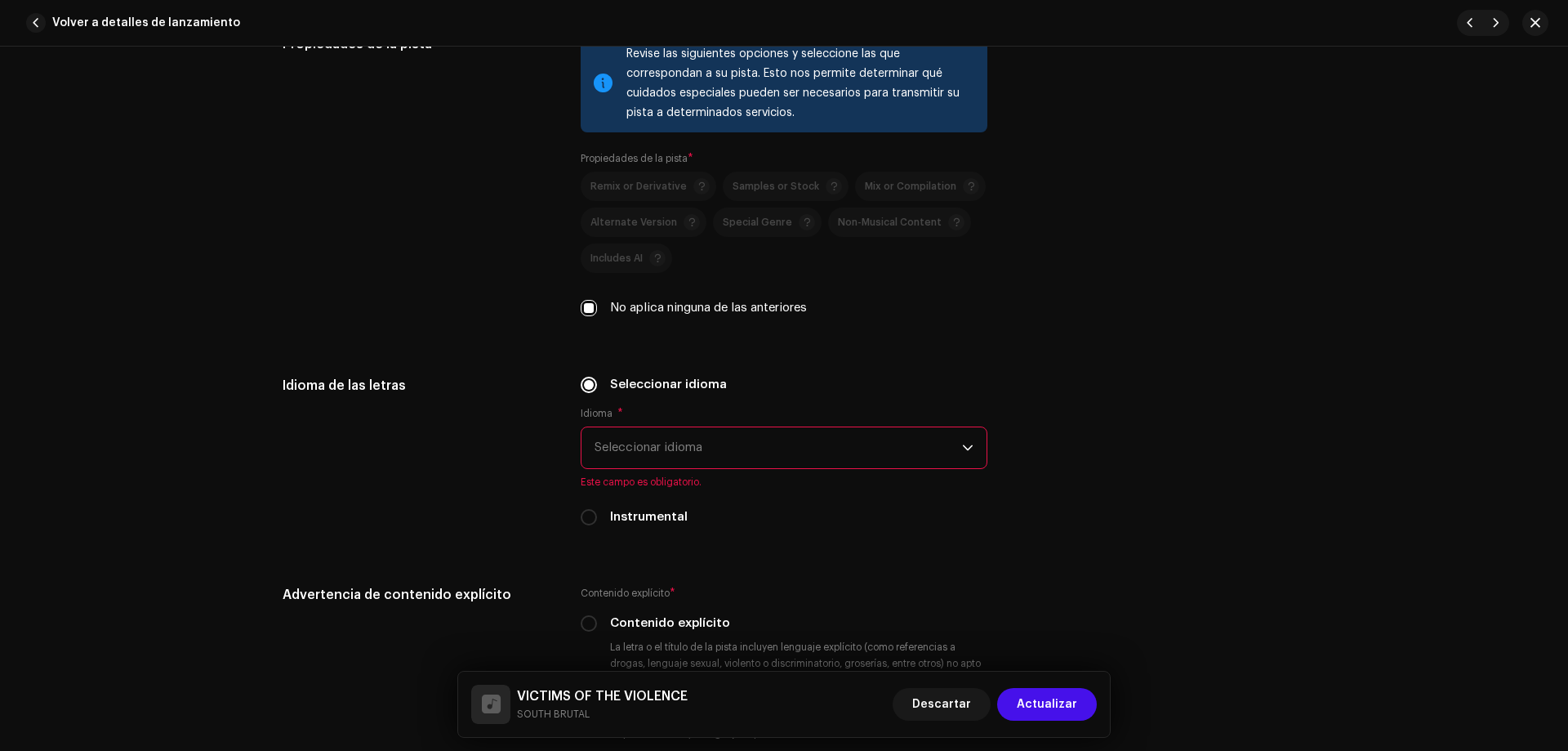
click at [595, 463] on span "Seleccionar idioma" at bounding box center [778, 447] width 367 height 41
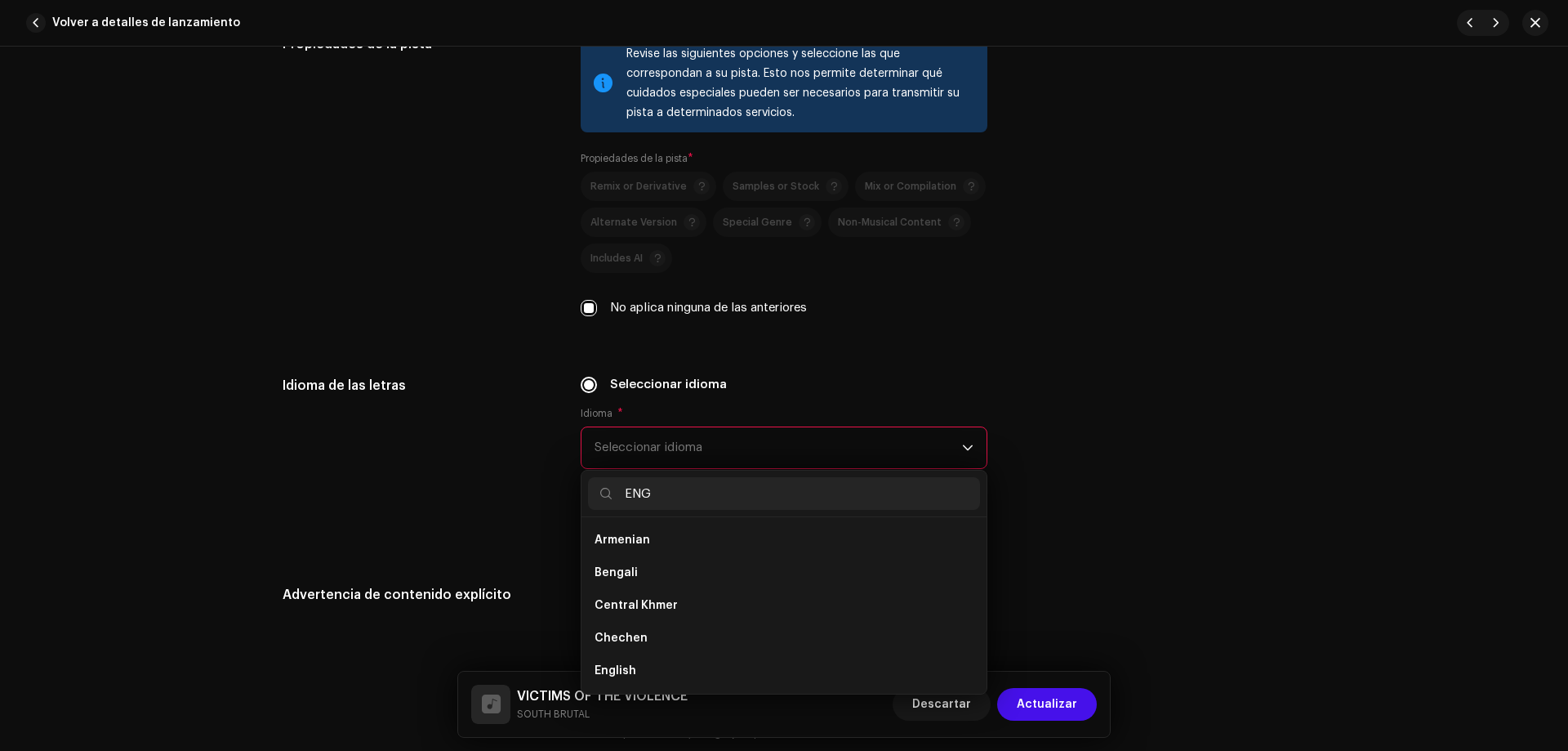
scroll to position [0, 0]
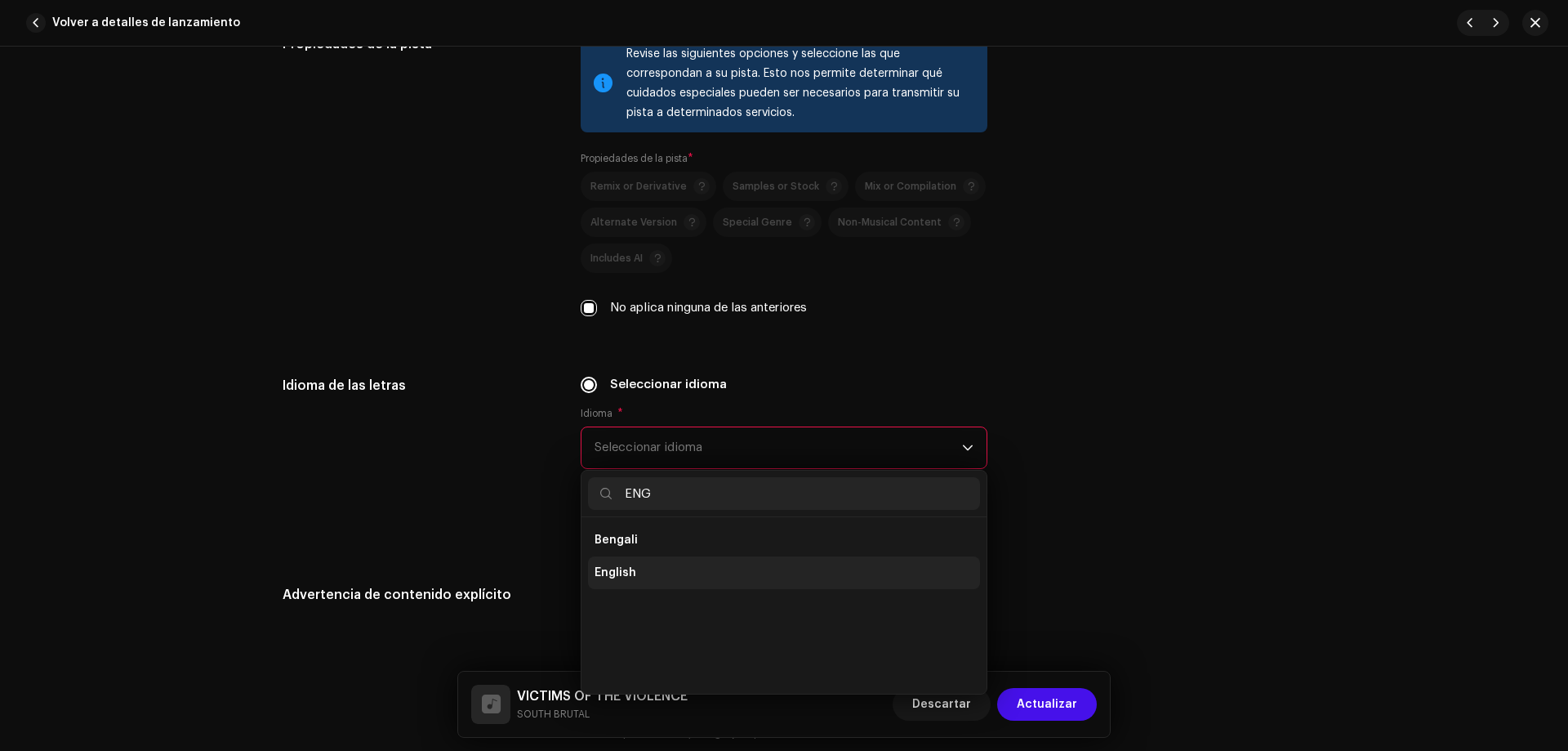
type input "ENG"
click at [610, 573] on span "English" at bounding box center [615, 572] width 41 height 16
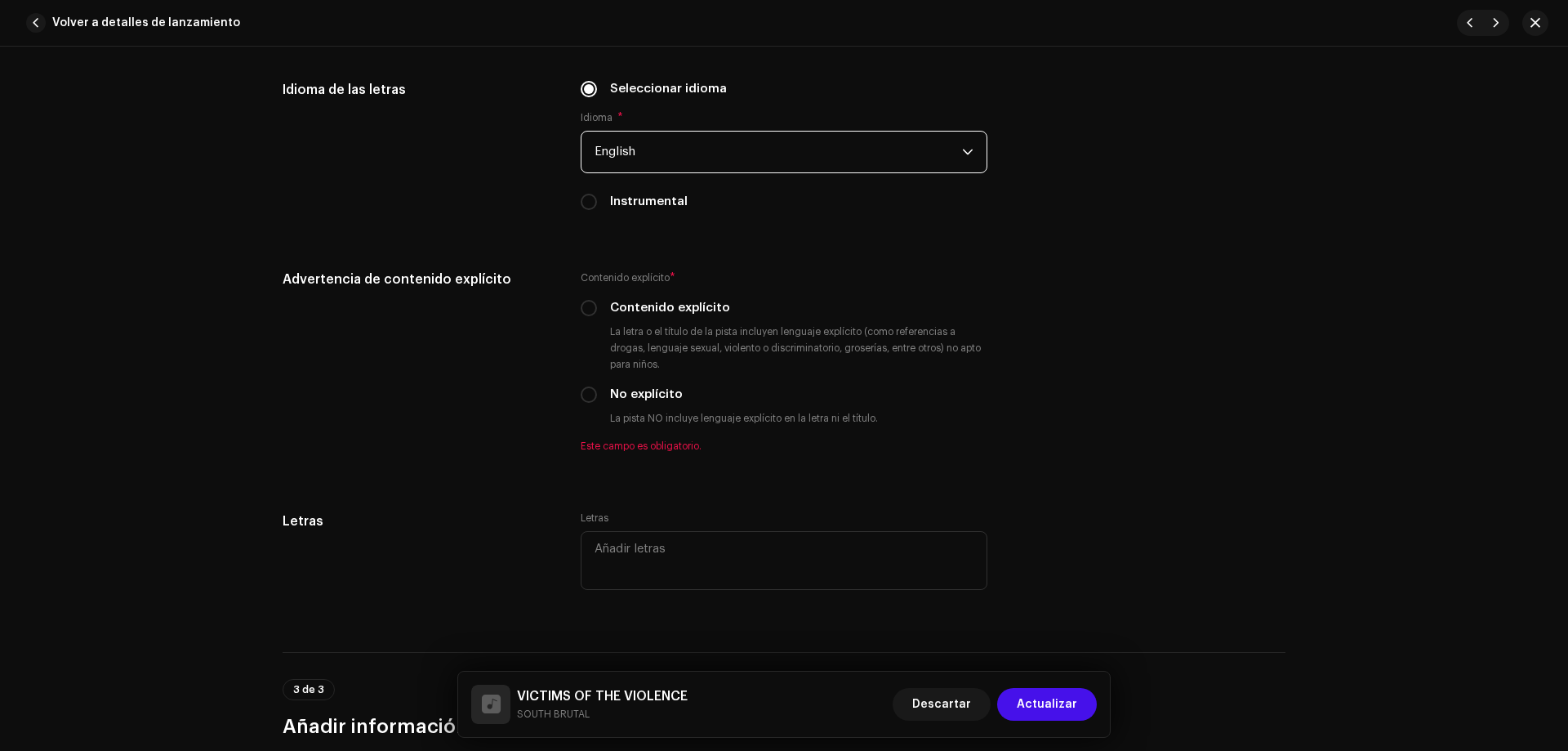
scroll to position [2581, 0]
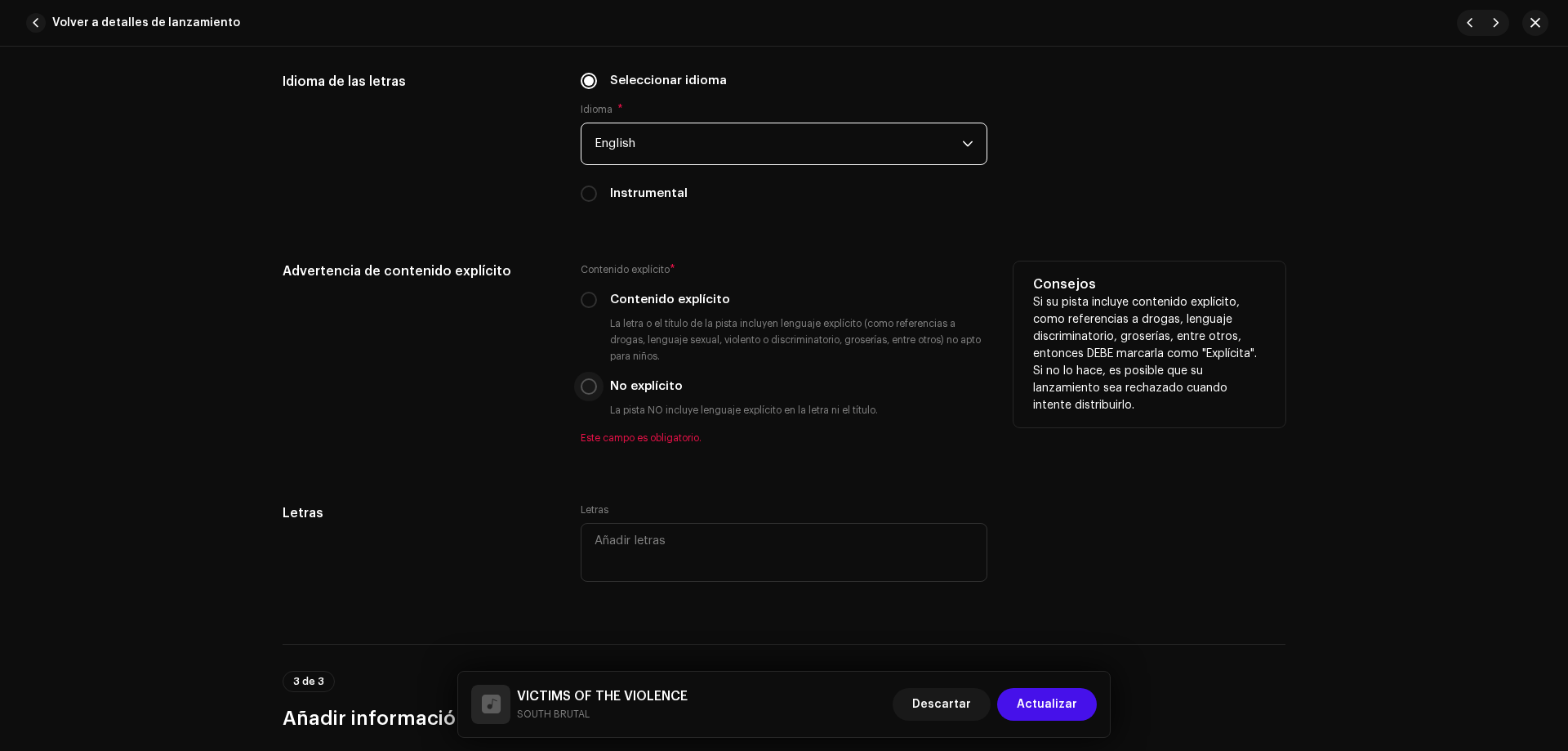
click at [581, 387] on input "No explícito" at bounding box center [588, 386] width 16 height 16
radio input "true"
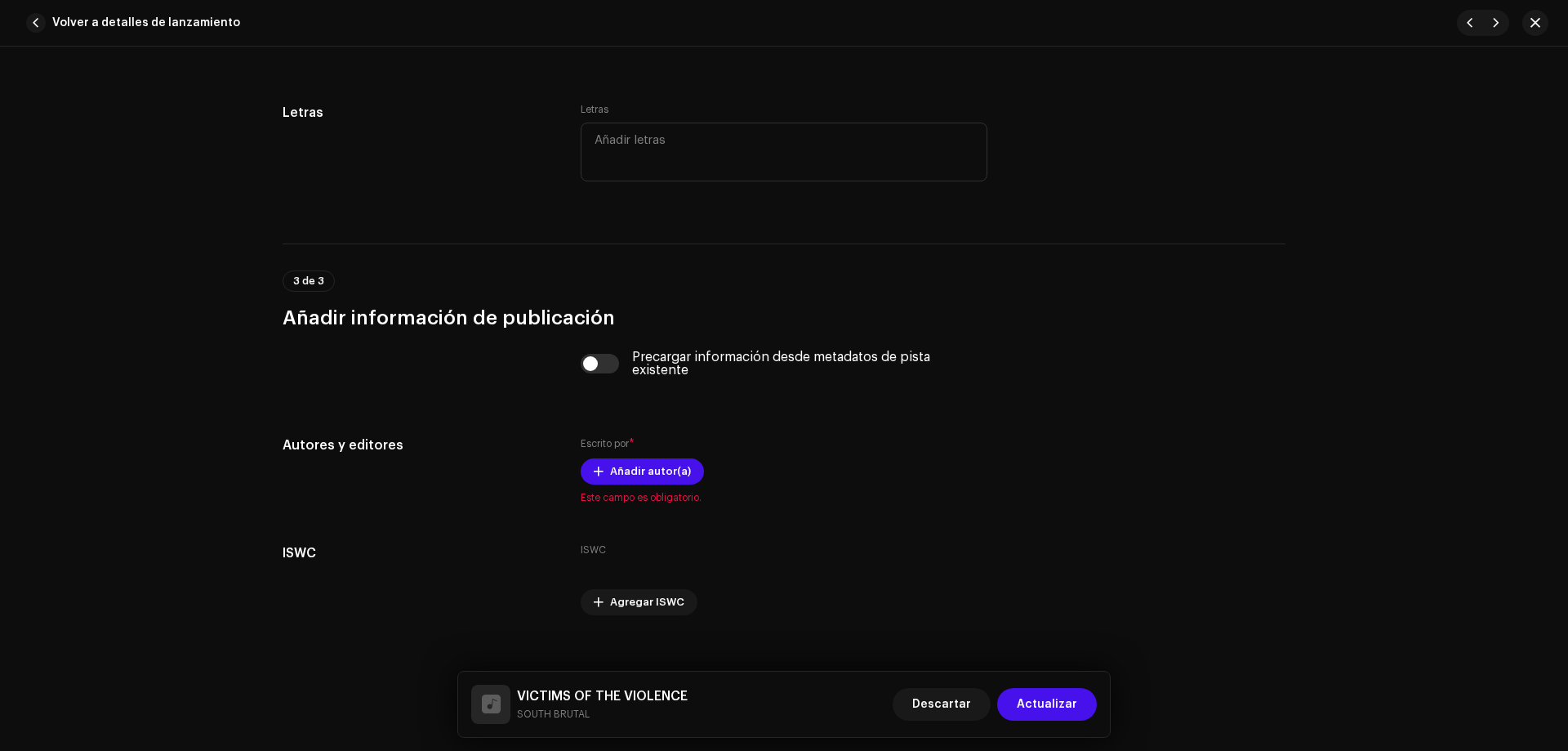
scroll to position [2982, 0]
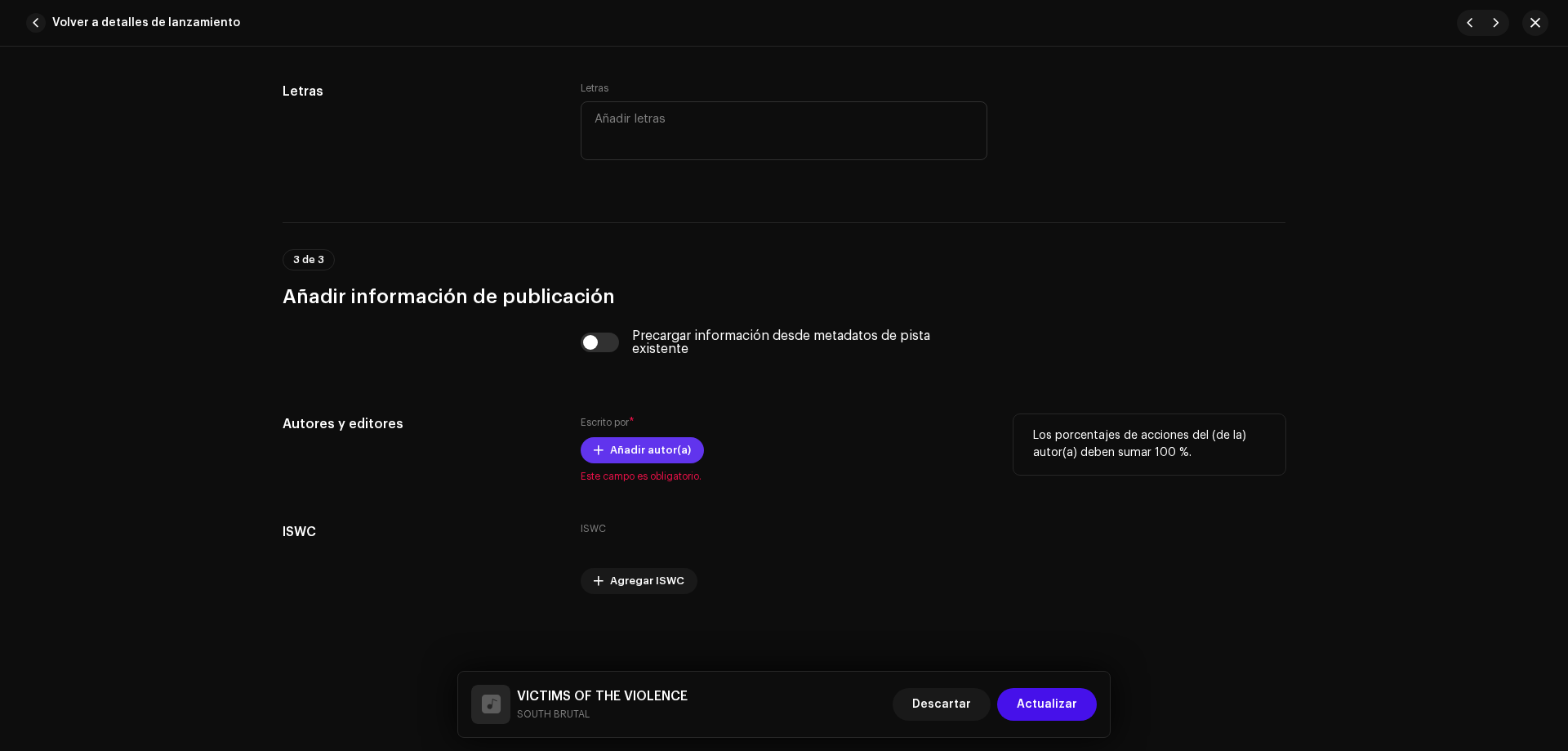
click at [641, 459] on span "Añadir autor(a)" at bounding box center [651, 450] width 81 height 33
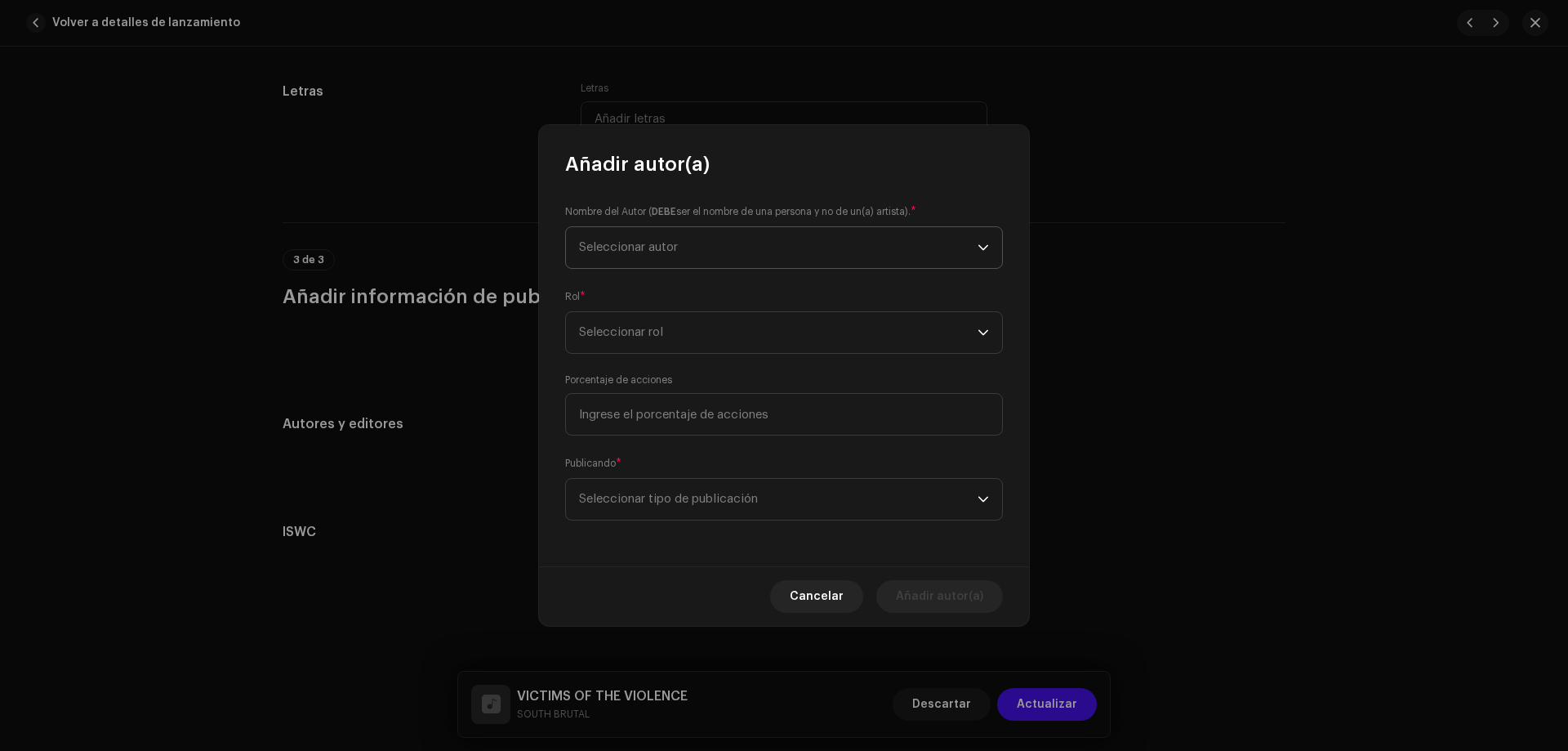
click at [682, 238] on span "Seleccionar autor" at bounding box center [778, 247] width 398 height 41
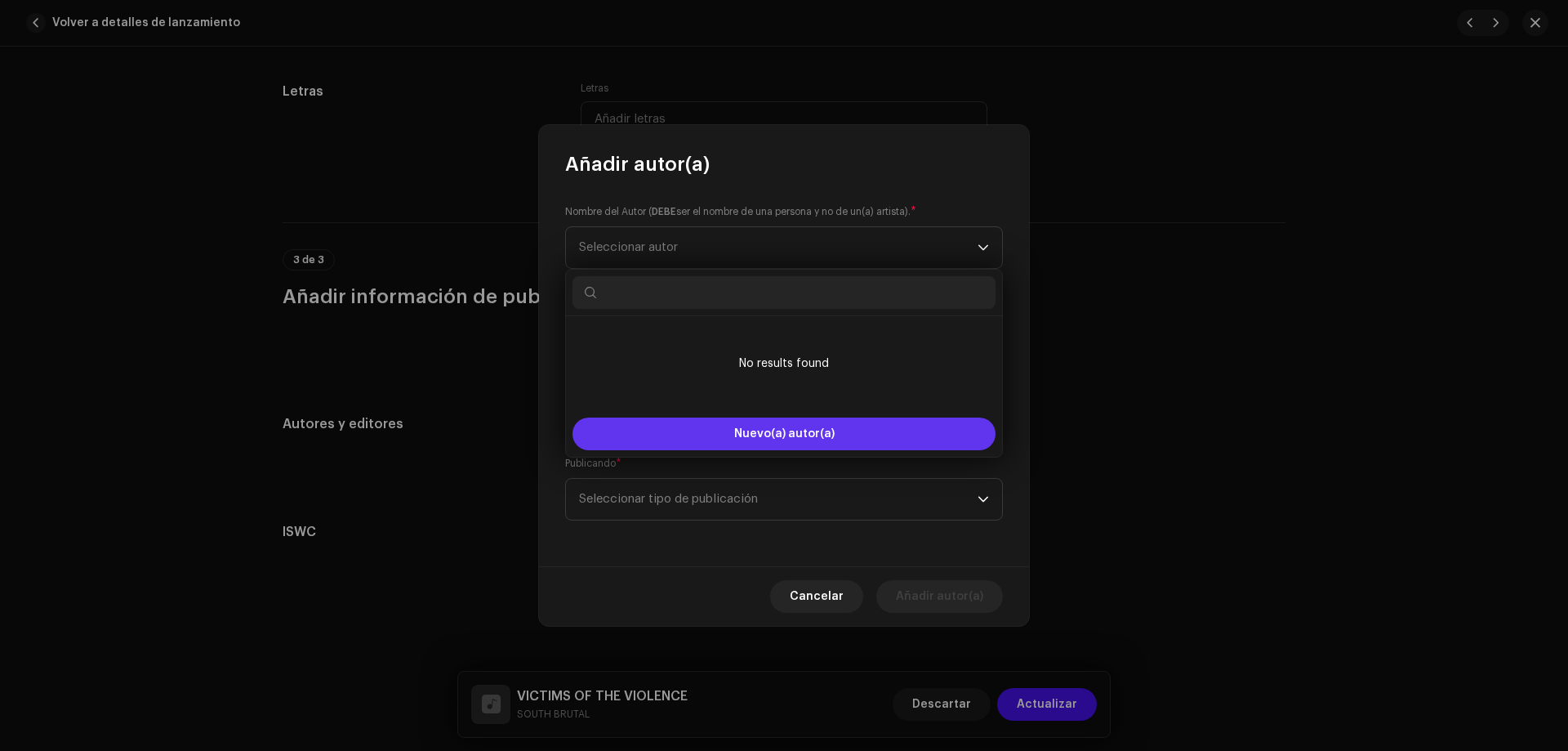
click at [740, 437] on span "Nuevo(a) autor(a)" at bounding box center [784, 433] width 100 height 11
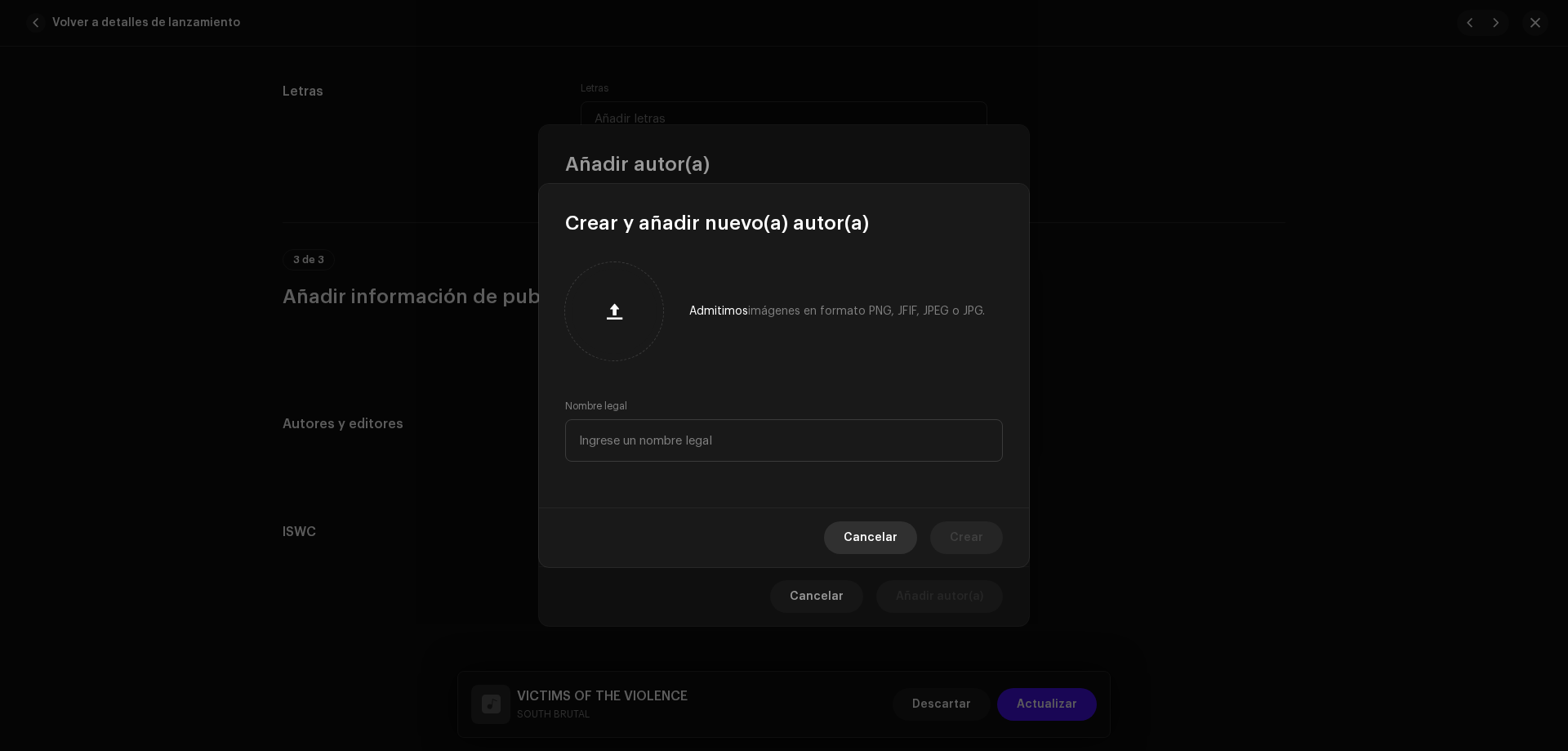
click at [894, 532] on span "Cancelar" at bounding box center [871, 538] width 54 height 33
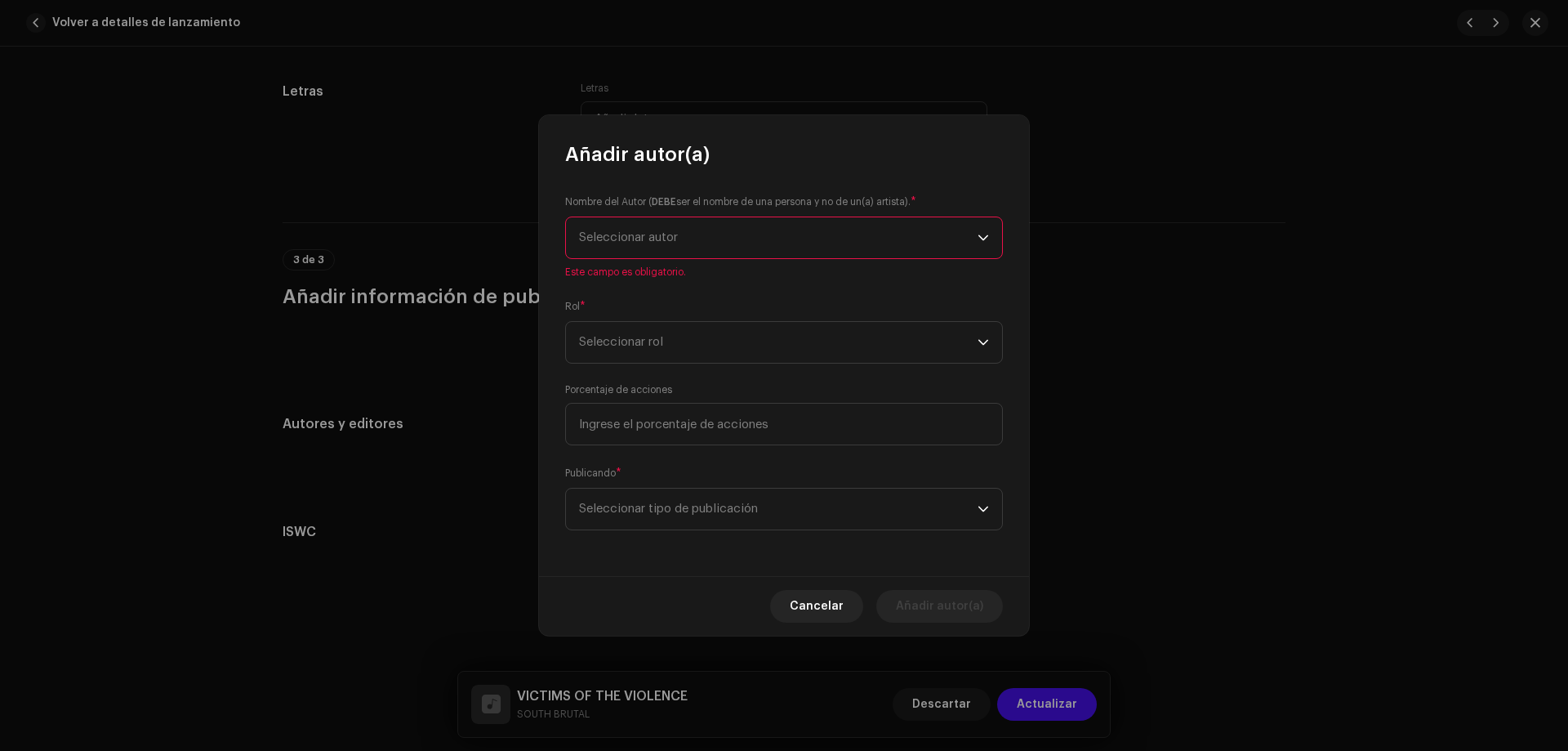
click at [788, 237] on span "Seleccionar autor" at bounding box center [778, 237] width 398 height 41
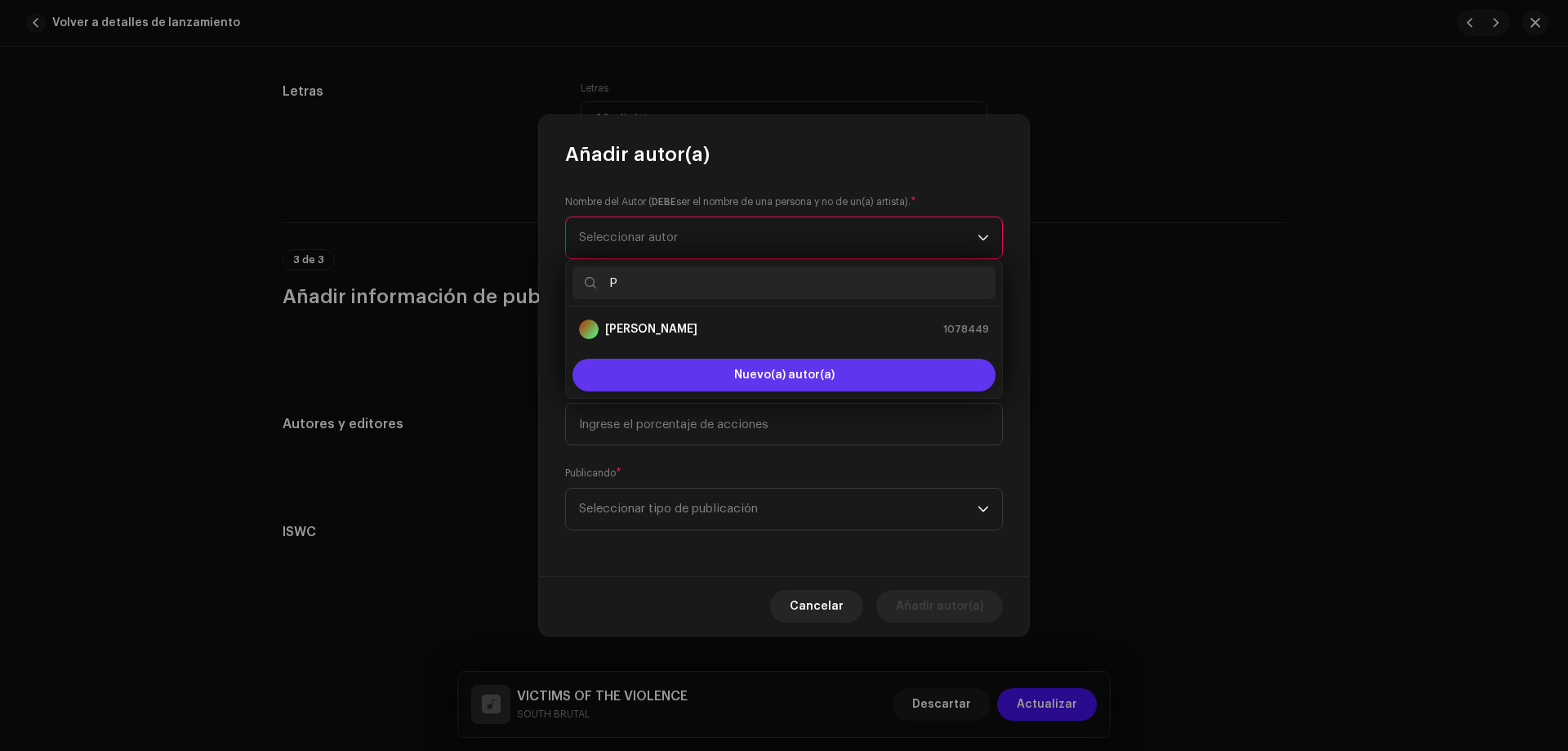
type input "P"
click at [707, 367] on button "Nuevo(a) autor(a)" at bounding box center [784, 375] width 423 height 33
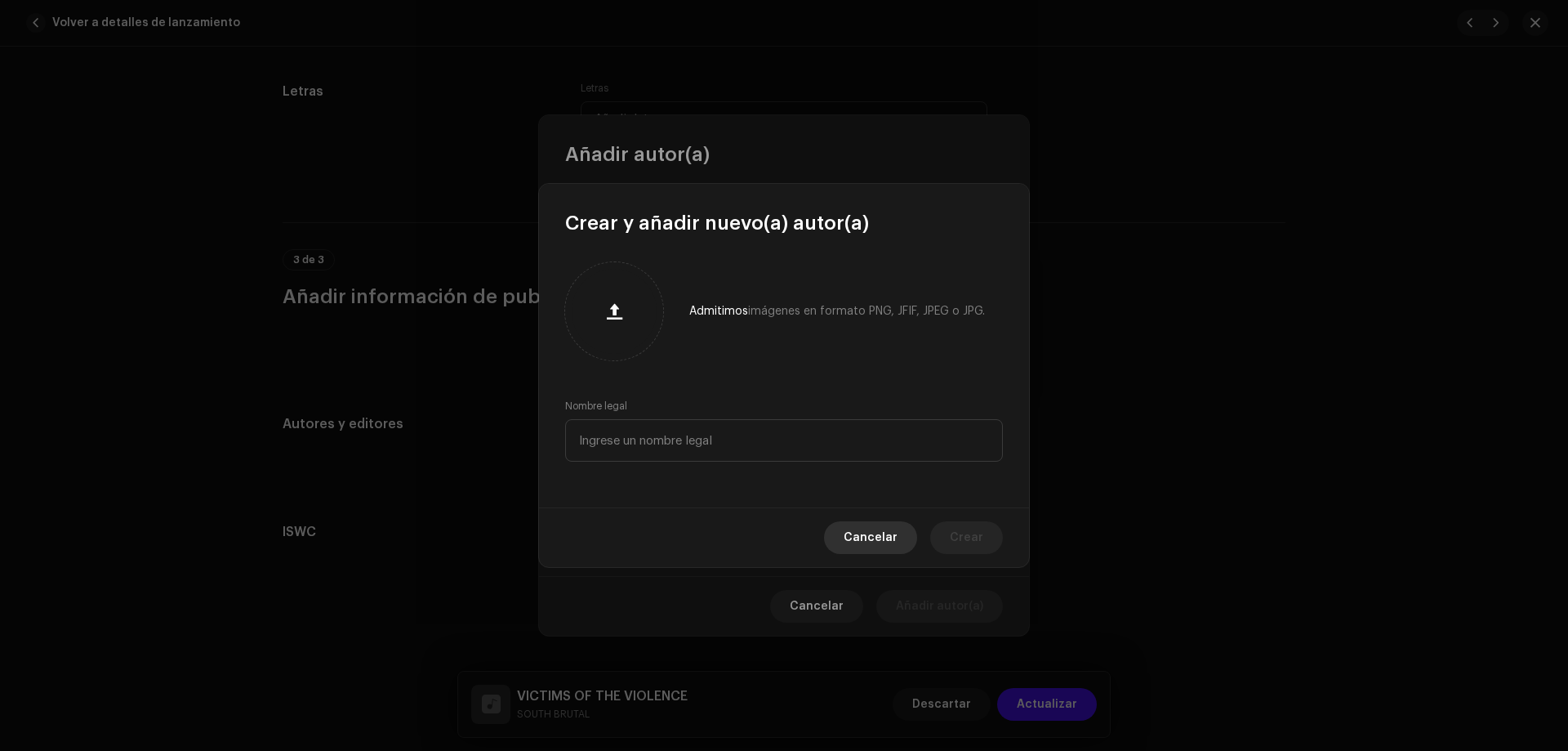
drag, startPoint x: 907, startPoint y: 544, endPoint x: 852, endPoint y: 512, distance: 63.6
click at [906, 545] on button "Cancelar" at bounding box center [871, 538] width 93 height 33
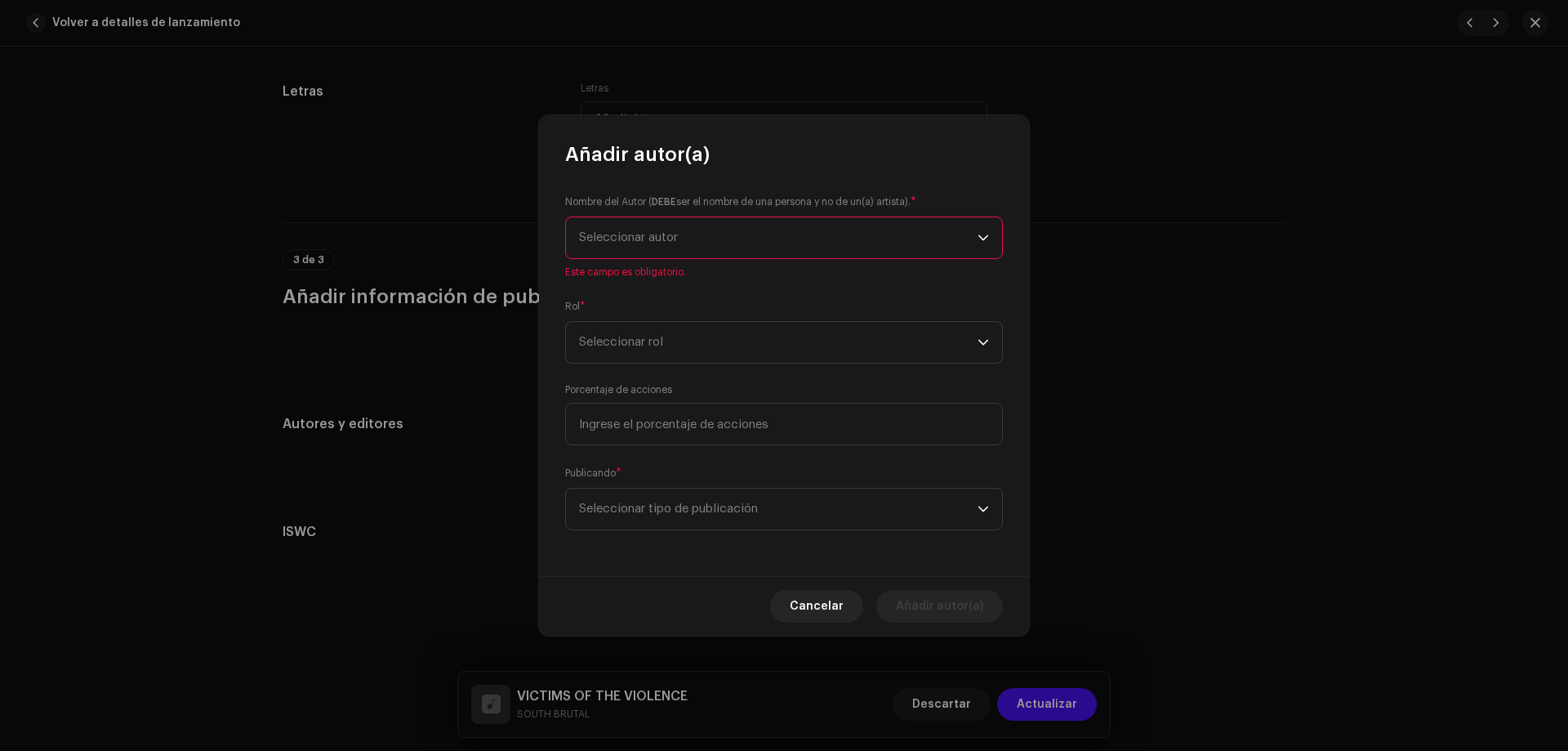
click at [664, 250] on span "Seleccionar autor" at bounding box center [778, 237] width 398 height 41
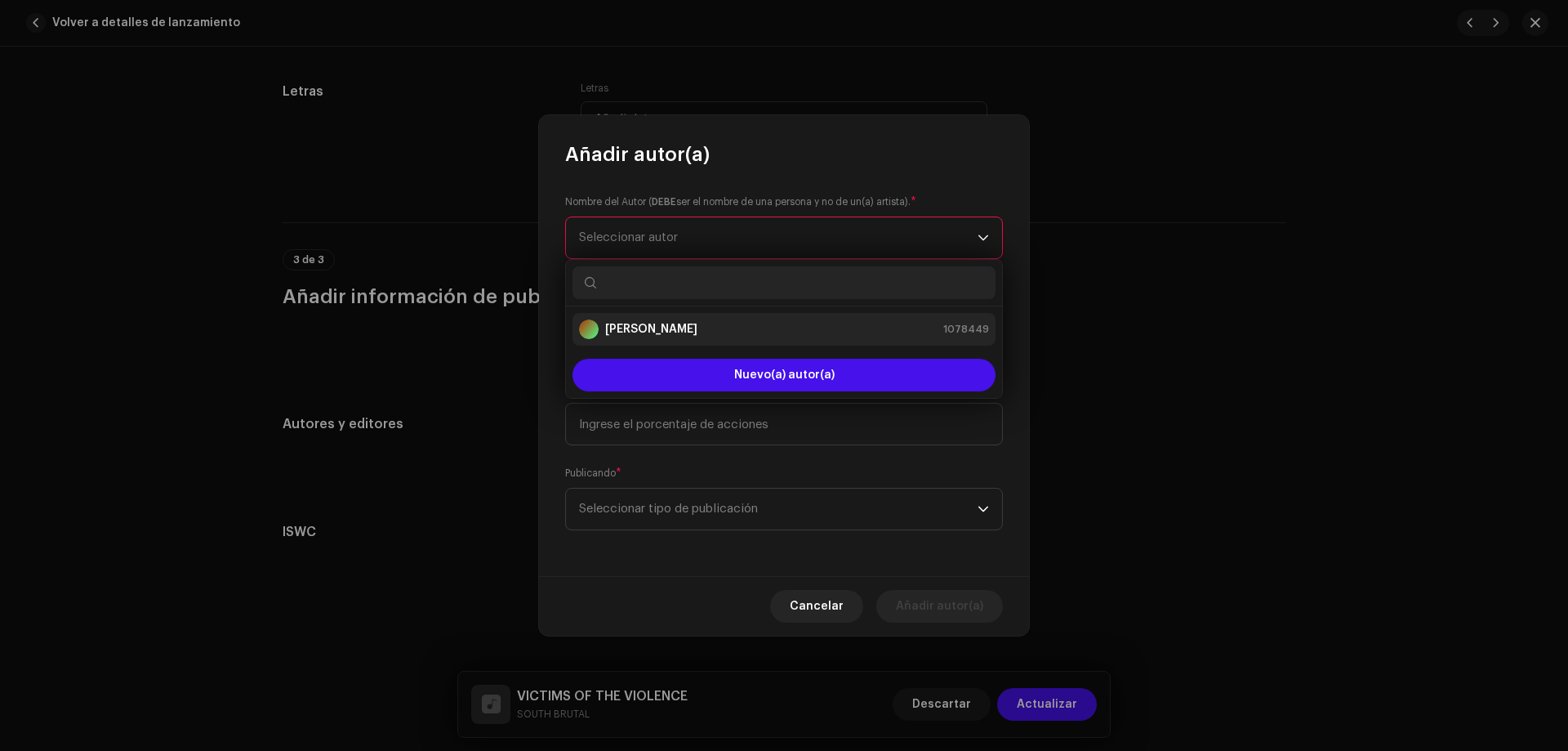
click at [632, 326] on strong "[PERSON_NAME]" at bounding box center [651, 329] width 92 height 16
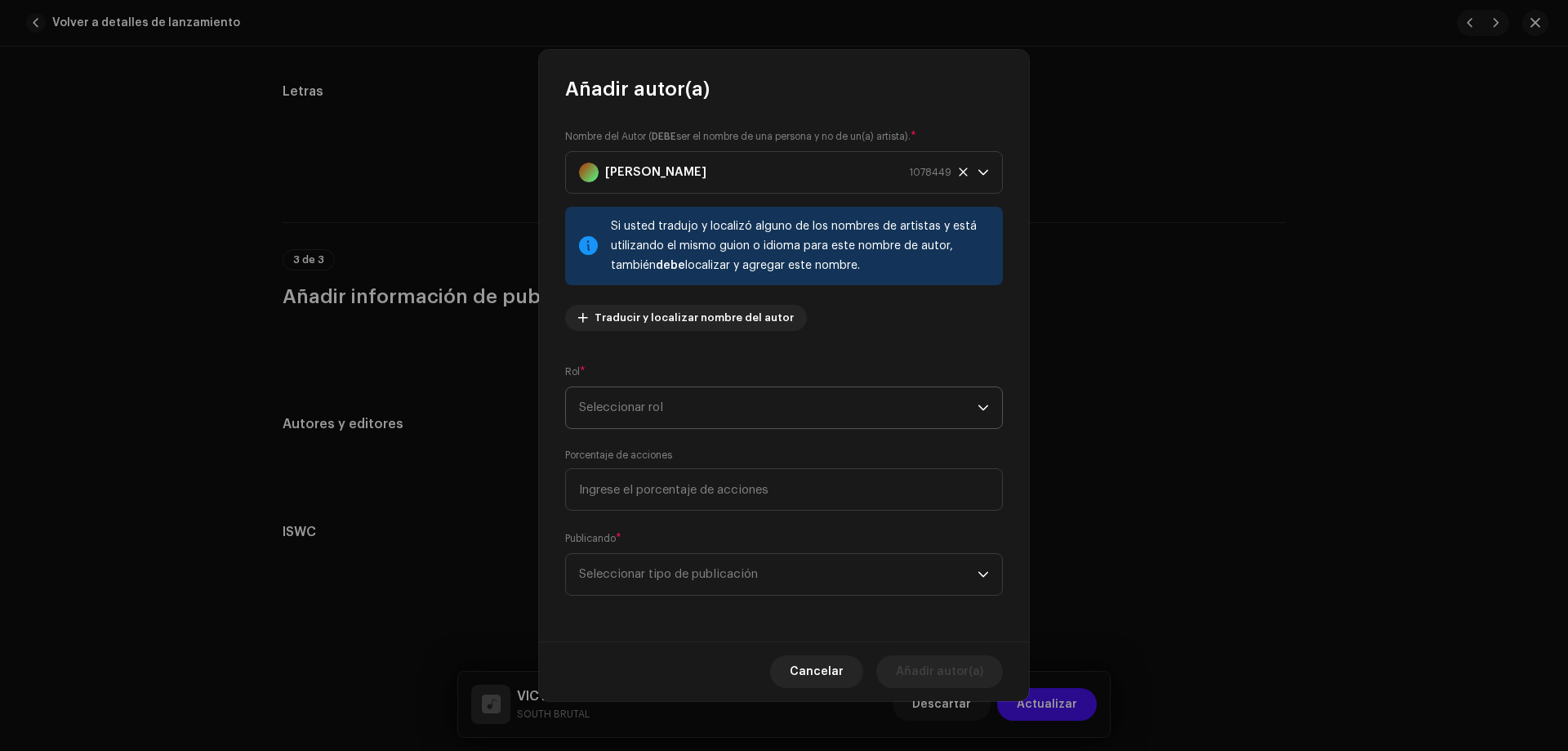
click at [592, 409] on span "Seleccionar rol" at bounding box center [778, 407] width 398 height 41
click at [679, 551] on span "Composer & Lyricist" at bounding box center [636, 551] width 115 height 16
click at [682, 576] on span "Seleccionar tipo de publicación" at bounding box center [778, 574] width 398 height 41
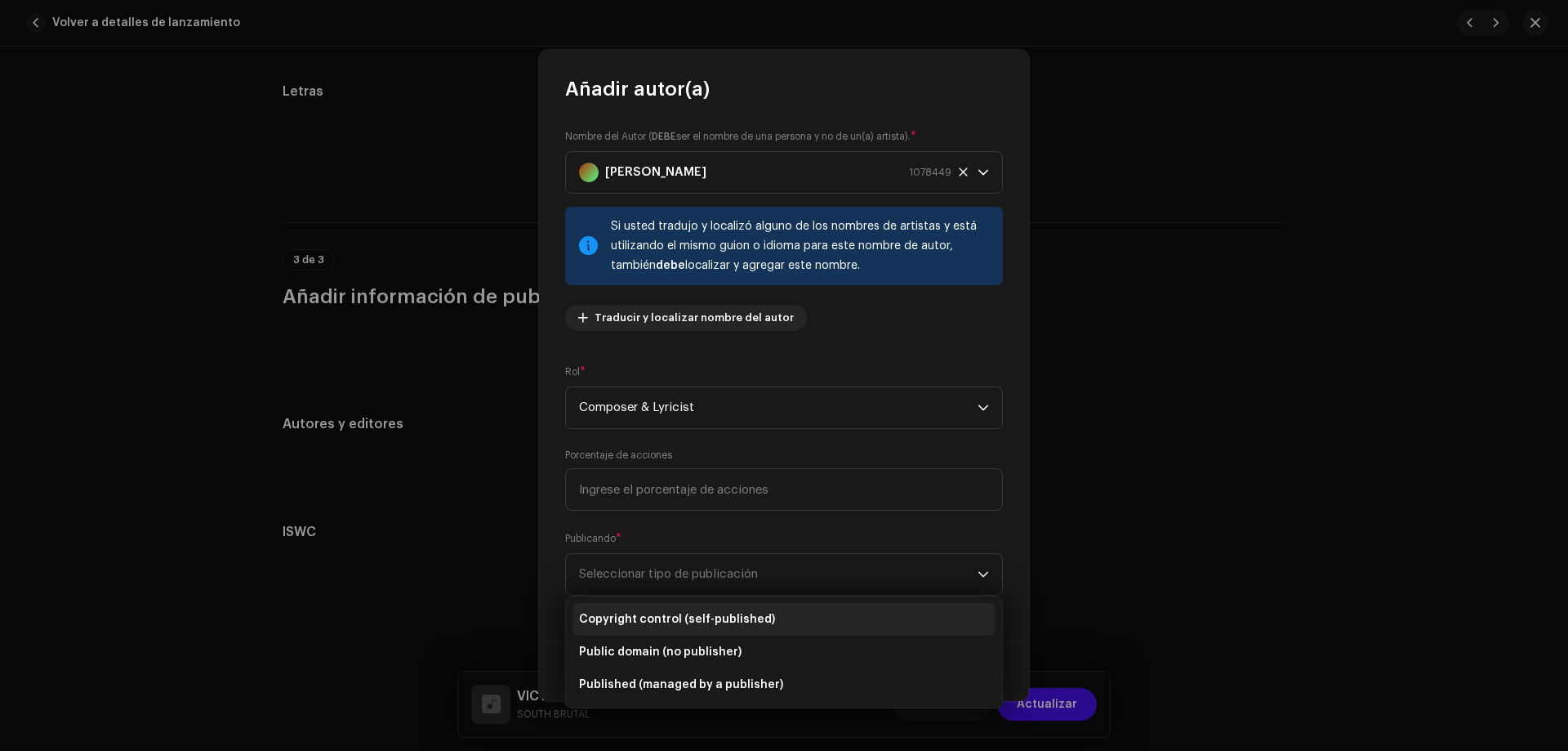
click at [669, 608] on li "Copyright control (self-published)" at bounding box center [784, 620] width 423 height 33
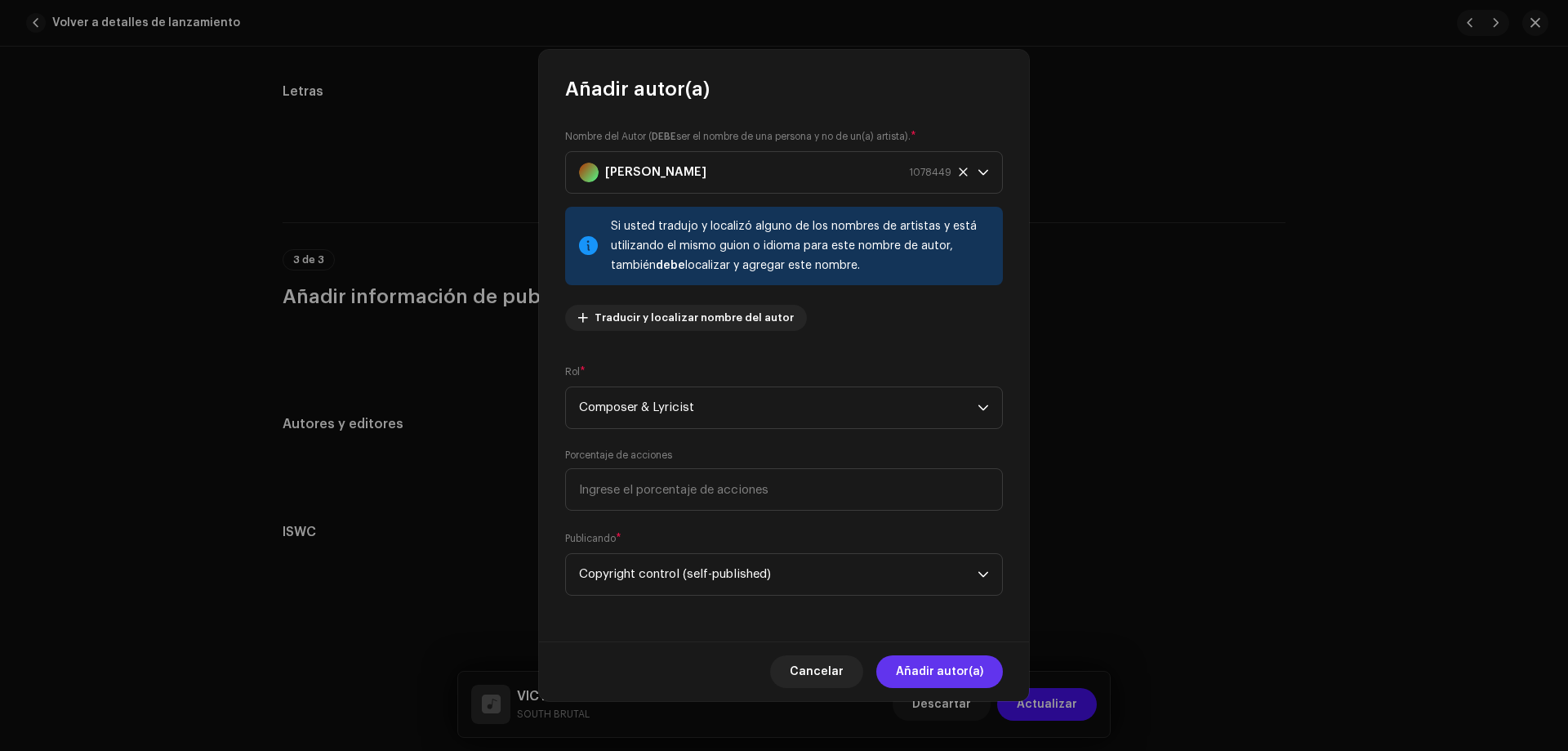
click at [936, 680] on span "Añadir autor(a)" at bounding box center [939, 671] width 87 height 33
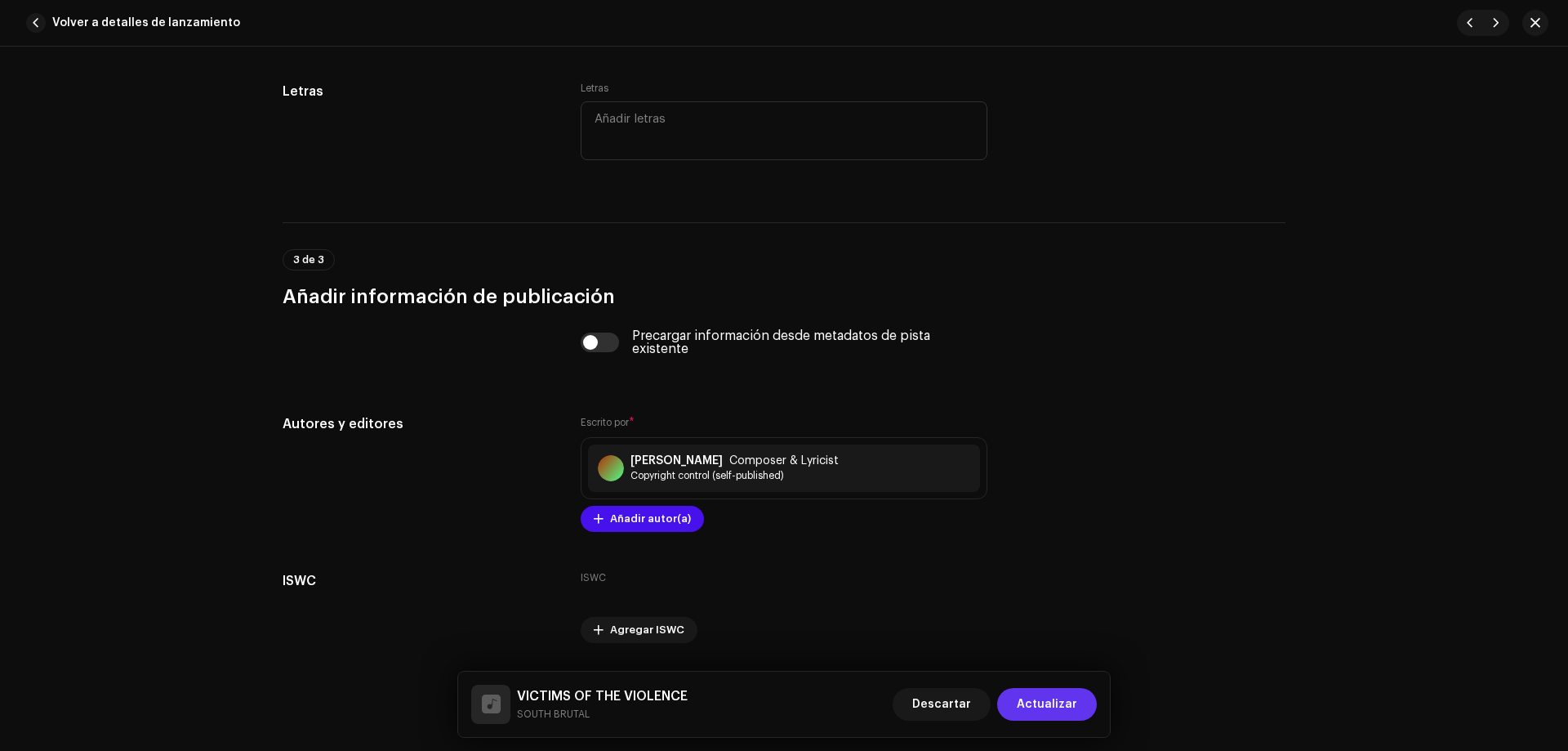
click at [1052, 705] on span "Actualizar" at bounding box center [1047, 704] width 60 height 33
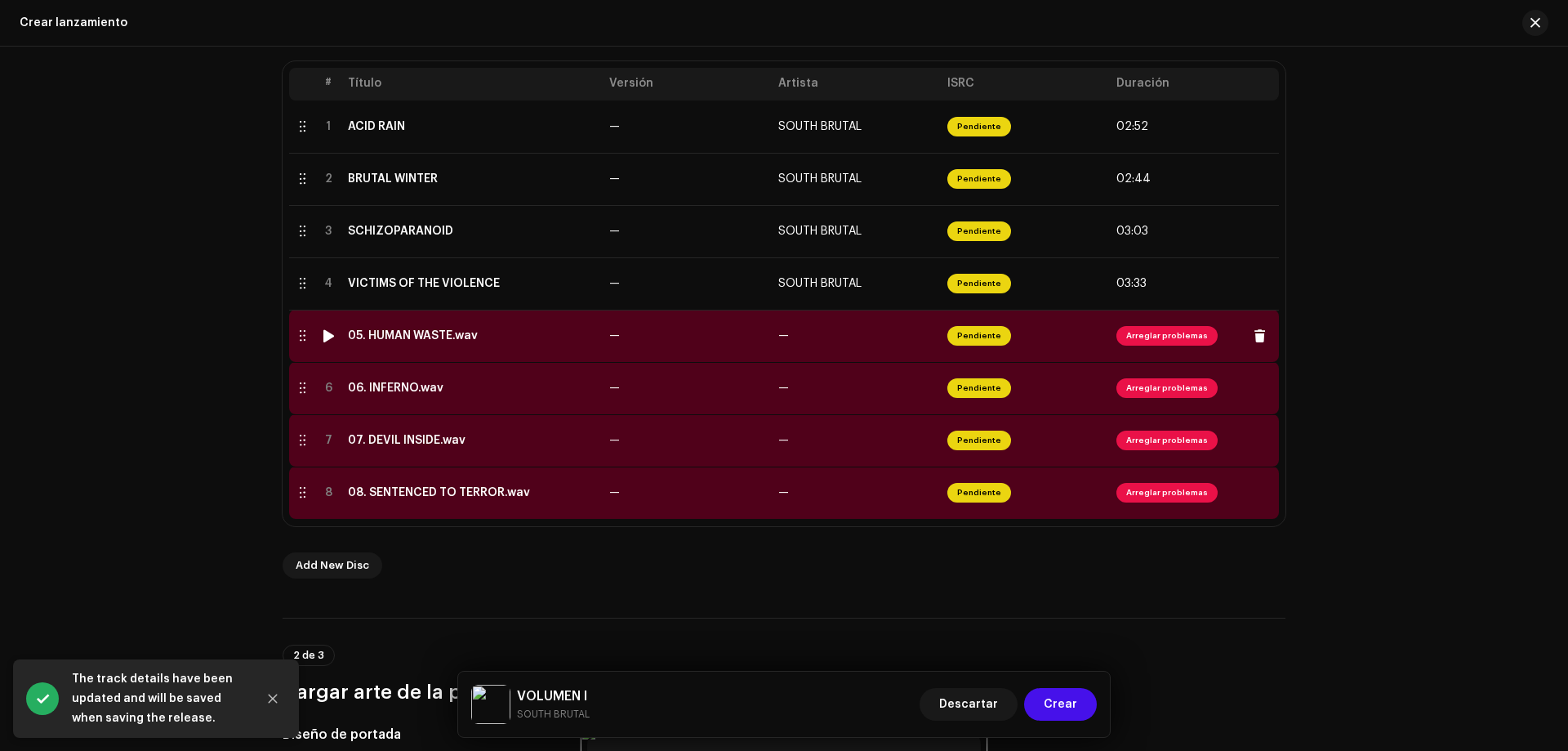
click at [1171, 338] on span "Arreglar problemas" at bounding box center [1166, 335] width 101 height 20
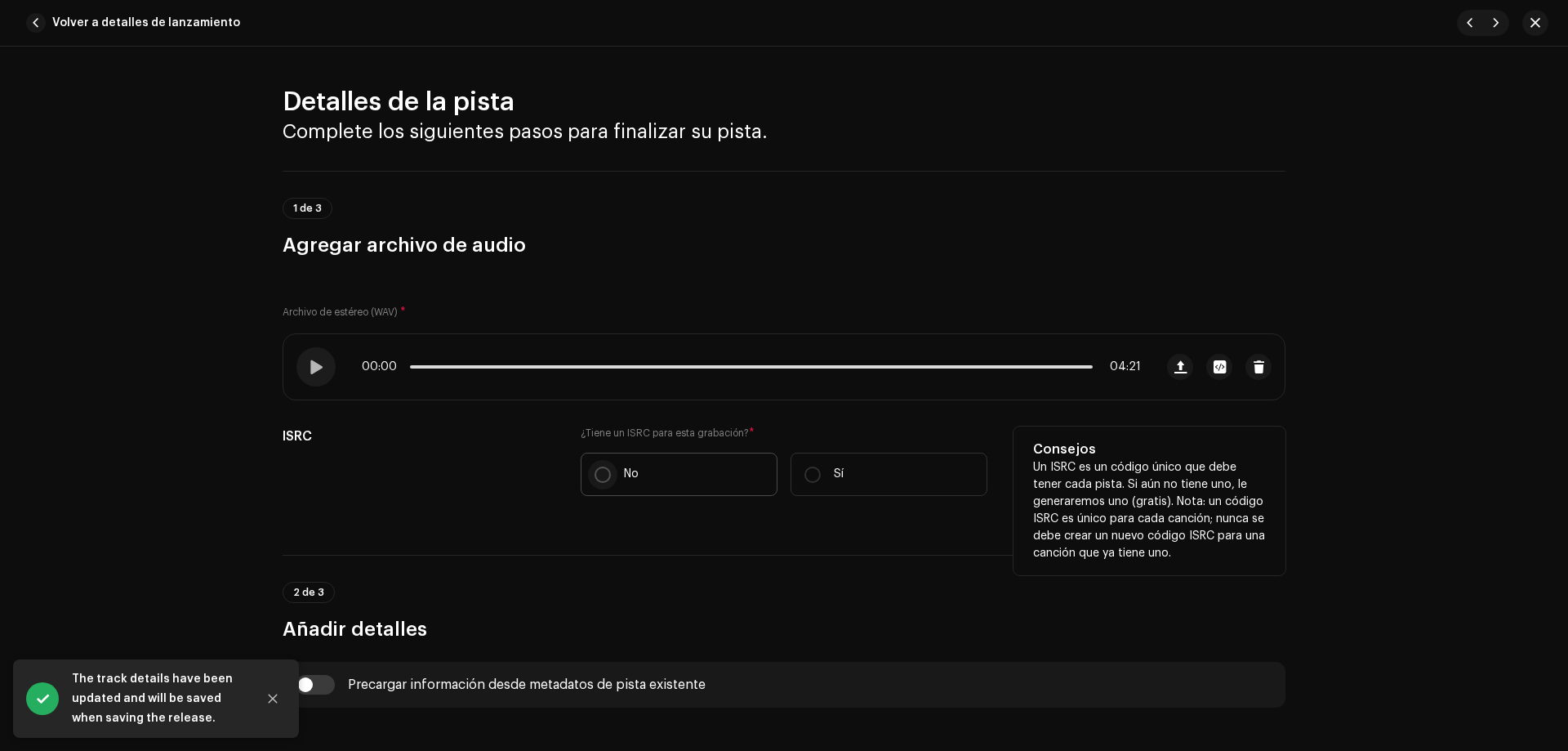
click at [600, 469] on input "No" at bounding box center [602, 474] width 16 height 16
radio input "true"
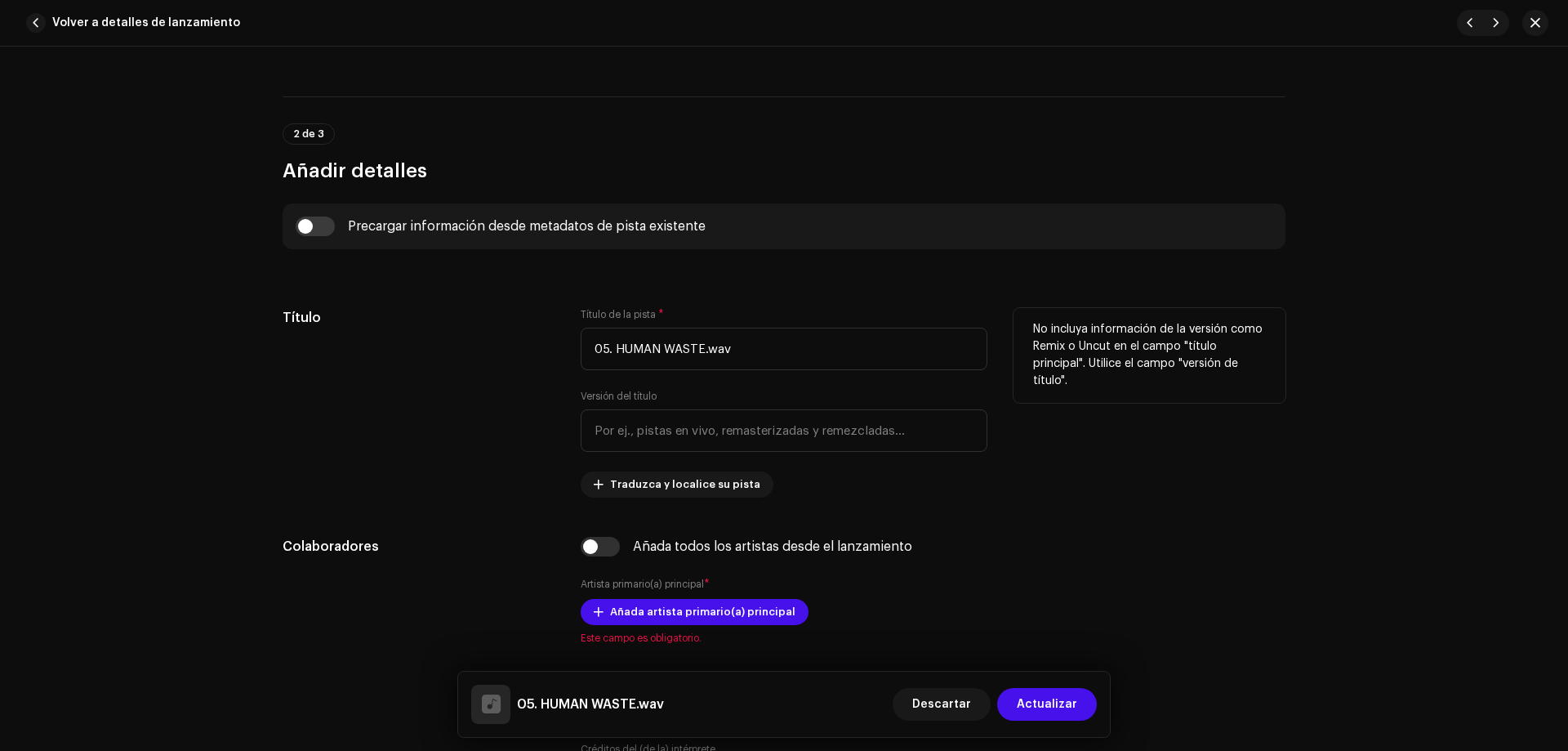
scroll to position [506, 0]
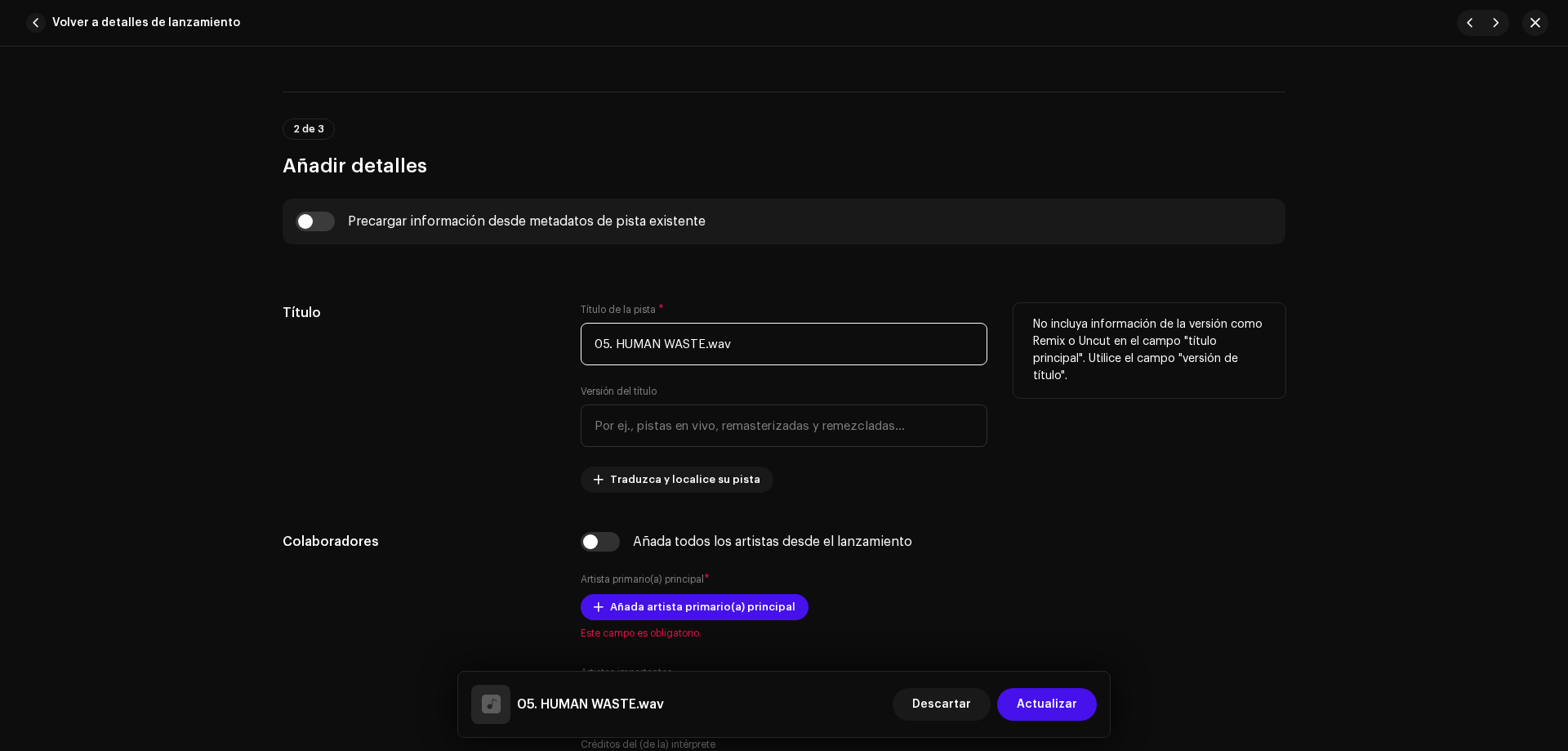
drag, startPoint x: 613, startPoint y: 347, endPoint x: 547, endPoint y: 351, distance: 66.1
click at [547, 351] on div "Título Título de la pista * 05. HUMAN WASTE.wav Versión del título Traduzca y l…" at bounding box center [784, 398] width 1003 height 189
drag, startPoint x: 689, startPoint y: 343, endPoint x: 680, endPoint y: 343, distance: 9.0
click at [680, 343] on input "HUMAN WASTE.wav" at bounding box center [784, 343] width 407 height 42
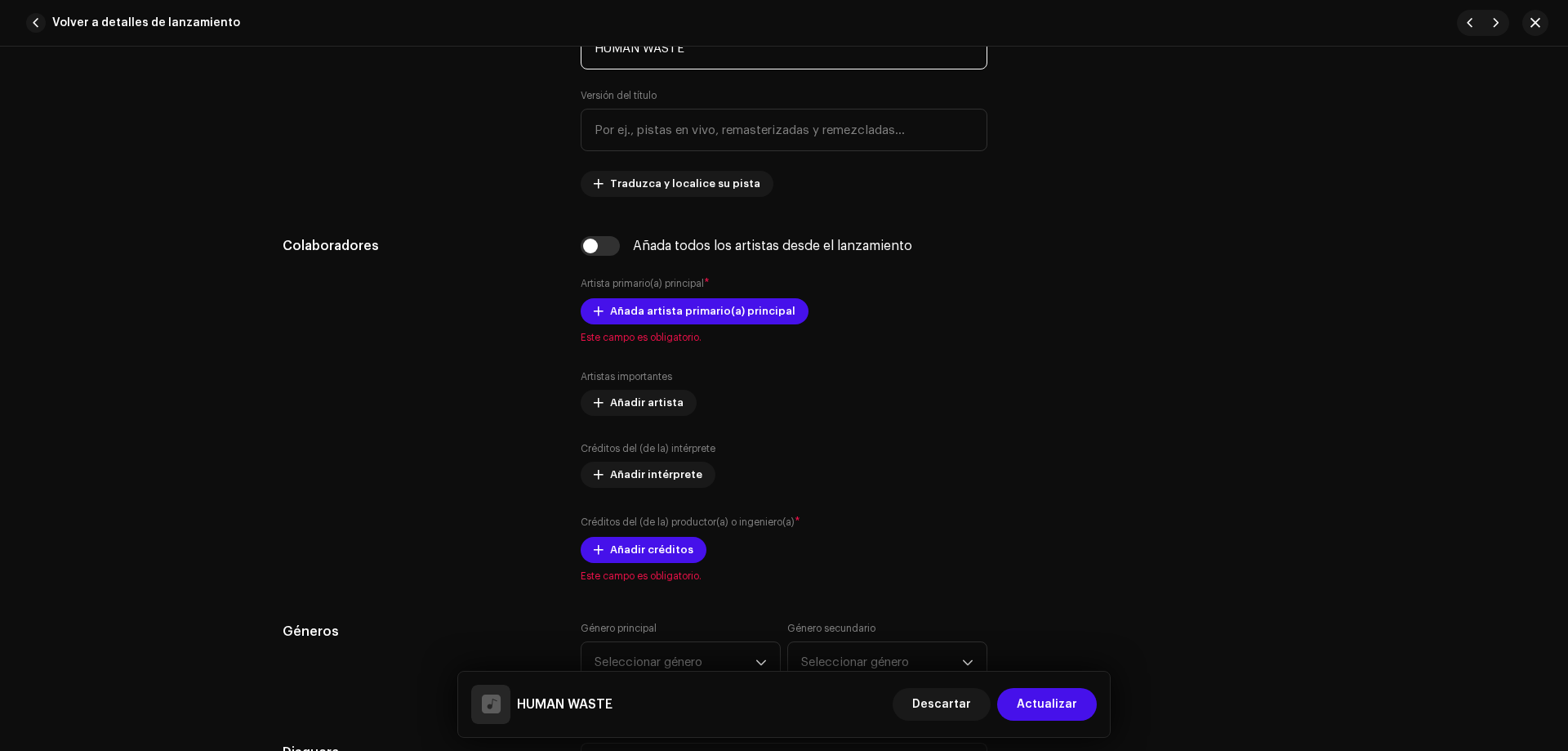
scroll to position [805, 0]
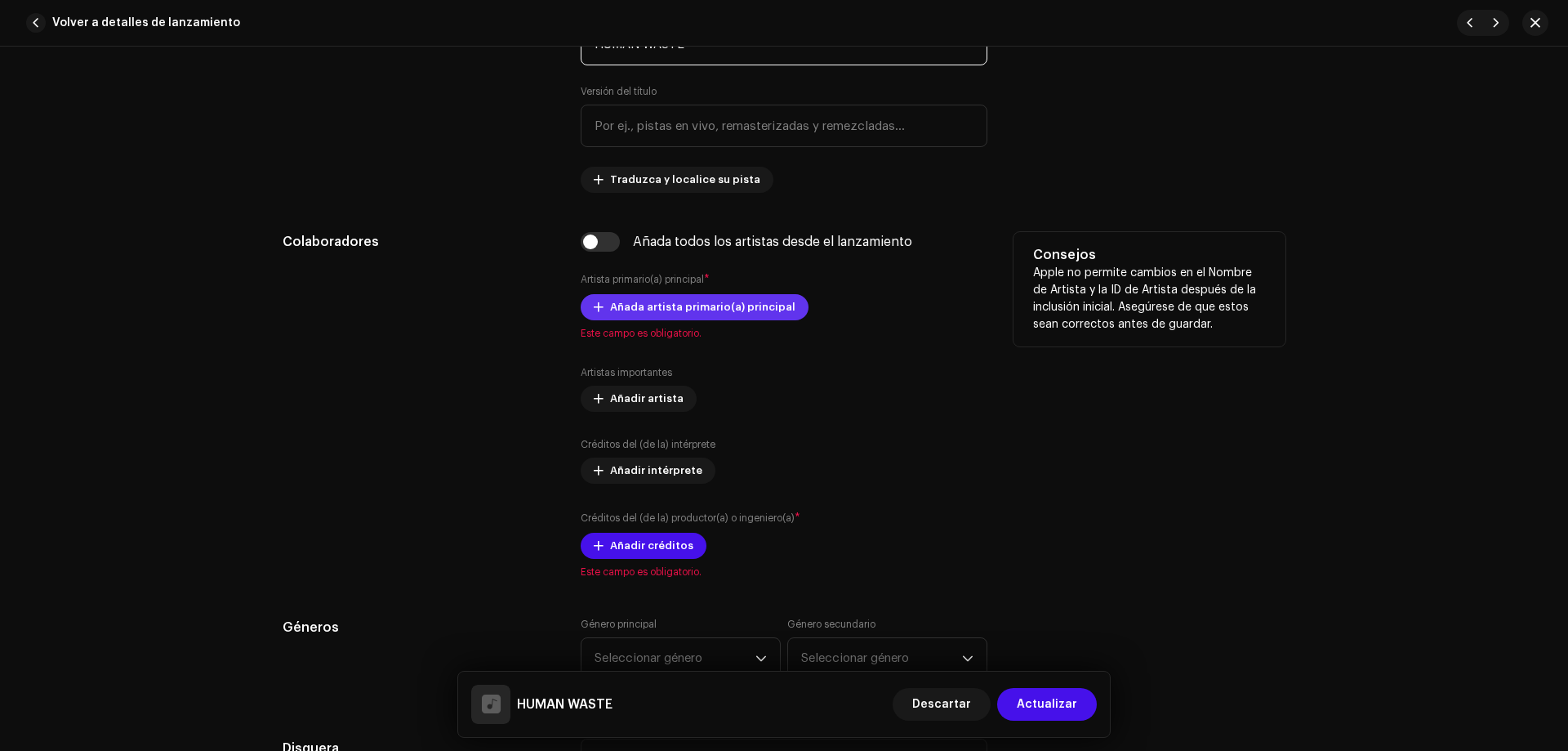
type input "HUMAN WASTE"
click at [697, 307] on span "Añada artista primario(a) principal" at bounding box center [702, 308] width 186 height 33
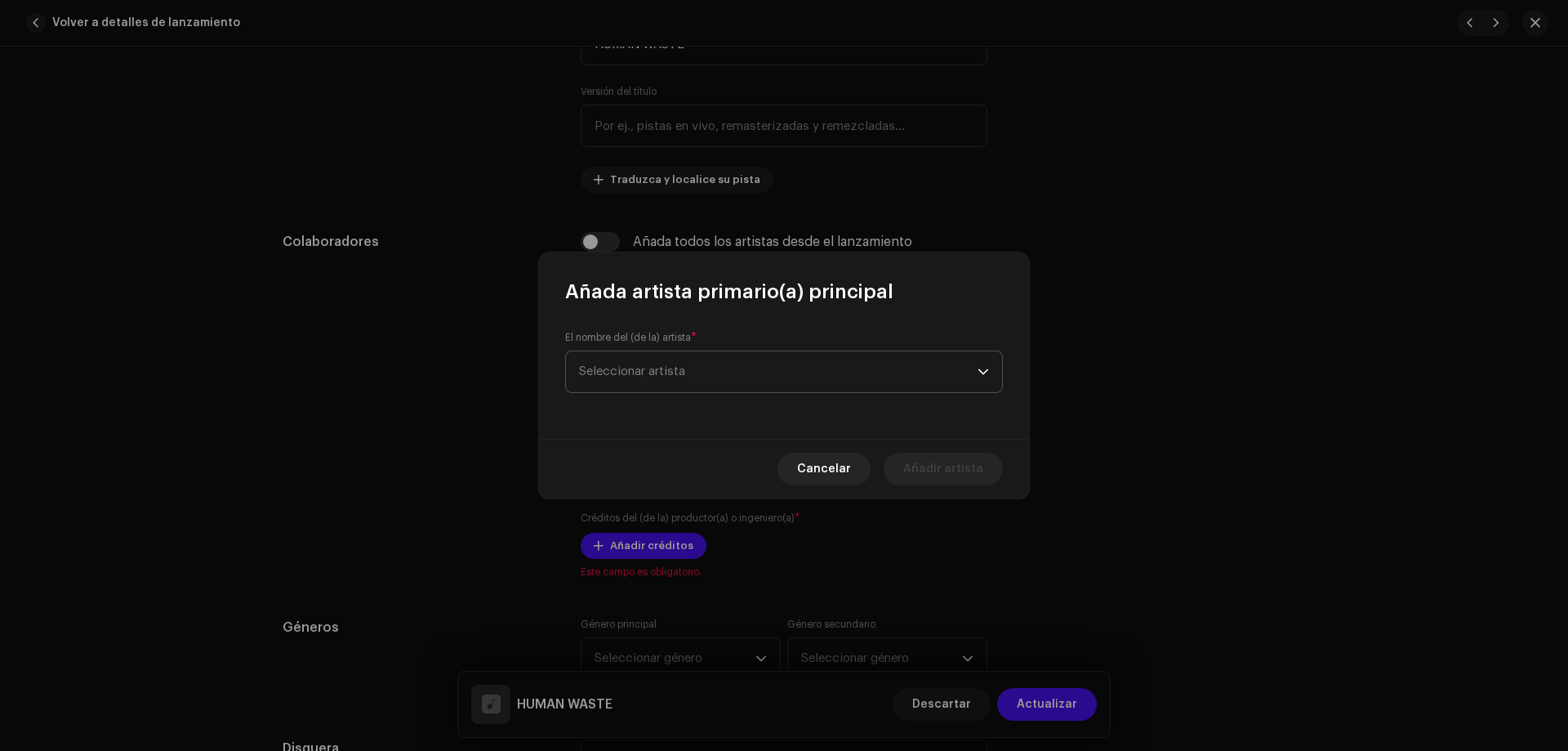
click at [688, 369] on span "Seleccionar artista" at bounding box center [778, 372] width 398 height 41
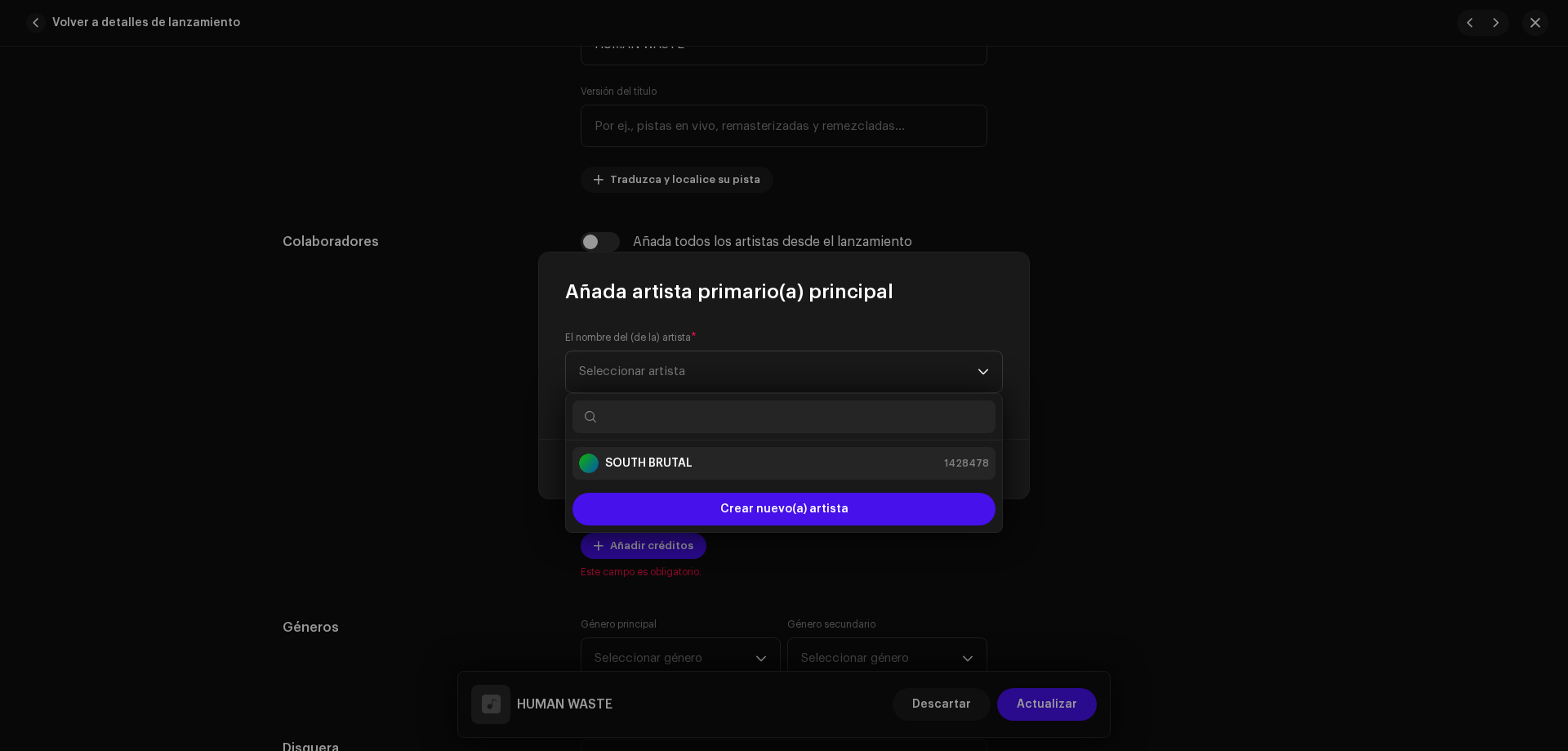
click at [685, 461] on strong "SOUTH BRUTAL" at bounding box center [649, 463] width 87 height 16
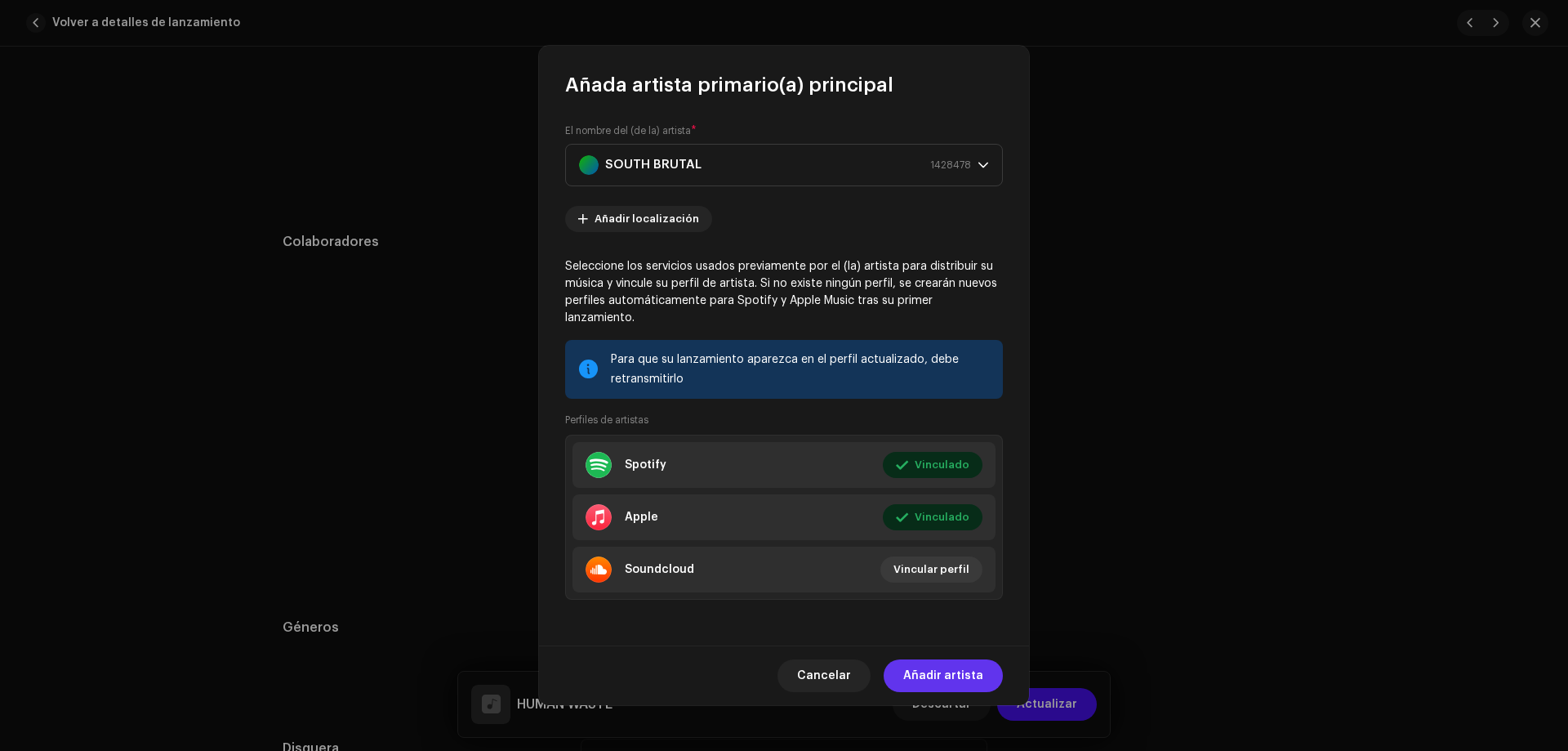
click at [947, 676] on span "Añadir artista" at bounding box center [943, 676] width 80 height 33
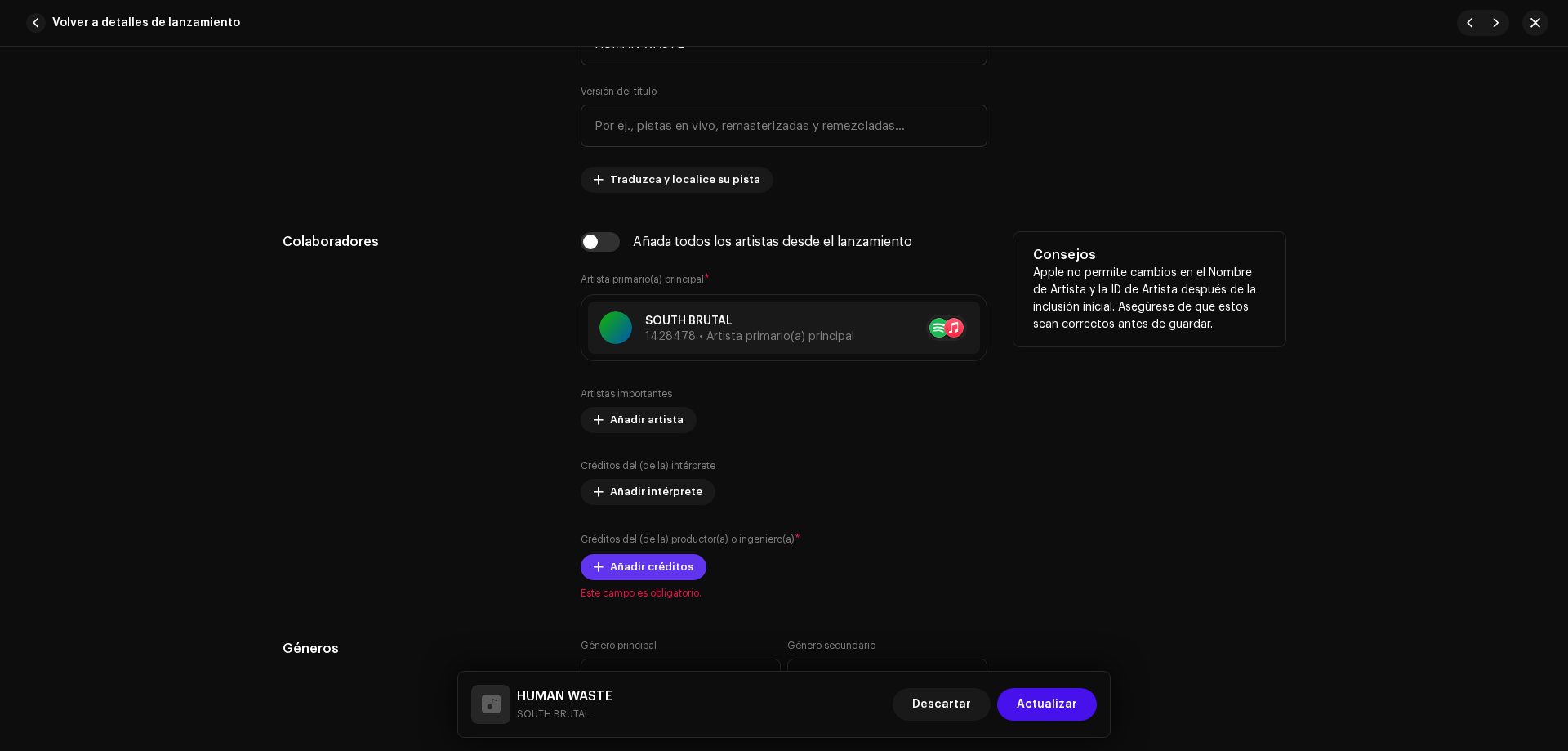
click at [632, 576] on span "Añadir créditos" at bounding box center [651, 567] width 83 height 33
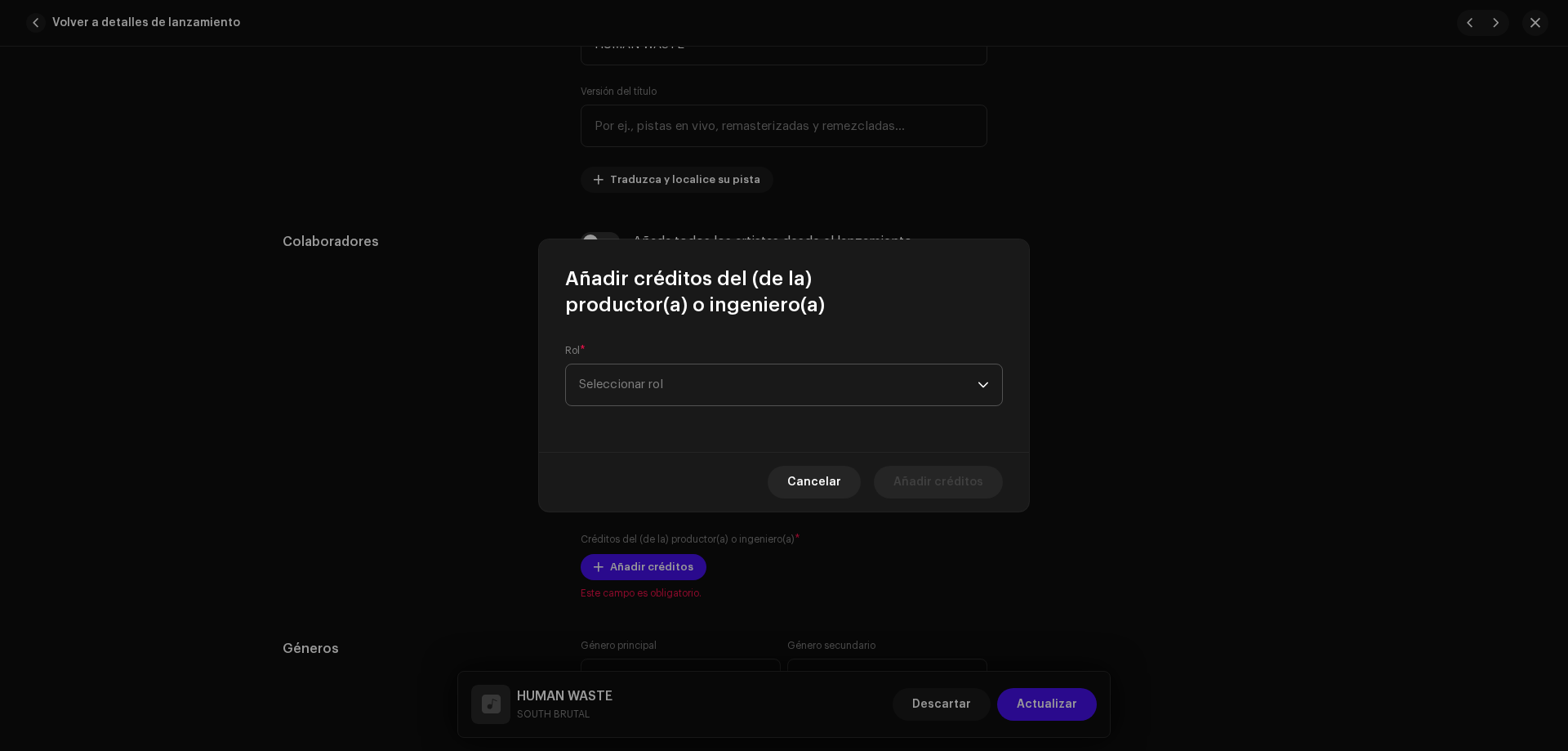
click at [725, 381] on span "Seleccionar rol" at bounding box center [778, 385] width 398 height 41
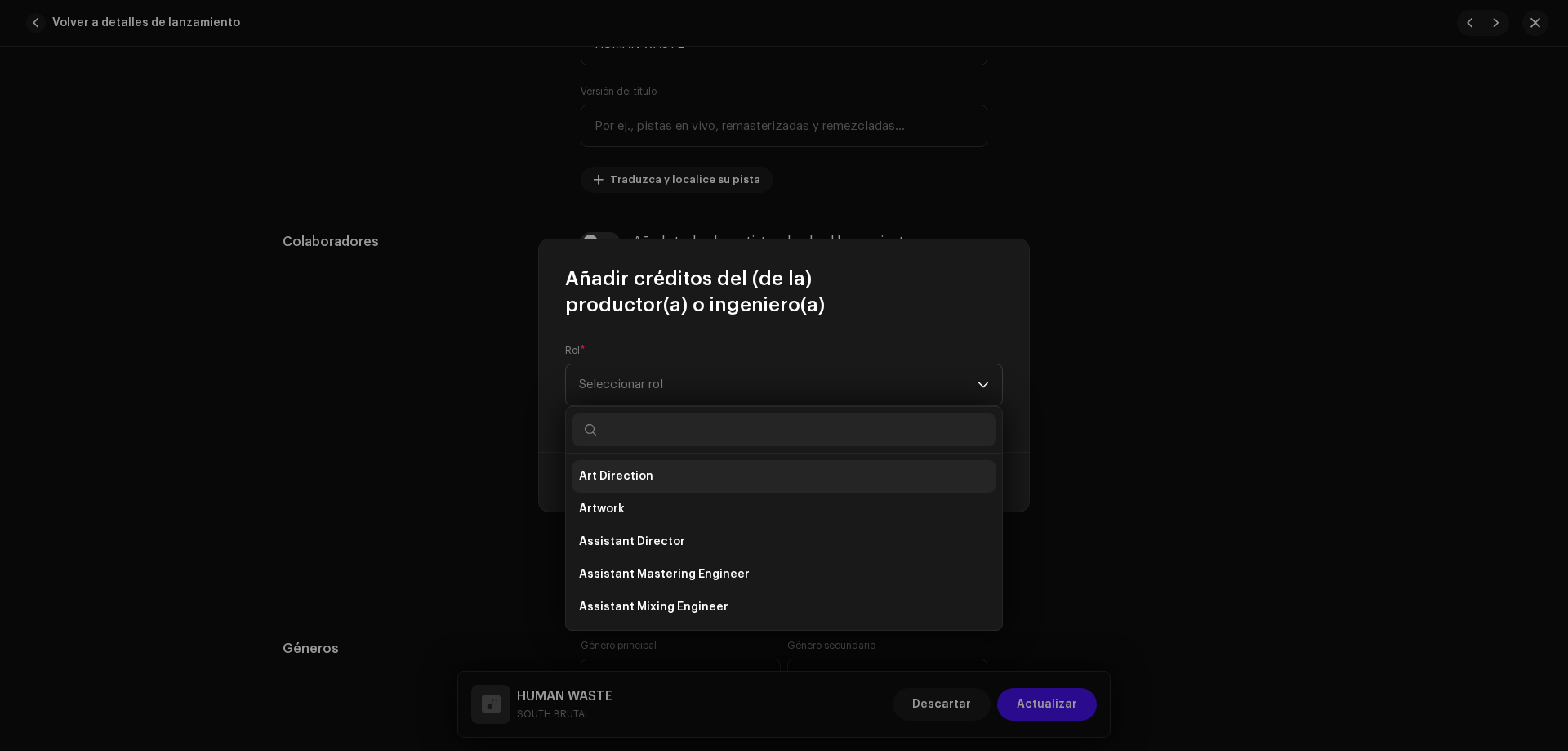
click at [680, 472] on li "Art Direction" at bounding box center [784, 476] width 423 height 33
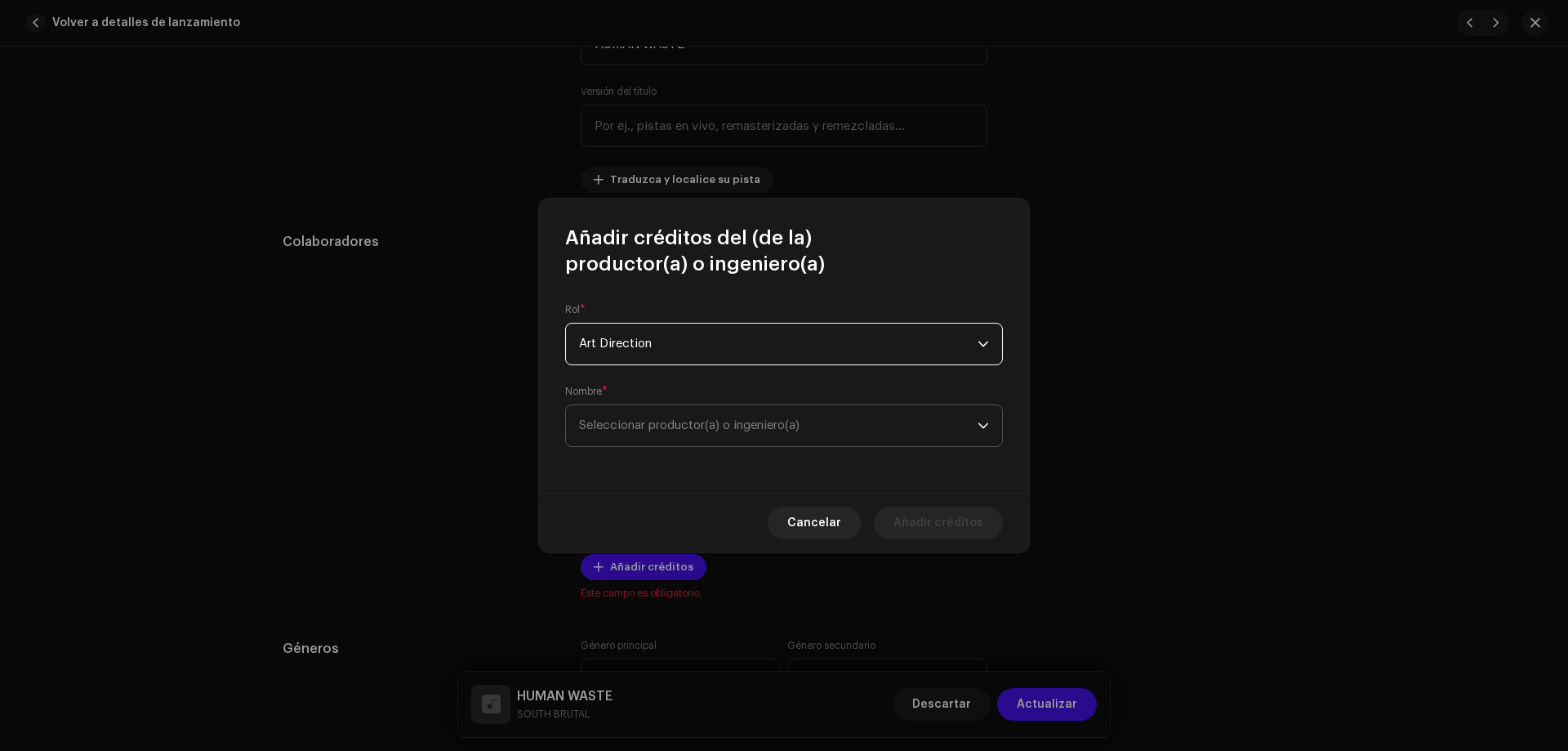
click at [967, 430] on span "Seleccionar productor(a) o ingeniero(a)" at bounding box center [778, 425] width 398 height 41
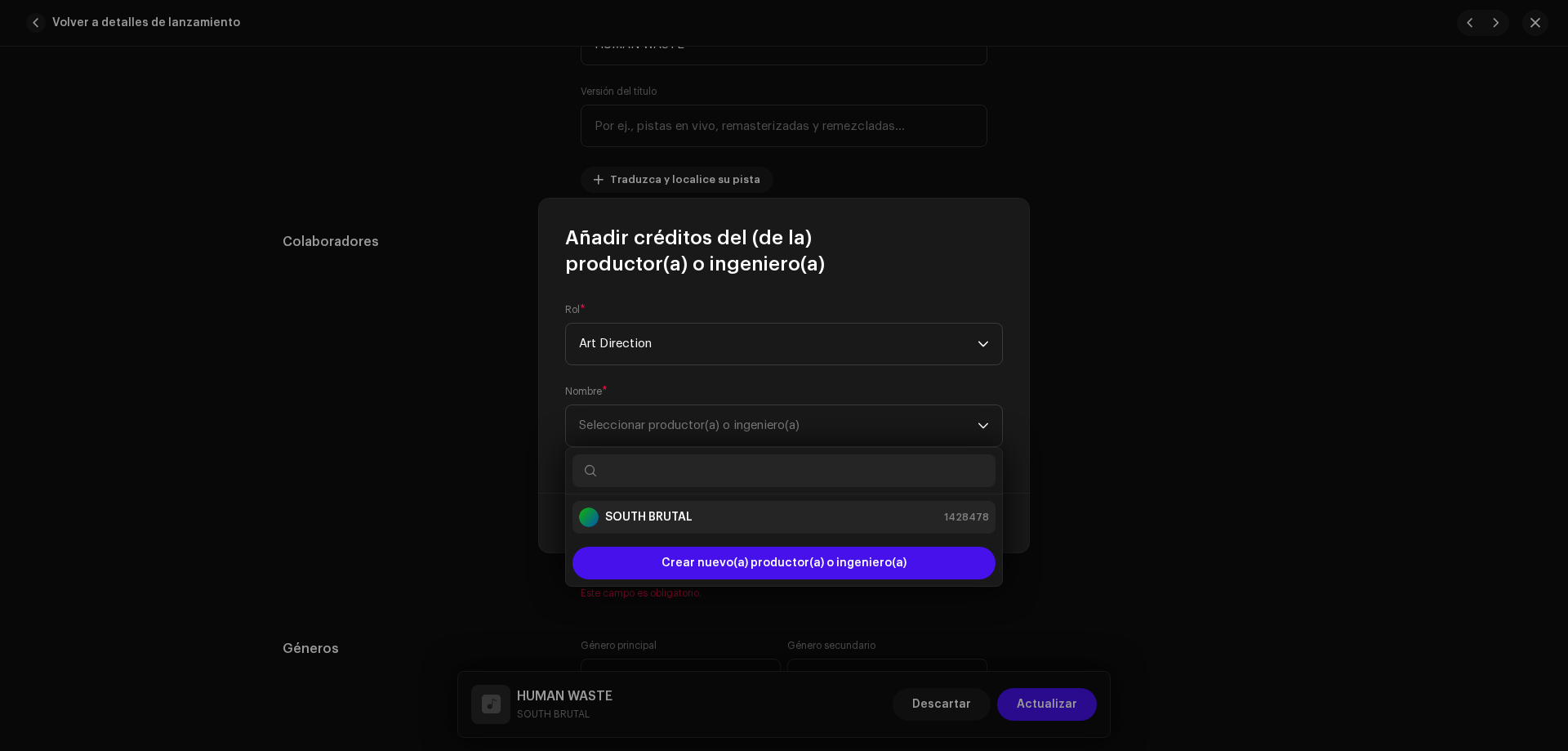
click at [640, 516] on strong "SOUTH BRUTAL" at bounding box center [649, 517] width 87 height 16
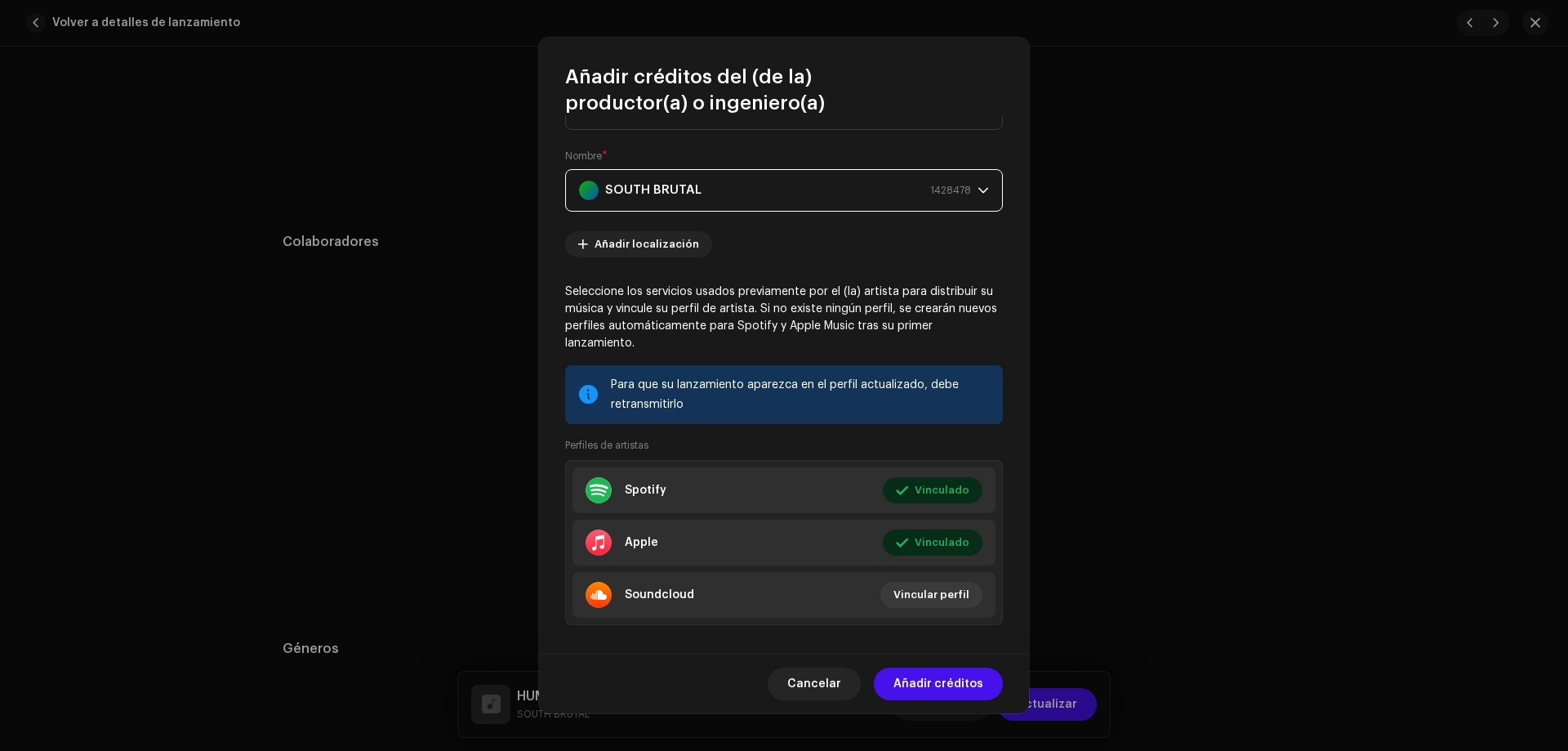
scroll to position [81, 0]
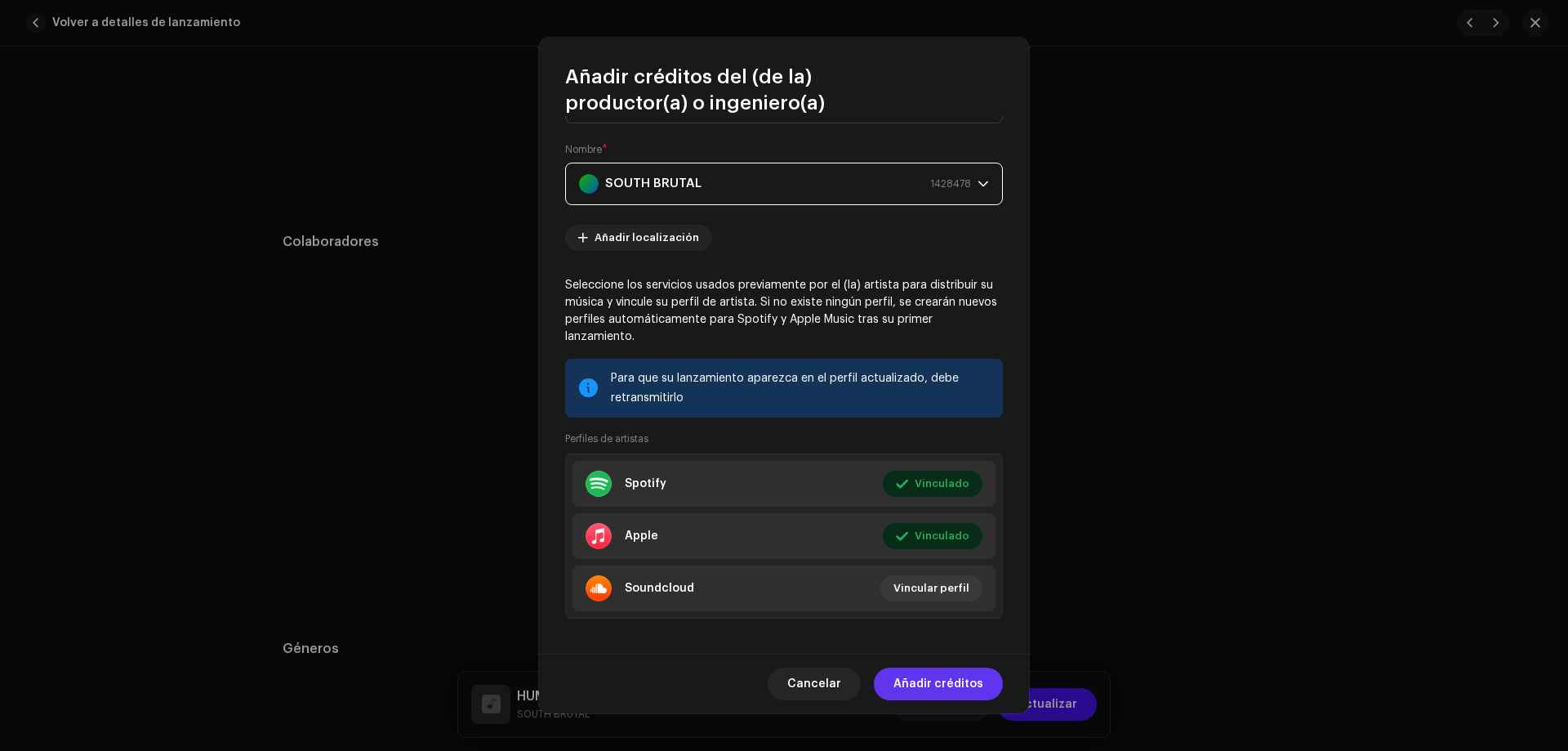
click at [933, 692] on span "Añadir créditos" at bounding box center [938, 684] width 90 height 33
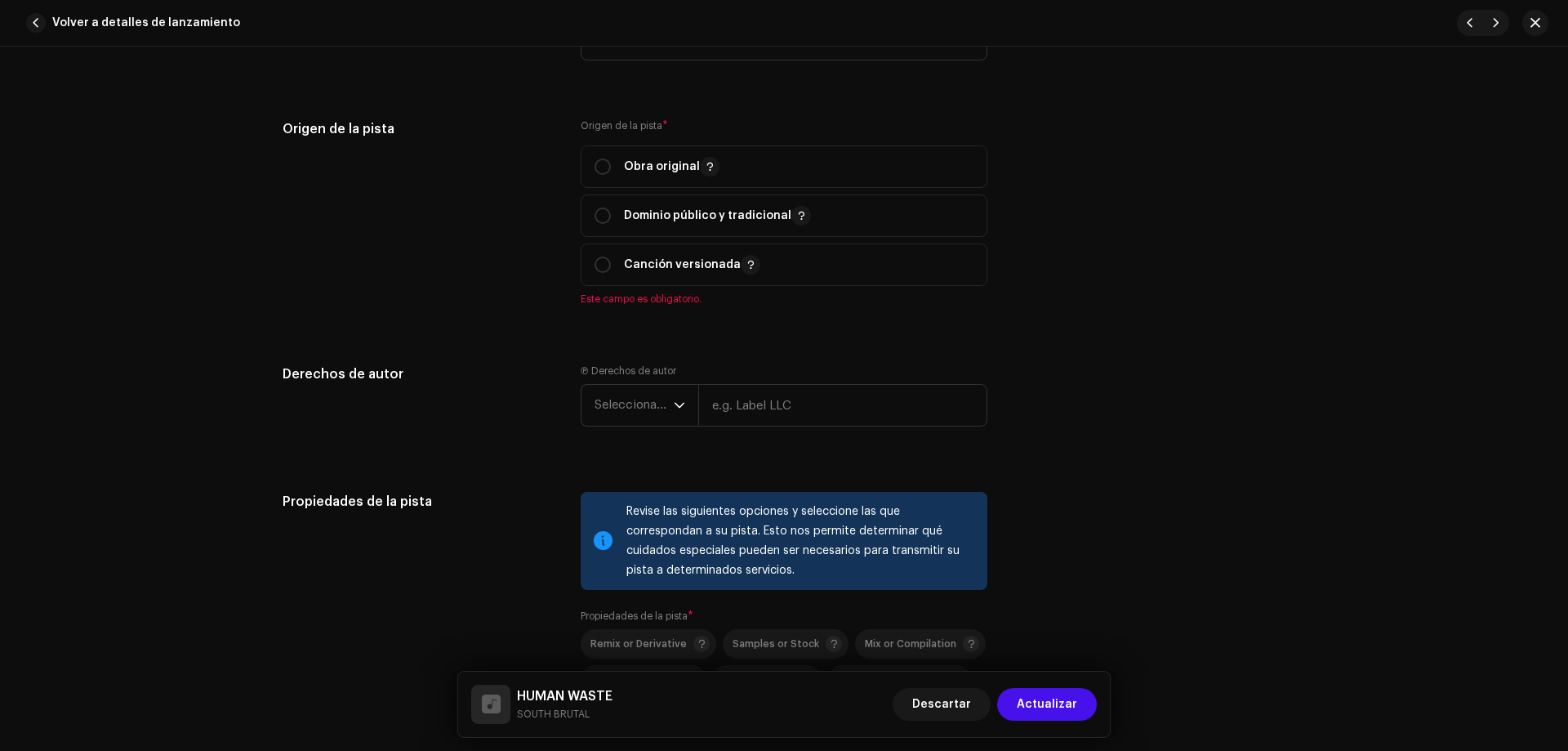
scroll to position [1835, 0]
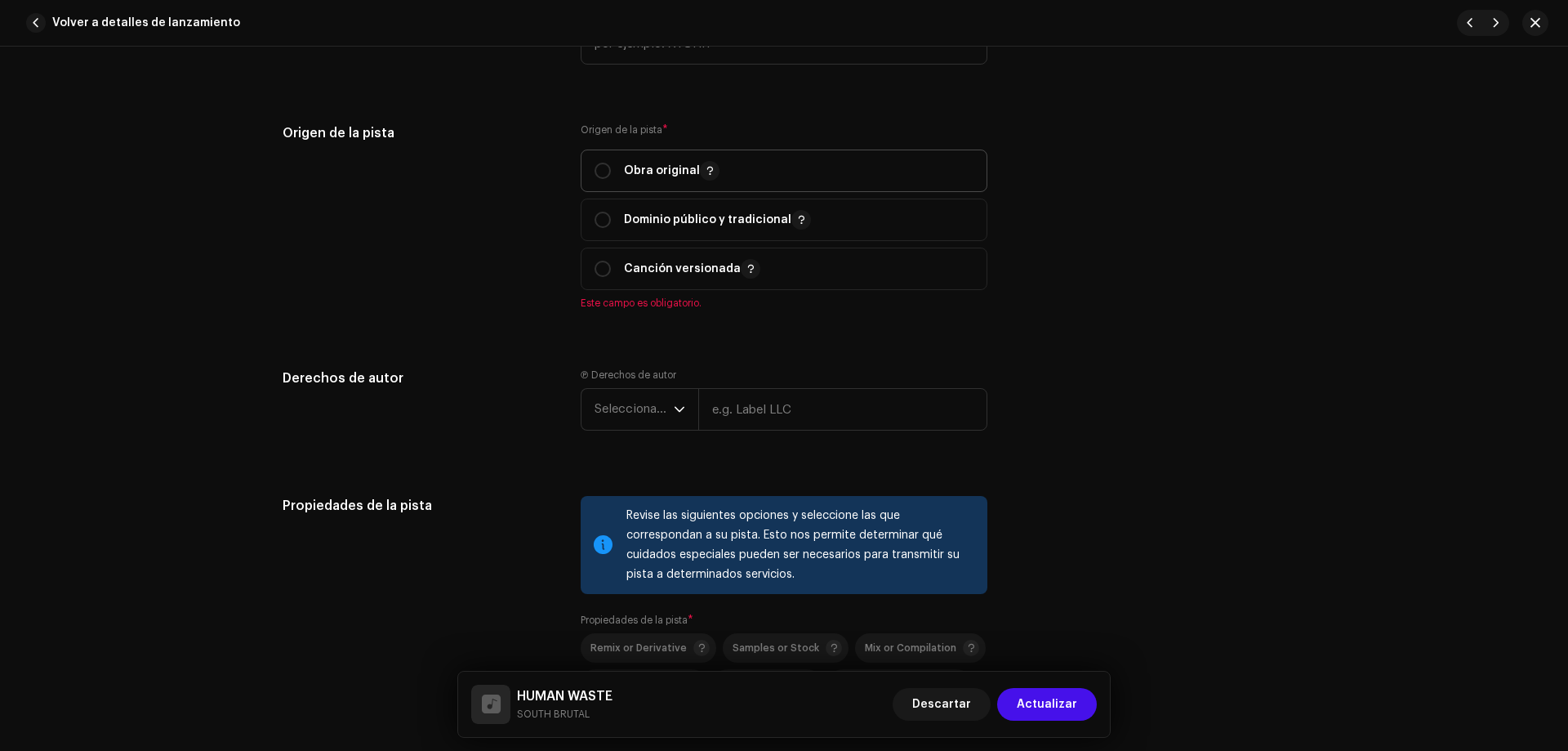
click at [614, 172] on div "Obra original" at bounding box center [657, 170] width 125 height 20
radio input "true"
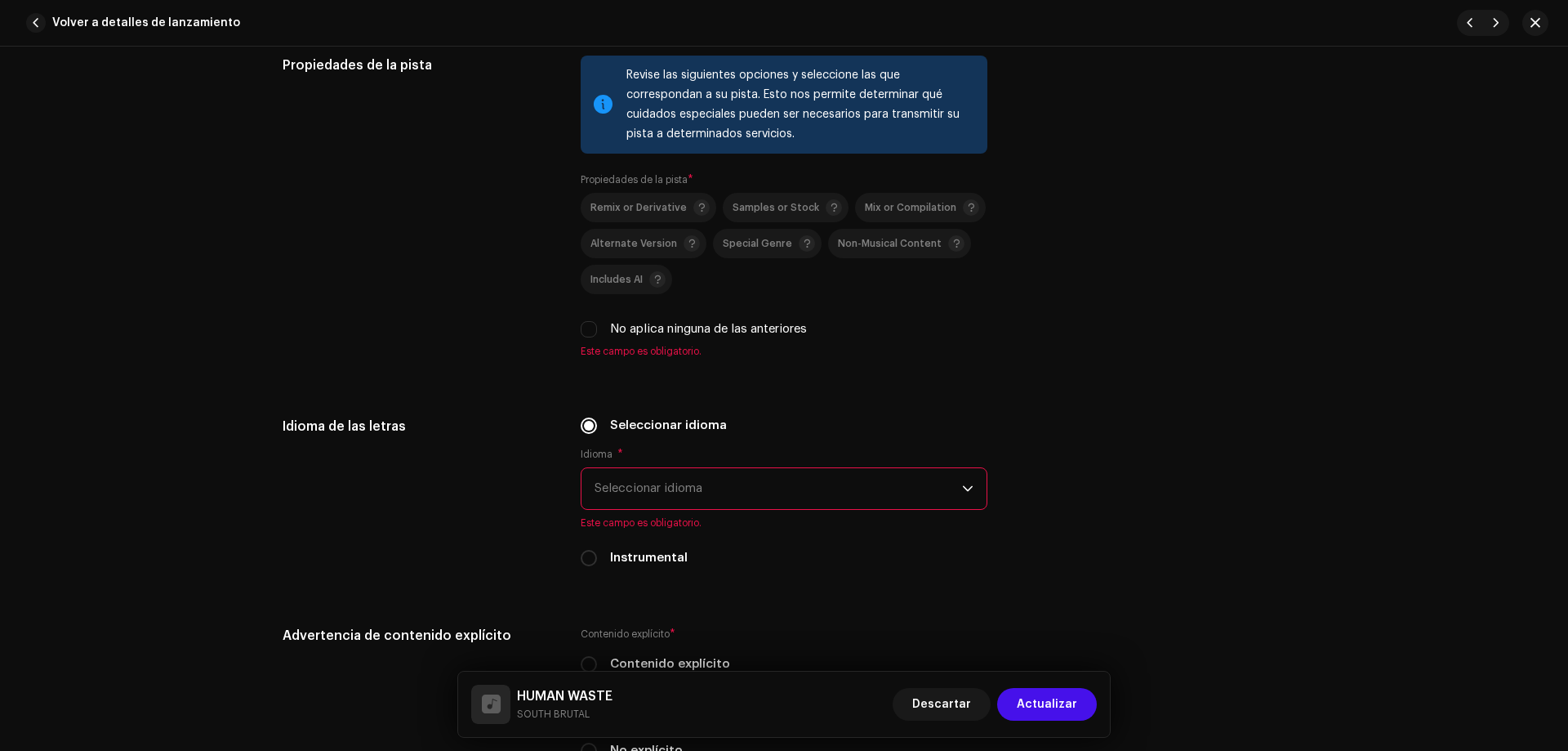
scroll to position [2272, 0]
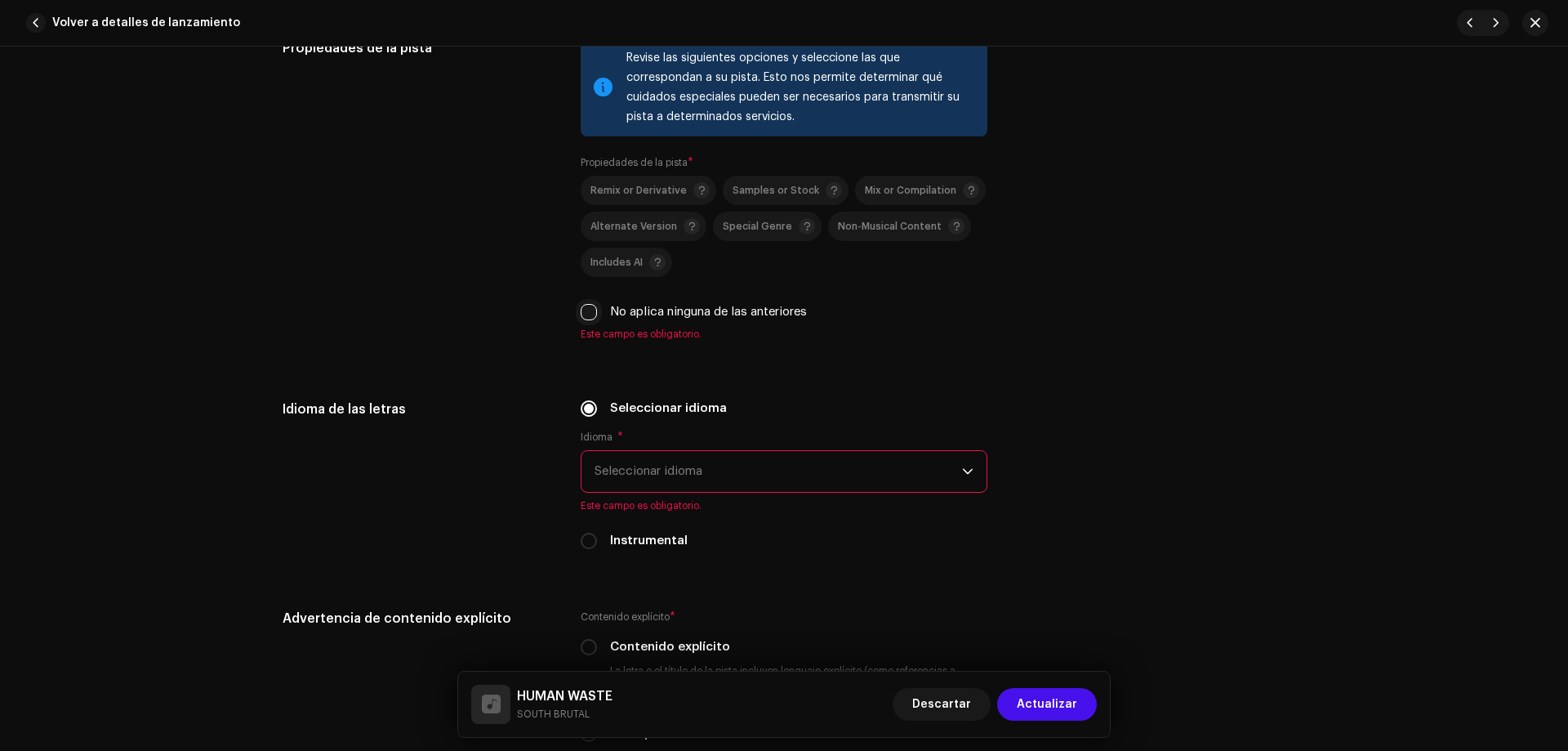
click at [583, 317] on input "No aplica ninguna de las anteriores" at bounding box center [588, 312] width 16 height 16
checkbox input "true"
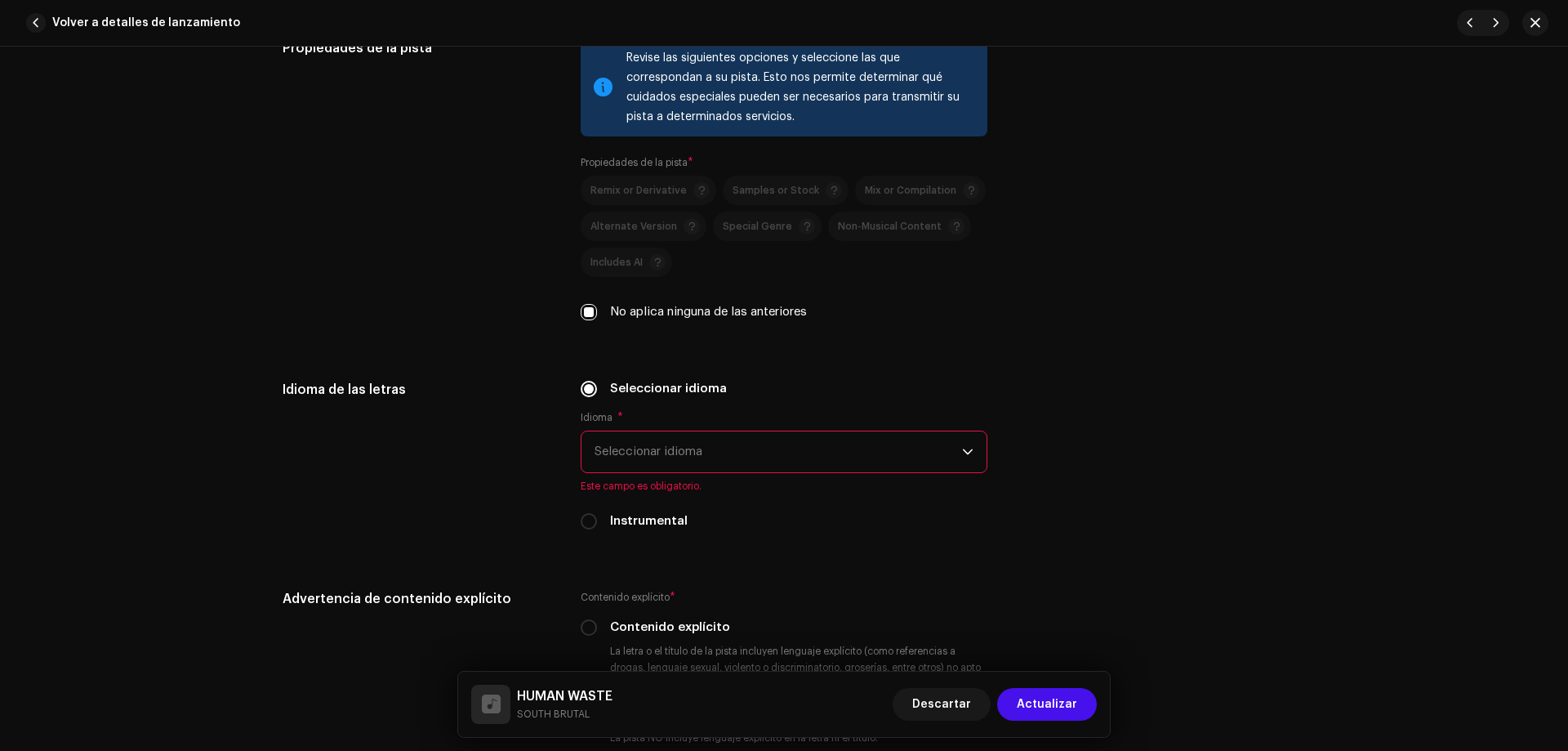
click at [745, 456] on span "Seleccionar idioma" at bounding box center [778, 451] width 367 height 41
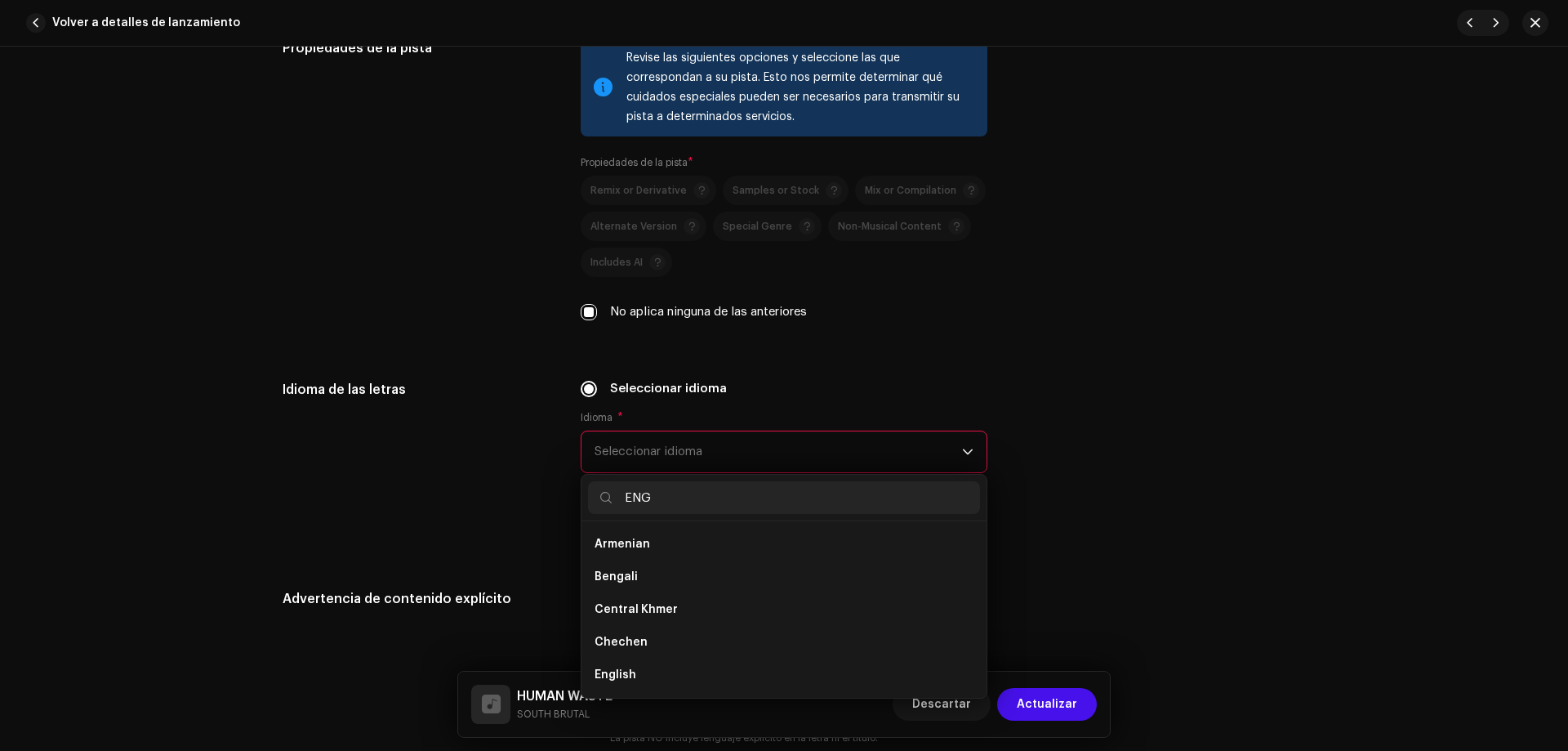
scroll to position [0, 0]
type input "ENG"
click at [641, 575] on li "English" at bounding box center [784, 577] width 392 height 33
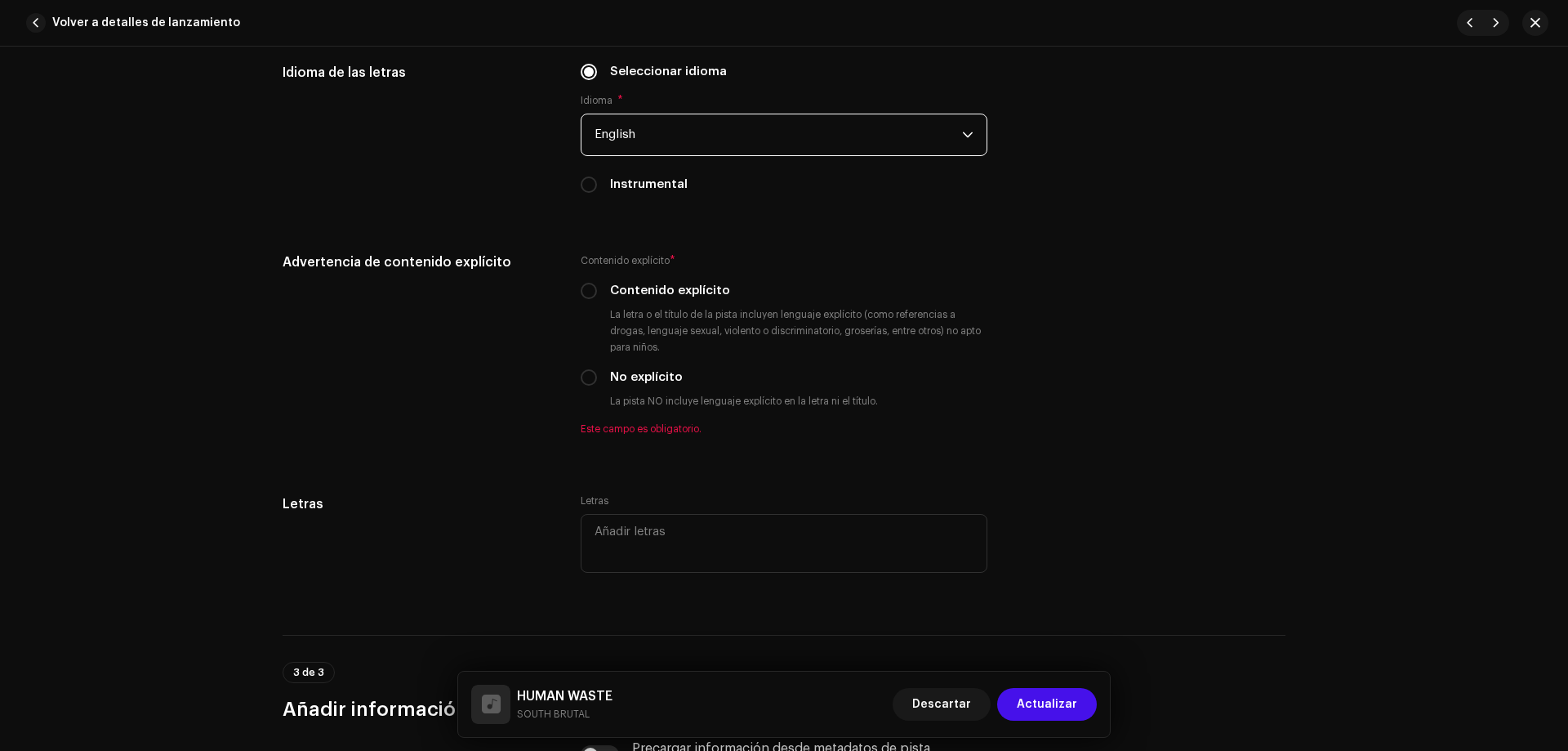
scroll to position [2598, 0]
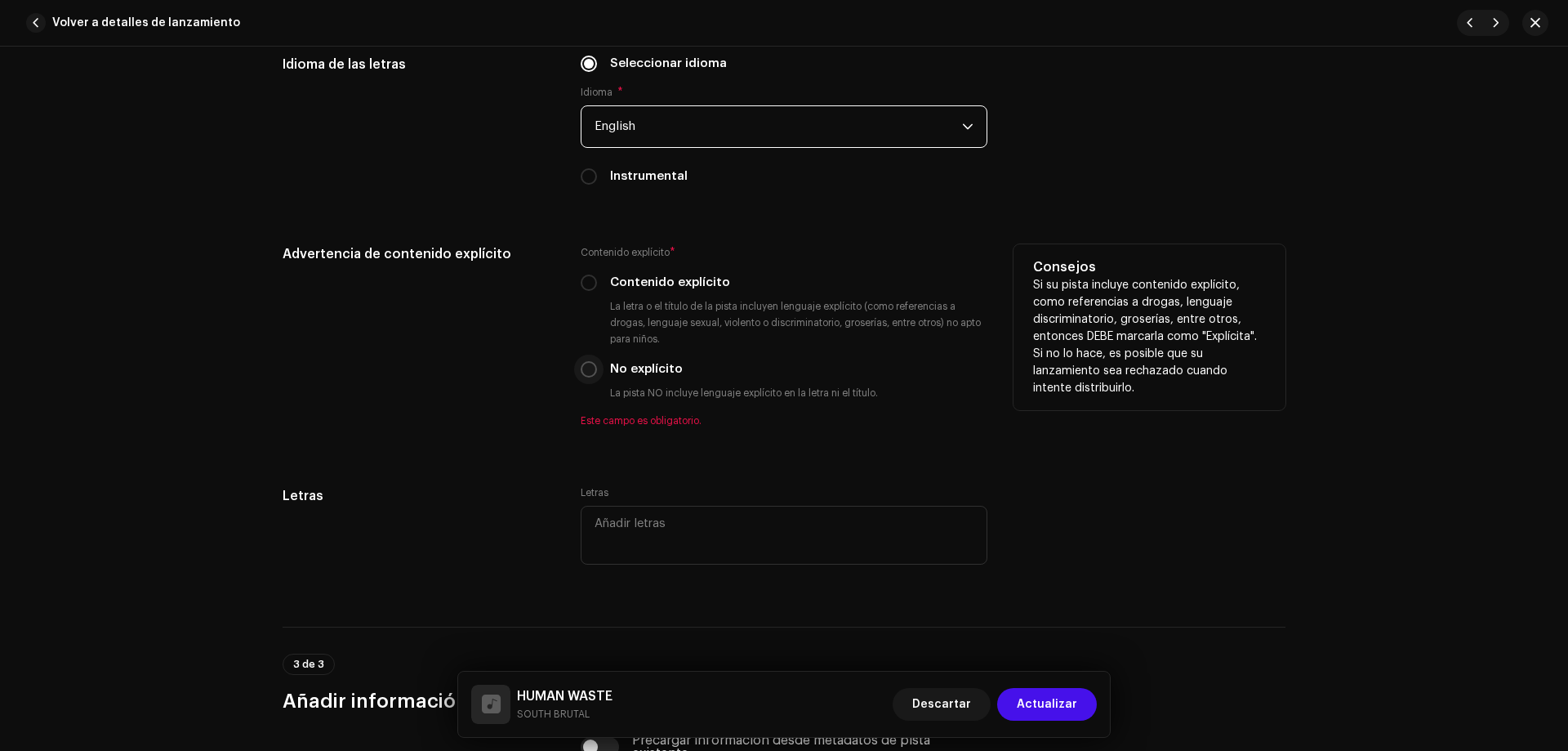
click at [589, 366] on input "No explícito" at bounding box center [588, 369] width 16 height 16
radio input "true"
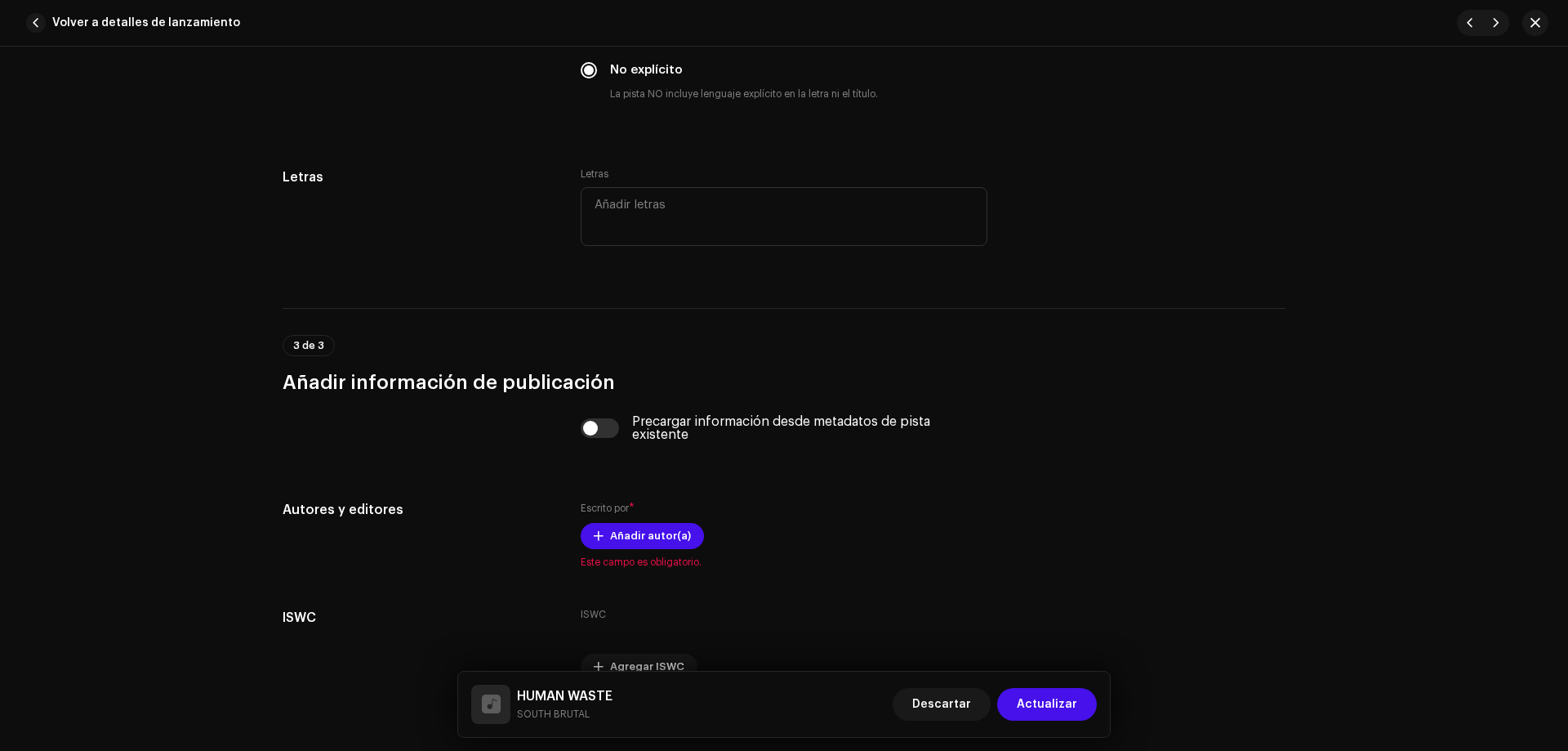
scroll to position [2982, 0]
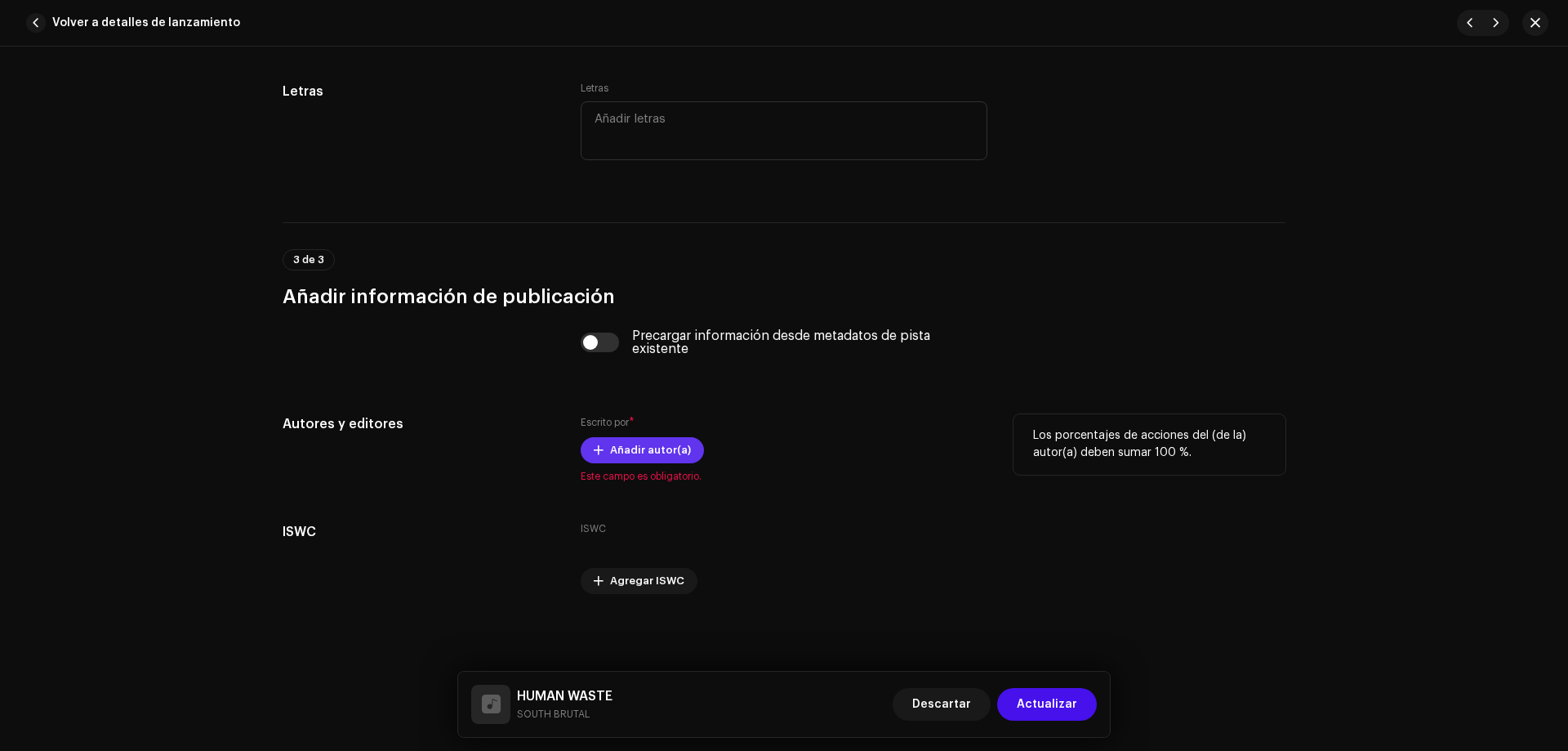
click at [621, 455] on span "Añadir autor(a)" at bounding box center [651, 450] width 81 height 33
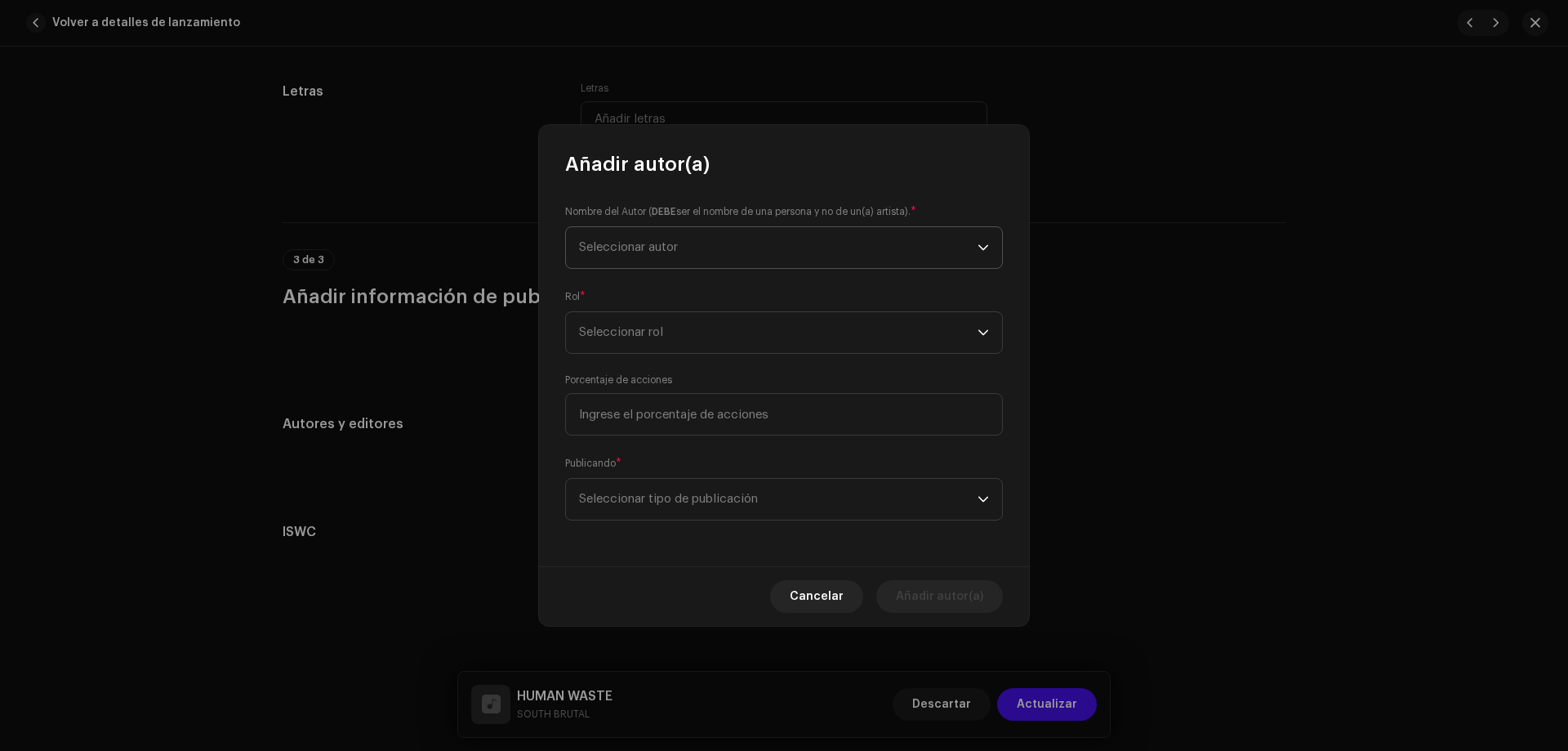
click at [733, 254] on span "Seleccionar autor" at bounding box center [778, 247] width 398 height 41
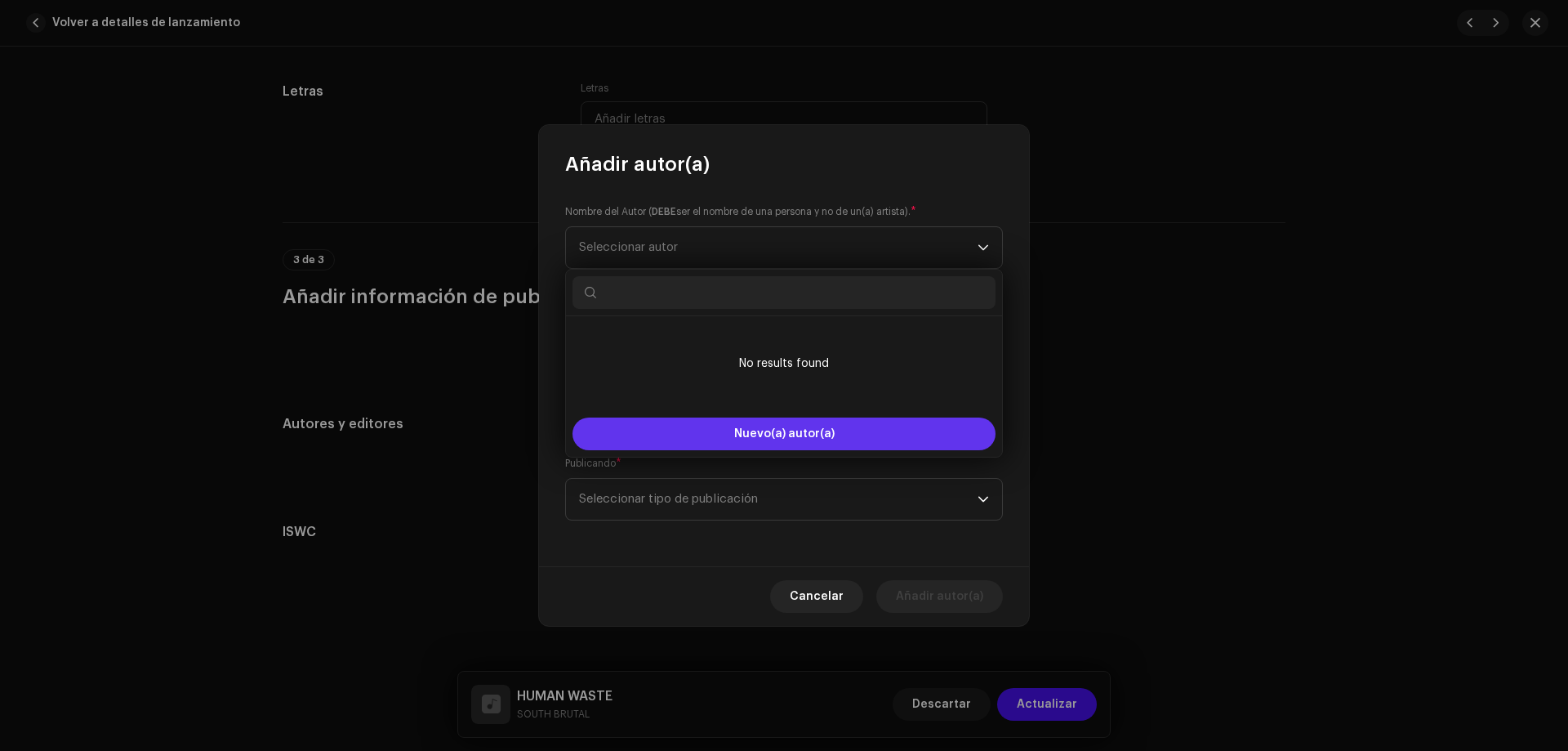
click at [781, 434] on span "Nuevo(a) autor(a)" at bounding box center [784, 433] width 100 height 11
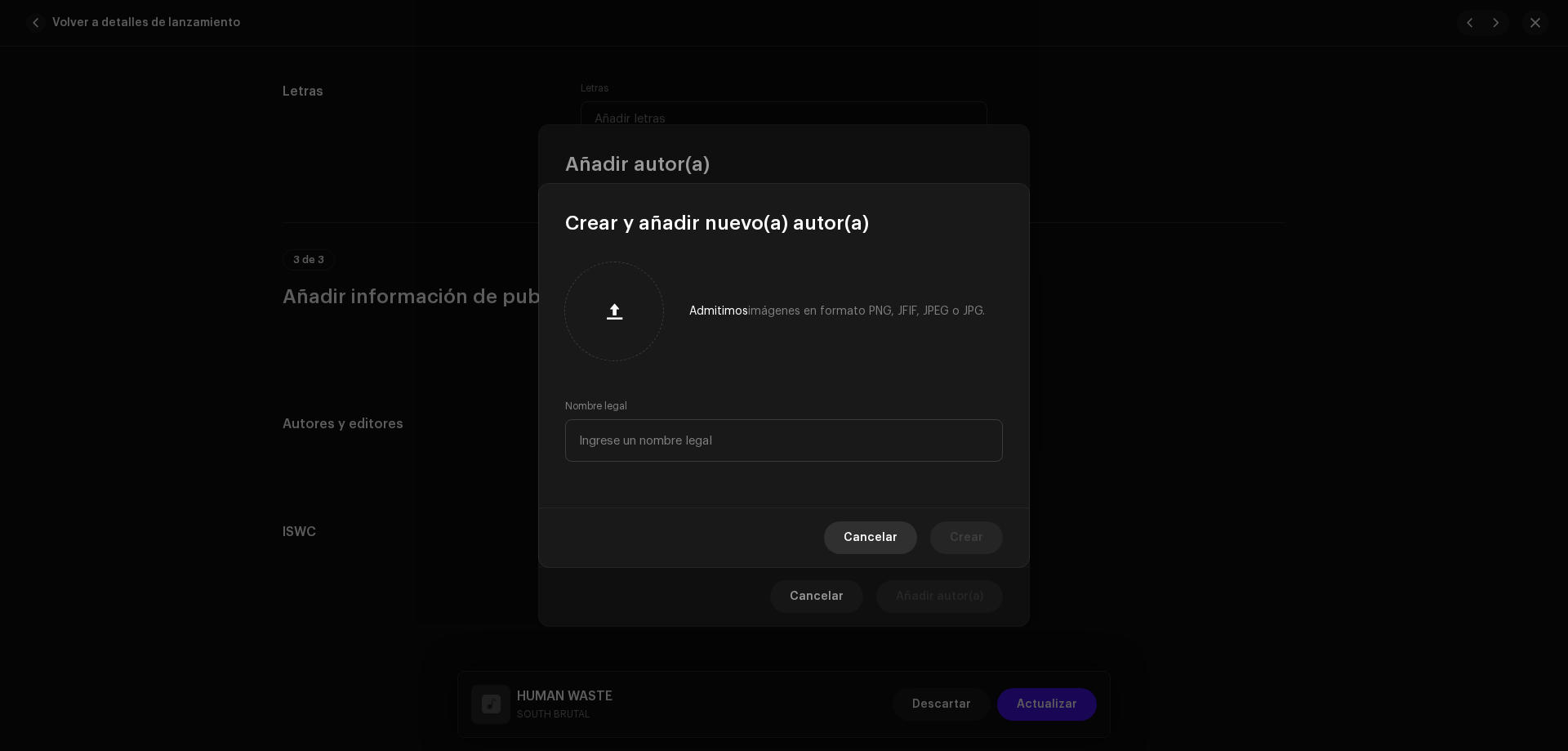
click at [885, 531] on span "Cancelar" at bounding box center [871, 538] width 54 height 33
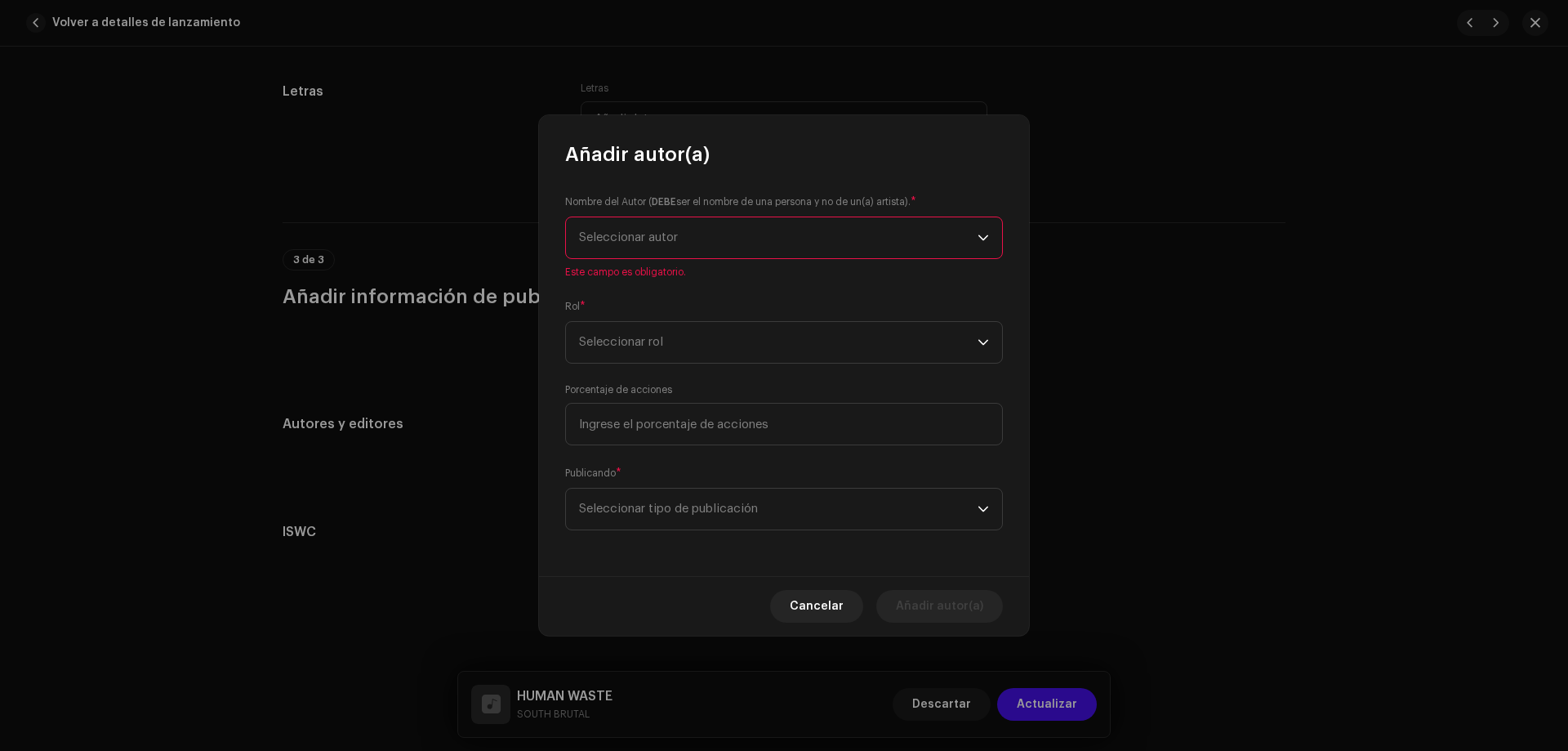
click at [860, 226] on span "Seleccionar autor" at bounding box center [778, 237] width 398 height 41
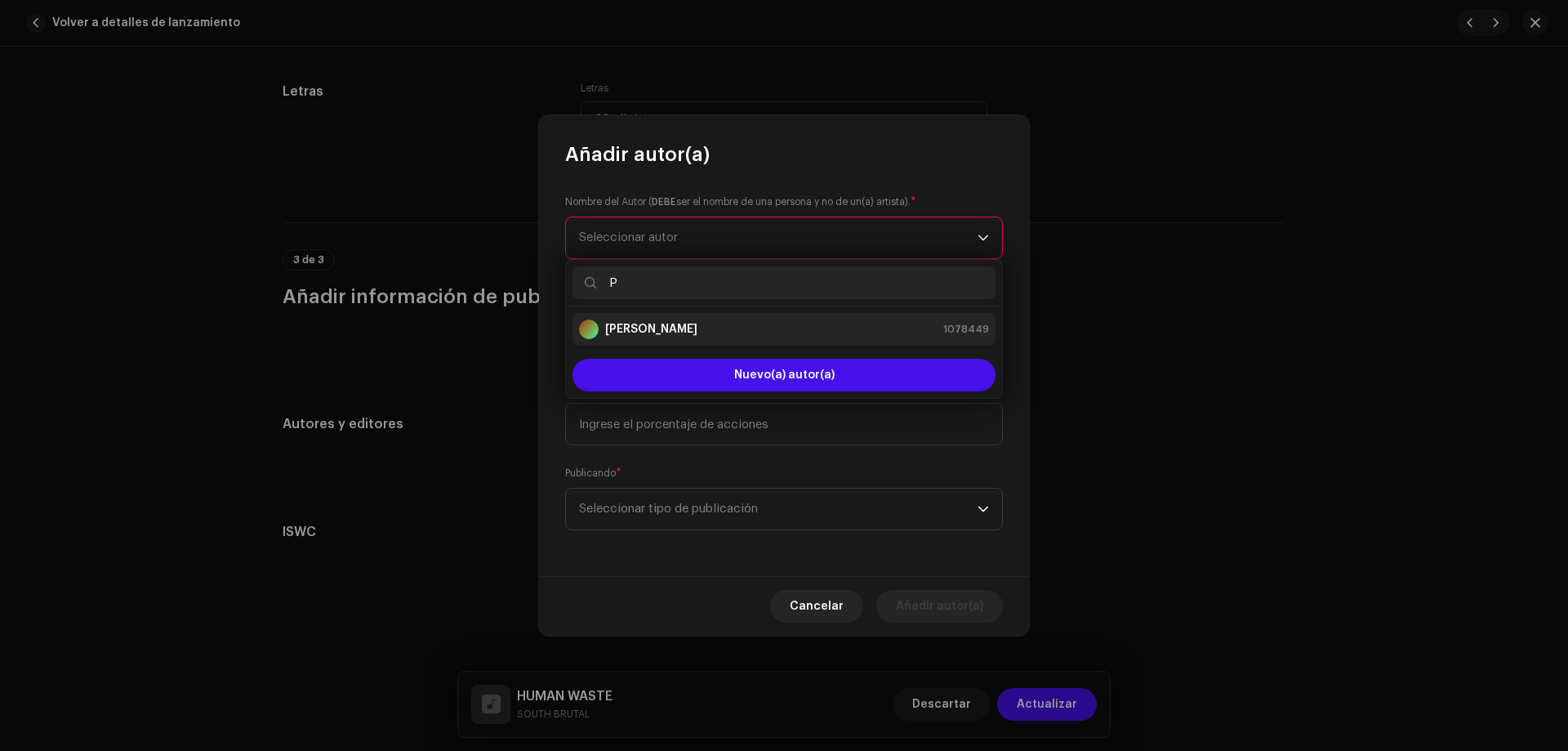
type input "P"
click at [625, 328] on strong "[PERSON_NAME]" at bounding box center [651, 329] width 92 height 16
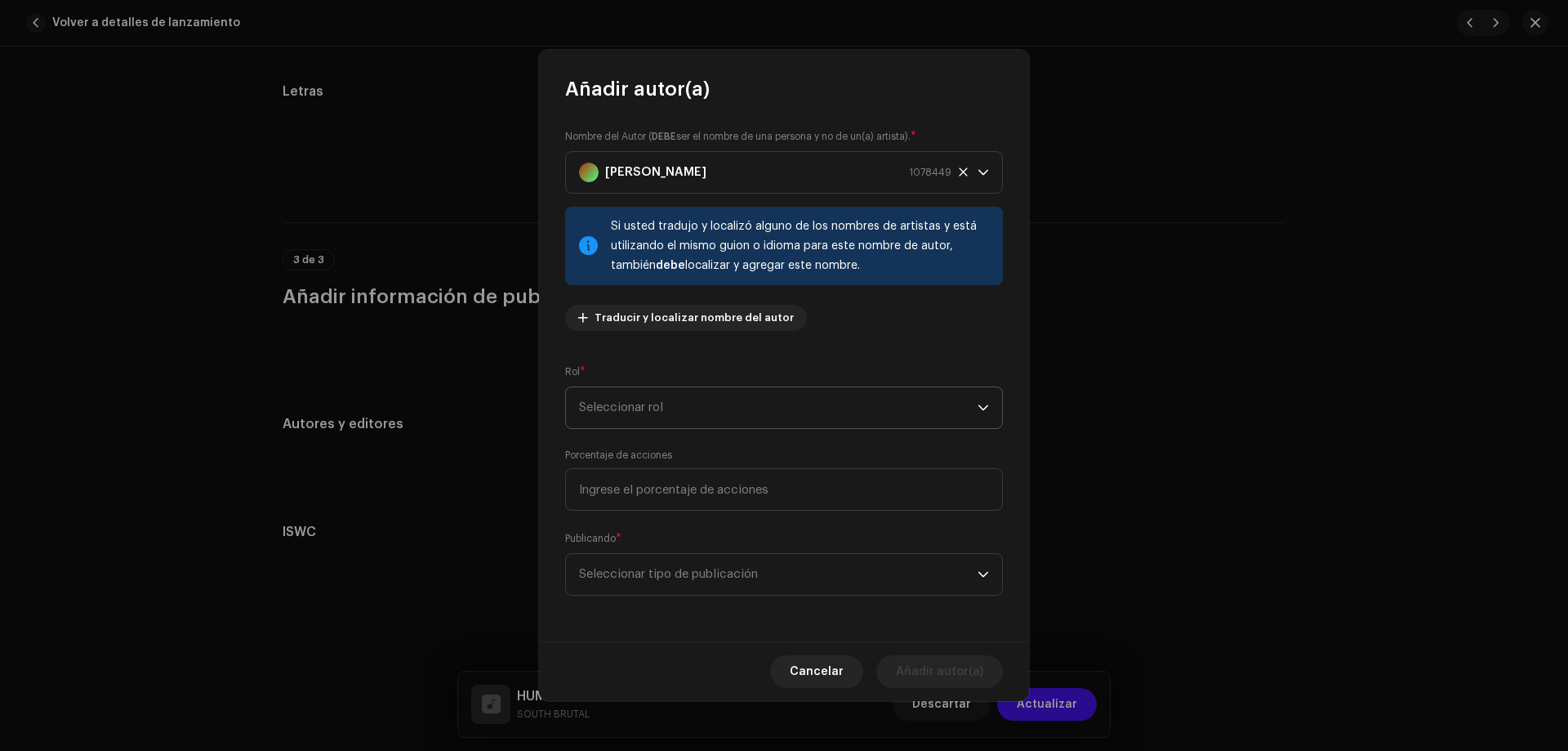
click at [644, 411] on span "Seleccionar rol" at bounding box center [778, 407] width 398 height 41
click at [689, 556] on span "Composer & Lyricist" at bounding box center [636, 551] width 115 height 16
click at [756, 584] on span "Seleccionar tipo de publicación" at bounding box center [778, 574] width 398 height 41
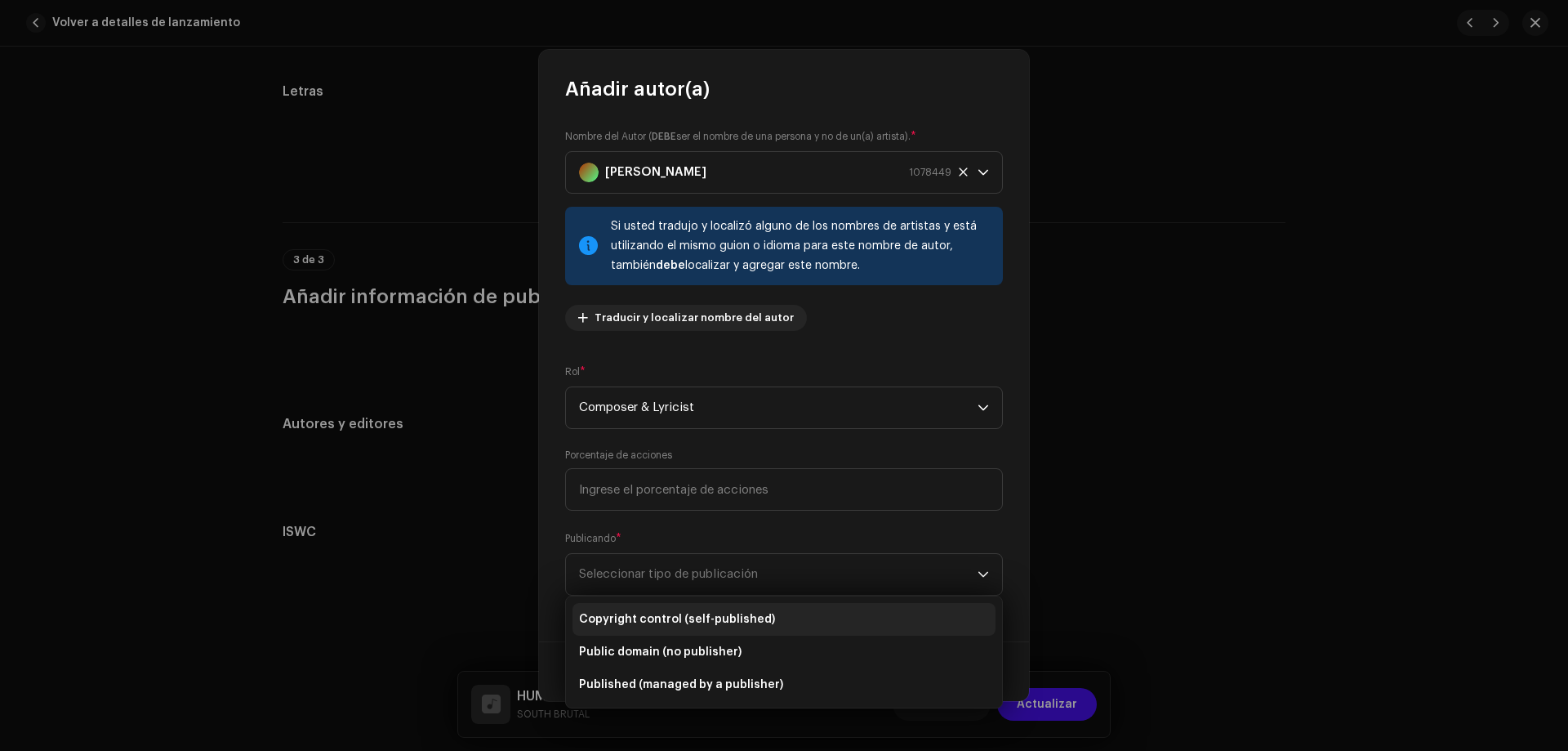
click at [715, 623] on span "Copyright control (self-published)" at bounding box center [676, 619] width 196 height 16
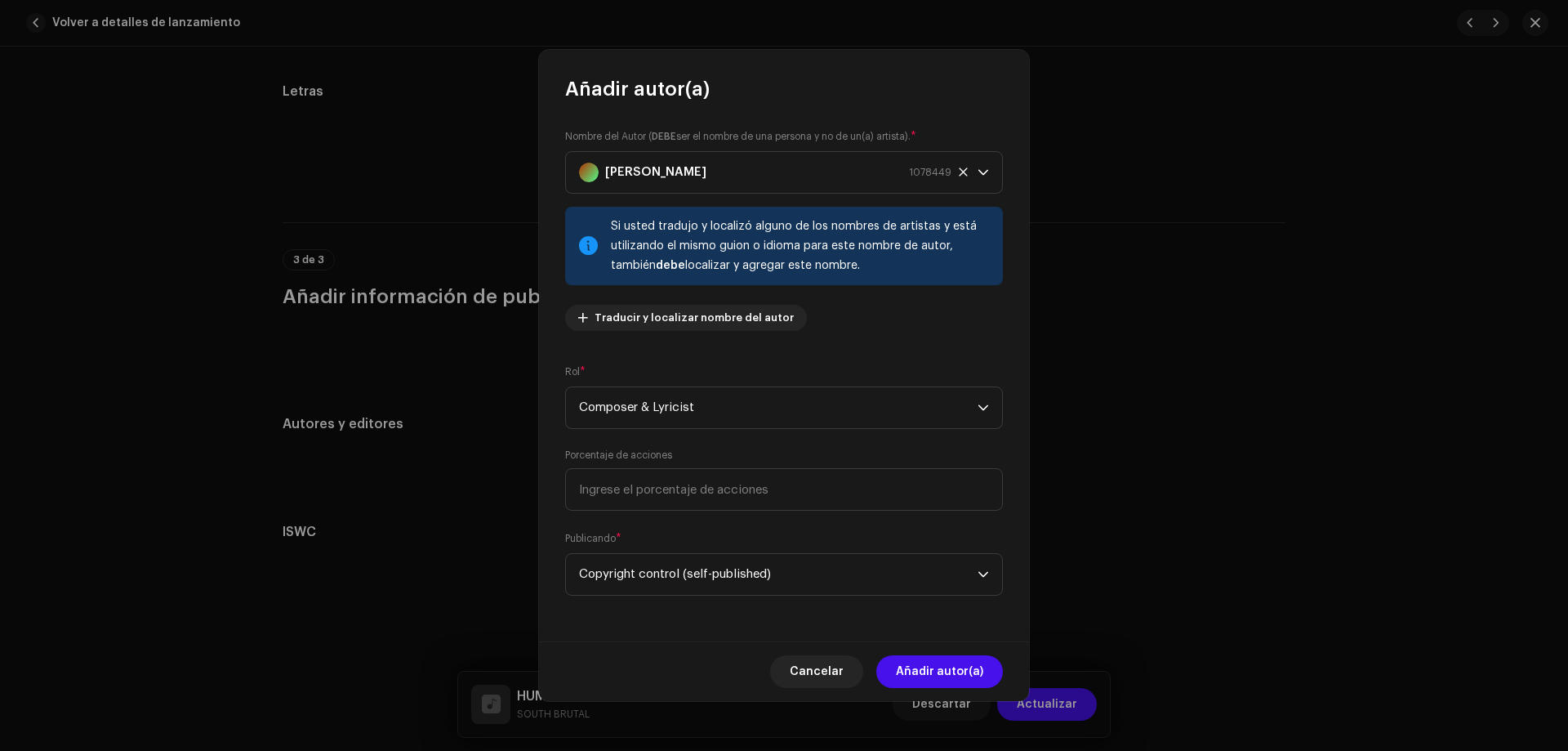
click at [851, 347] on div "Nombre del Autor ( DEBE ser el nombre de una persona y no de un(a) artista). * …" at bounding box center [784, 372] width 490 height 539
click at [936, 333] on div "Nombre del Autor ( DEBE ser el nombre de una persona y no de un(a) artista). * …" at bounding box center [784, 236] width 438 height 216
click at [941, 679] on span "Añadir autor(a)" at bounding box center [939, 671] width 87 height 33
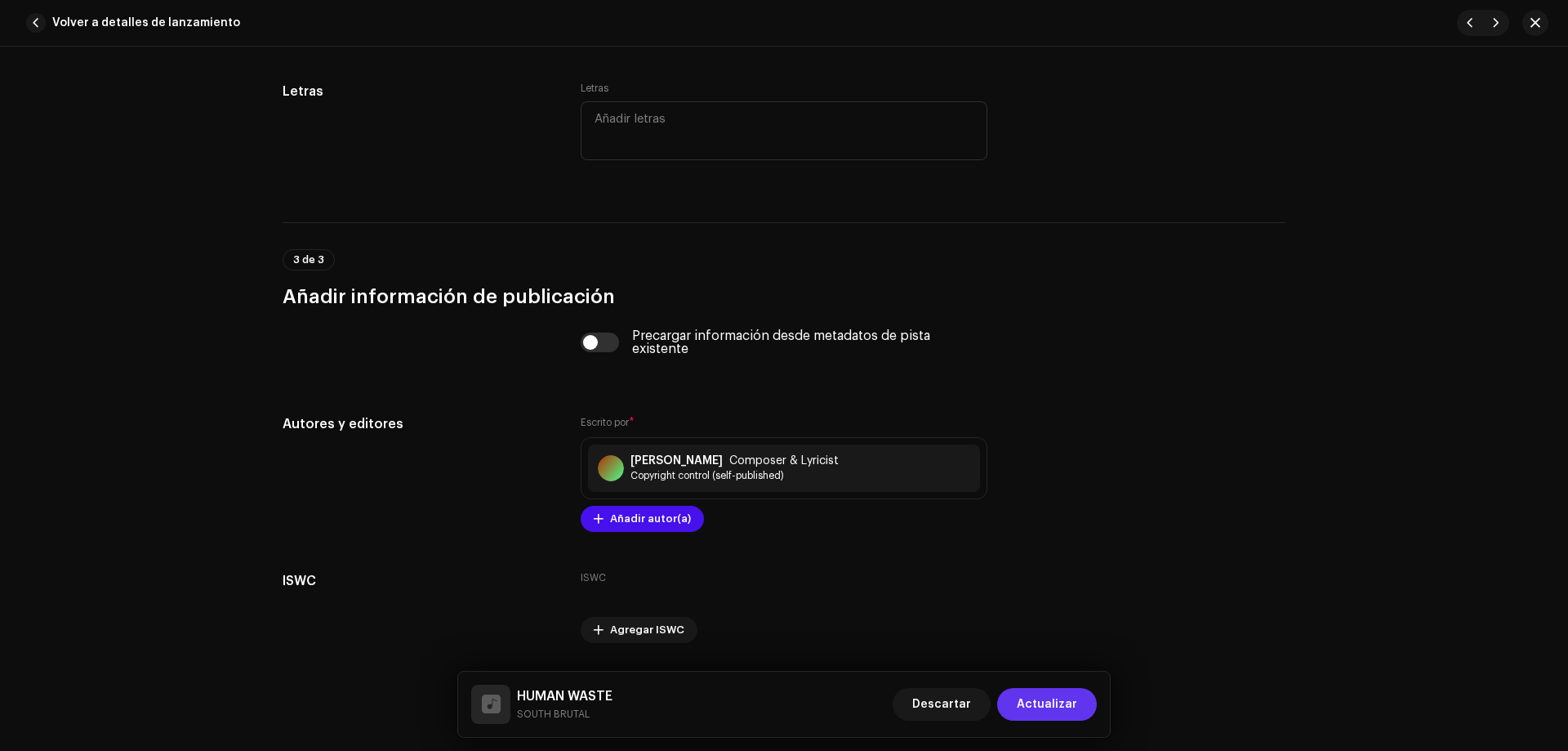
click at [1059, 711] on span "Actualizar" at bounding box center [1047, 704] width 60 height 33
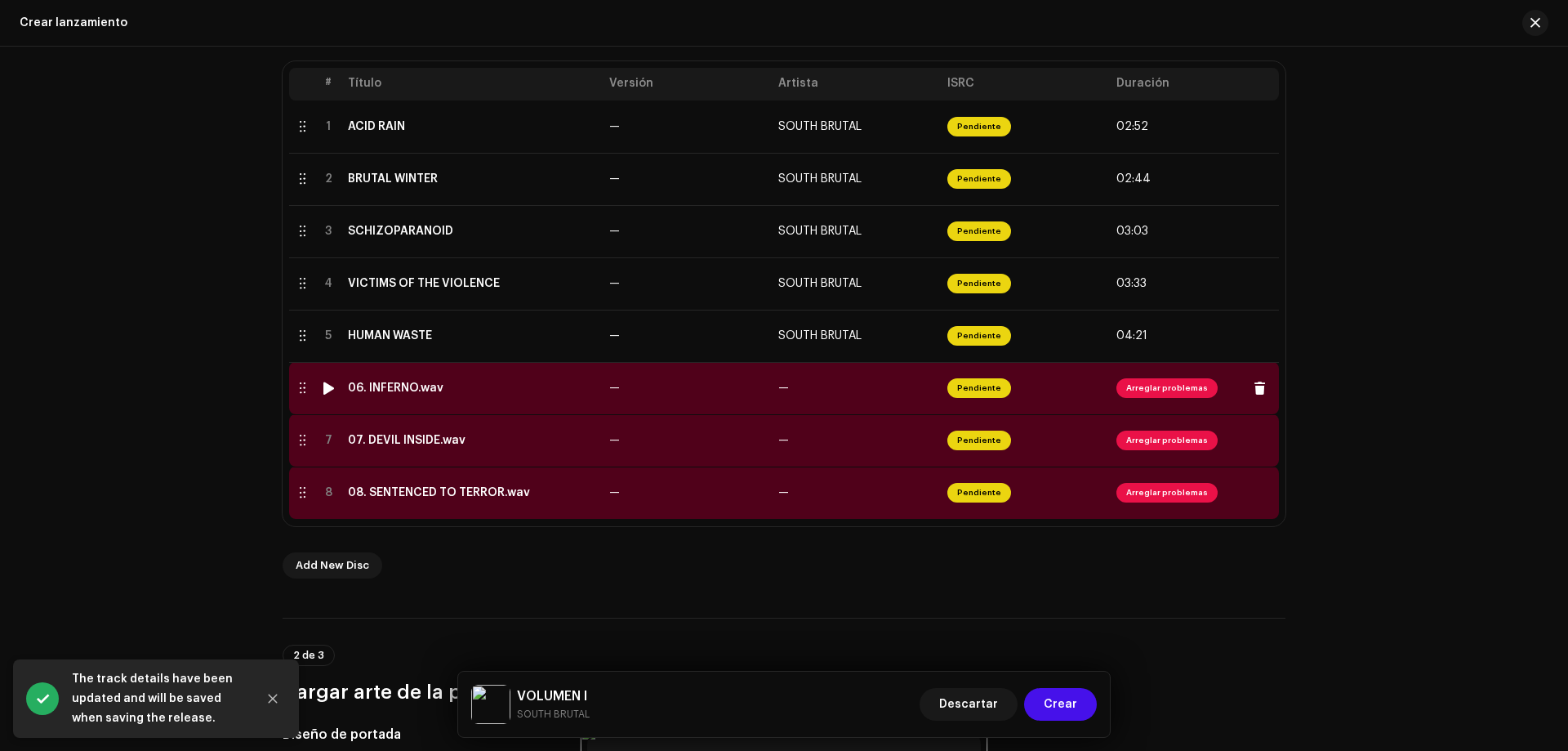
click at [1160, 392] on span "Arreglar problemas" at bounding box center [1166, 388] width 101 height 20
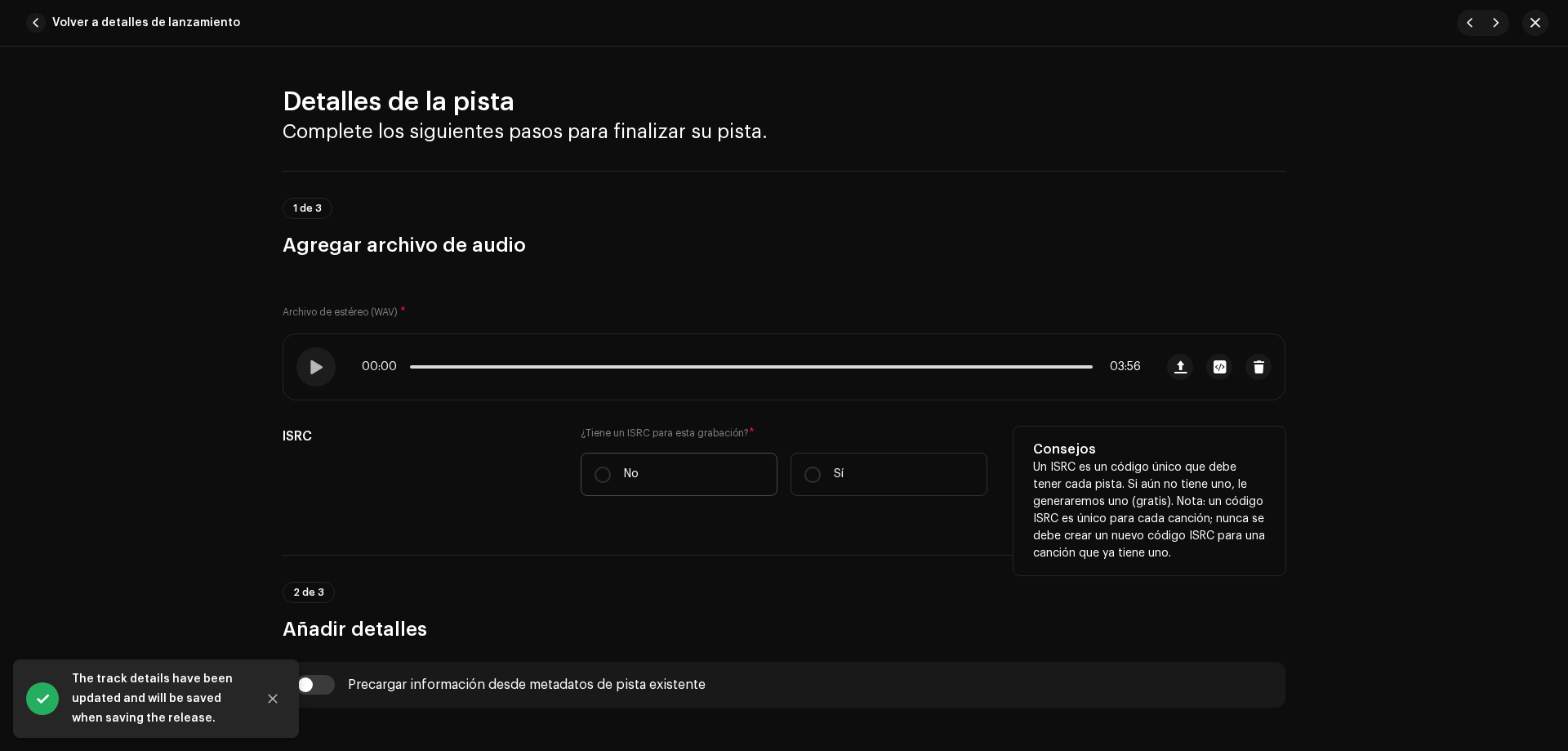
click at [612, 468] on label "No" at bounding box center [679, 474] width 197 height 43
click at [611, 468] on input "No" at bounding box center [602, 474] width 16 height 16
radio input "true"
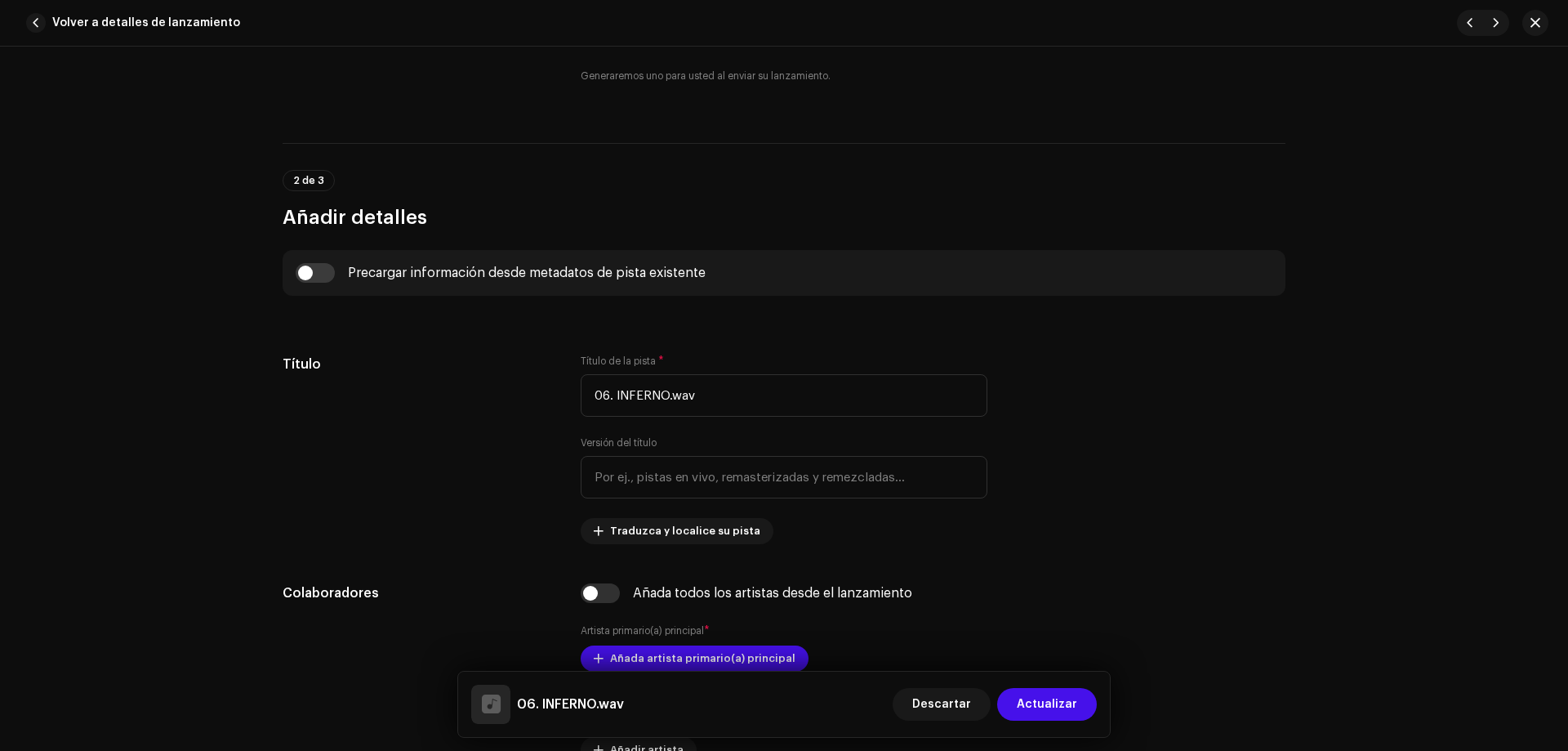
scroll to position [475, 0]
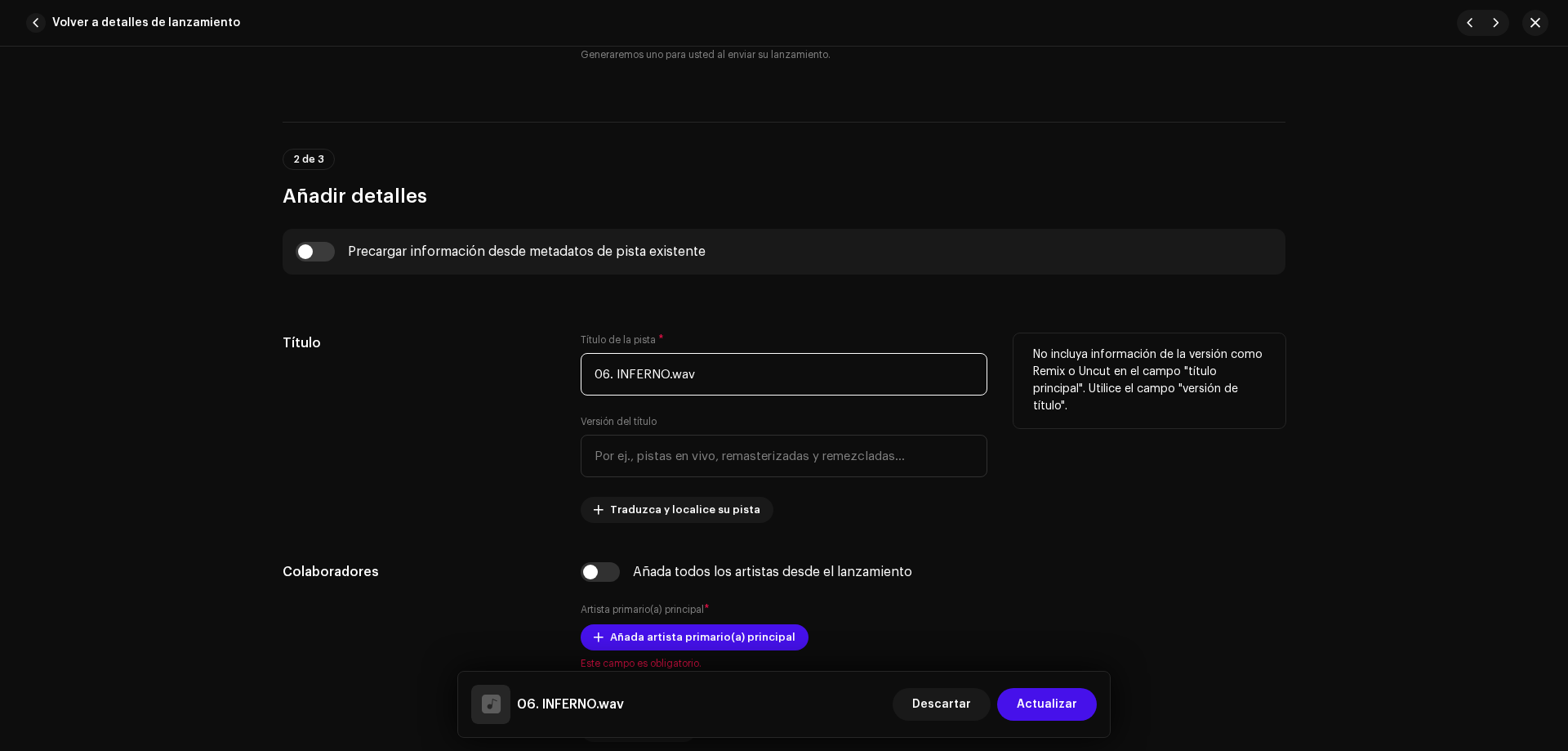
drag, startPoint x: 614, startPoint y: 372, endPoint x: 527, endPoint y: 376, distance: 87.1
click at [527, 375] on div "Título Título de la pista * 06. INFERNO.wav Versión del título Traduzca y local…" at bounding box center [784, 428] width 1003 height 189
drag, startPoint x: 686, startPoint y: 378, endPoint x: 643, endPoint y: 372, distance: 43.4
click at [643, 372] on input "INFERNO.wav" at bounding box center [784, 373] width 407 height 42
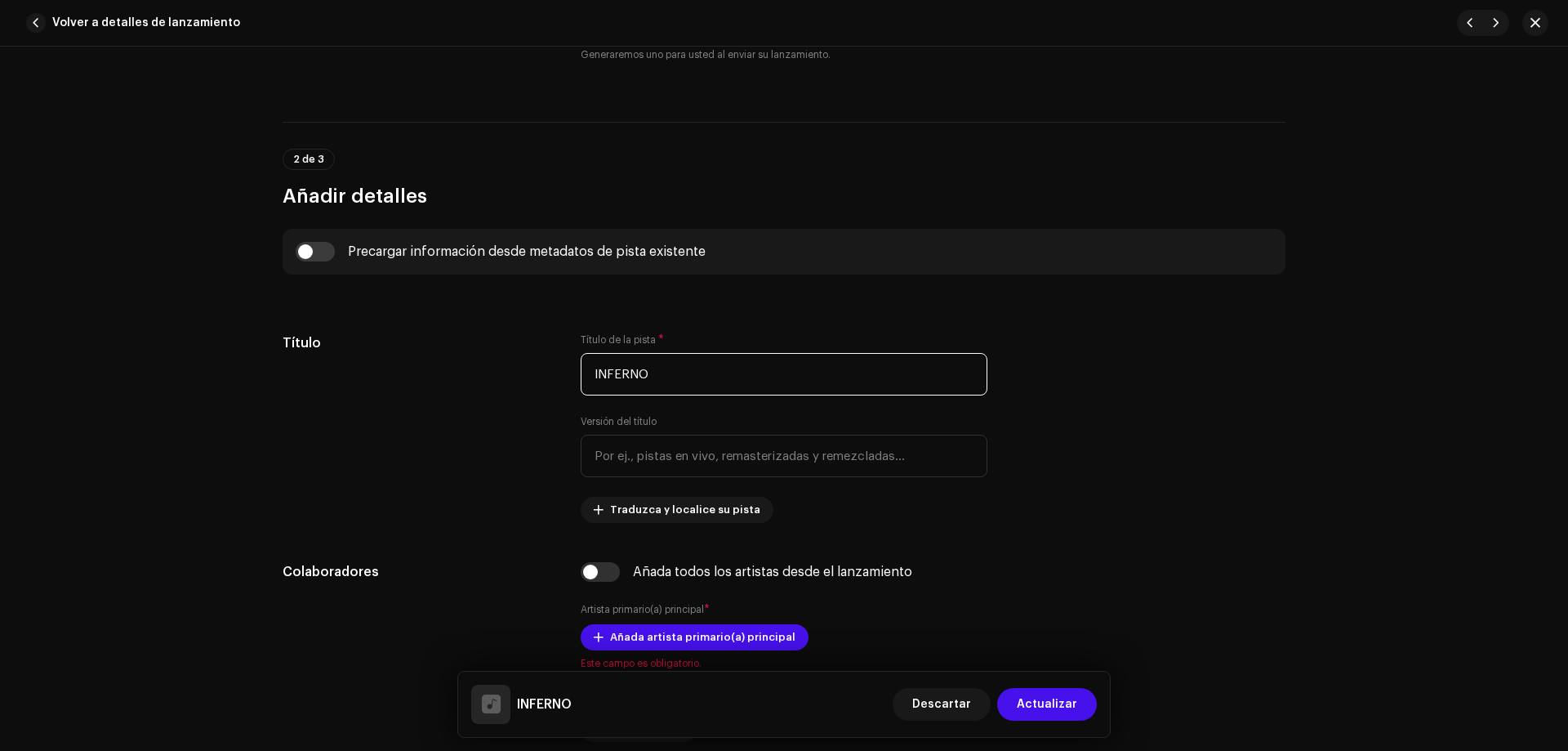
type input "INFERNO"
click at [1565, 268] on div "Detalles de la pista Complete los siguientes pasos para finalizar su pista. 1 d…" at bounding box center [784, 398] width 1568 height 704
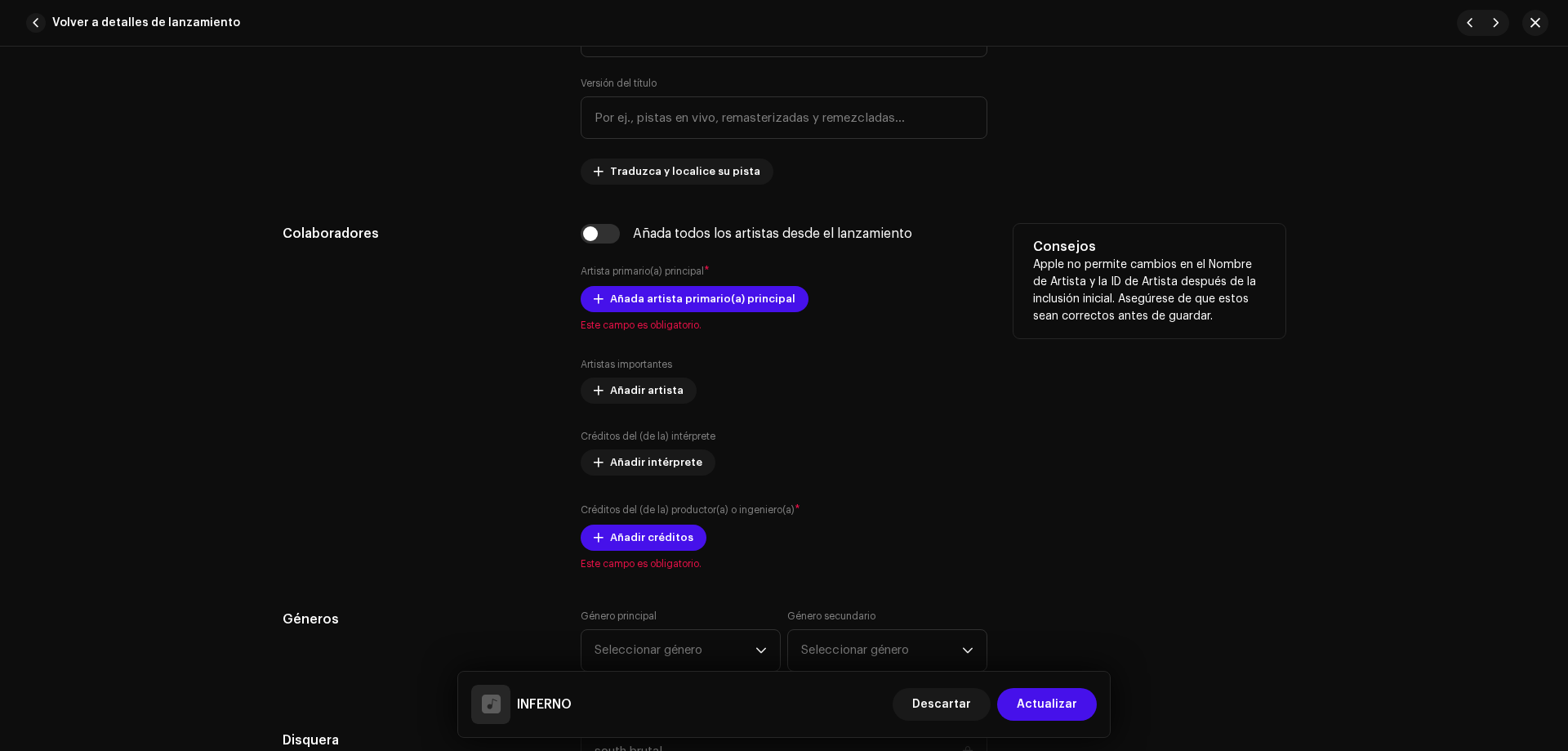
scroll to position [818, 0]
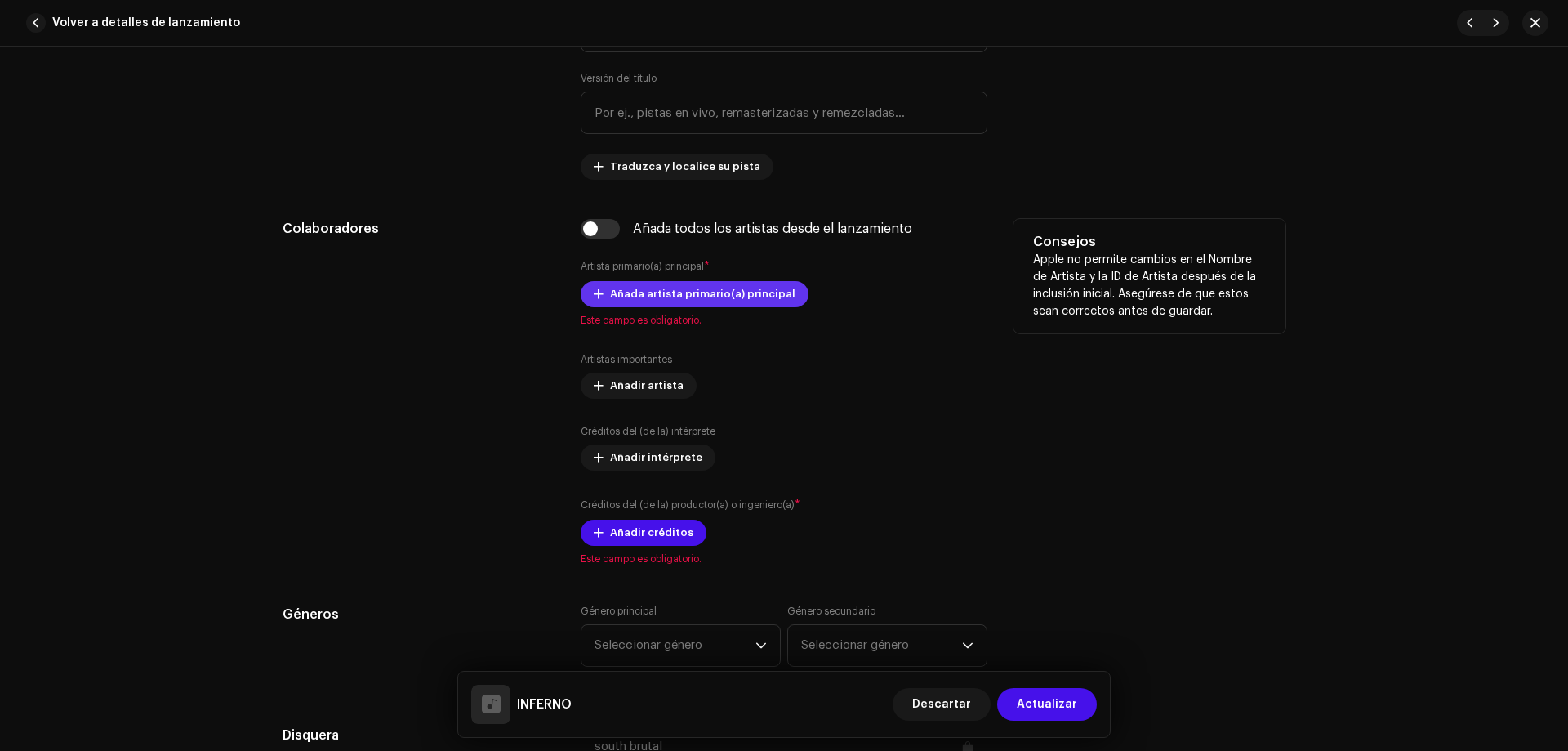
click at [713, 301] on span "Añada artista primario(a) principal" at bounding box center [702, 294] width 186 height 33
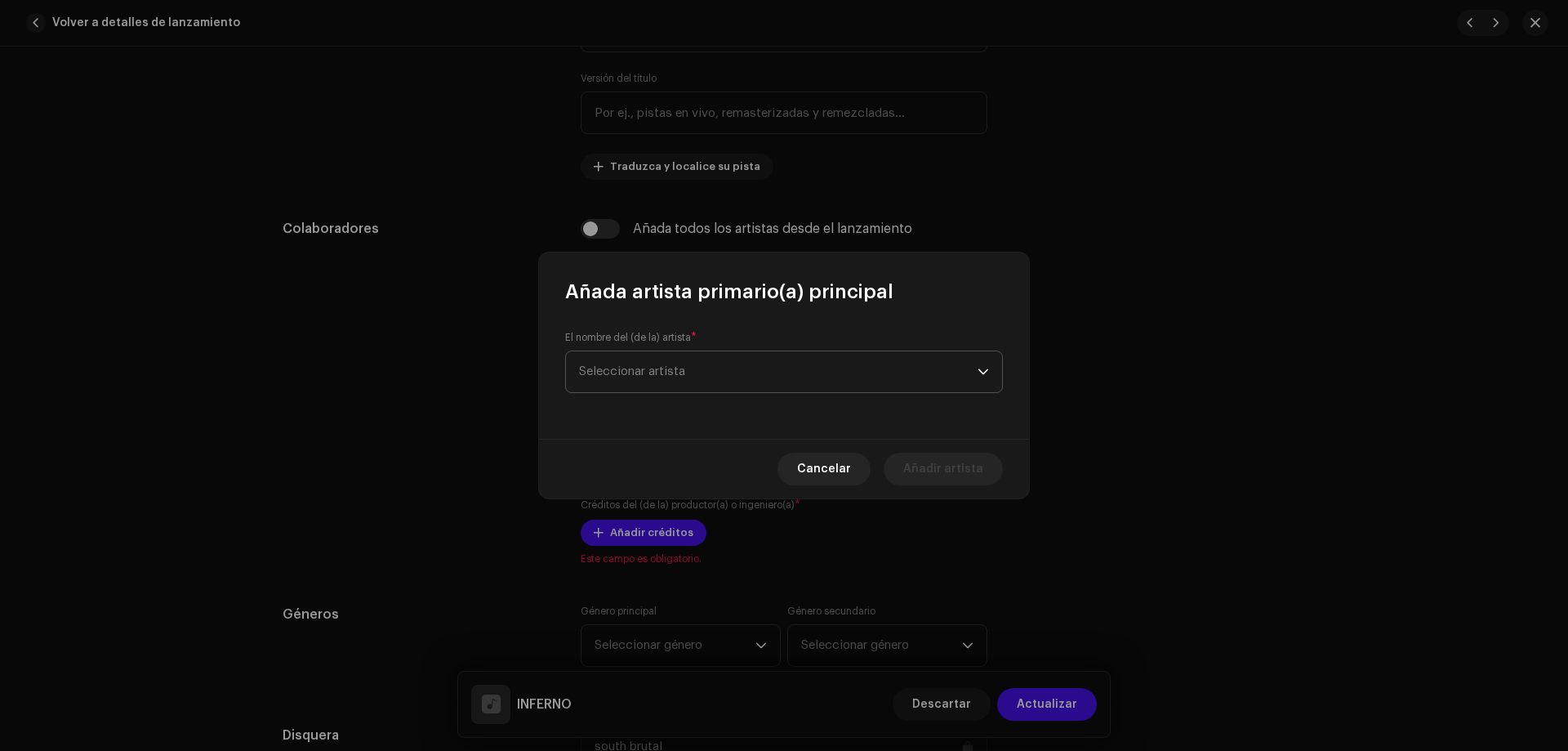
click at [696, 368] on span "Seleccionar artista" at bounding box center [778, 372] width 398 height 41
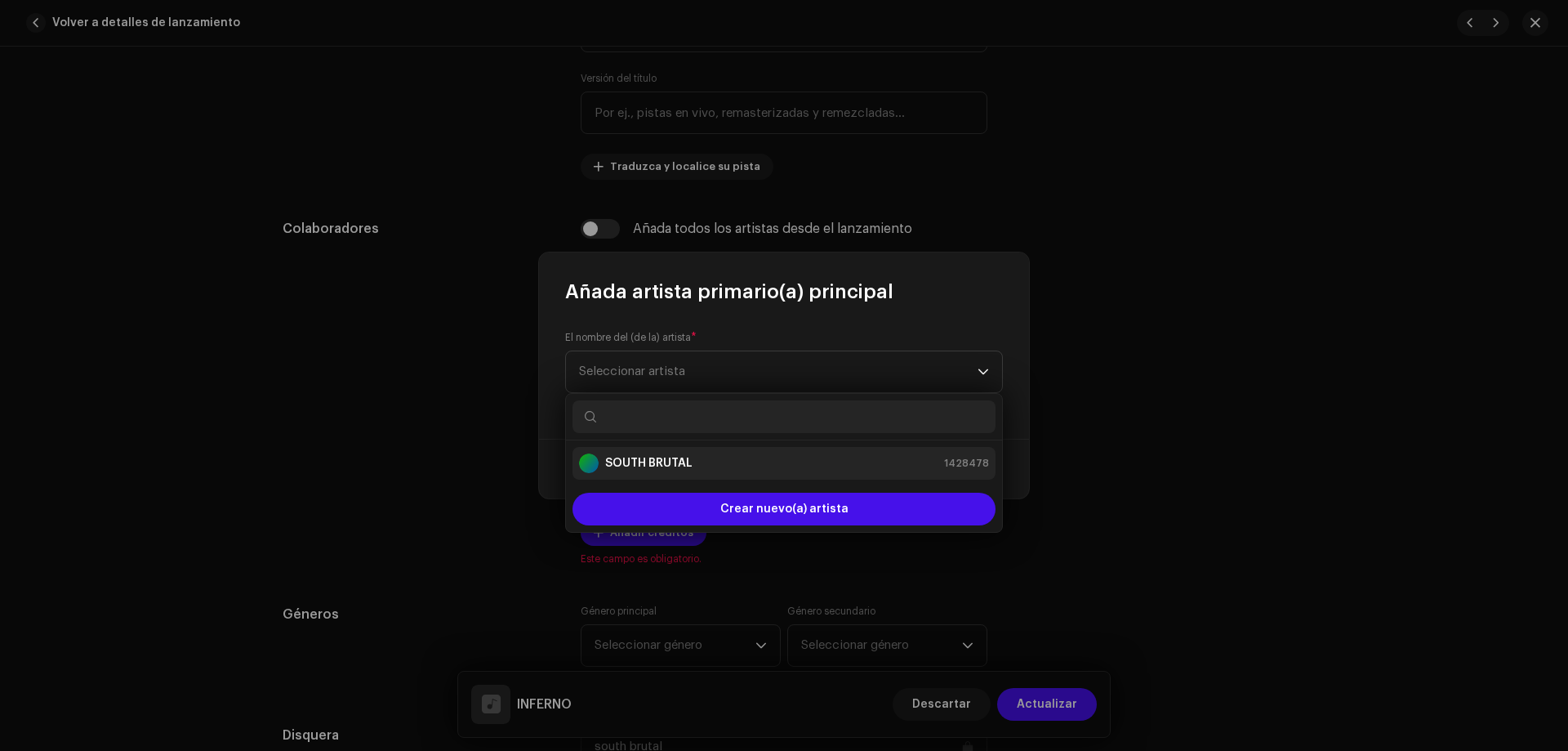
click at [681, 465] on strong "SOUTH BRUTAL" at bounding box center [649, 463] width 87 height 16
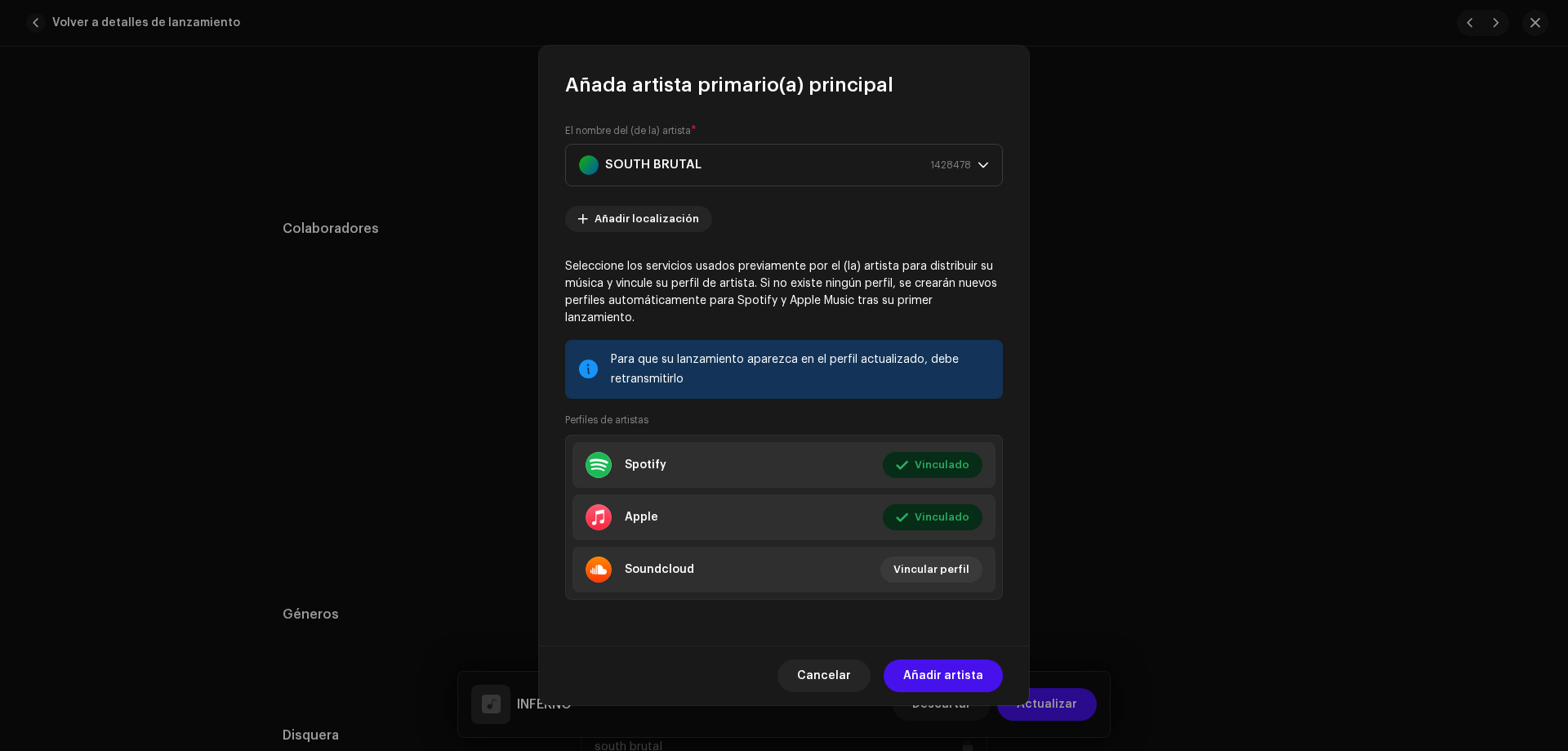
click at [932, 663] on span "Añadir artista" at bounding box center [943, 676] width 80 height 33
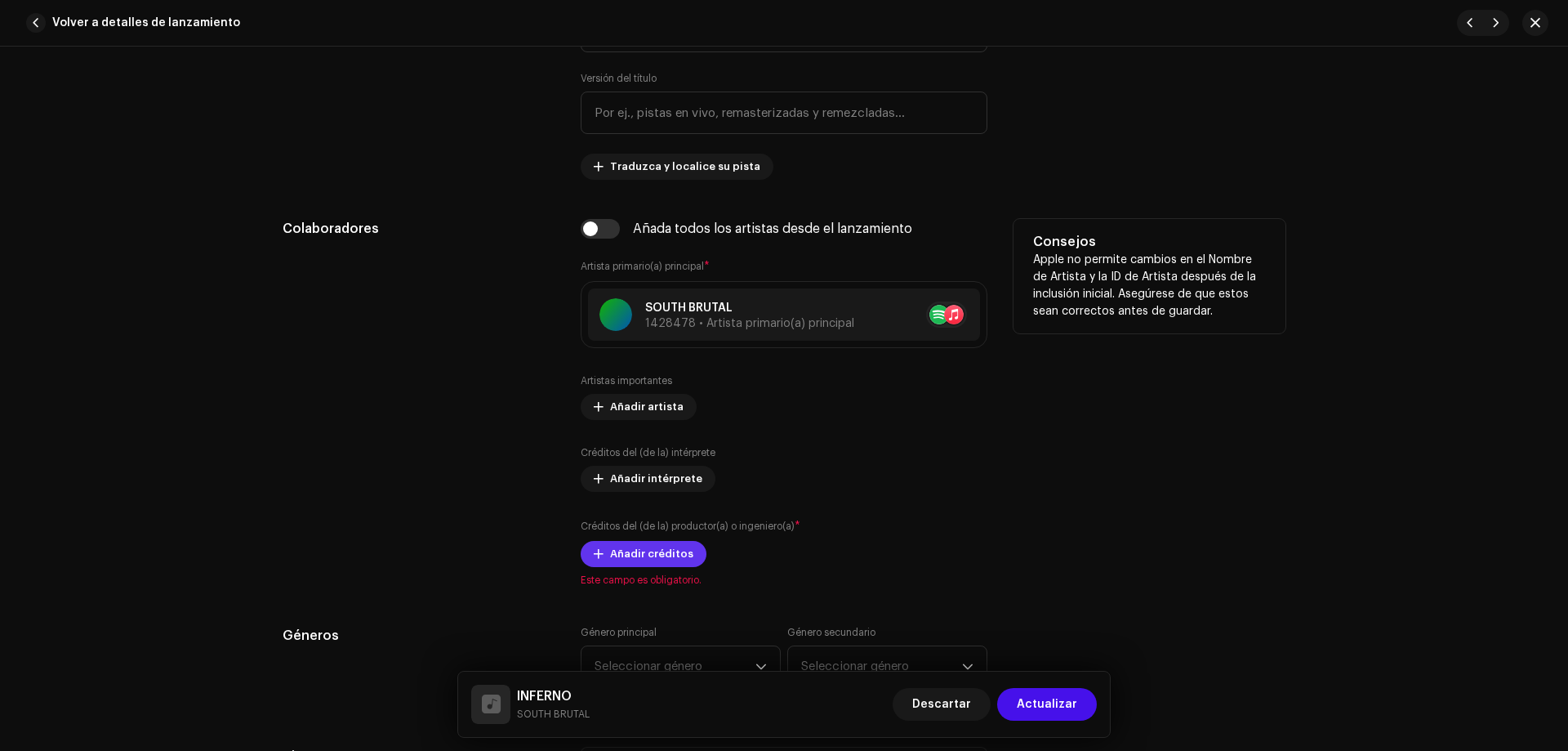
click at [635, 561] on span "Añadir créditos" at bounding box center [651, 554] width 83 height 33
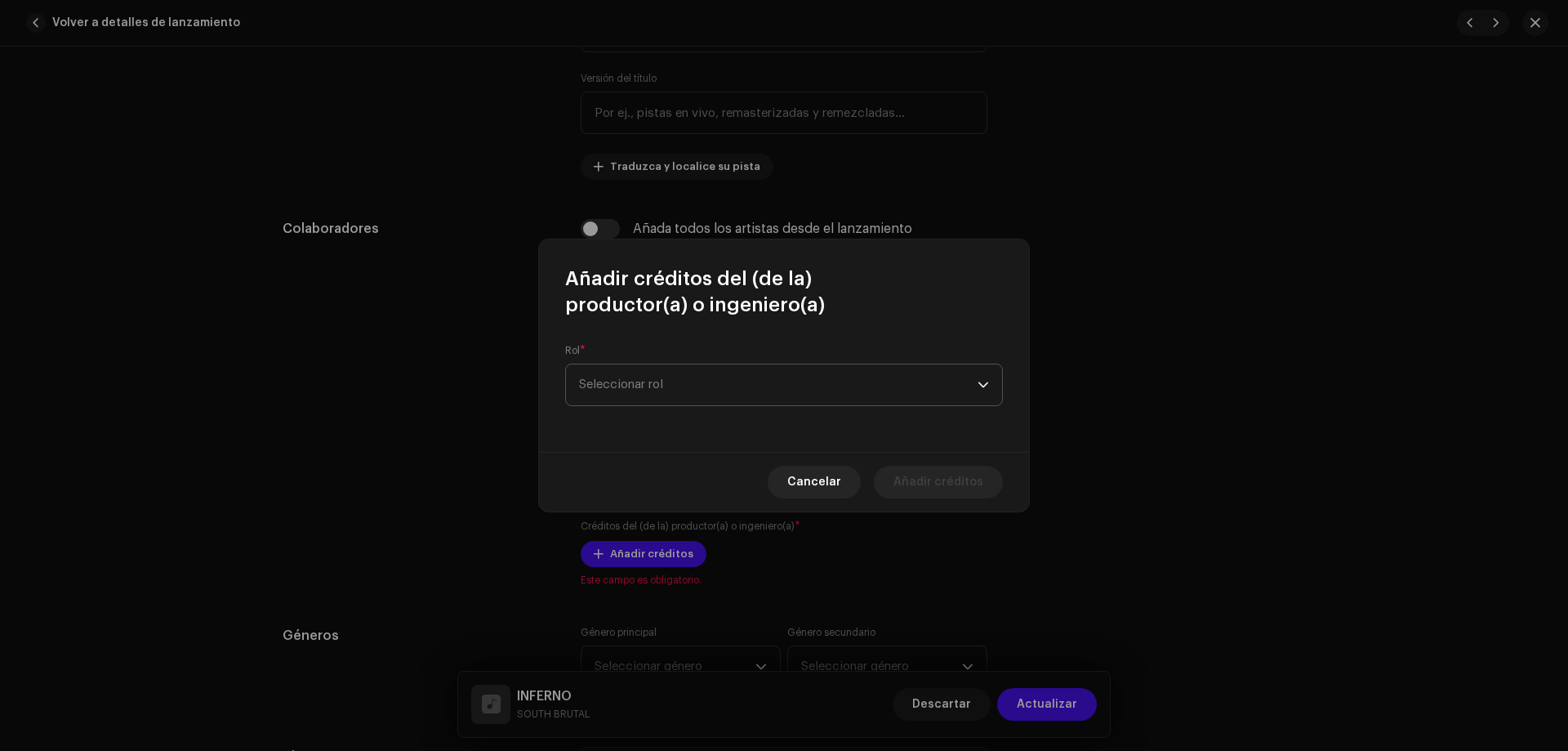
click at [694, 375] on span "Seleccionar rol" at bounding box center [778, 385] width 398 height 41
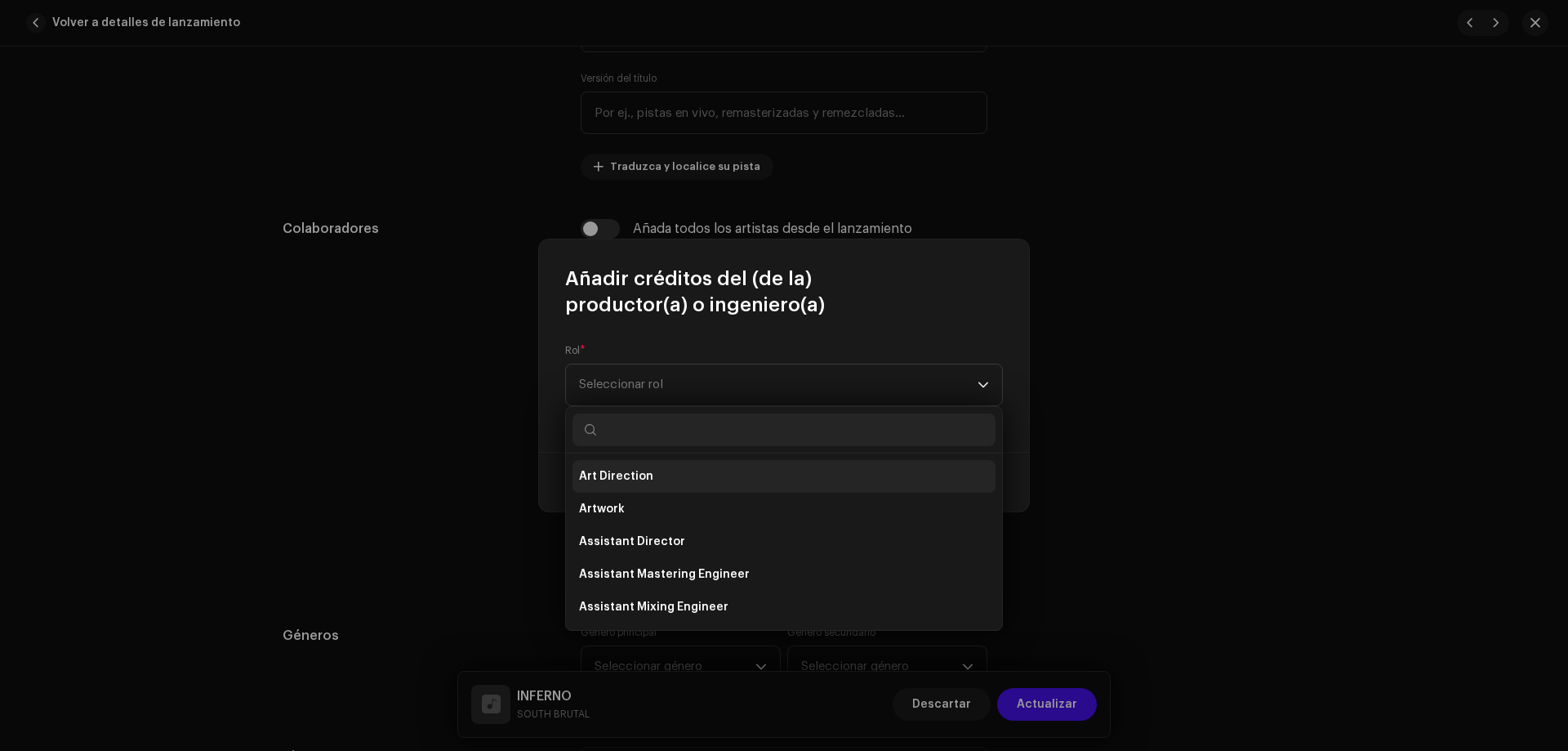
click at [633, 472] on span "Art Direction" at bounding box center [616, 476] width 74 height 16
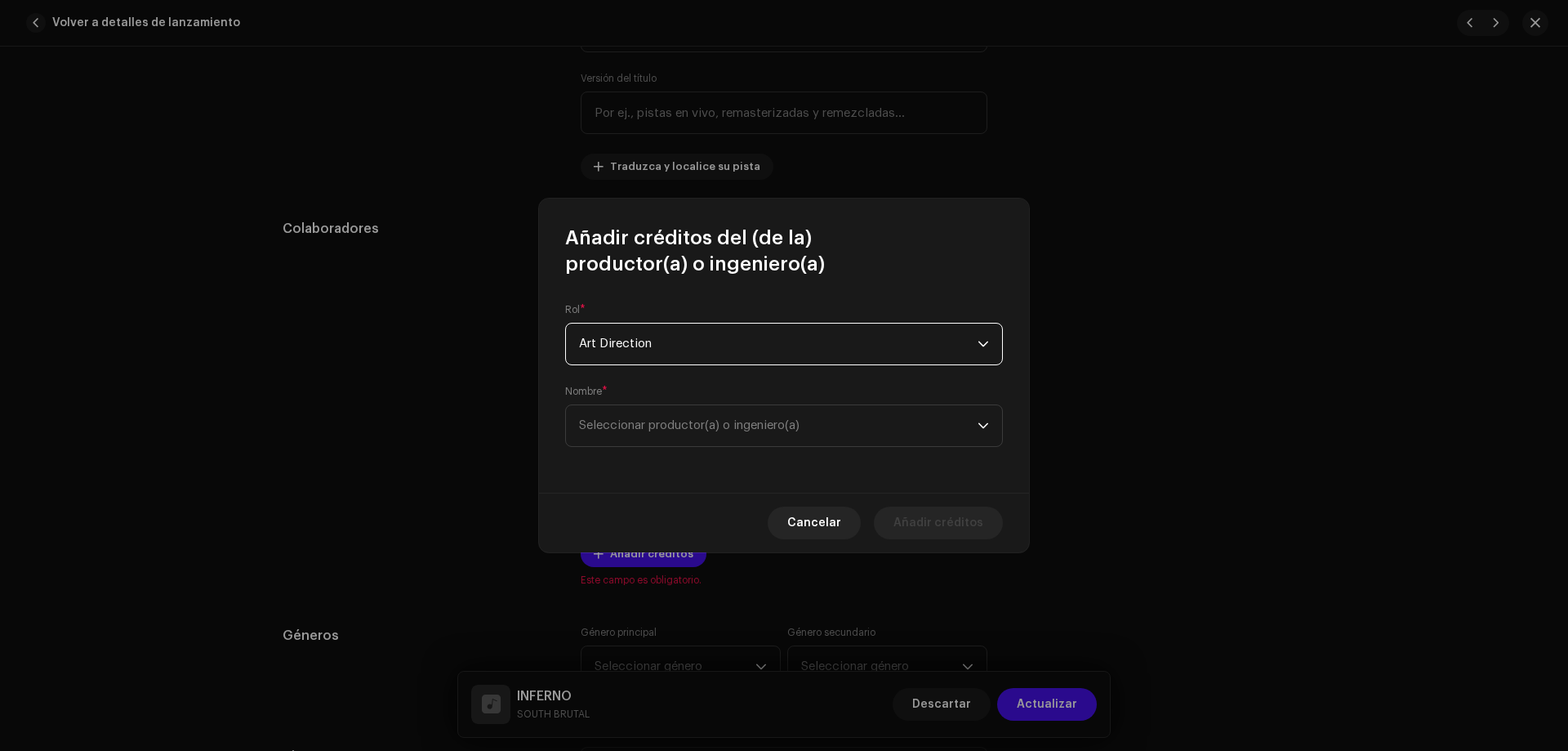
click at [733, 448] on div "Rol * Art Direction Nombre * Seleccionar productor(a) o ingeniero(a)" at bounding box center [784, 385] width 490 height 216
click at [724, 427] on span "Seleccionar productor(a) o ingeniero(a)" at bounding box center [689, 425] width 220 height 12
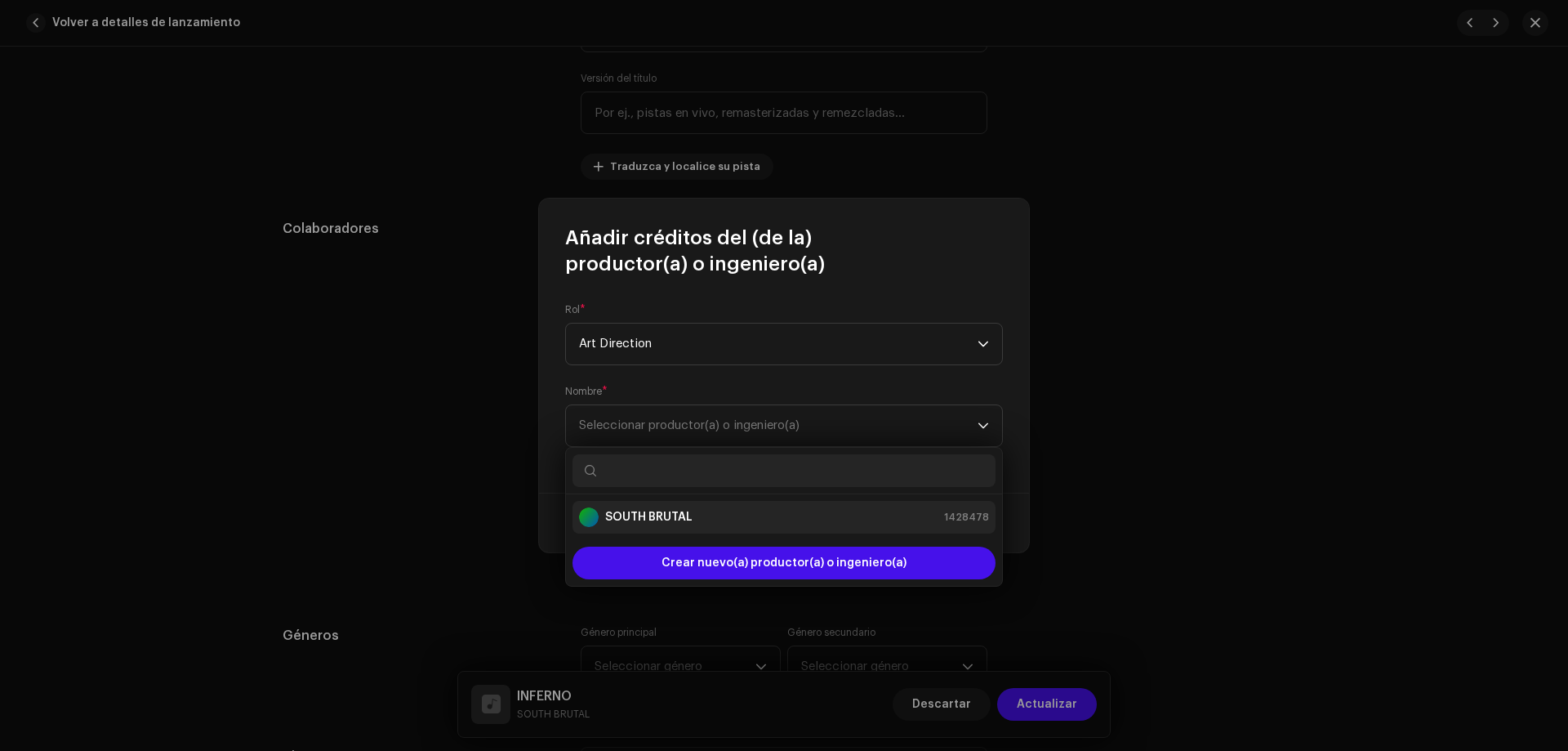
click at [657, 512] on strong "SOUTH BRUTAL" at bounding box center [649, 517] width 87 height 16
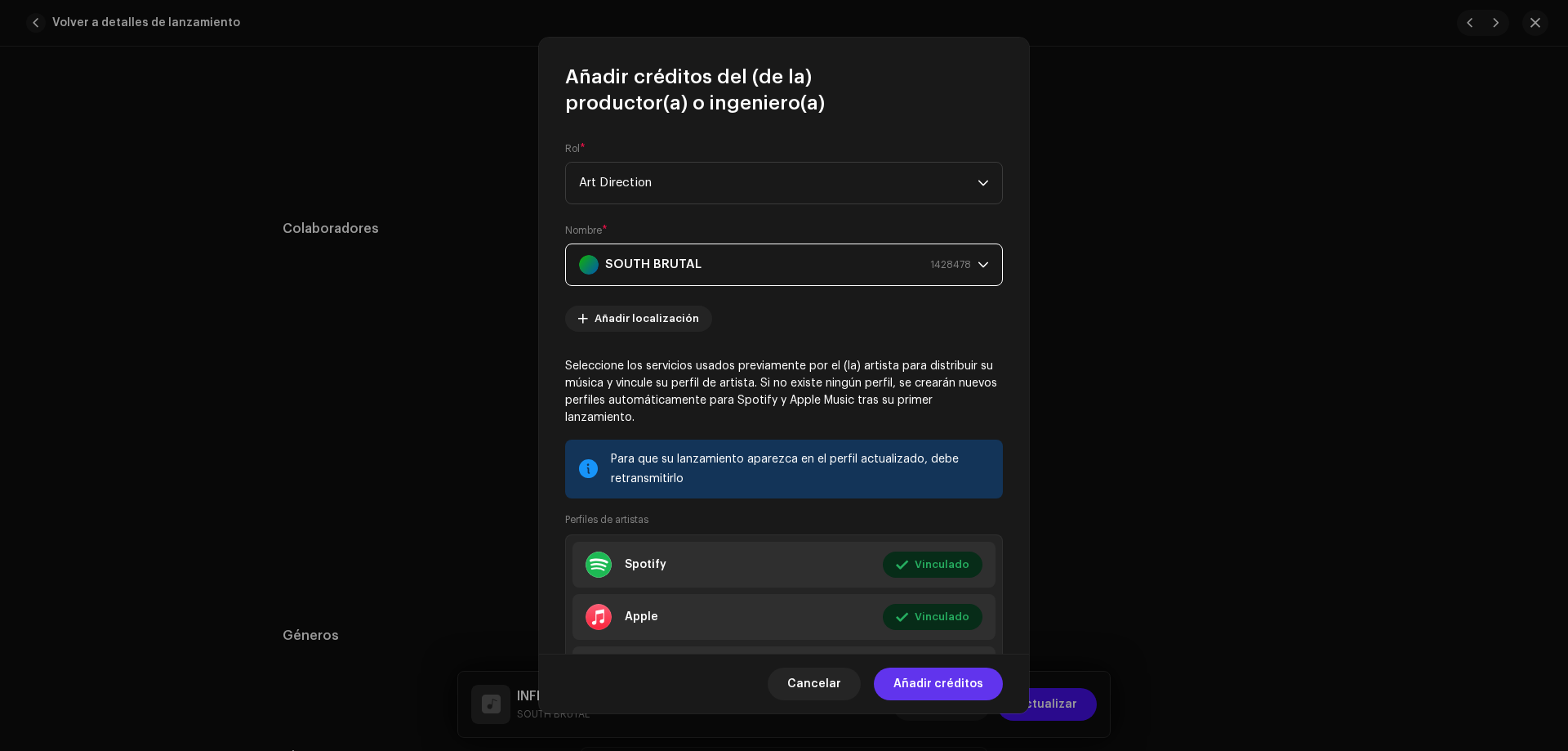
click at [943, 689] on span "Añadir créditos" at bounding box center [938, 684] width 90 height 33
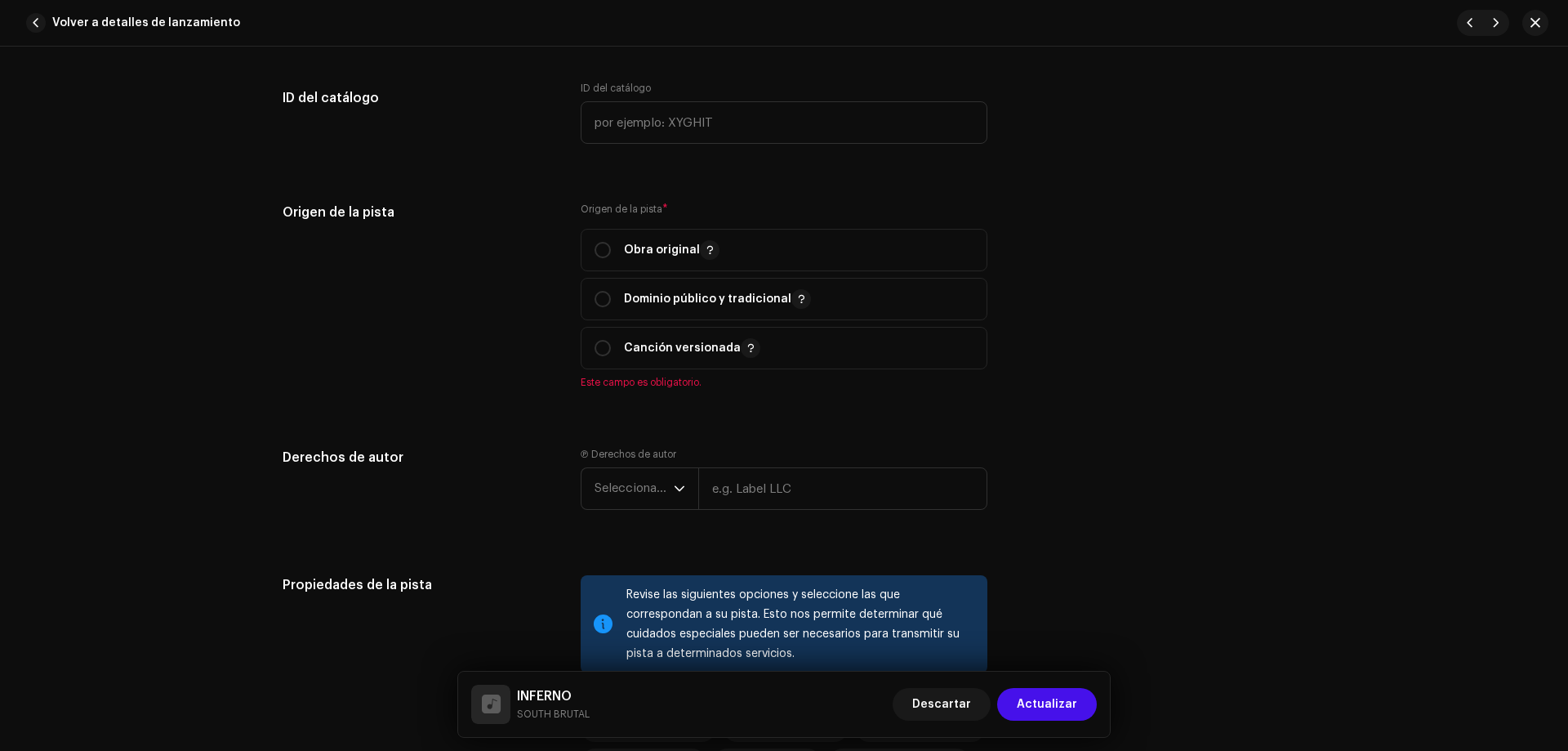
scroll to position [1760, 0]
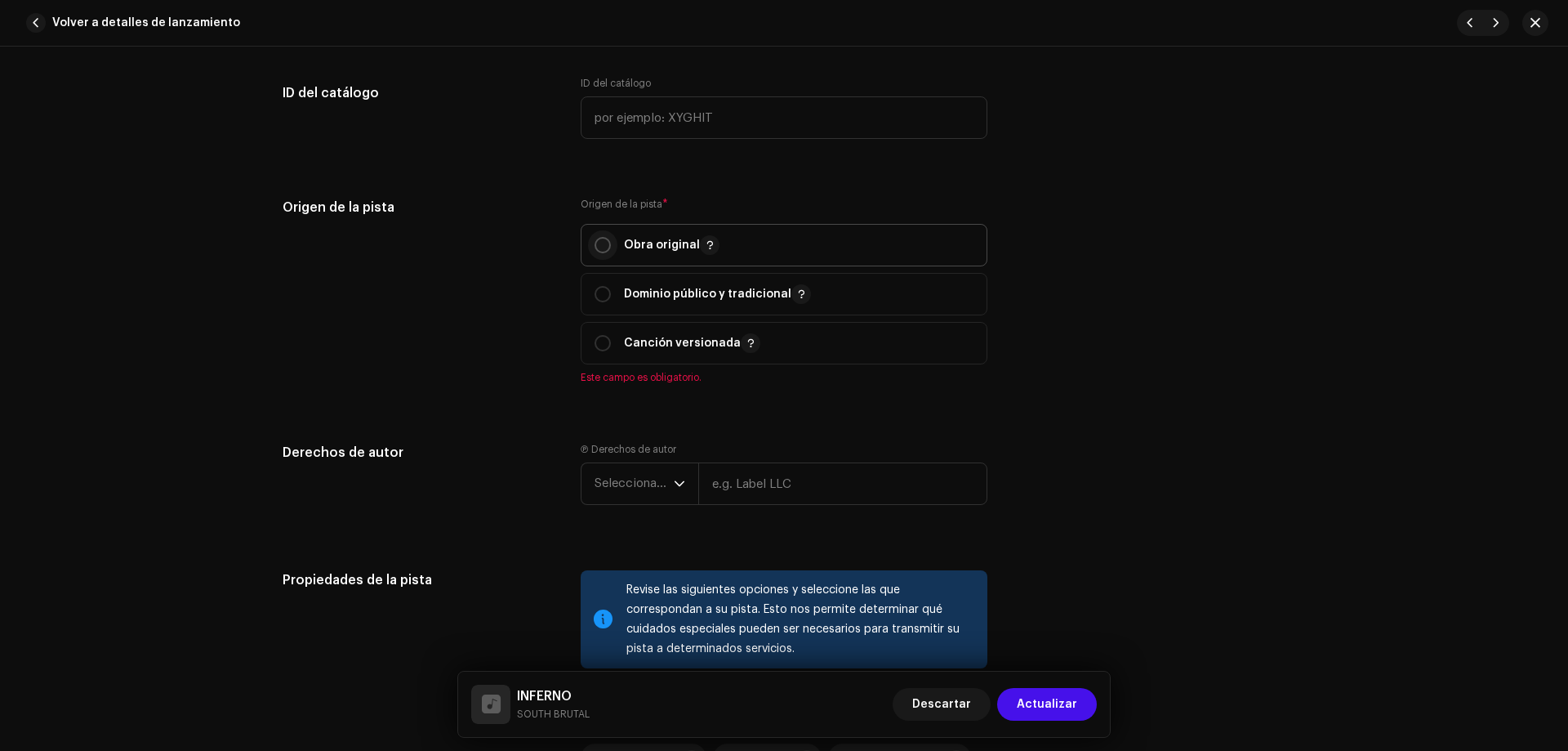
click at [606, 246] on input "radio" at bounding box center [602, 245] width 16 height 16
radio input "true"
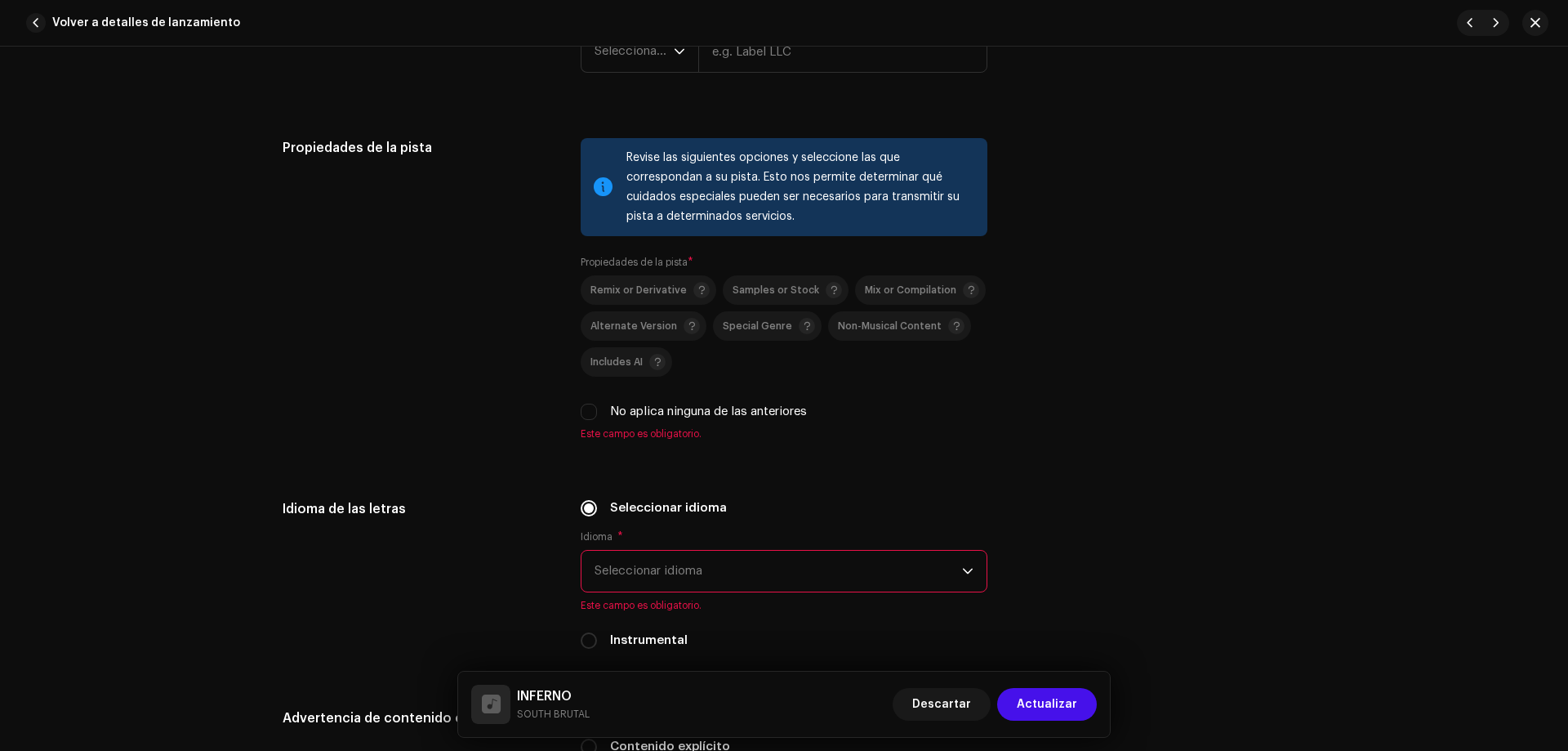
scroll to position [2198, 0]
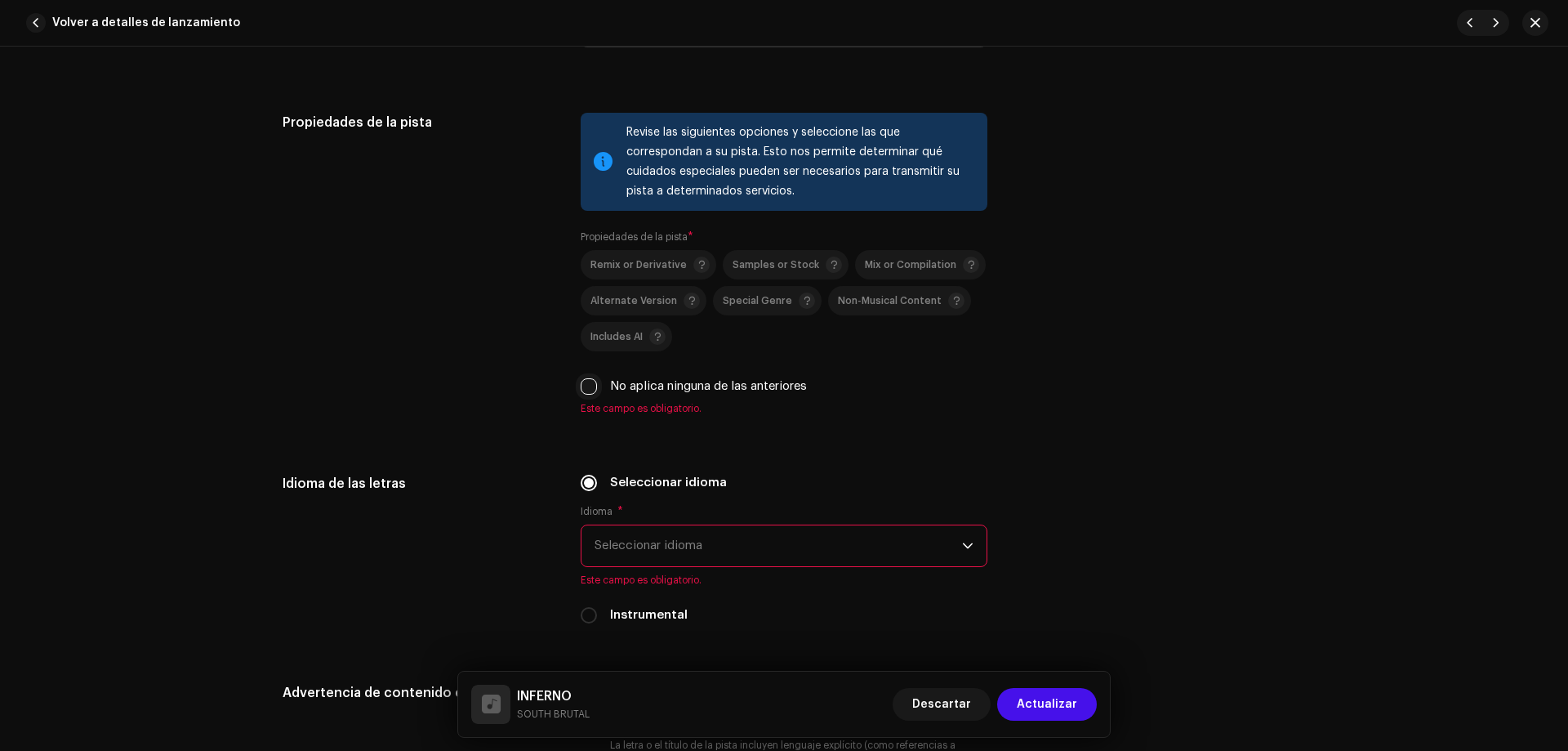
click at [581, 388] on input "No aplica ninguna de las anteriores" at bounding box center [588, 386] width 16 height 16
checkbox input "true"
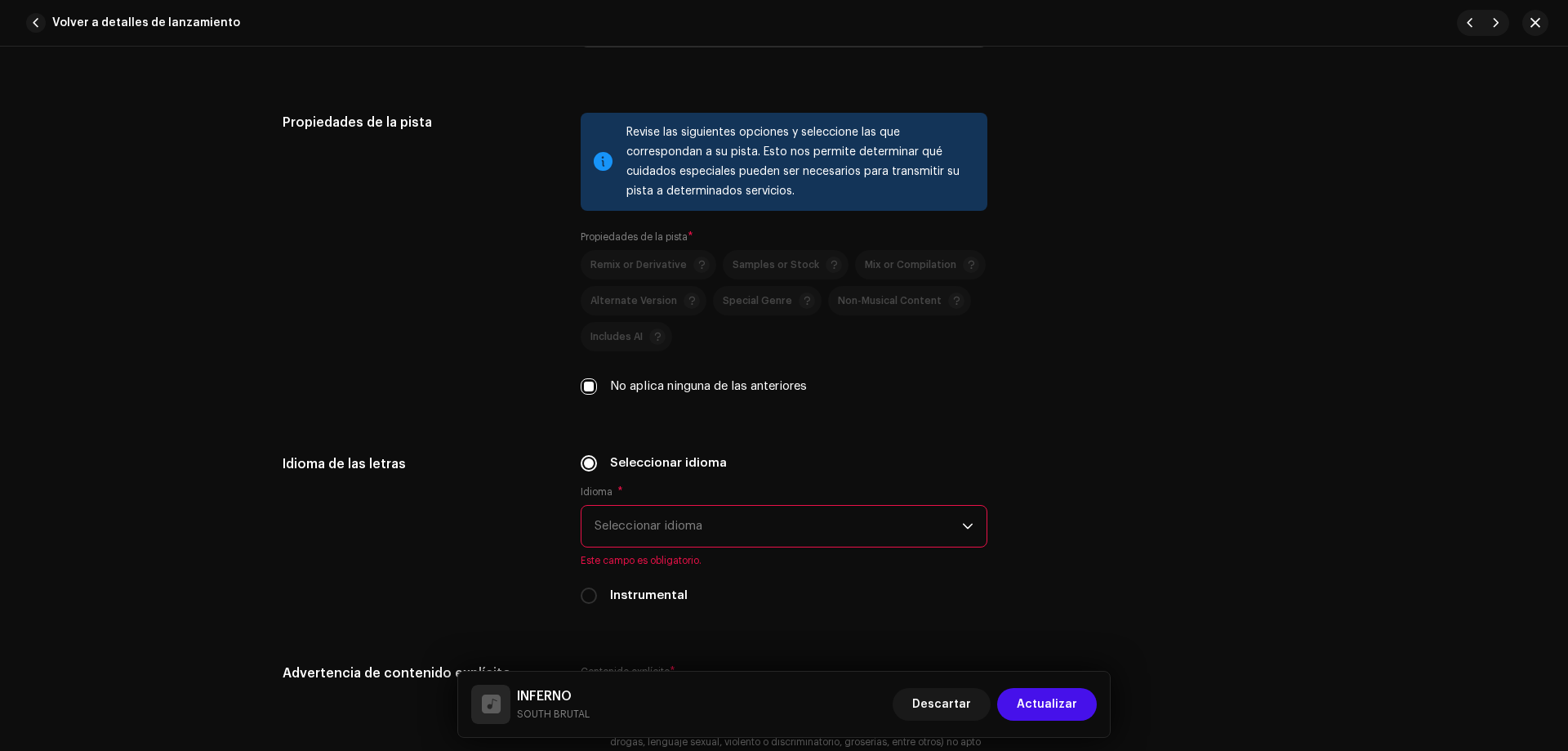
click at [689, 549] on div "Idioma * Seleccionar idioma Este campo es obligatorio." at bounding box center [784, 526] width 407 height 82
click at [689, 536] on span "Seleccionar idioma" at bounding box center [778, 525] width 367 height 41
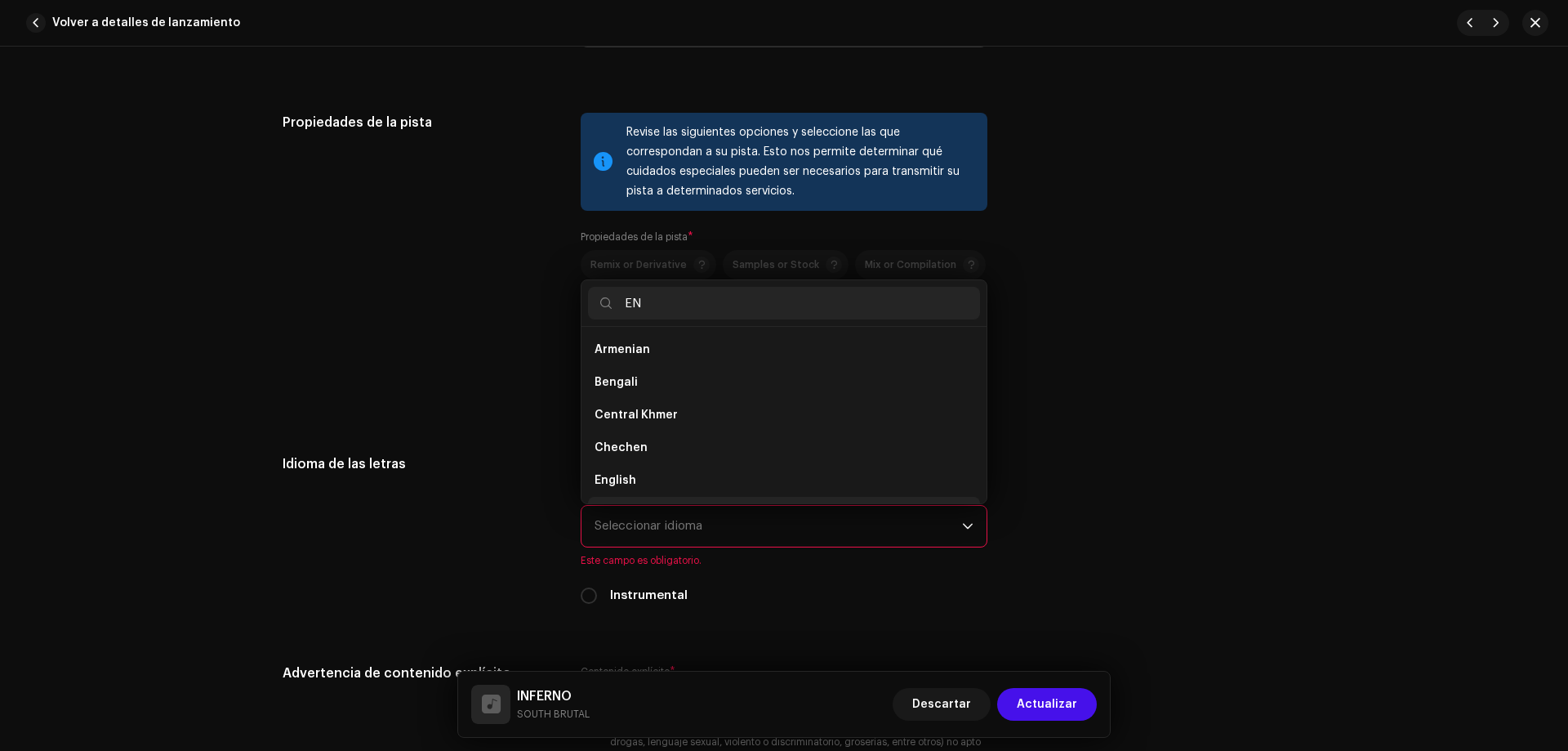
scroll to position [26, 0]
type input "EN"
click at [650, 487] on li "French" at bounding box center [784, 487] width 392 height 33
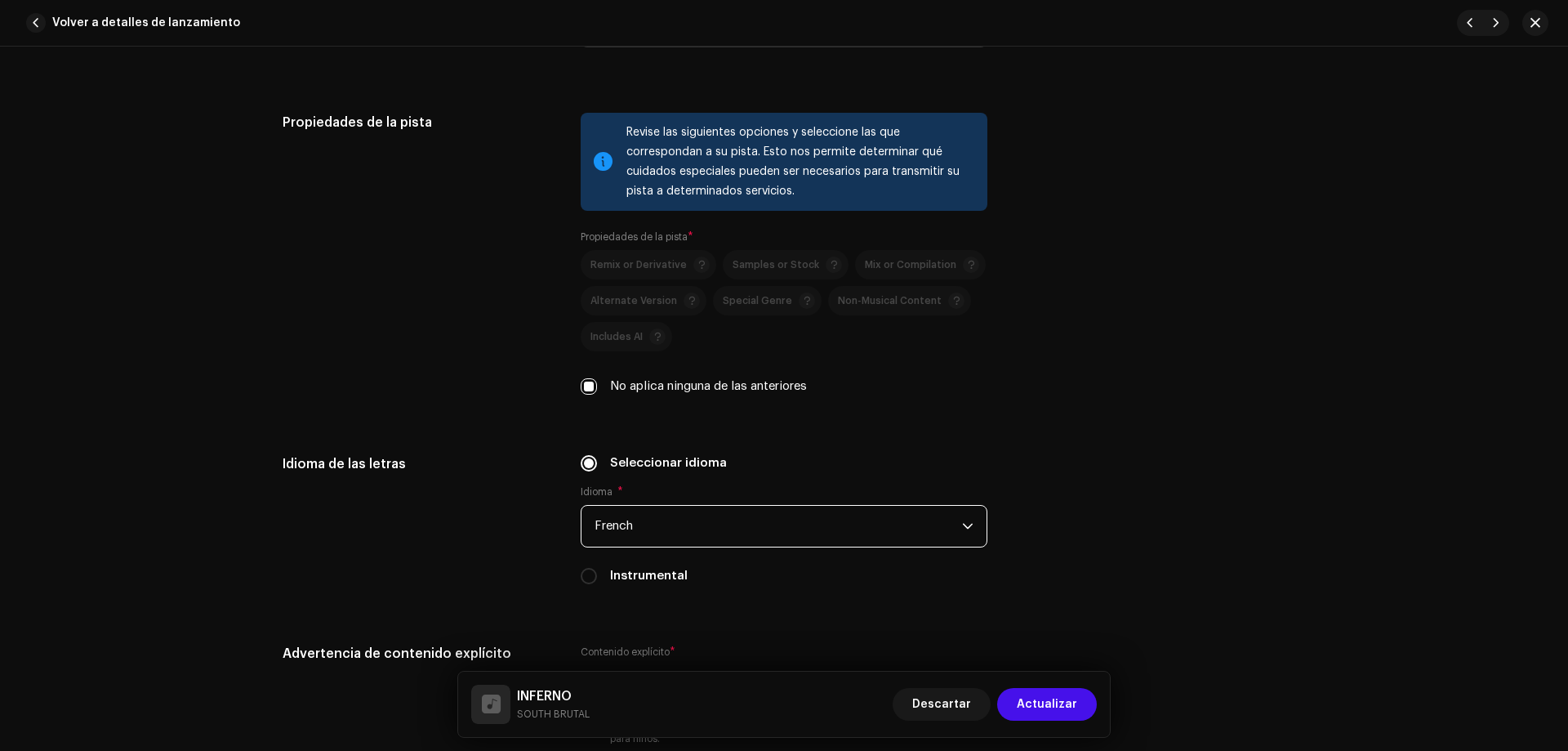
click at [604, 535] on span "French" at bounding box center [778, 525] width 367 height 41
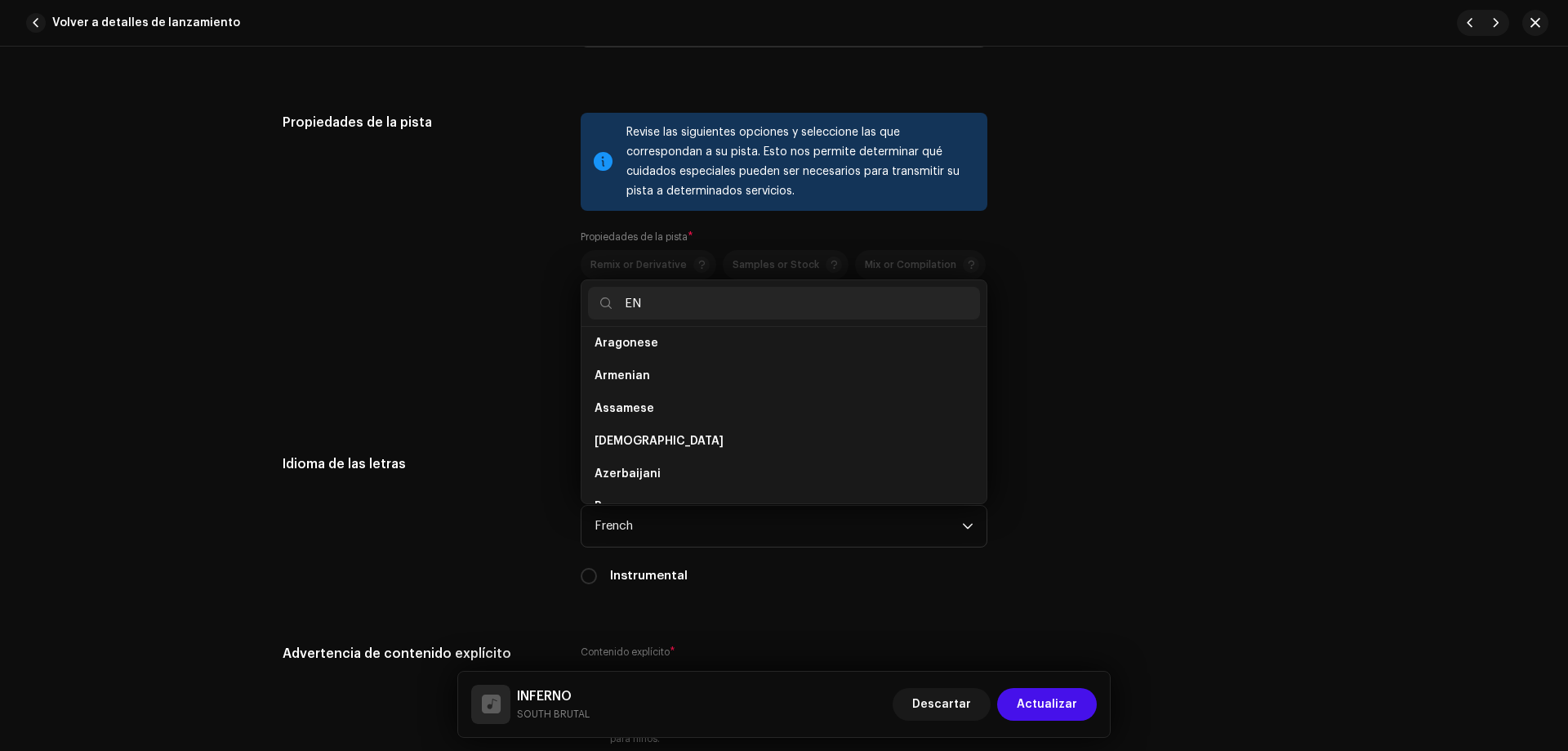
scroll to position [0, 0]
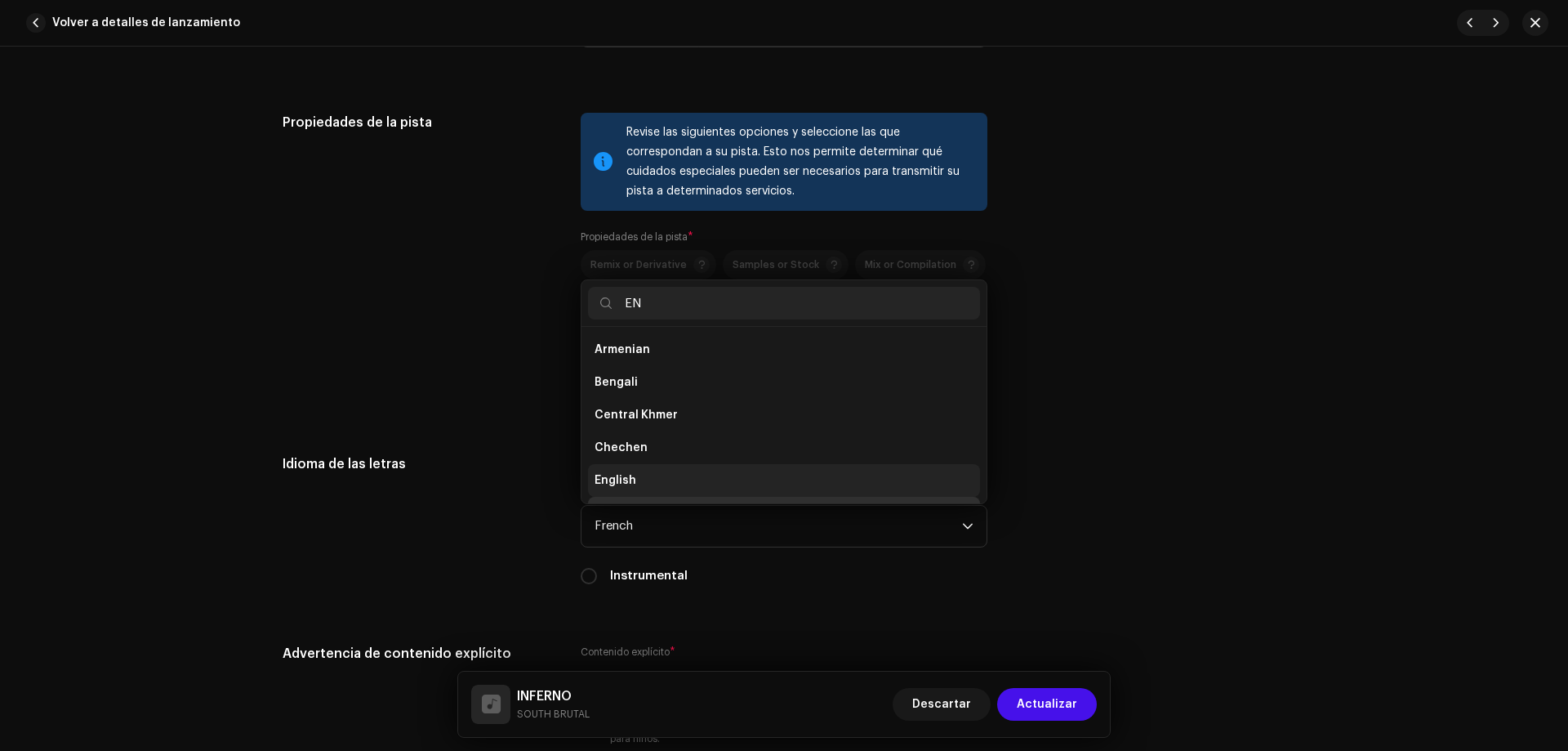
type input "EN"
click at [603, 478] on span "English" at bounding box center [615, 480] width 41 height 16
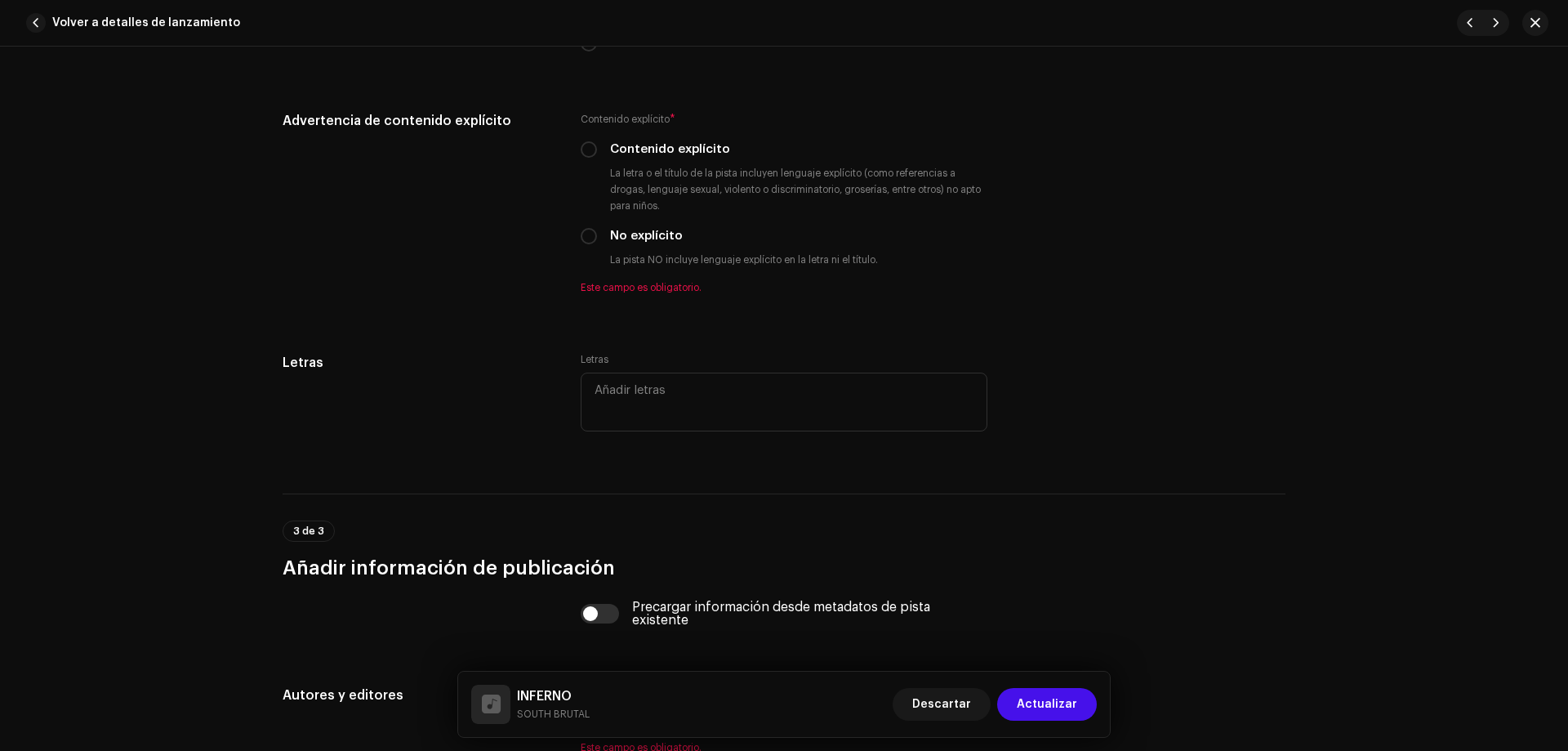
scroll to position [2719, 0]
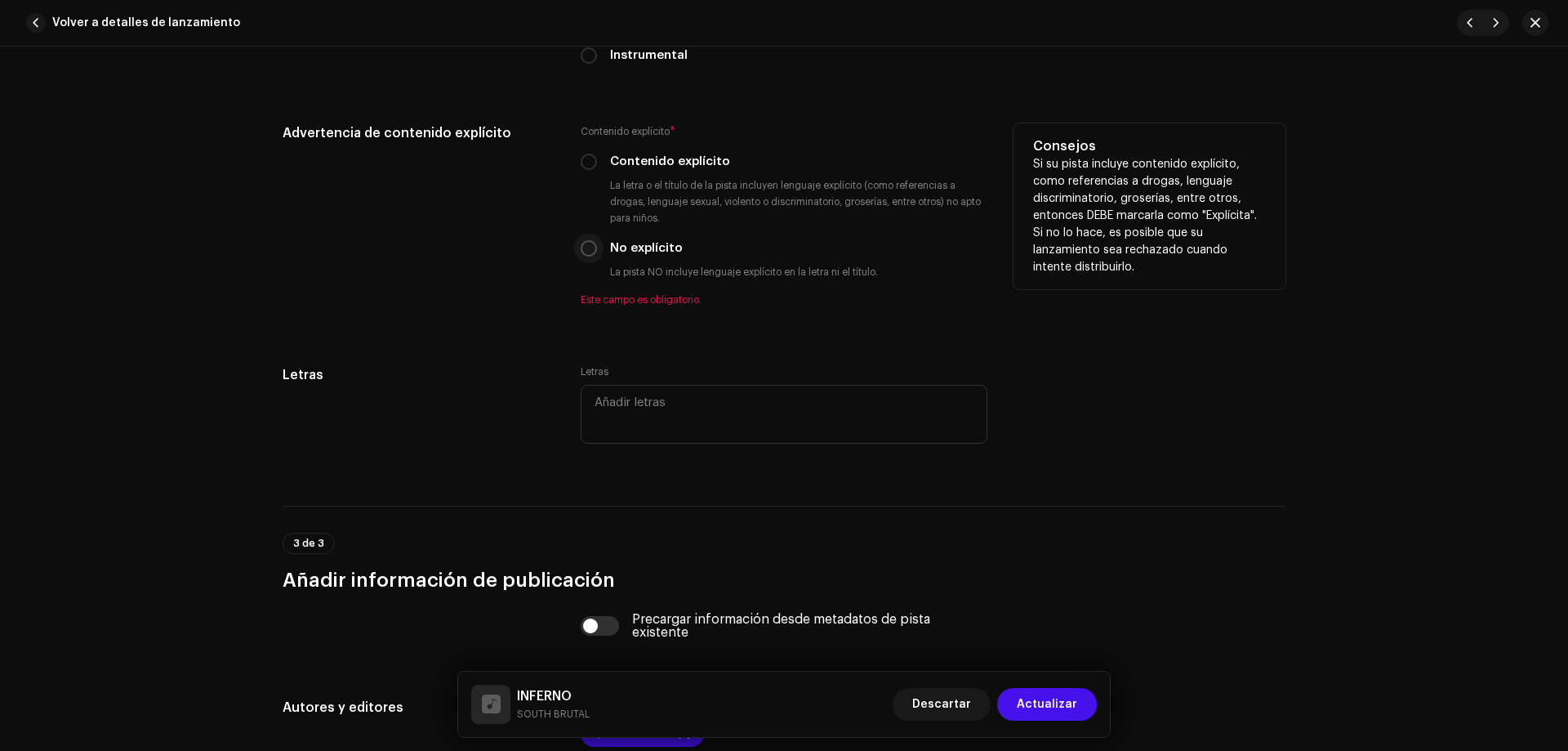
click at [581, 249] on input "No explícito" at bounding box center [588, 248] width 16 height 16
radio input "true"
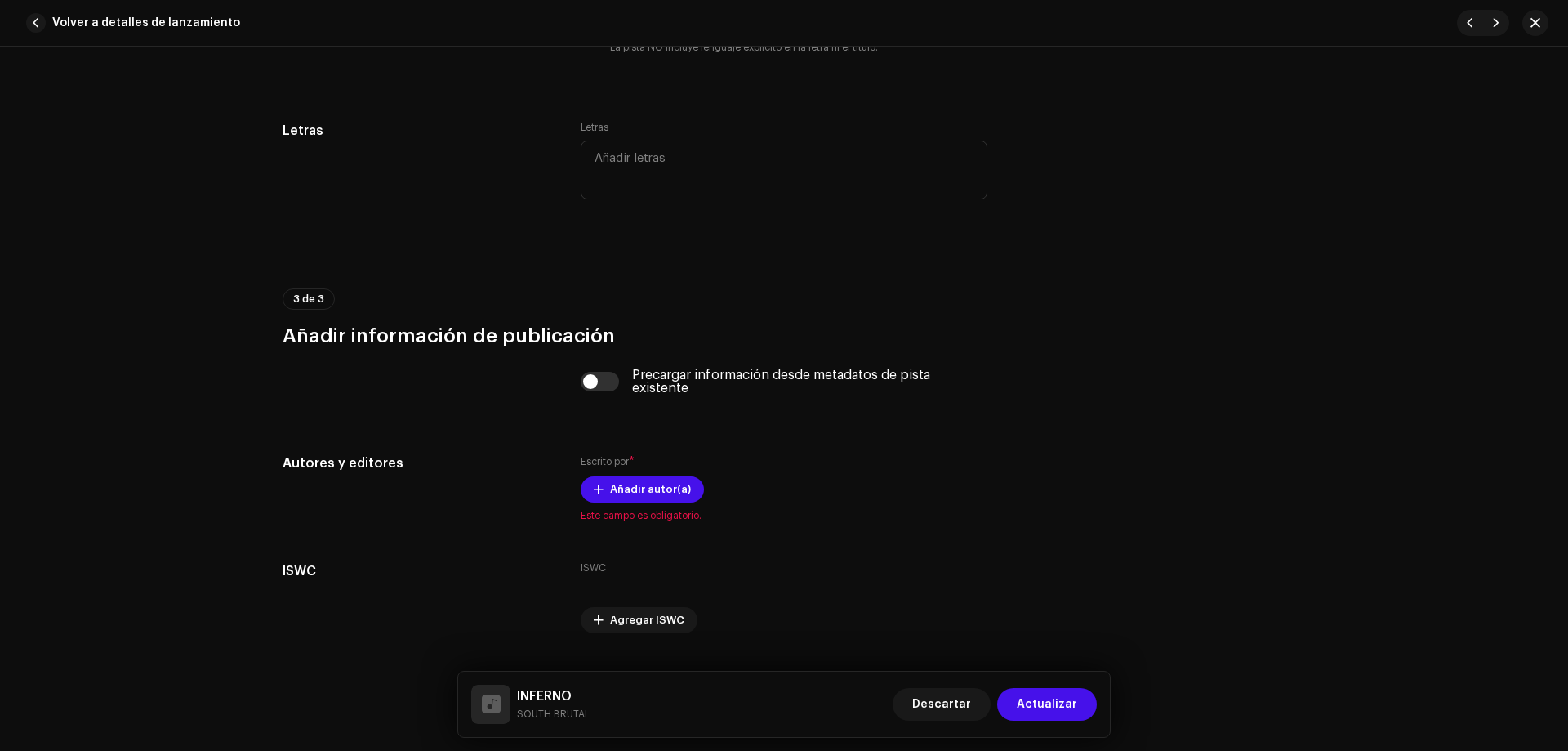
scroll to position [2982, 0]
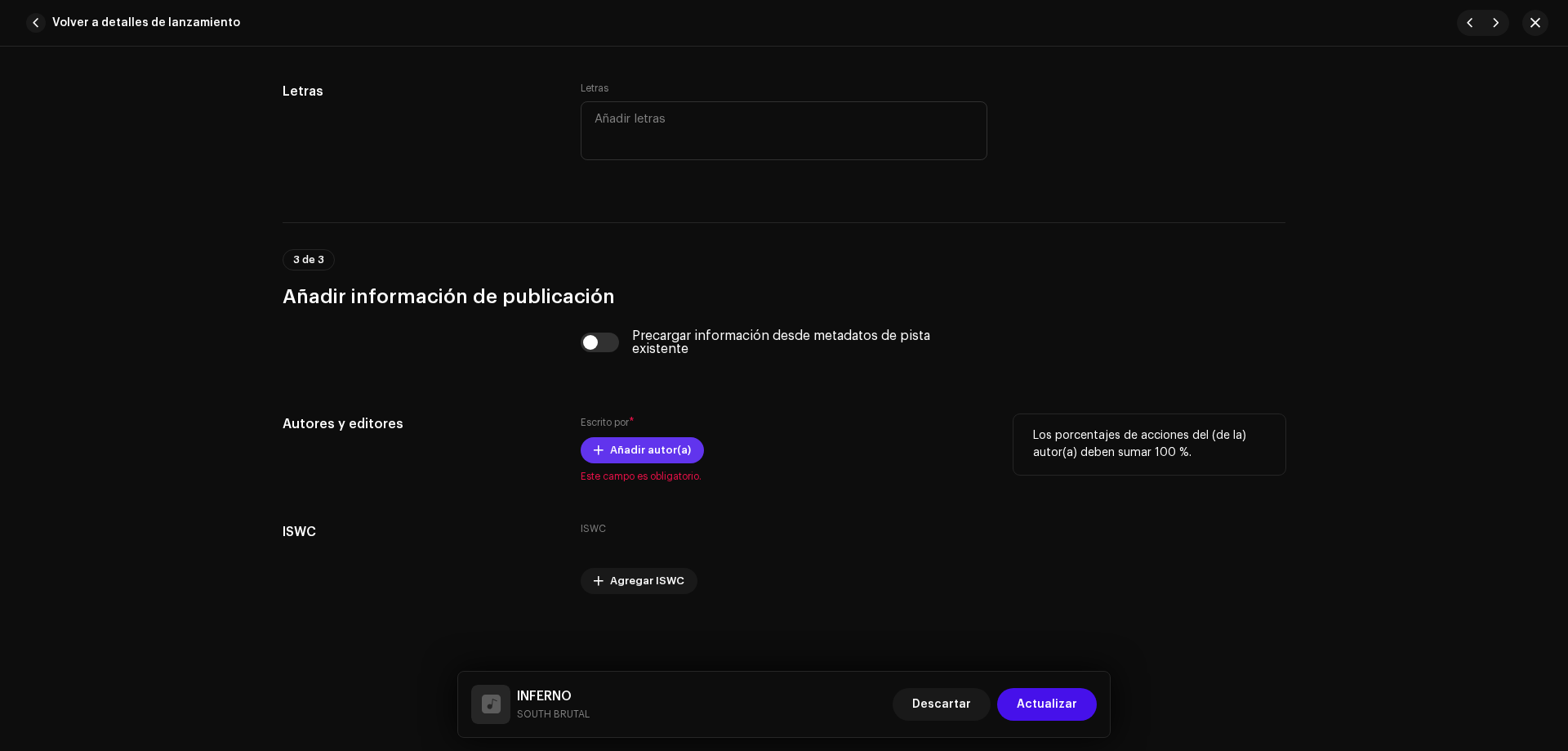
click at [621, 457] on span "Añadir autor(a)" at bounding box center [651, 450] width 81 height 33
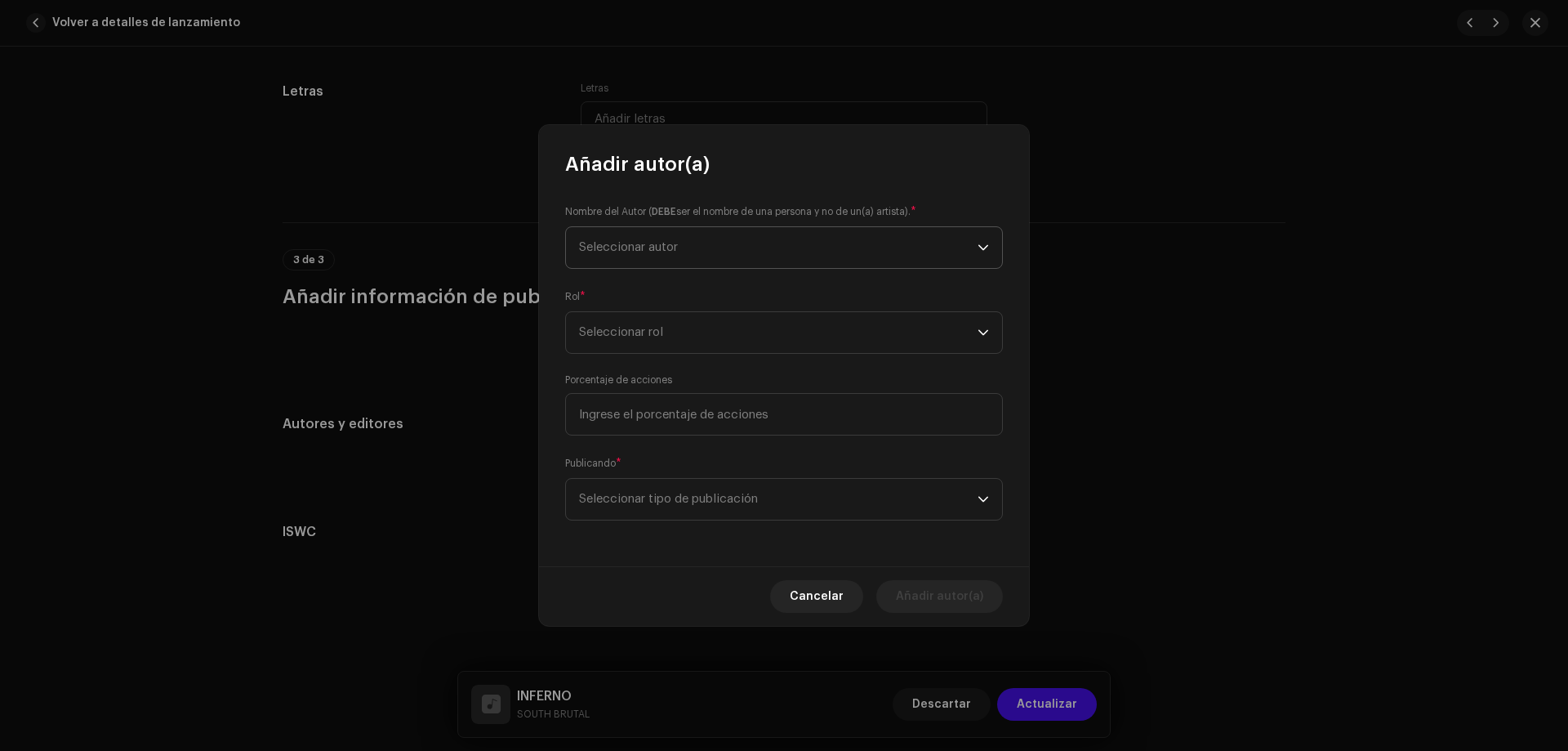
click at [681, 254] on span "Seleccionar autor" at bounding box center [778, 247] width 398 height 41
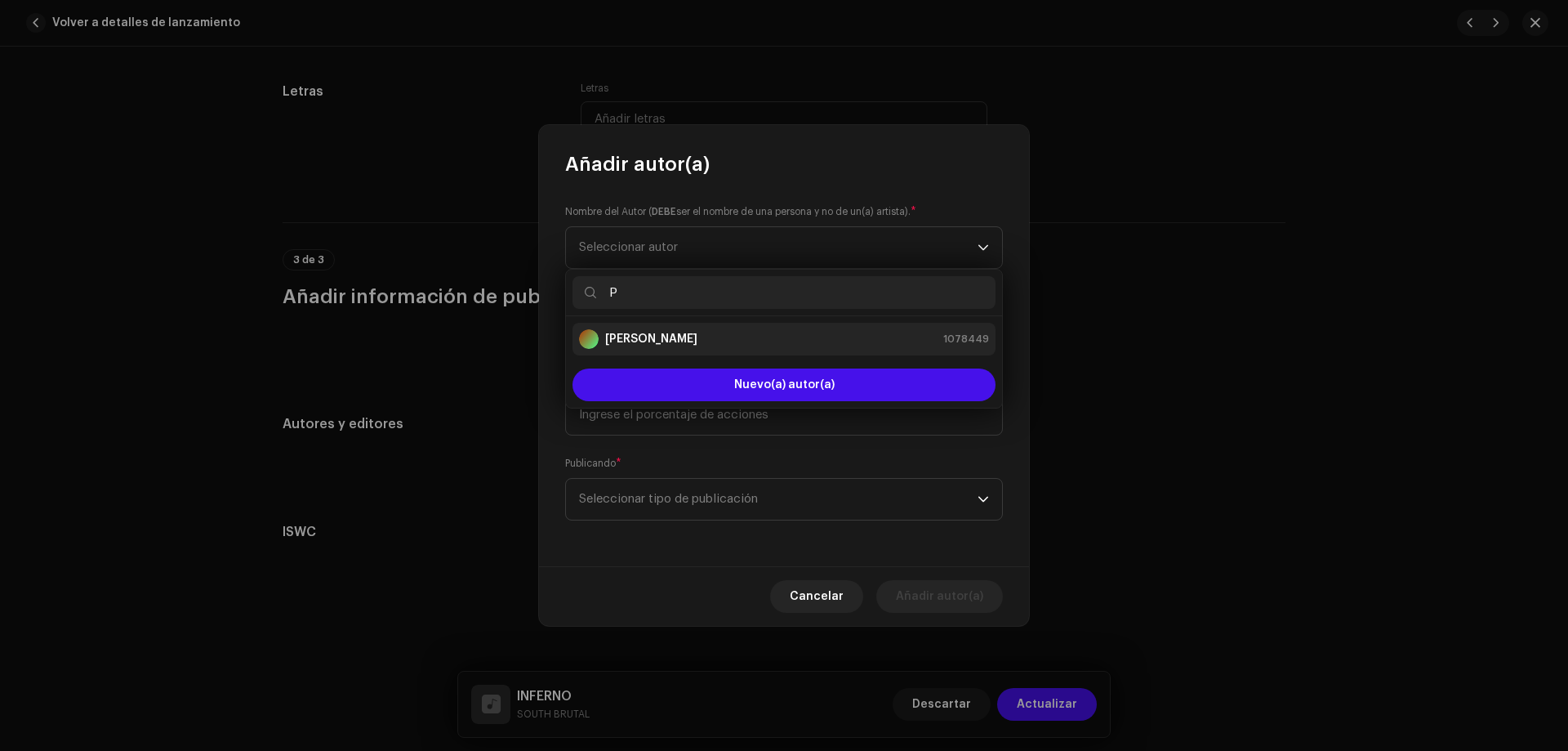
type input "P"
click at [707, 339] on div "[PERSON_NAME] 1078449" at bounding box center [784, 339] width 410 height 20
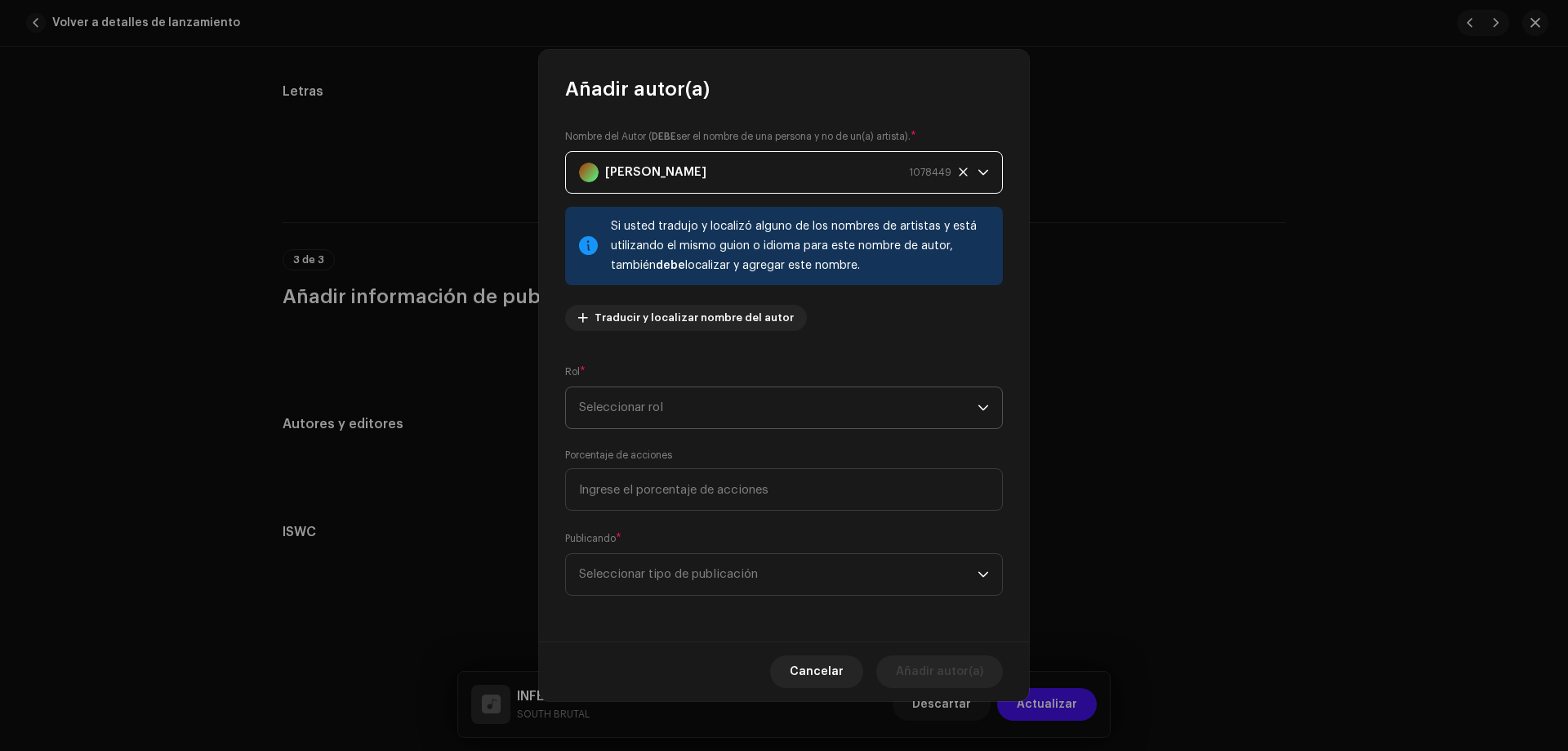
click at [830, 412] on span "Seleccionar rol" at bounding box center [778, 407] width 398 height 41
click at [864, 357] on div "Nombre del Autor ( DEBE ser el nombre de una persona y no de un(a) artista). * …" at bounding box center [784, 372] width 490 height 539
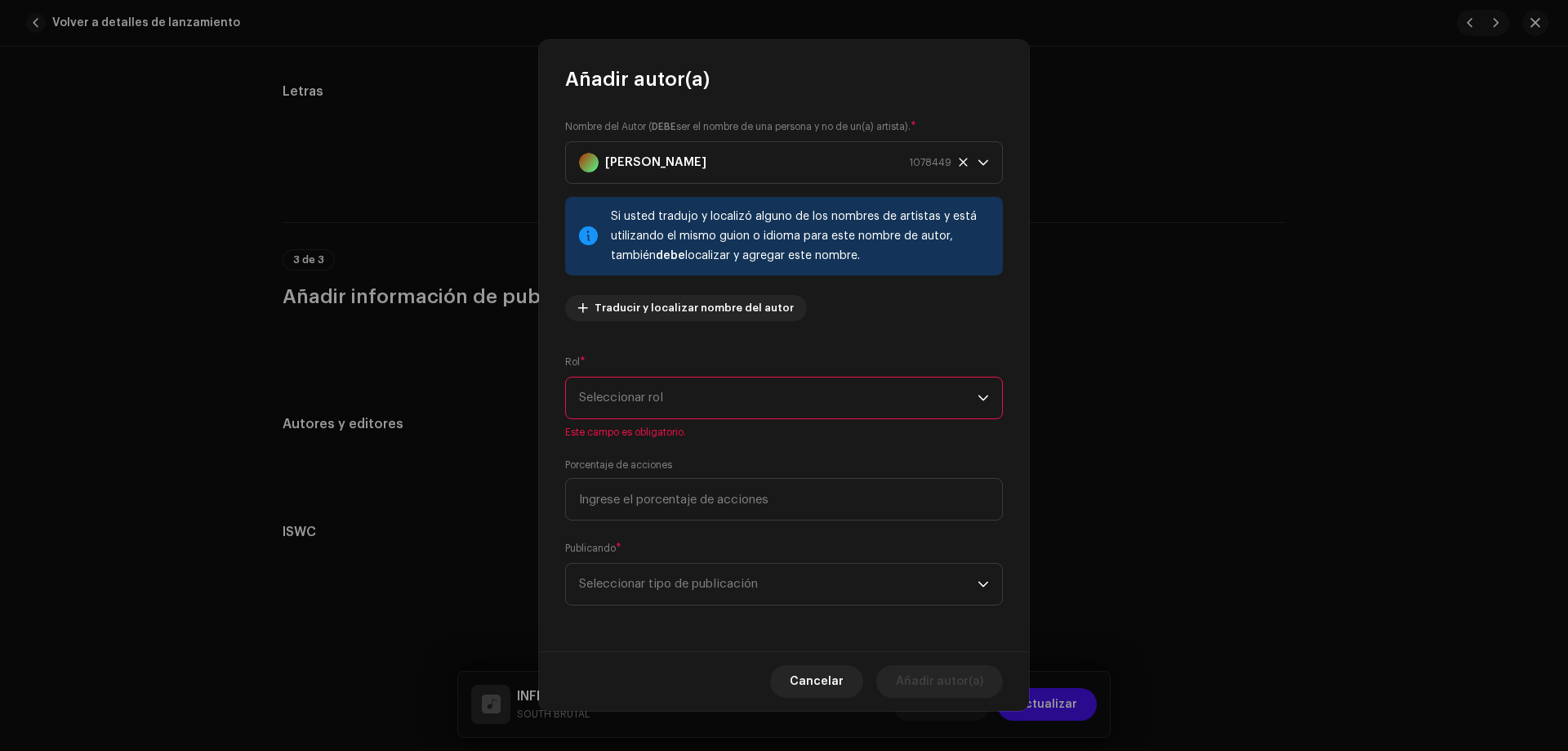
click at [834, 398] on span "Seleccionar rol" at bounding box center [778, 398] width 398 height 41
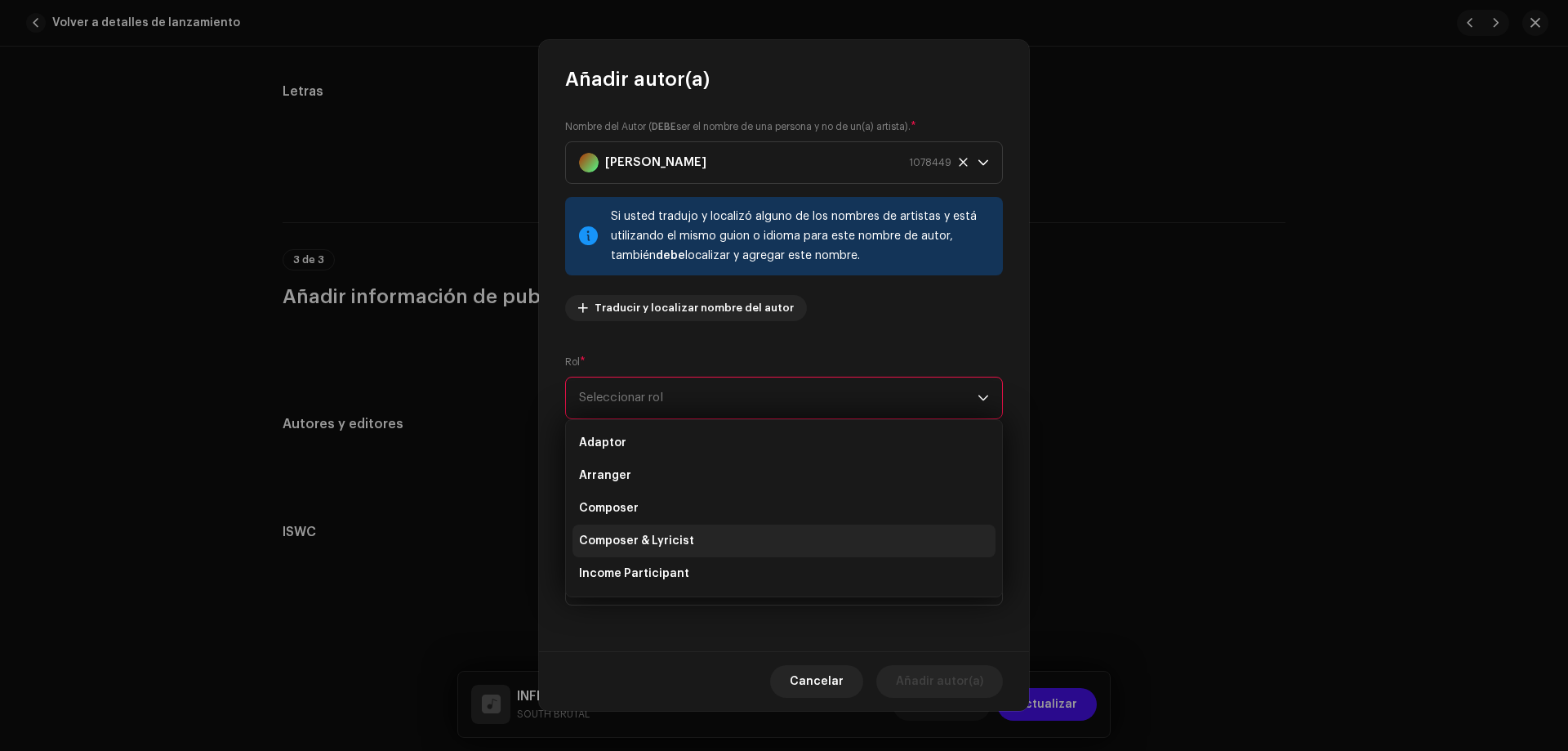
click at [648, 547] on span "Composer & Lyricist" at bounding box center [636, 540] width 115 height 16
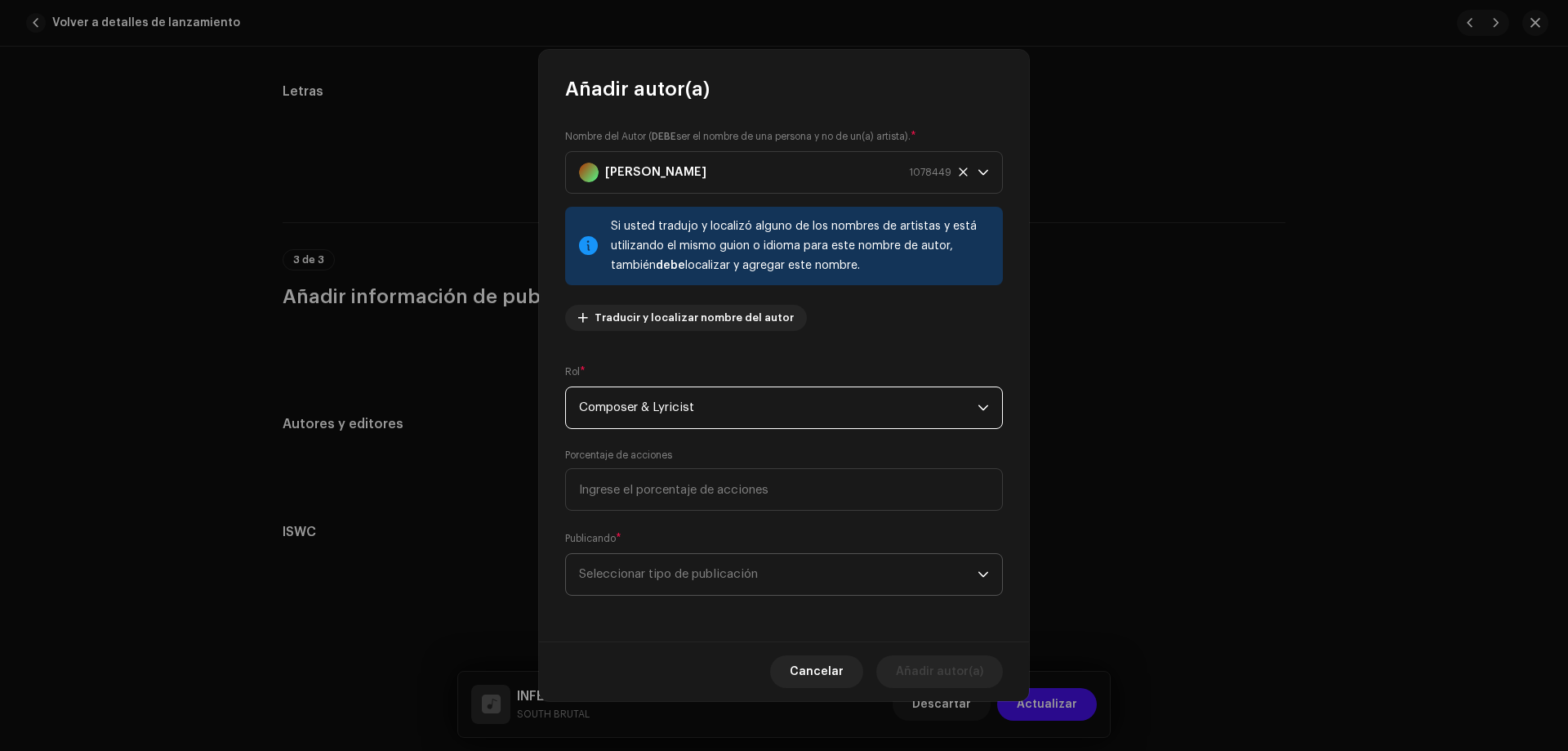
click at [926, 576] on span "Seleccionar tipo de publicación" at bounding box center [778, 574] width 398 height 41
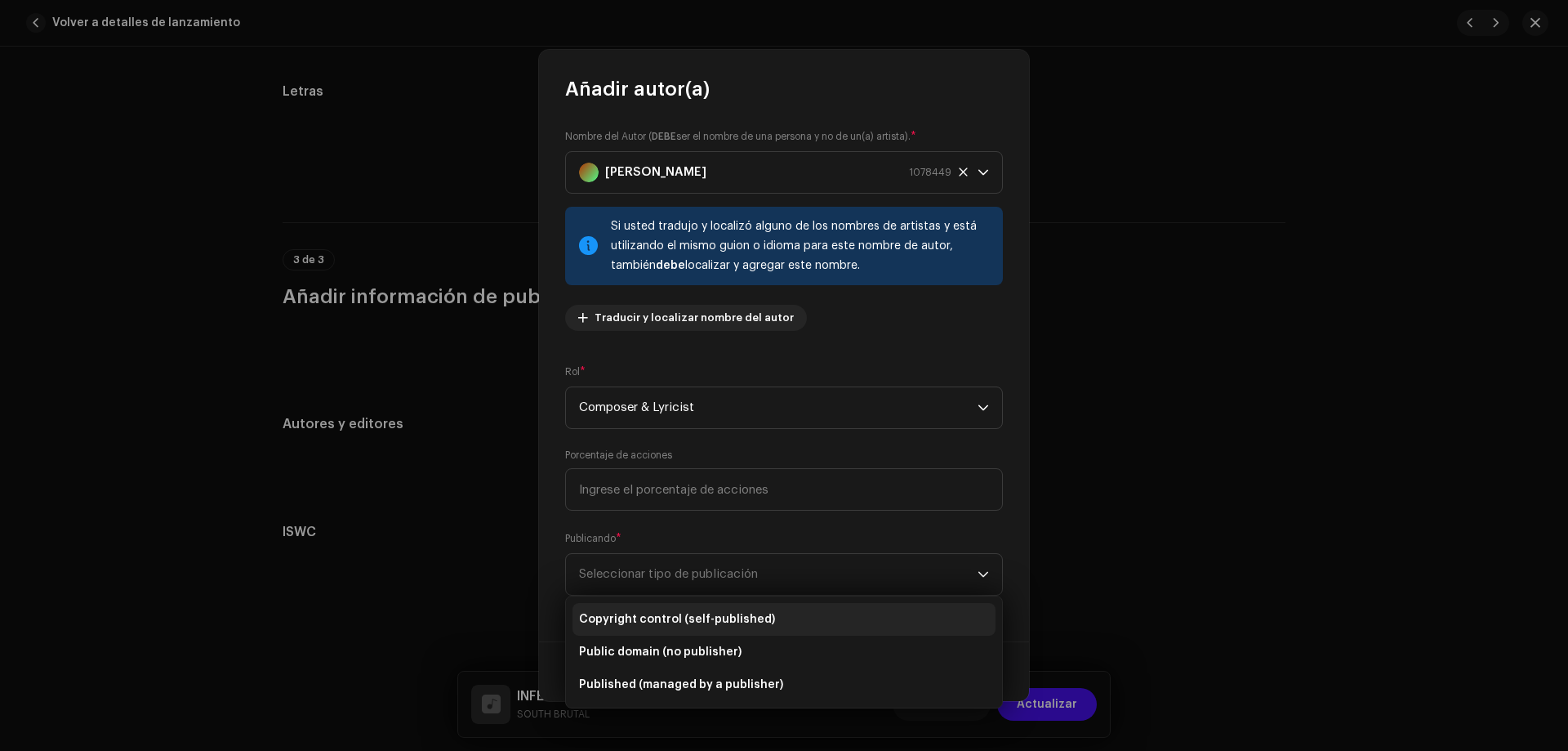
click at [689, 614] on span "Copyright control (self-published)" at bounding box center [676, 619] width 196 height 16
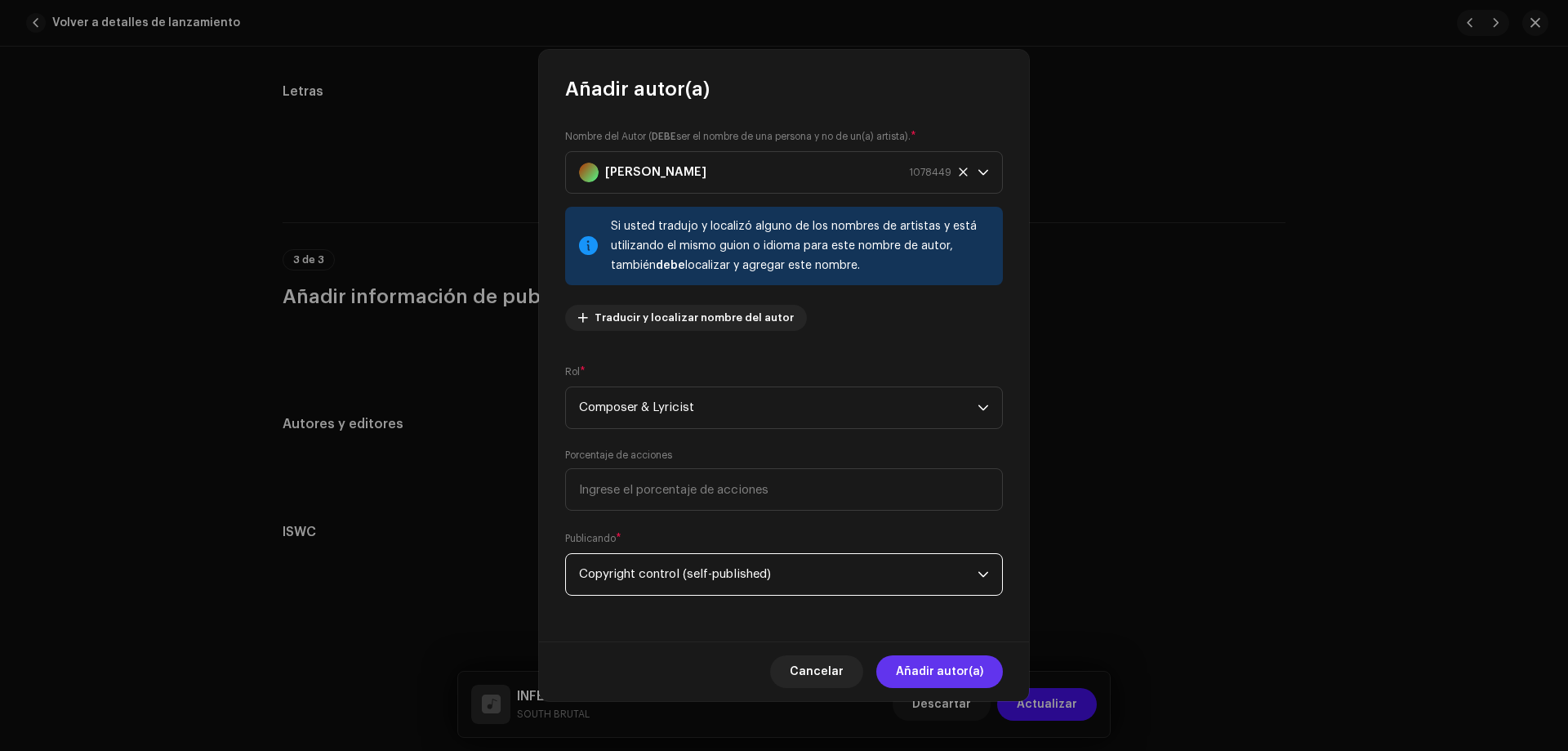
click at [970, 680] on span "Añadir autor(a)" at bounding box center [939, 671] width 87 height 33
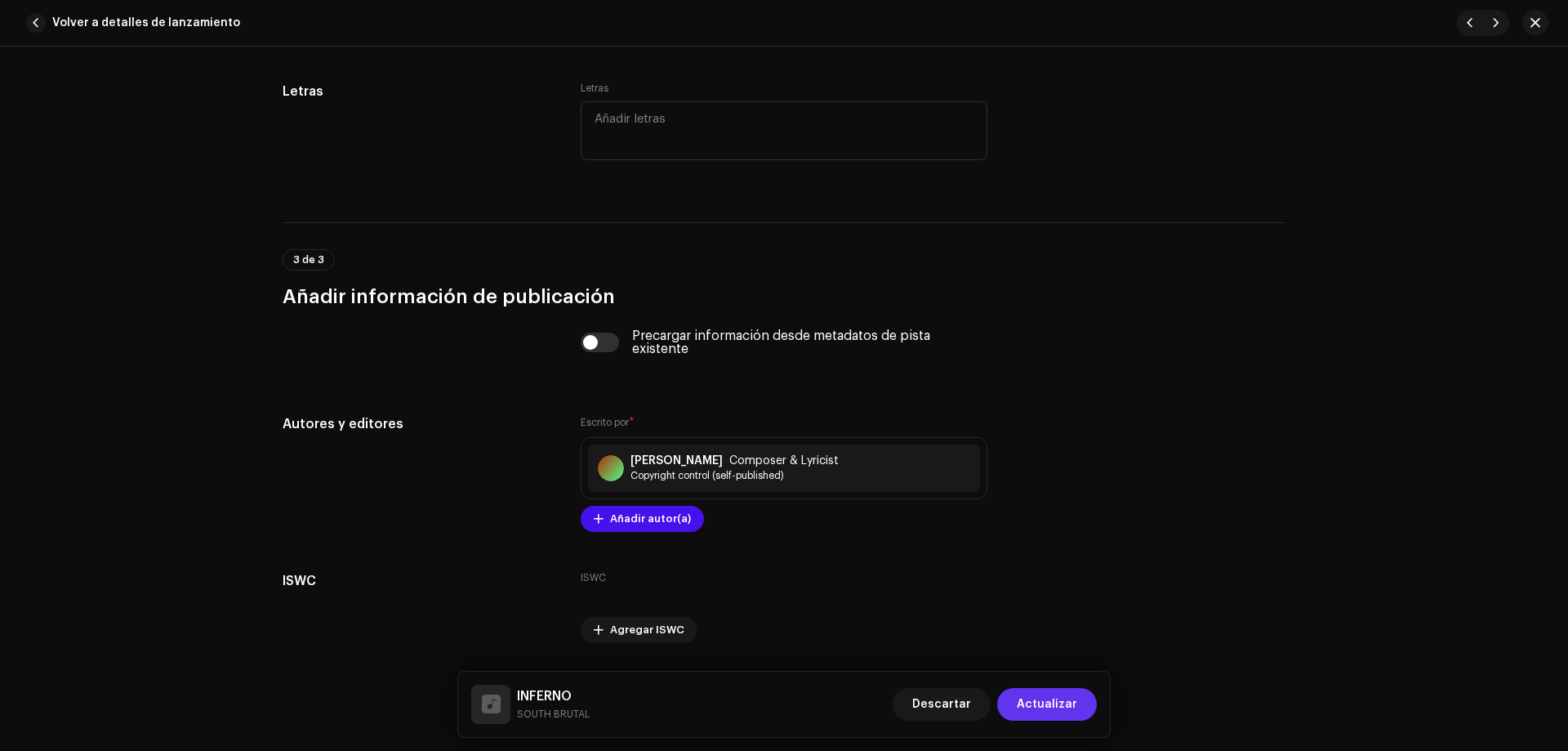
click at [1043, 709] on span "Actualizar" at bounding box center [1047, 704] width 60 height 33
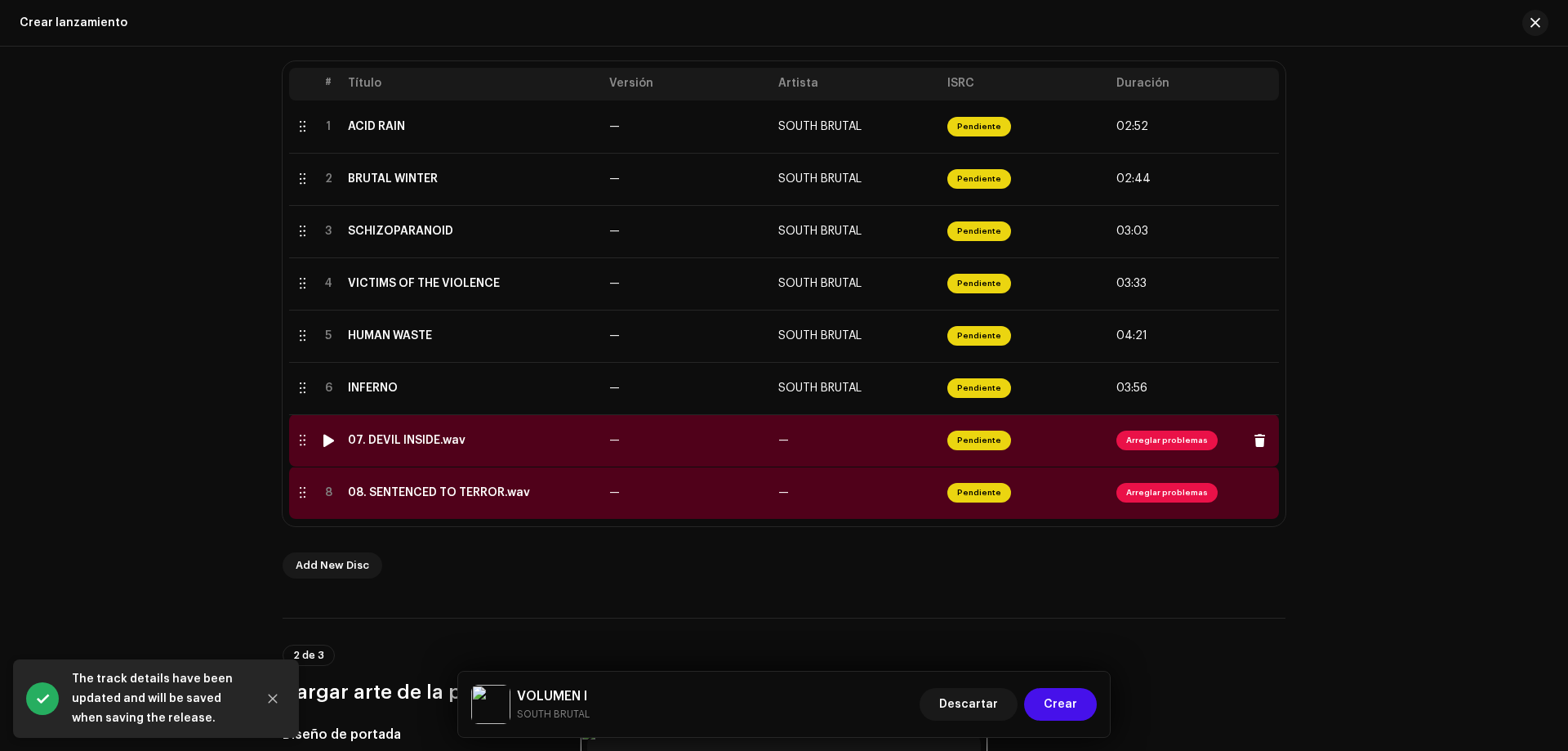
click at [1154, 442] on span "Arreglar problemas" at bounding box center [1166, 440] width 101 height 20
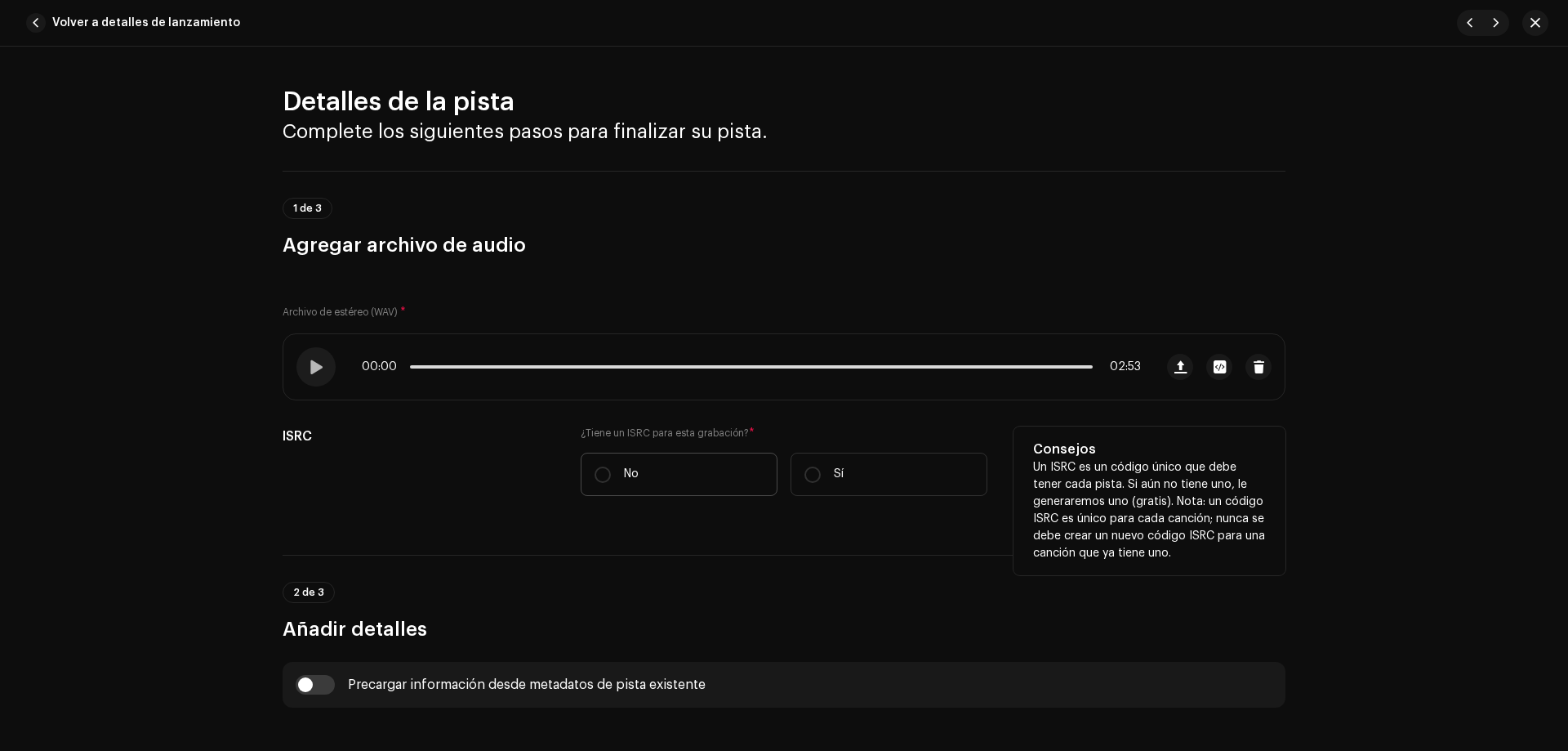
drag, startPoint x: 597, startPoint y: 475, endPoint x: 746, endPoint y: 474, distance: 149.0
click at [596, 475] on input "No" at bounding box center [602, 474] width 16 height 16
radio input "true"
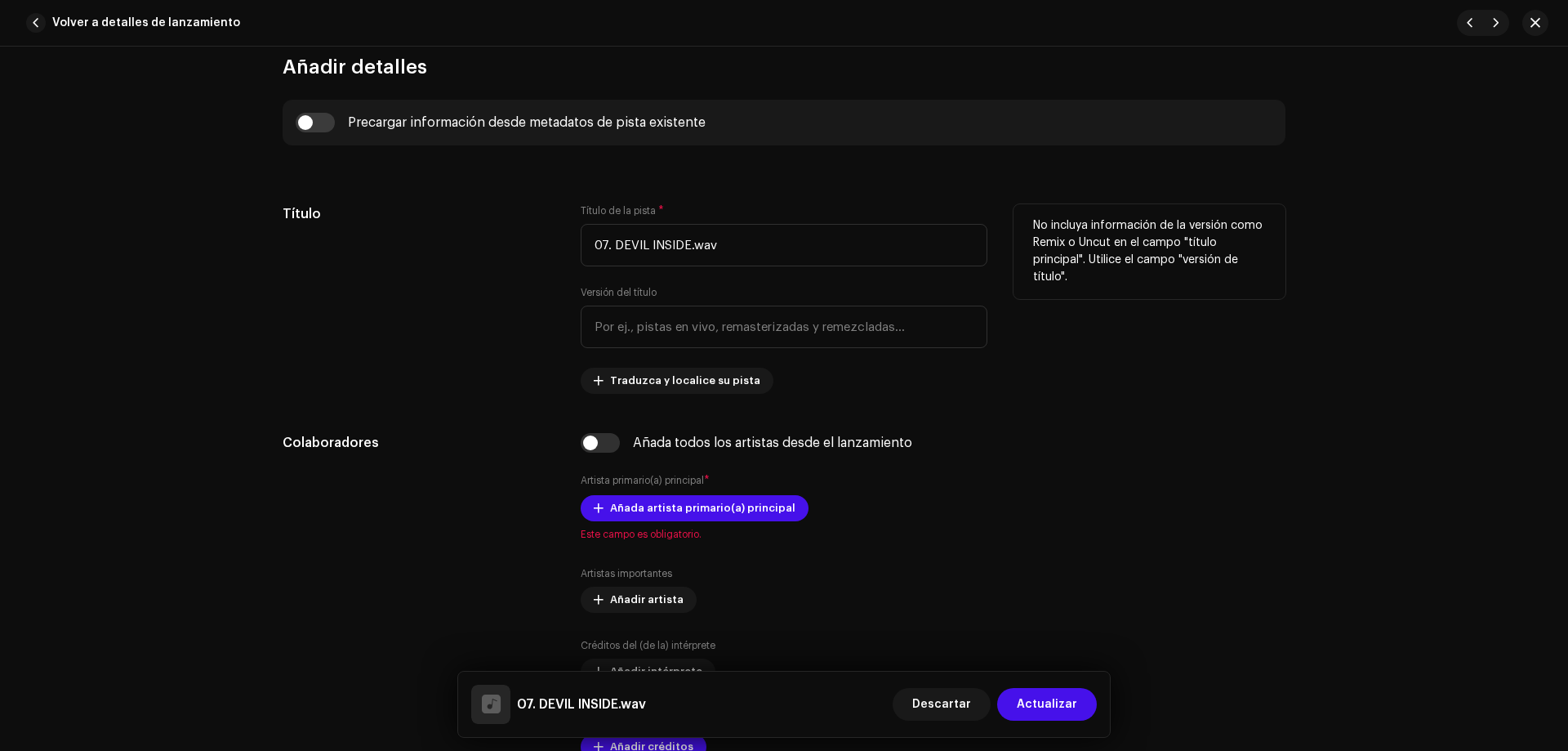
scroll to position [613, 0]
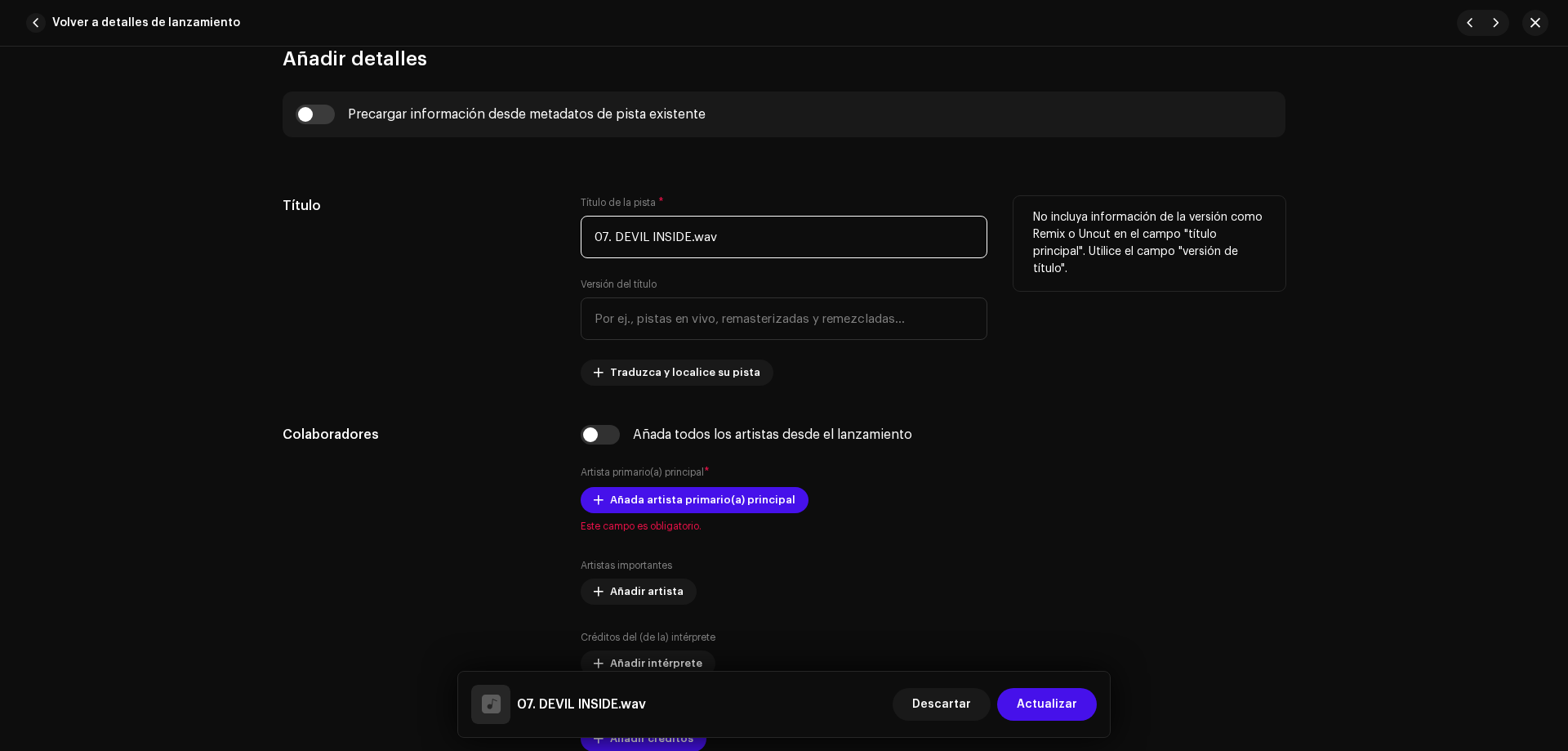
drag, startPoint x: 610, startPoint y: 243, endPoint x: 557, endPoint y: 258, distance: 55.1
click at [555, 258] on div "Título Título de la pista * 07. DEVIL INSIDE.wav Versión del título Traduzca y …" at bounding box center [784, 290] width 1003 height 189
drag, startPoint x: 710, startPoint y: 237, endPoint x: 666, endPoint y: 242, distance: 44.3
click at [666, 242] on input "DEVIL INSIDE.wav" at bounding box center [784, 237] width 407 height 42
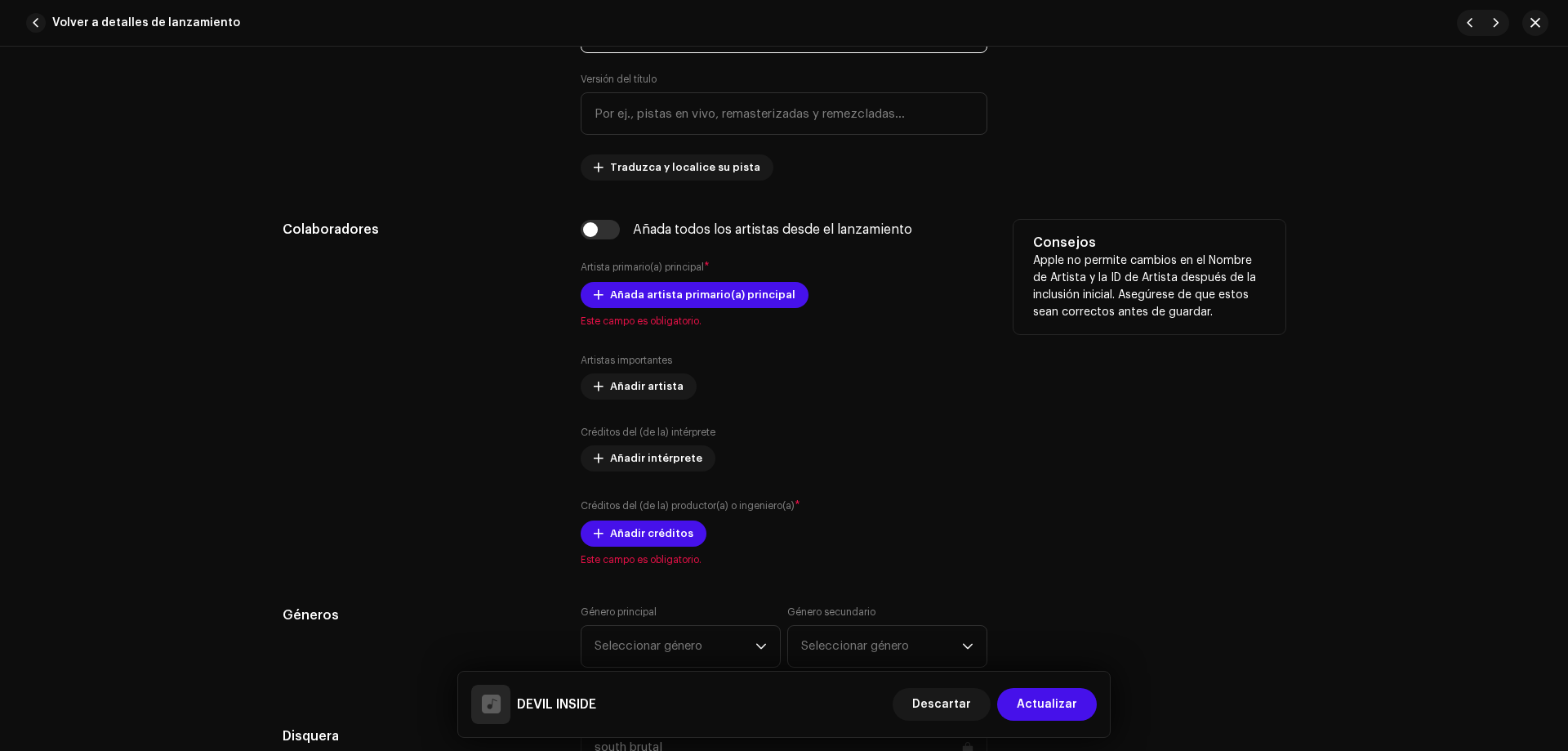
scroll to position [823, 0]
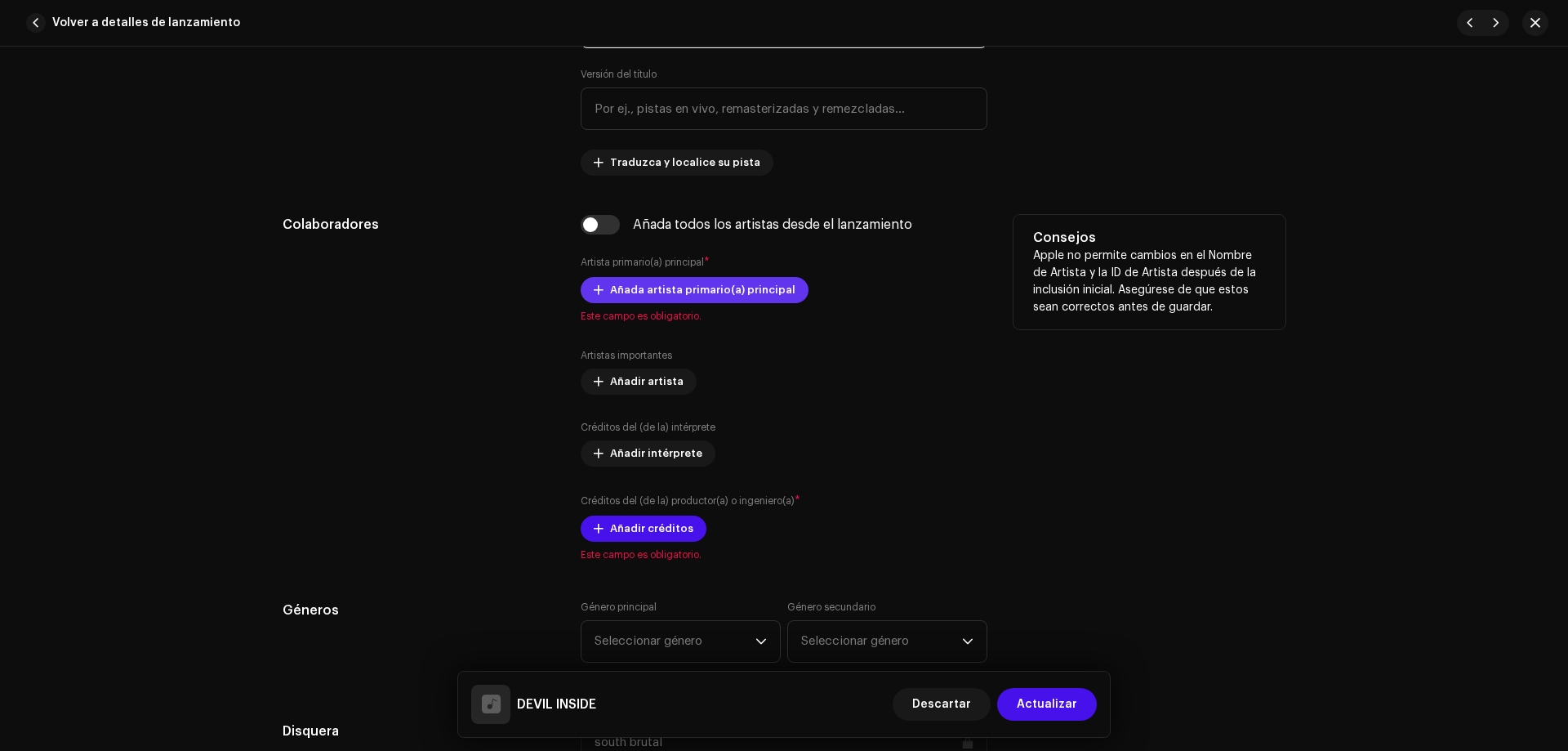
type input "DEVIL INSIDE"
click at [728, 294] on span "Añada artista primario(a) principal" at bounding box center [702, 290] width 186 height 33
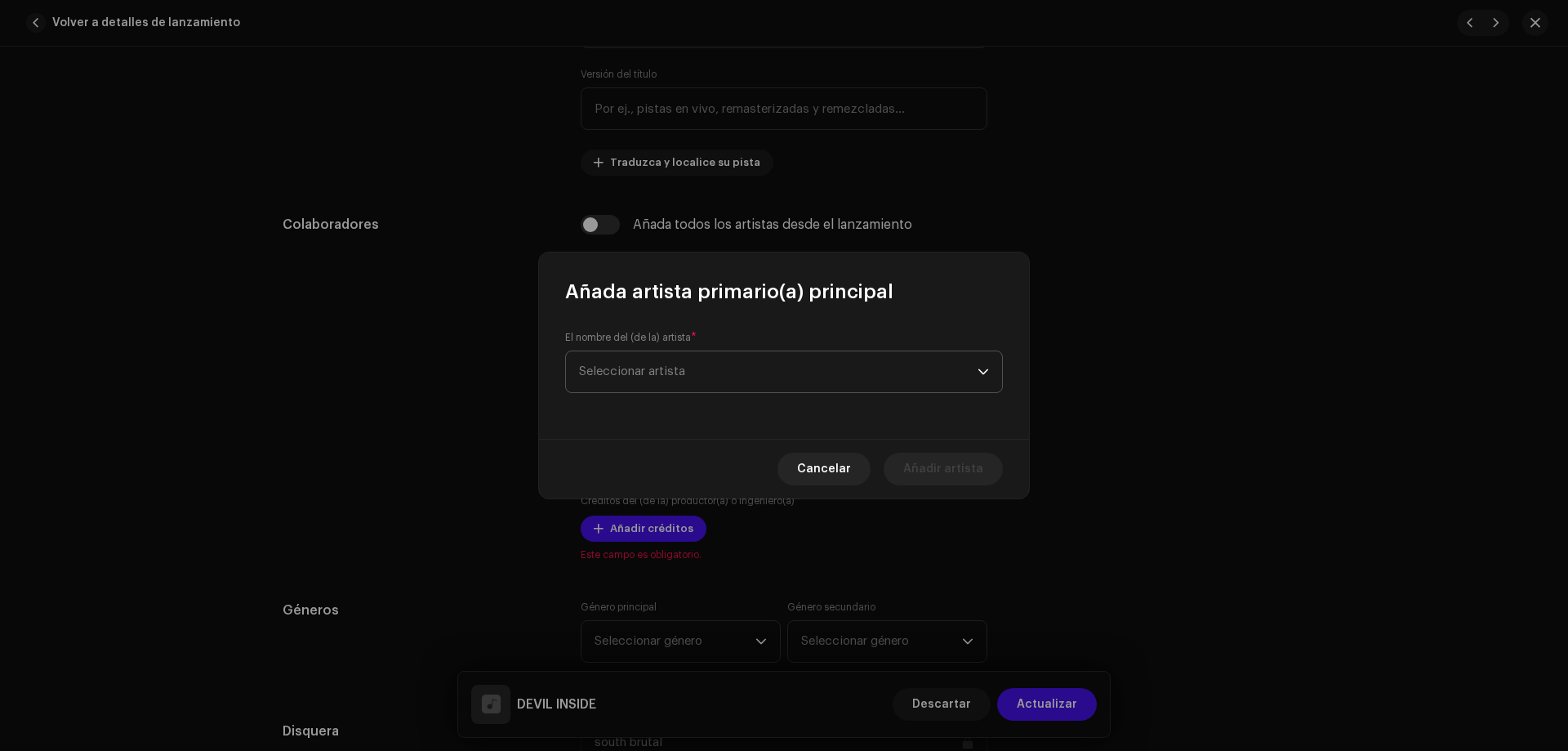
click at [771, 374] on span "Seleccionar artista" at bounding box center [778, 372] width 398 height 41
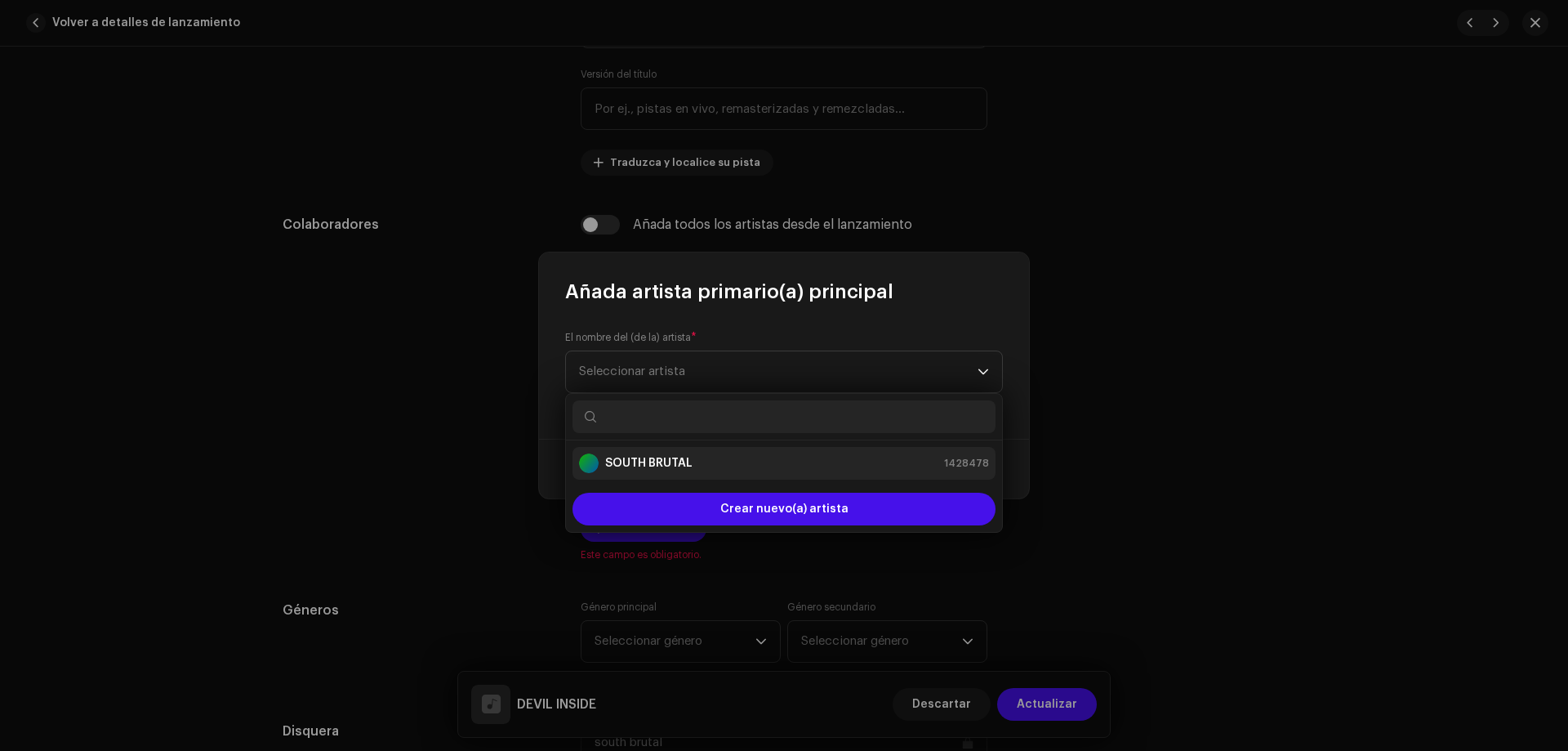
click at [695, 460] on div "SOUTH BRUTAL 1428478" at bounding box center [784, 463] width 410 height 20
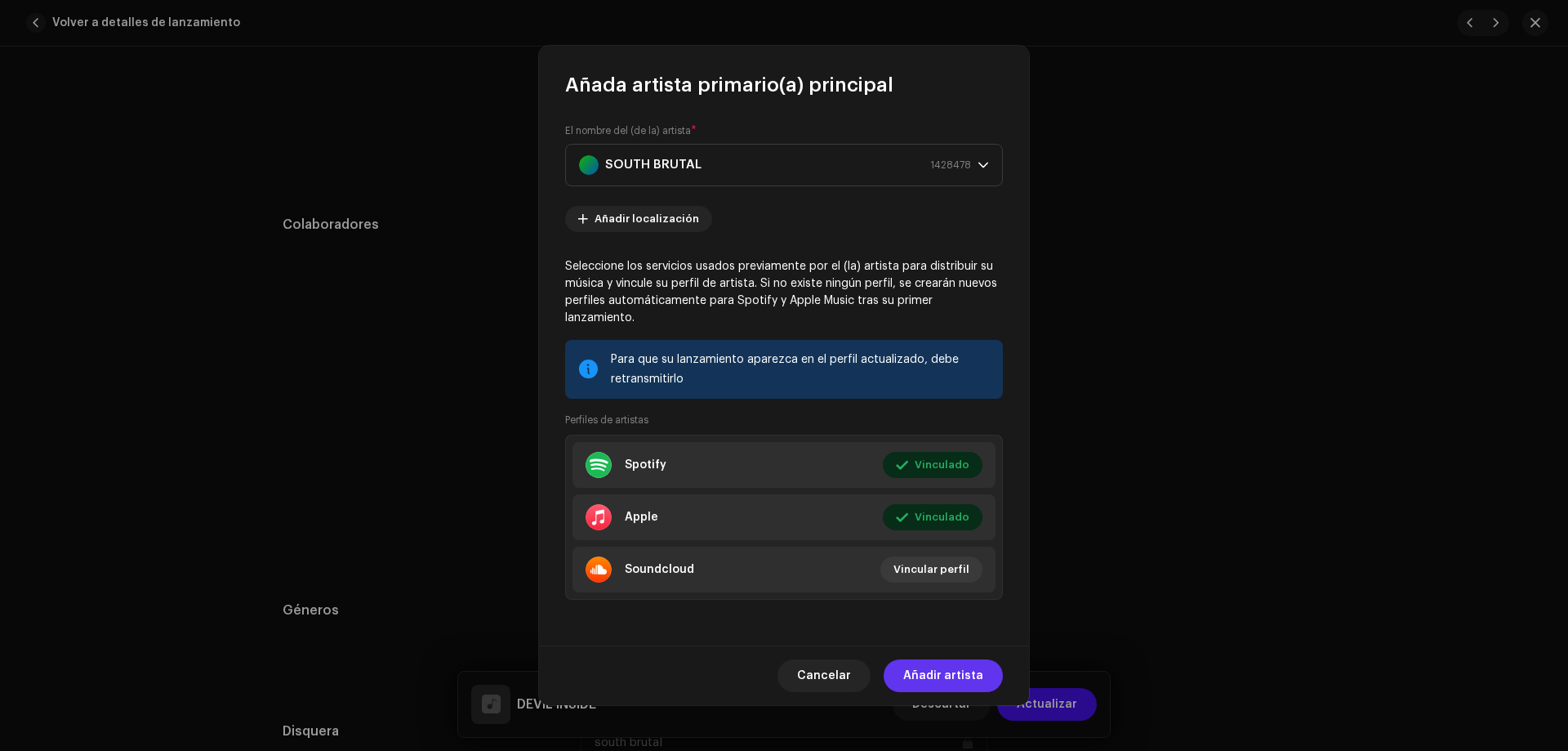
click at [958, 671] on span "Añadir artista" at bounding box center [943, 676] width 80 height 33
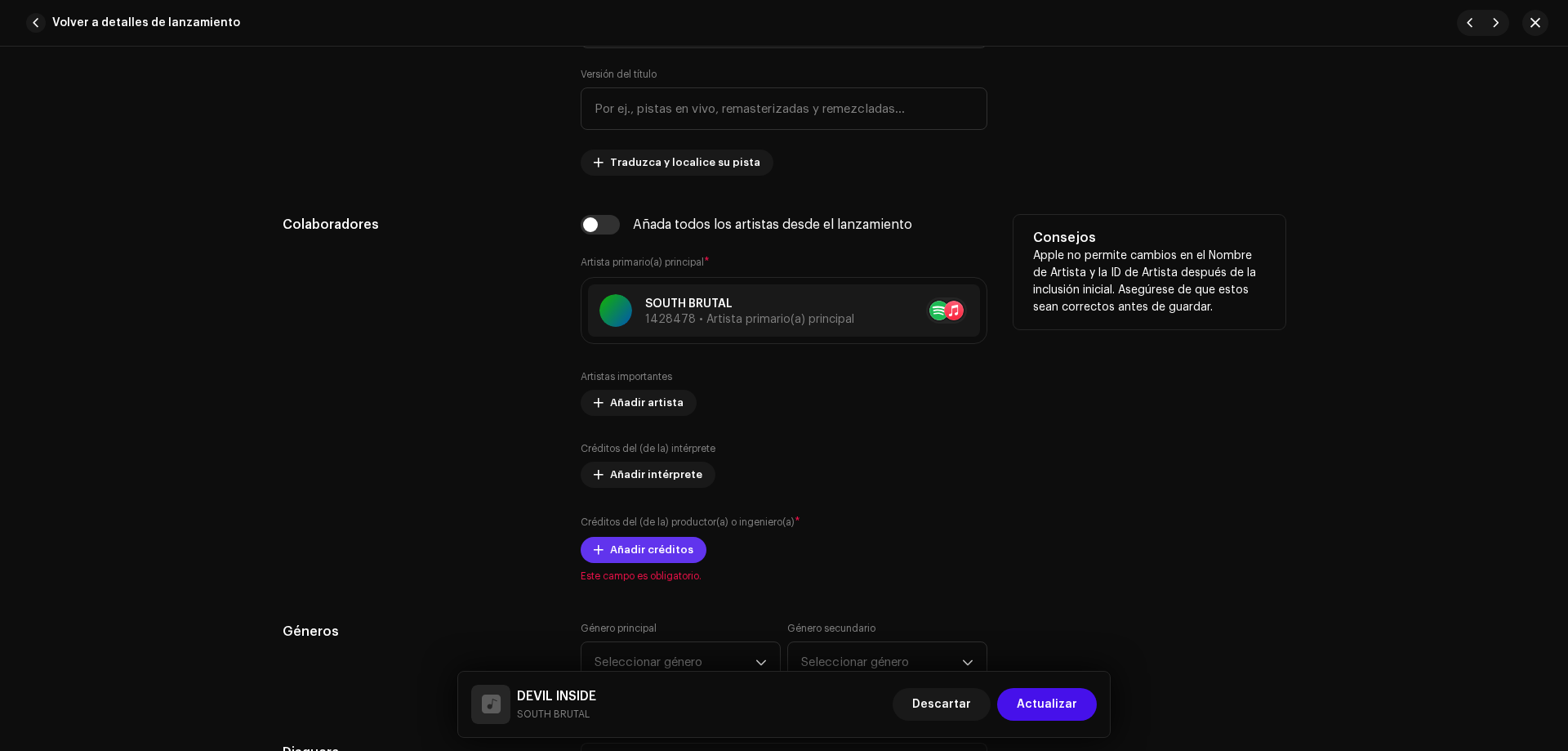
click at [676, 556] on span "Añadir créditos" at bounding box center [651, 550] width 83 height 33
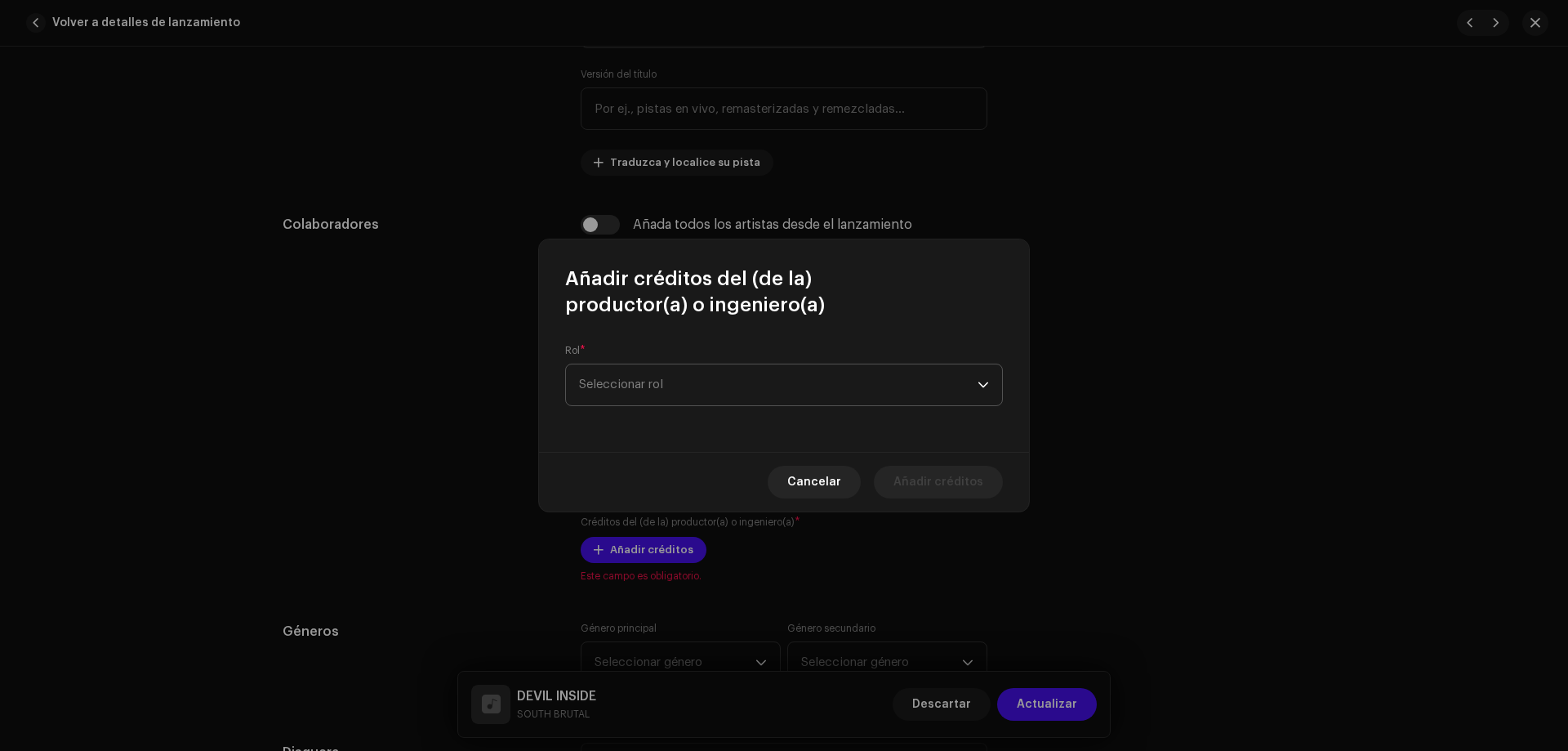
click at [895, 381] on span "Seleccionar rol" at bounding box center [778, 385] width 398 height 41
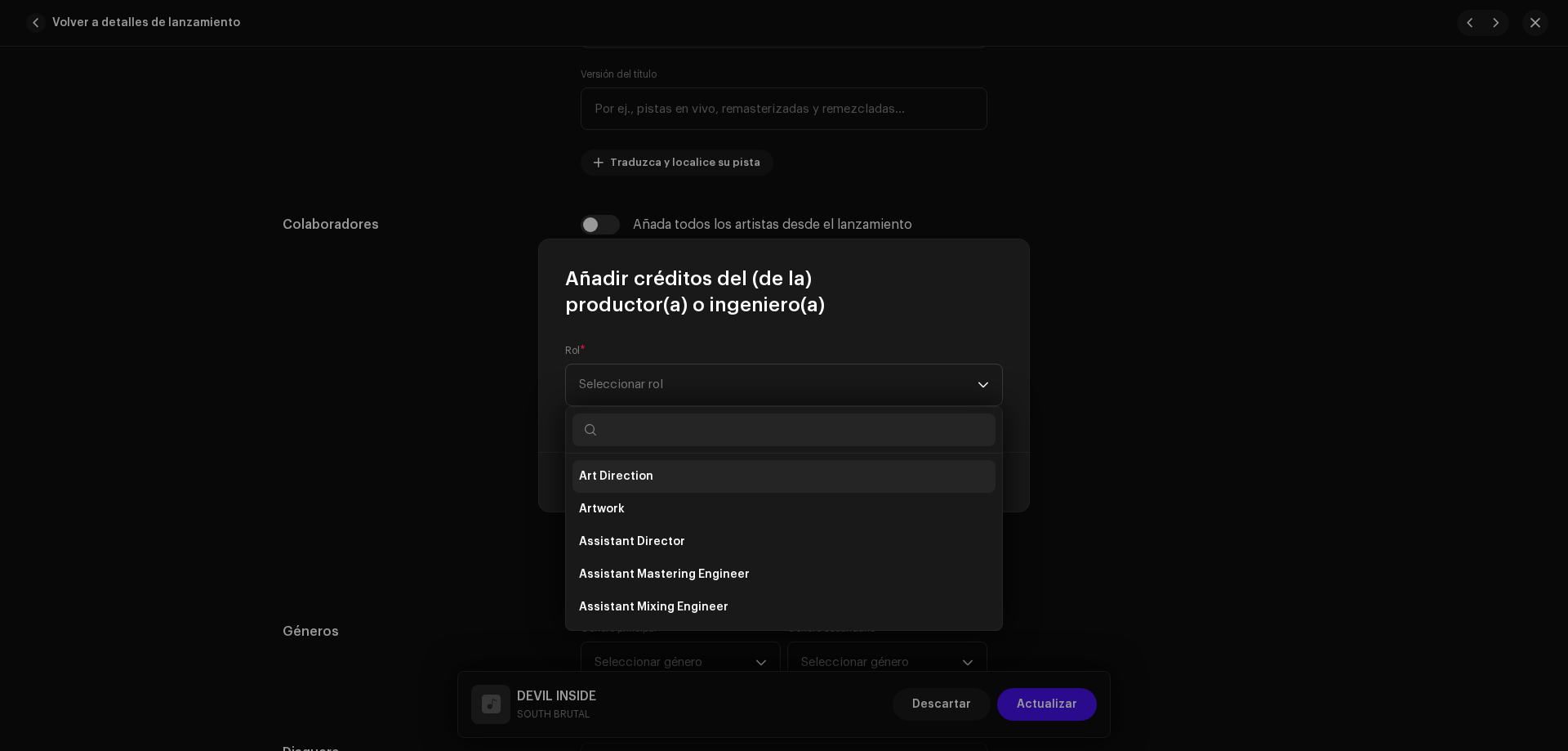
click at [662, 477] on li "Art Direction" at bounding box center [784, 476] width 423 height 33
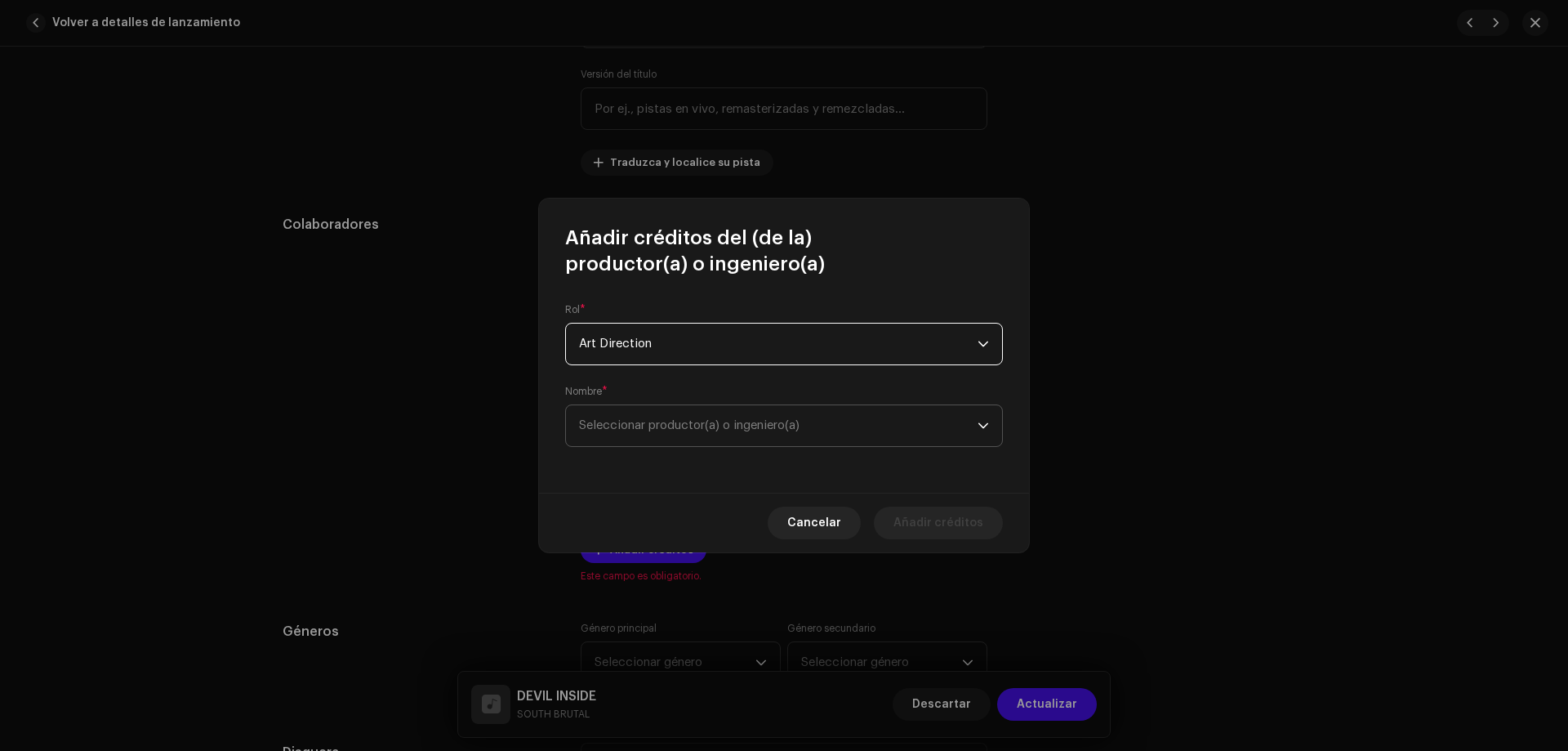
click at [835, 435] on span "Seleccionar productor(a) o ingeniero(a)" at bounding box center [778, 425] width 398 height 41
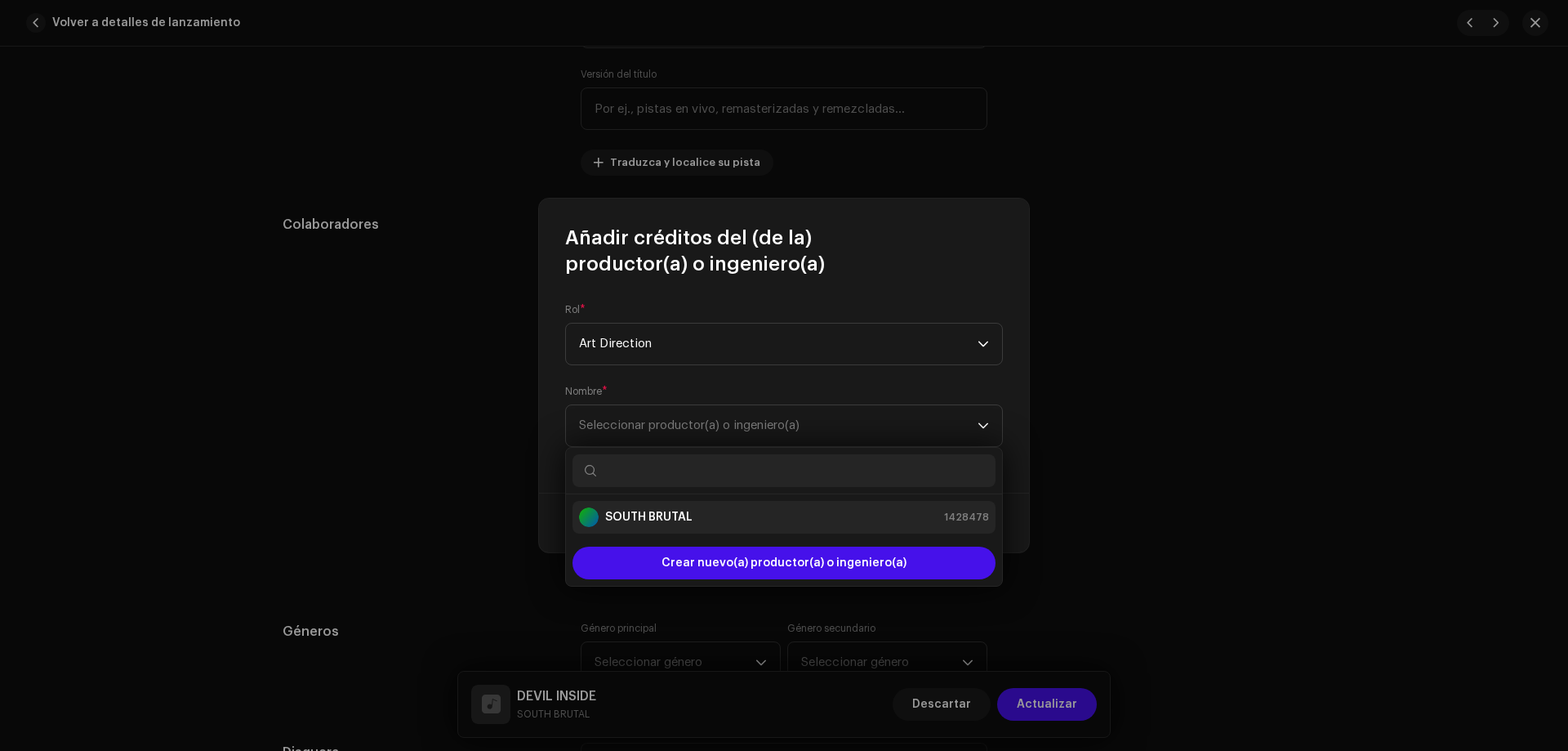
click at [670, 511] on strong "SOUTH BRUTAL" at bounding box center [649, 517] width 87 height 16
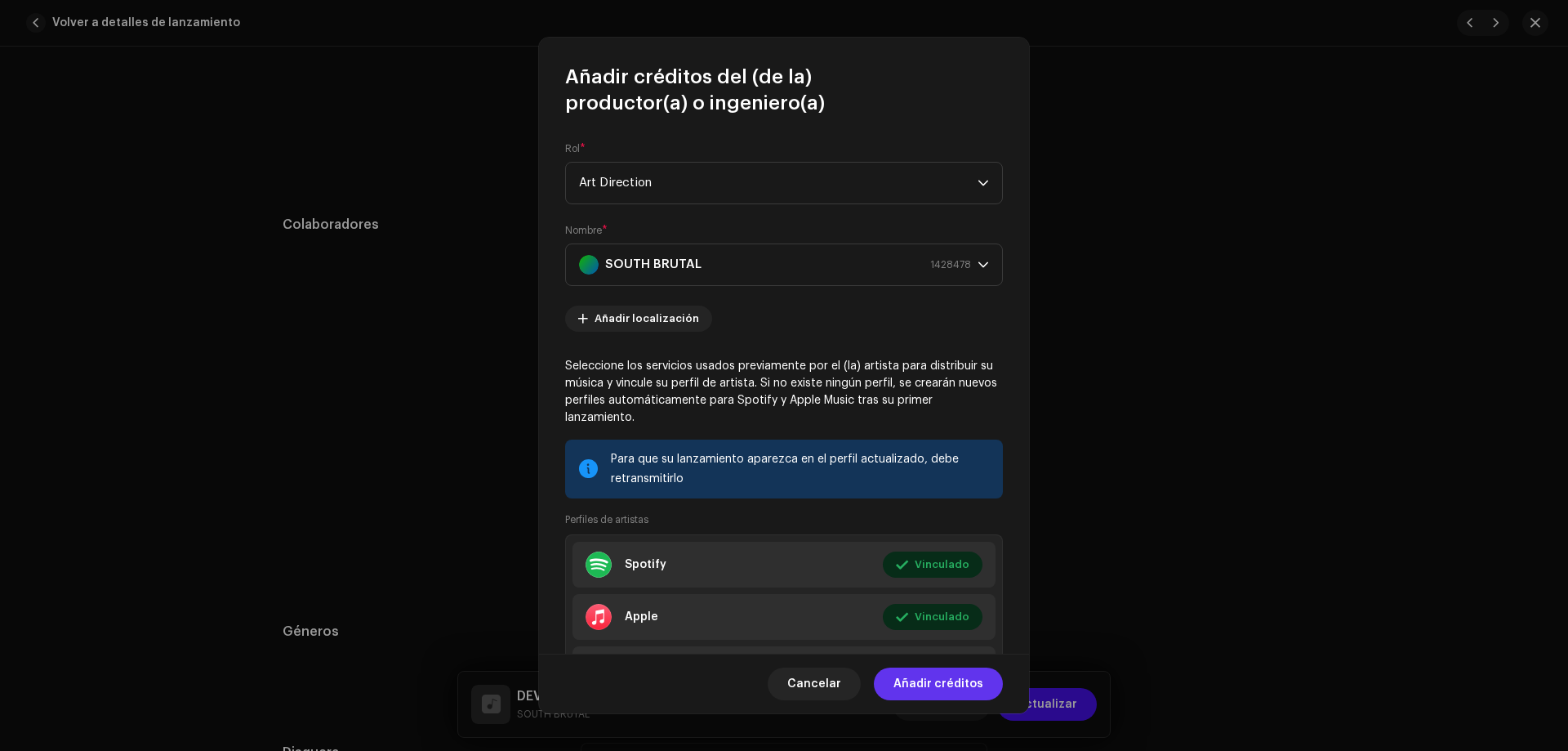
click at [967, 692] on span "Añadir créditos" at bounding box center [938, 684] width 90 height 33
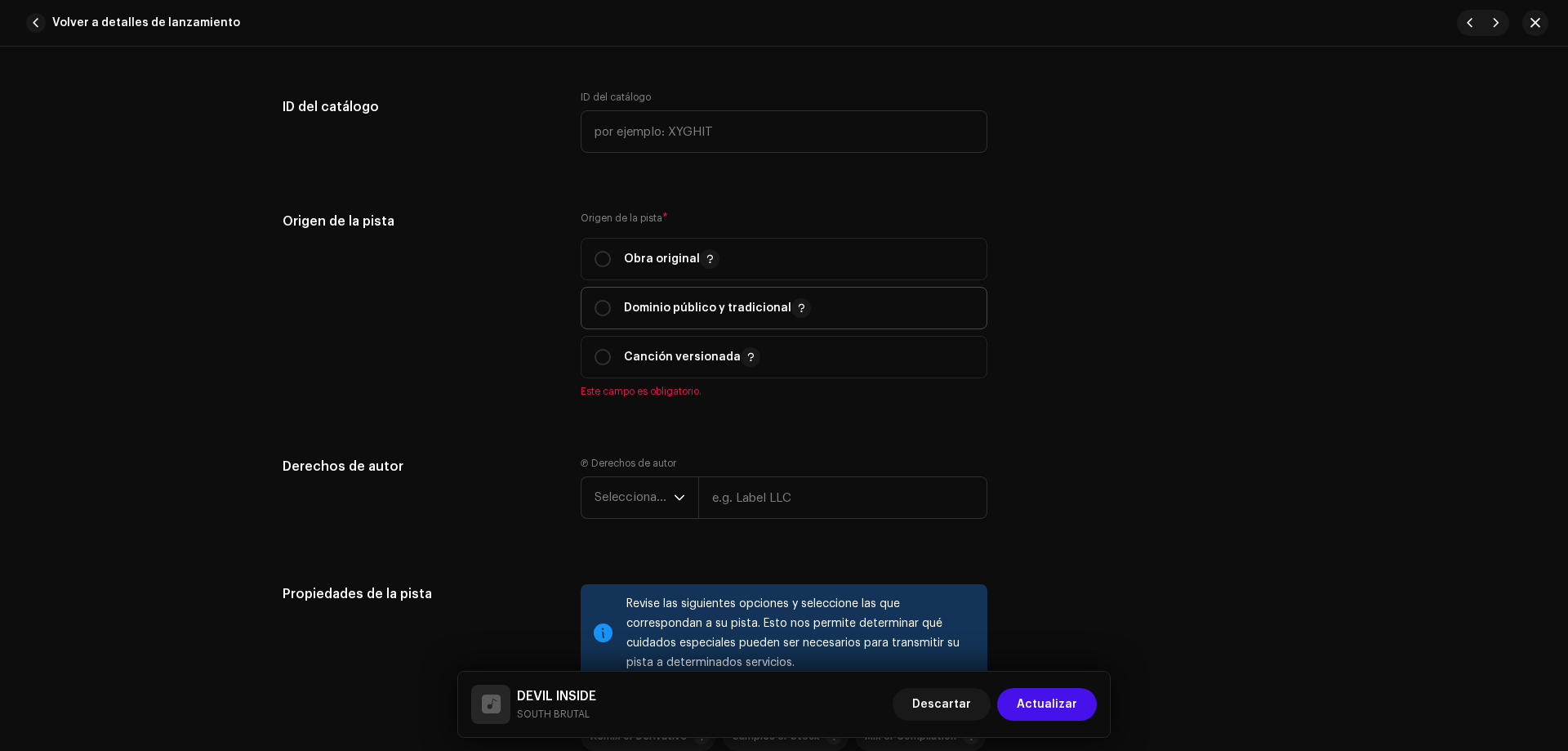
scroll to position [1751, 0]
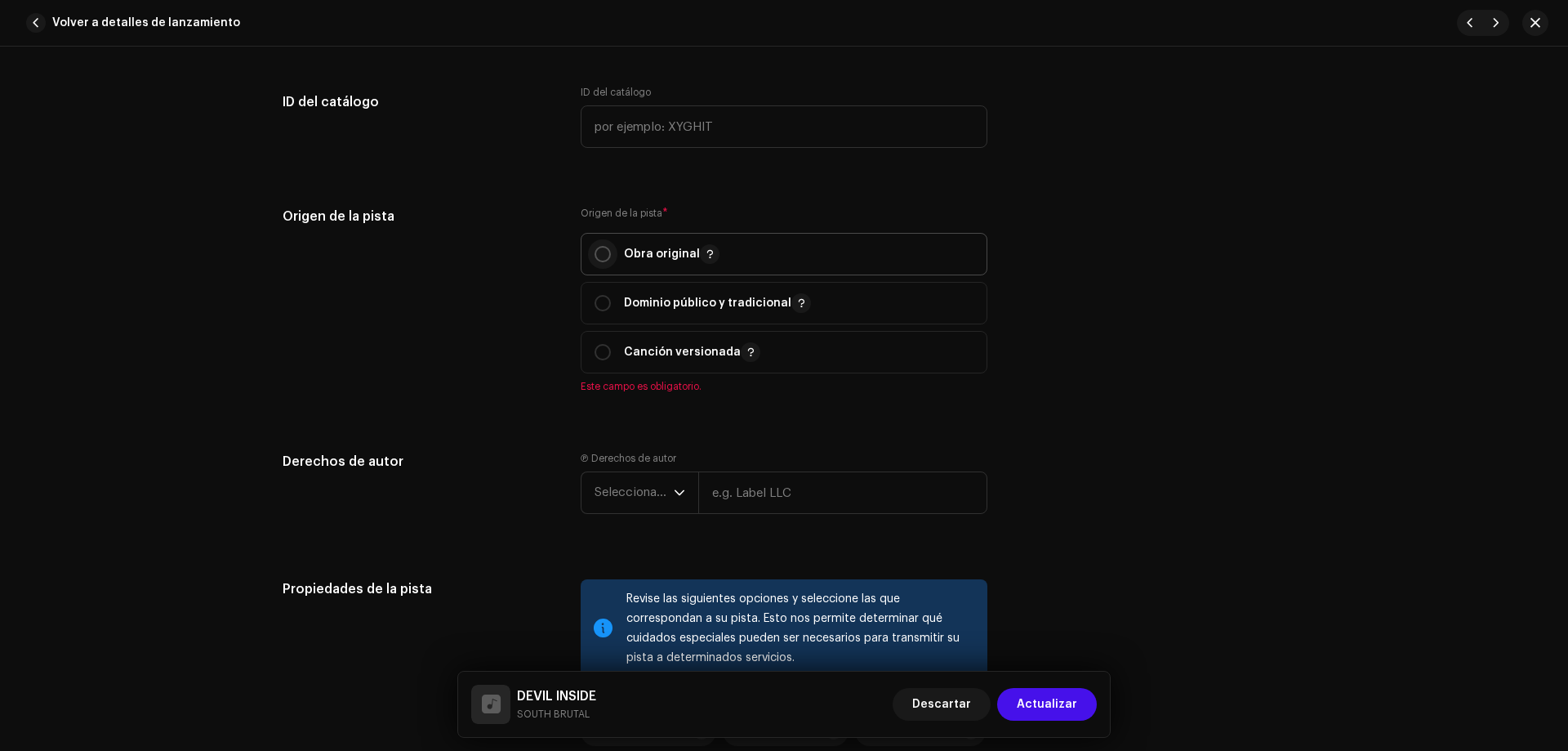
click at [595, 256] on input "radio" at bounding box center [602, 254] width 16 height 16
radio input "true"
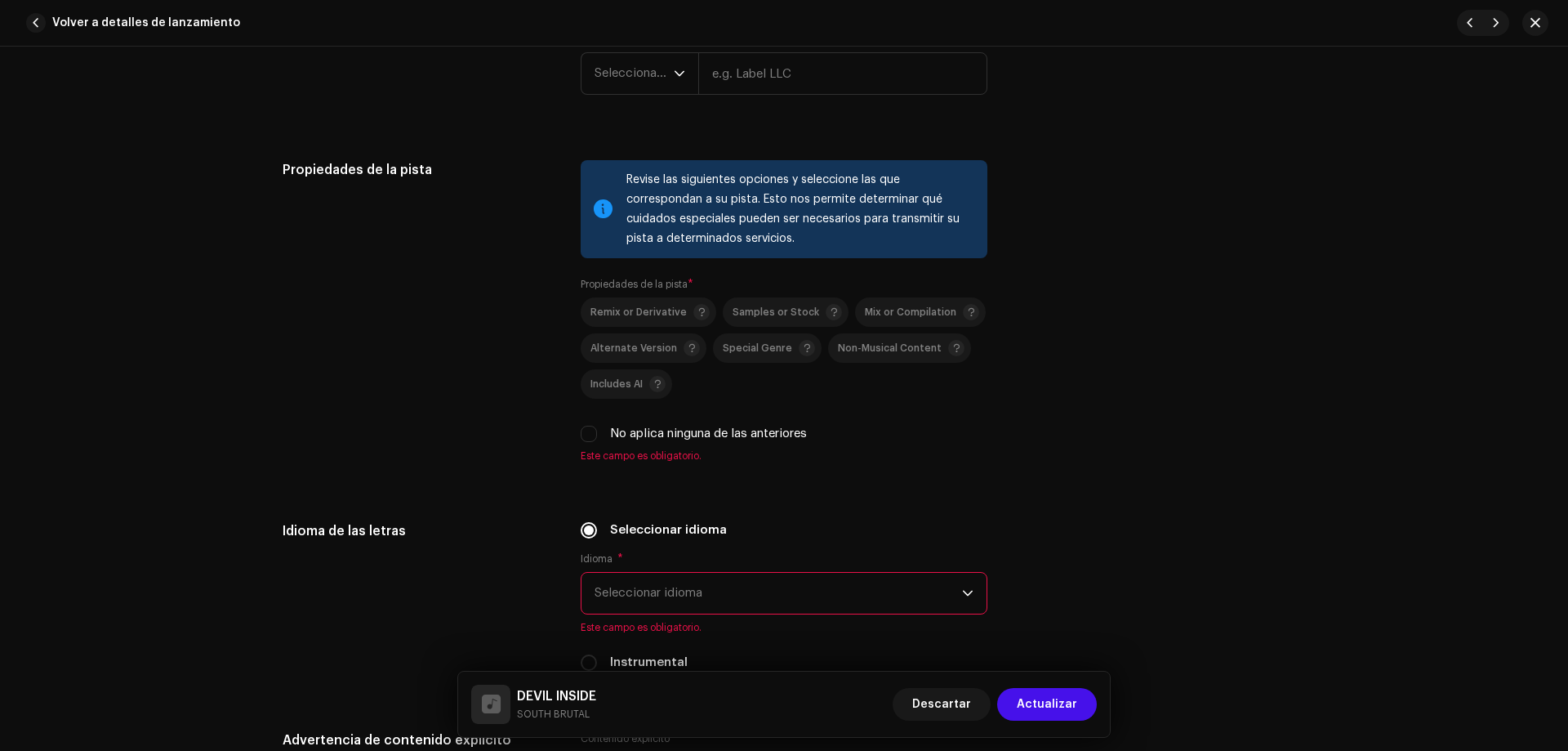
scroll to position [2207, 0]
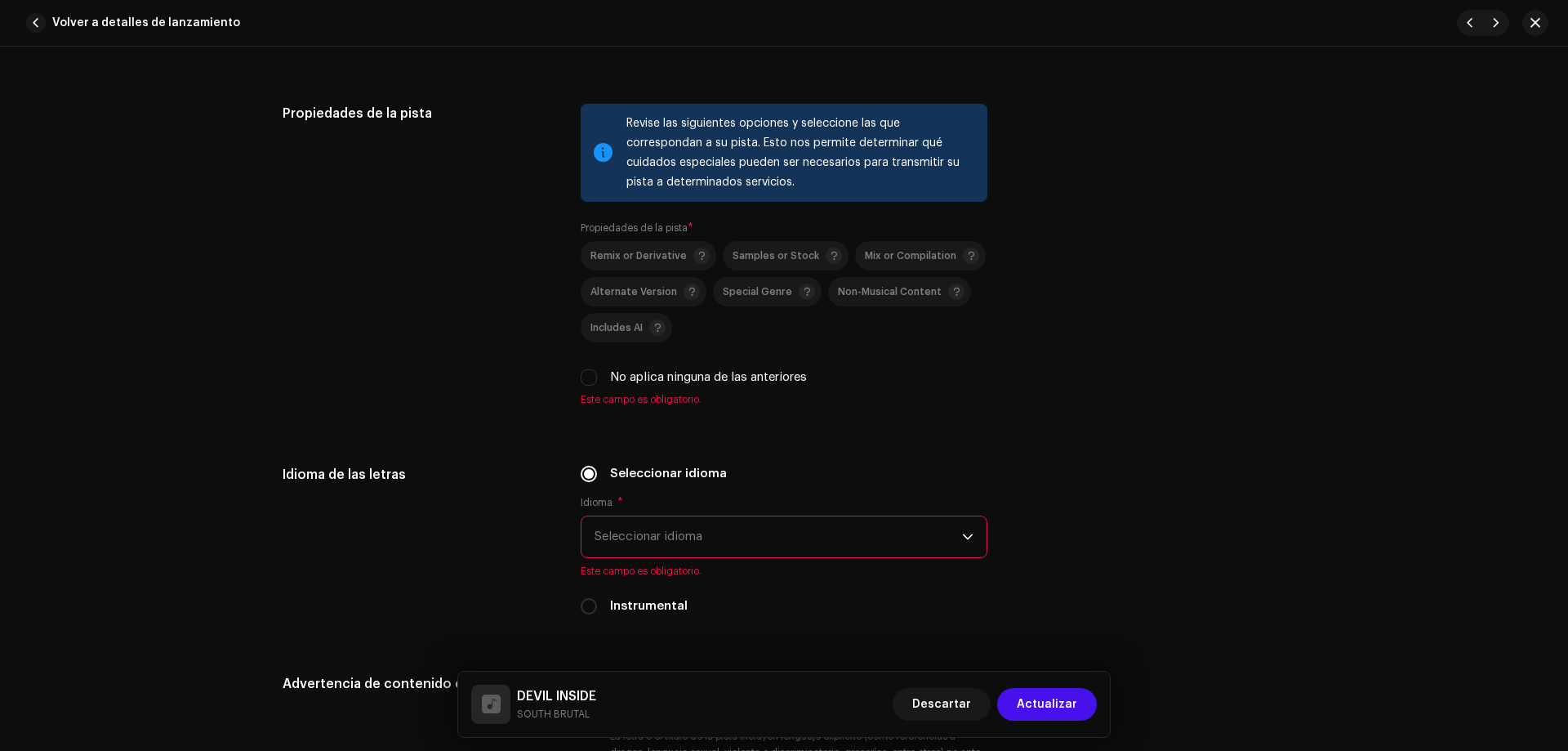
click at [594, 378] on div "No aplica ninguna de las anteriores" at bounding box center [784, 377] width 407 height 18
click at [586, 381] on input "No aplica ninguna de las anteriores" at bounding box center [588, 377] width 16 height 16
checkbox input "true"
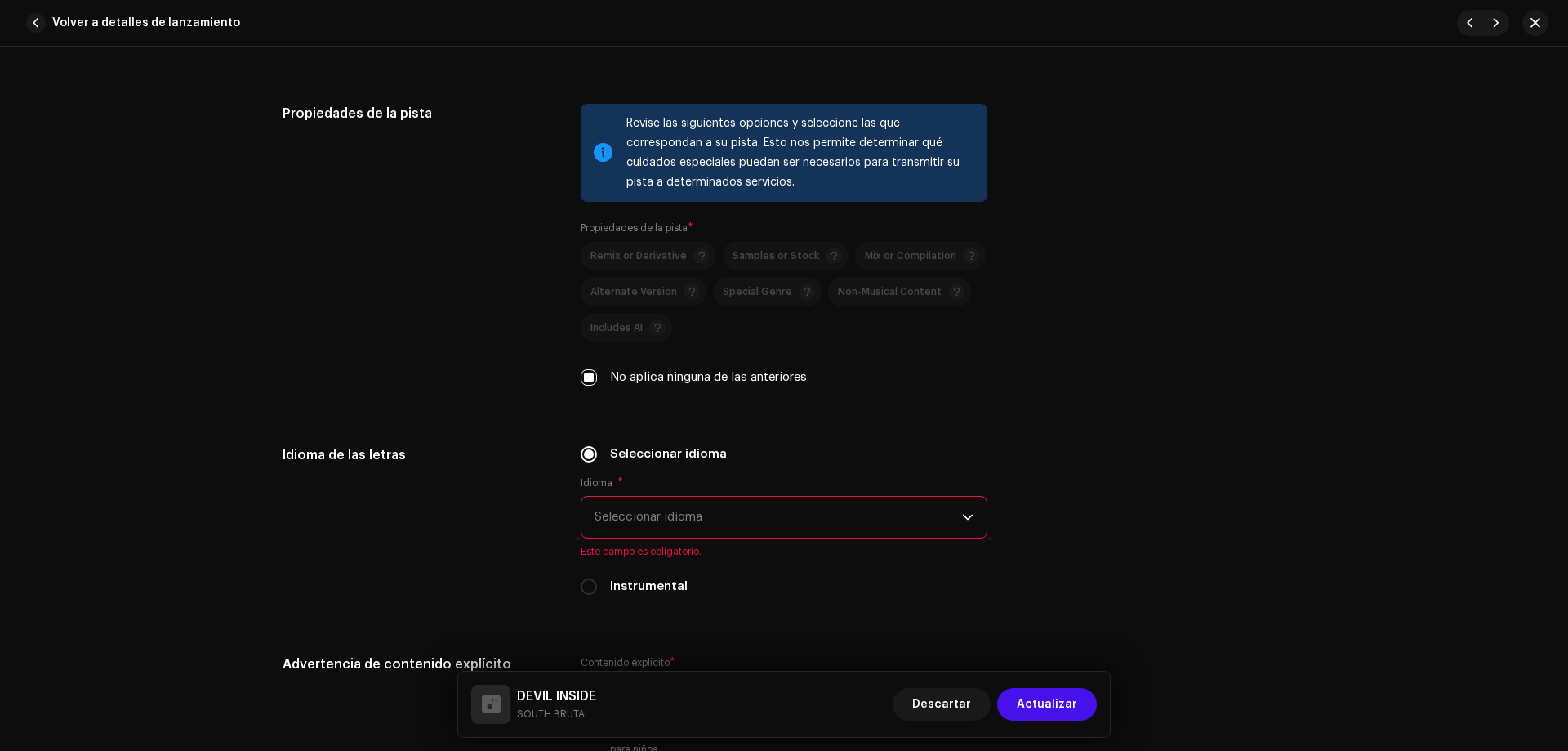
click at [724, 515] on span "Seleccionar idioma" at bounding box center [778, 517] width 367 height 41
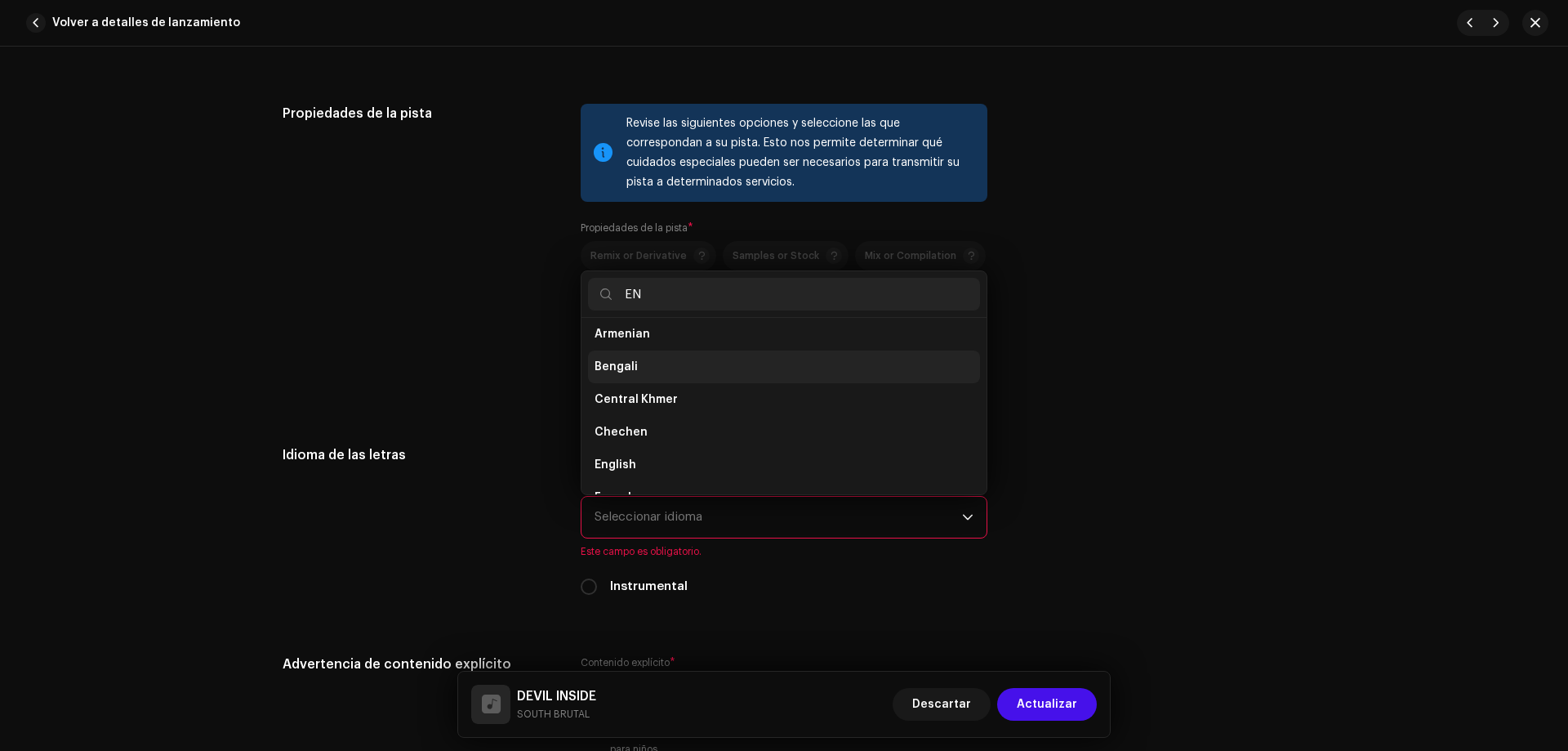
scroll to position [0, 0]
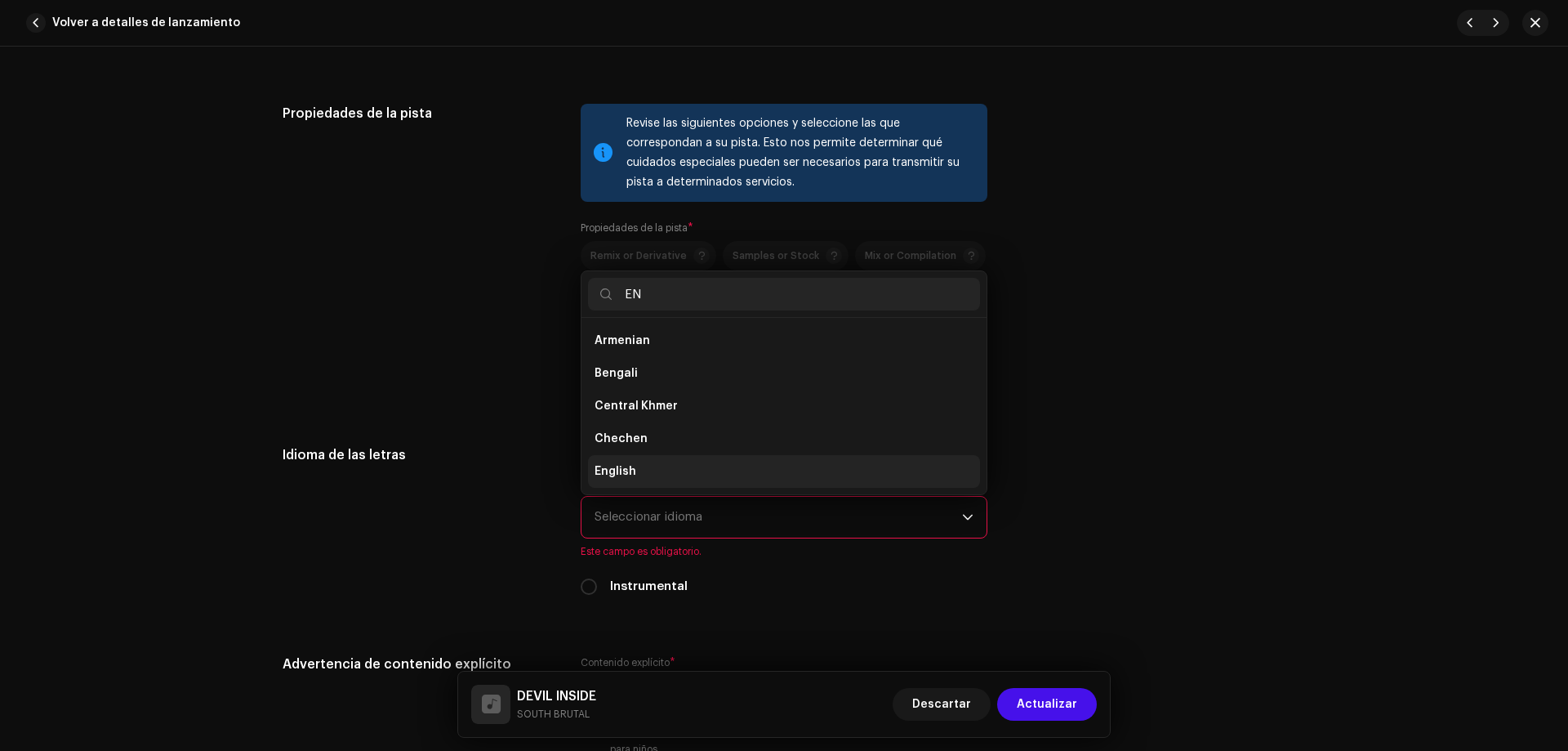
type input "EN"
click at [656, 476] on li "English" at bounding box center [784, 472] width 392 height 33
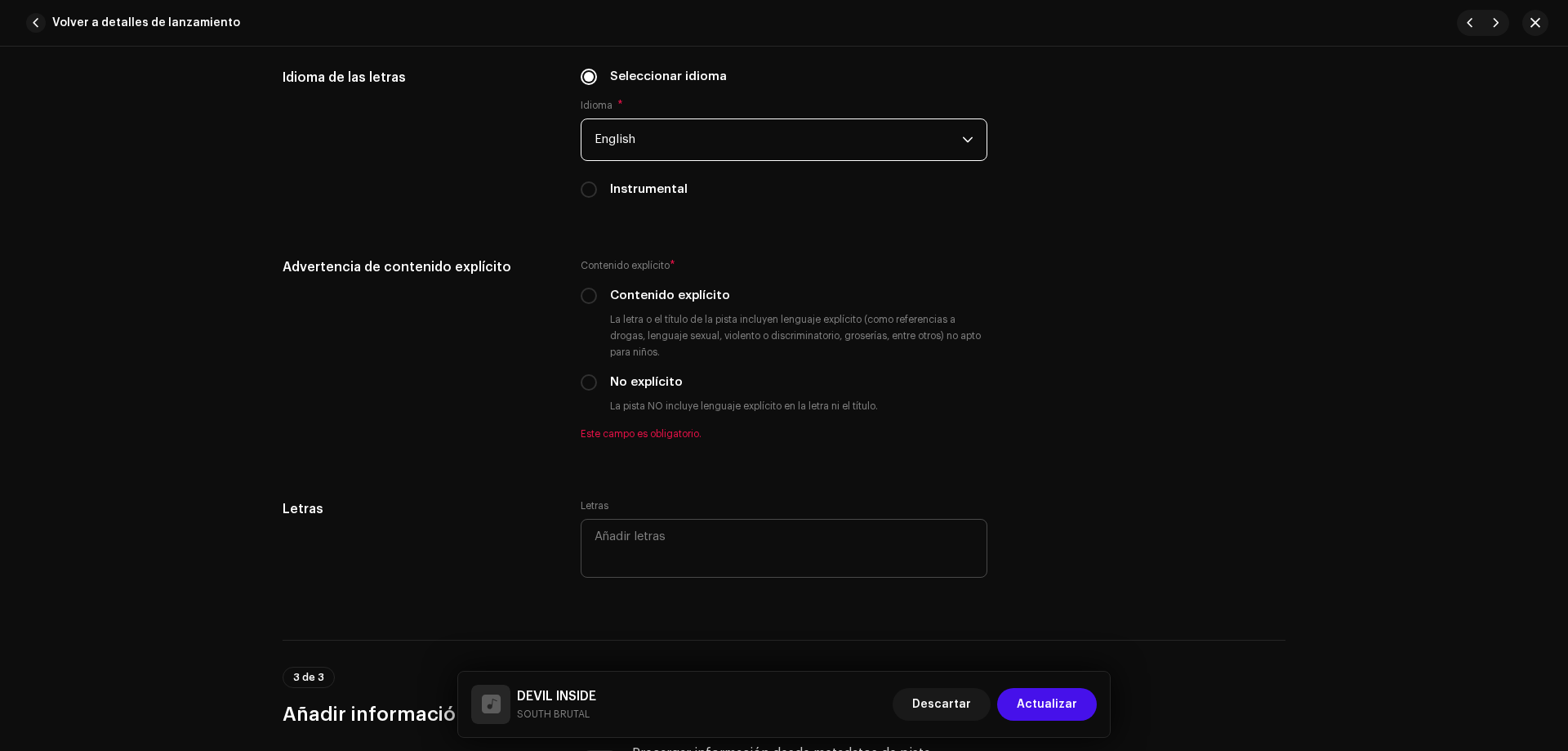
scroll to position [2589, 0]
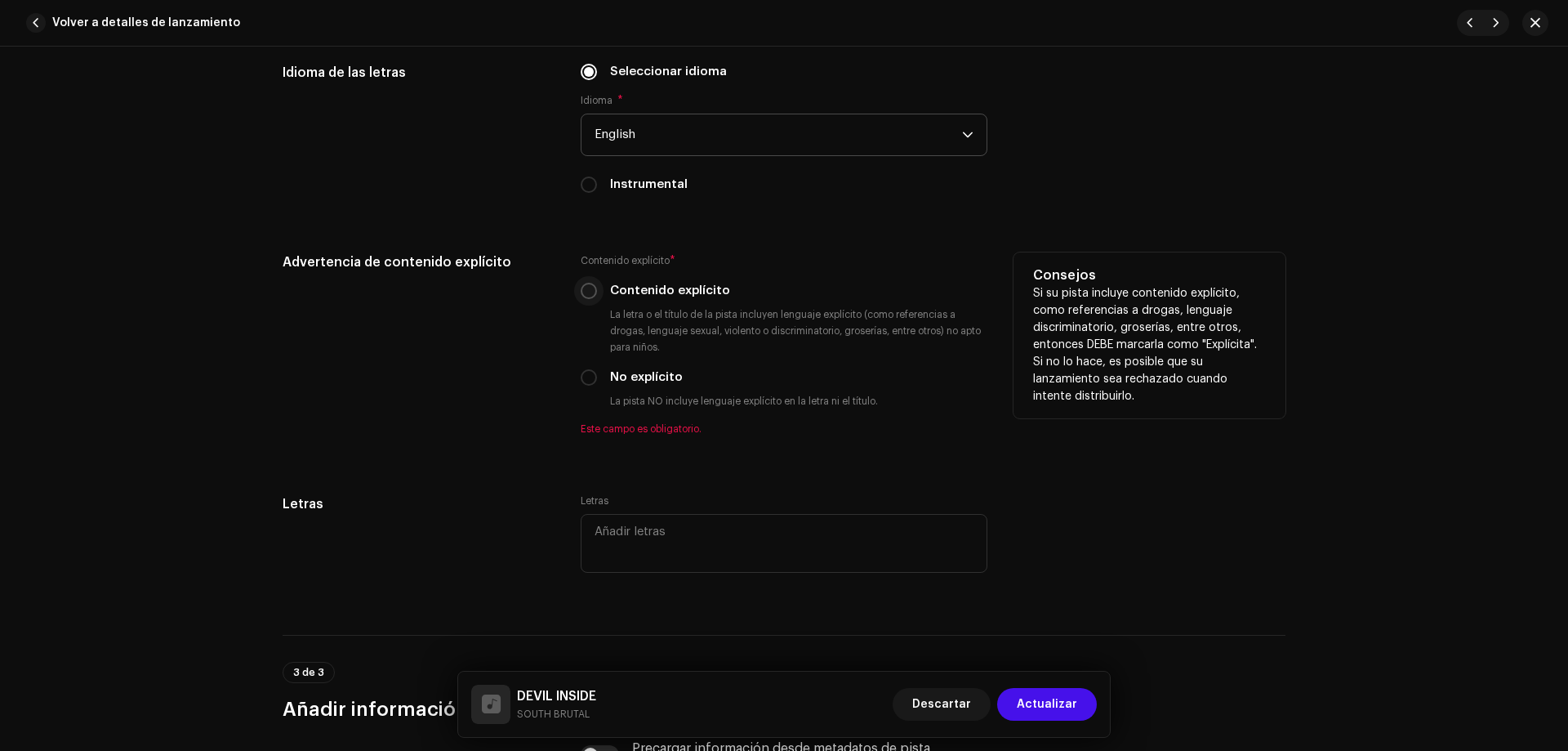
click at [587, 294] on input "Contenido explícito" at bounding box center [588, 290] width 16 height 16
radio input "true"
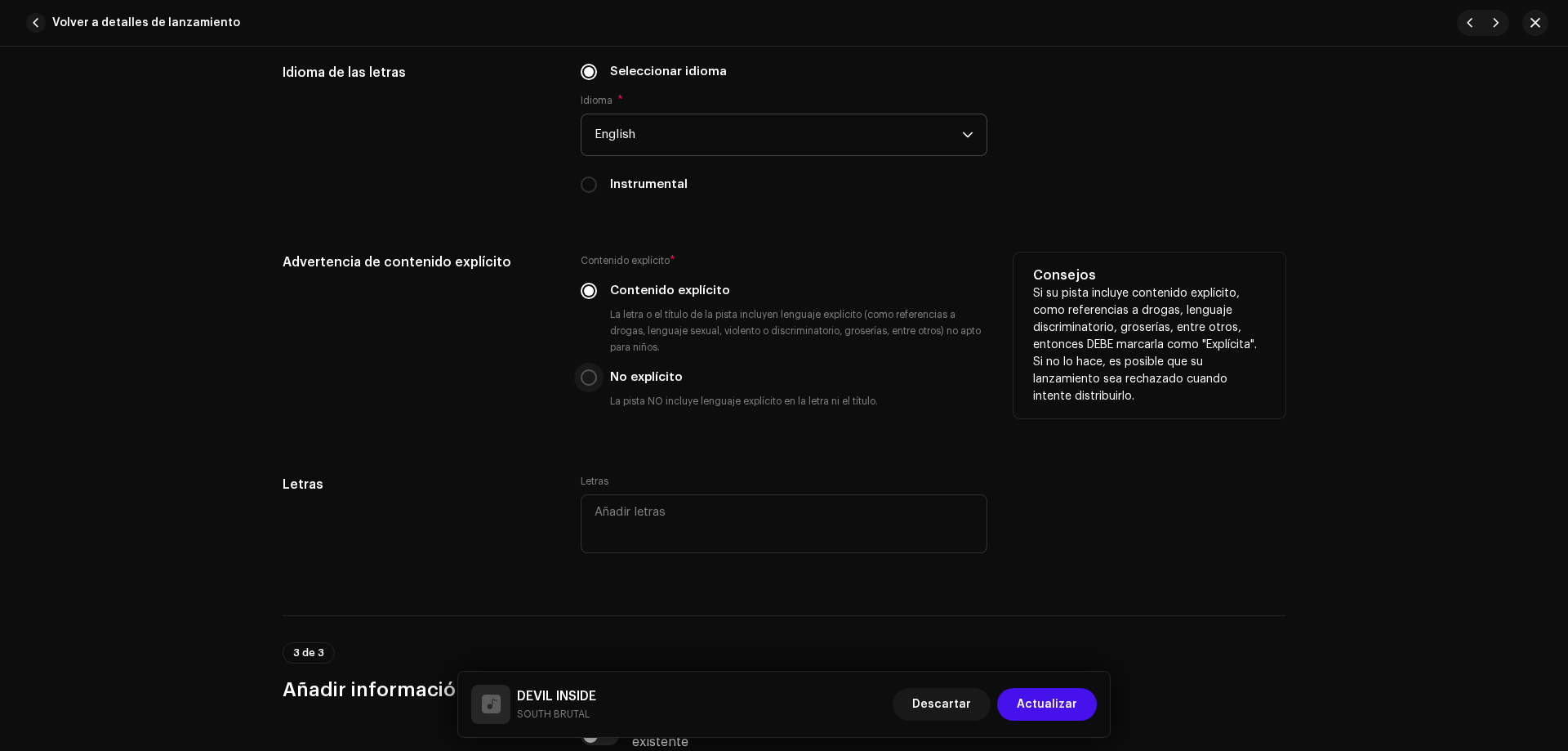
click at [581, 381] on input "No explícito" at bounding box center [588, 377] width 16 height 16
radio input "true"
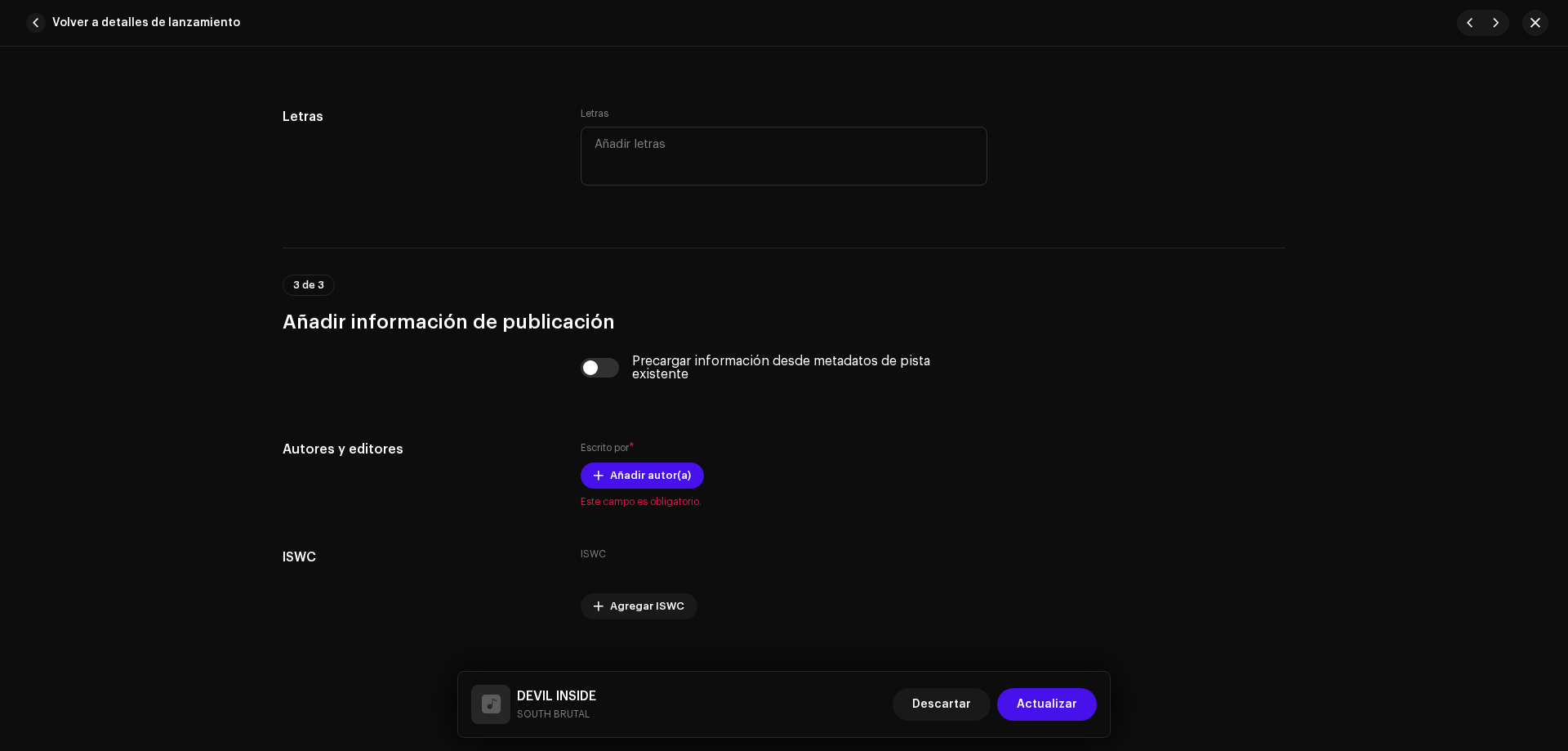
scroll to position [2982, 0]
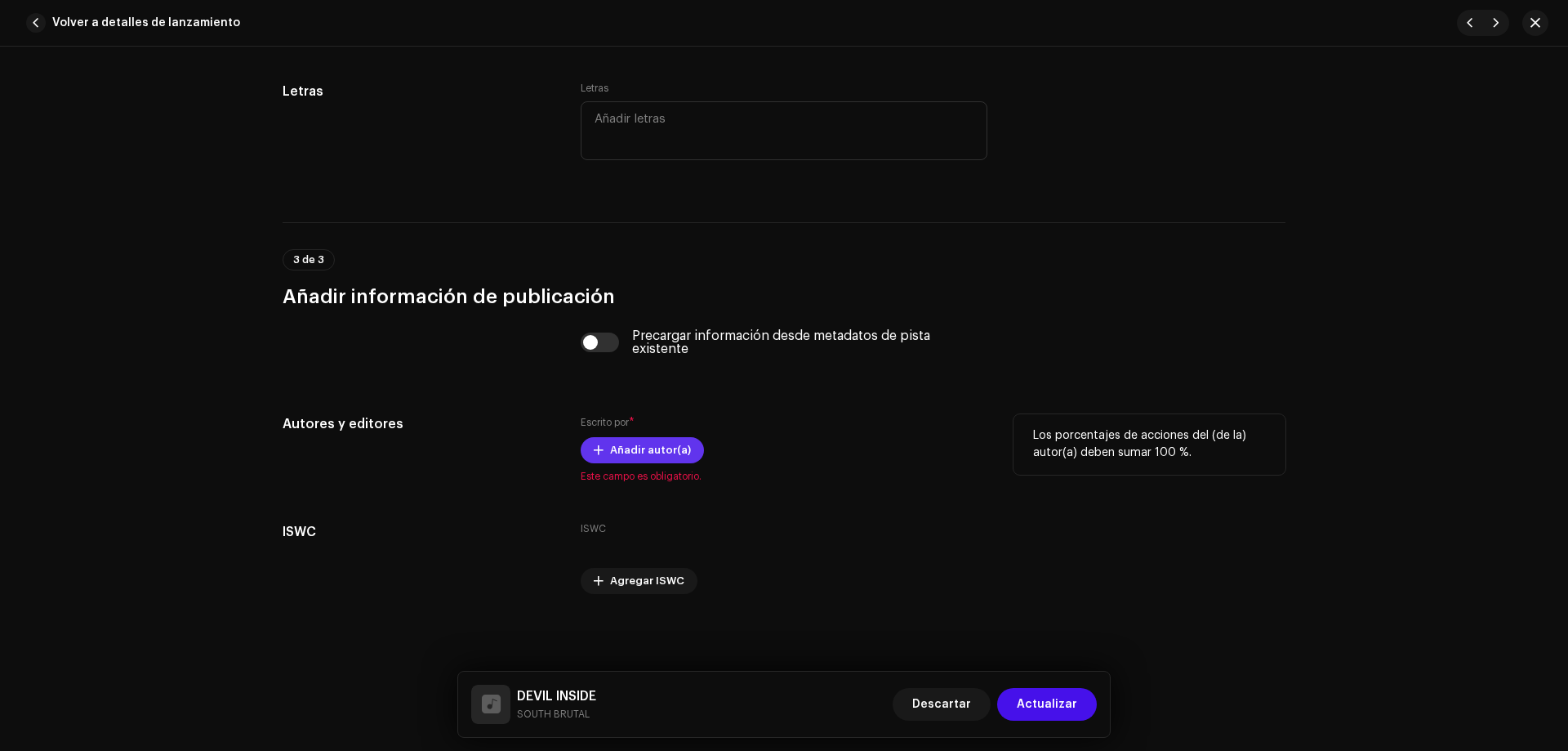
click at [632, 449] on span "Añadir autor(a)" at bounding box center [651, 450] width 81 height 33
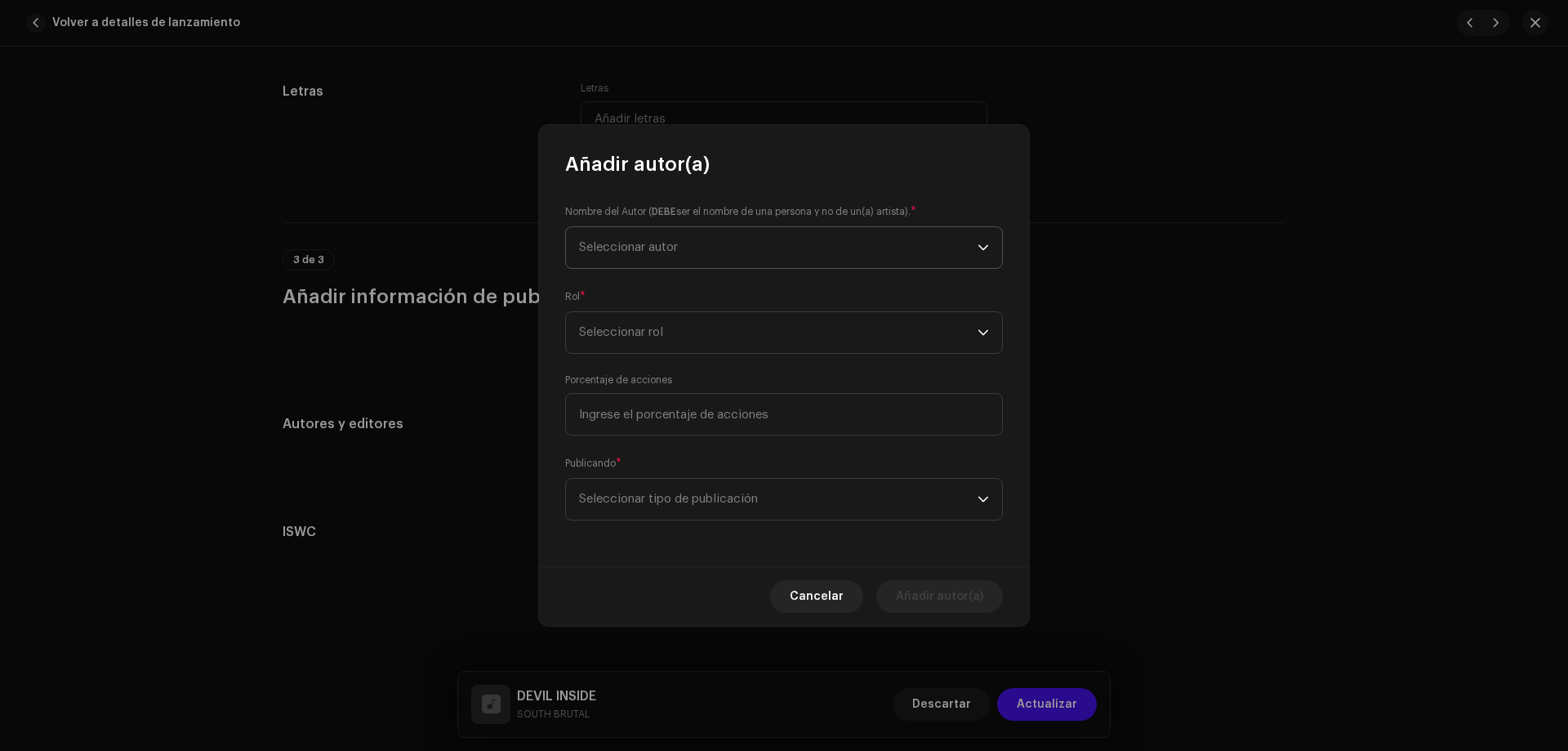
click at [721, 262] on span "Seleccionar autor" at bounding box center [778, 247] width 398 height 41
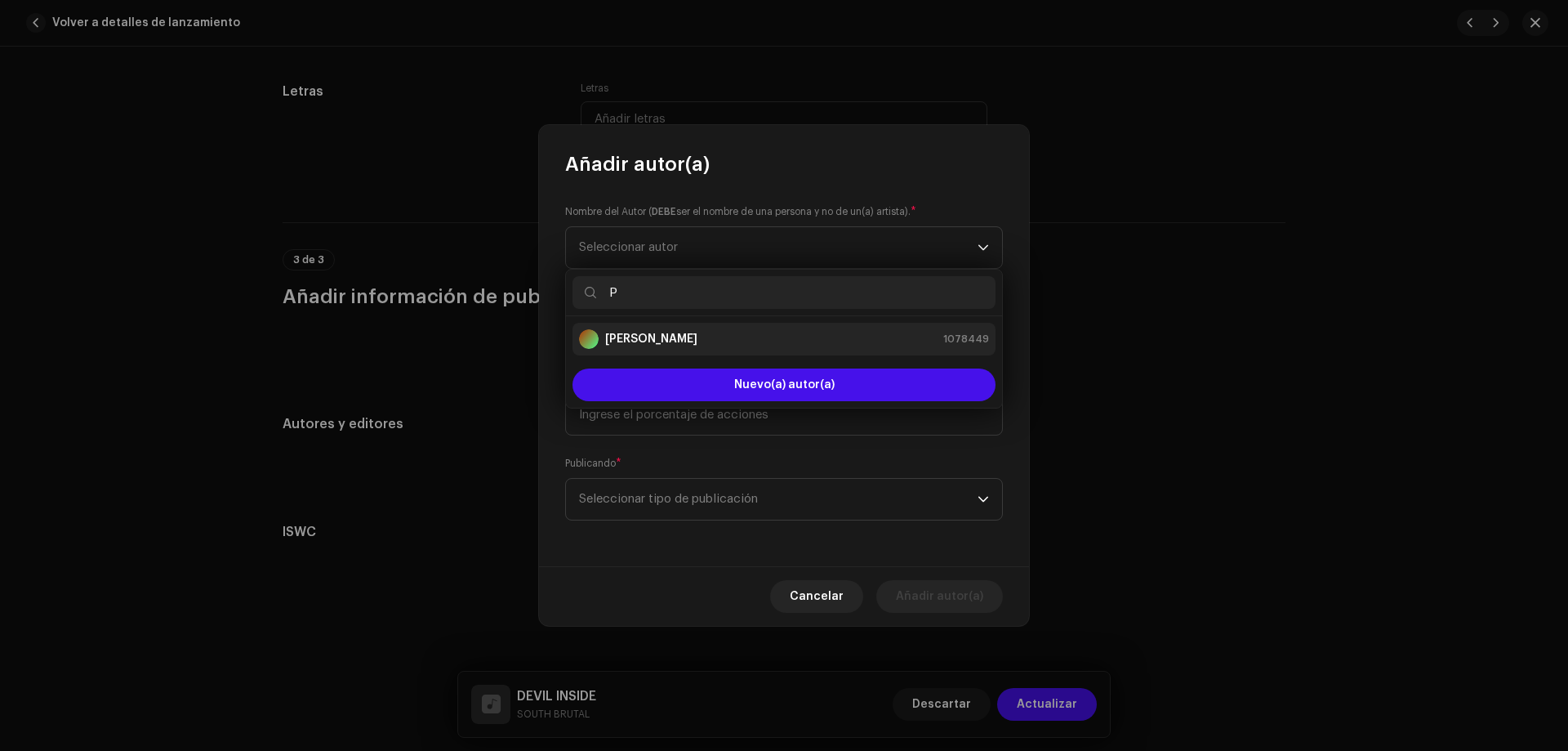
type input "P"
click at [681, 333] on strong "[PERSON_NAME]" at bounding box center [651, 339] width 92 height 16
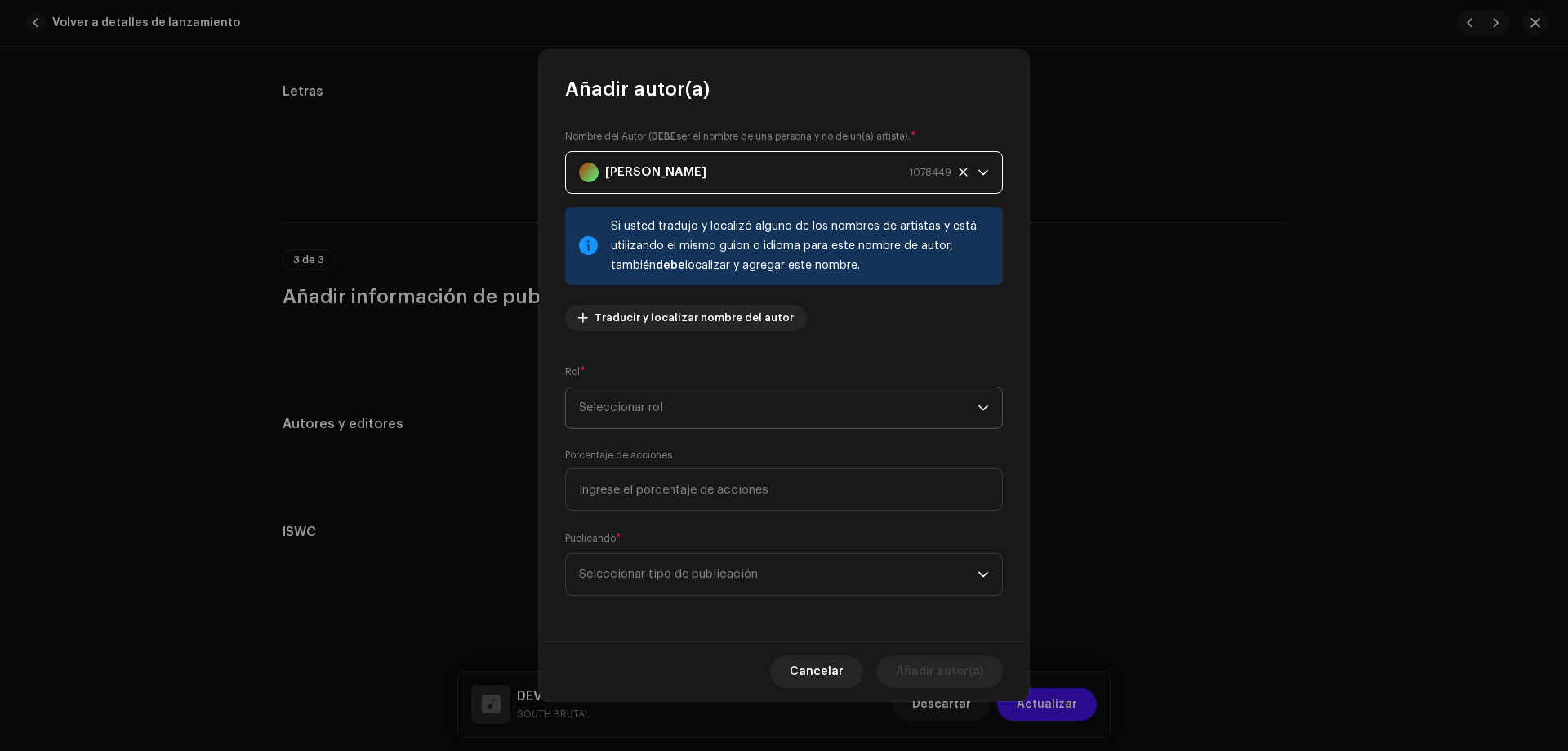
click at [659, 406] on span "Seleccionar rol" at bounding box center [778, 407] width 398 height 41
click at [673, 557] on span "Composer & Lyricist" at bounding box center [636, 551] width 115 height 16
drag, startPoint x: 809, startPoint y: 576, endPoint x: 708, endPoint y: 552, distance: 103.8
click at [809, 576] on span "Seleccionar tipo de publicación" at bounding box center [778, 574] width 398 height 41
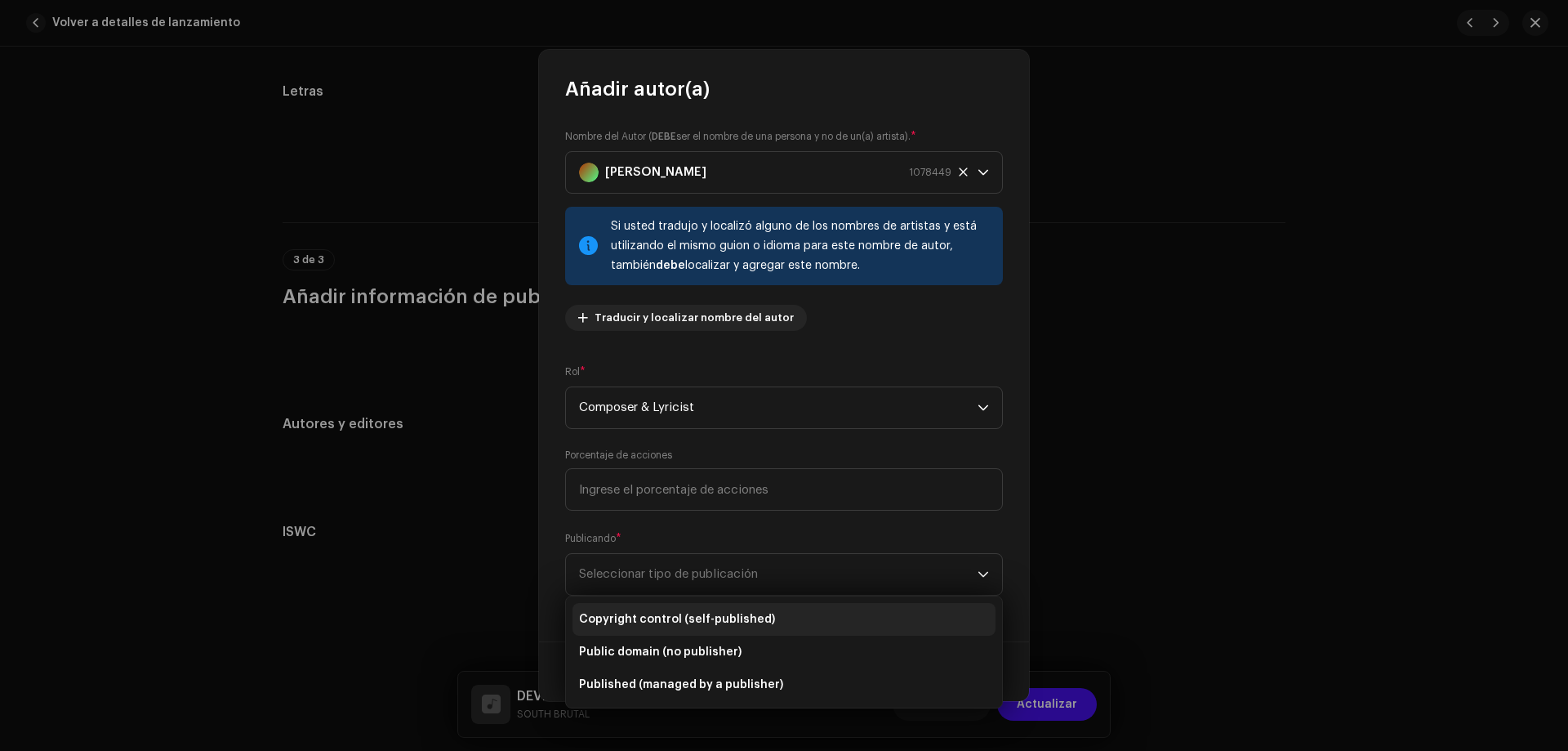
click at [668, 616] on span "Copyright control (self-published)" at bounding box center [676, 619] width 196 height 16
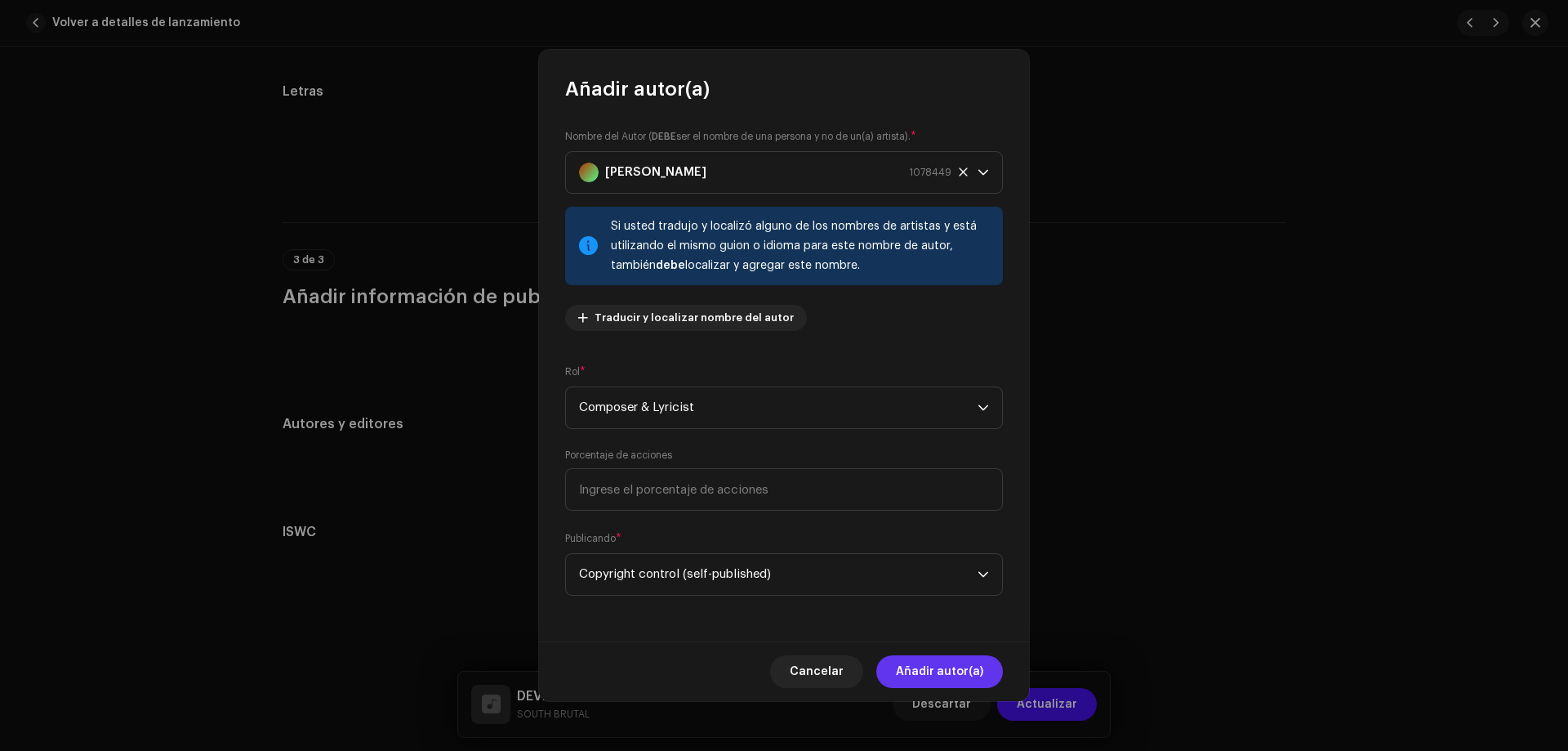
click at [933, 674] on span "Añadir autor(a)" at bounding box center [939, 671] width 87 height 33
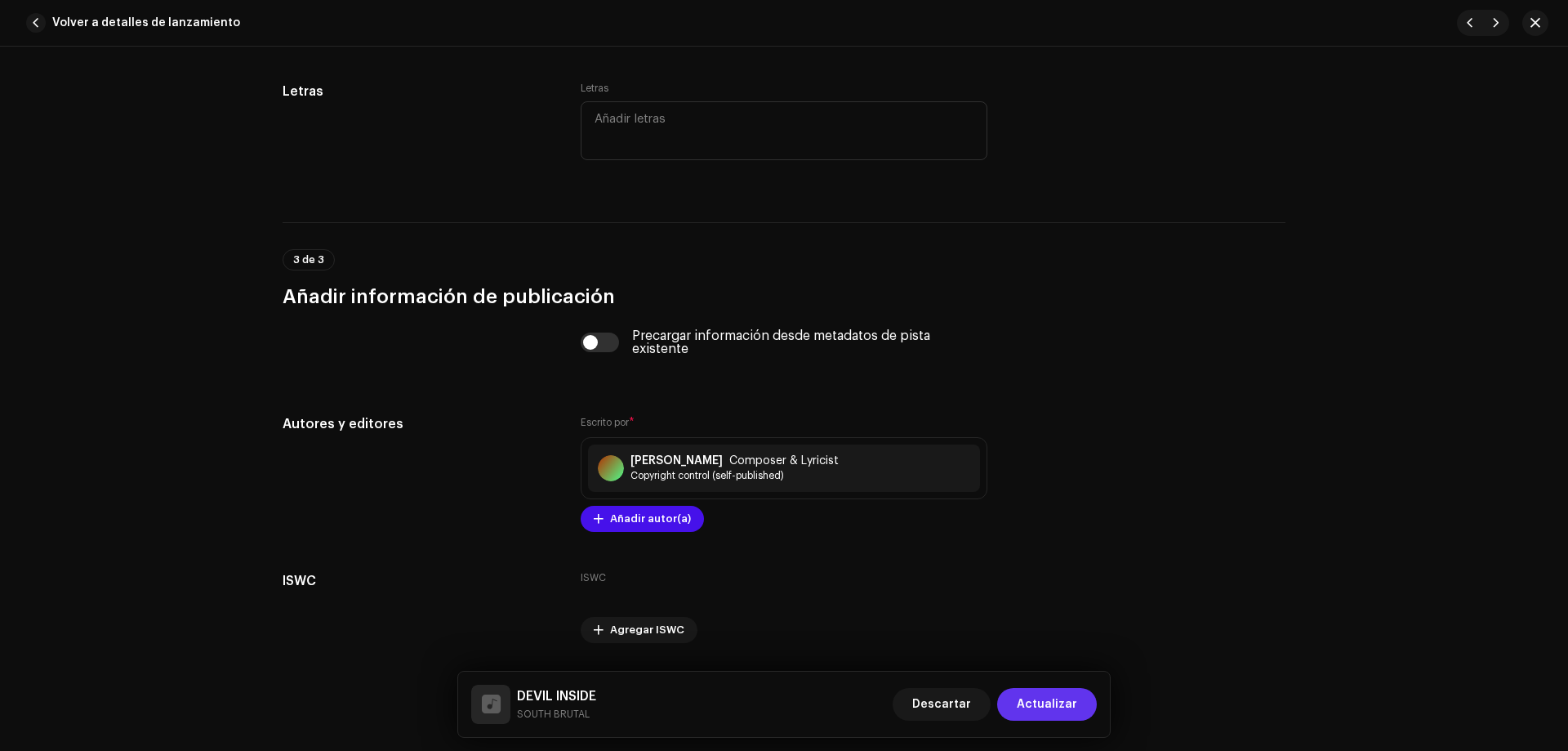
click at [1059, 708] on span "Actualizar" at bounding box center [1047, 704] width 60 height 33
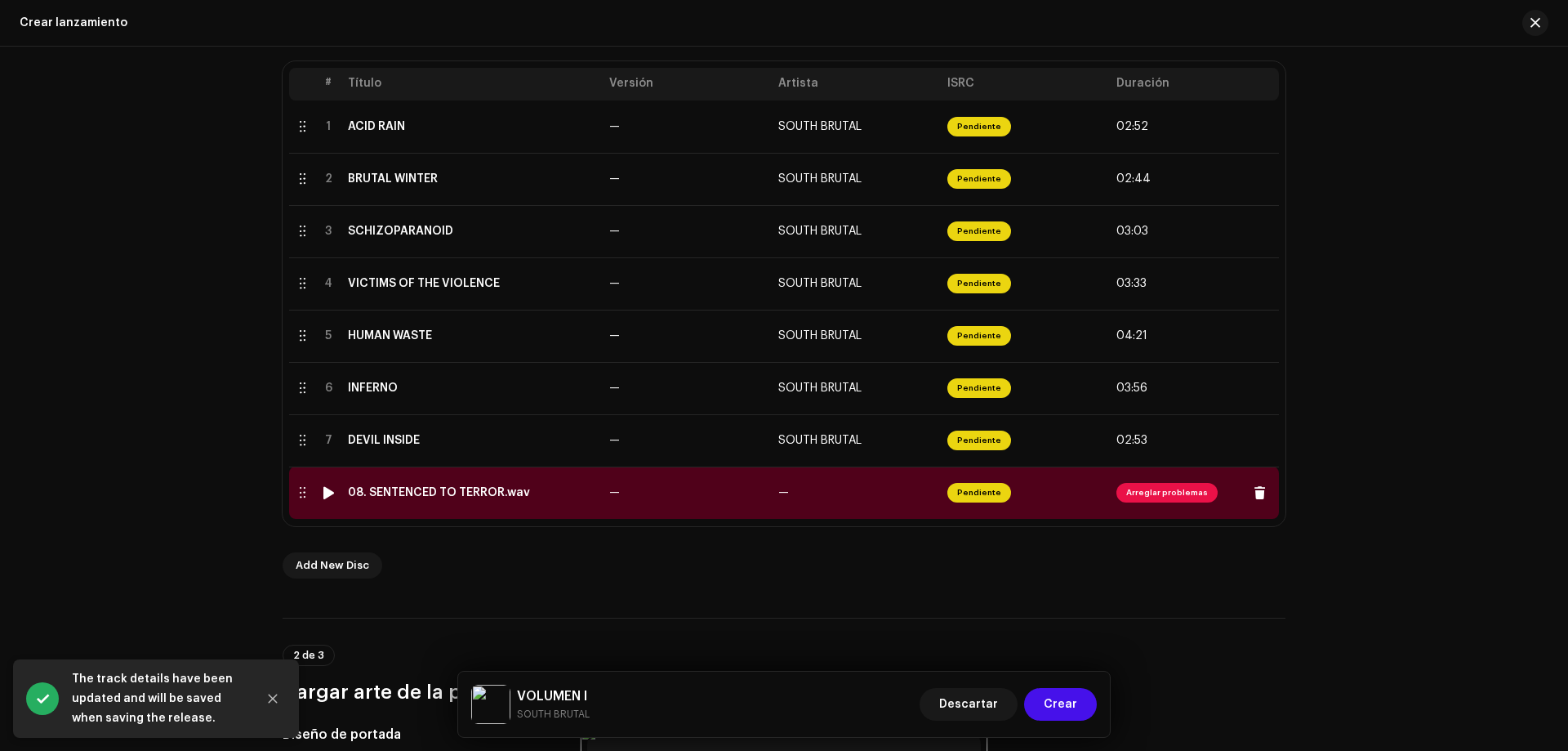
click at [1135, 493] on span "Arreglar problemas" at bounding box center [1166, 493] width 101 height 20
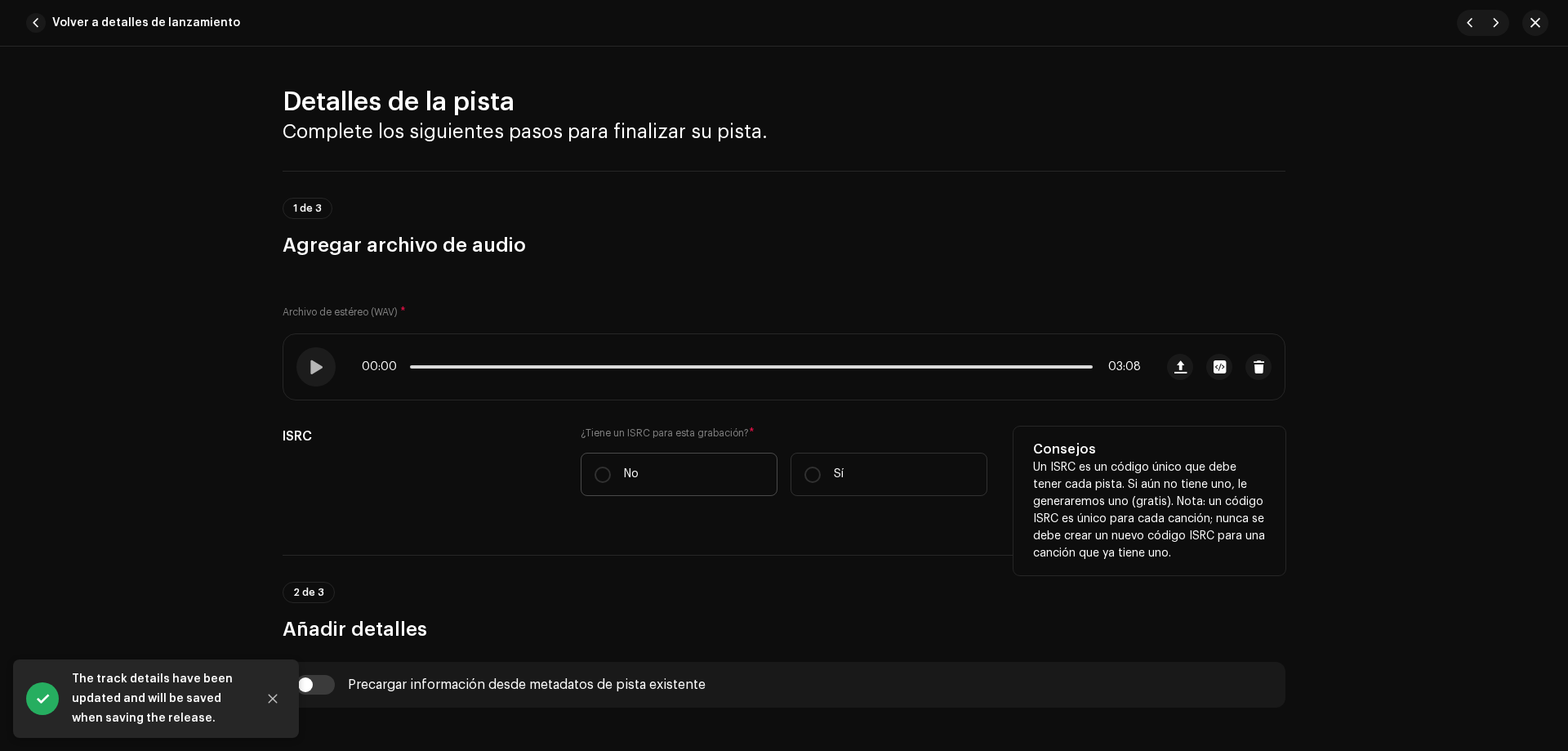
click at [628, 465] on label "No" at bounding box center [679, 474] width 197 height 43
click at [611, 467] on input "No" at bounding box center [602, 474] width 16 height 16
radio input "true"
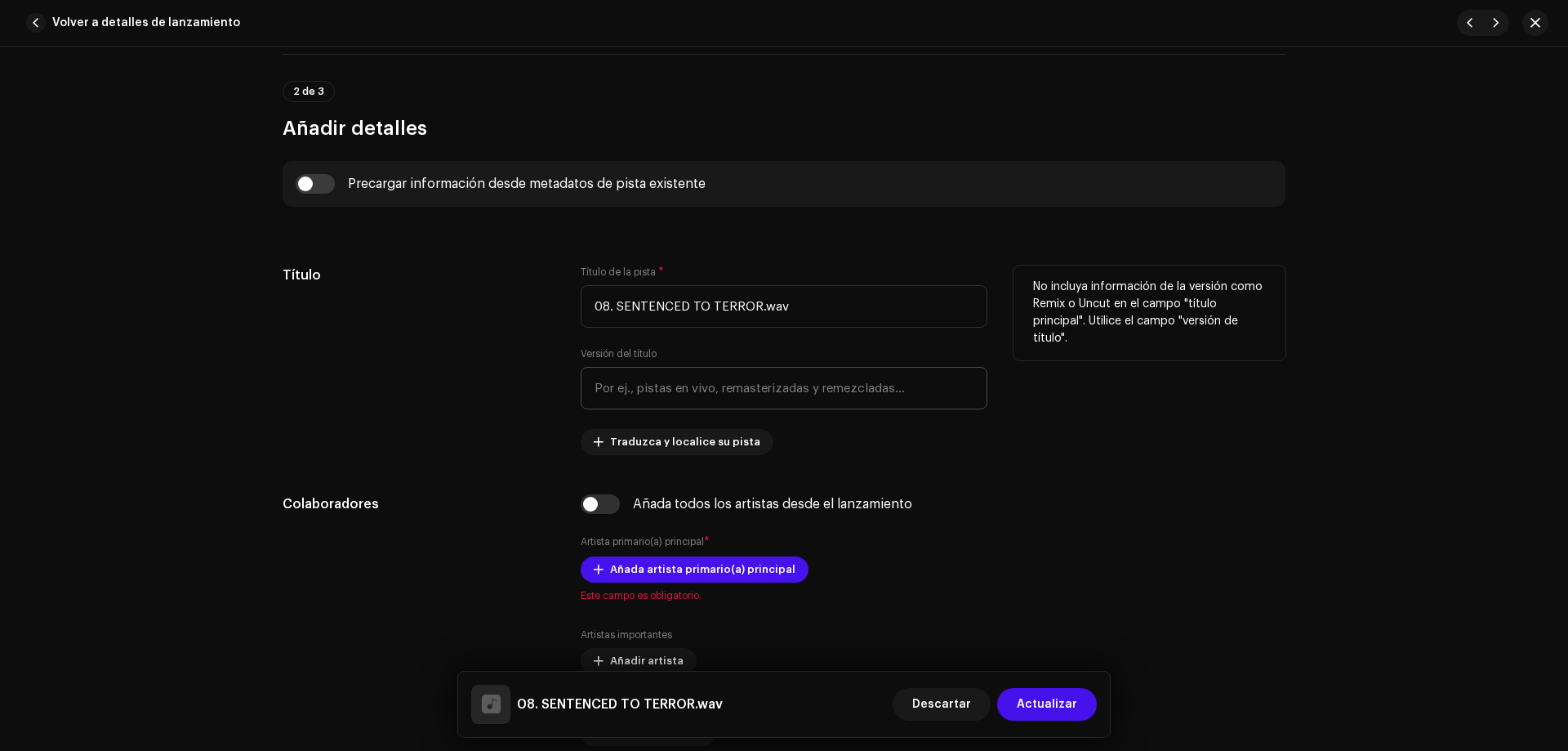
scroll to position [592, 0]
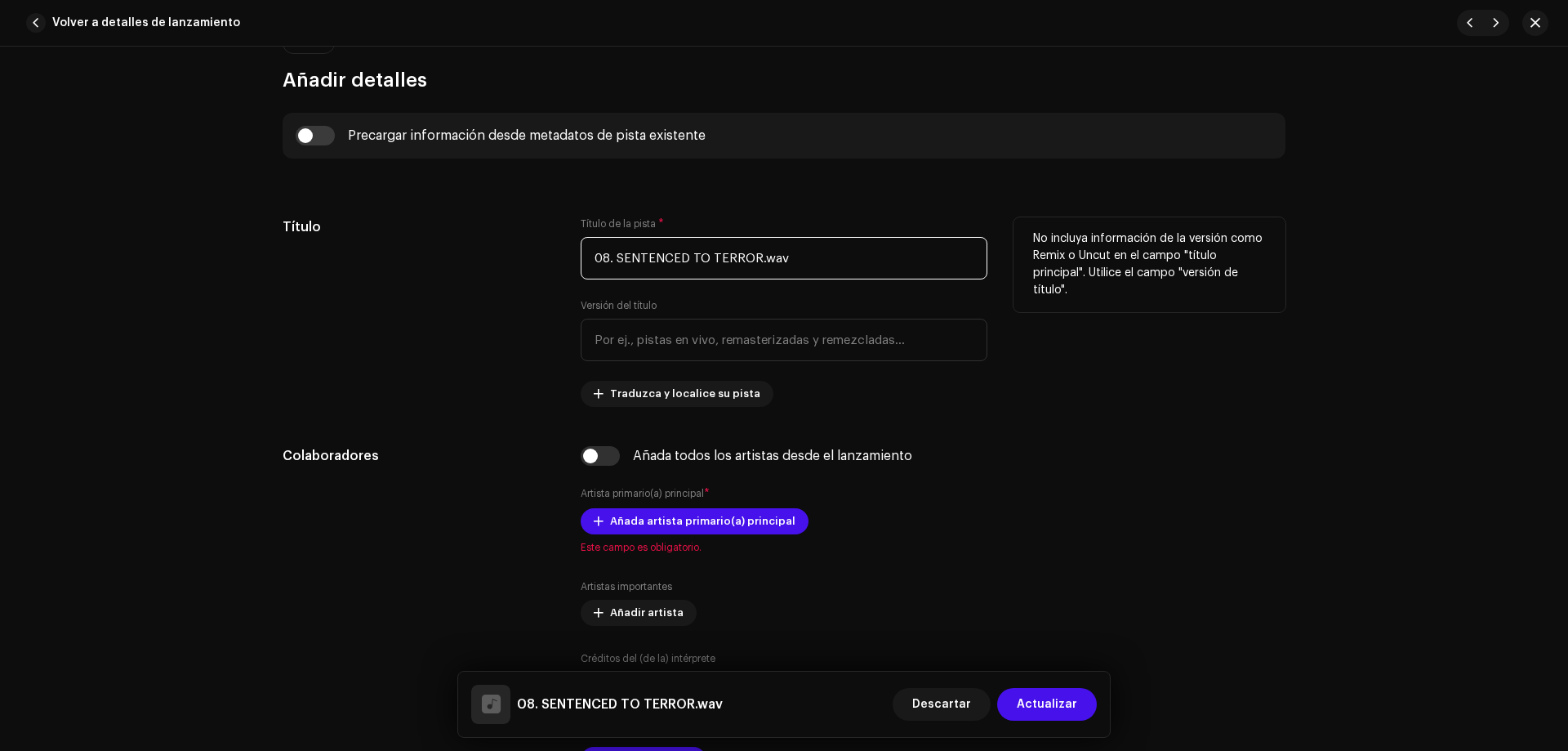
drag, startPoint x: 617, startPoint y: 260, endPoint x: 559, endPoint y: 274, distance: 59.7
click at [547, 276] on div "Título Título de la pista * 08. SENTENCED TO TERROR.wav Versión del título Trad…" at bounding box center [784, 311] width 1003 height 189
drag, startPoint x: 730, startPoint y: 253, endPoint x: 790, endPoint y: 255, distance: 60.0
click at [790, 255] on input "SENTENCED TO TERROR.wav" at bounding box center [784, 258] width 407 height 42
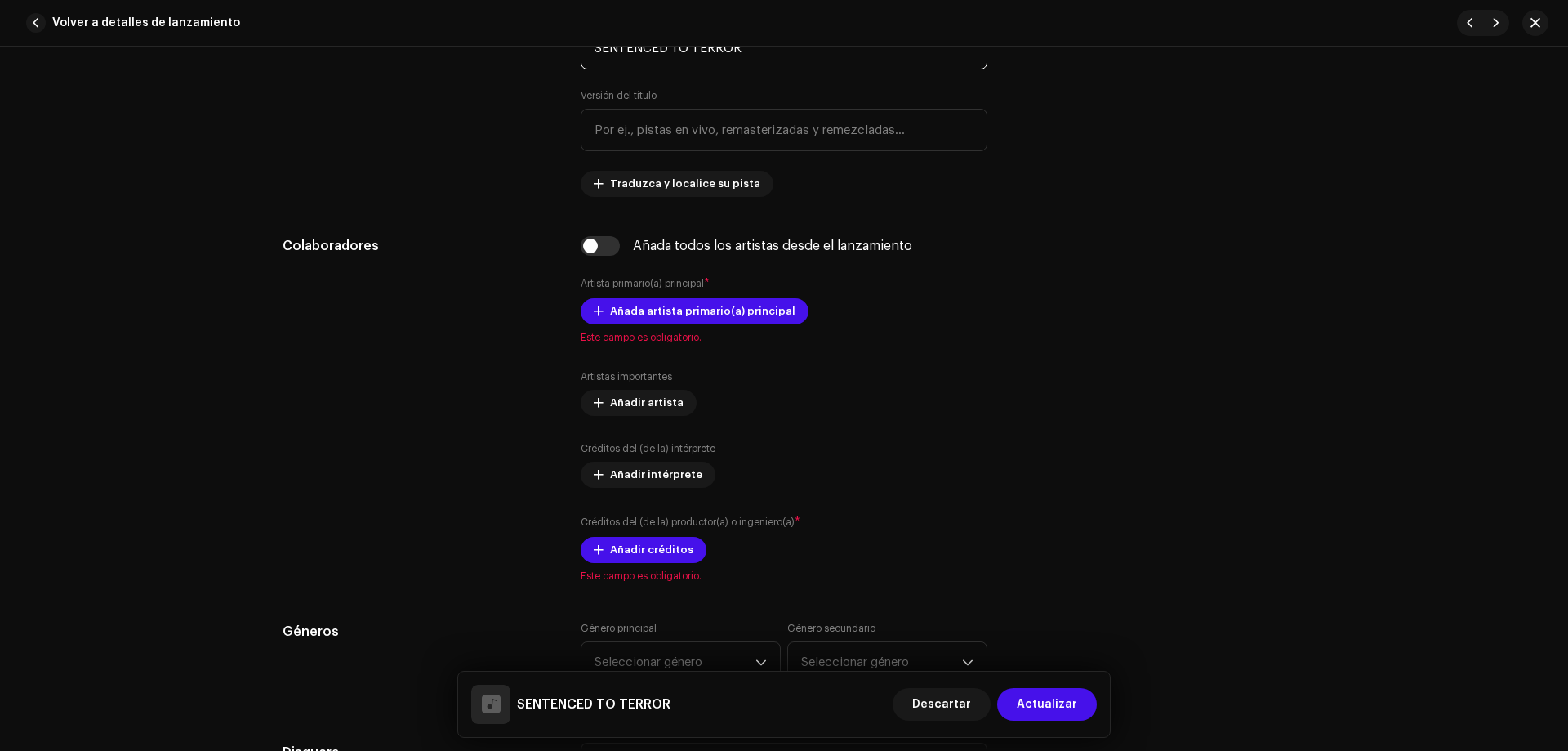
scroll to position [827, 0]
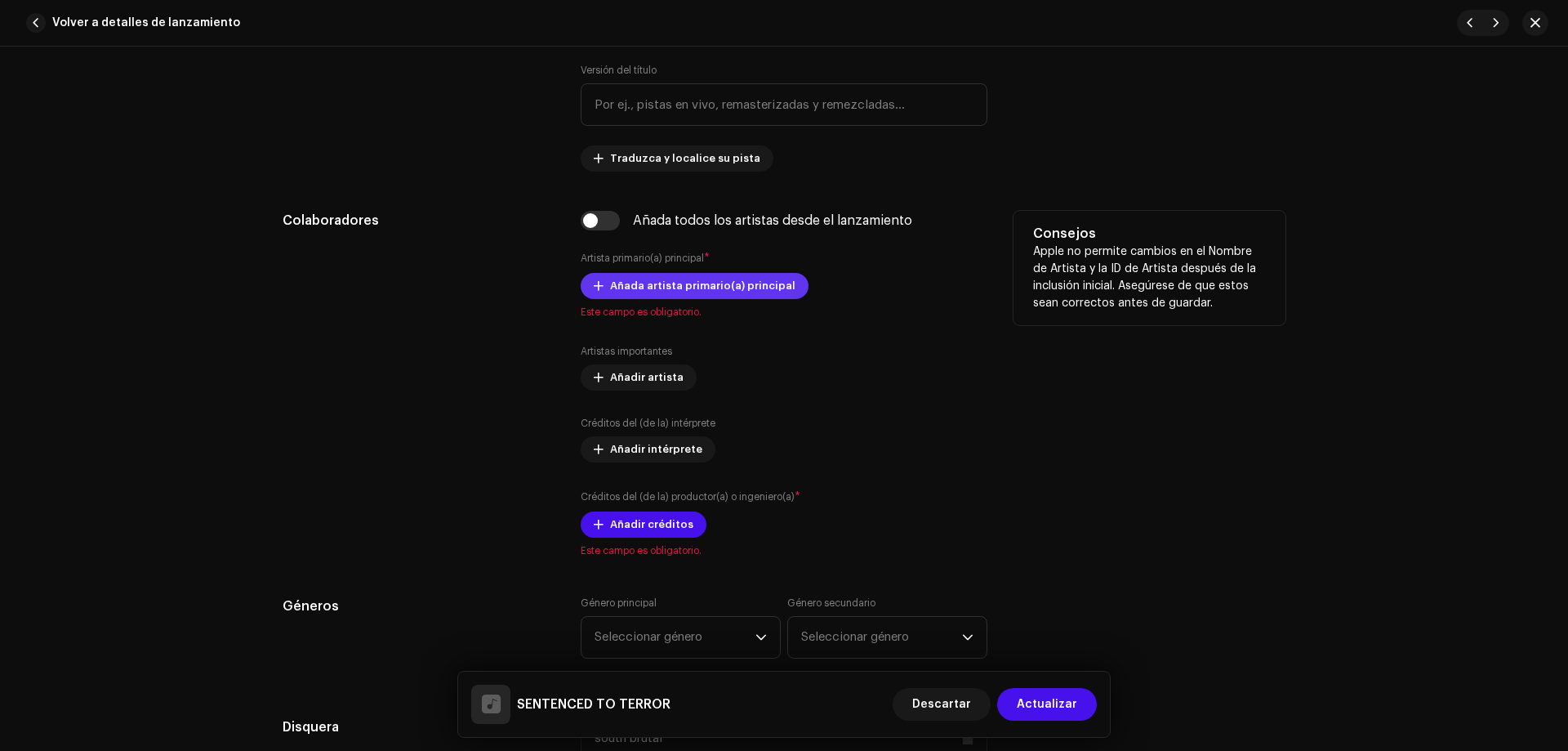
type input "SENTENCED TO TERROR"
click at [666, 292] on span "Añada artista primario(a) principal" at bounding box center [702, 286] width 186 height 33
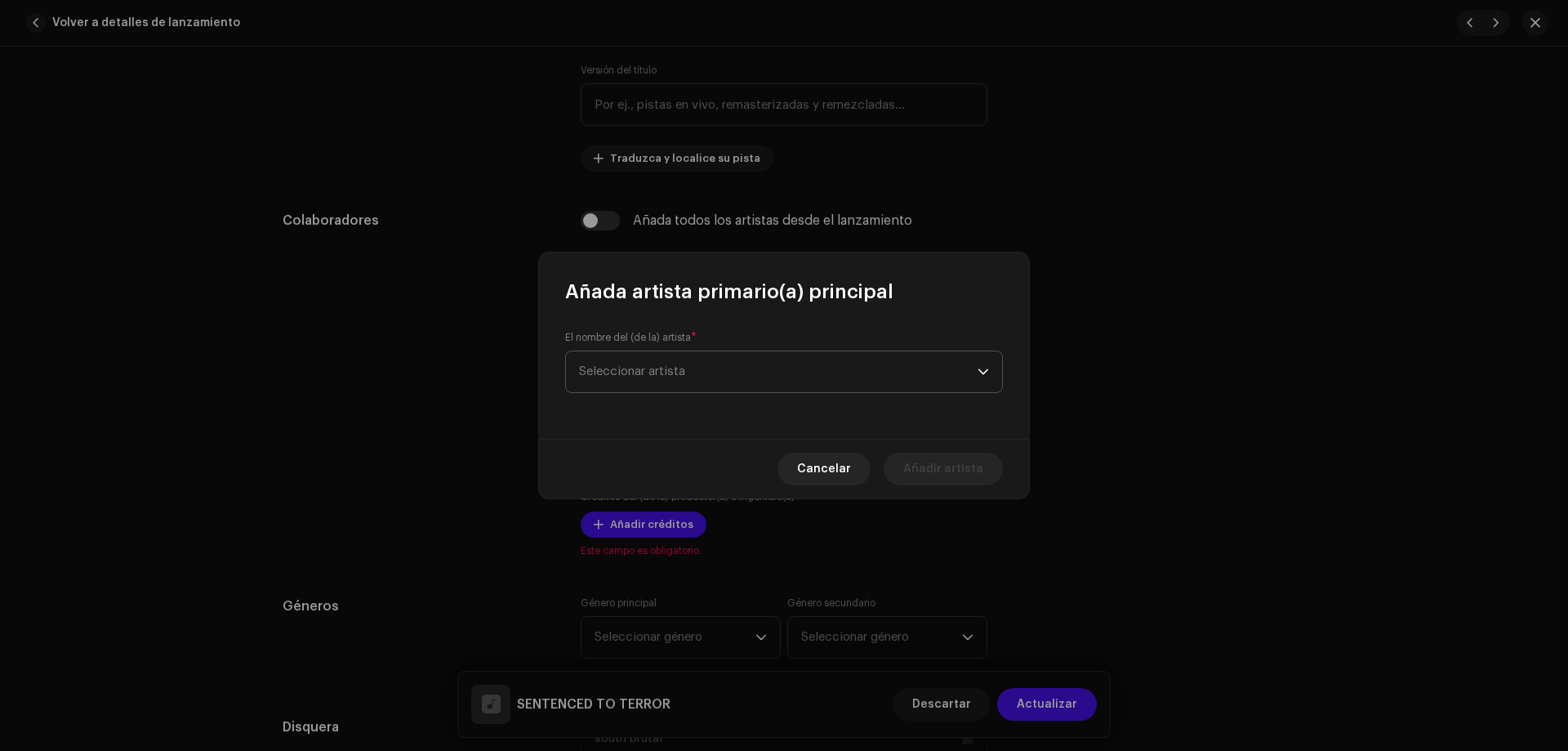
click at [640, 366] on span "Seleccionar artista" at bounding box center [632, 372] width 106 height 12
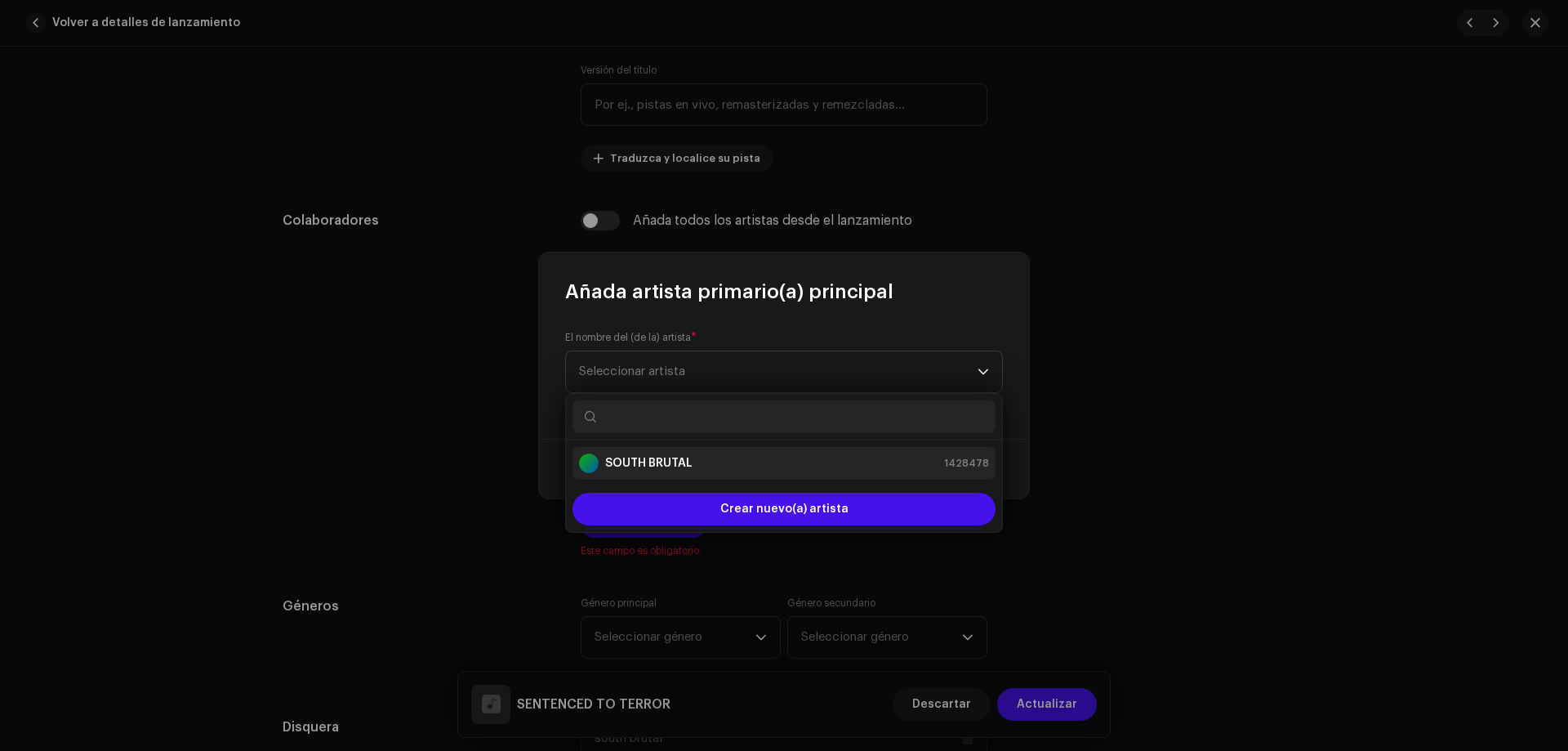
click at [663, 459] on strong "SOUTH BRUTAL" at bounding box center [649, 463] width 87 height 16
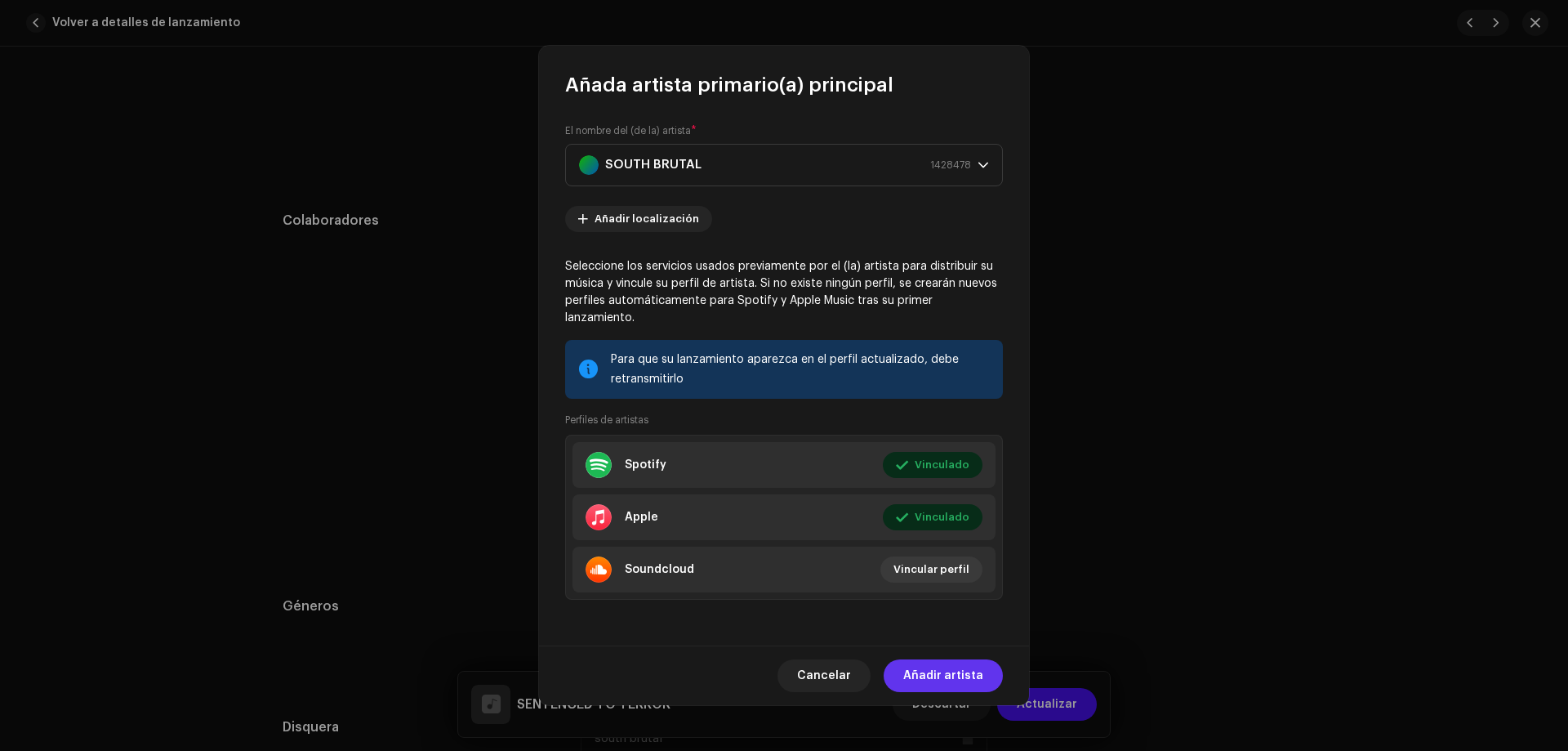
click at [927, 667] on span "Añadir artista" at bounding box center [943, 676] width 80 height 33
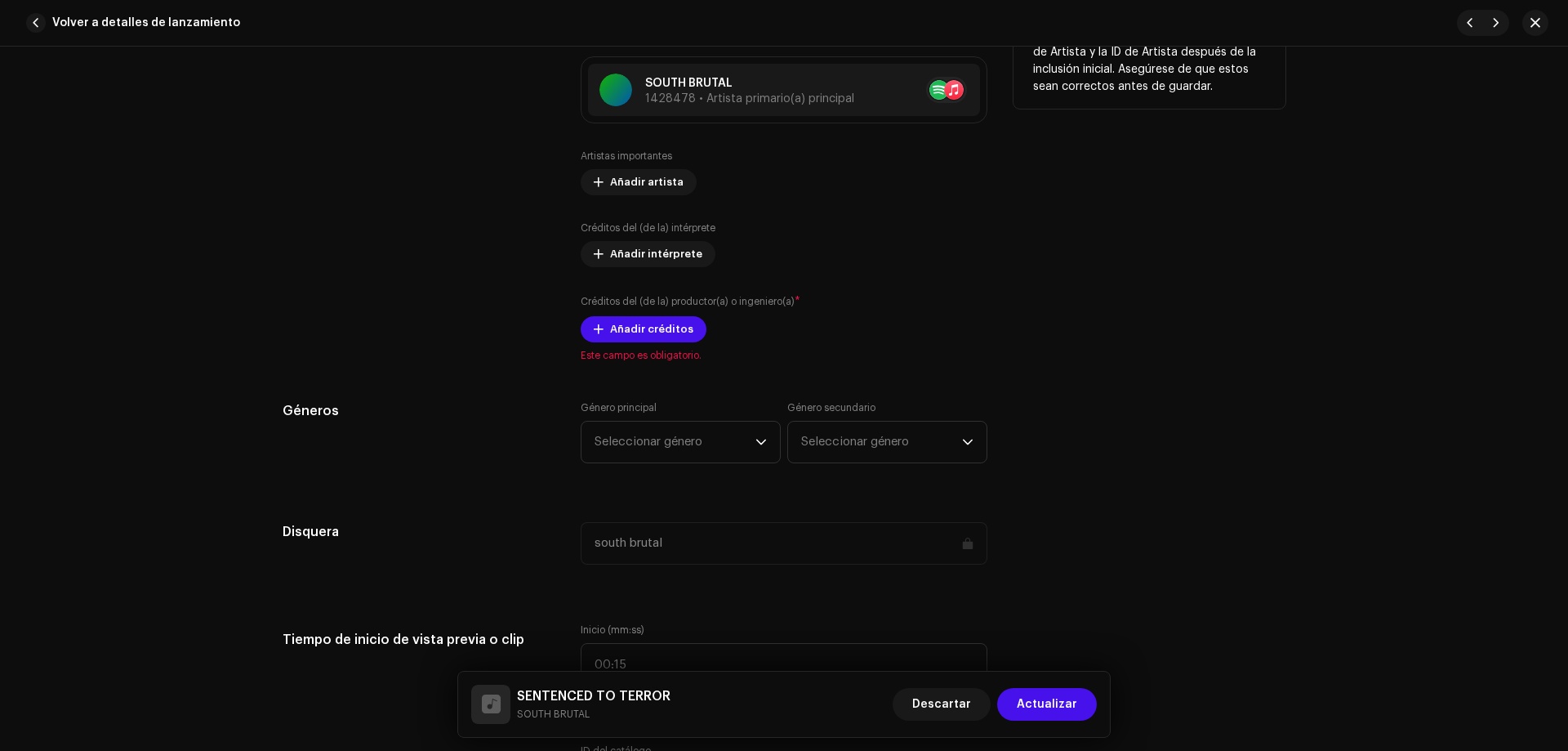
scroll to position [1038, 0]
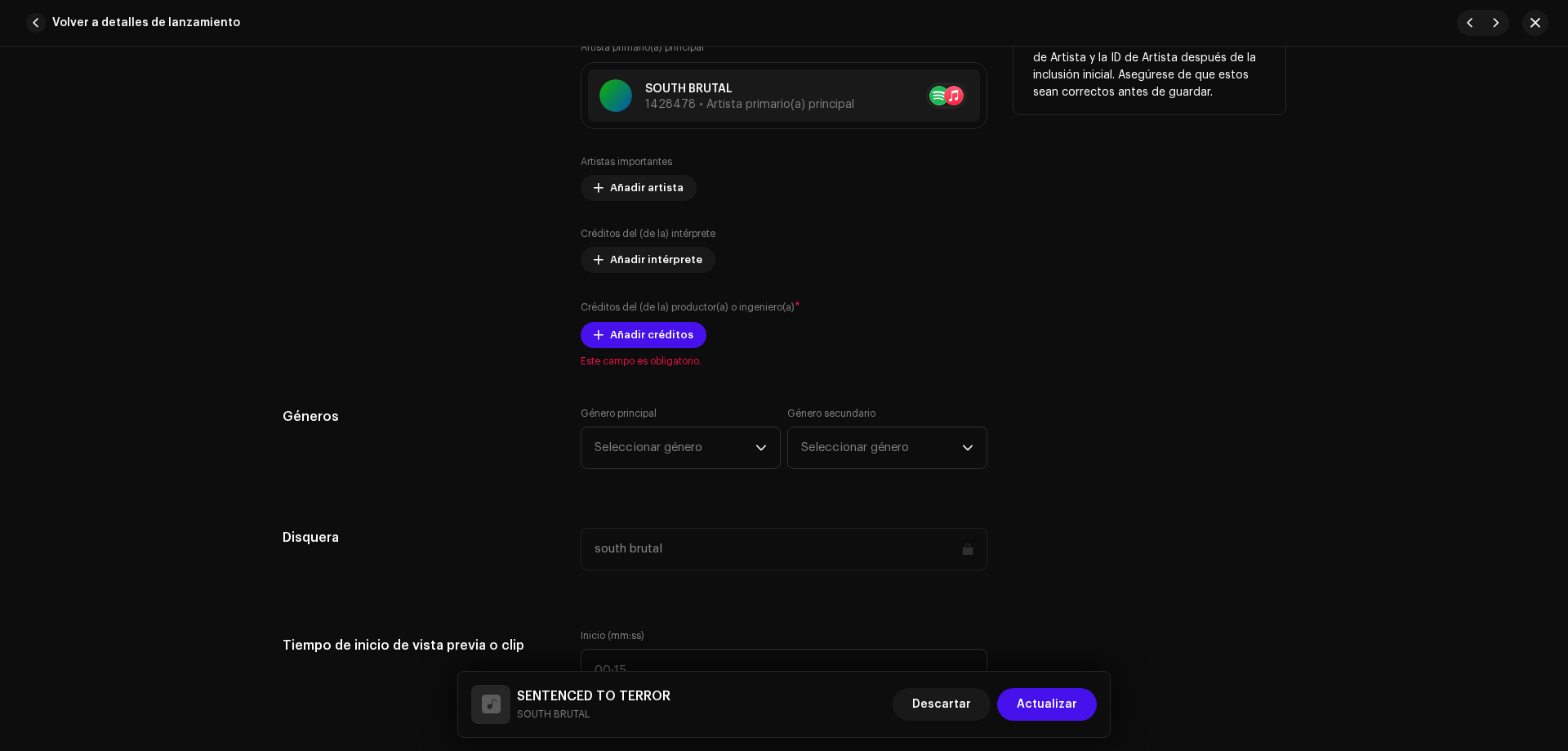
click at [623, 348] on div "Añada todos los artistas desde el lanzamiento Artista primario(a) principal * S…" at bounding box center [784, 183] width 407 height 367
click at [631, 338] on span "Añadir créditos" at bounding box center [651, 335] width 83 height 33
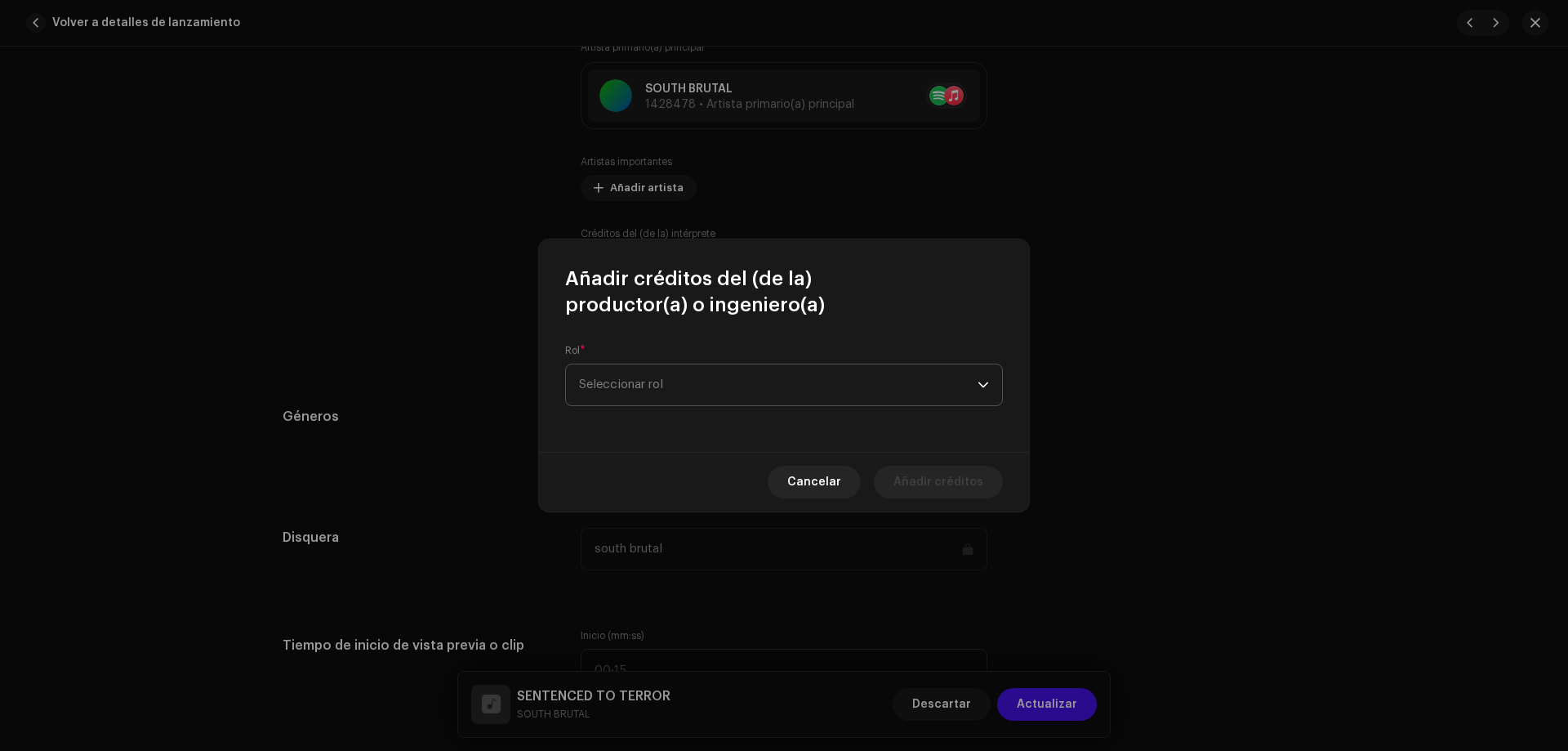
click at [763, 388] on span "Seleccionar rol" at bounding box center [778, 385] width 398 height 41
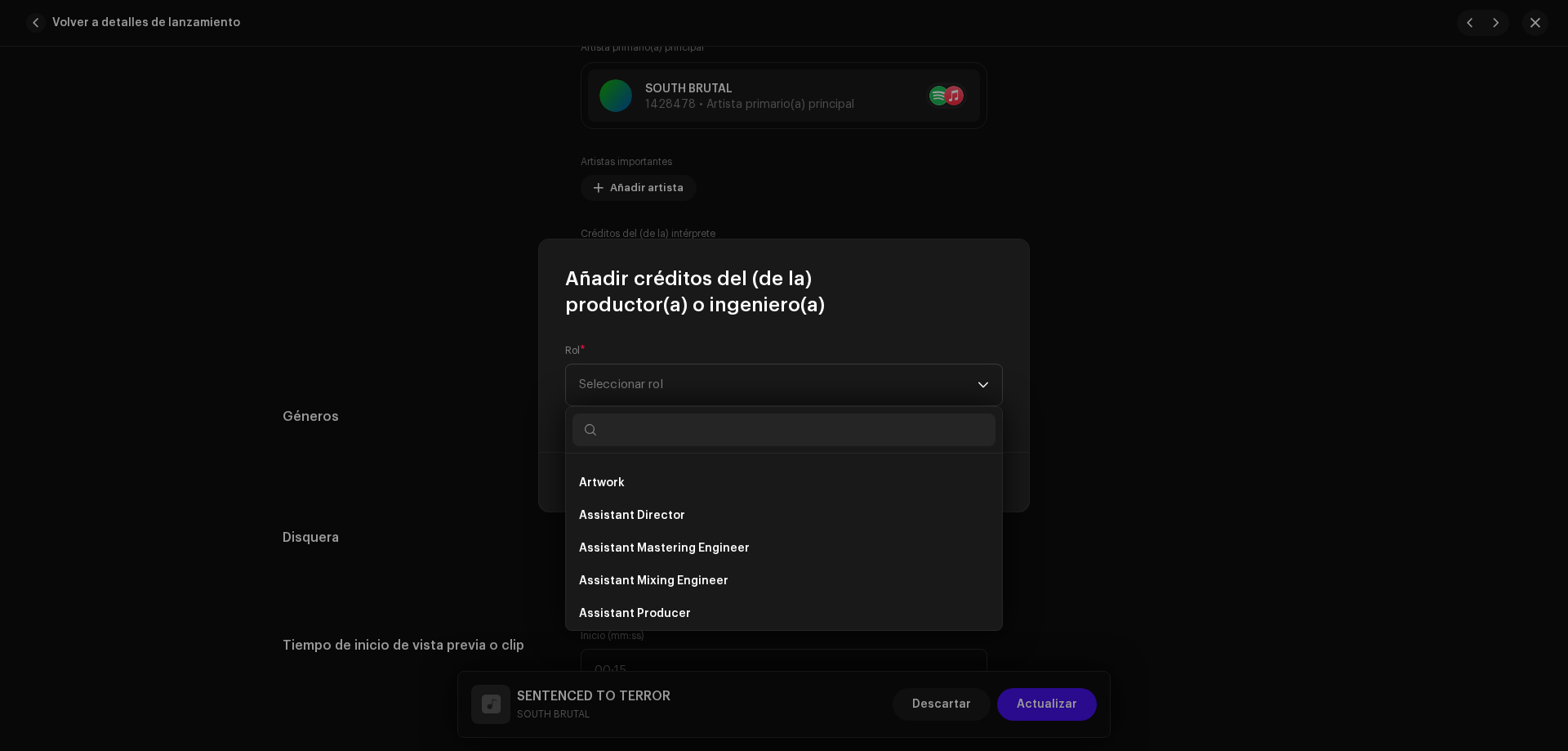
scroll to position [7, 0]
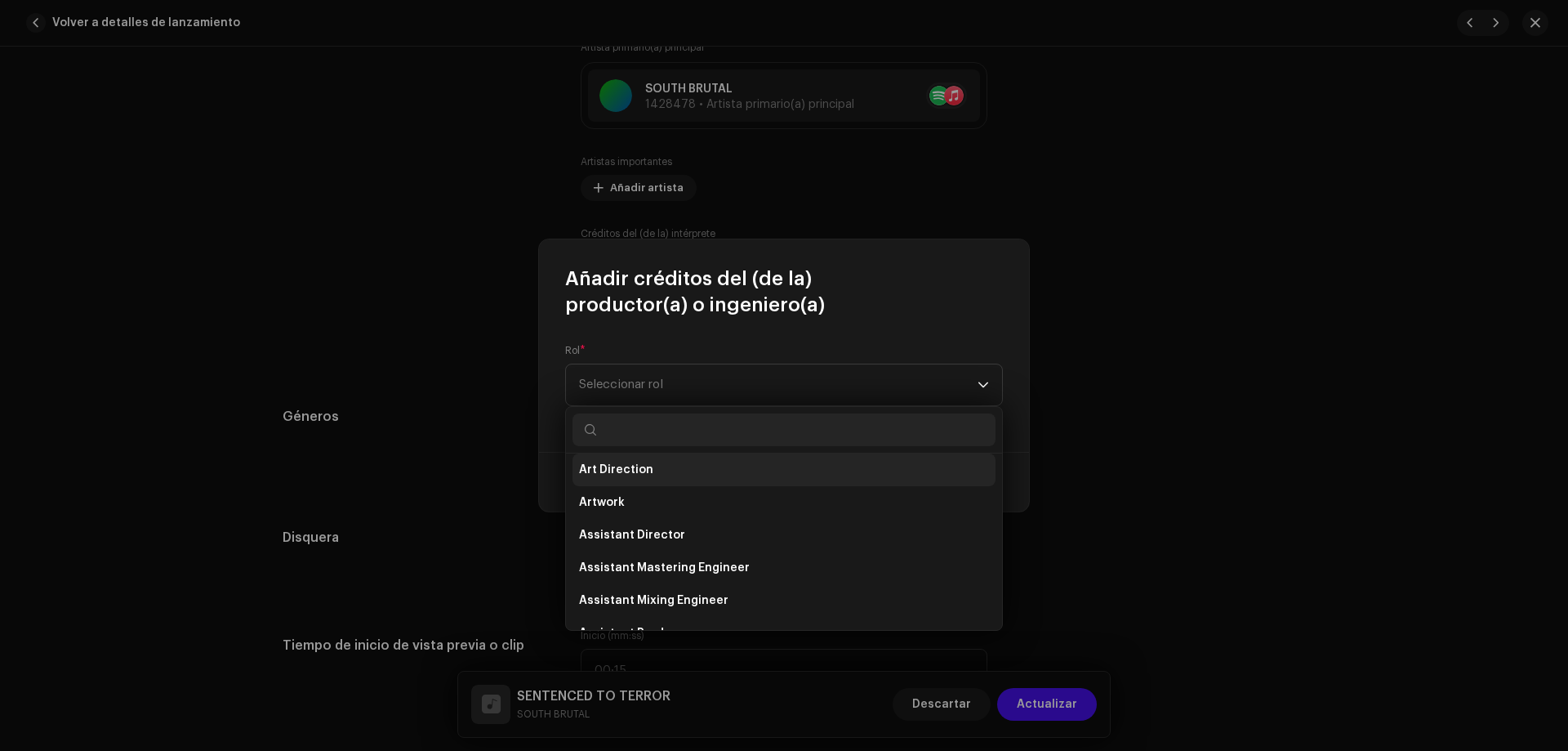
click at [676, 474] on li "Art Direction" at bounding box center [784, 470] width 423 height 33
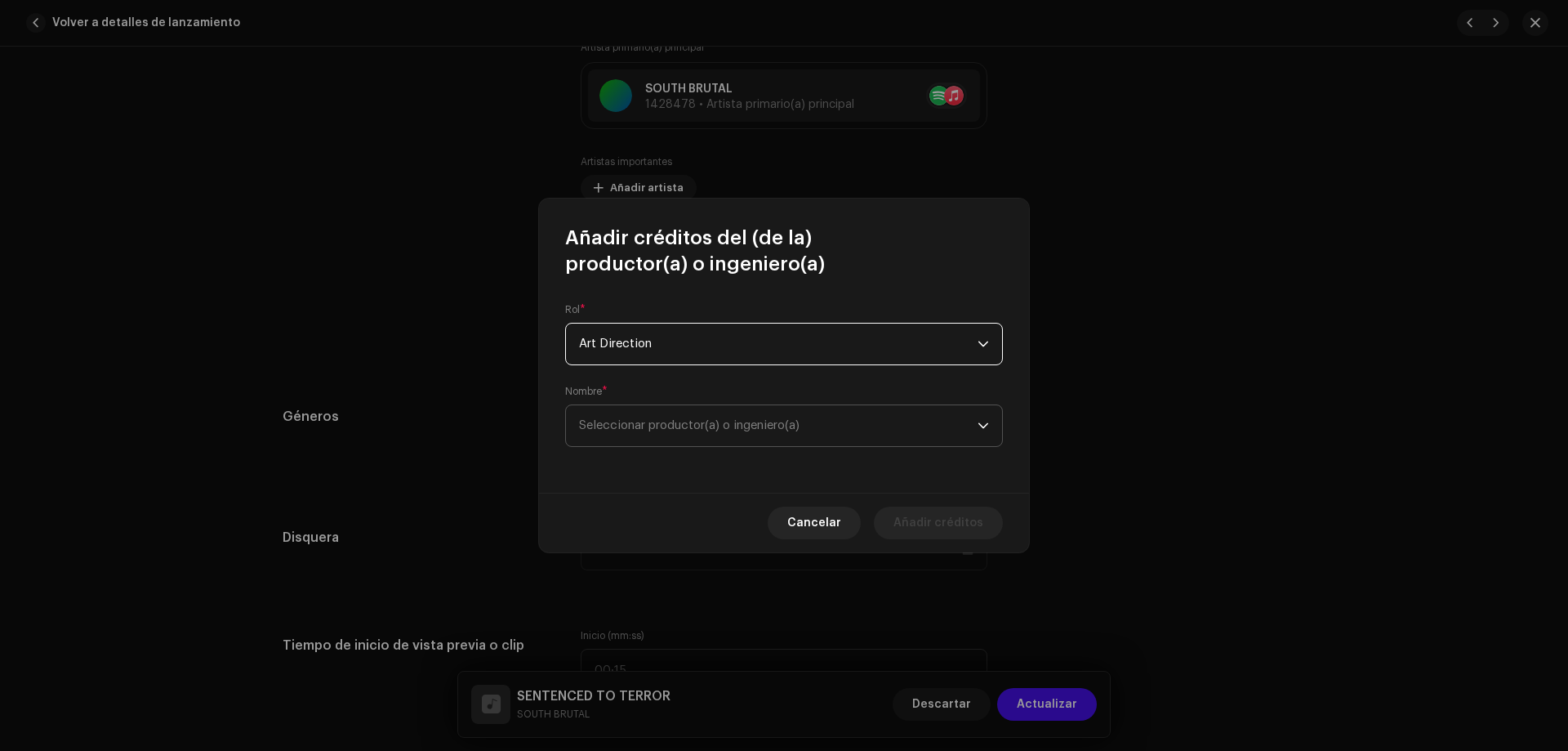
click at [813, 415] on span "Seleccionar productor(a) o ingeniero(a)" at bounding box center [778, 425] width 398 height 41
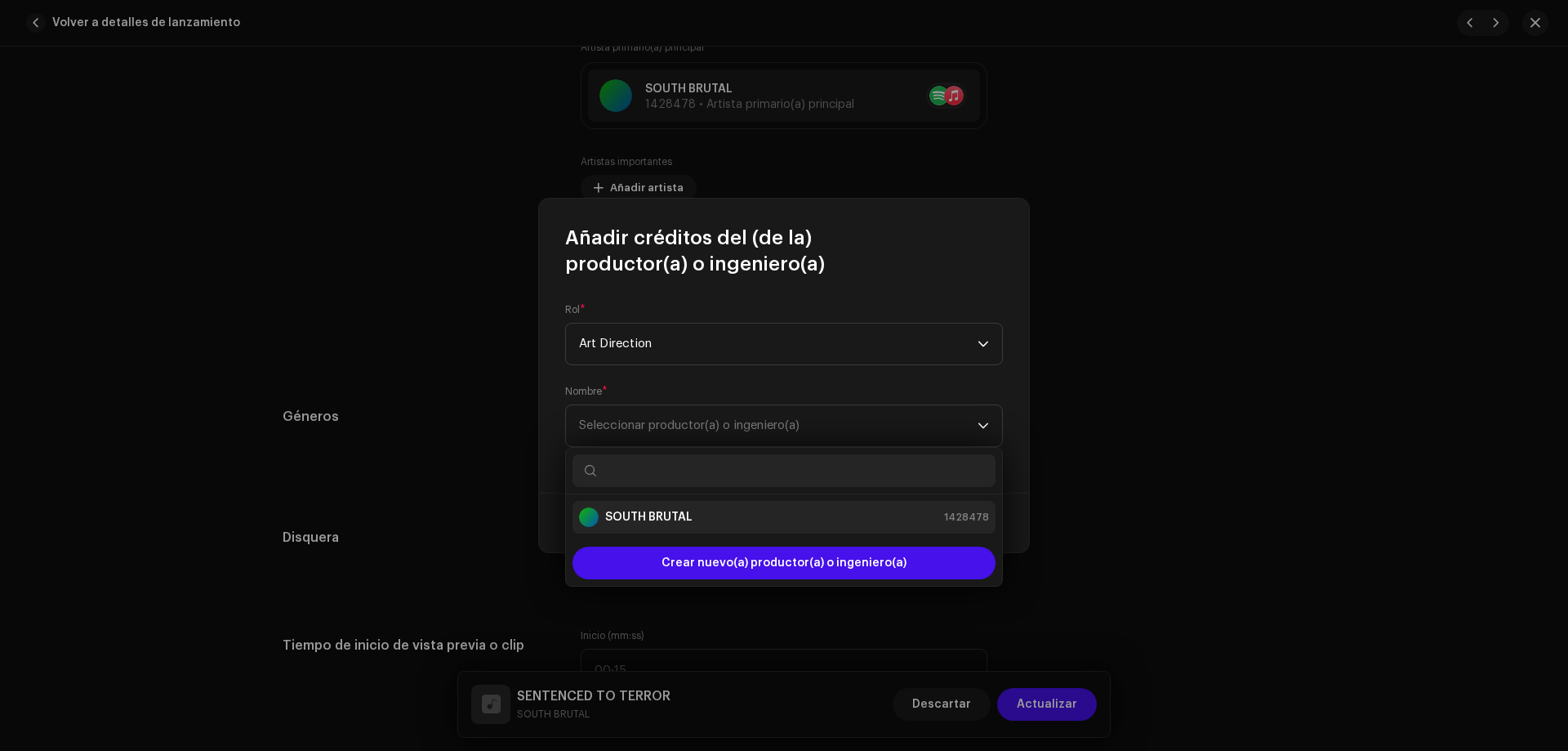
click at [636, 519] on strong "SOUTH BRUTAL" at bounding box center [649, 517] width 87 height 16
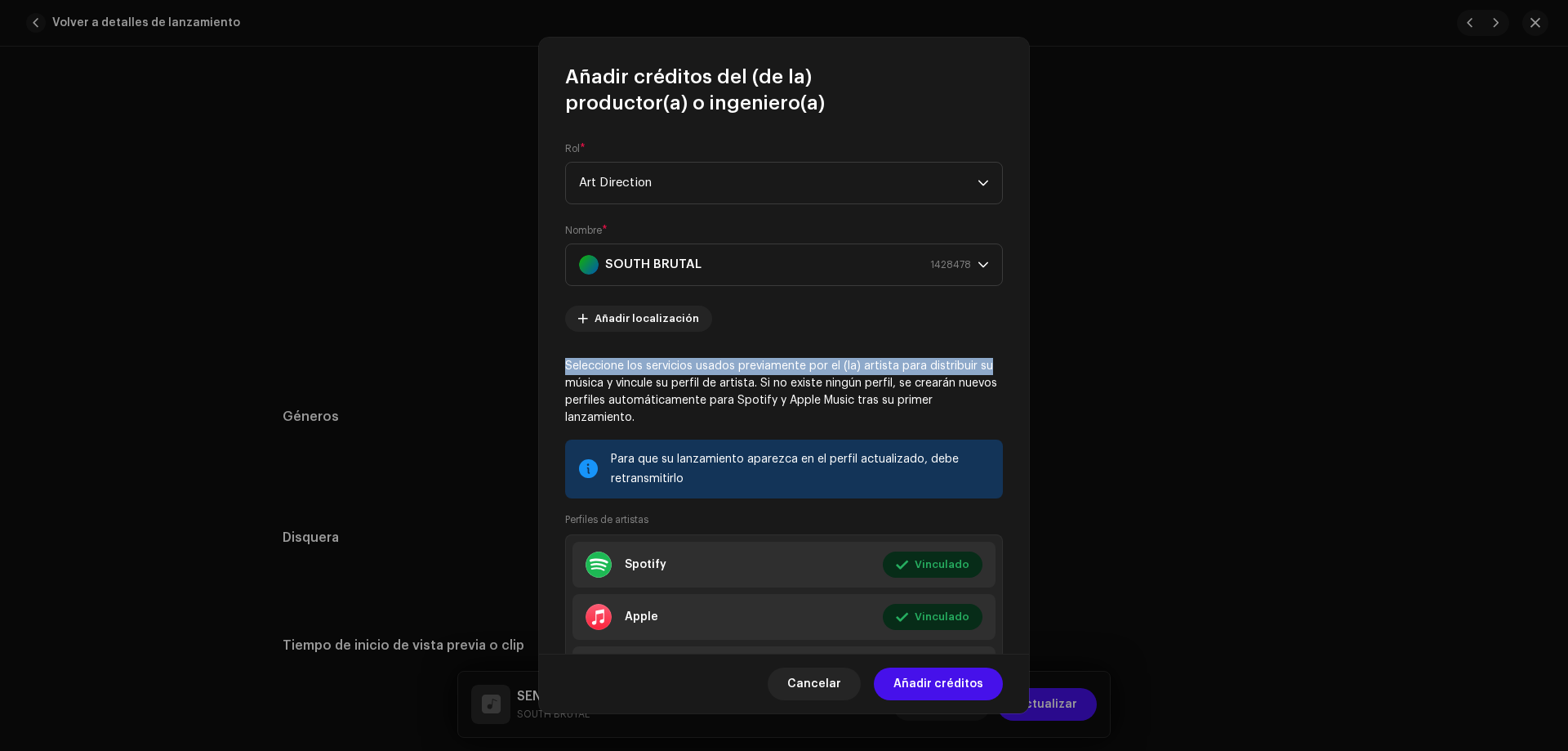
drag, startPoint x: 1021, startPoint y: 339, endPoint x: 1033, endPoint y: 370, distance: 33.2
click at [1033, 370] on div "Añadir créditos del (de la) productor(a) o ingeniero(a) Rol * Art Direction Nom…" at bounding box center [784, 375] width 1568 height 751
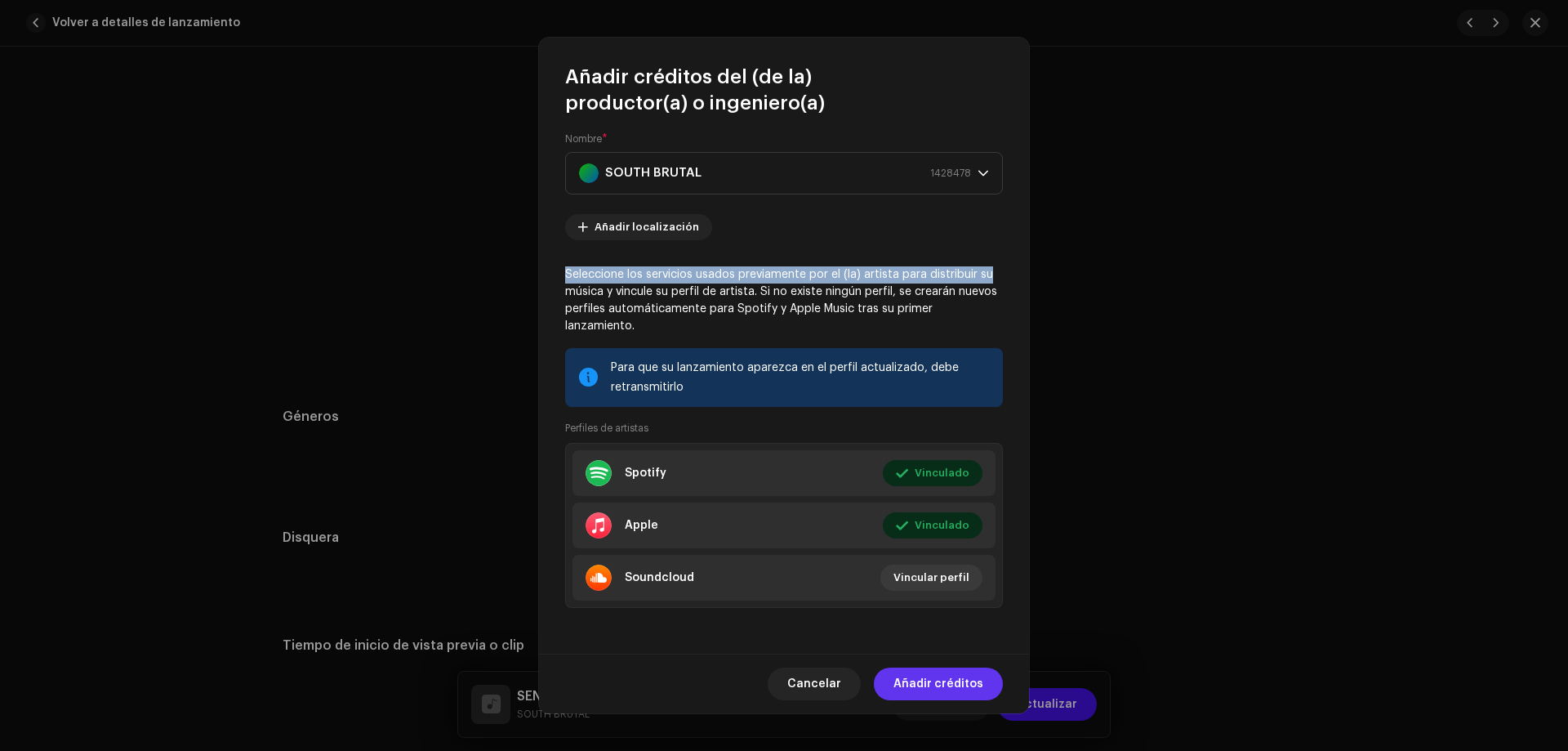
click at [924, 692] on span "Añadir créditos" at bounding box center [938, 684] width 90 height 33
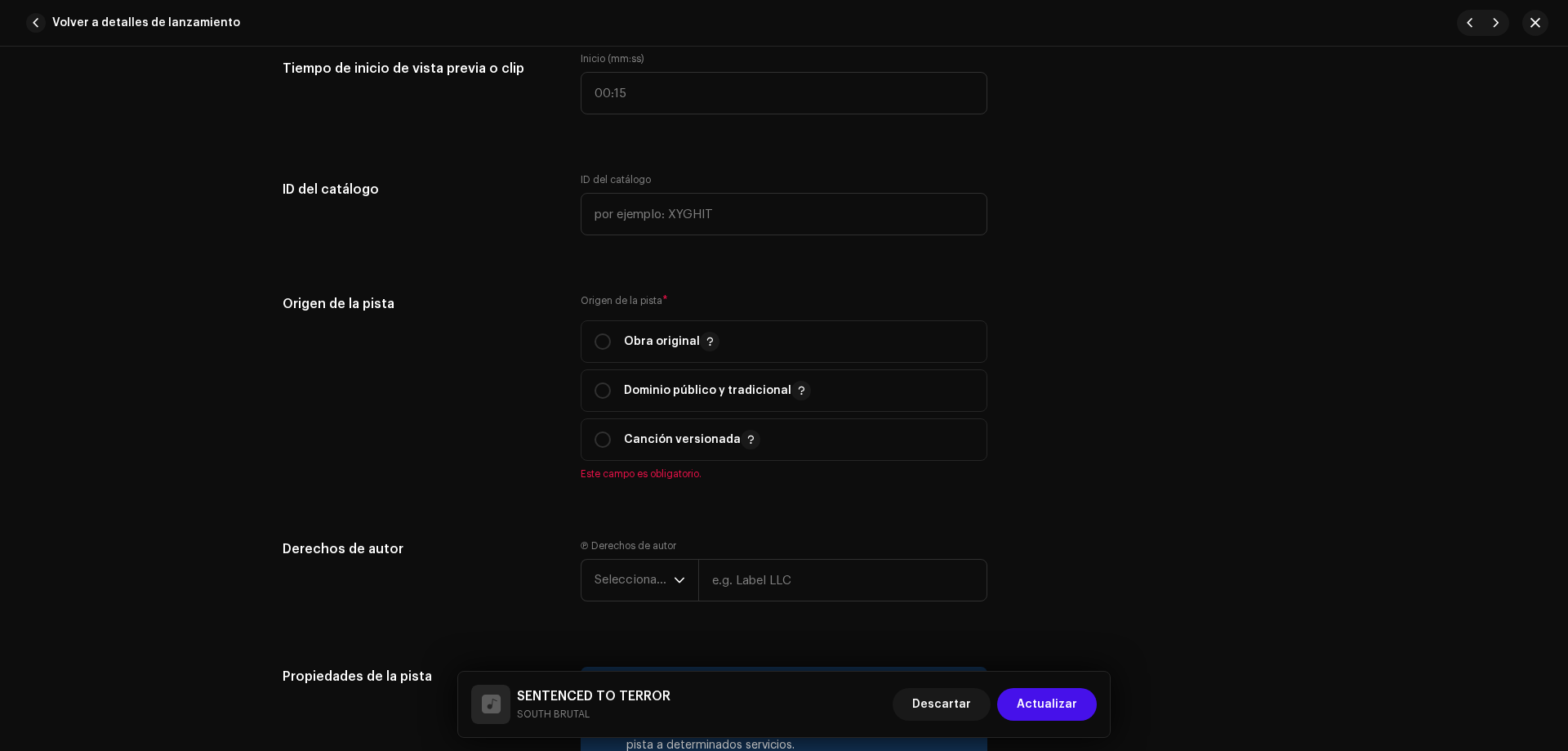
scroll to position [1699, 0]
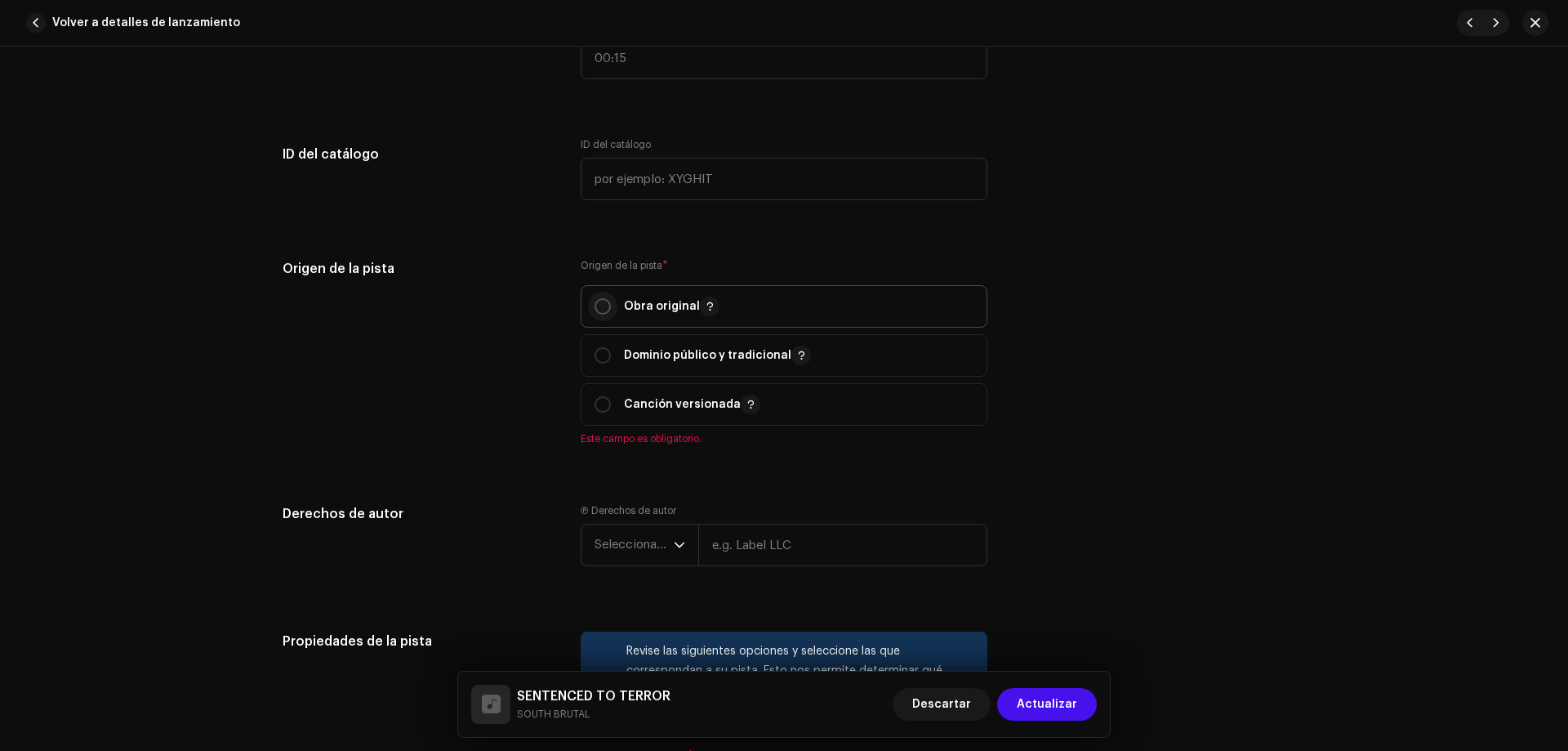
click at [605, 305] on input "radio" at bounding box center [602, 306] width 16 height 16
radio input "true"
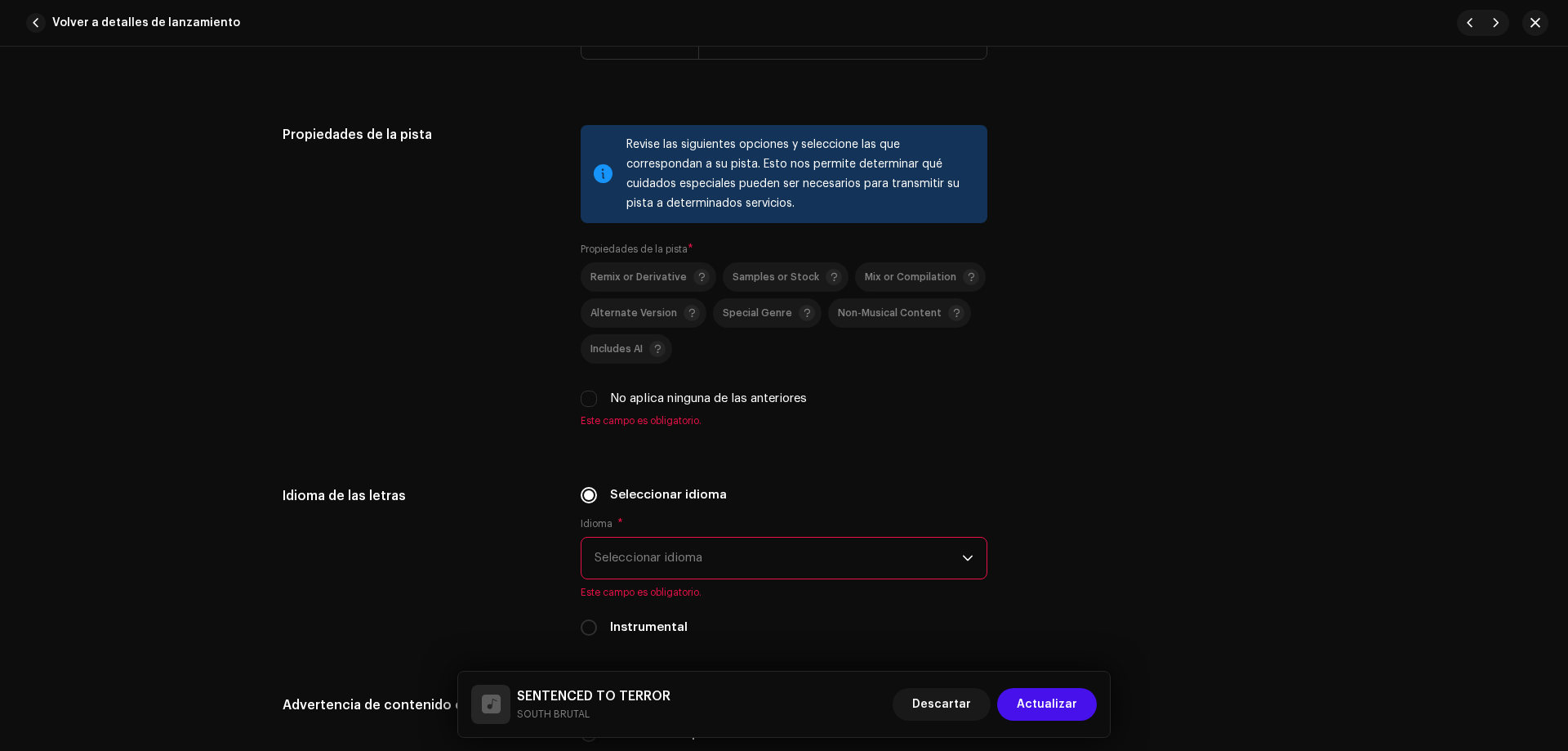
scroll to position [2250, 0]
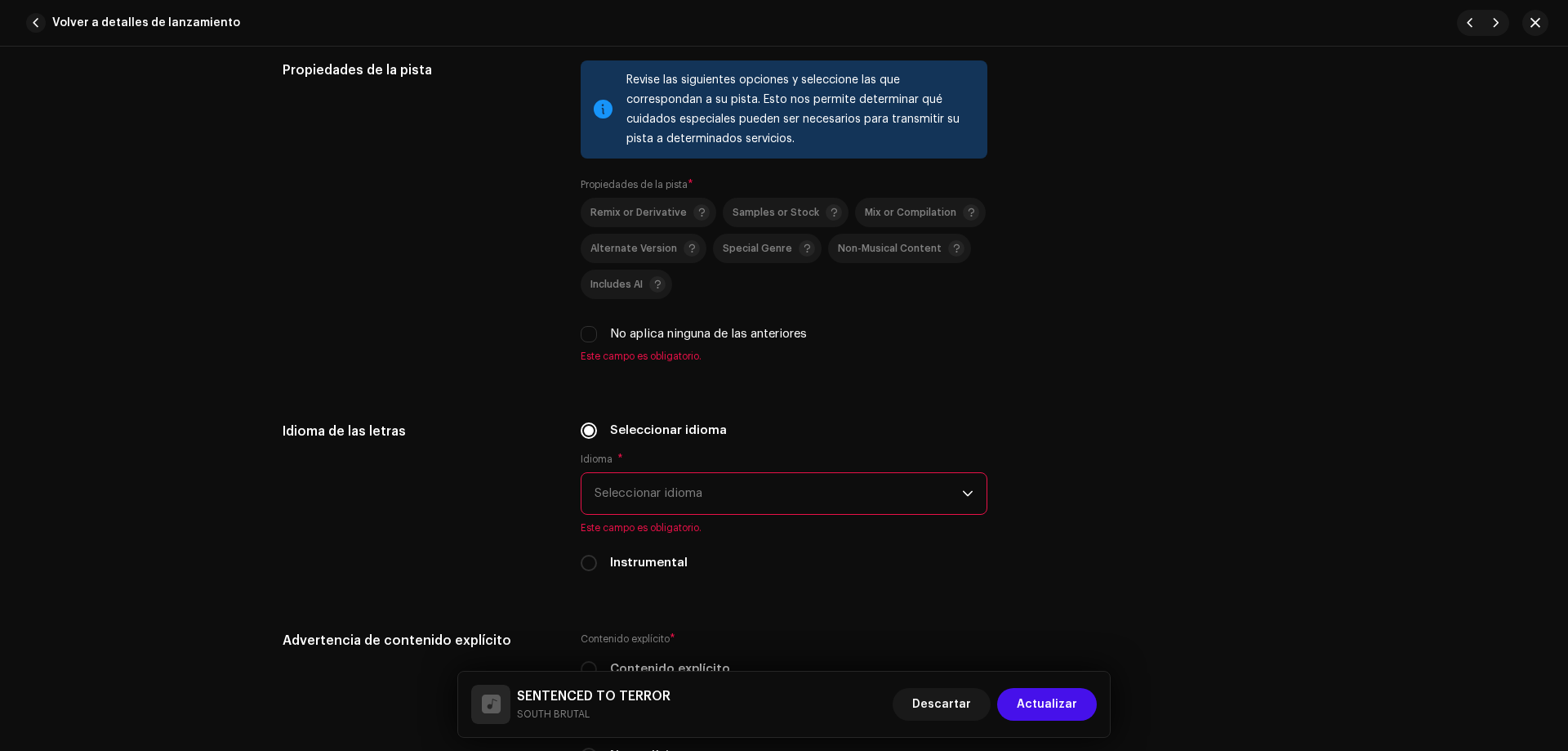
drag, startPoint x: 596, startPoint y: 341, endPoint x: 606, endPoint y: 343, distance: 10.2
click at [605, 341] on div "No aplica ninguna de las anteriores" at bounding box center [784, 334] width 407 height 18
click at [838, 502] on span "Seleccionar idioma" at bounding box center [778, 493] width 367 height 41
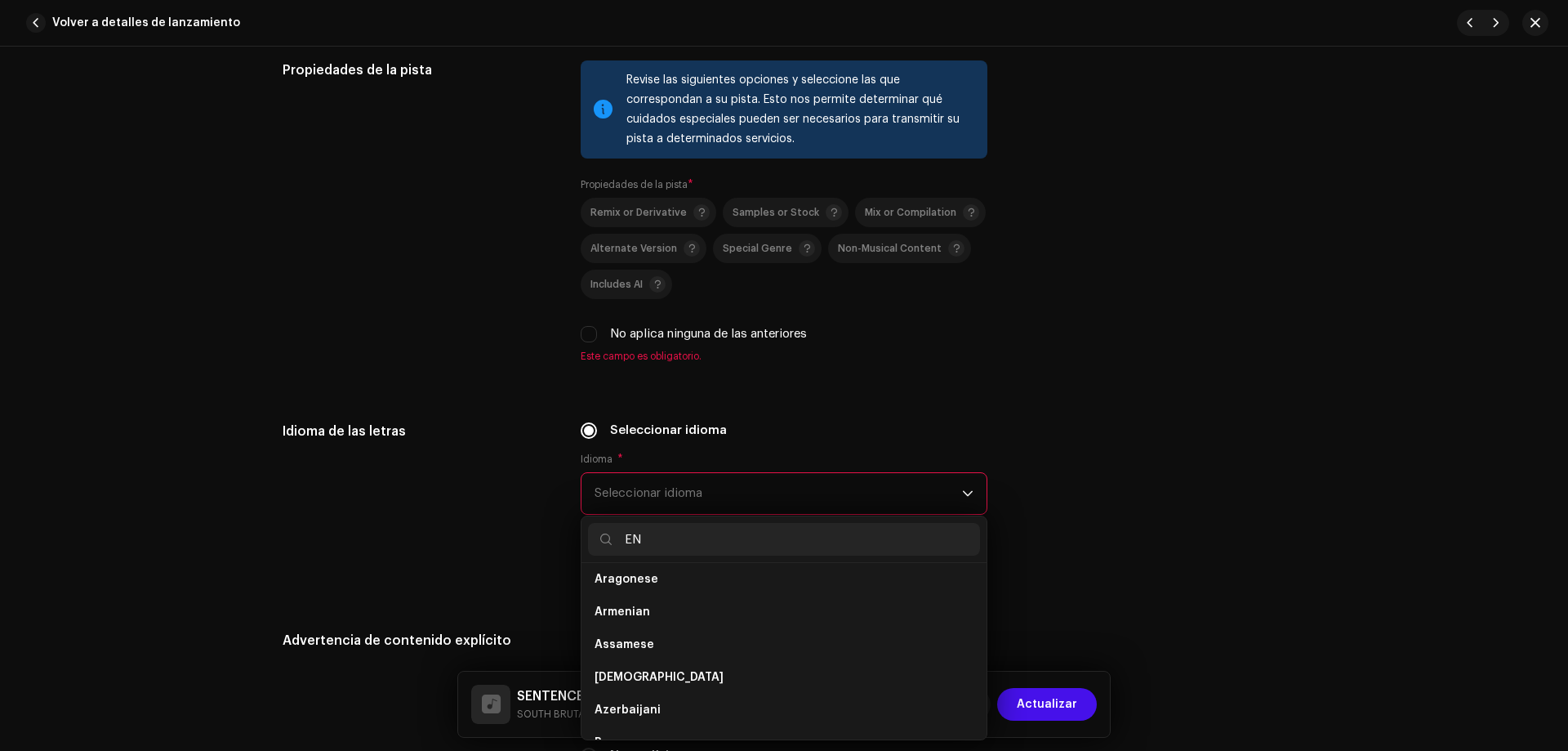
scroll to position [0, 0]
type input "EN"
click at [614, 711] on span "English" at bounding box center [615, 716] width 41 height 16
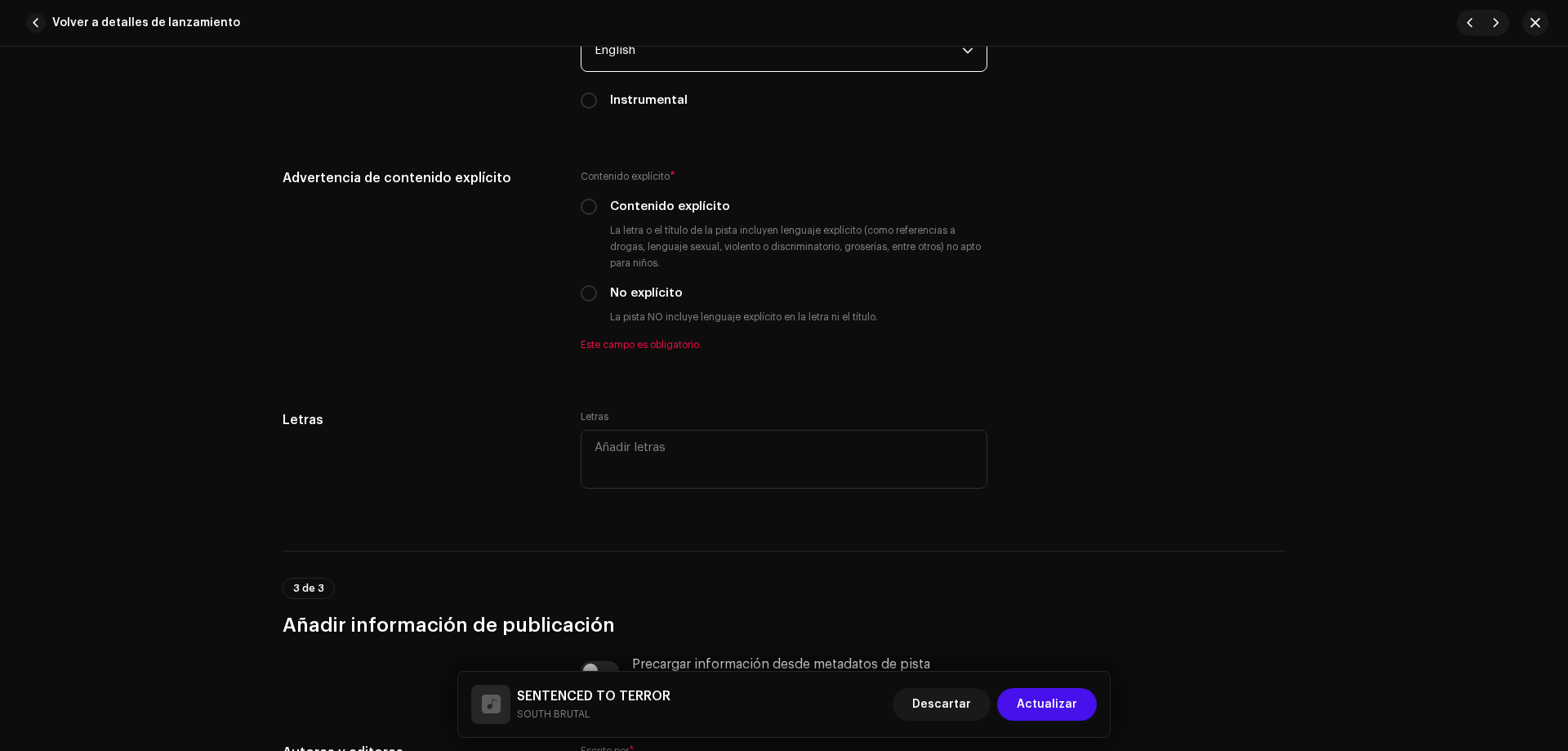
scroll to position [2697, 0]
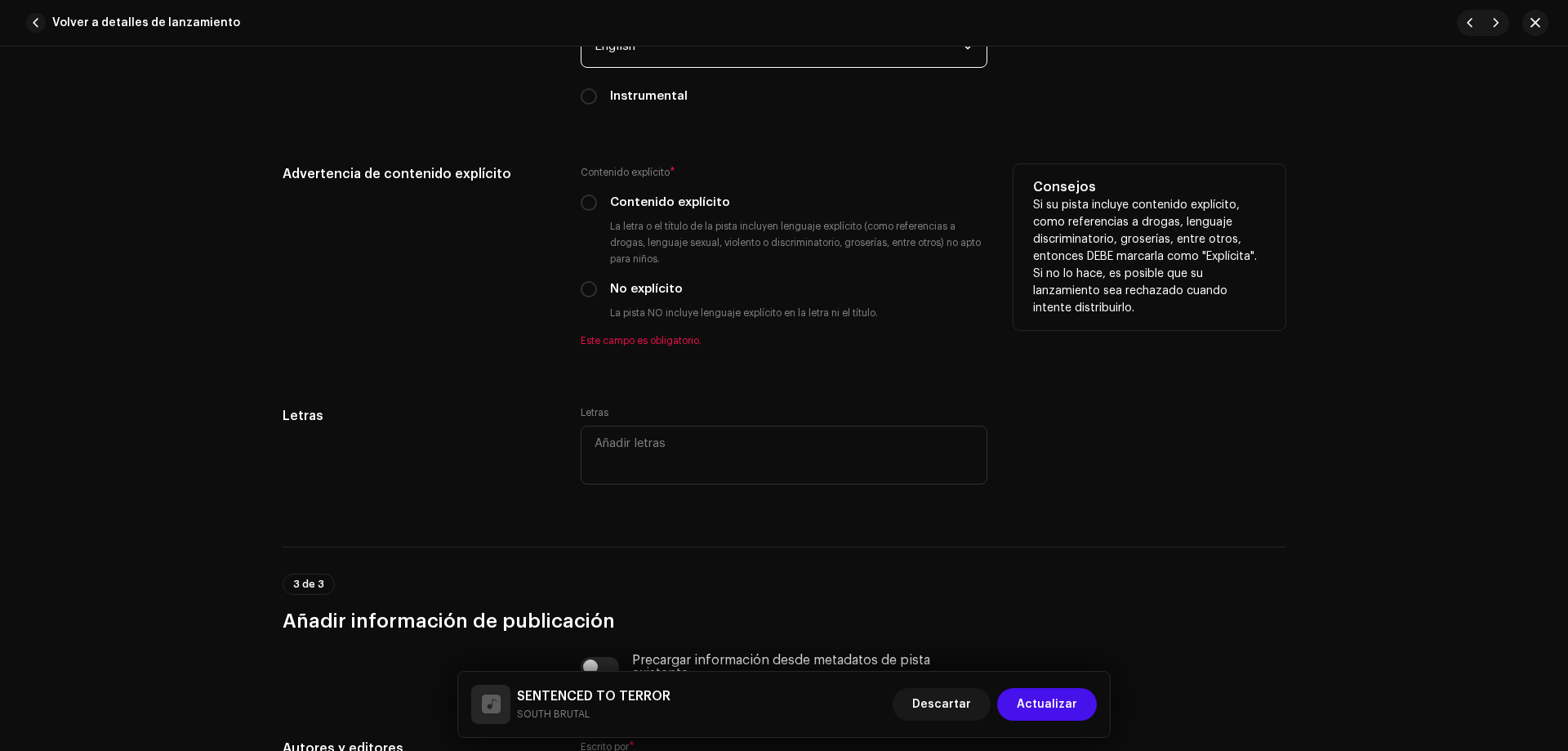
click at [594, 207] on div "Contenido explícito" at bounding box center [784, 202] width 407 height 18
click at [590, 205] on input "Contenido explícito" at bounding box center [588, 202] width 16 height 16
radio input "true"
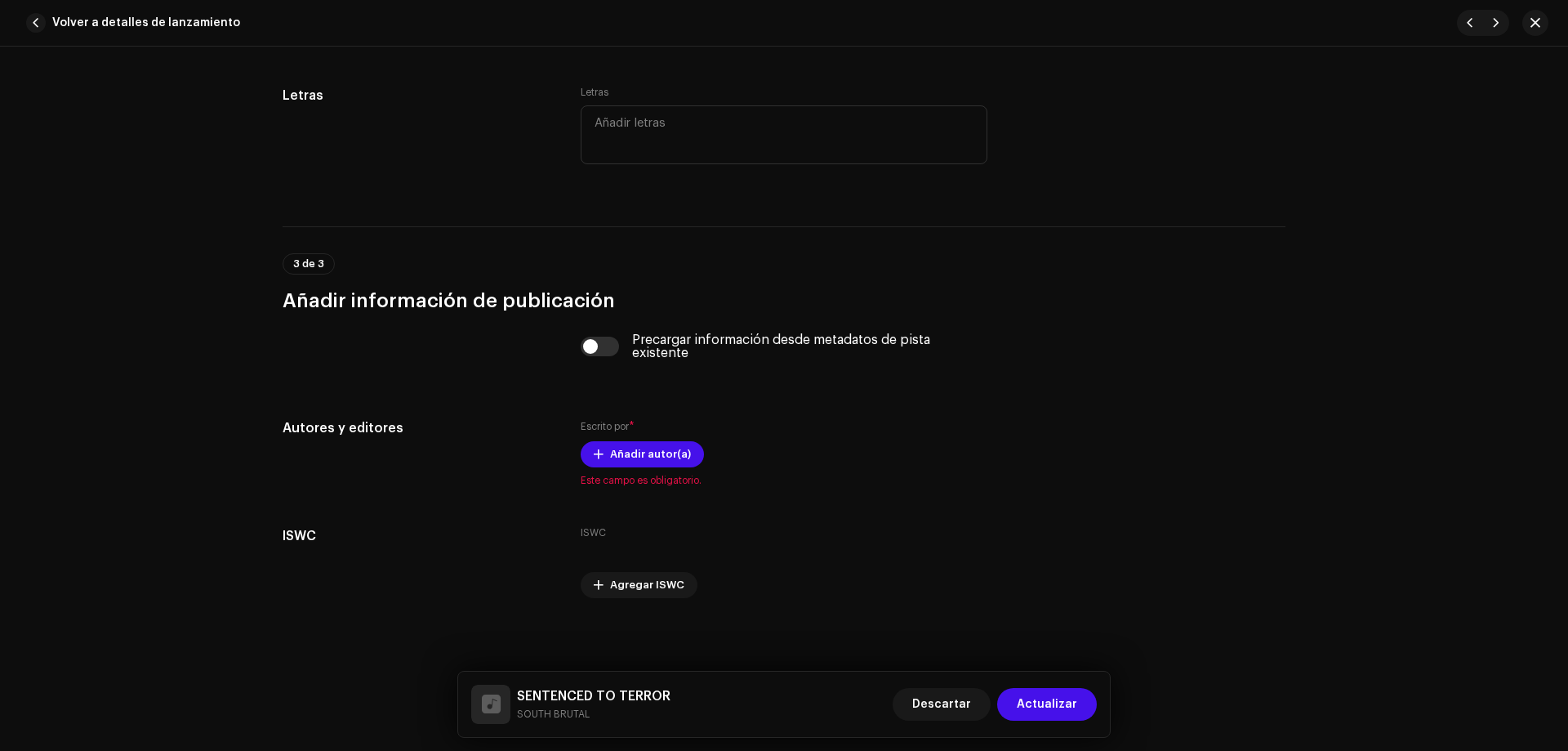
scroll to position [3002, 0]
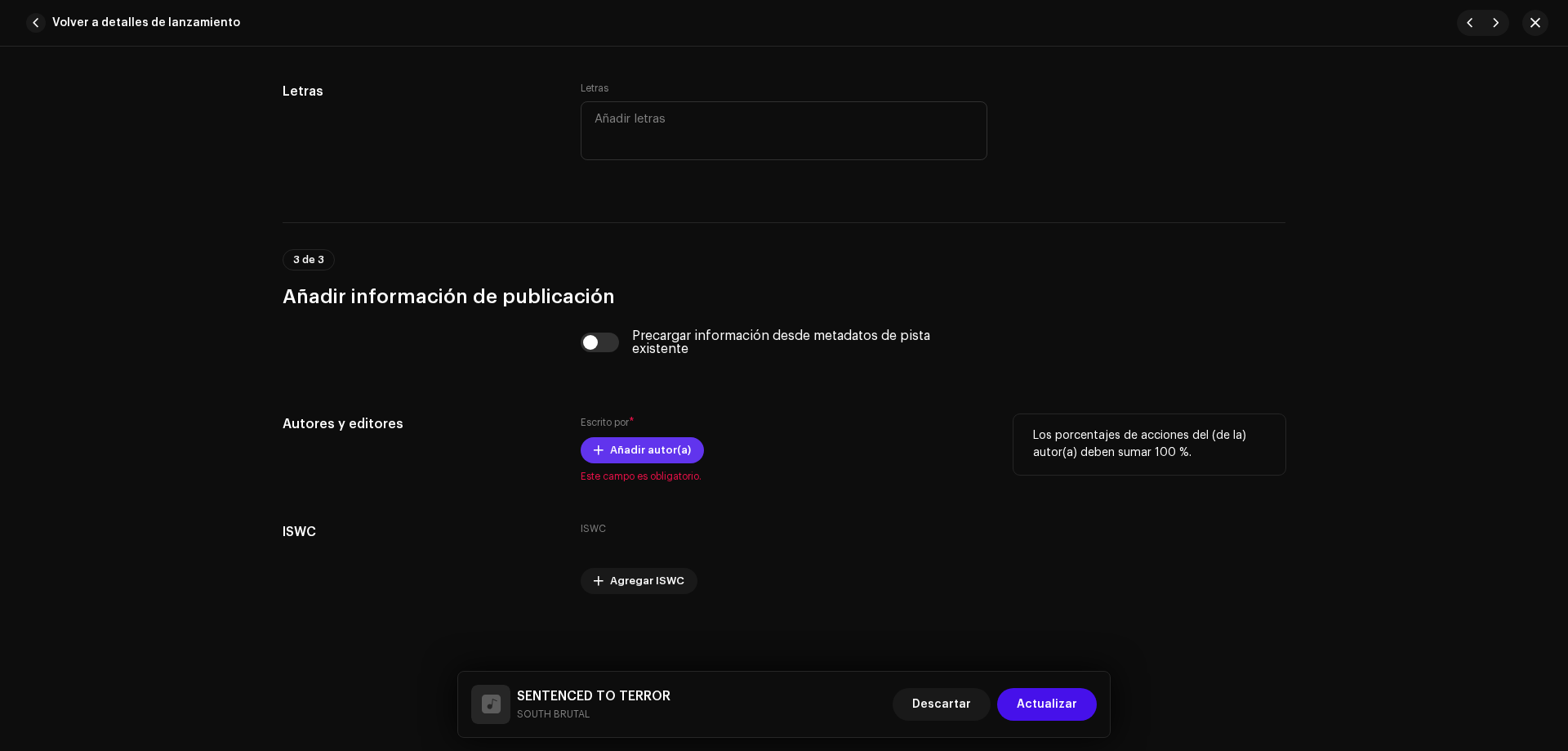
click at [621, 446] on span "Añadir autor(a)" at bounding box center [651, 450] width 81 height 33
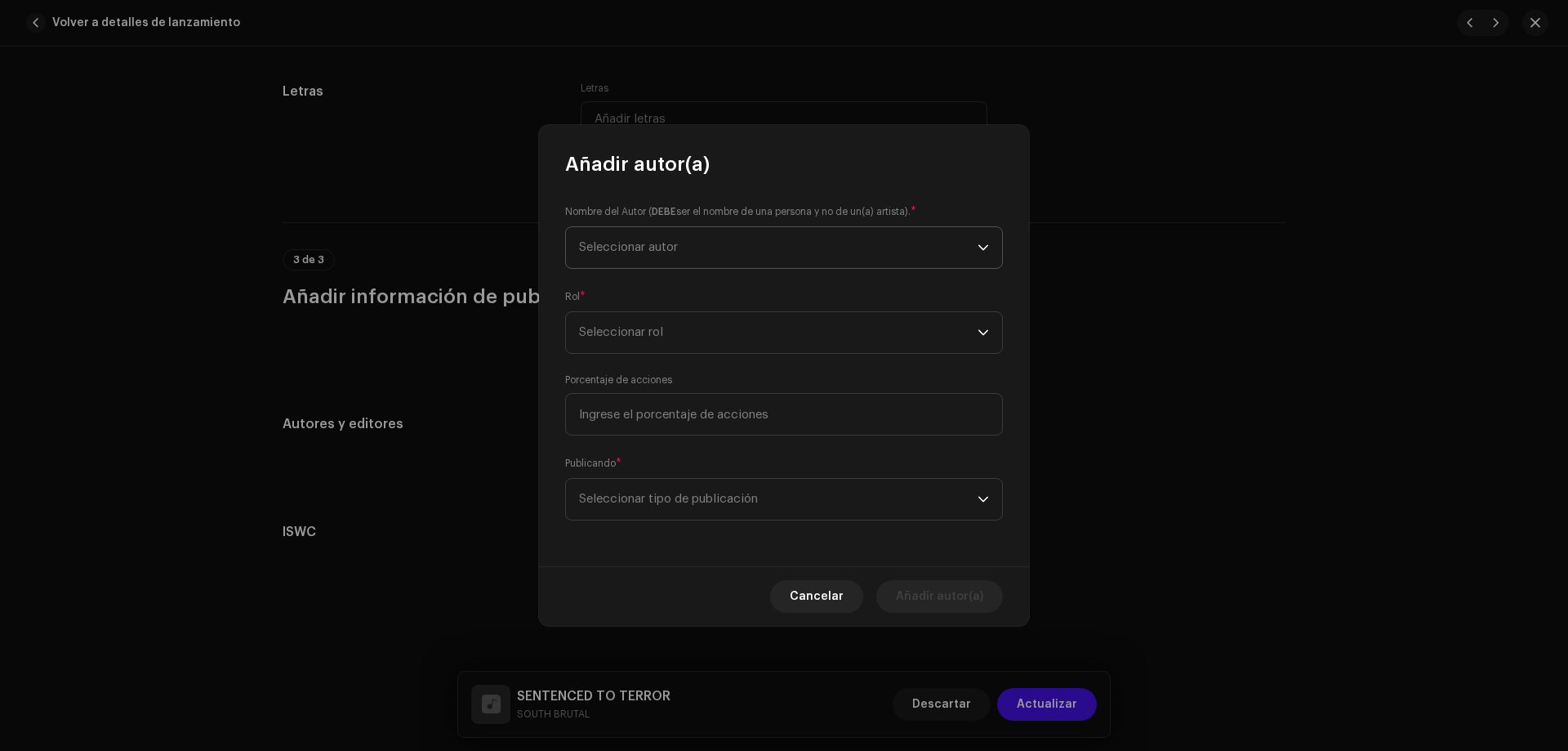
click at [773, 248] on span "Seleccionar autor" at bounding box center [778, 247] width 398 height 41
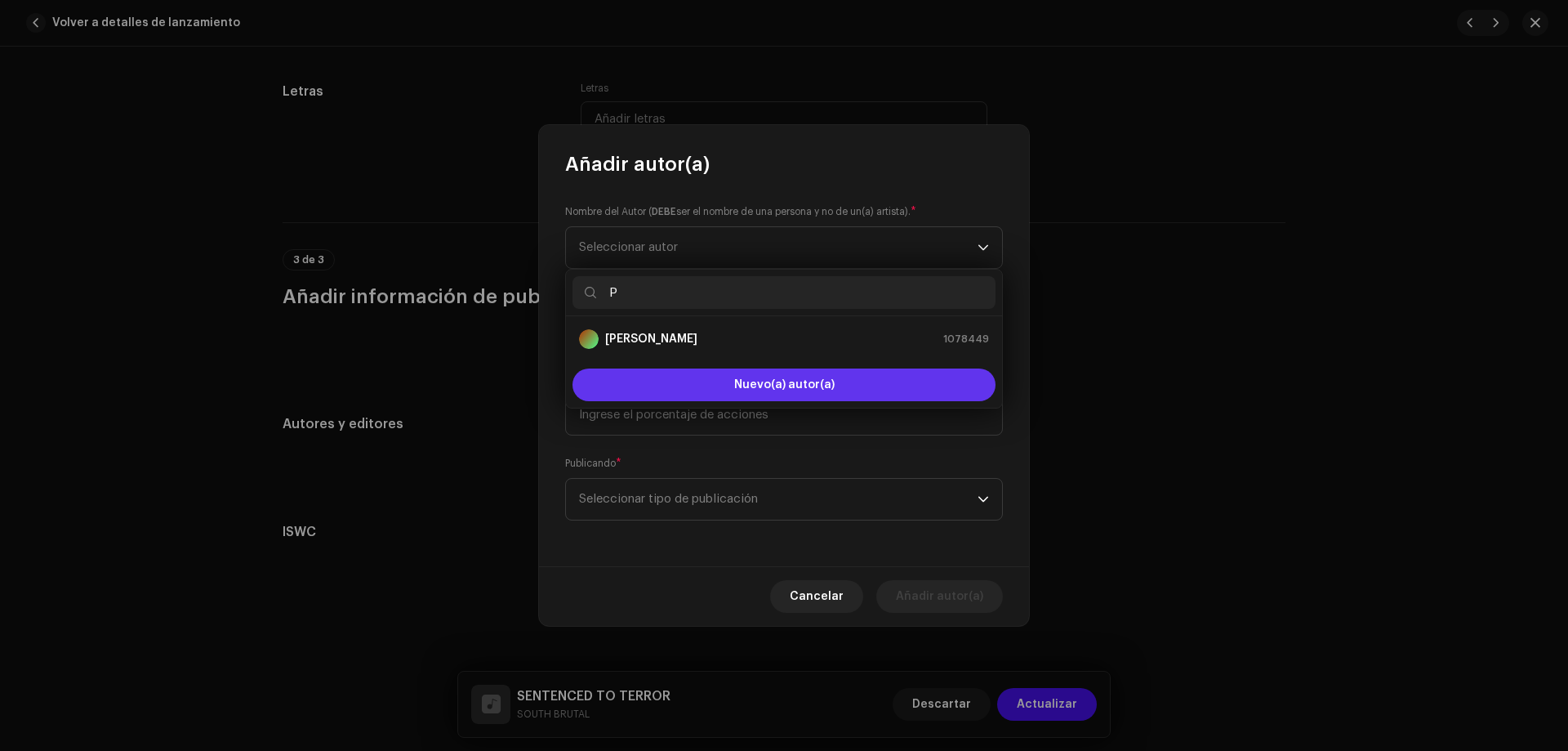
type input "P"
click at [668, 385] on button "Nuevo(a) autor(a)" at bounding box center [784, 385] width 423 height 33
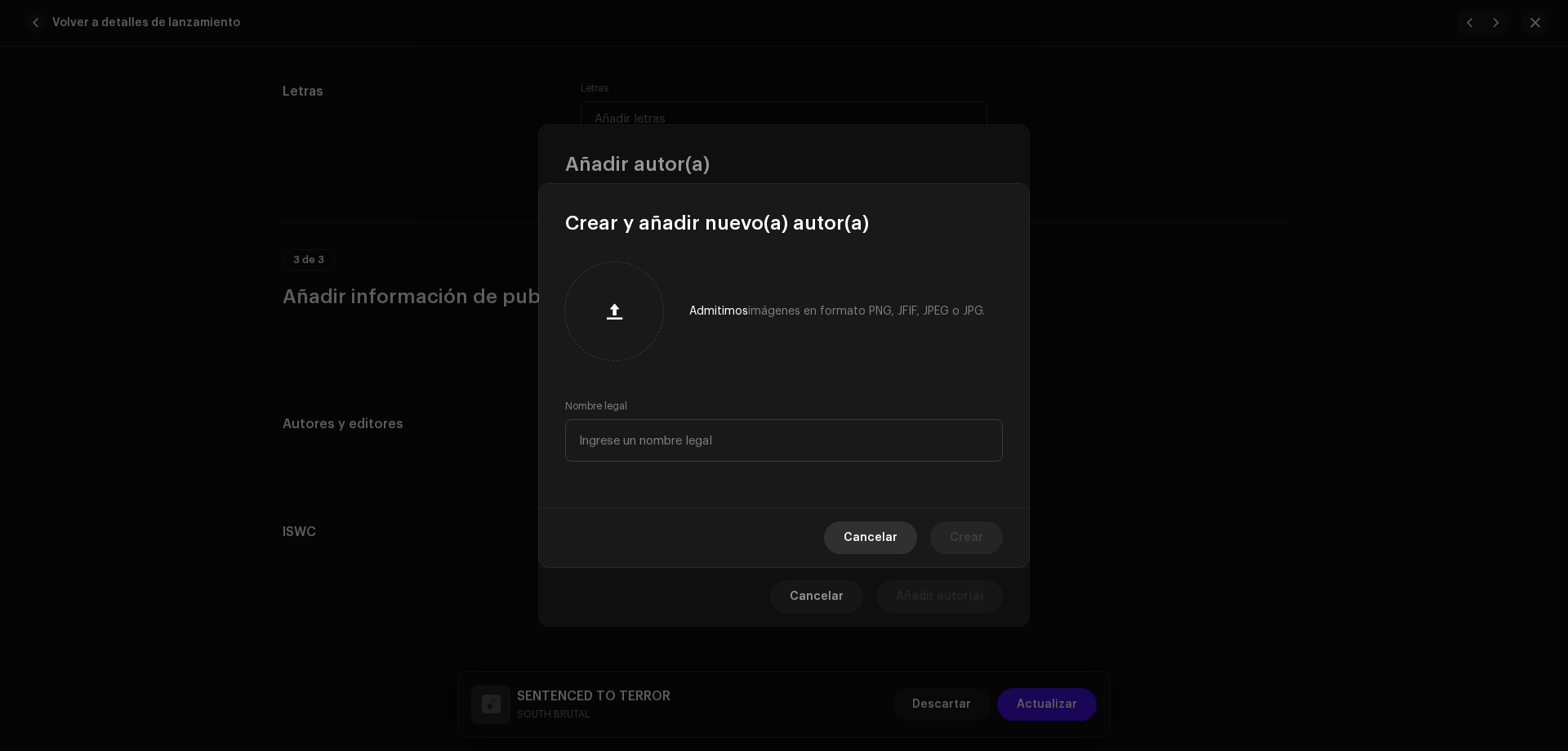
drag, startPoint x: 886, startPoint y: 538, endPoint x: 834, endPoint y: 506, distance: 61.1
click at [886, 538] on span "Cancelar" at bounding box center [871, 538] width 54 height 33
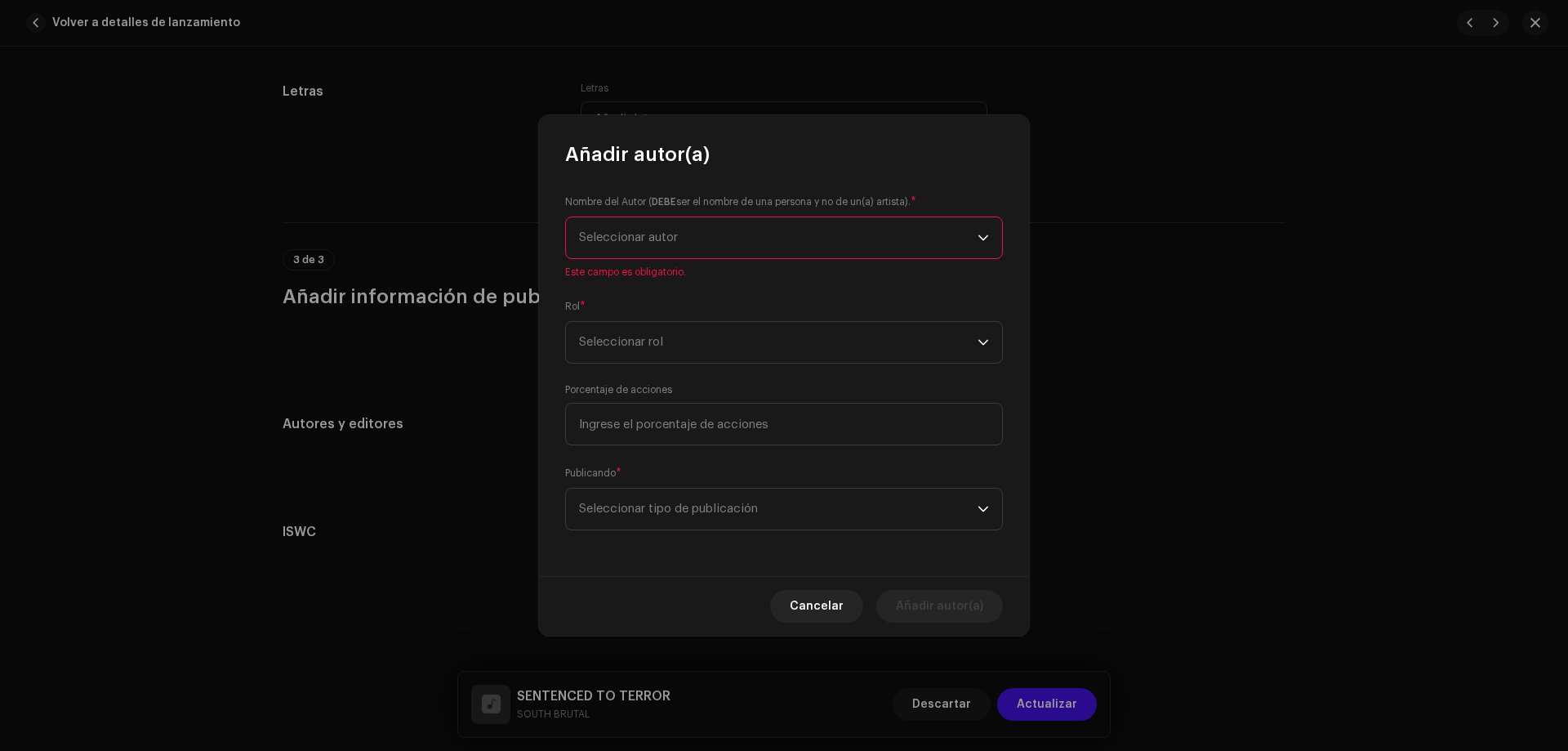
click at [650, 247] on span "Seleccionar autor" at bounding box center [778, 237] width 398 height 41
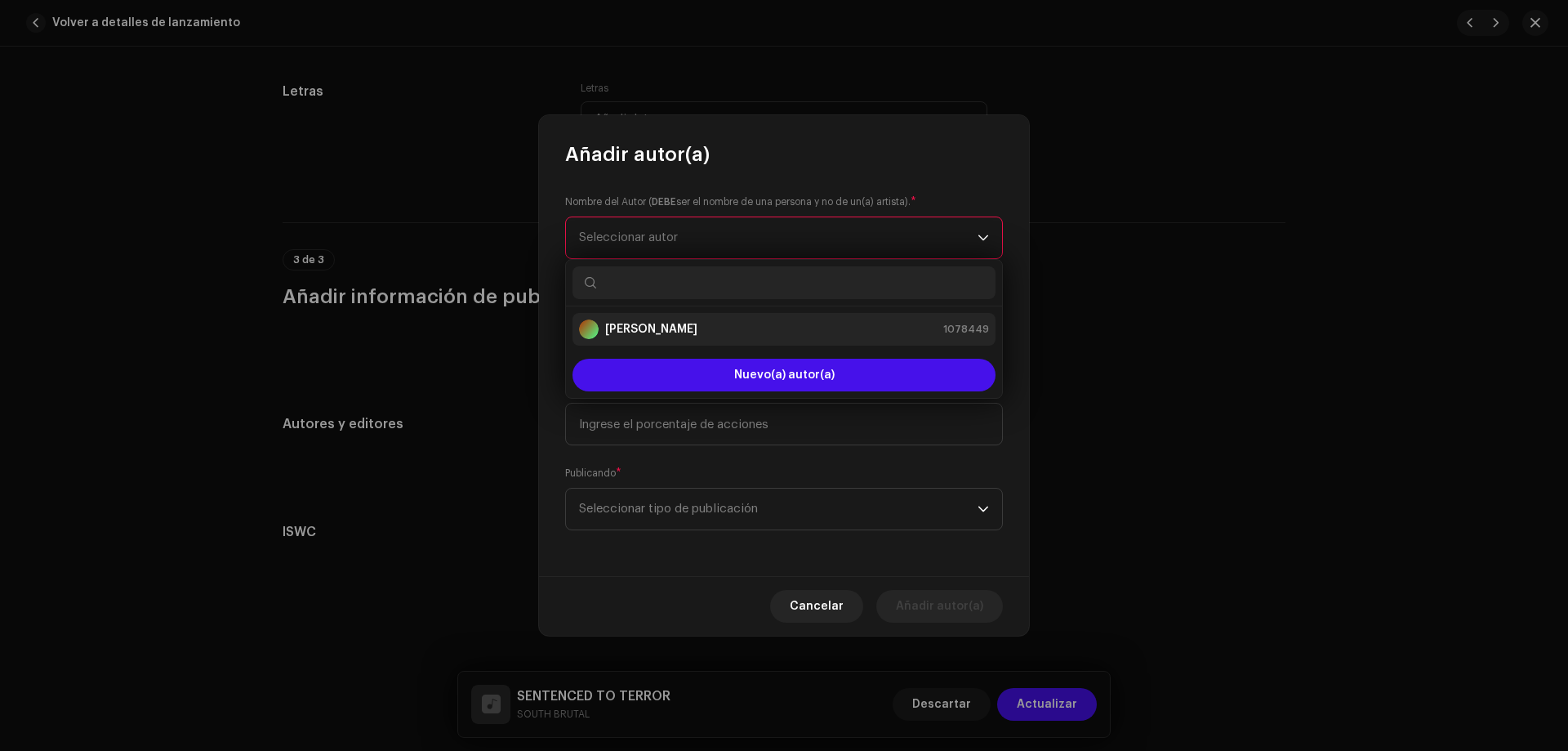
click at [639, 326] on strong "[PERSON_NAME]" at bounding box center [651, 329] width 92 height 16
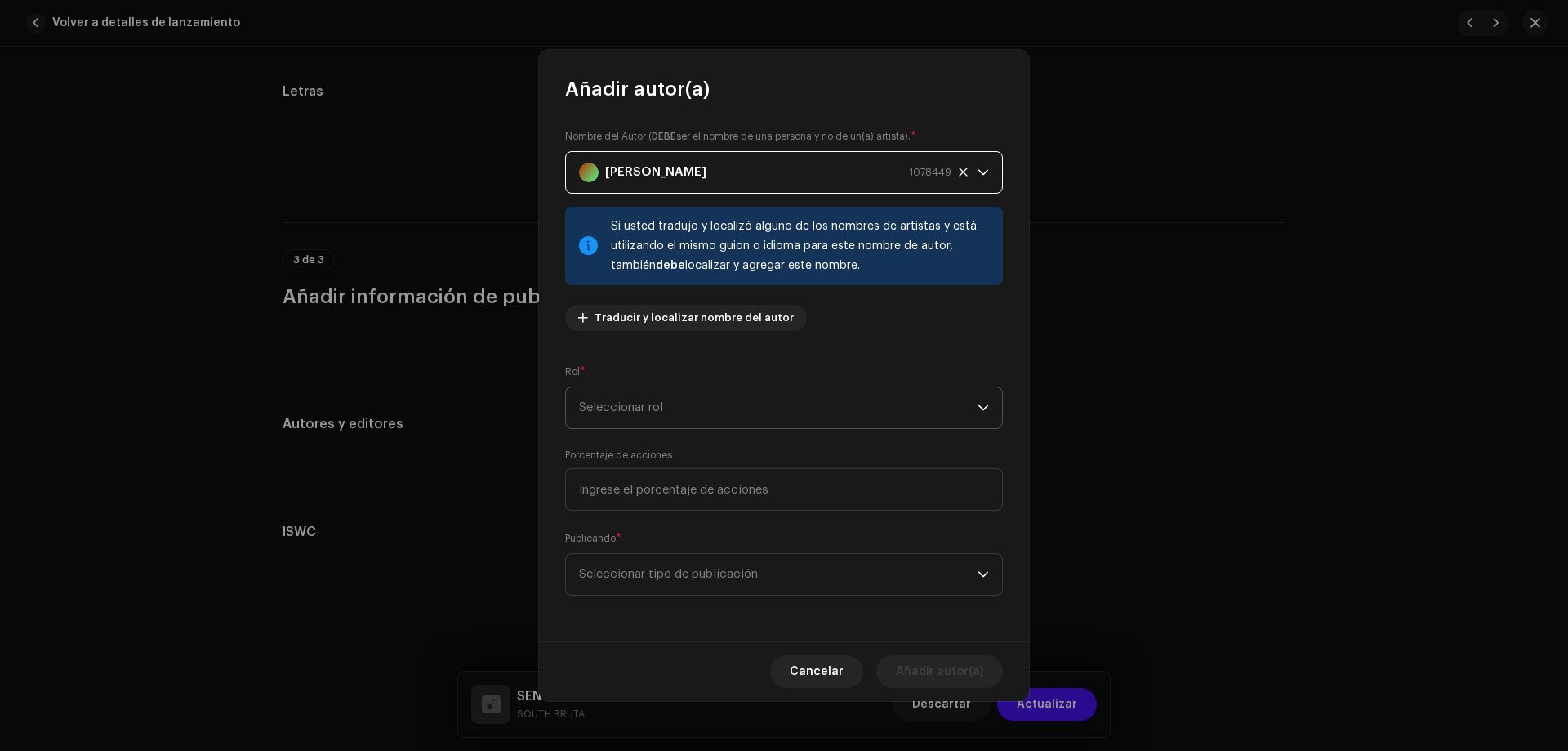
click at [675, 417] on span "Seleccionar rol" at bounding box center [778, 407] width 398 height 41
click at [635, 551] on span "Composer & Lyricist" at bounding box center [636, 551] width 115 height 16
click at [642, 571] on span "Seleccionar tipo de publicación" at bounding box center [778, 574] width 398 height 41
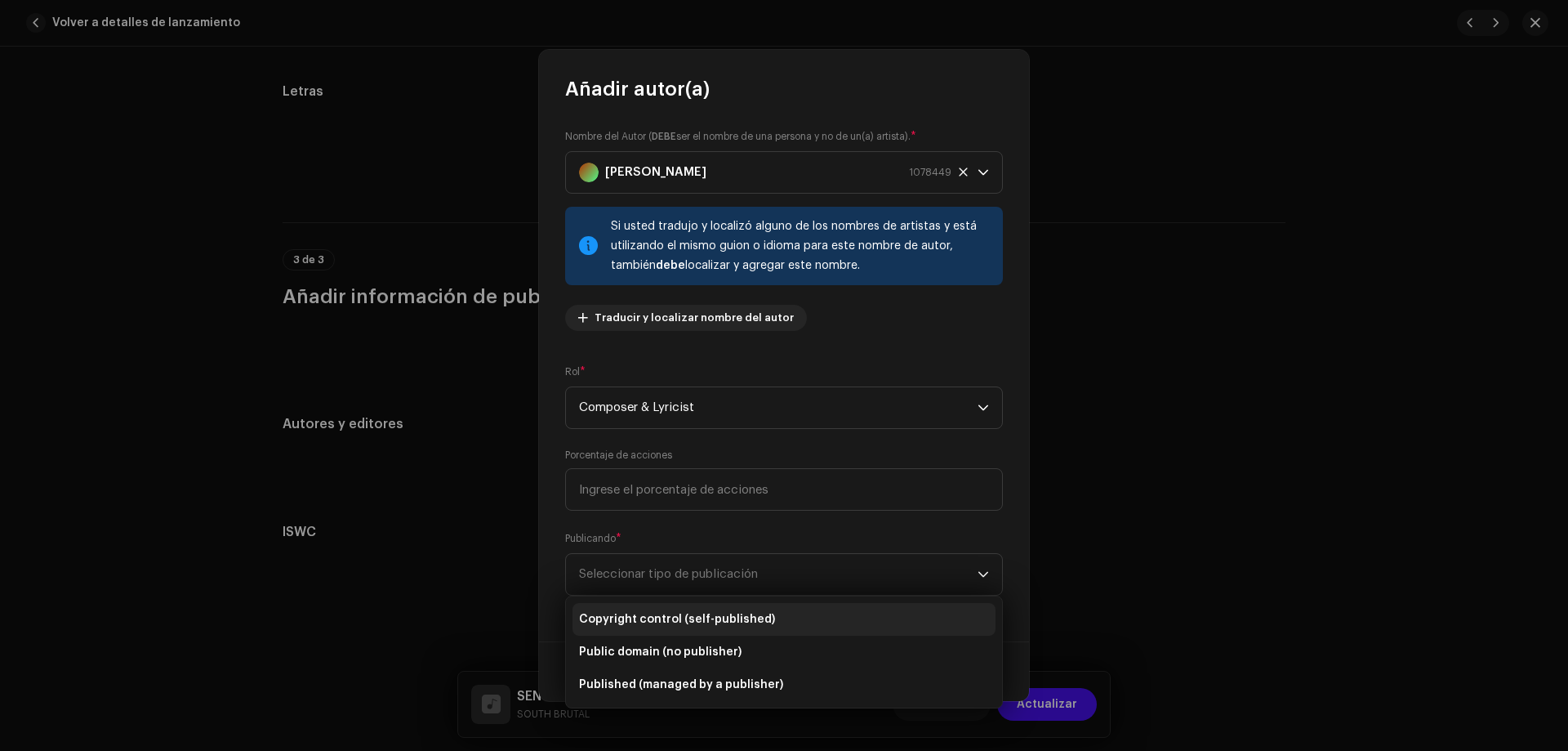
click at [729, 626] on span "Copyright control (self-published)" at bounding box center [676, 619] width 196 height 16
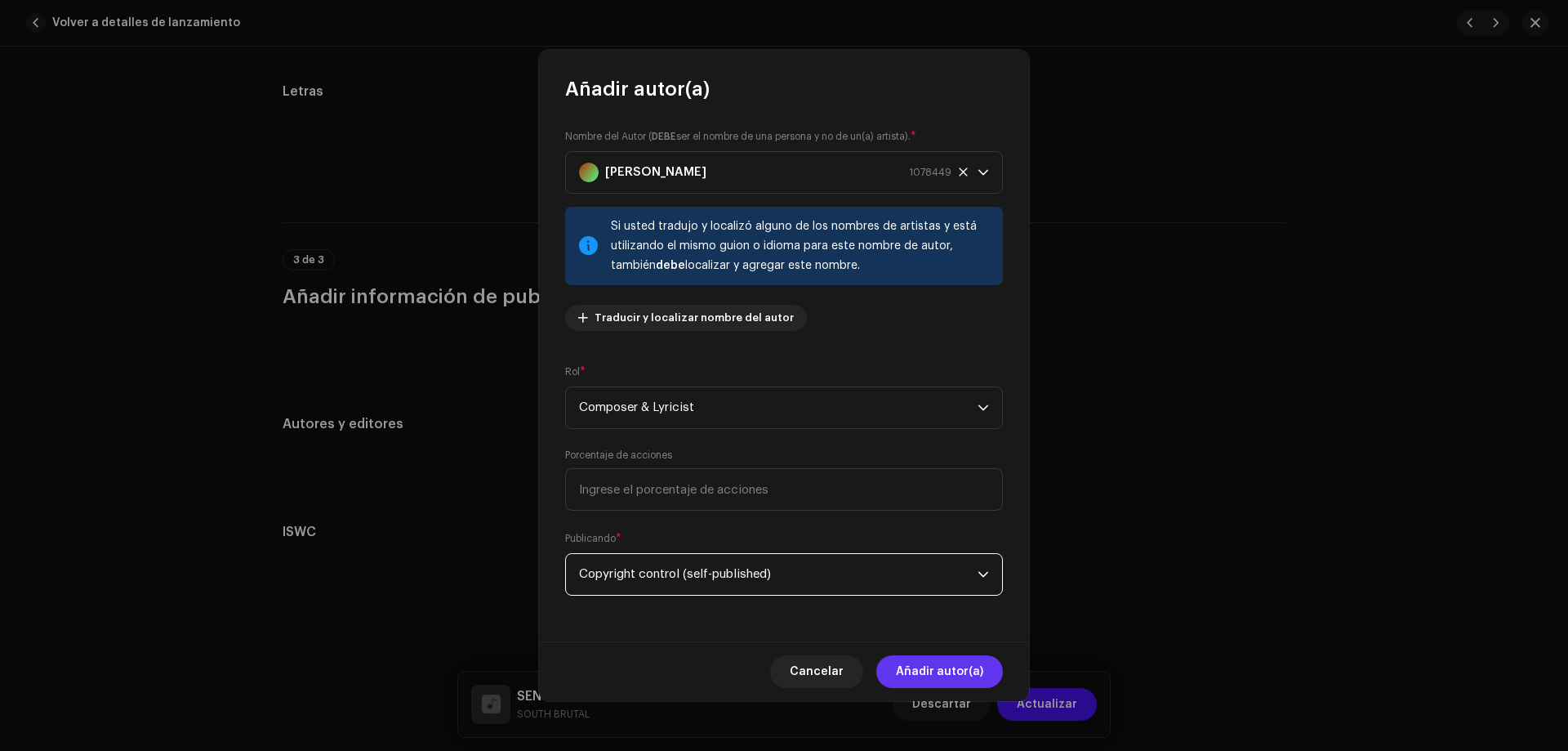
click at [970, 680] on span "Añadir autor(a)" at bounding box center [939, 671] width 87 height 33
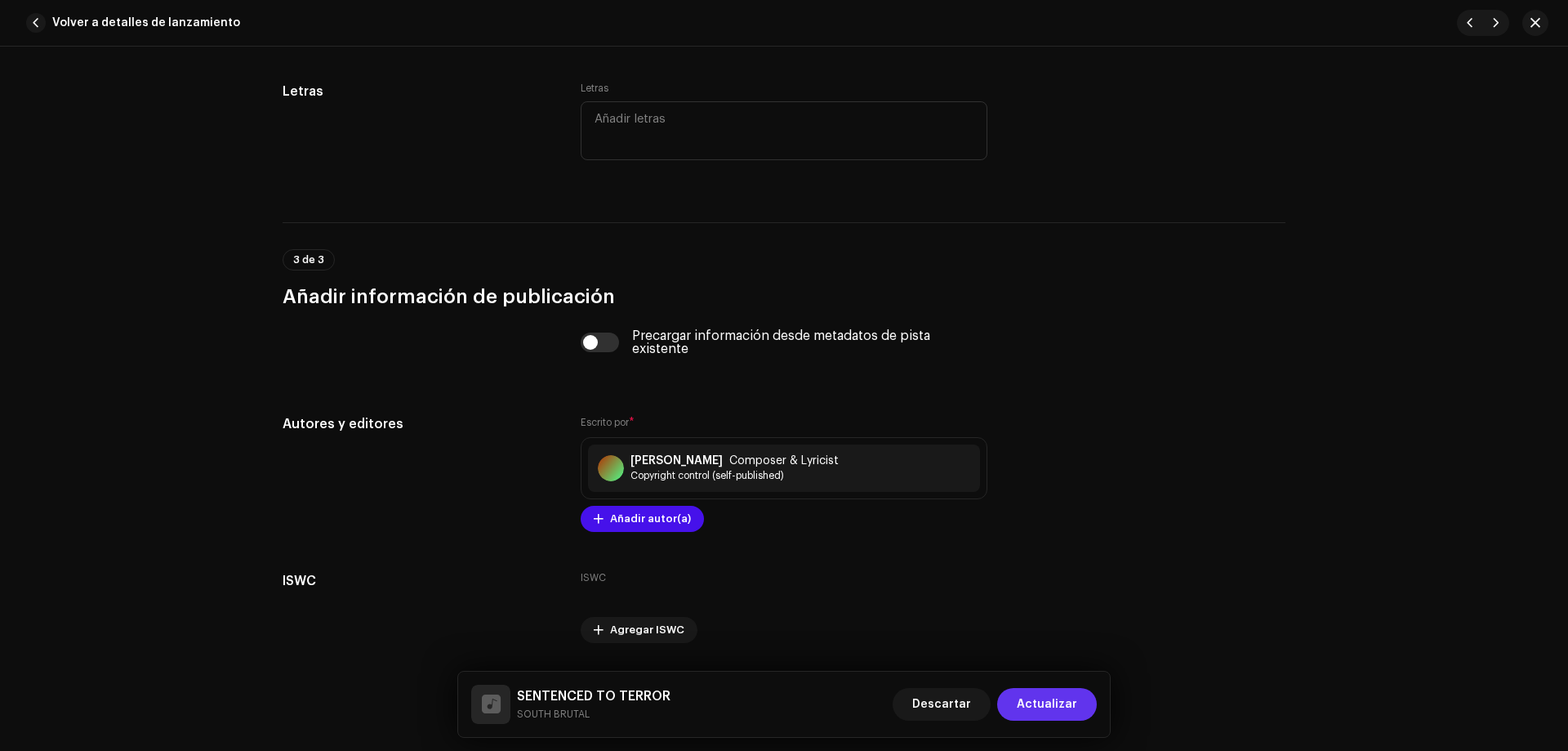
click at [1039, 712] on span "Actualizar" at bounding box center [1047, 704] width 60 height 33
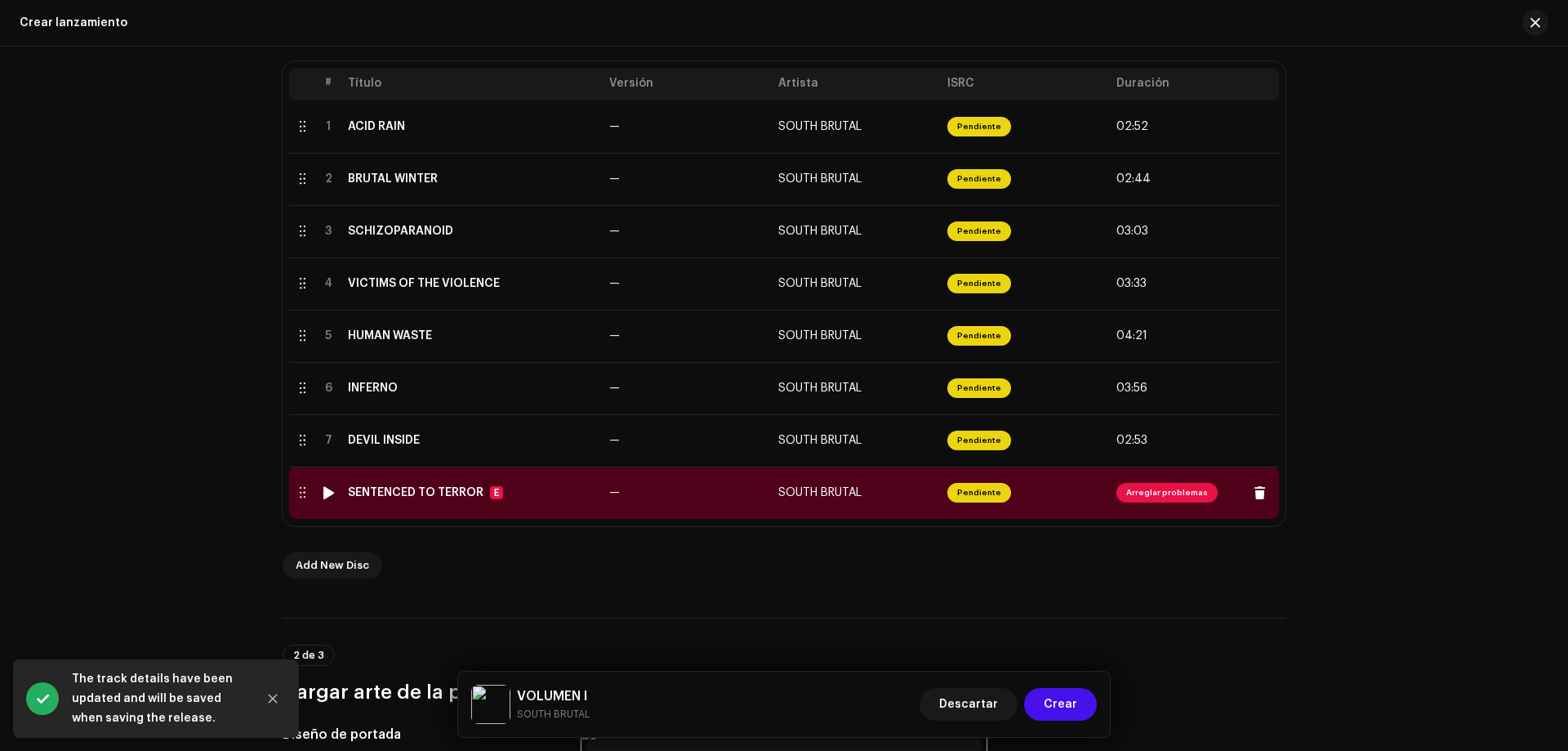
click at [1153, 498] on span "Arreglar problemas" at bounding box center [1166, 493] width 101 height 20
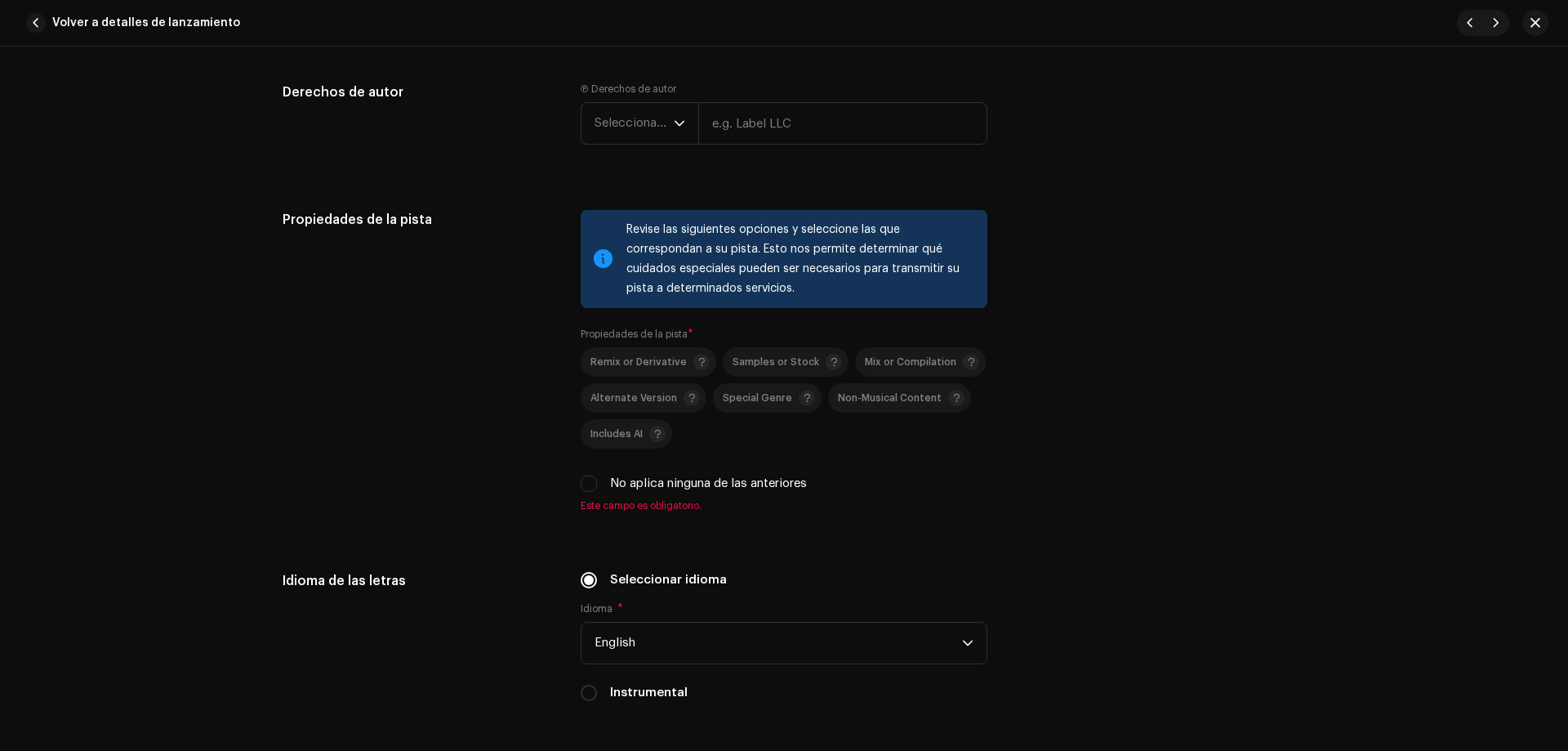
scroll to position [2105, 0]
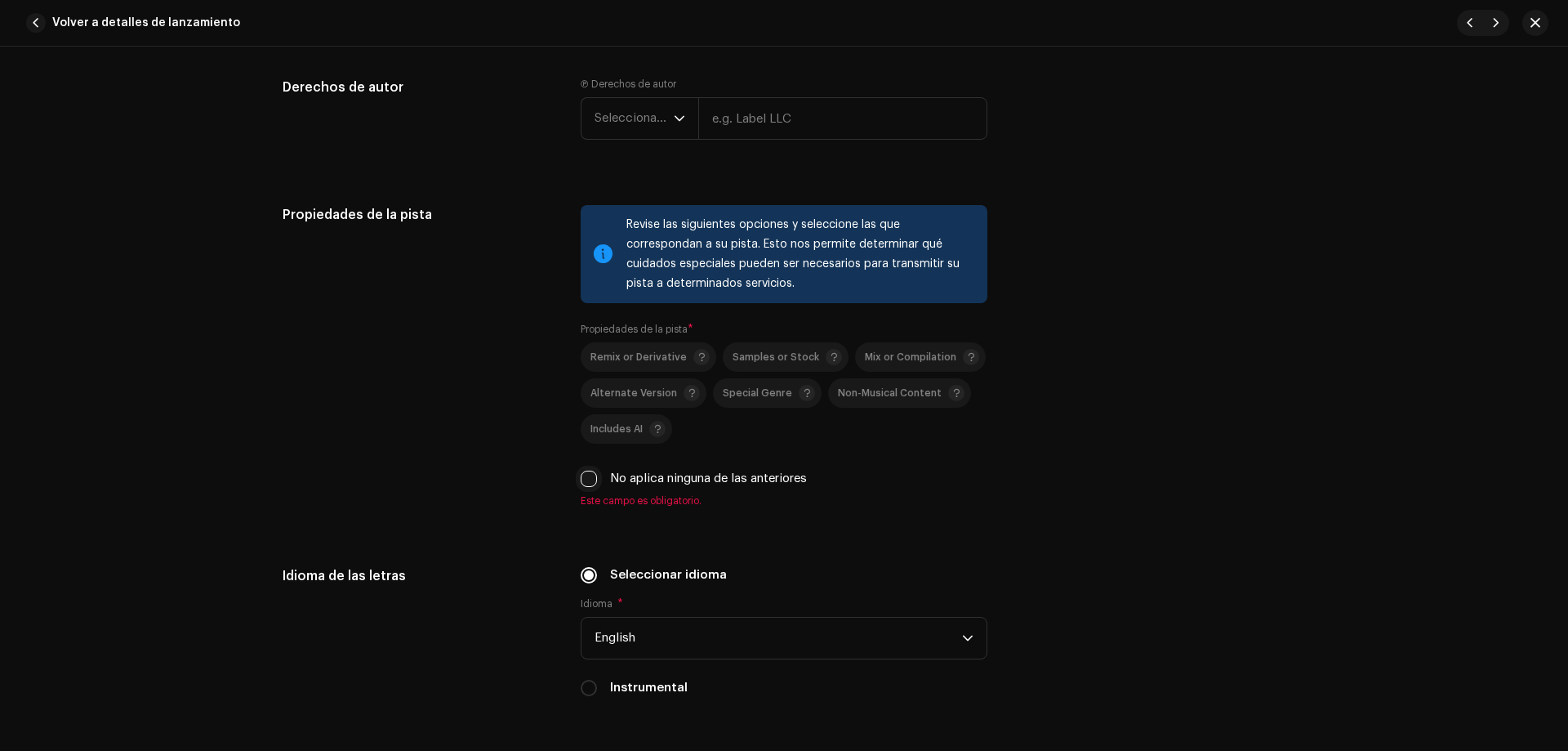
click at [581, 485] on input "No aplica ninguna de las anteriores" at bounding box center [588, 479] width 16 height 16
checkbox input "true"
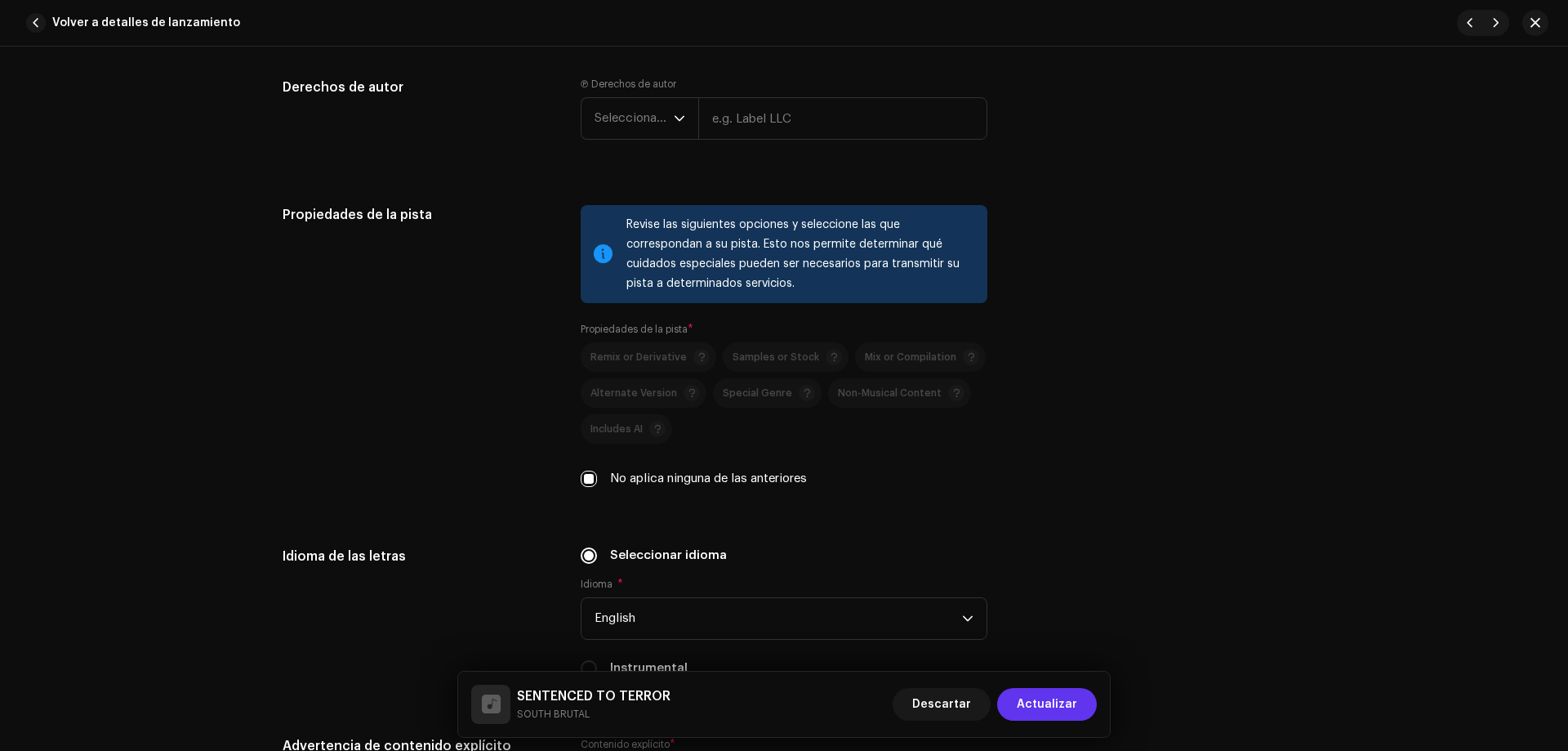
click at [1022, 708] on button "Actualizar" at bounding box center [1046, 704] width 99 height 33
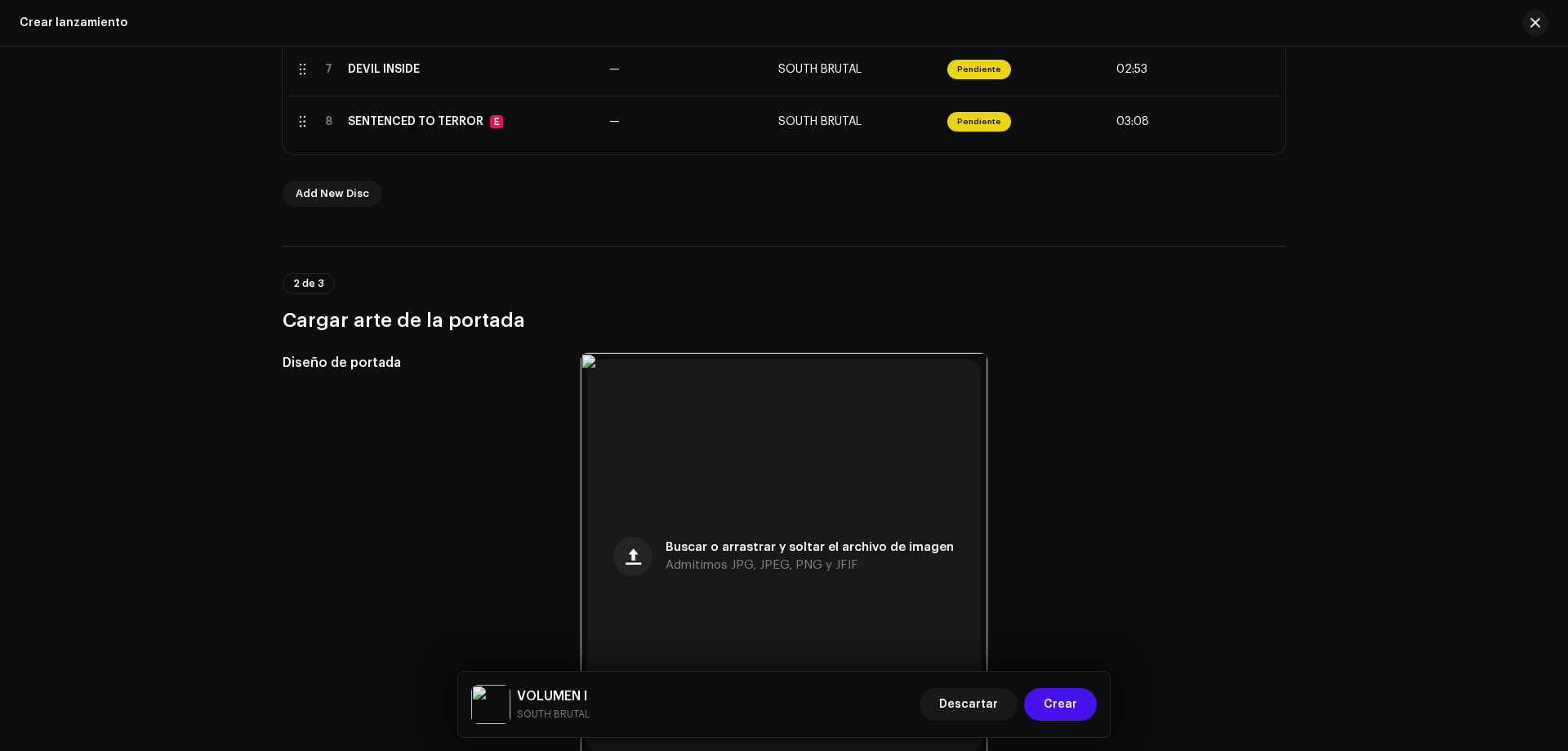
scroll to position [767, 0]
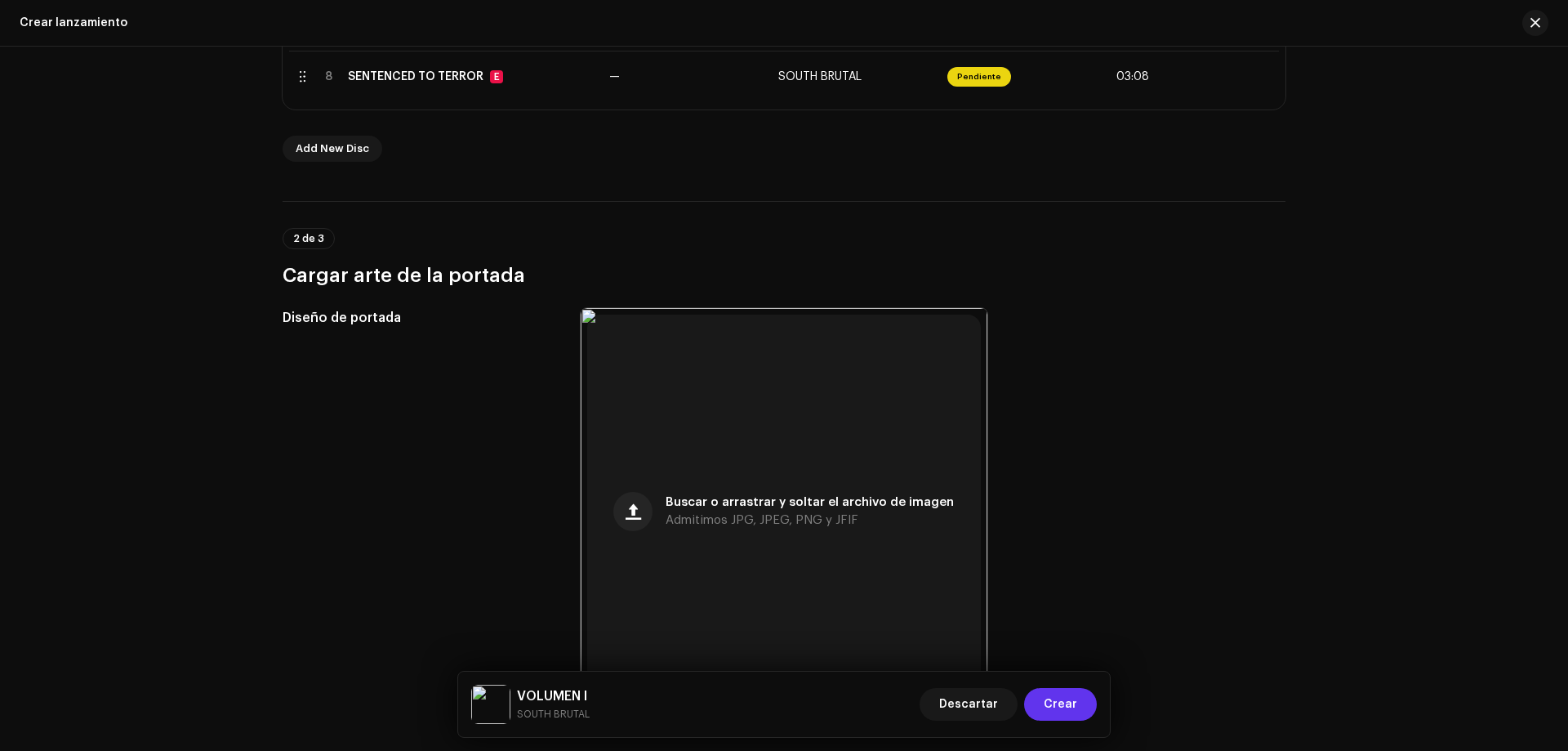
click at [1057, 709] on span "Crear" at bounding box center [1060, 704] width 34 height 33
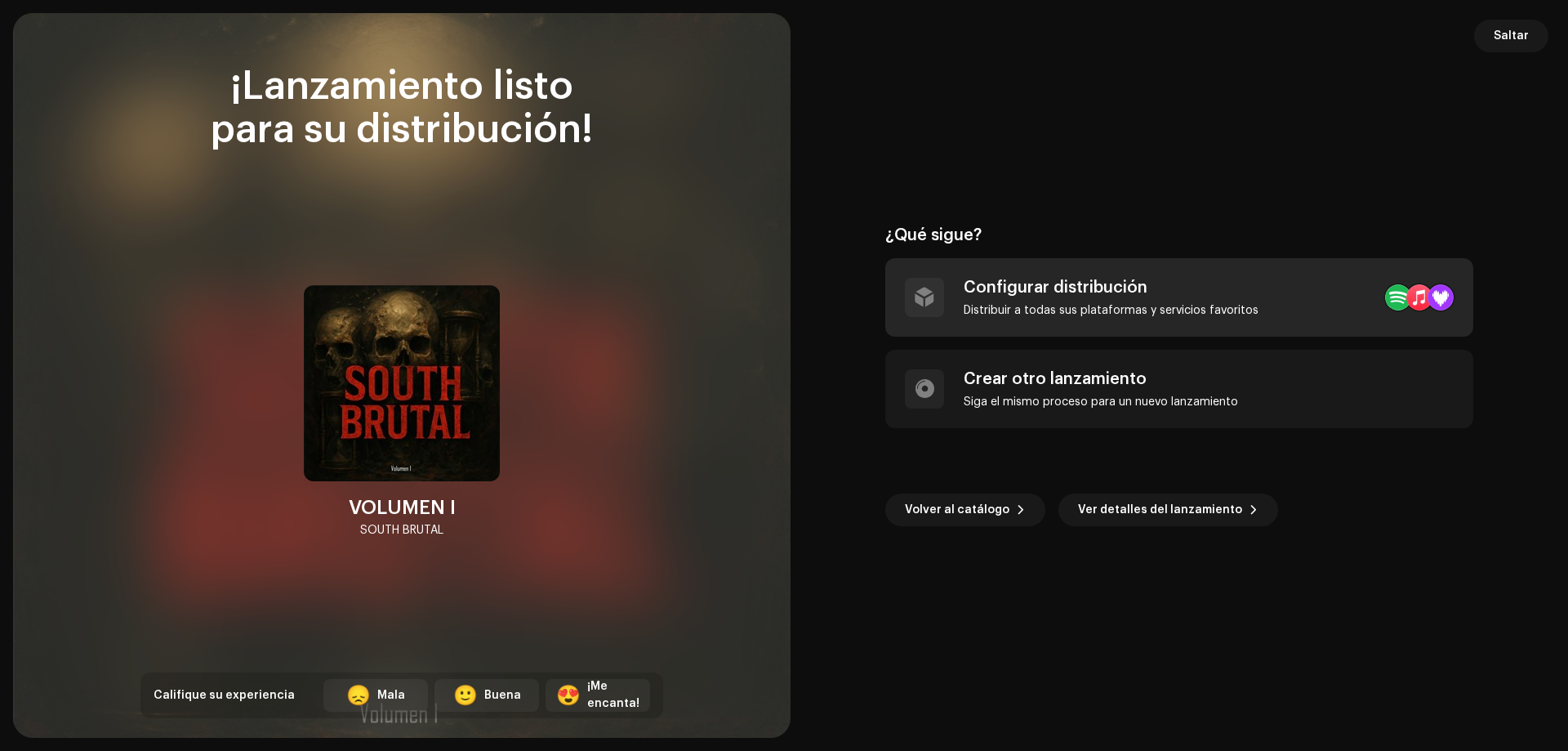
click at [1042, 296] on div "Configurar distribución" at bounding box center [1111, 287] width 295 height 20
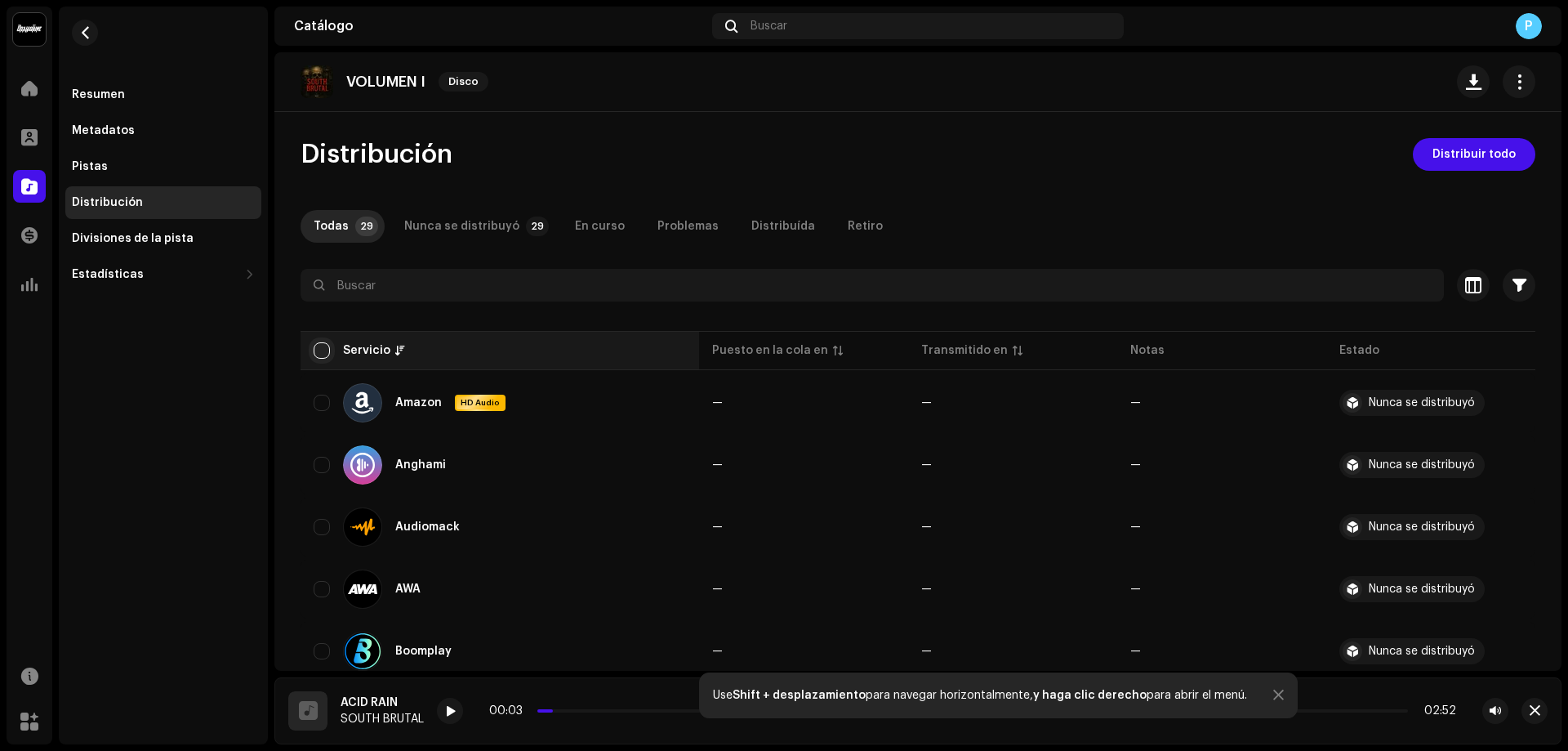
click at [317, 350] on input "checkbox" at bounding box center [321, 350] width 16 height 16
checkbox input "true"
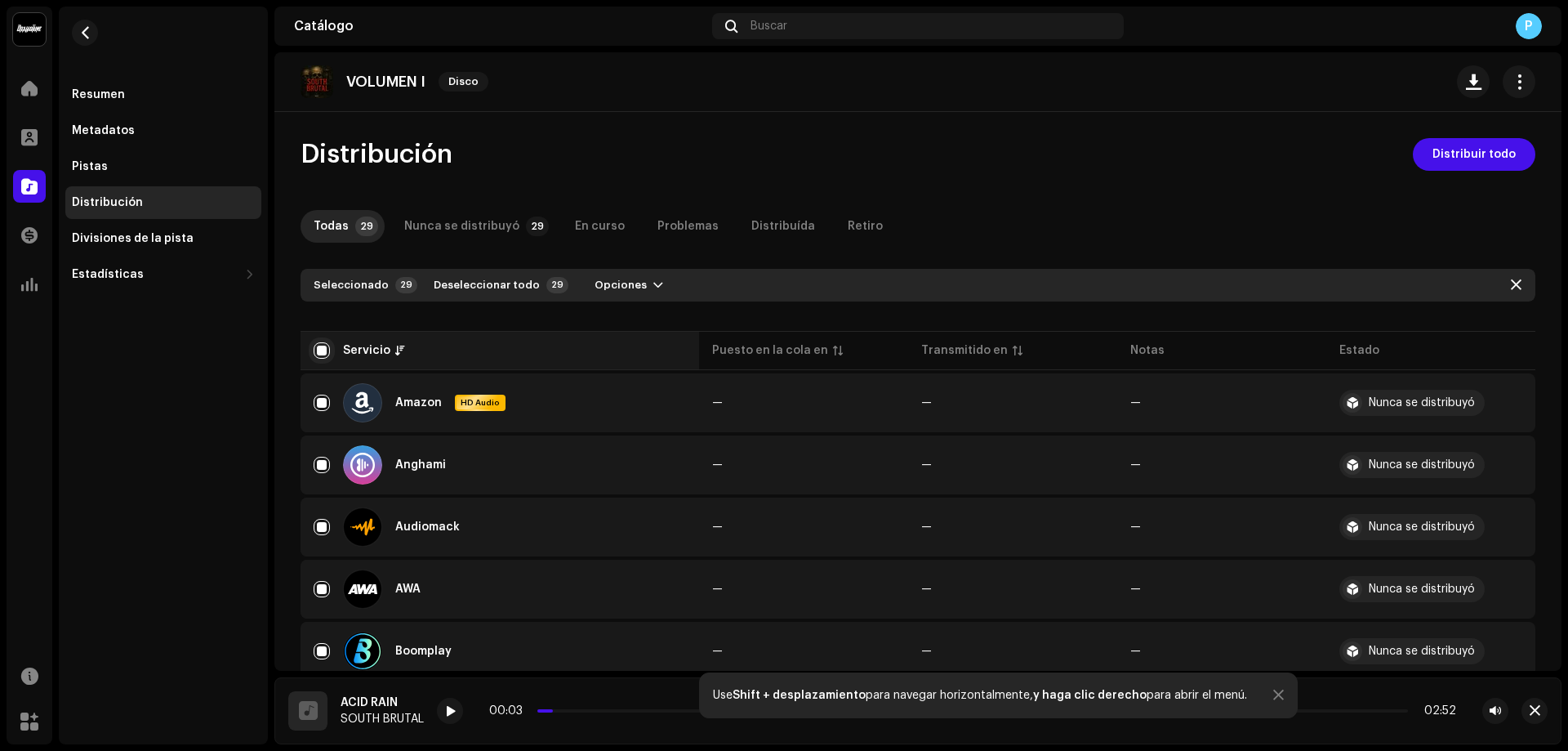
checkbox input "true"
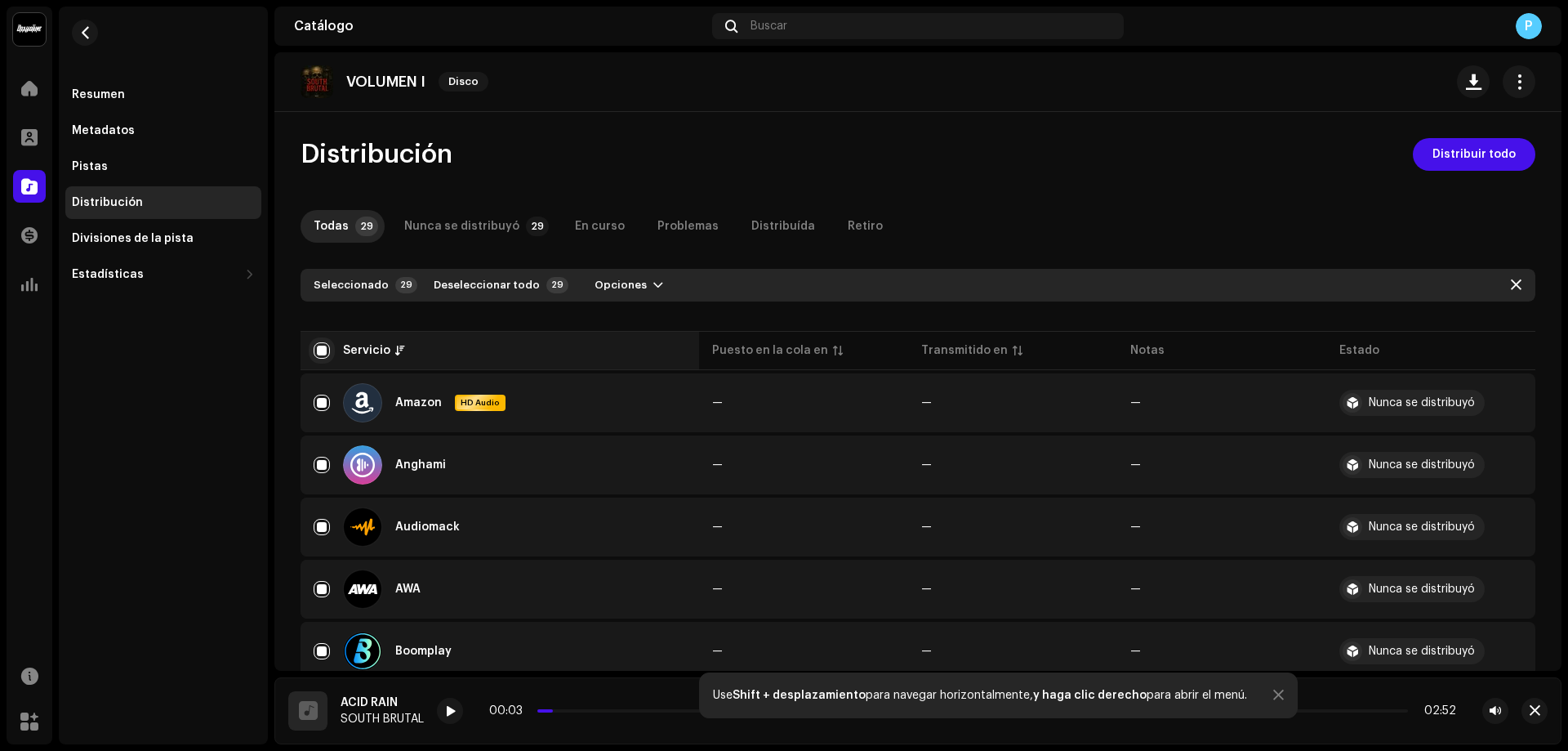
checkbox input "true"
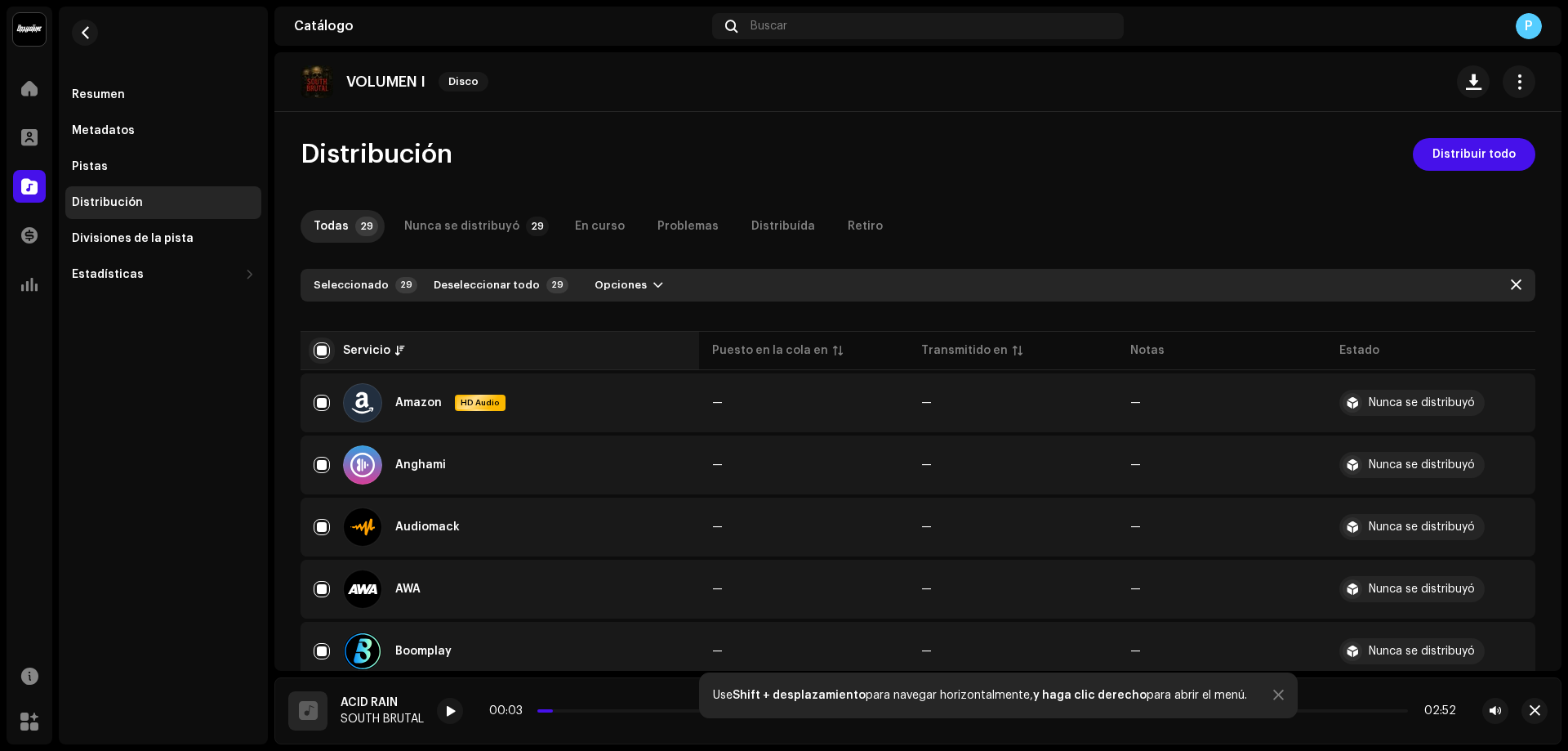
checkbox input "true"
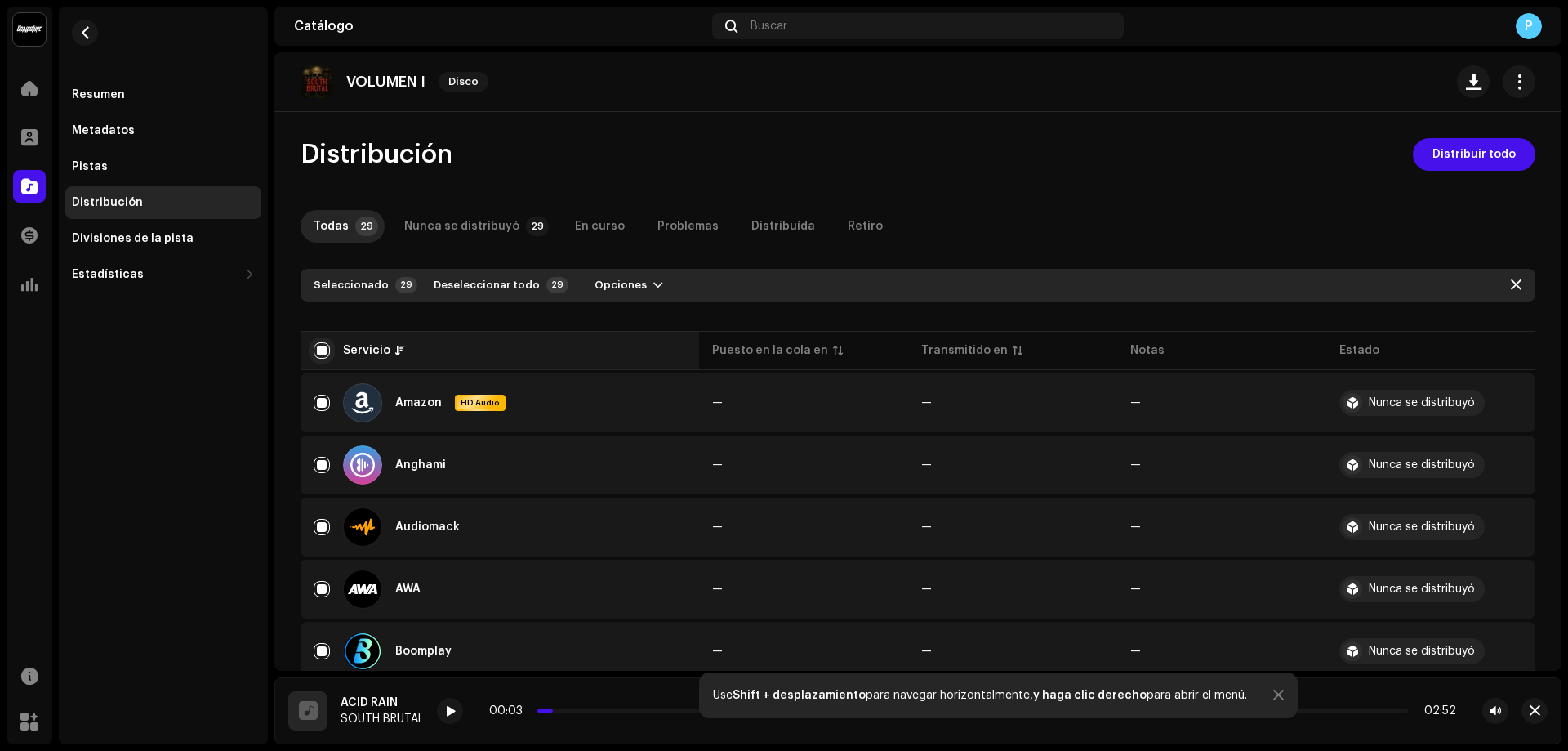
checkbox input "true"
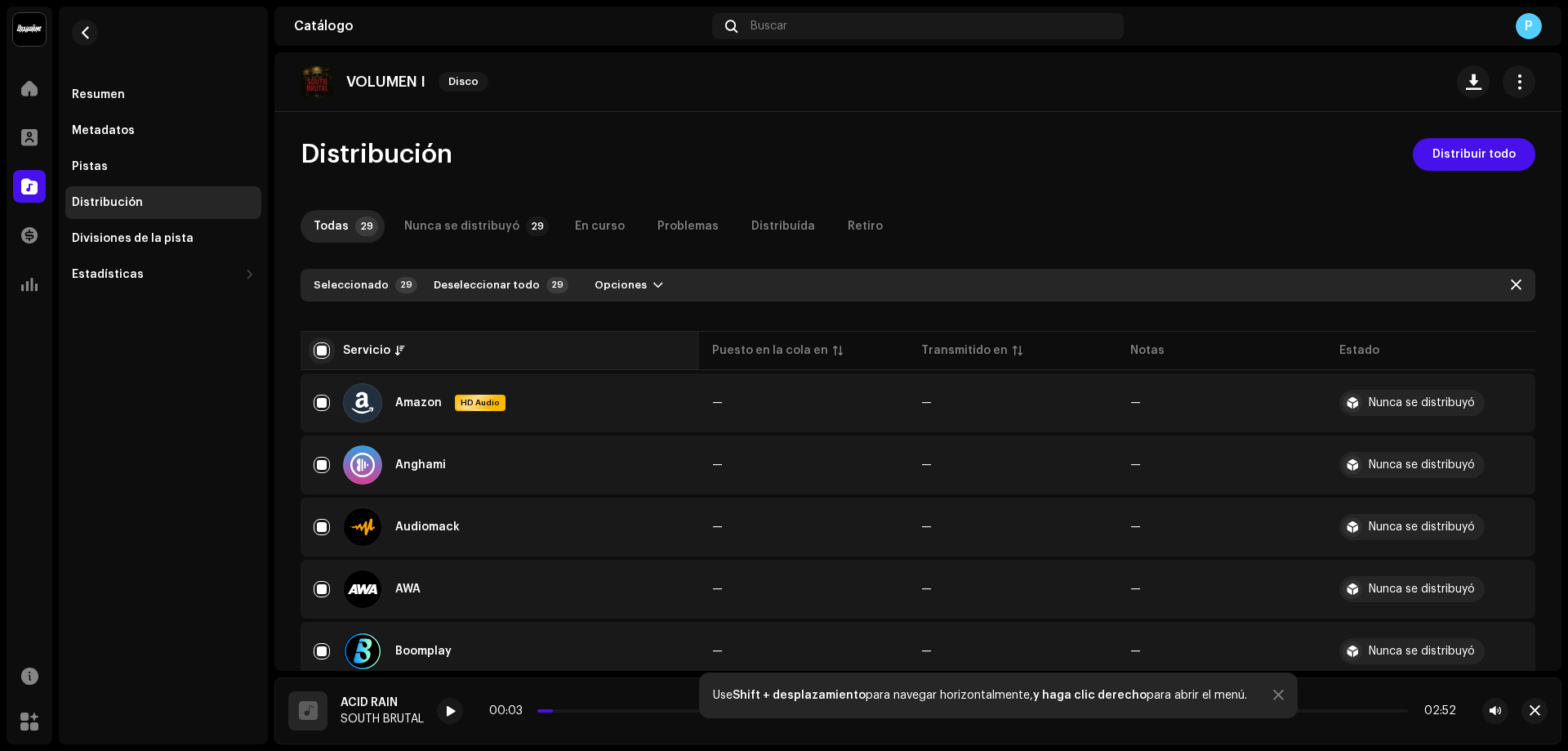
checkbox input "true"
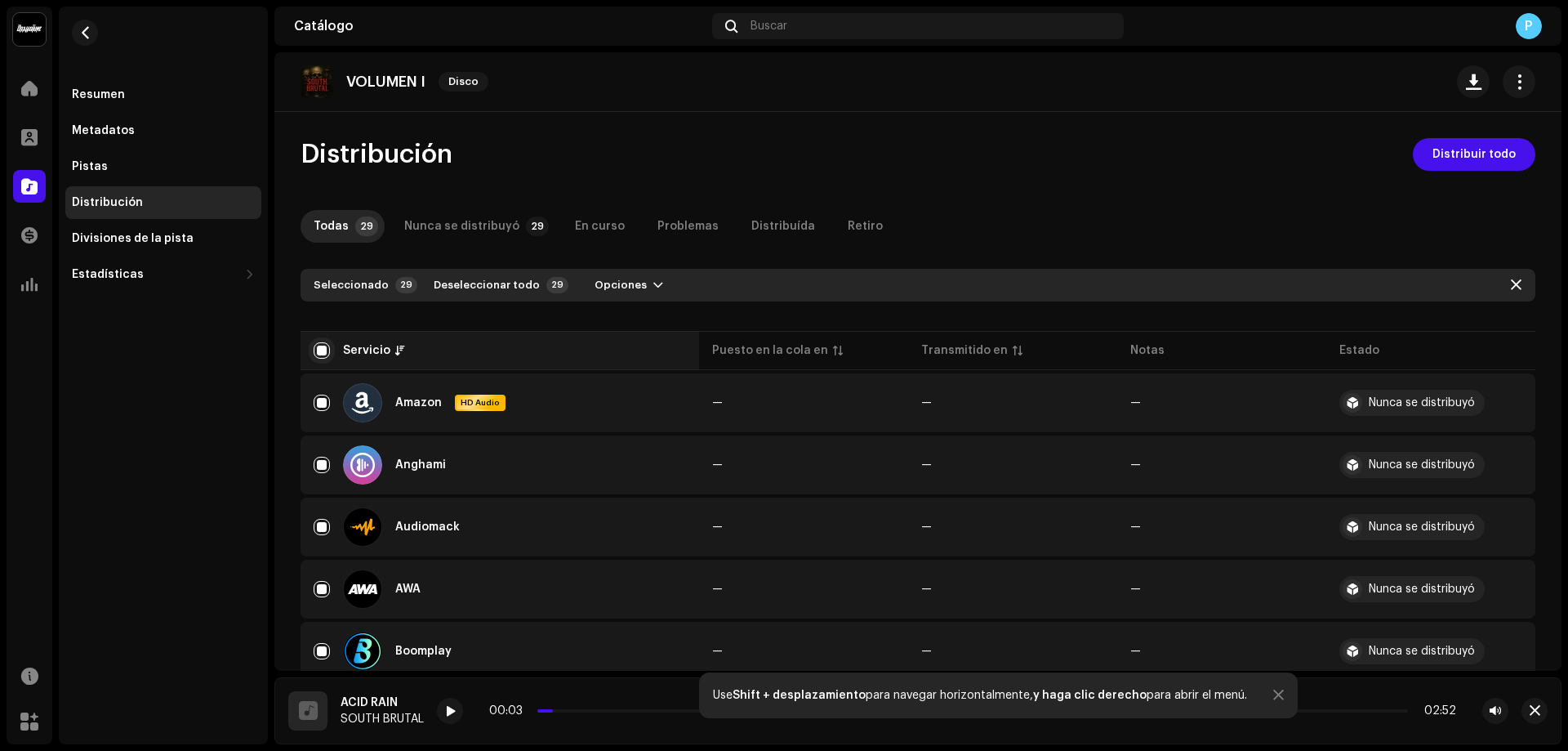
checkbox input "true"
click at [1472, 154] on span "Distribuir todo" at bounding box center [1474, 155] width 83 height 33
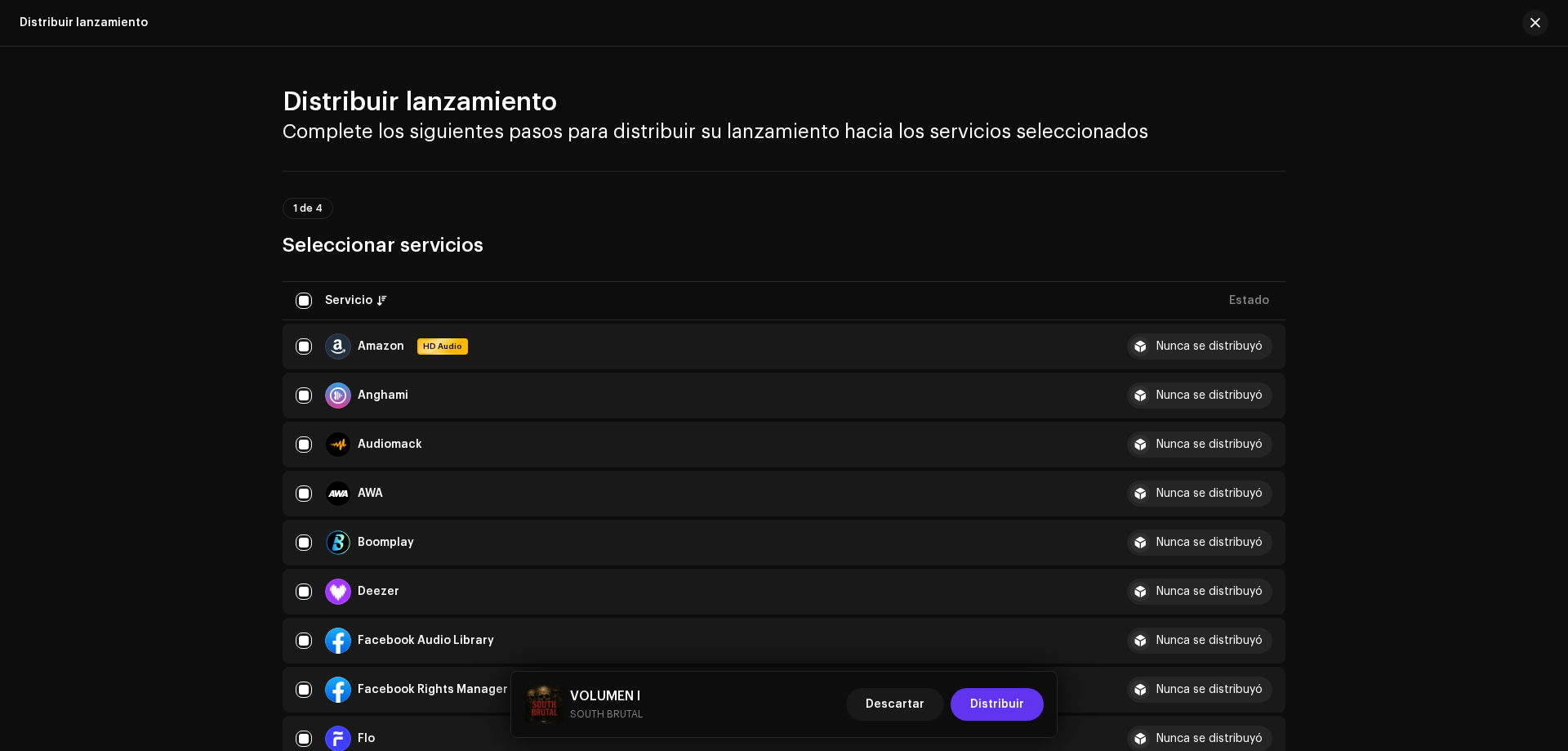
click at [1012, 711] on span "Distribuir" at bounding box center [997, 704] width 54 height 33
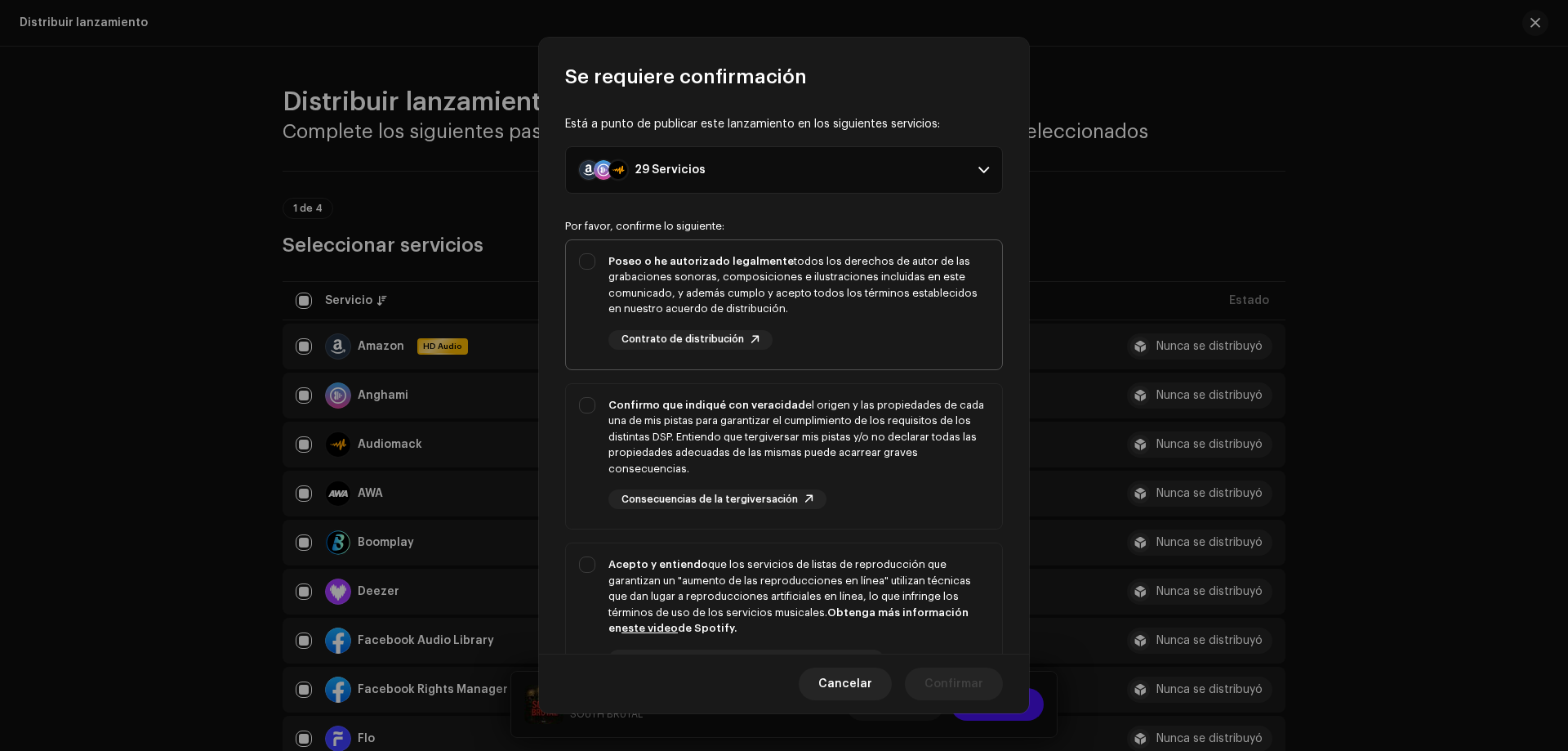
click at [592, 263] on div "Poseo o he autorizado legalmente todos los derechos de autor de las grabaciones…" at bounding box center [784, 302] width 436 height 123
checkbox input "true"
drag, startPoint x: 586, startPoint y: 396, endPoint x: 597, endPoint y: 440, distance: 45.4
click at [589, 397] on div "Confirmo que indiqué con veracidad el origen y las propiedades de cada una de m…" at bounding box center [784, 453] width 436 height 139
checkbox input "true"
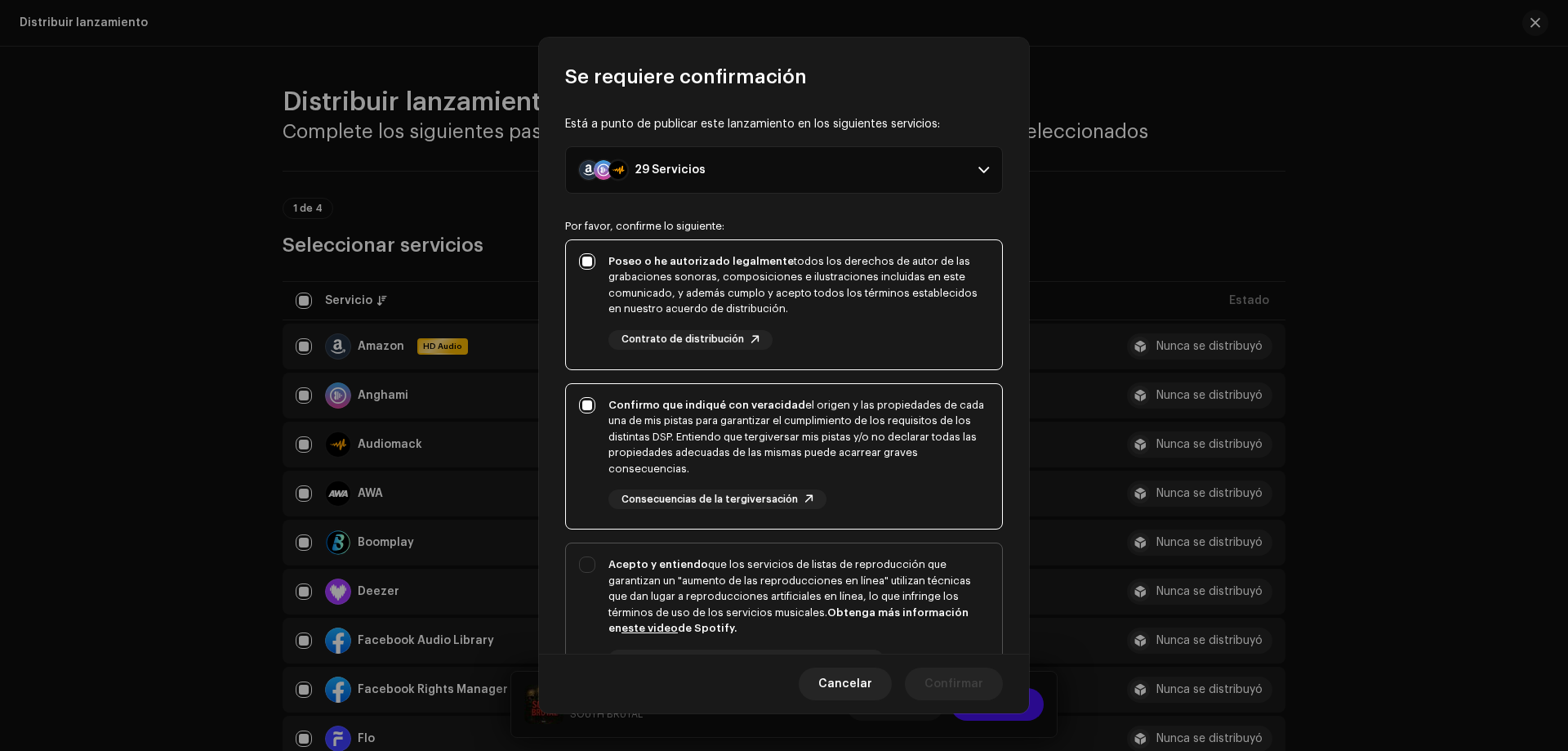
click at [591, 570] on div "Acepto y entiendo que los servicios de listas de reproducción que garantizan un…" at bounding box center [784, 626] width 436 height 165
checkbox input "true"
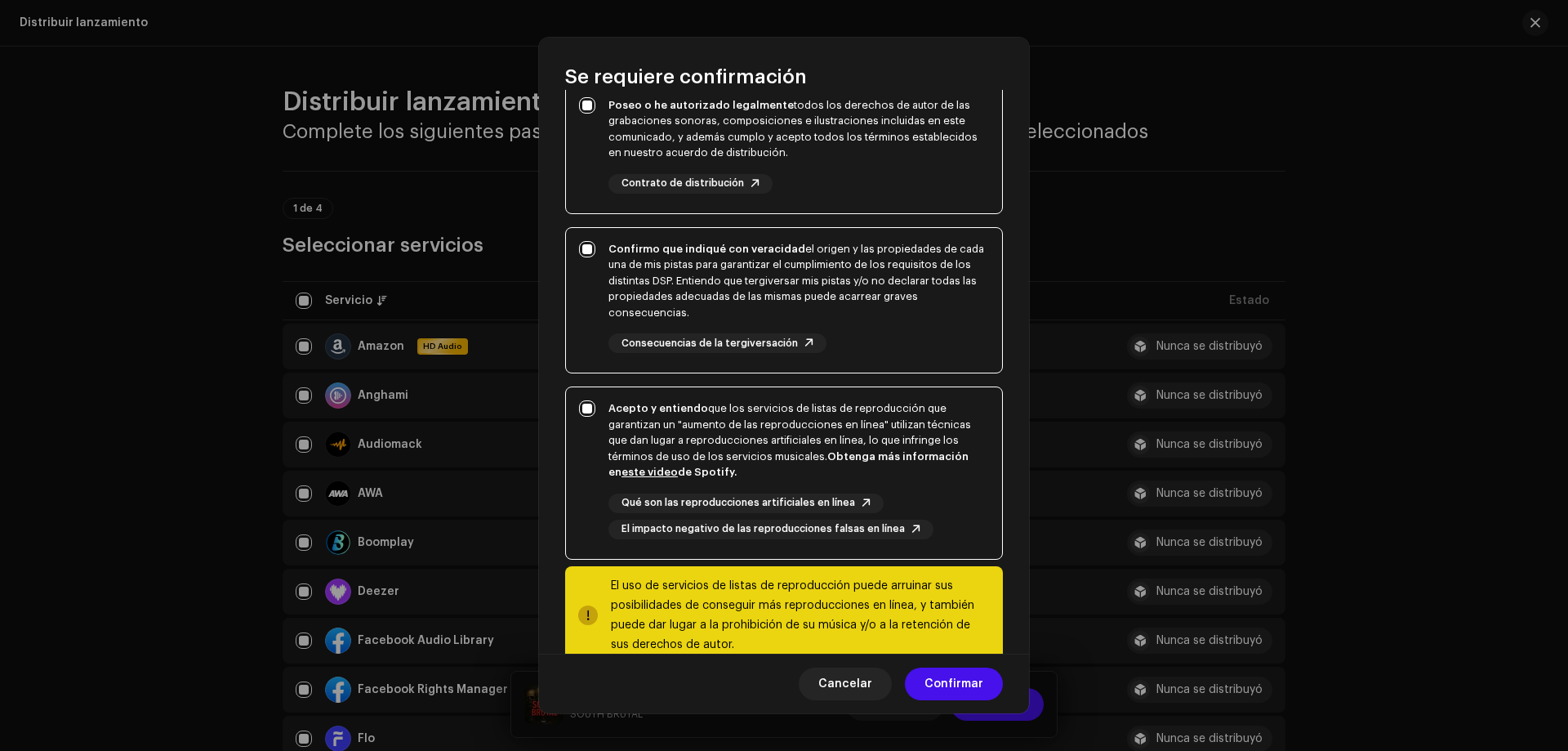
scroll to position [193, 0]
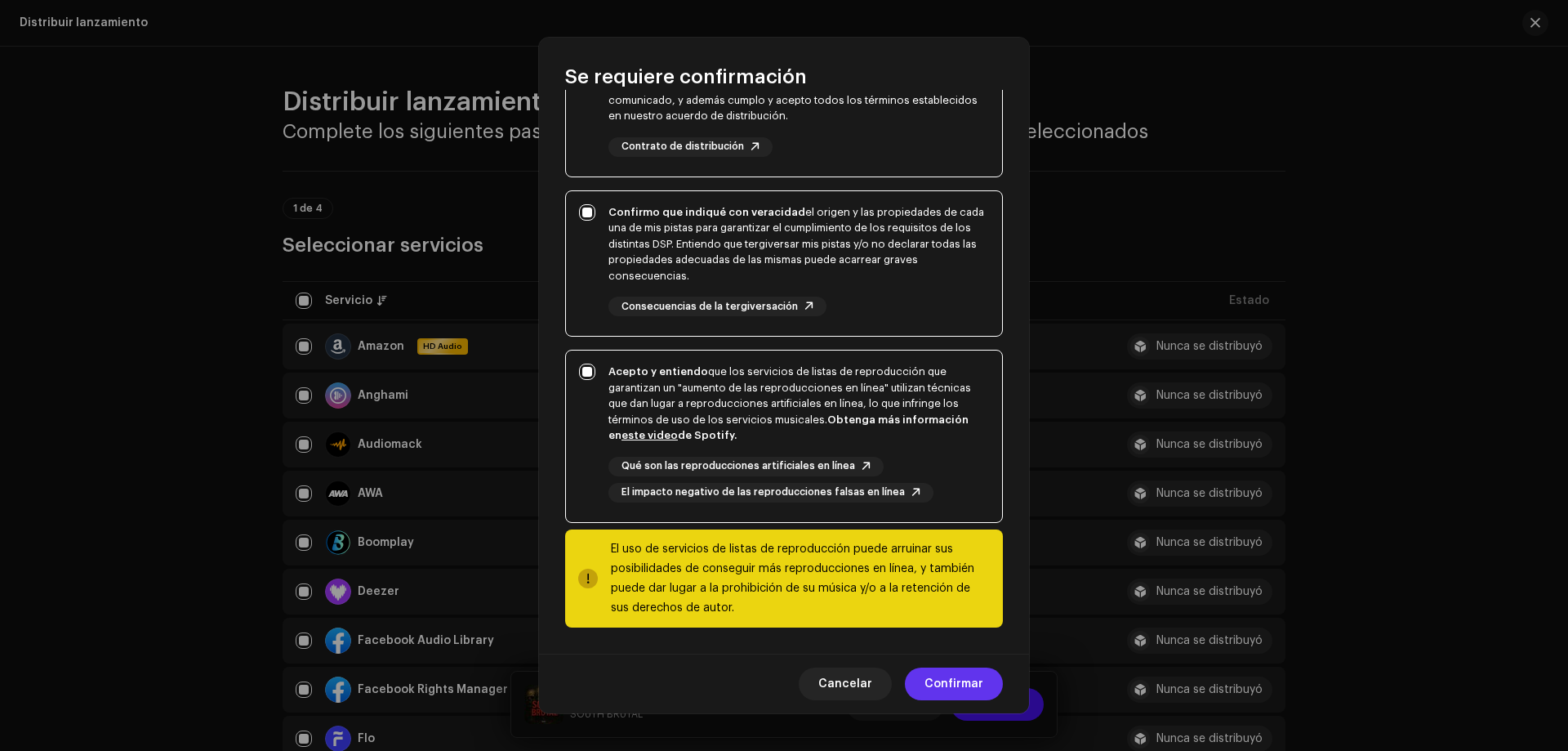
click at [950, 681] on span "Confirmar" at bounding box center [954, 684] width 59 height 33
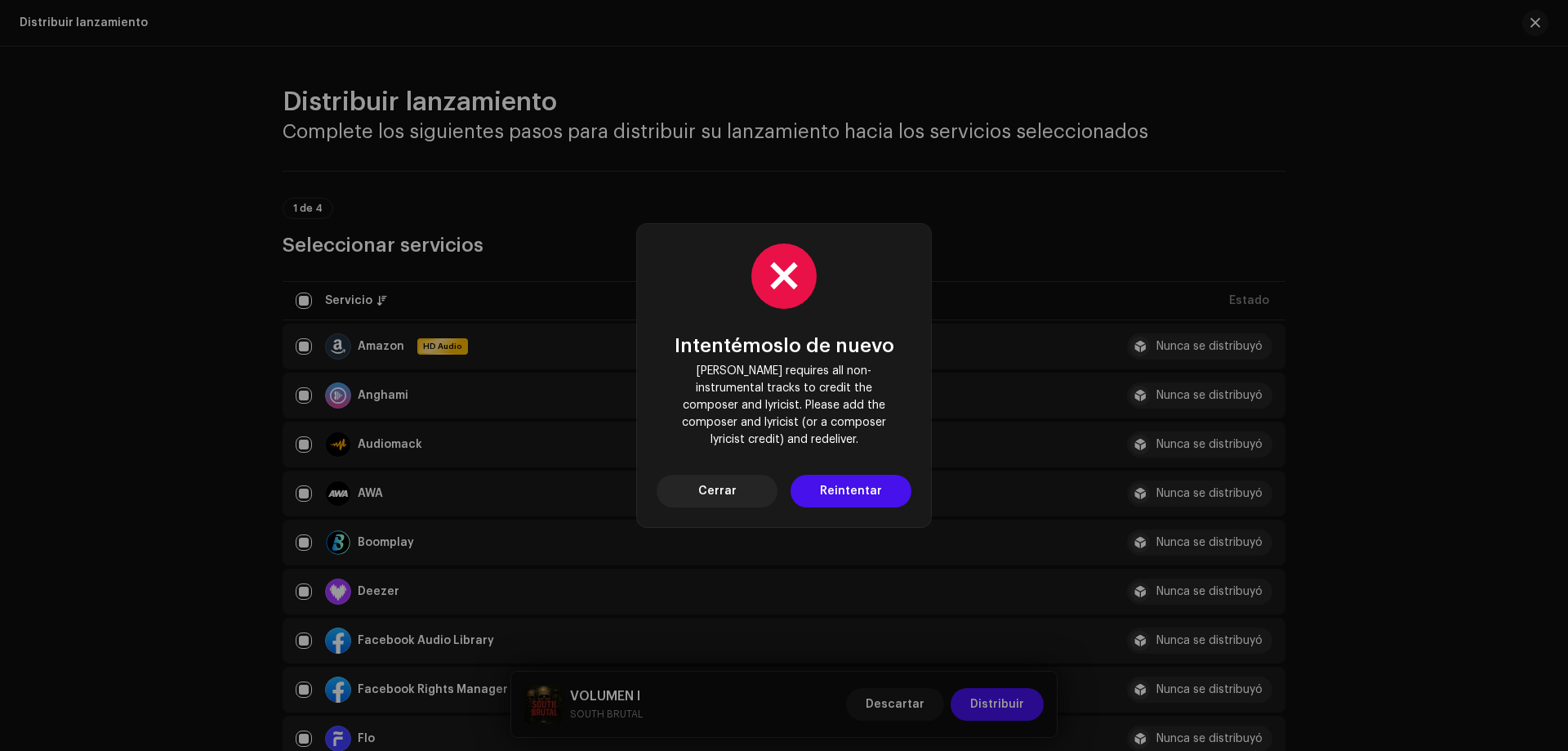
click at [855, 482] on span "Reintentar" at bounding box center [851, 491] width 62 height 33
click at [742, 483] on button "Cerrar" at bounding box center [717, 491] width 121 height 33
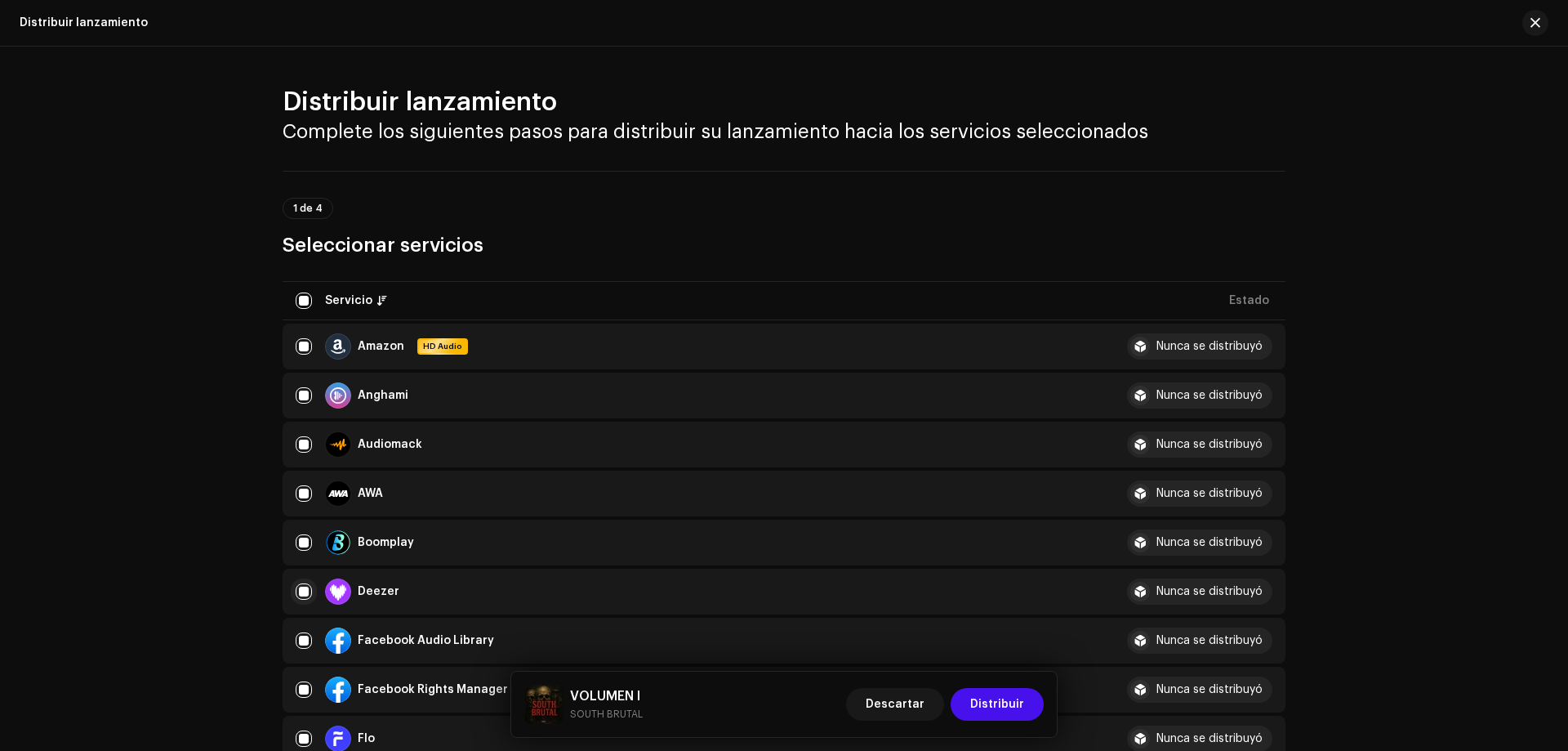
click at [304, 599] on input "checkbox" at bounding box center [303, 591] width 16 height 16
checkbox input "false"
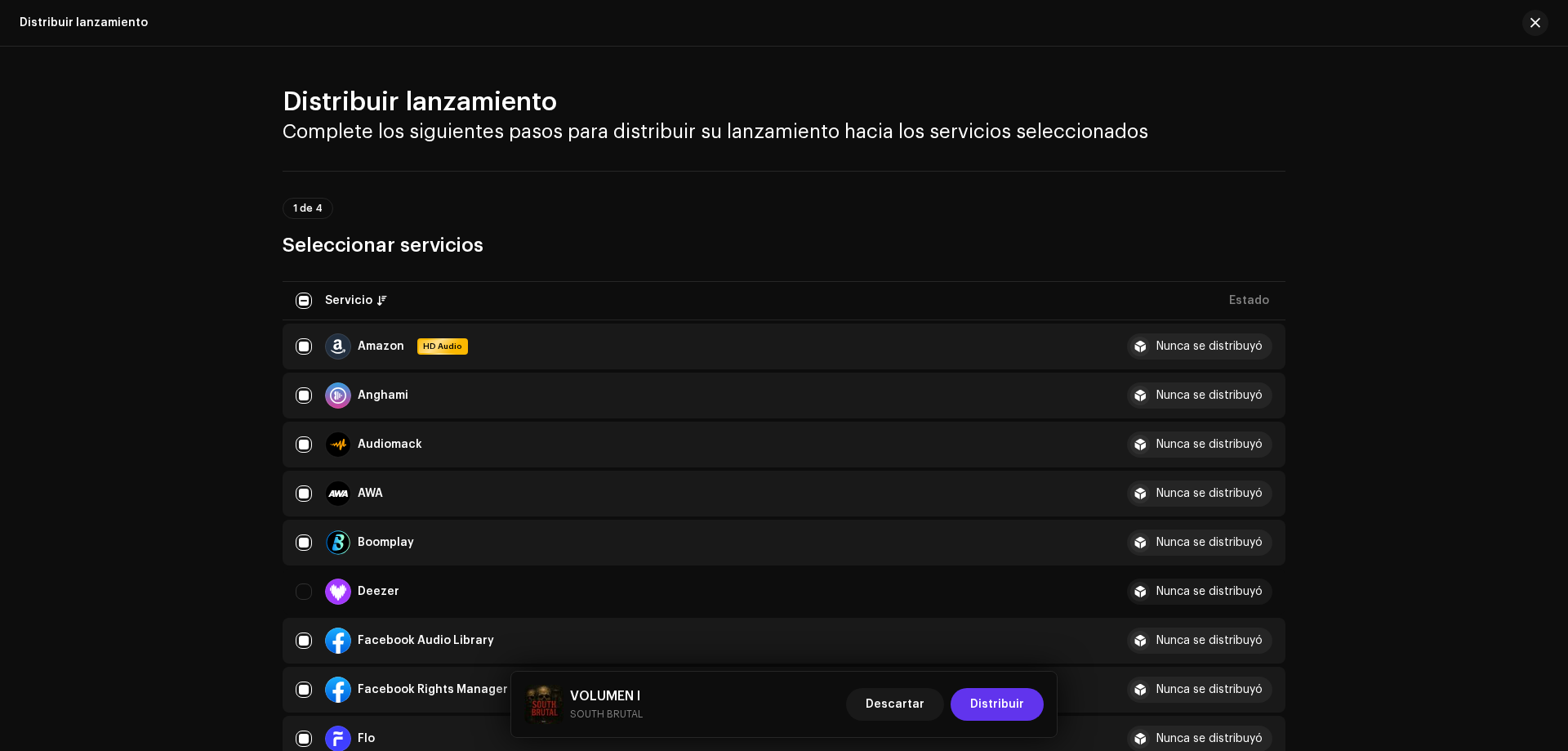
click at [1011, 709] on span "Distribuir" at bounding box center [997, 704] width 54 height 33
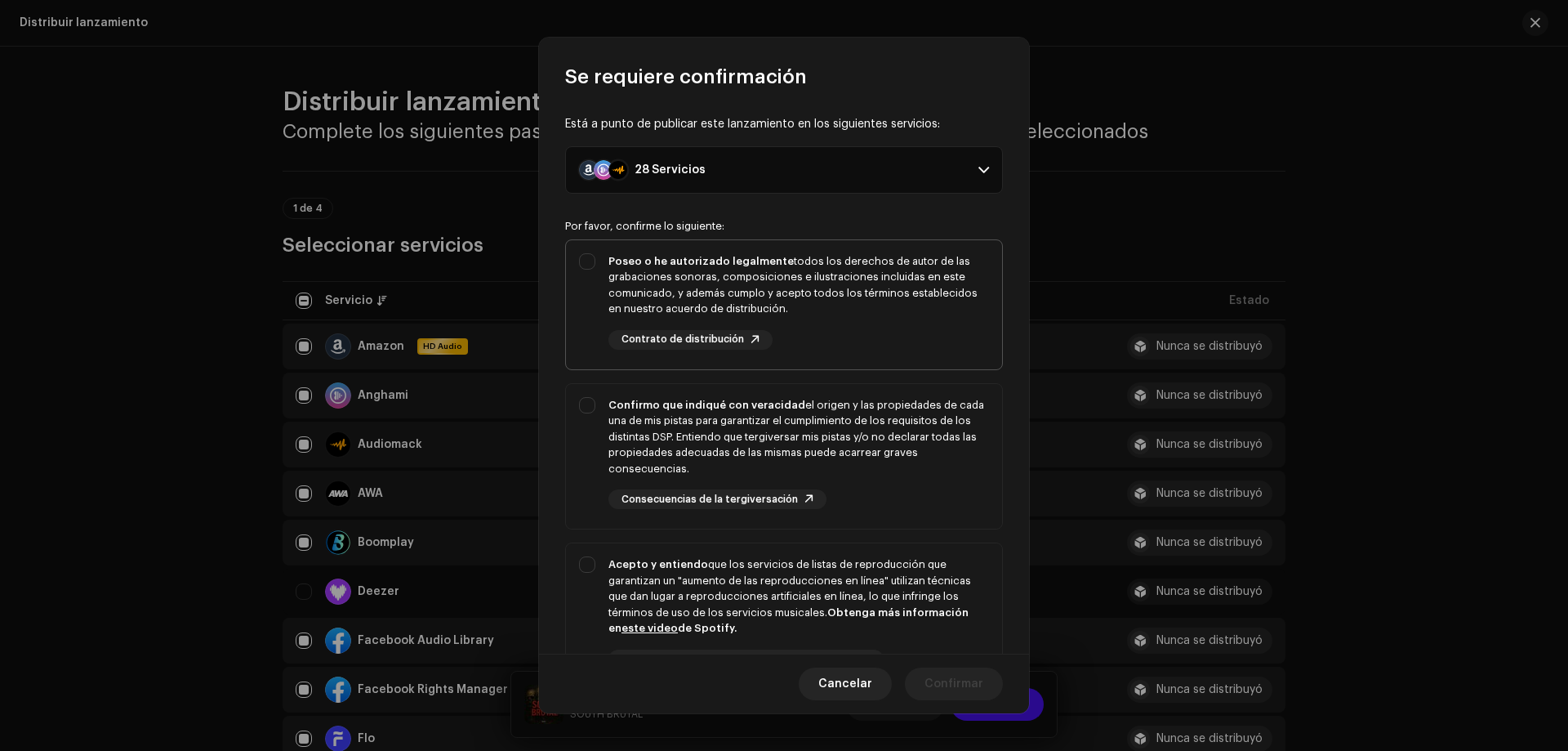
drag, startPoint x: 591, startPoint y: 254, endPoint x: 593, endPoint y: 330, distance: 76.0
click at [593, 258] on div "Poseo o he autorizado legalmente todos los derechos de autor de las grabaciones…" at bounding box center [784, 302] width 436 height 123
checkbox input "true"
click at [593, 411] on div "Confirmo que indiqué con veracidad el origen y las propiedades de cada una de m…" at bounding box center [784, 453] width 436 height 139
checkbox input "true"
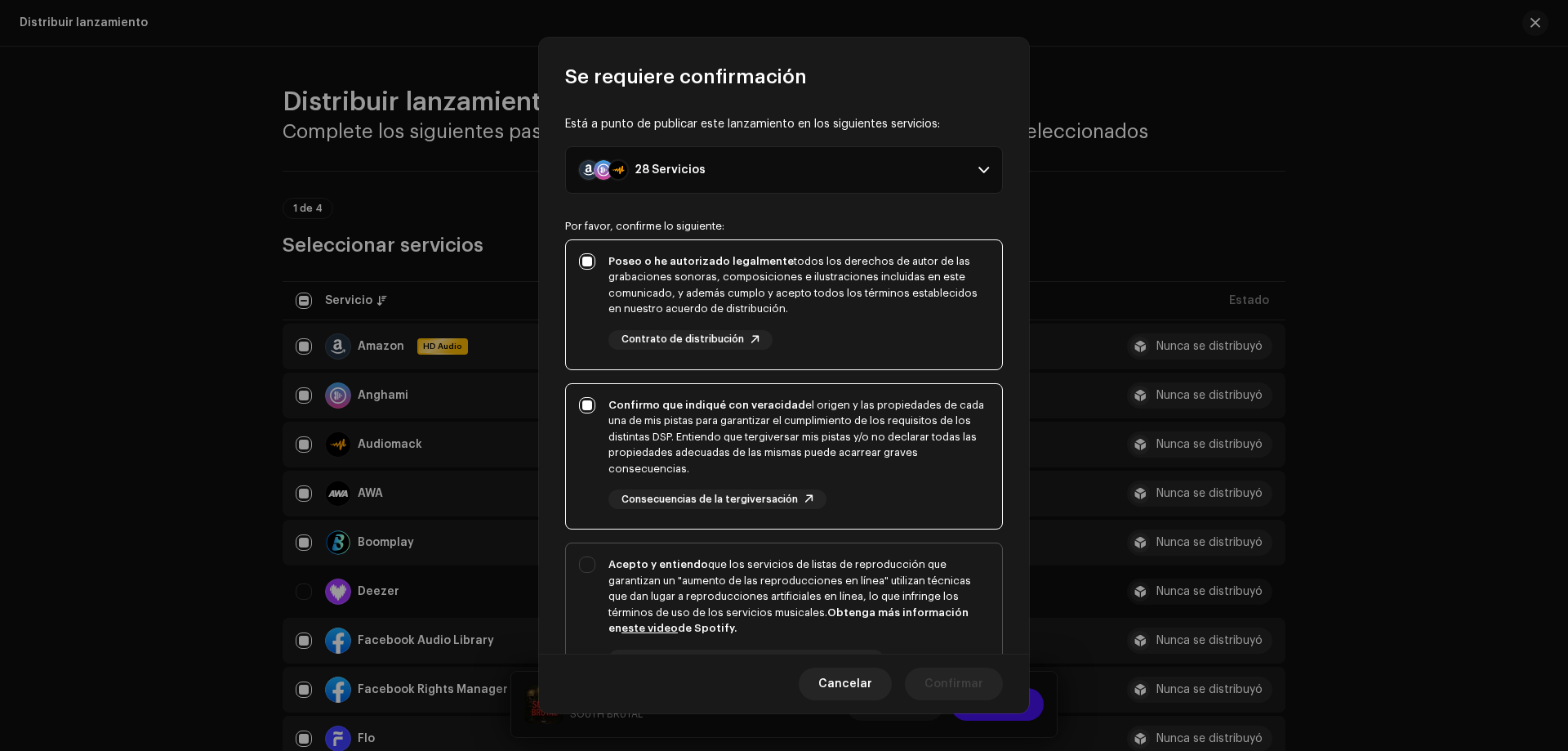
drag, startPoint x: 593, startPoint y: 561, endPoint x: 626, endPoint y: 563, distance: 33.1
click at [593, 562] on div "Acepto y entiendo que los servicios de listas de reproducción que garantizan un…" at bounding box center [784, 626] width 436 height 165
checkbox input "true"
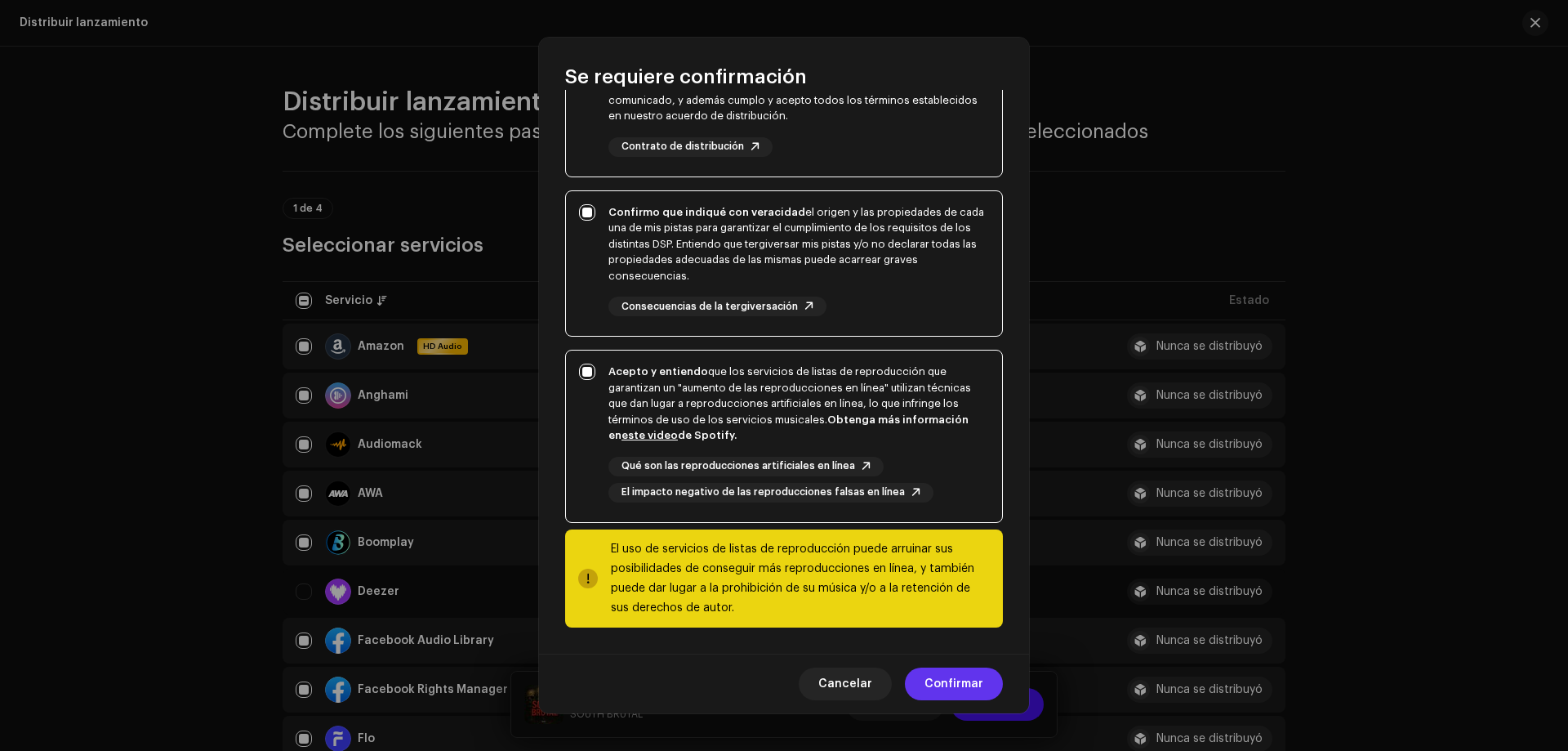
click at [964, 678] on span "Confirmar" at bounding box center [954, 684] width 59 height 33
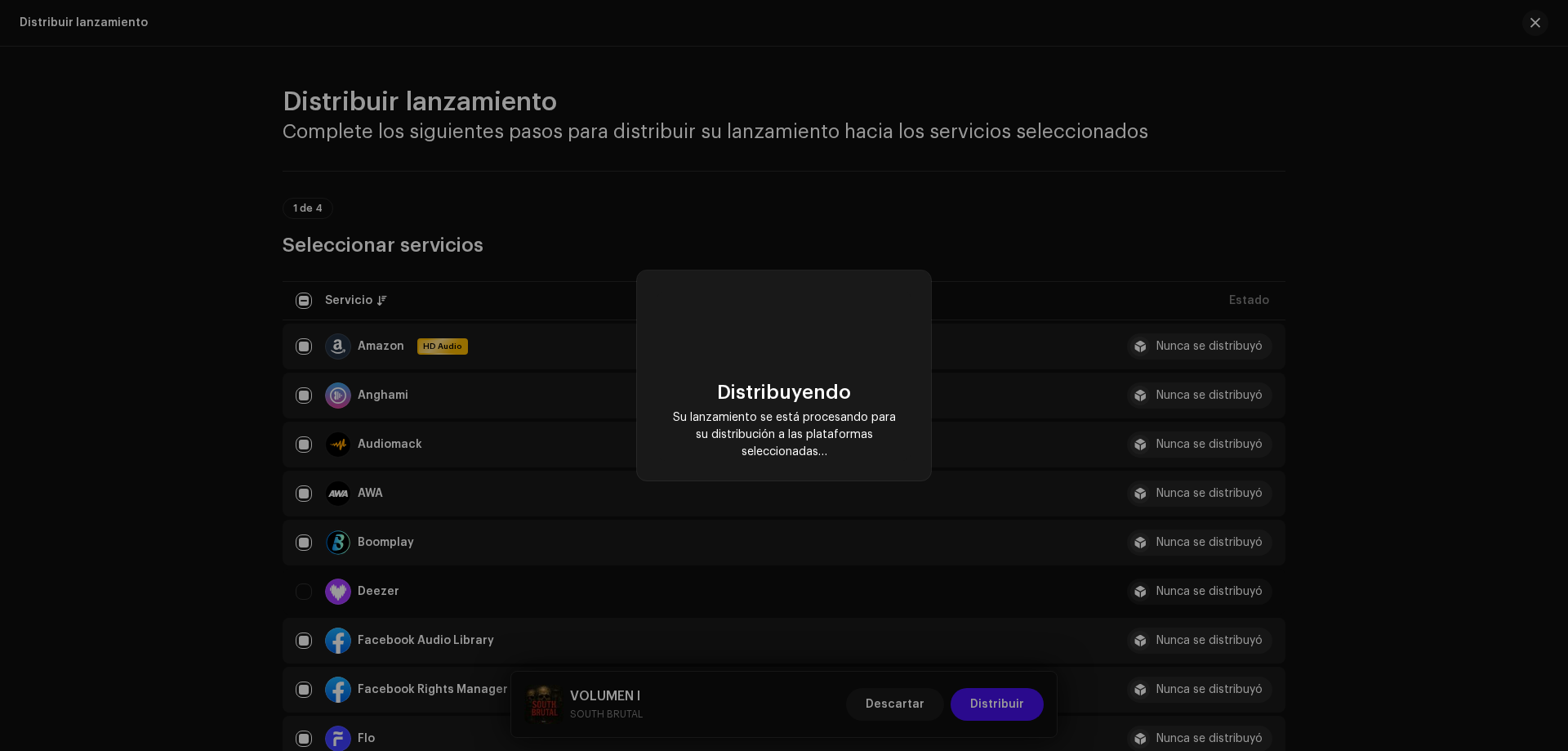
checkbox input "false"
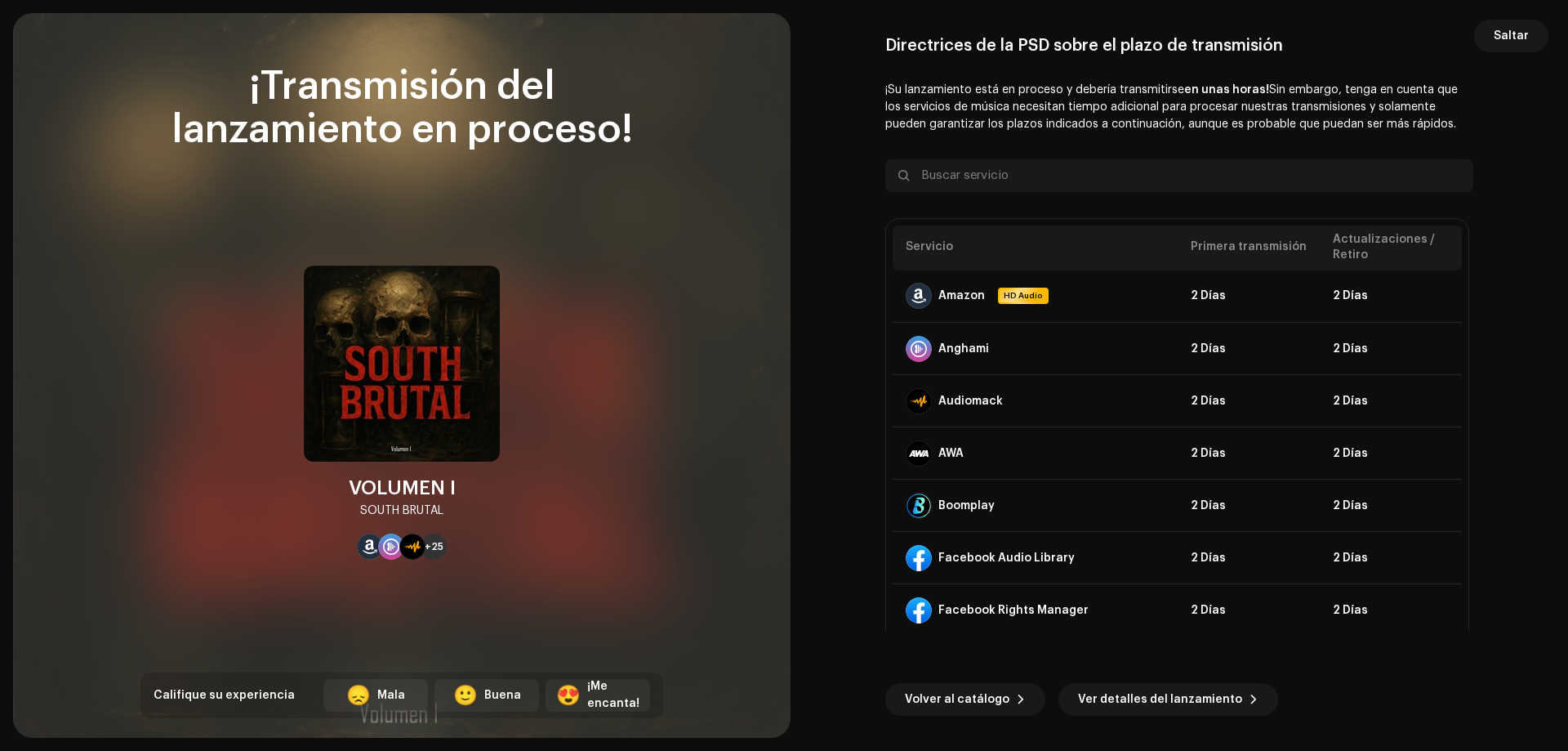
click at [1165, 696] on span "Ver detalles del lanzamiento" at bounding box center [1160, 699] width 164 height 33
